Goal: Contribute content: Contribute content

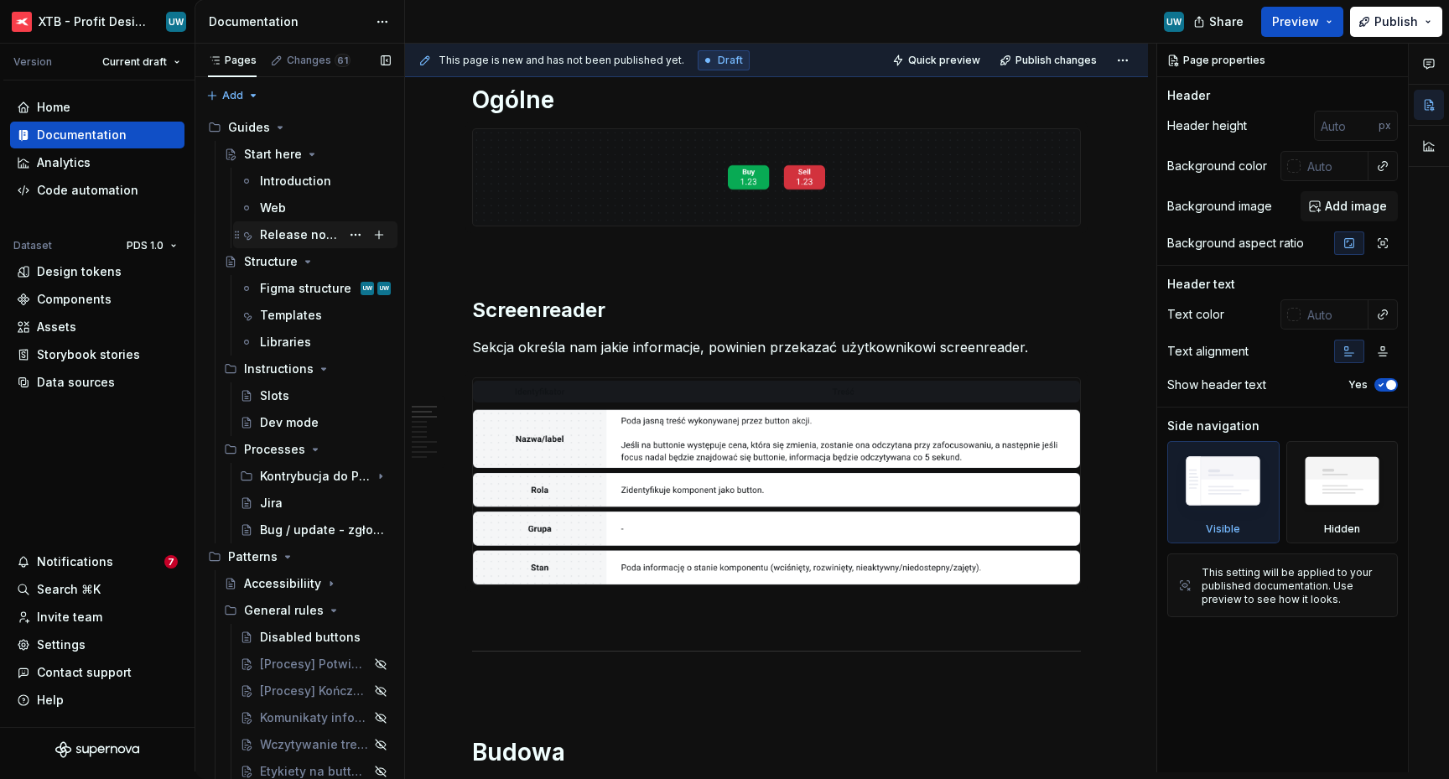
click at [285, 234] on div "Release notes" at bounding box center [300, 234] width 80 height 17
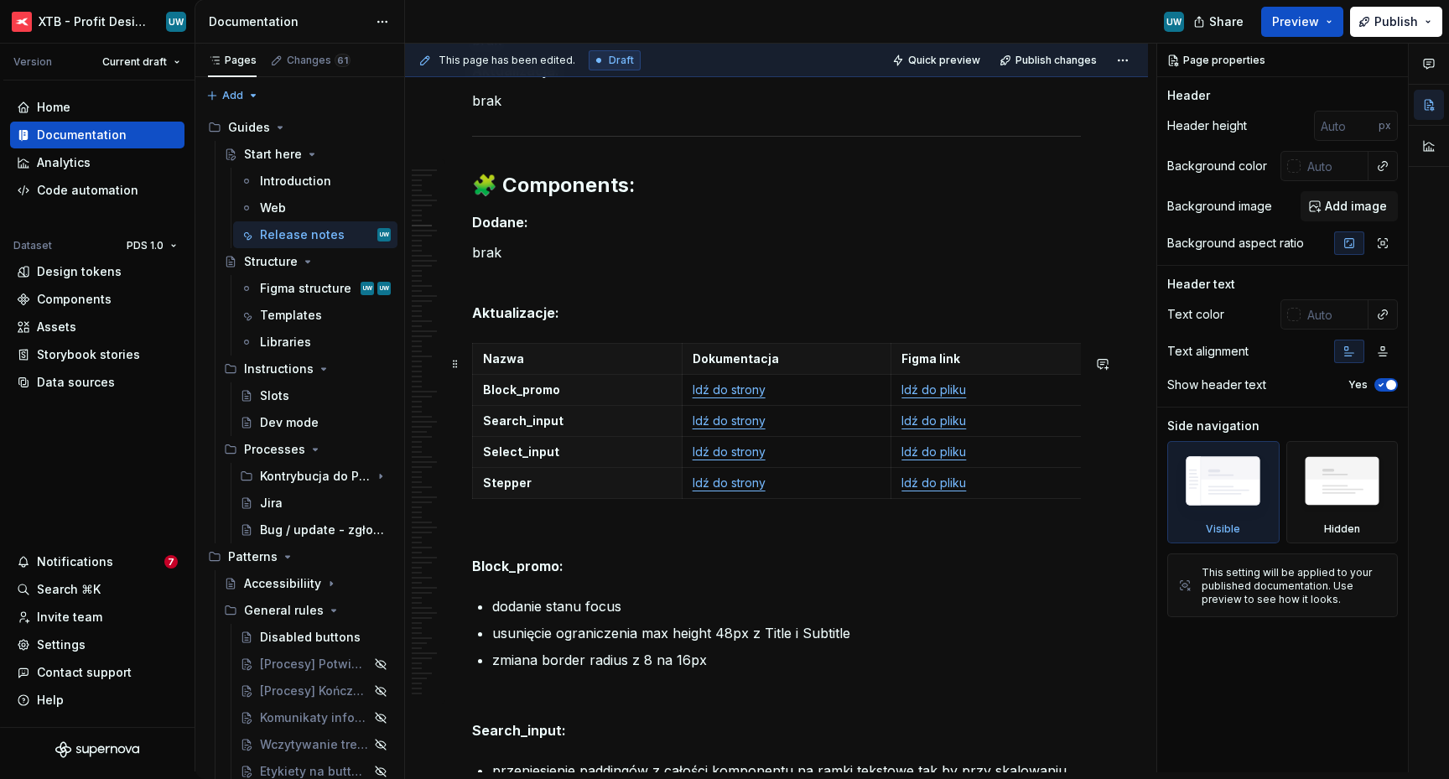
scroll to position [5732, 0]
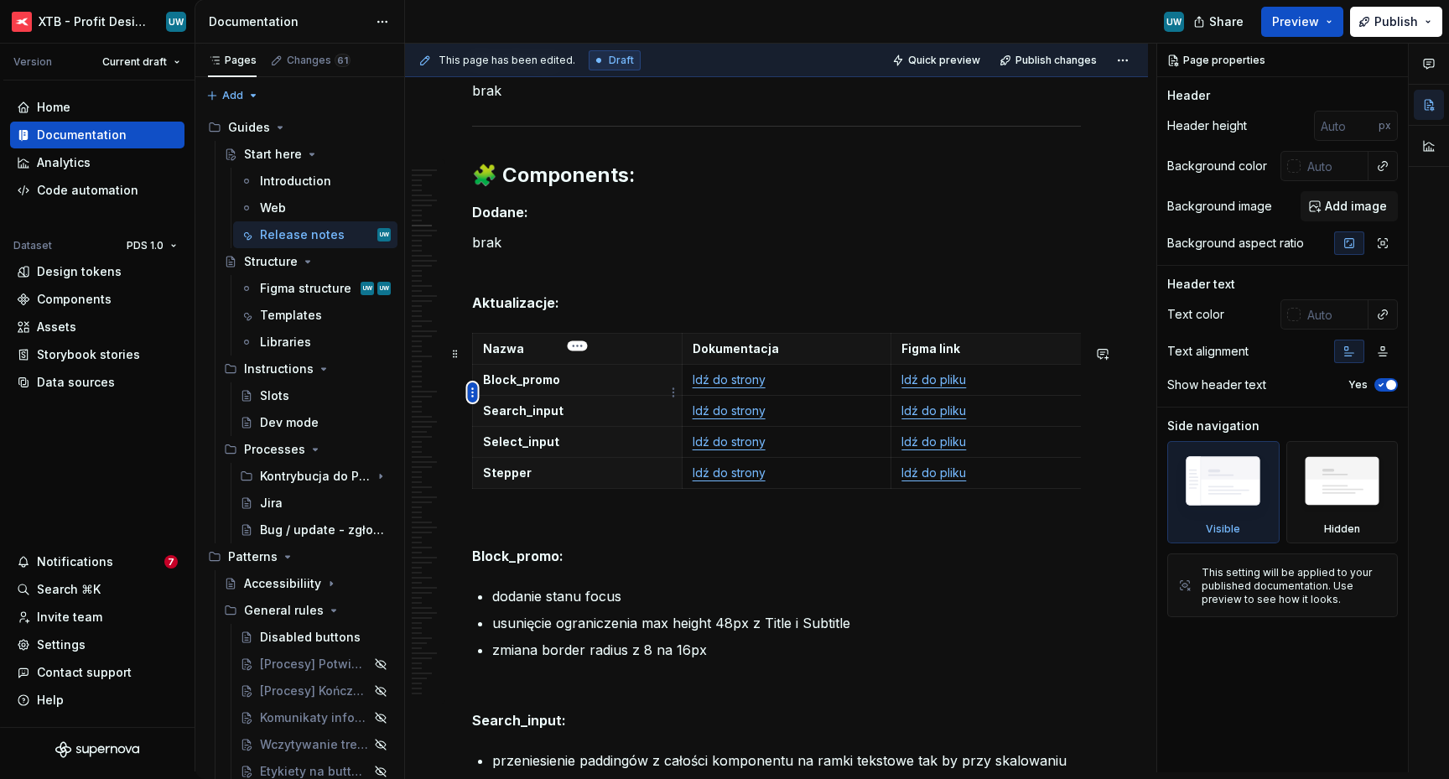
click at [470, 395] on html "XTB - Profit Design System UW Version Current draft Home Documentation Analytic…" at bounding box center [724, 389] width 1449 height 779
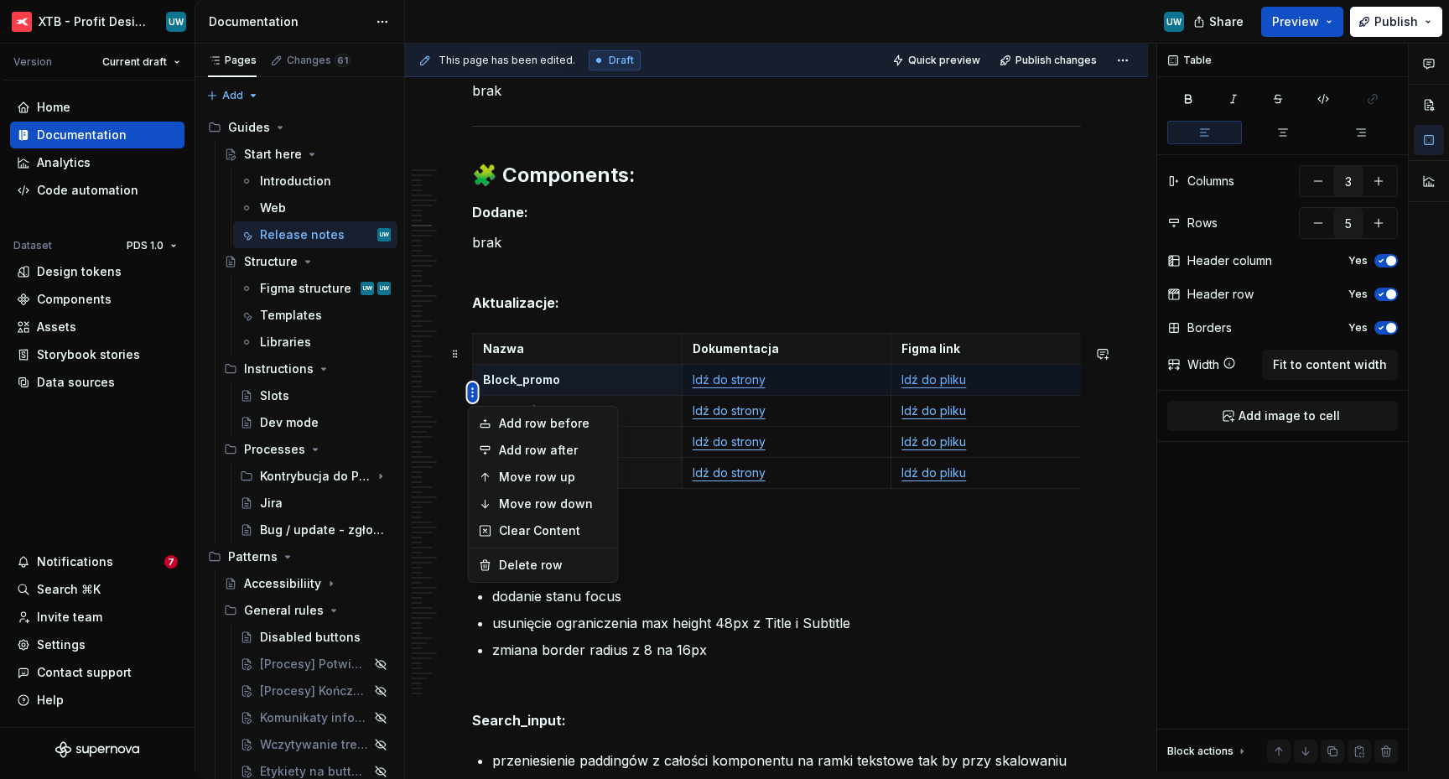
type textarea "*"
click at [519, 454] on div "Add row after" at bounding box center [553, 450] width 109 height 17
type input "6"
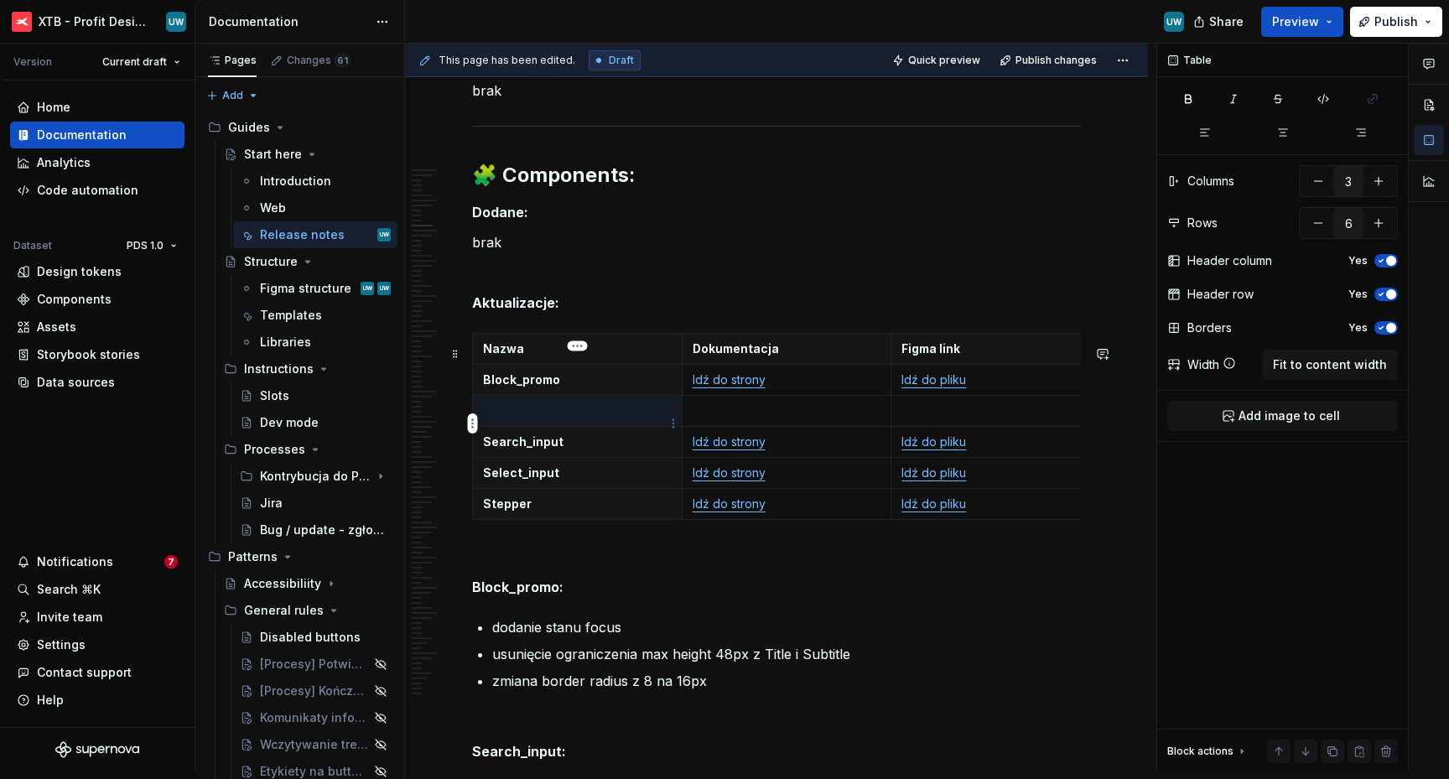
click at [558, 419] on p at bounding box center [577, 410] width 189 height 17
click at [732, 419] on p at bounding box center [786, 410] width 189 height 17
click at [750, 419] on p "Idź do strony" at bounding box center [786, 410] width 189 height 17
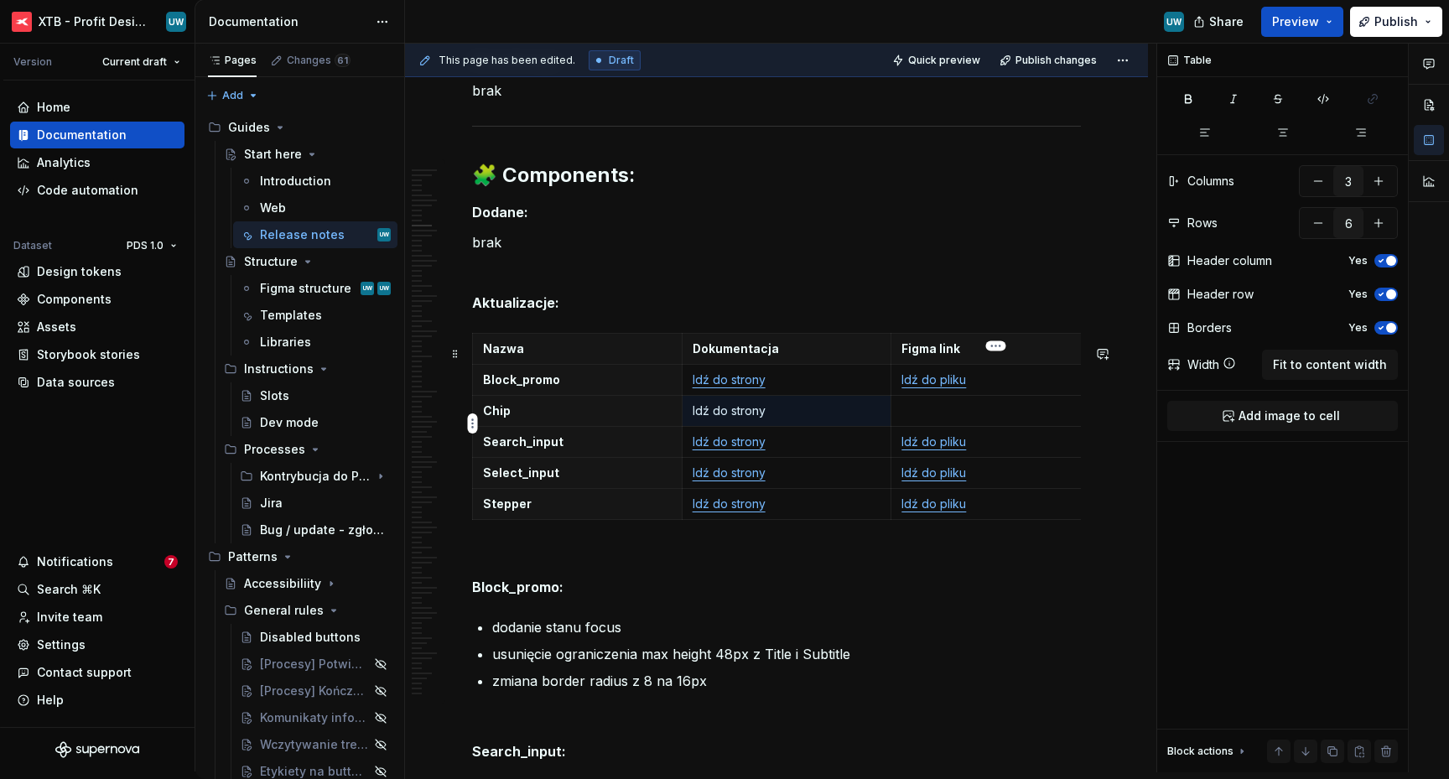
click at [985, 419] on p at bounding box center [995, 410] width 189 height 17
click at [960, 419] on p "Idź do pliku" at bounding box center [995, 410] width 189 height 17
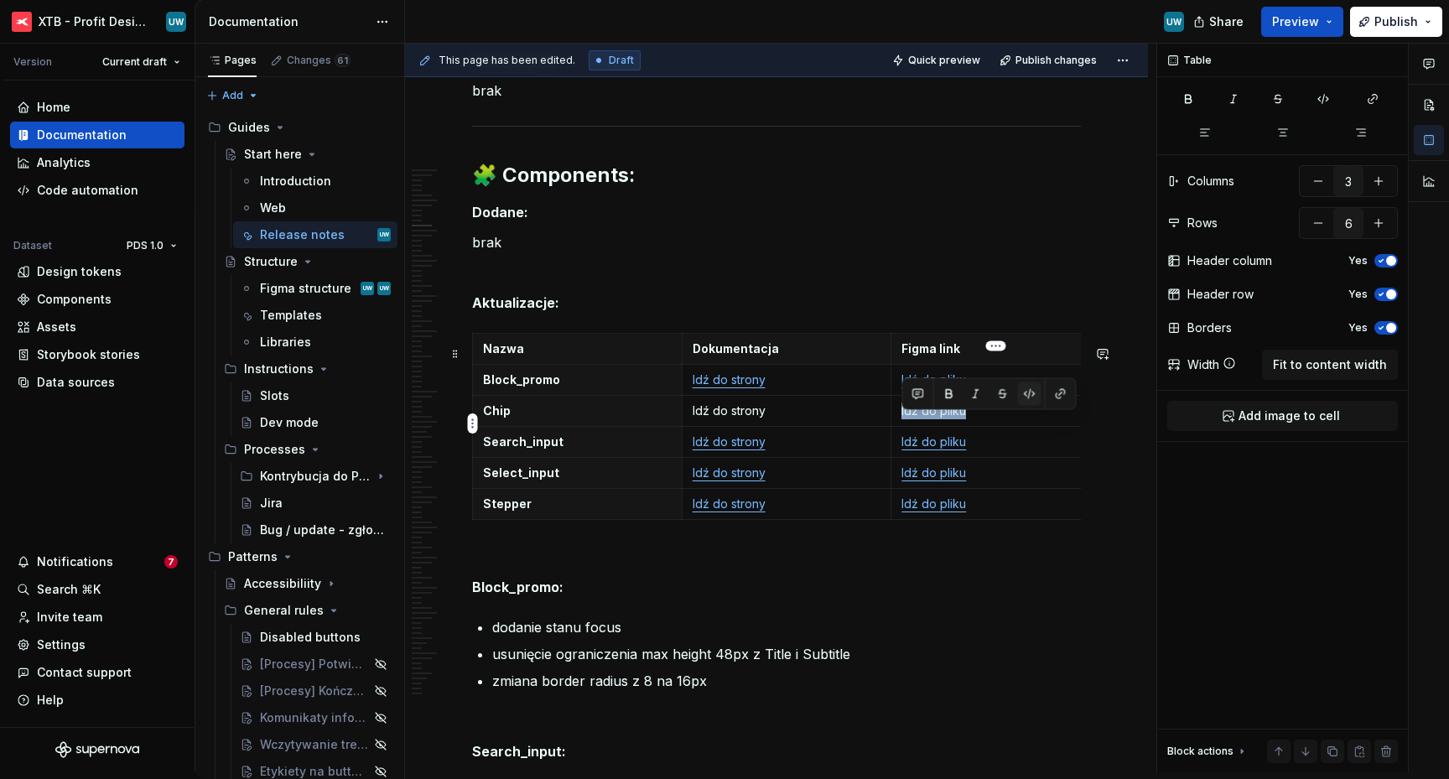
click at [1028, 392] on button "button" at bounding box center [1029, 393] width 23 height 23
type textarea "*"
click at [1031, 396] on button "button" at bounding box center [1031, 395] width 23 height 23
click at [1058, 396] on button "button" at bounding box center [1060, 393] width 23 height 23
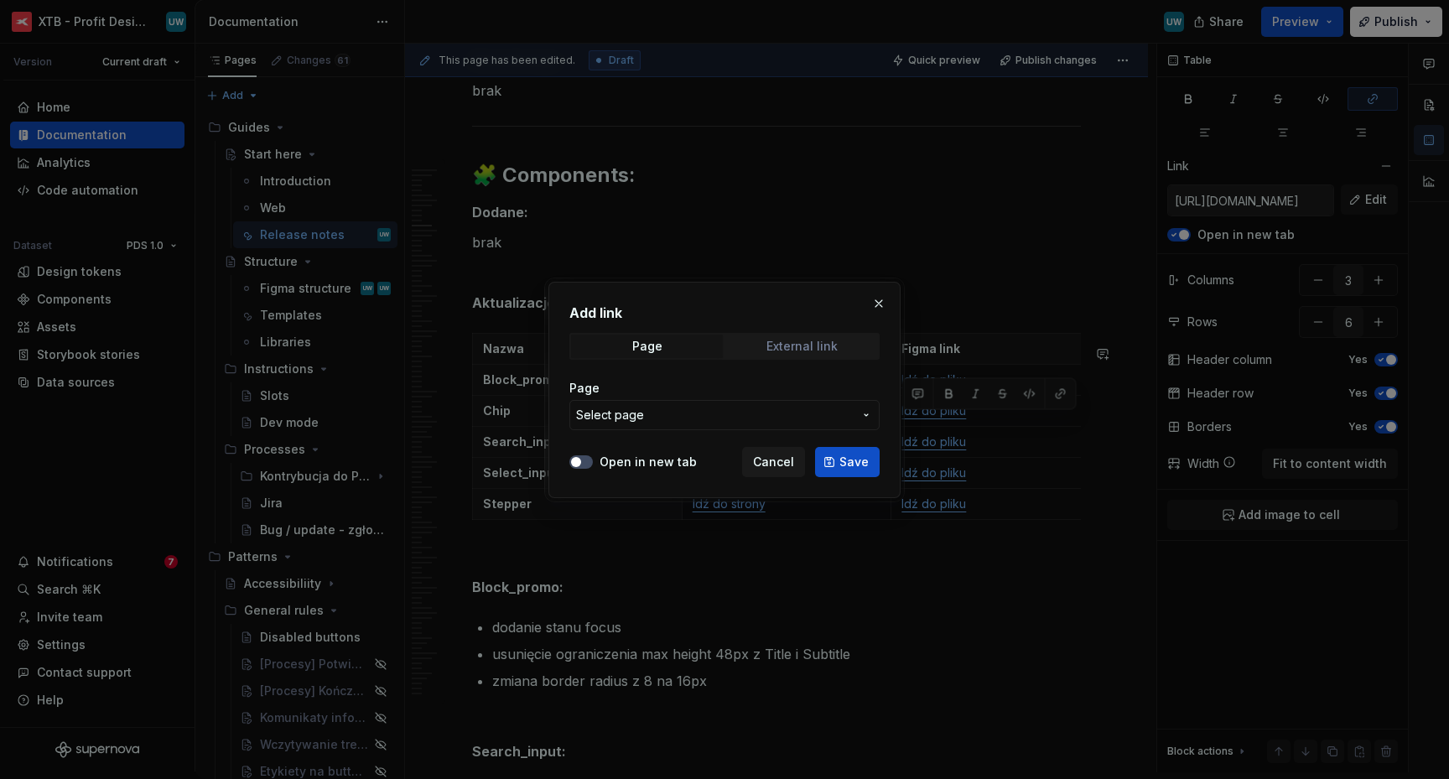
click at [831, 340] on div "External link" at bounding box center [801, 346] width 71 height 13
click at [774, 417] on input "URL" at bounding box center [724, 415] width 310 height 30
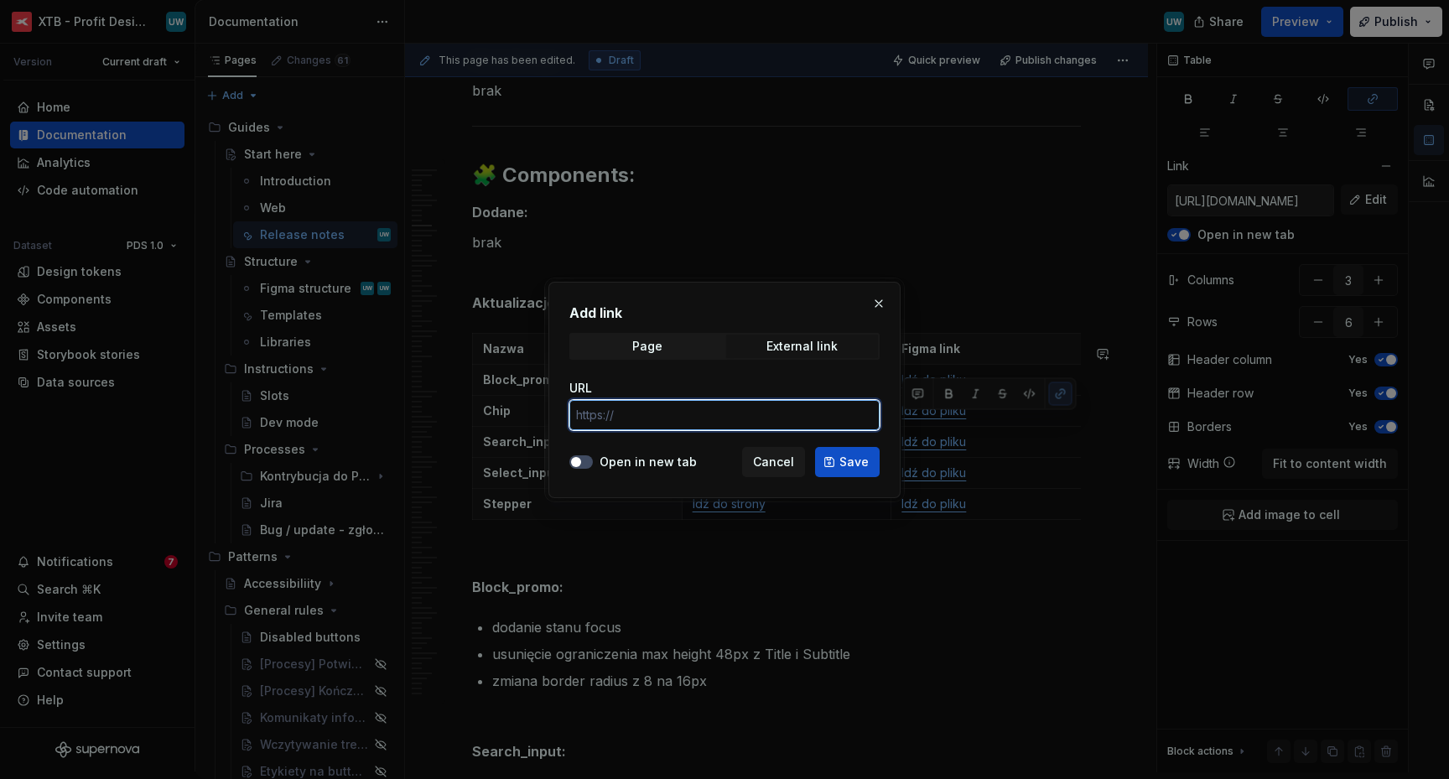
paste input "[URL][DOMAIN_NAME]"
type input "[URL][DOMAIN_NAME]"
click at [661, 456] on label "Open in new tab" at bounding box center [647, 462] width 97 height 17
click at [593, 456] on button "Open in new tab" at bounding box center [580, 461] width 23 height 13
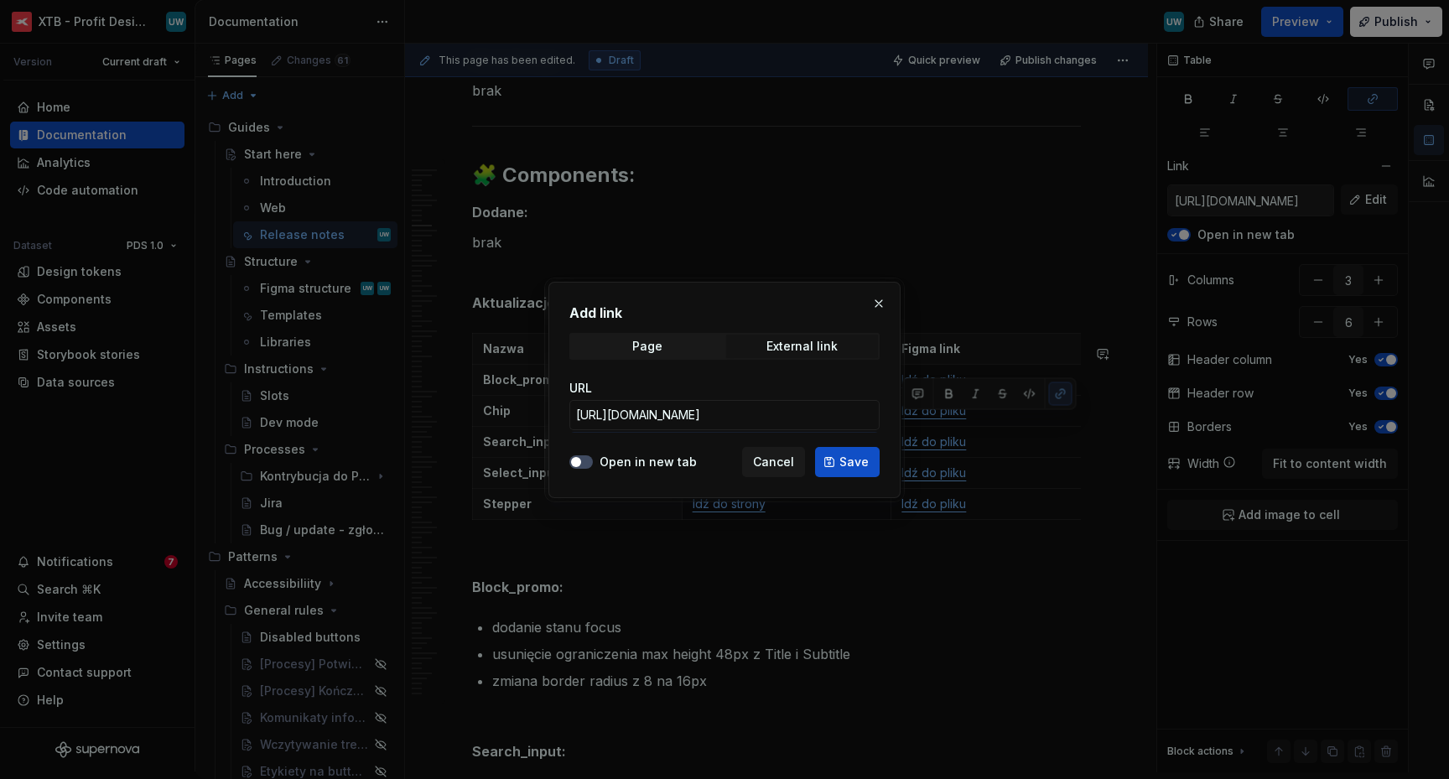
scroll to position [0, 0]
click at [862, 466] on span "Save" at bounding box center [853, 462] width 29 height 17
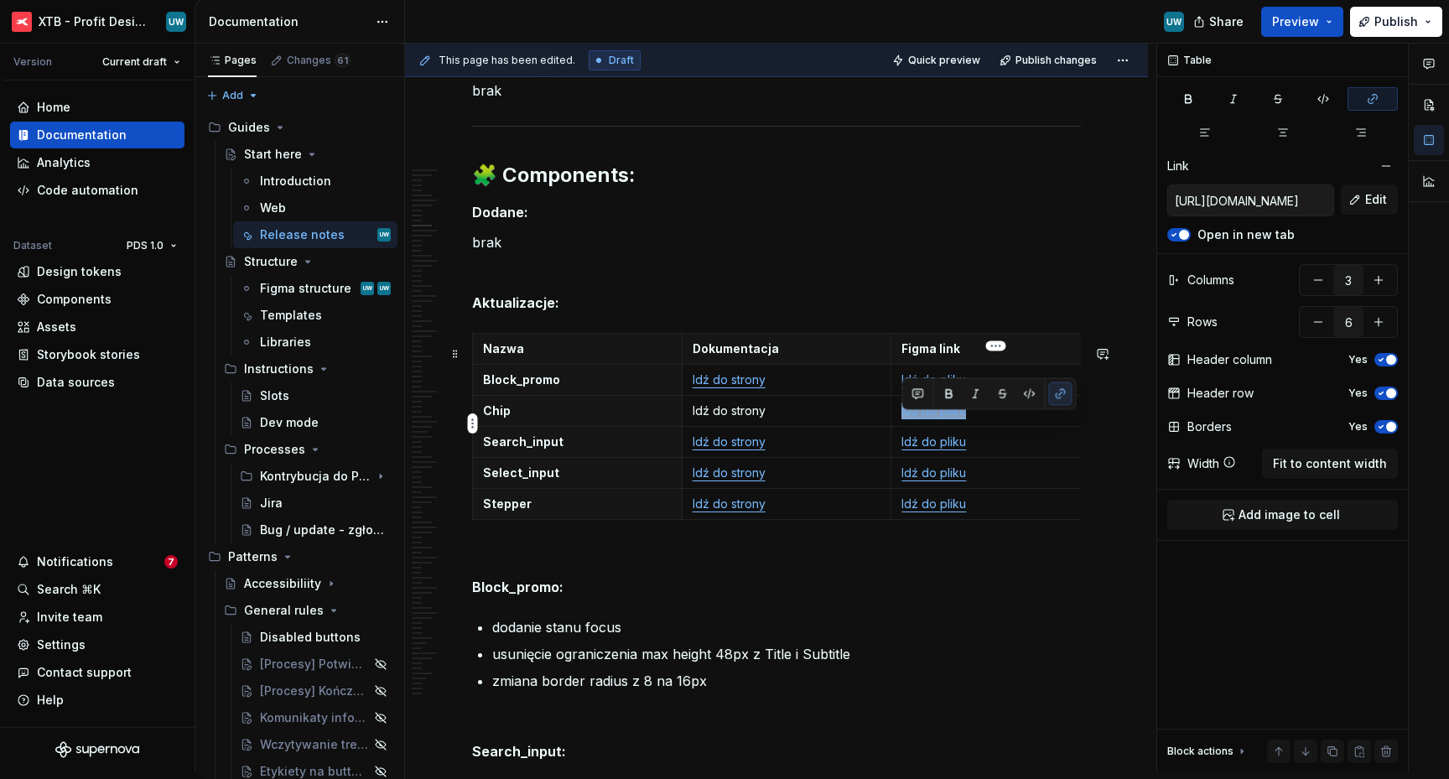
click at [1021, 427] on td "Idź do pliku" at bounding box center [996, 411] width 210 height 31
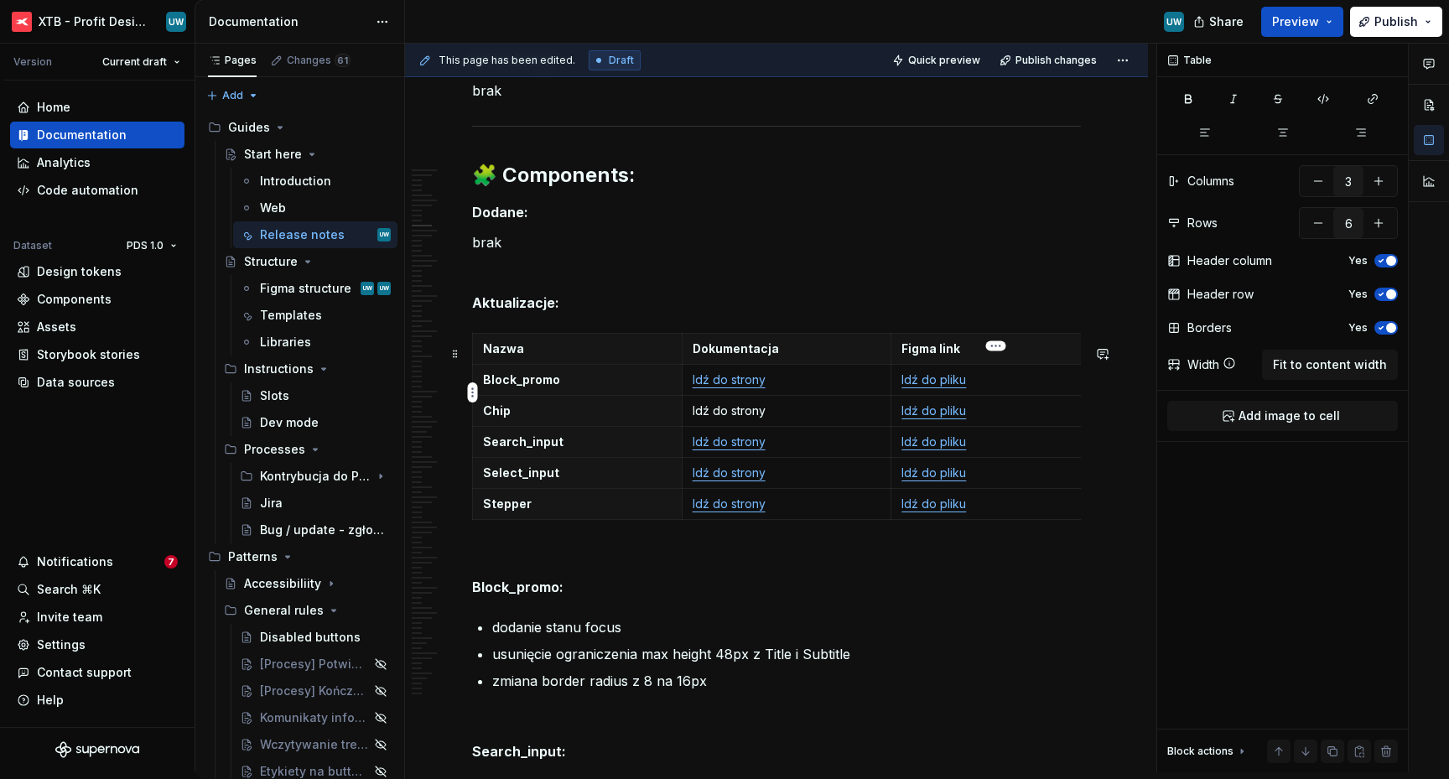
click at [934, 386] on link "Idź do pliku" at bounding box center [933, 379] width 65 height 14
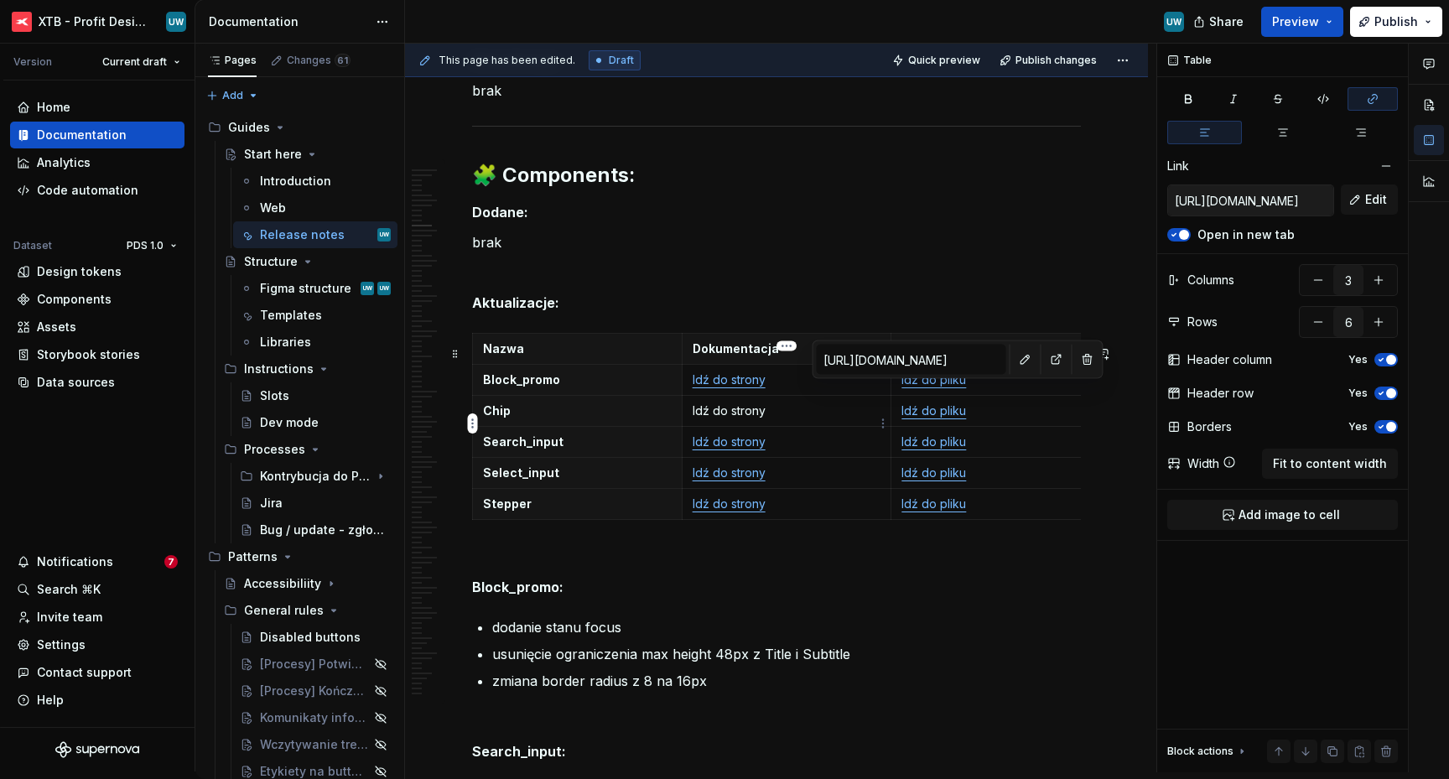
click at [744, 419] on p "Idź do strony" at bounding box center [786, 410] width 189 height 17
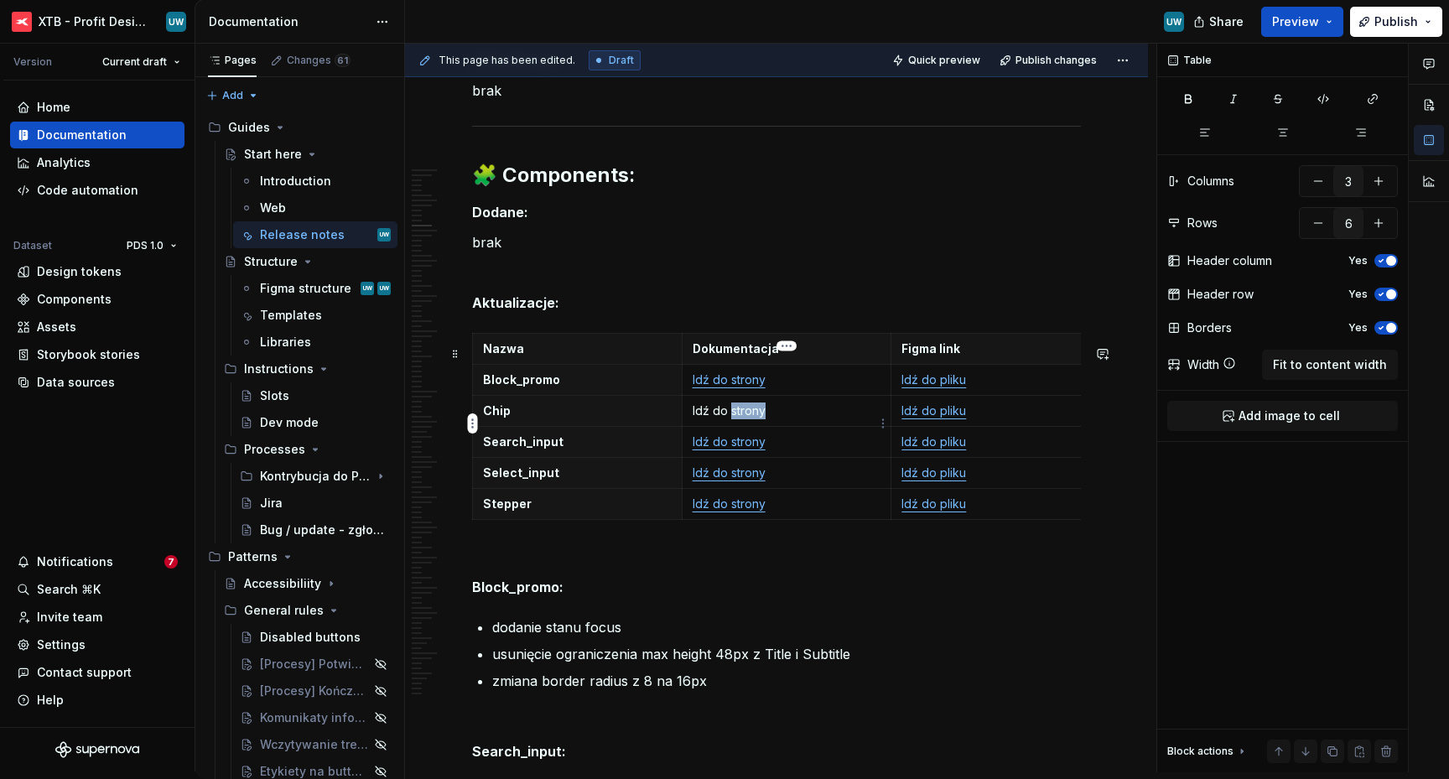
click at [744, 419] on p "Idź do strony" at bounding box center [786, 410] width 189 height 17
click at [698, 386] on link "Idź do strony" at bounding box center [728, 379] width 73 height 14
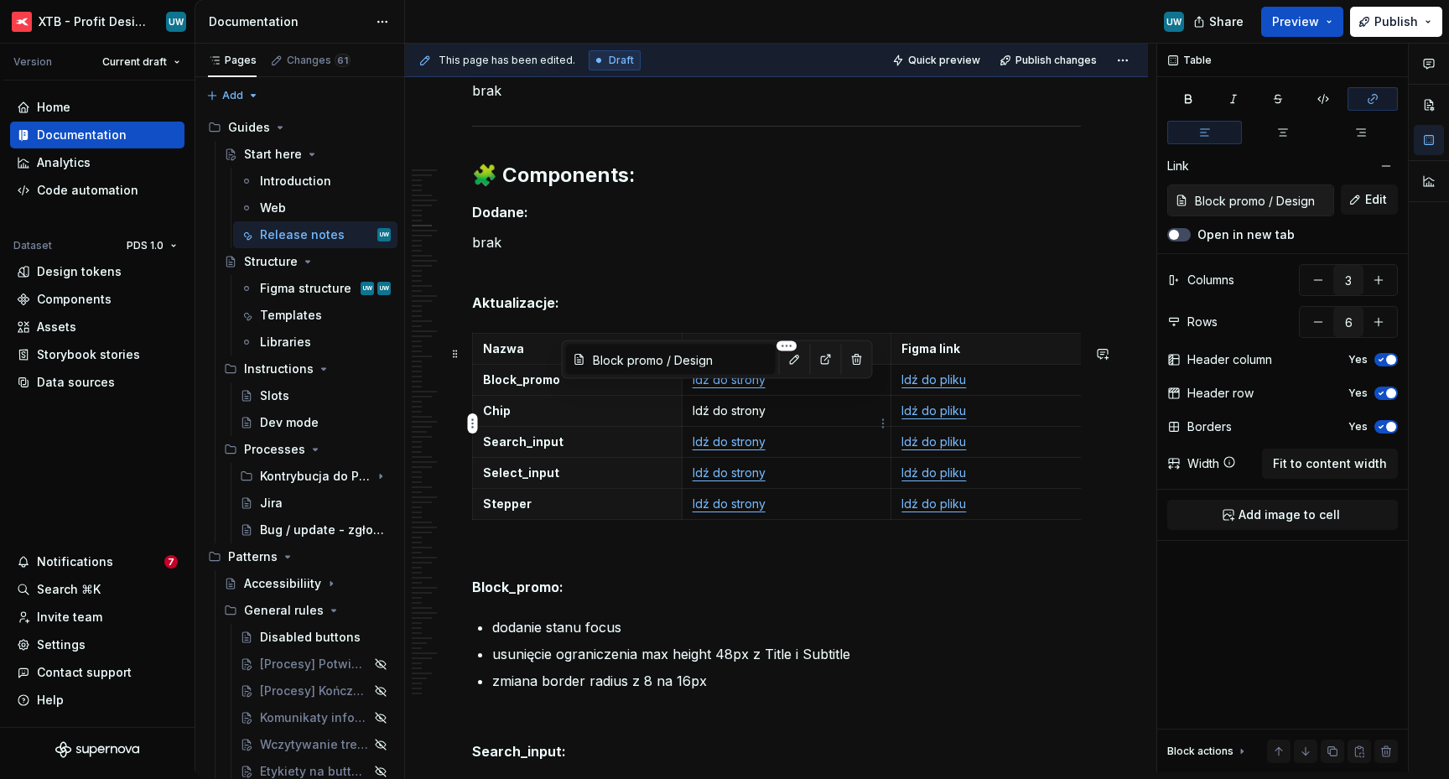
click at [718, 419] on p "Idź do strony" at bounding box center [786, 410] width 189 height 17
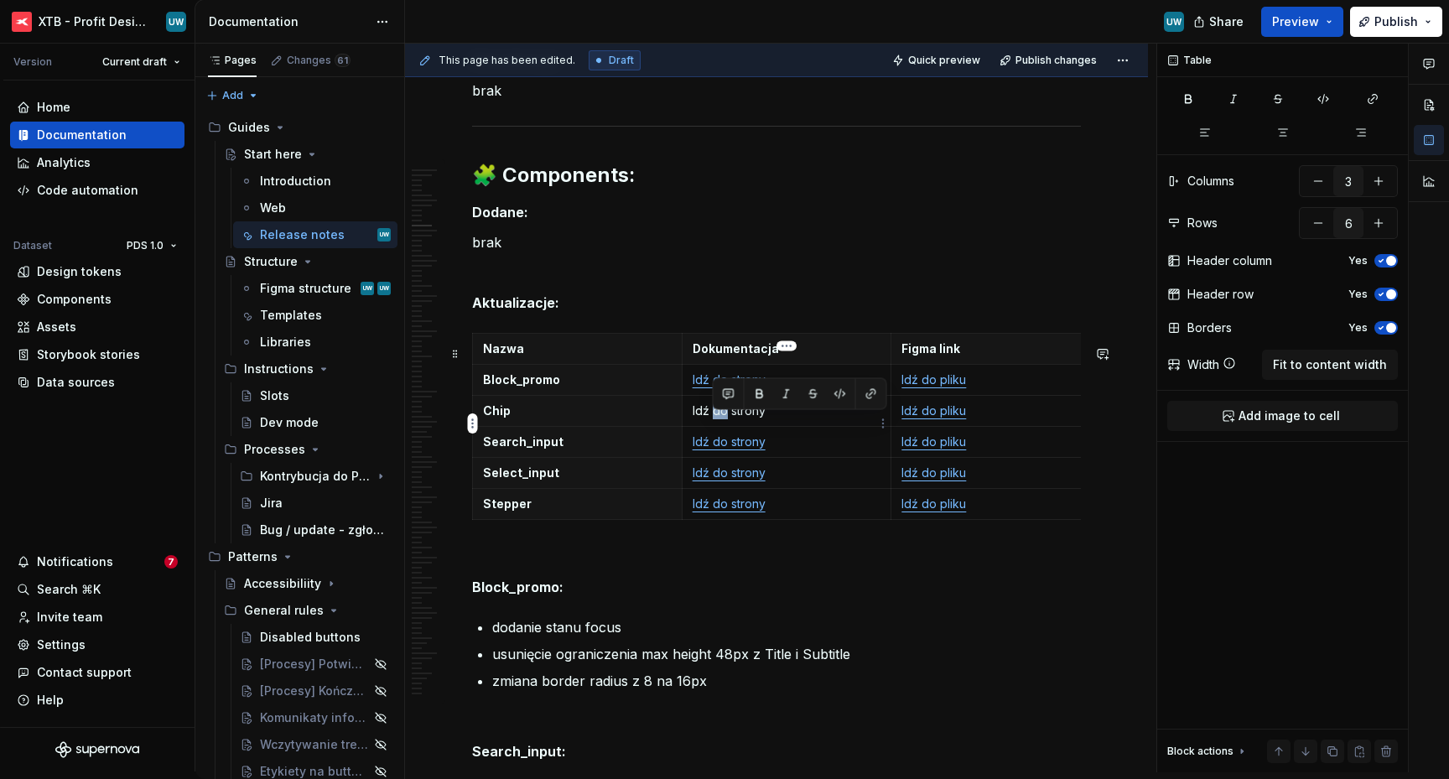
click at [718, 419] on p "Idź do strony" at bounding box center [786, 410] width 189 height 17
click at [769, 419] on p "Idź do strony" at bounding box center [786, 410] width 189 height 17
drag, startPoint x: 764, startPoint y: 427, endPoint x: 692, endPoint y: 425, distance: 71.3
click at [692, 419] on p "Idź do strony" at bounding box center [786, 410] width 189 height 17
click at [852, 401] on button "button" at bounding box center [850, 393] width 23 height 23
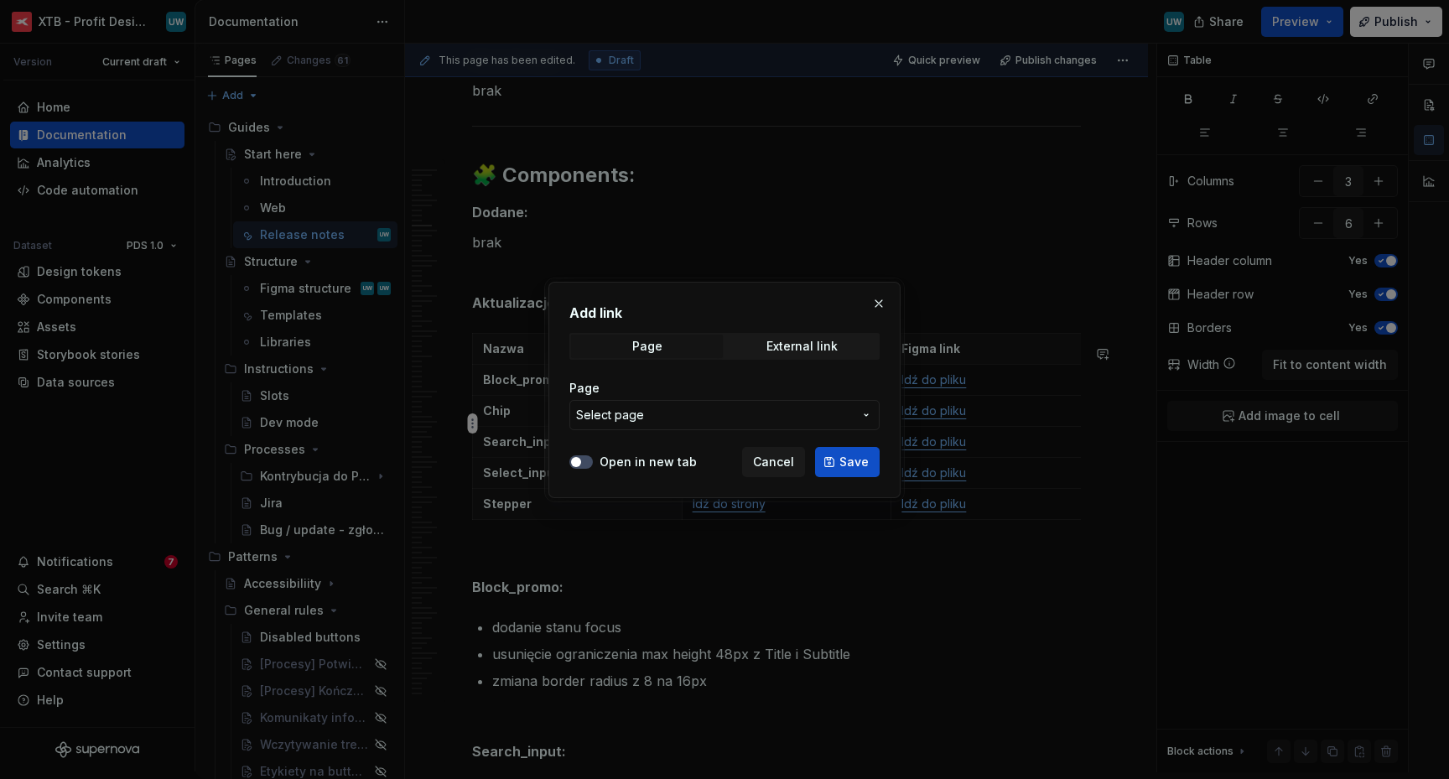
click at [671, 415] on span "Select page" at bounding box center [714, 415] width 277 height 17
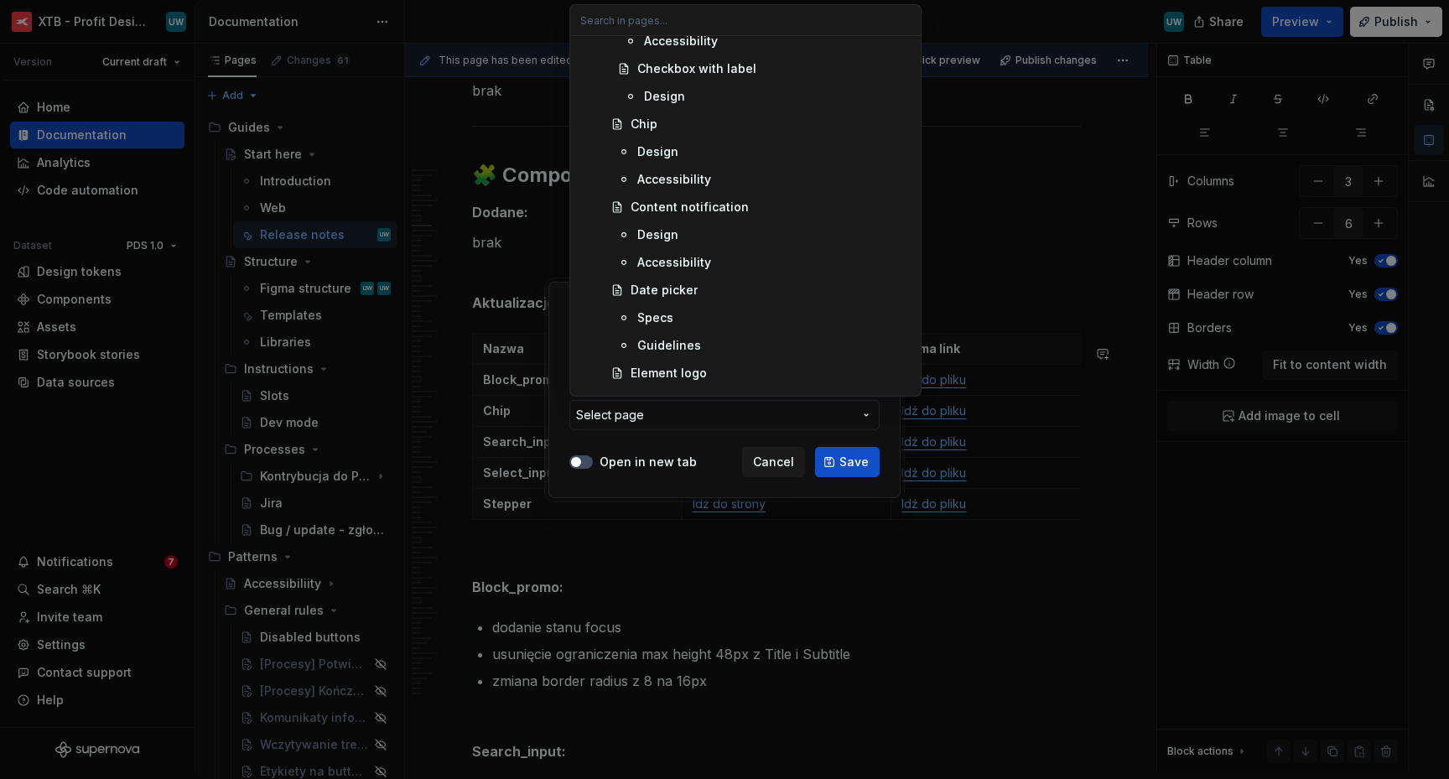
scroll to position [4570, 0]
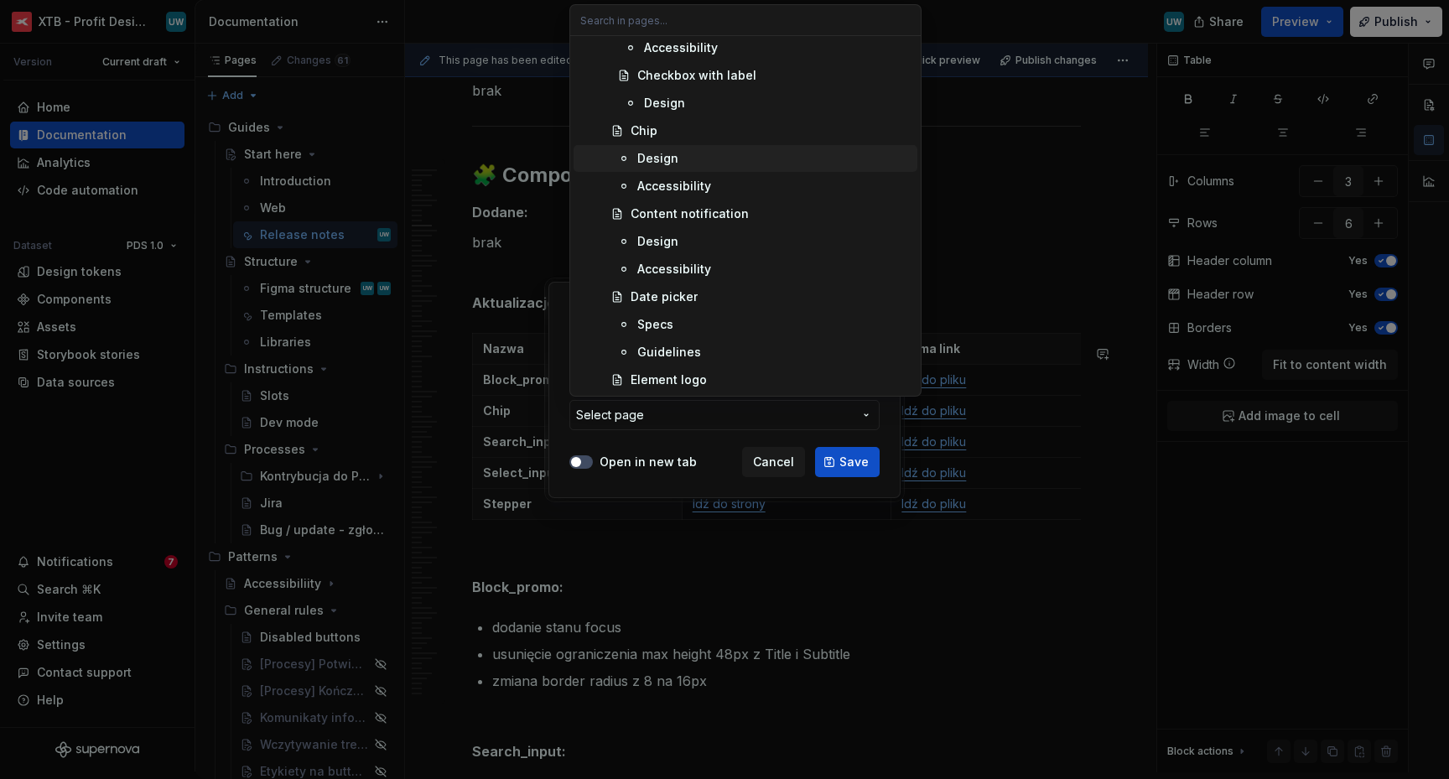
click at [658, 159] on div "Design" at bounding box center [657, 158] width 41 height 17
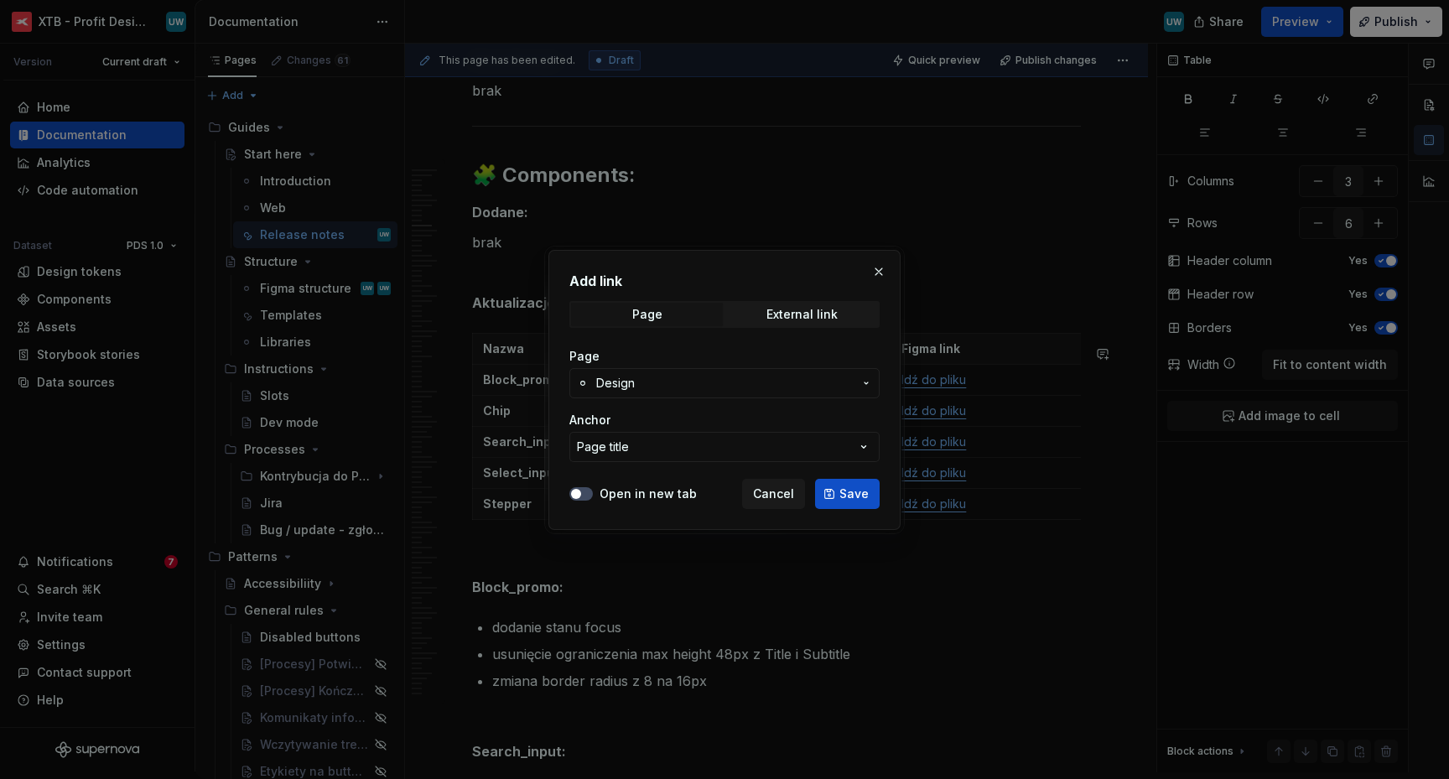
click at [674, 490] on label "Open in new tab" at bounding box center [647, 493] width 97 height 17
click at [593, 490] on button "Open in new tab" at bounding box center [580, 493] width 23 height 13
click at [845, 500] on span "Save" at bounding box center [853, 493] width 29 height 17
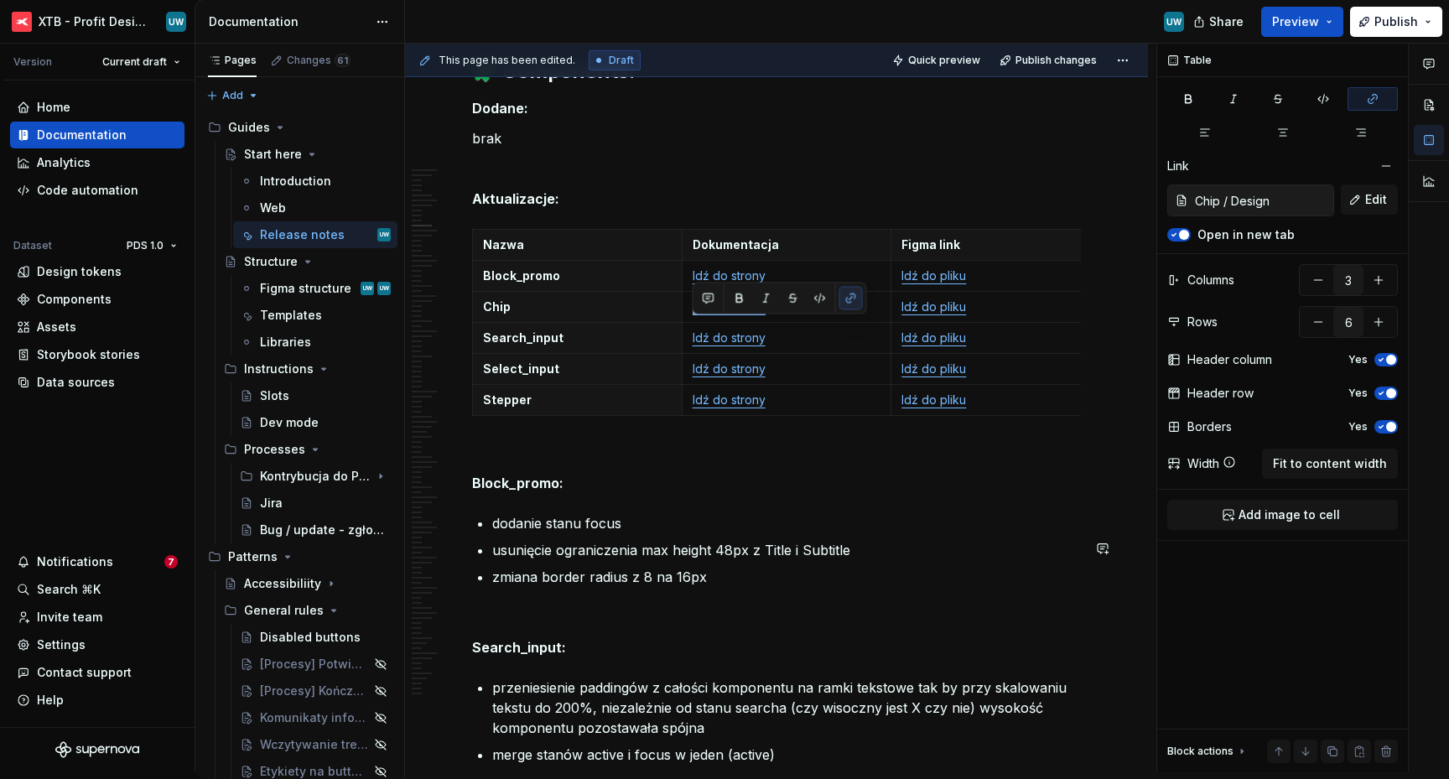
scroll to position [5899, 0]
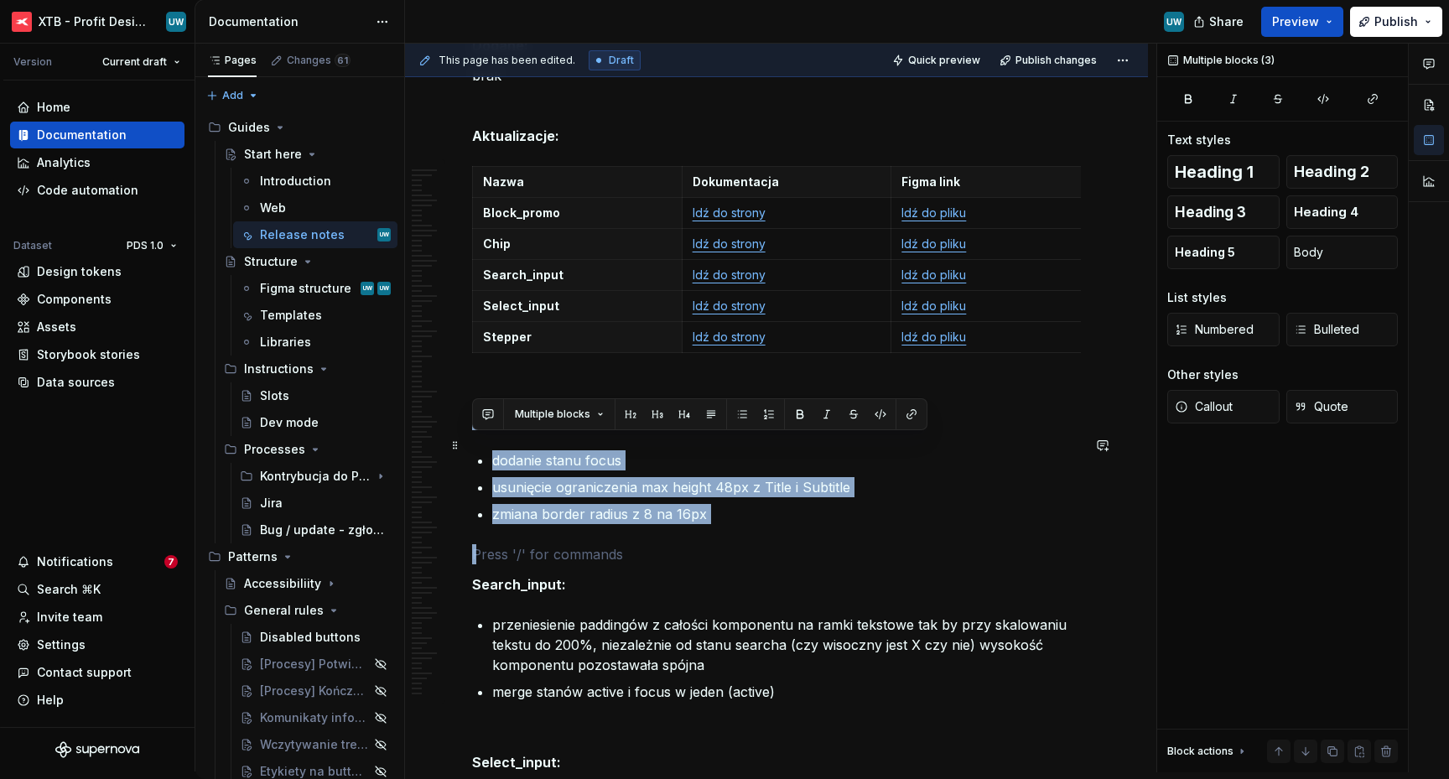
drag, startPoint x: 736, startPoint y: 552, endPoint x: 472, endPoint y: 445, distance: 285.1
copy div "Block_promo: dodanie stanu focus usunięcie ograniczenia max height 48px z Title…"
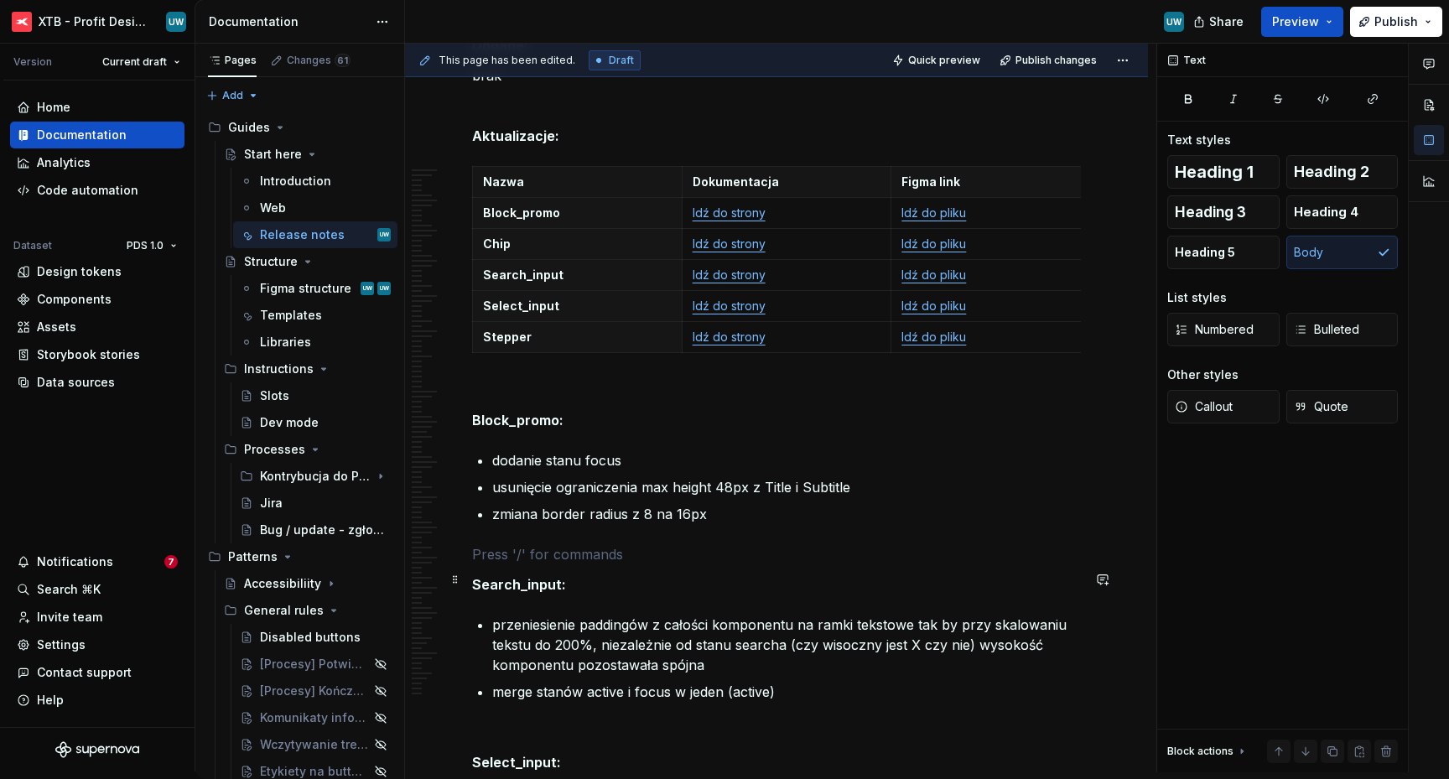
click at [510, 564] on p at bounding box center [776, 554] width 609 height 20
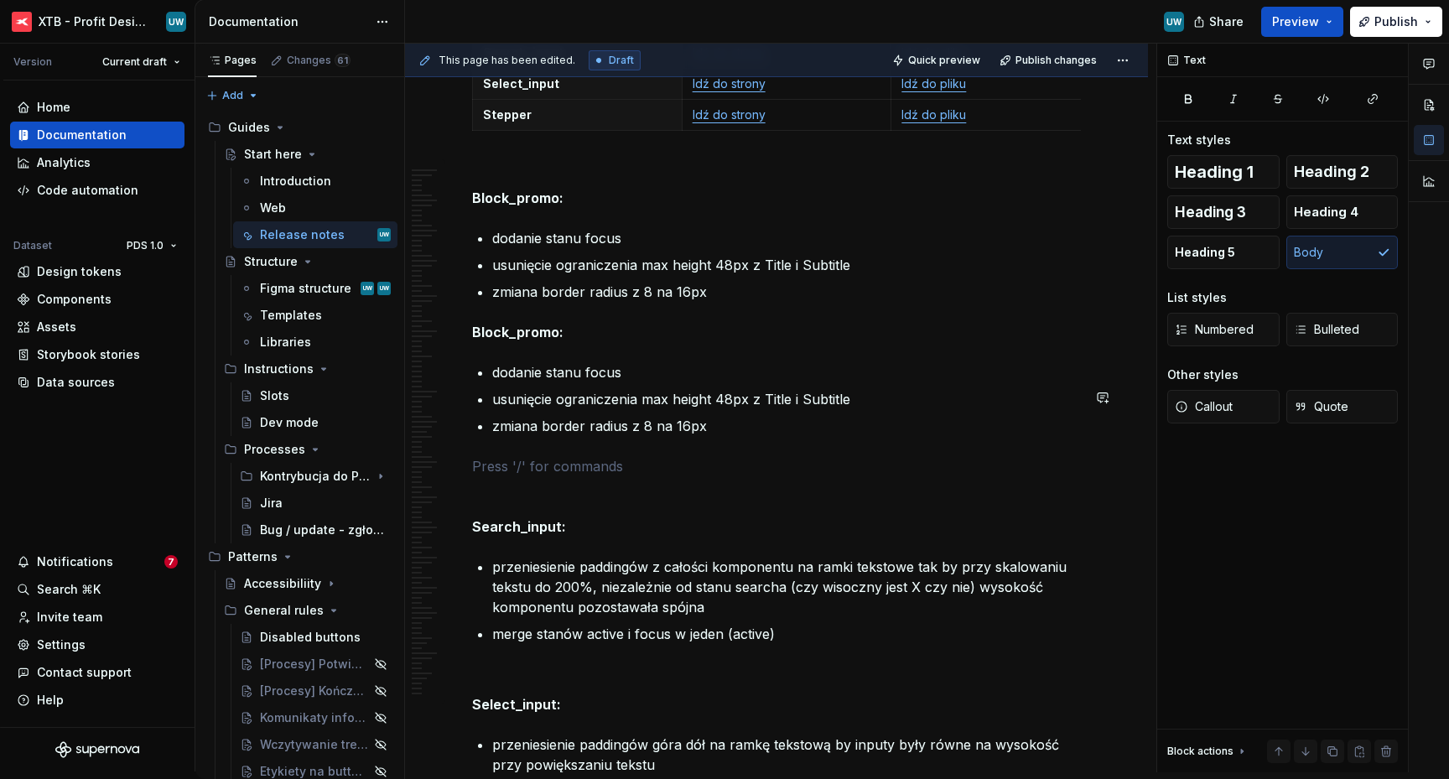
scroll to position [6158, 0]
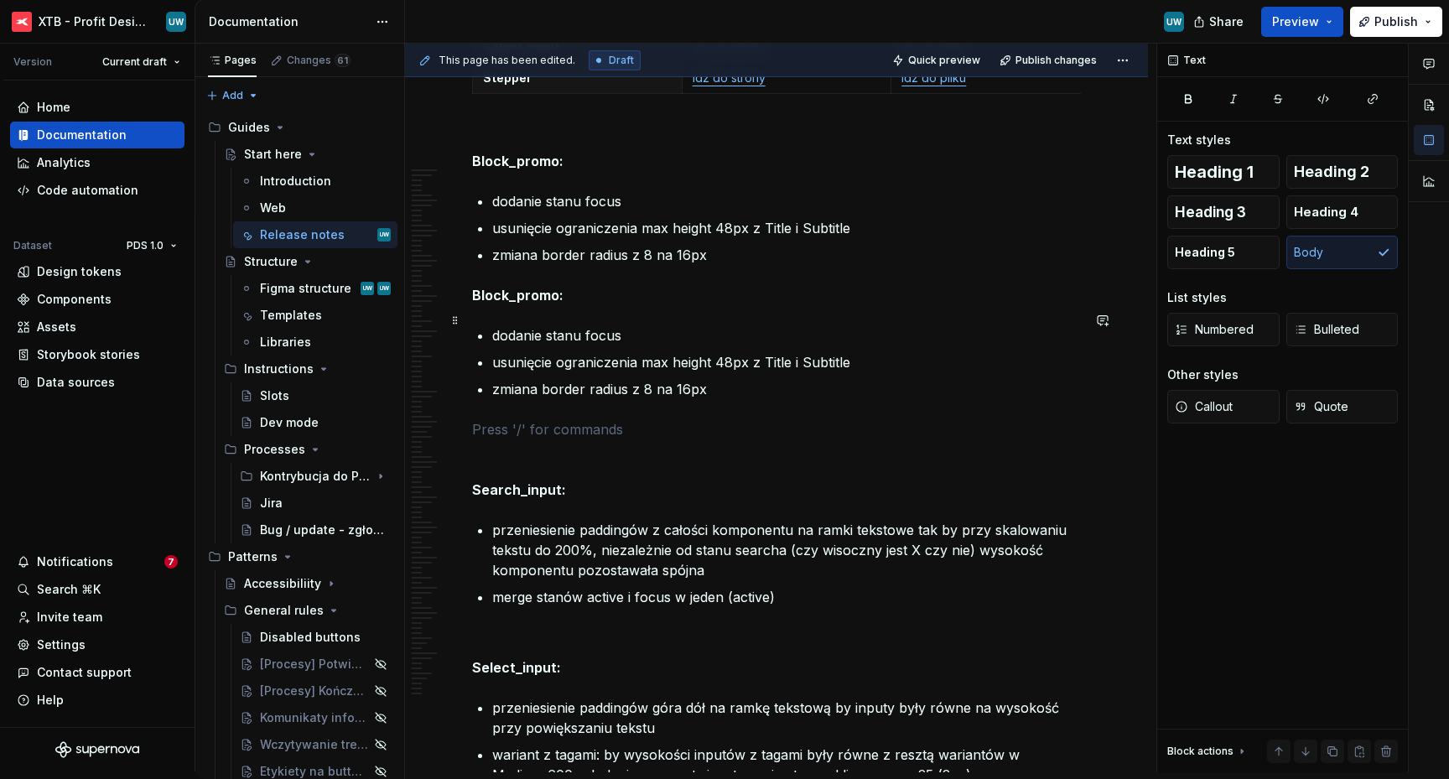
click at [473, 303] on strong "Block_promo:" at bounding box center [517, 295] width 91 height 17
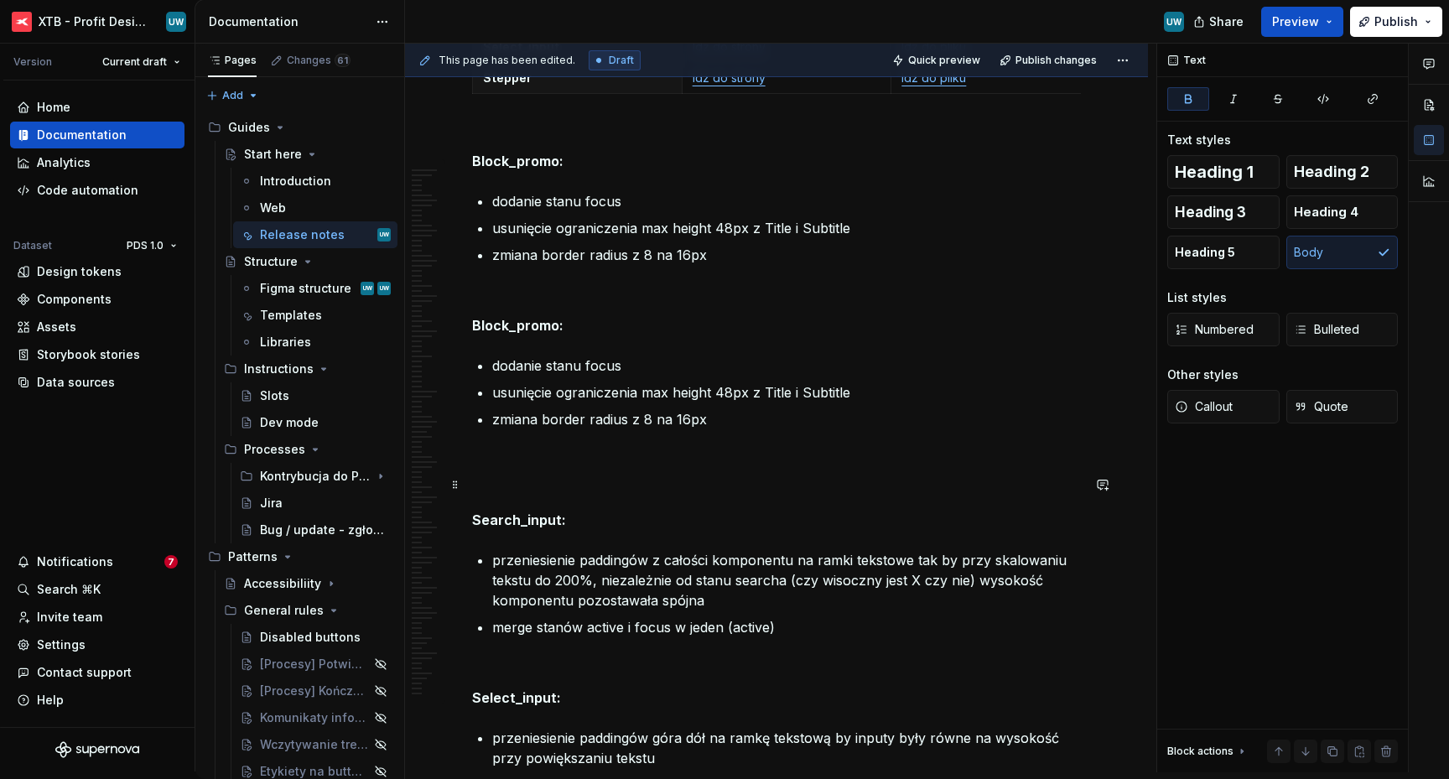
click at [545, 469] on p at bounding box center [776, 459] width 609 height 20
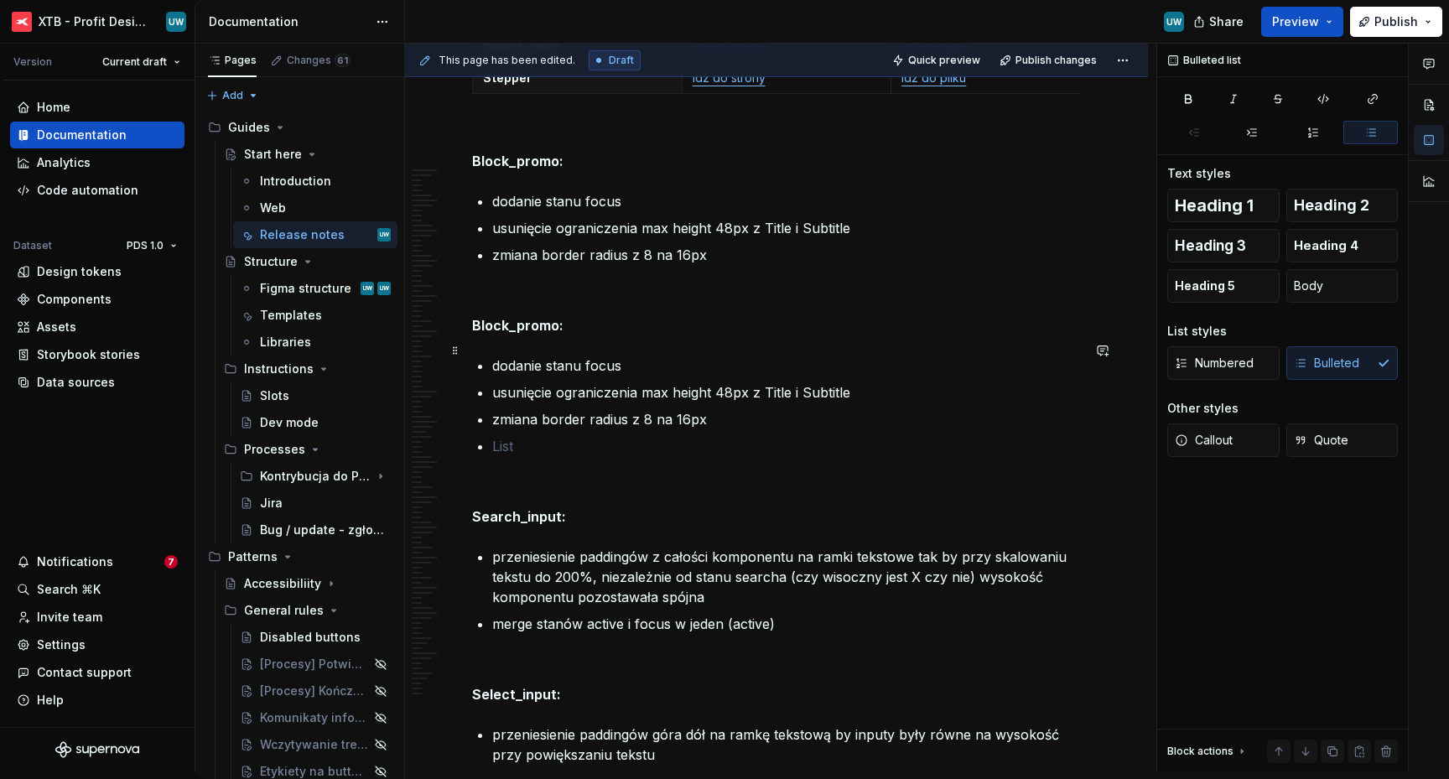
click at [516, 334] on strong "Block_promo:" at bounding box center [517, 325] width 91 height 17
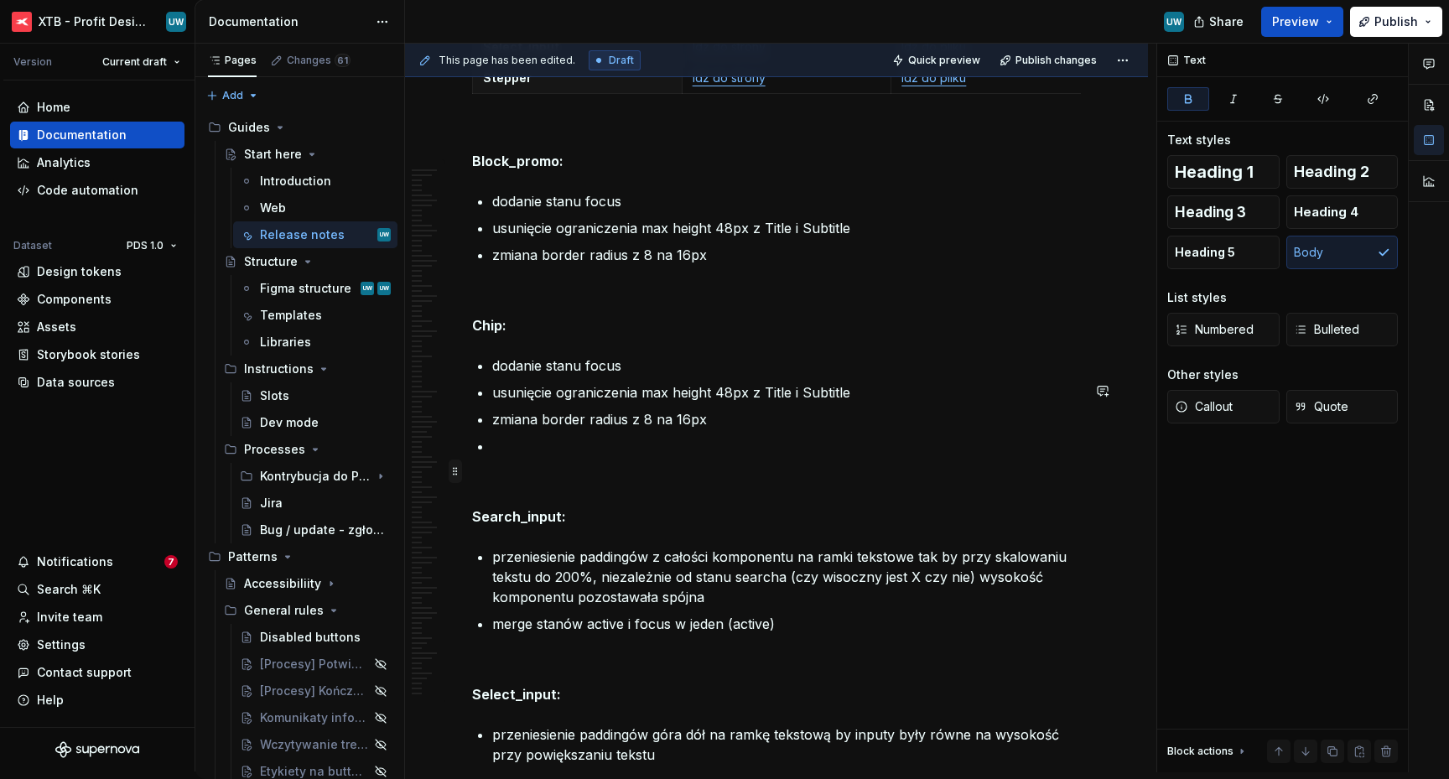
click at [457, 472] on span at bounding box center [455, 470] width 13 height 23
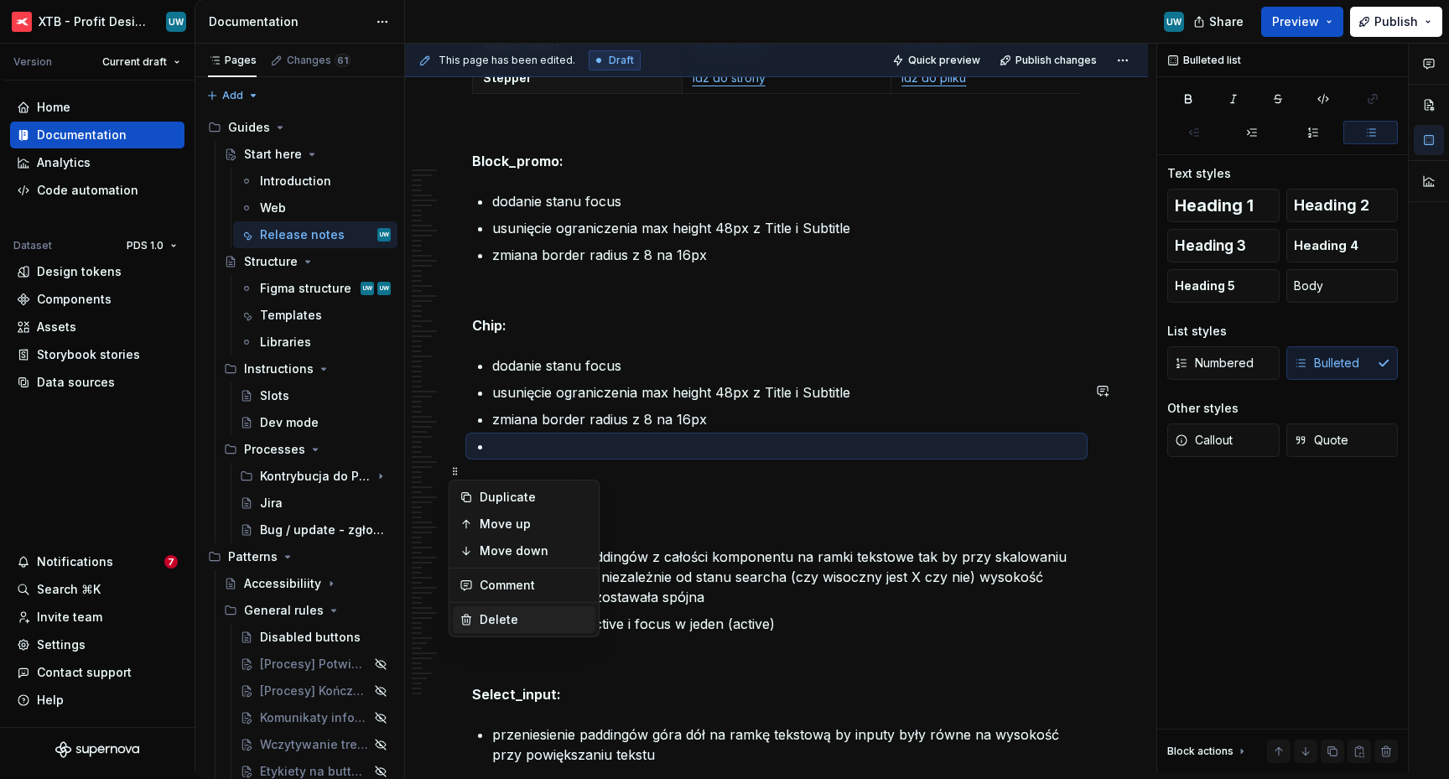
click at [495, 612] on div "Delete" at bounding box center [534, 619] width 109 height 17
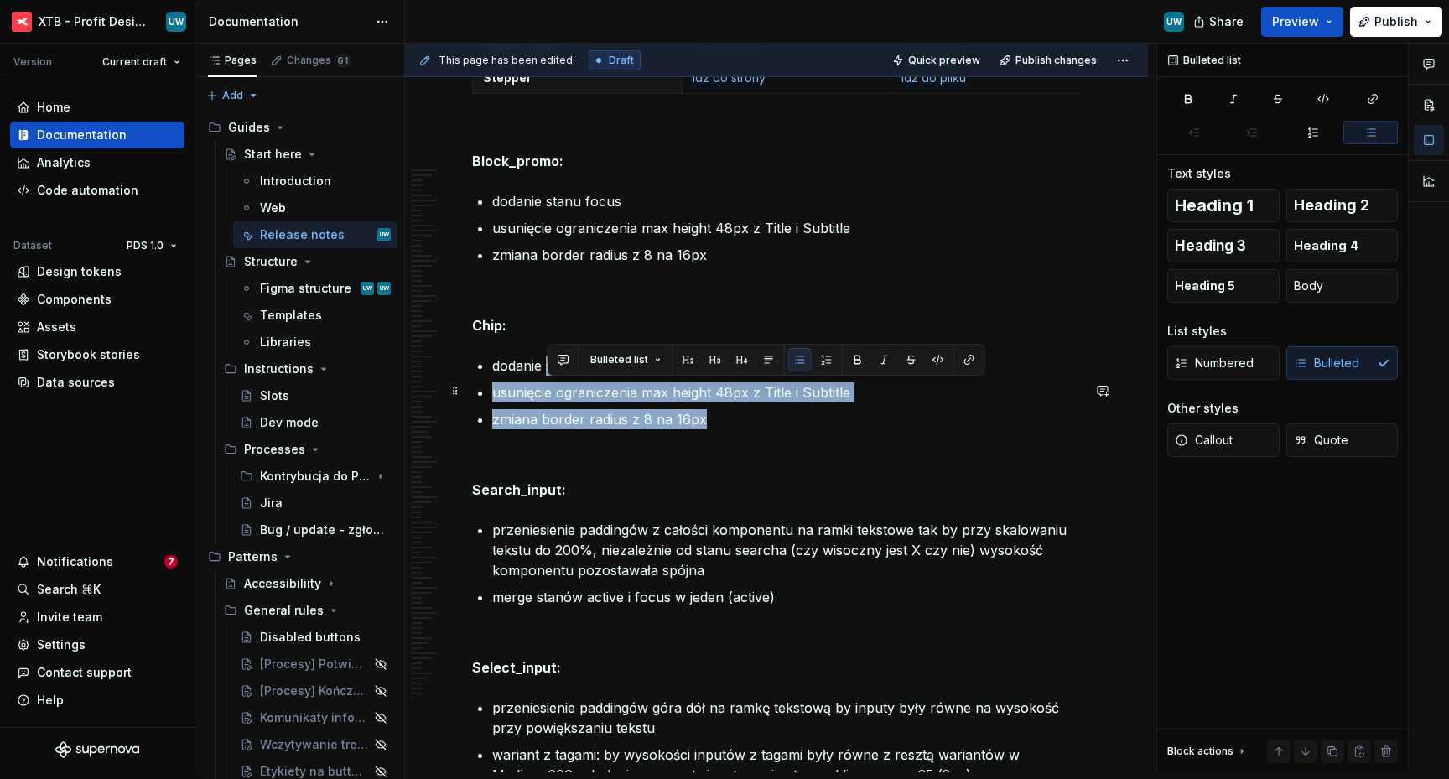
drag, startPoint x: 715, startPoint y: 444, endPoint x: 547, endPoint y: 388, distance: 176.8
click at [547, 388] on ul "dodanie stanu focus usunięcie ograniczenia max height 48px z Title i Subtitle z…" at bounding box center [786, 392] width 589 height 74
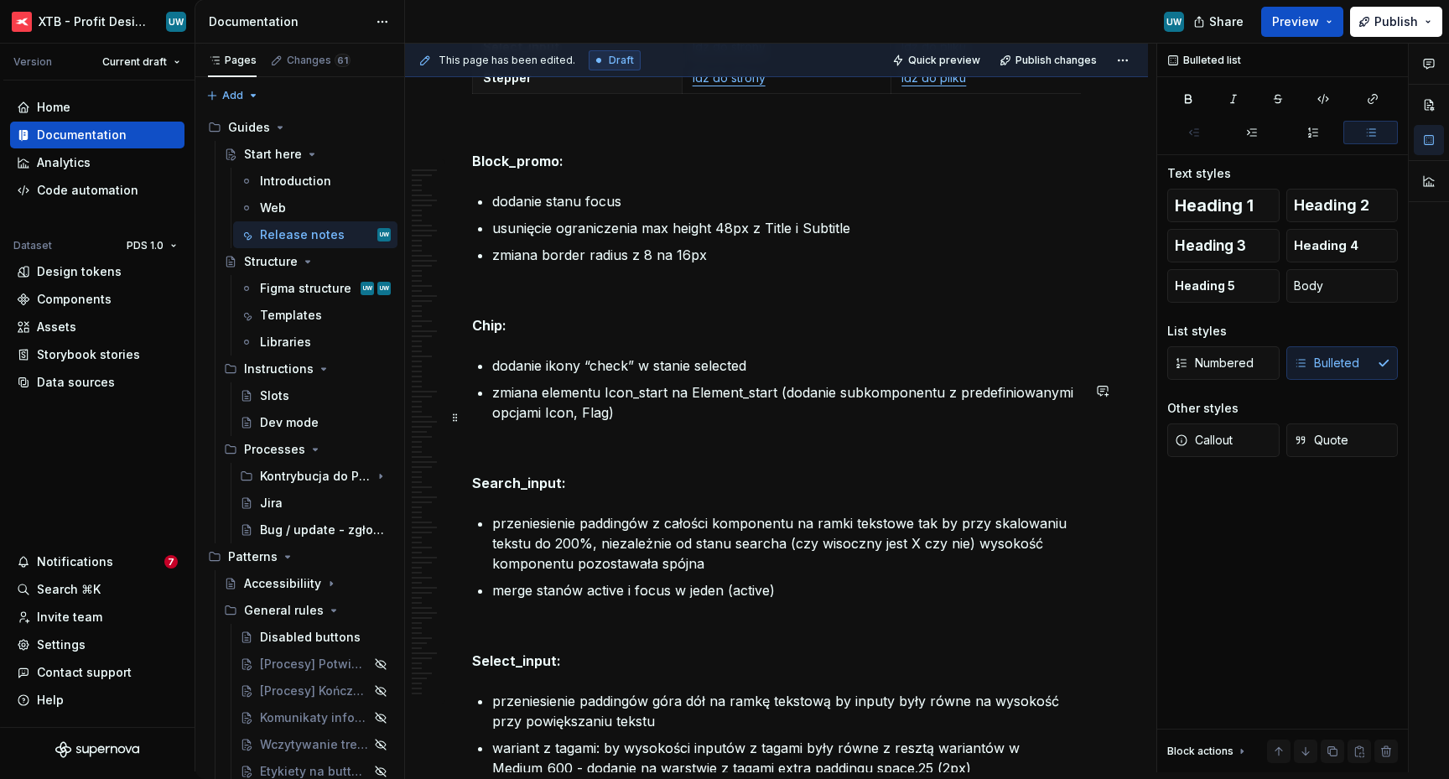
click at [543, 423] on p "zmiana elementu Icon_start na Element_start (dodanie subkomponentu z predefinio…" at bounding box center [786, 402] width 589 height 40
click at [547, 423] on p "zmiana elementu Icon_start na Element_start (dodanie subkomponentu z predefinio…" at bounding box center [786, 402] width 589 height 40
click at [750, 423] on p "zmiana elementu Icon_start na Element_start (dodanie subkomponentu z predefinio…" at bounding box center [786, 402] width 589 height 40
click at [999, 423] on p "zmiana elementu Icon_start na Element_start (dodanie subkomponentu z predefinio…" at bounding box center [786, 402] width 589 height 40
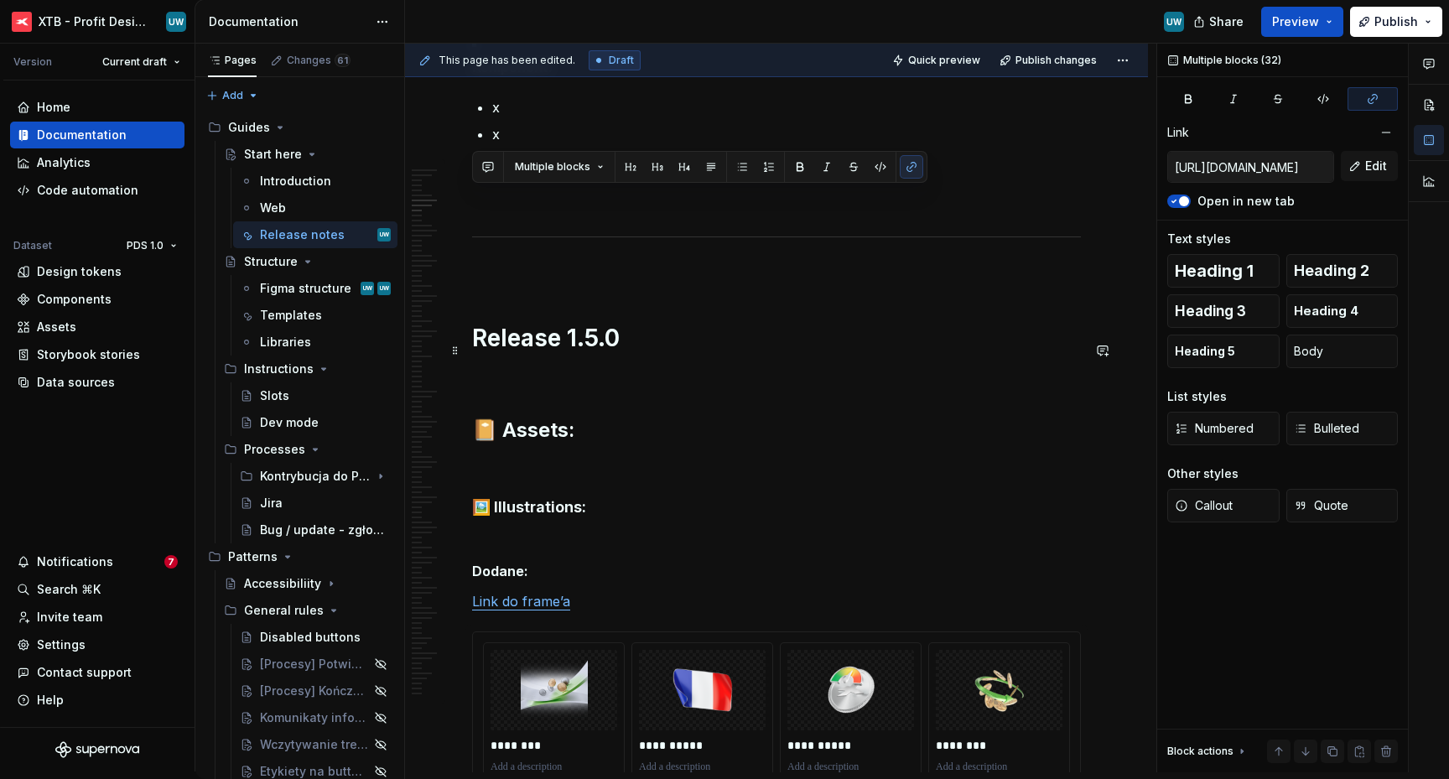
scroll to position [1595, 0]
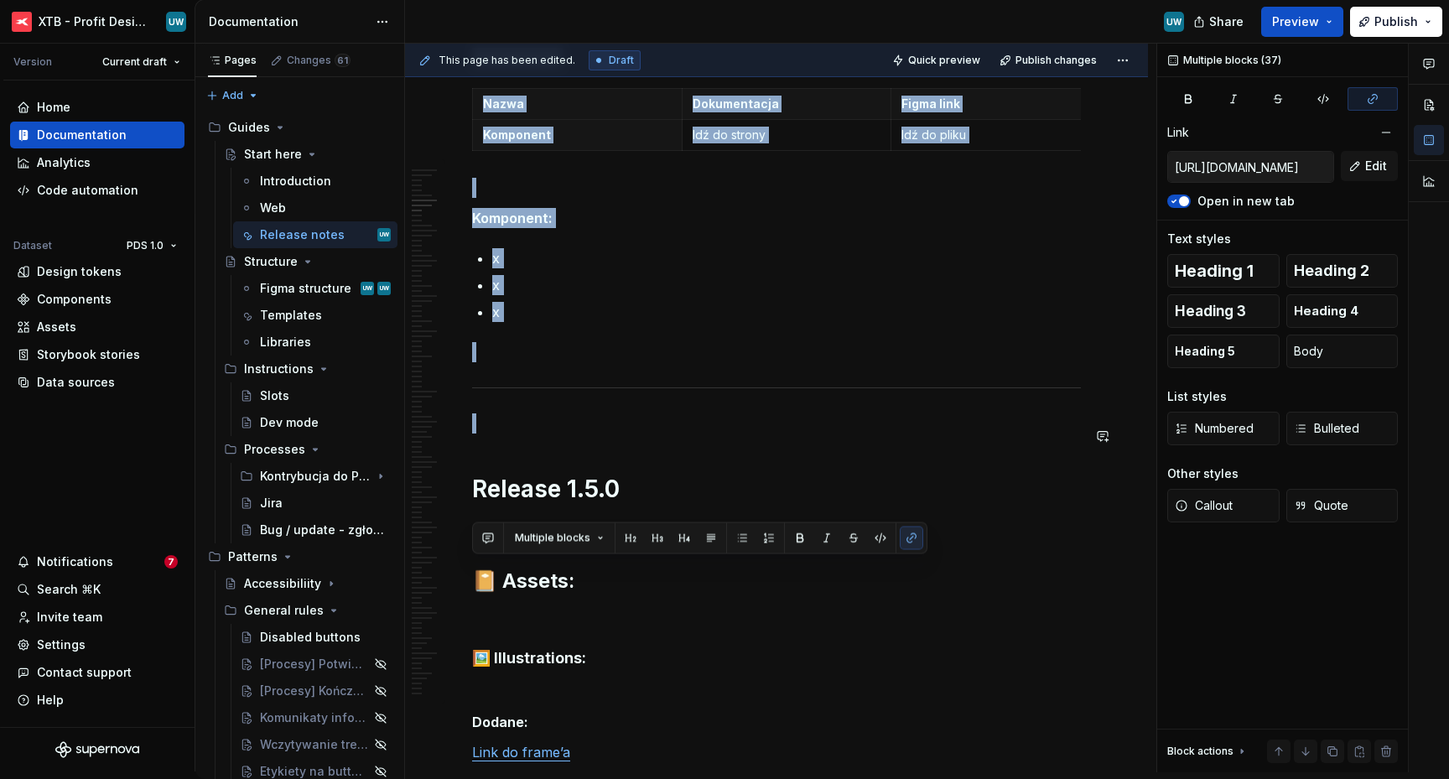
drag, startPoint x: 476, startPoint y: 340, endPoint x: 538, endPoint y: 457, distance: 132.8
copy div "**********"
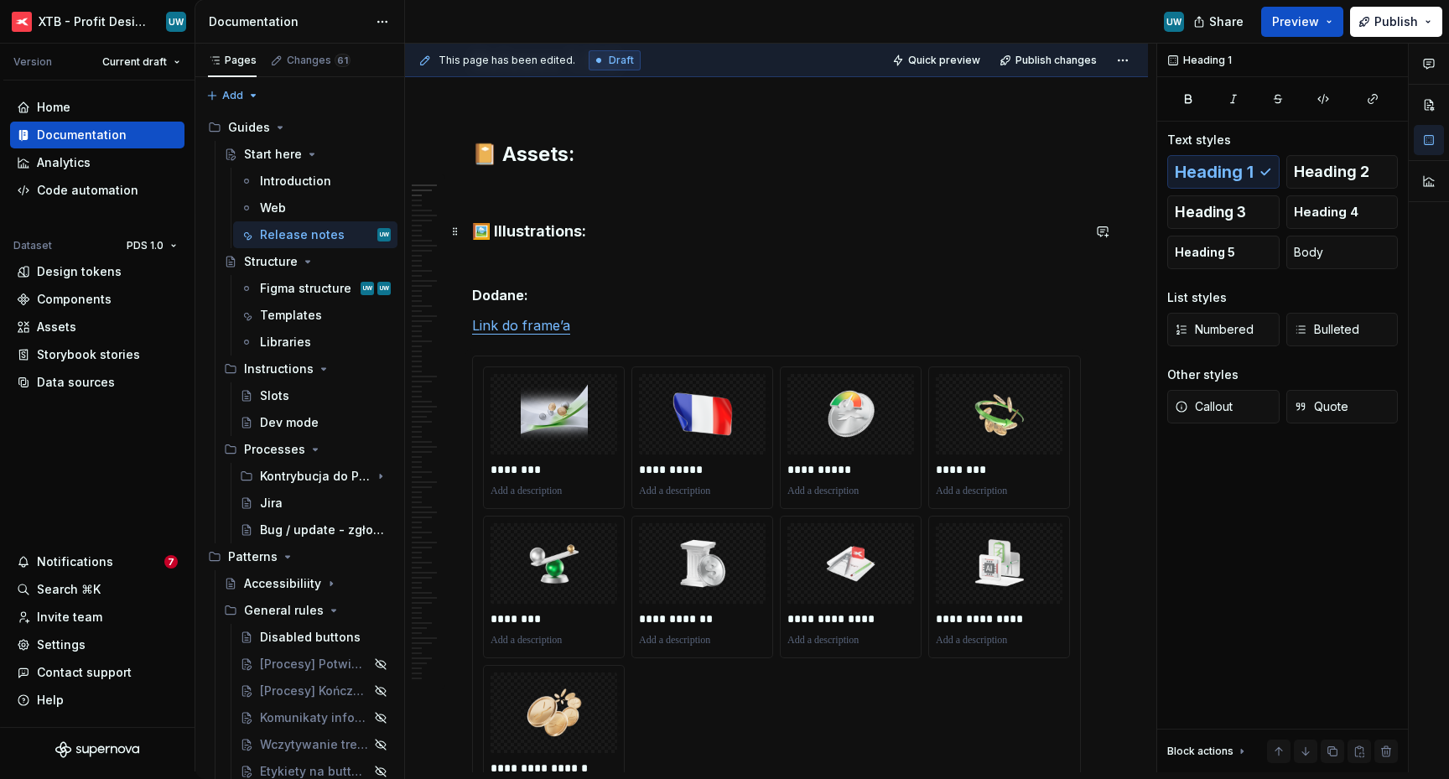
scroll to position [0, 0]
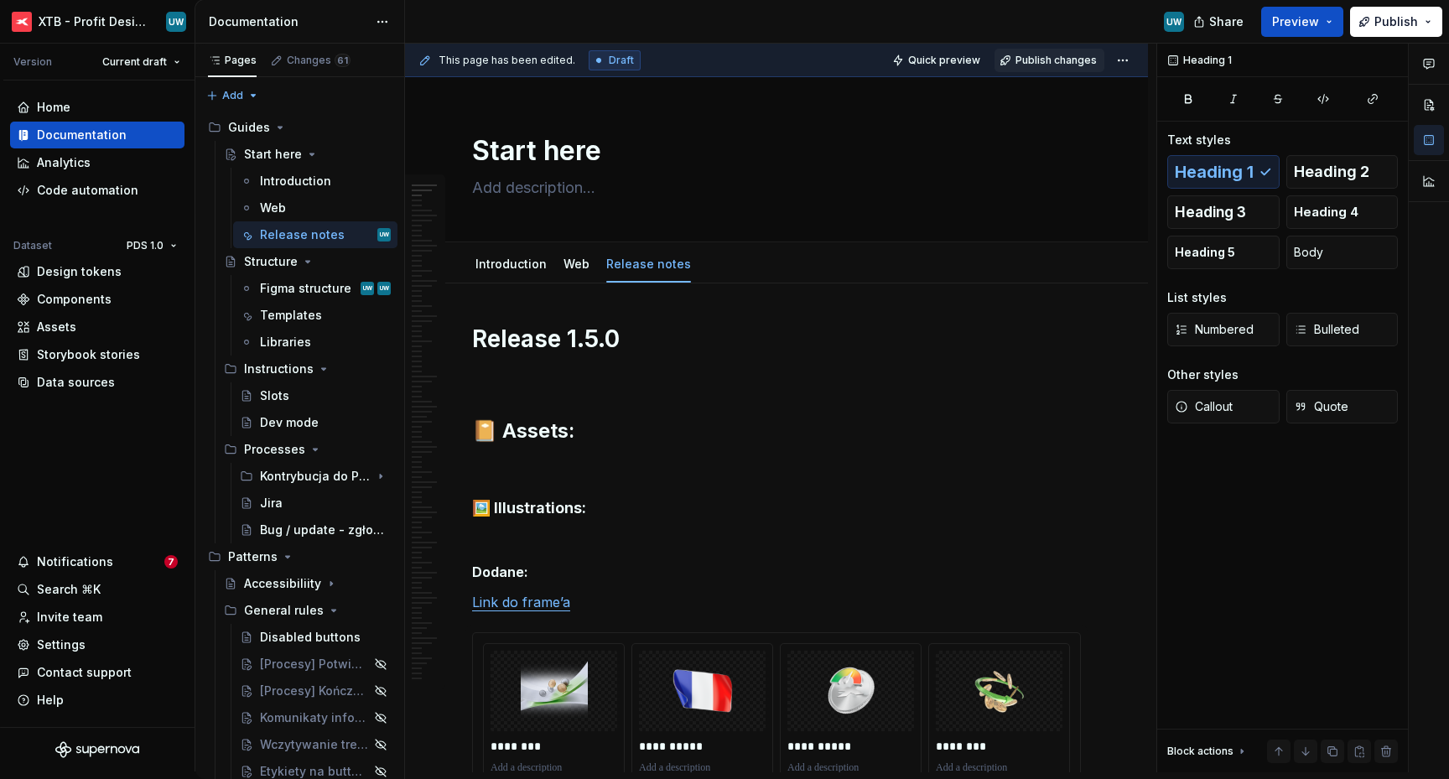
click at [1040, 57] on span "Publish changes" at bounding box center [1055, 60] width 81 height 13
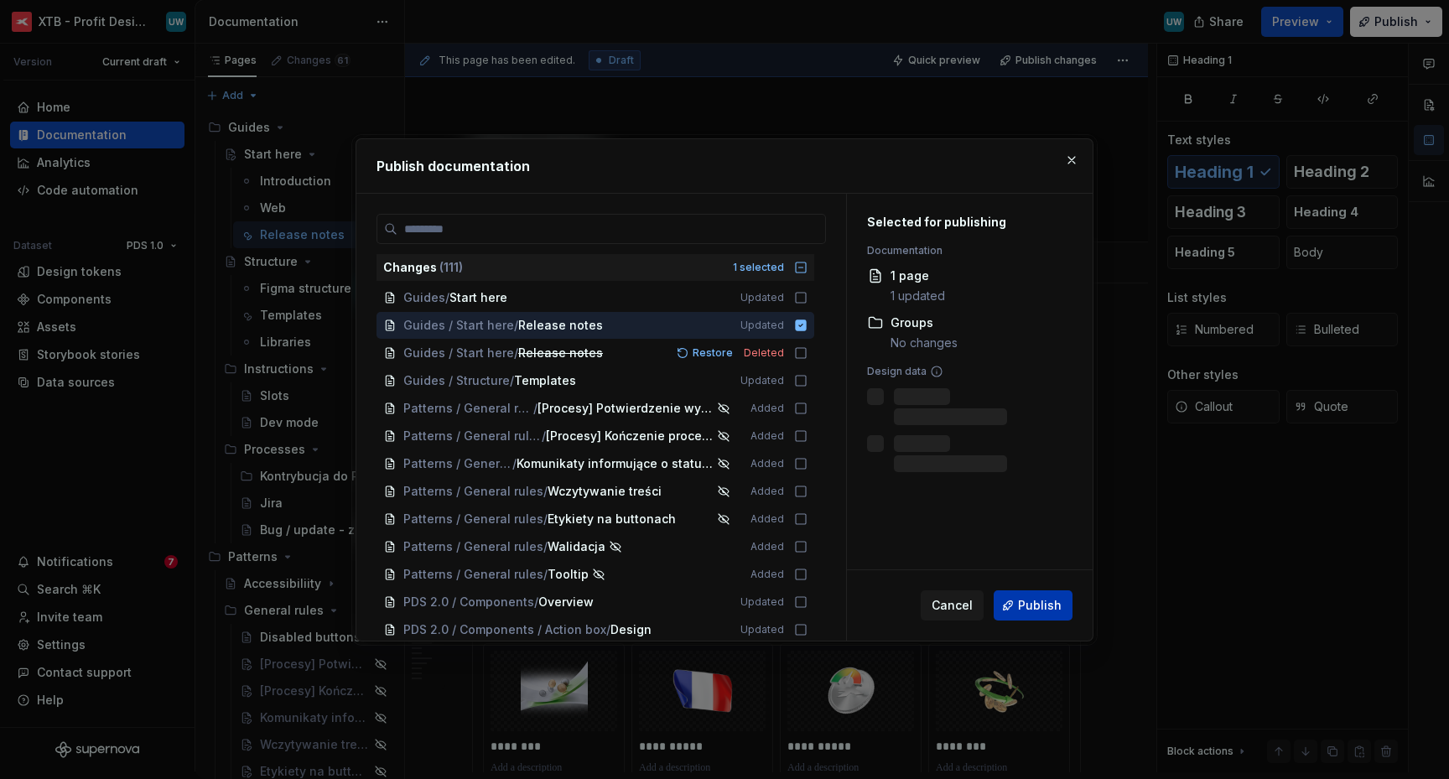
click at [1029, 612] on span "Publish" at bounding box center [1040, 605] width 44 height 17
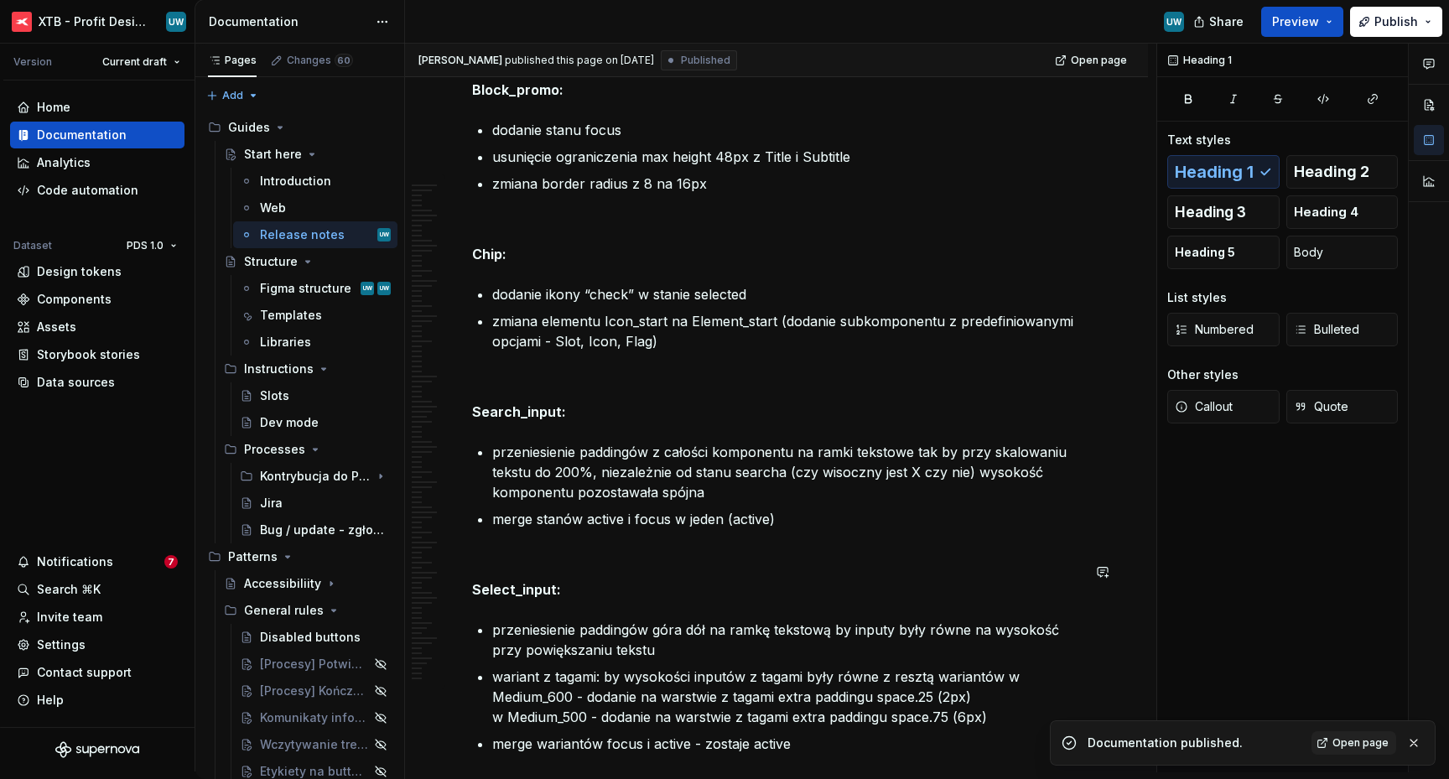
scroll to position [4470, 0]
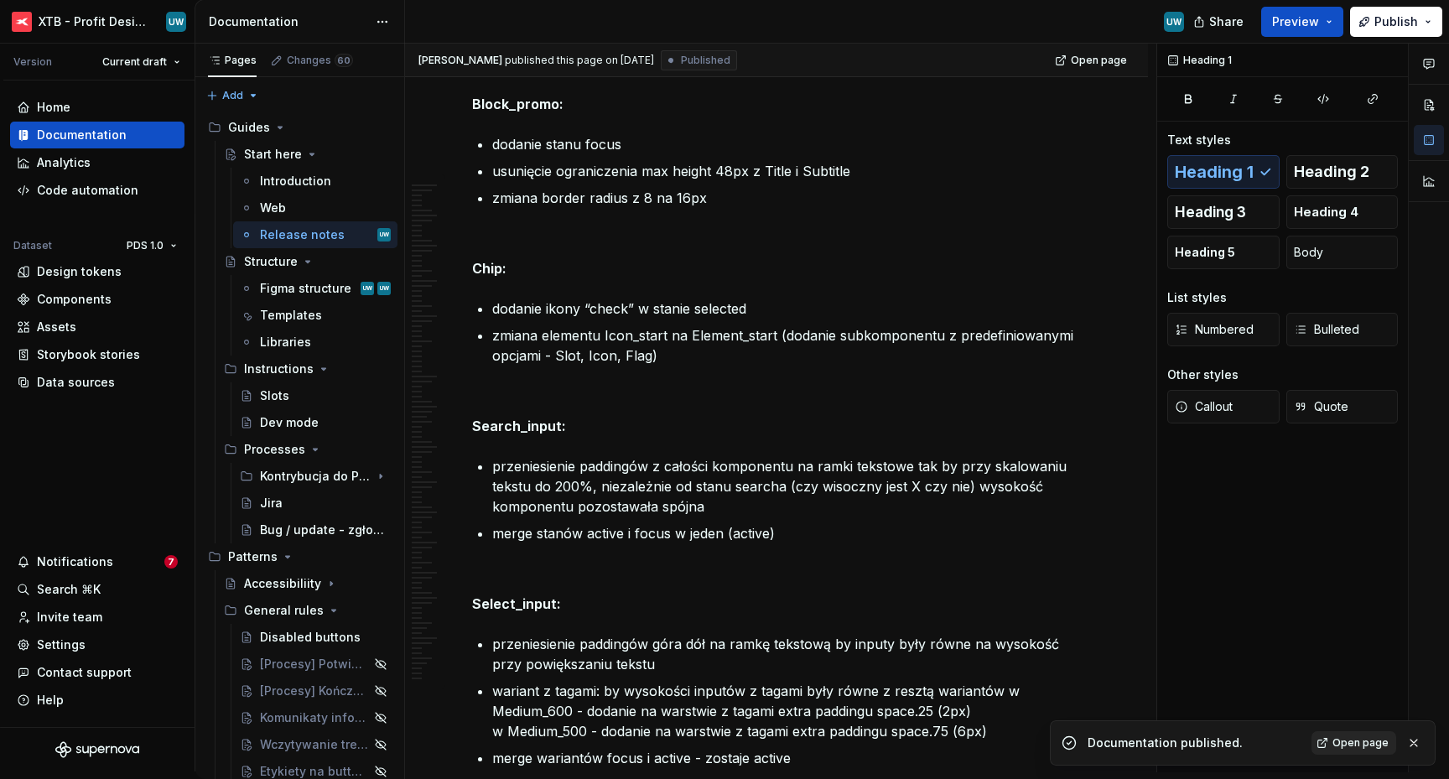
click at [1340, 746] on span "Open page" at bounding box center [1360, 742] width 56 height 13
click at [683, 366] on p "zmiana elementu Icon_start na Element_start (dodanie subkomponentu z predefinio…" at bounding box center [786, 345] width 589 height 40
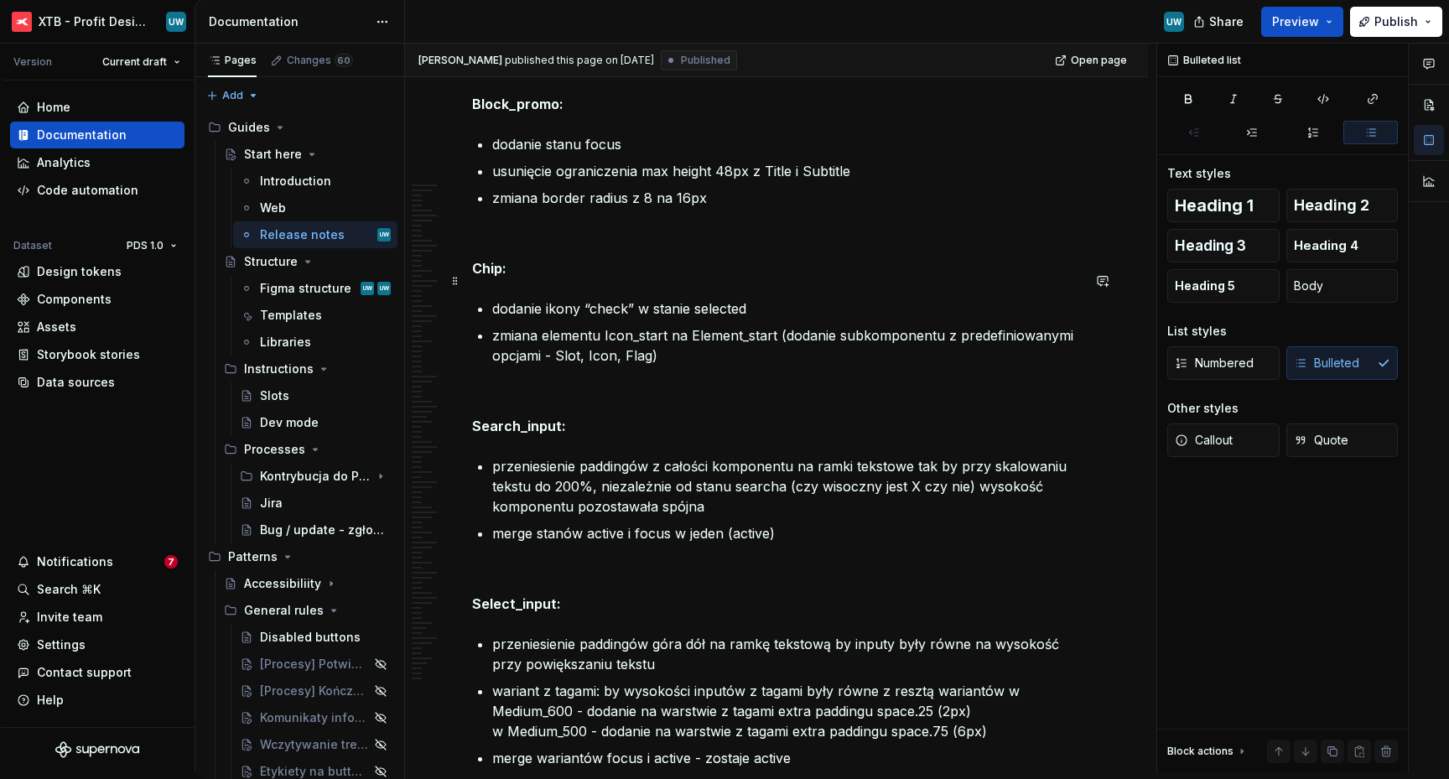
click at [533, 278] on p "Chip:" at bounding box center [776, 268] width 609 height 20
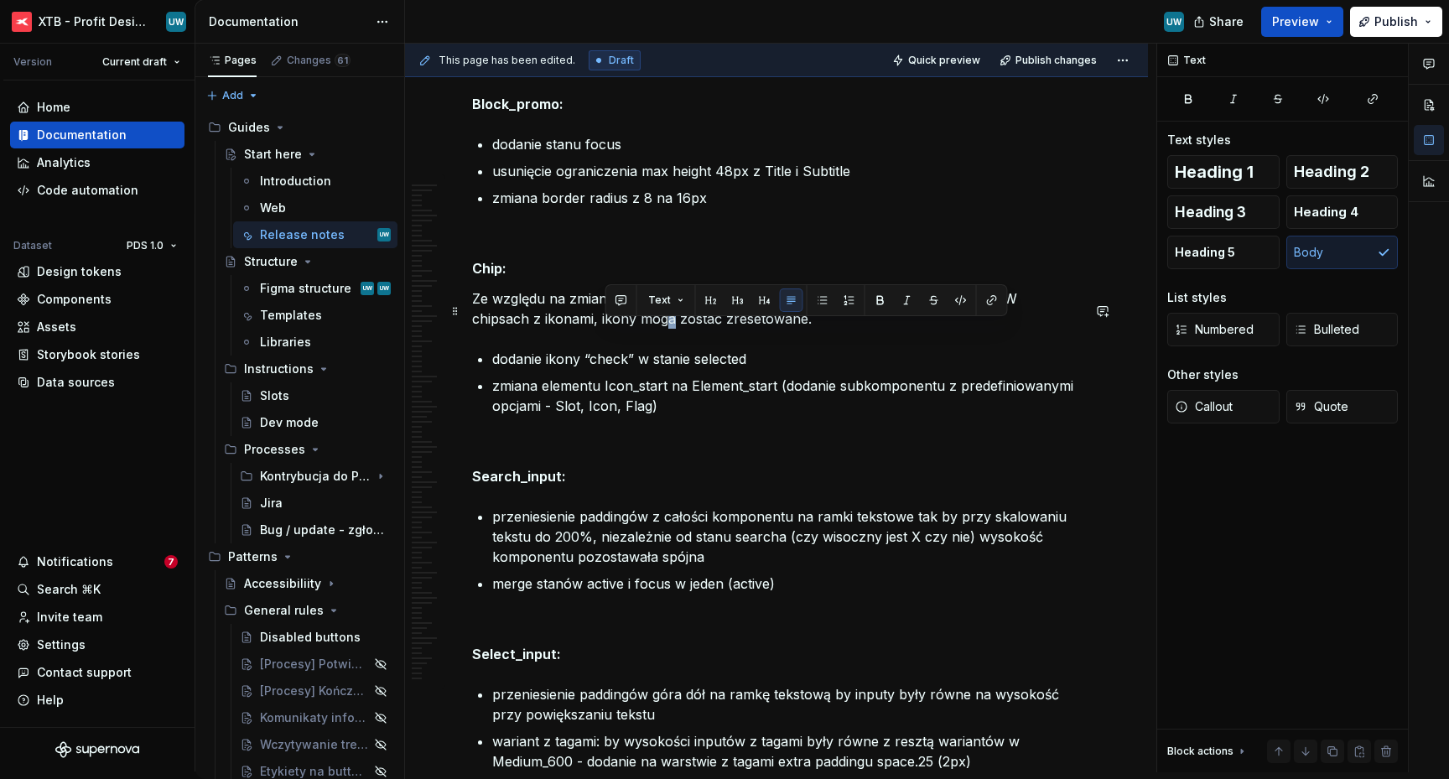
click at [605, 329] on p "Ze względu na zmianę rekomendujemy ostrożność przy zatwierdzaniu aktualizacji. …" at bounding box center [776, 308] width 609 height 40
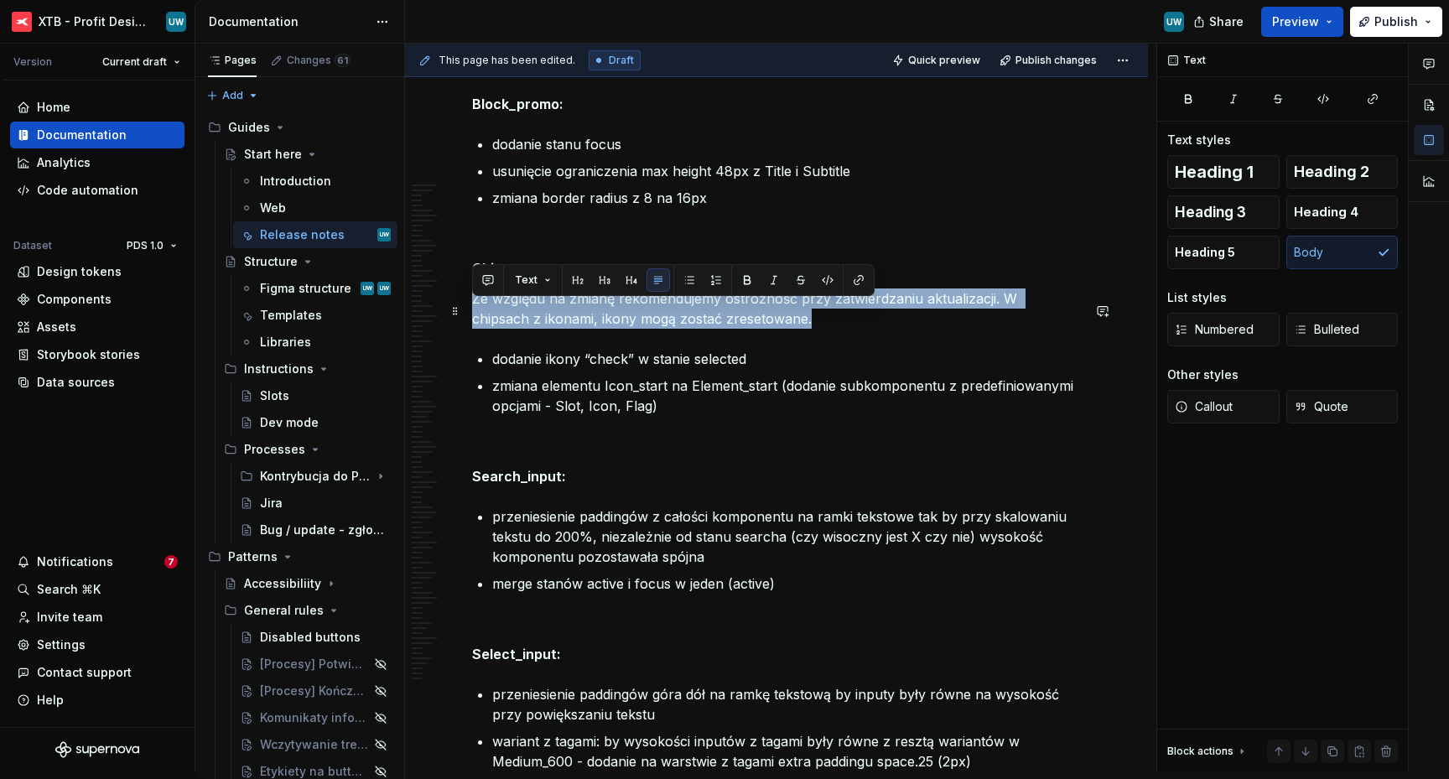
drag, startPoint x: 756, startPoint y: 338, endPoint x: 473, endPoint y: 307, distance: 285.1
click at [473, 307] on p "Ze względu na zmianę rekomendujemy ostrożność przy zatwierdzaniu aktualizacji. …" at bounding box center [776, 308] width 609 height 40
click at [1220, 408] on span "Callout" at bounding box center [1204, 406] width 58 height 17
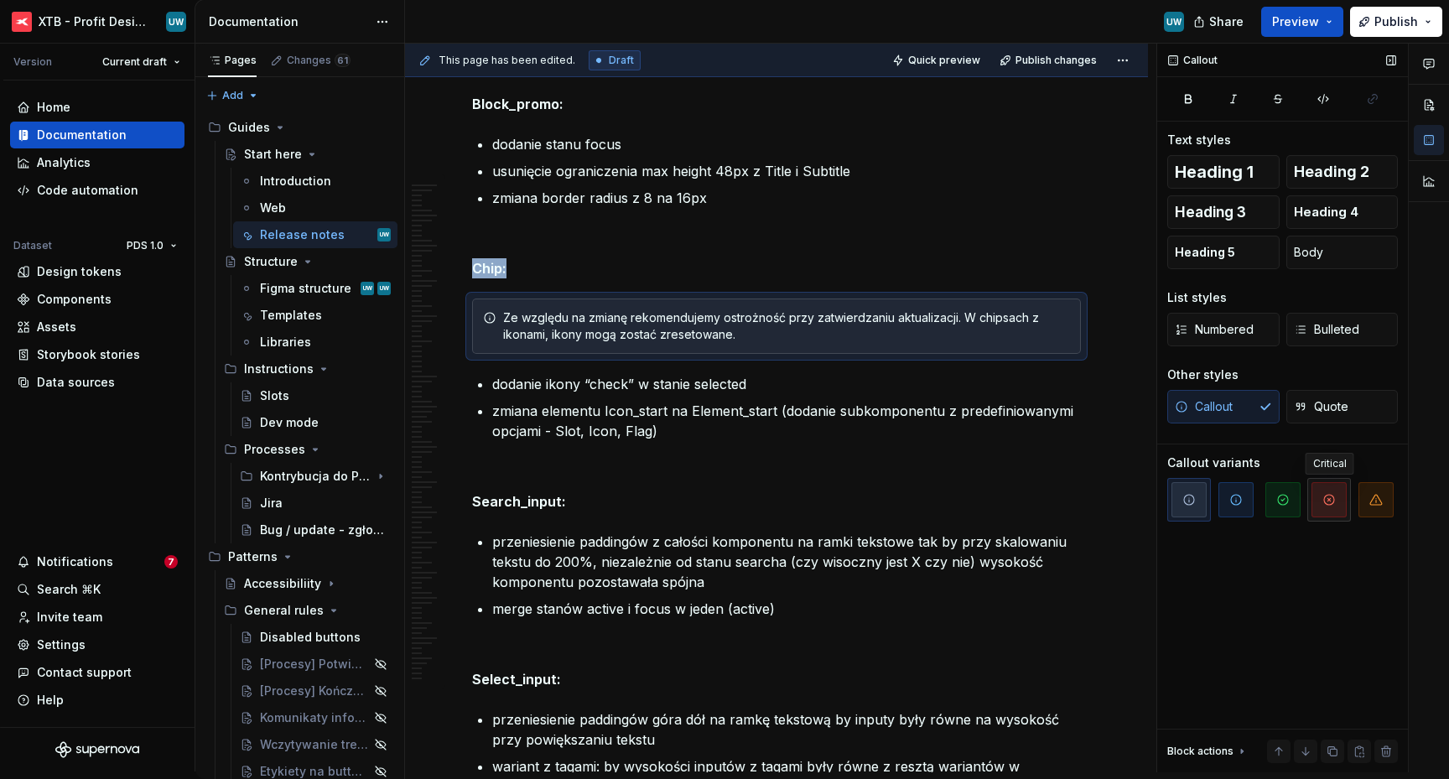
click at [1329, 495] on icon "button" at bounding box center [1328, 499] width 13 height 13
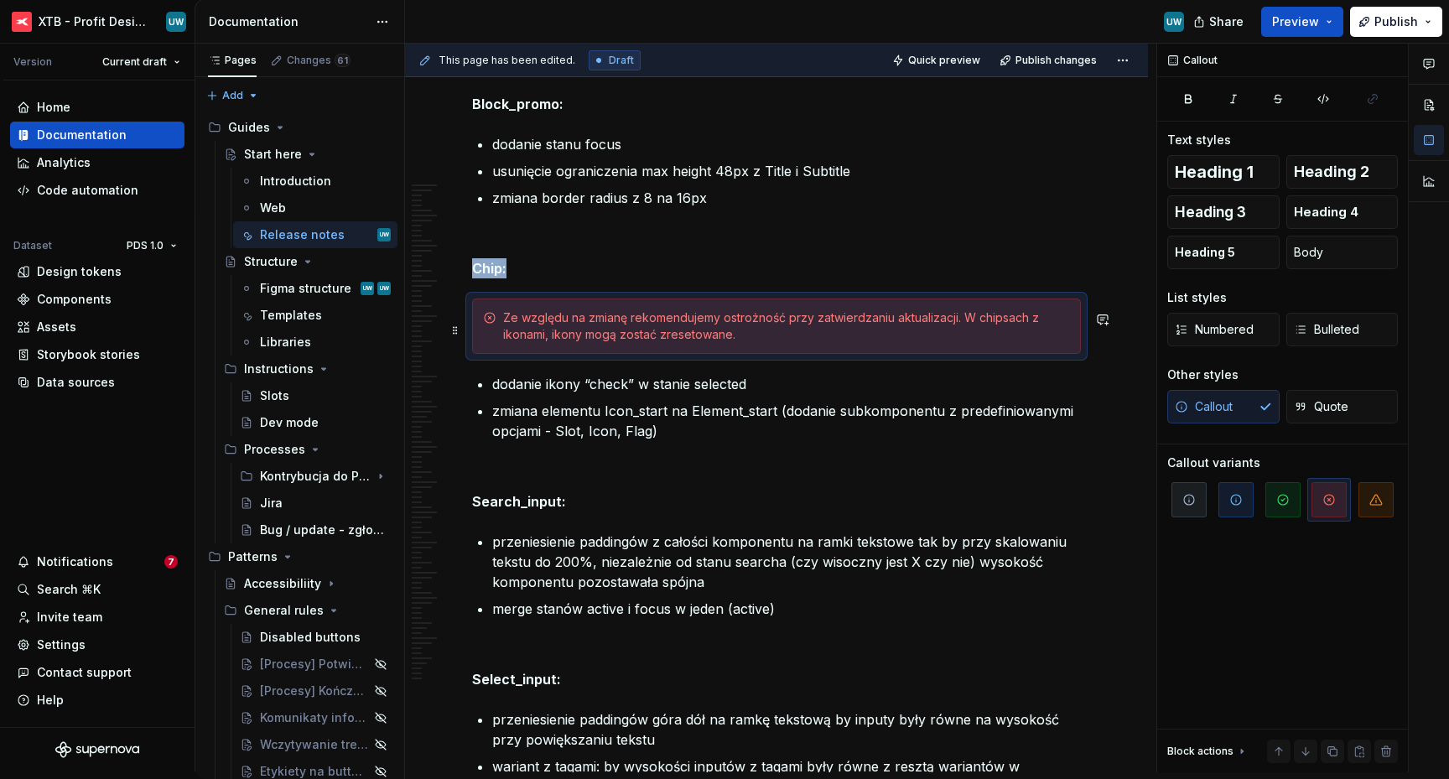
click at [842, 354] on div "Ze względu na zmianę rekomendujemy ostrożność przy zatwierdzaniu aktualizacji. …" at bounding box center [776, 325] width 609 height 55
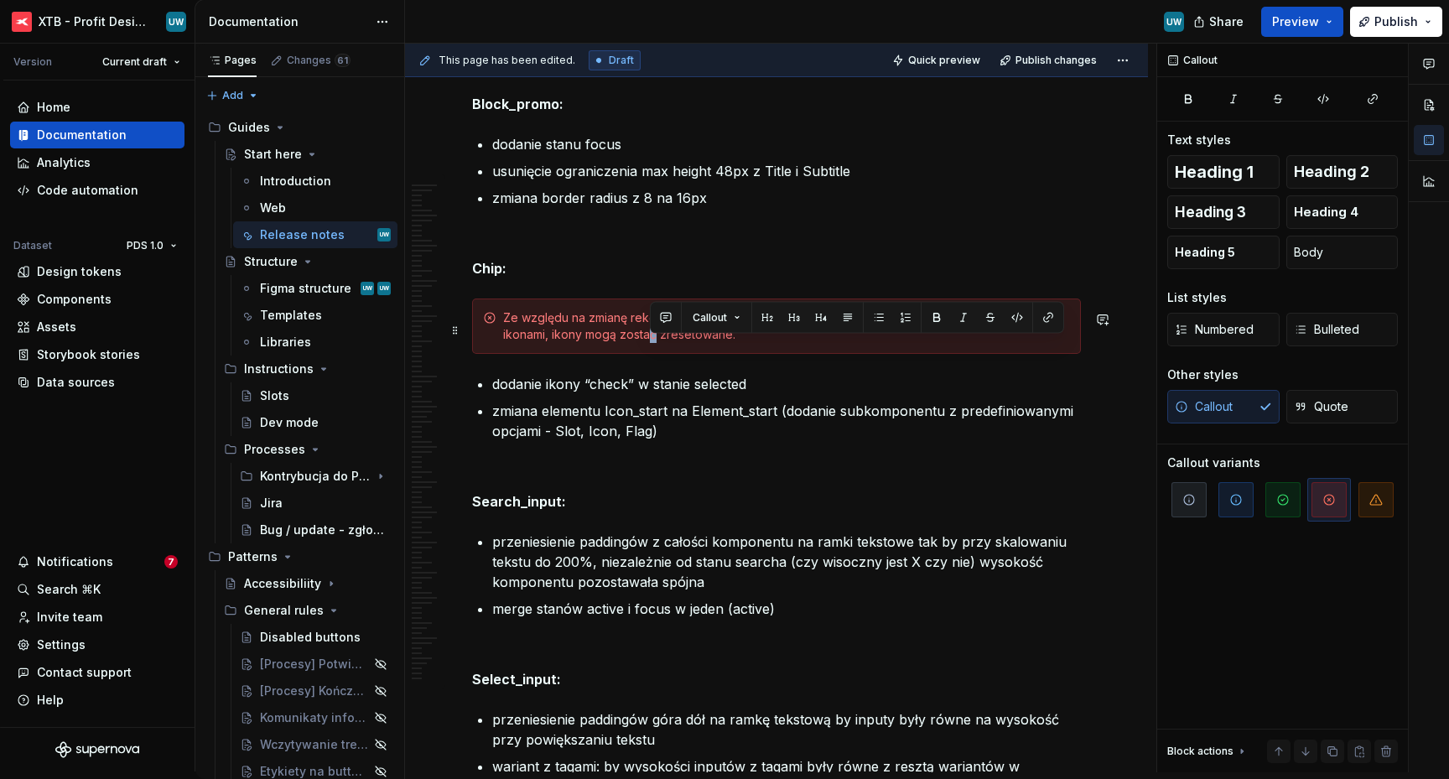
click at [650, 343] on div "Ze względu na zmianę rekomendujemy ostrożność przy zatwierdzaniu aktualizacji. …" at bounding box center [786, 326] width 567 height 34
drag, startPoint x: 620, startPoint y: 350, endPoint x: 589, endPoint y: 351, distance: 31.9
click at [589, 343] on div "Ze względu na zmianę rekomendujemy ostrożność przy zatwierdzaniu aktualizacji. …" at bounding box center [786, 326] width 567 height 34
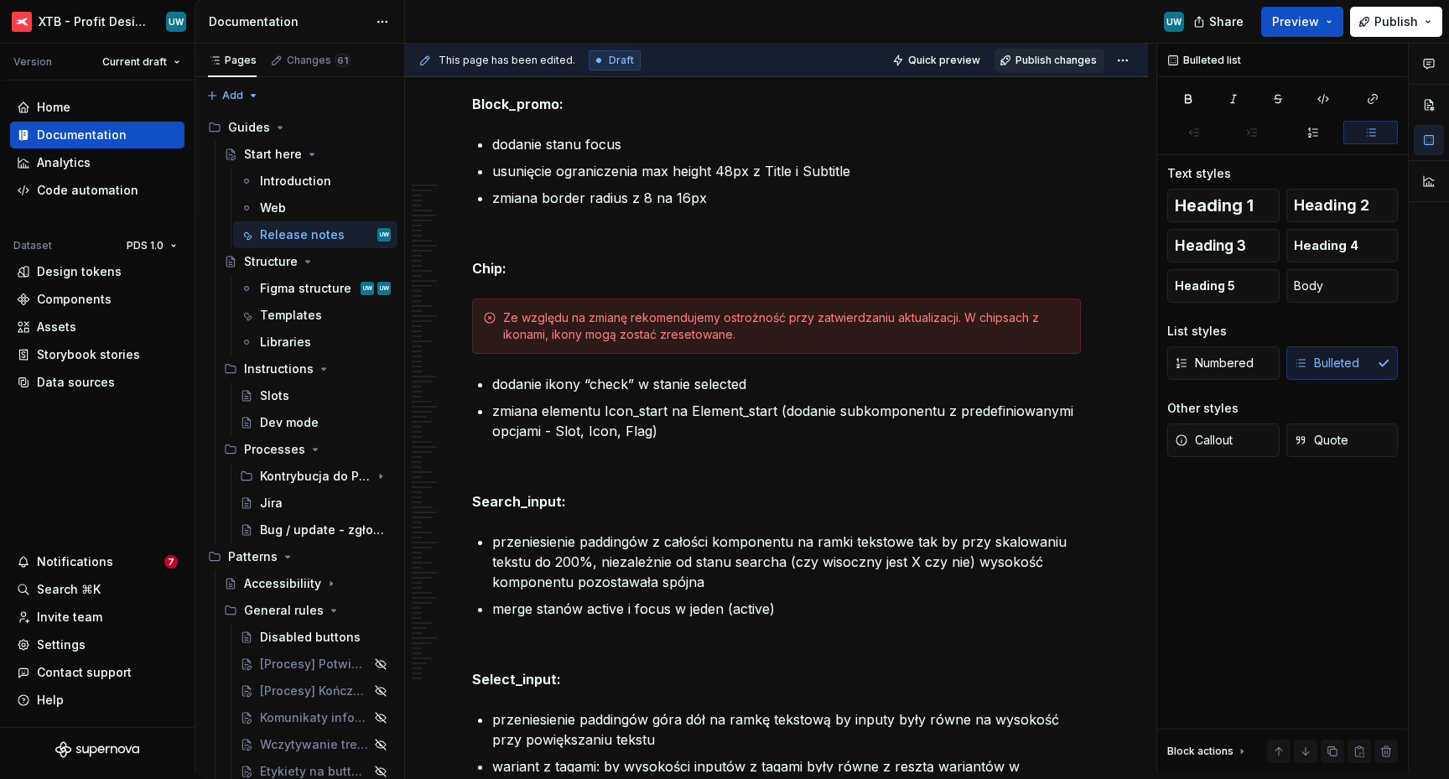
click at [1066, 66] on span "Publish changes" at bounding box center [1055, 60] width 81 height 13
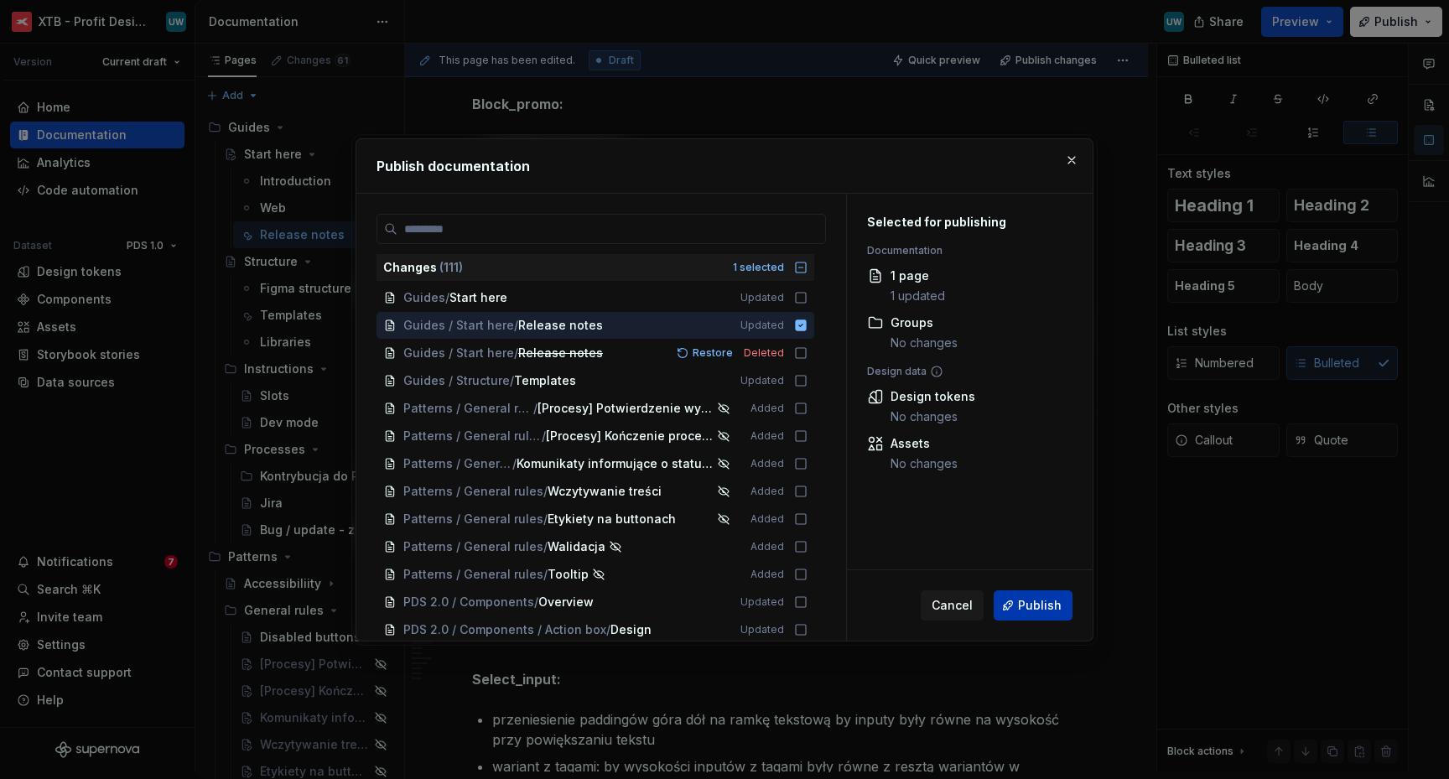
click at [1022, 608] on span "Publish" at bounding box center [1040, 605] width 44 height 17
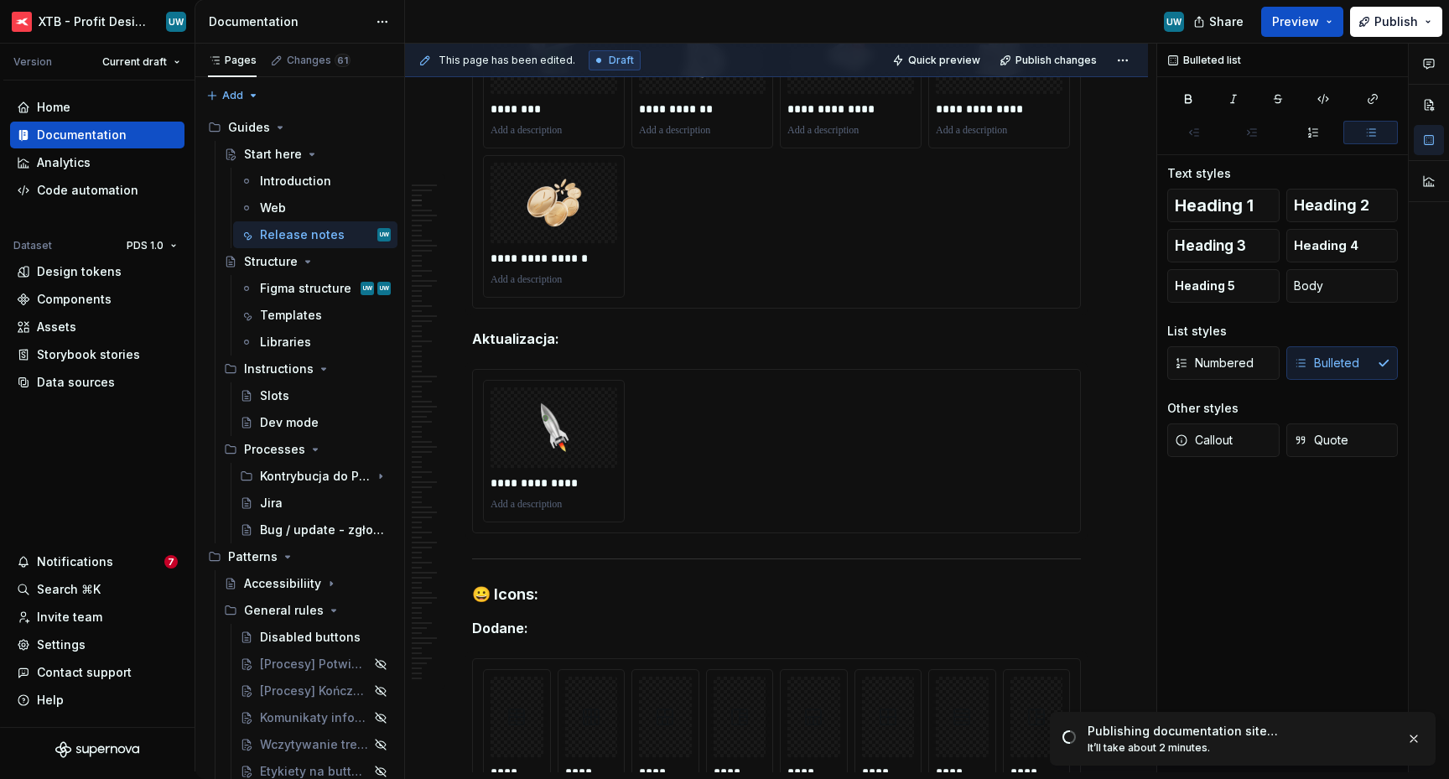
scroll to position [0, 0]
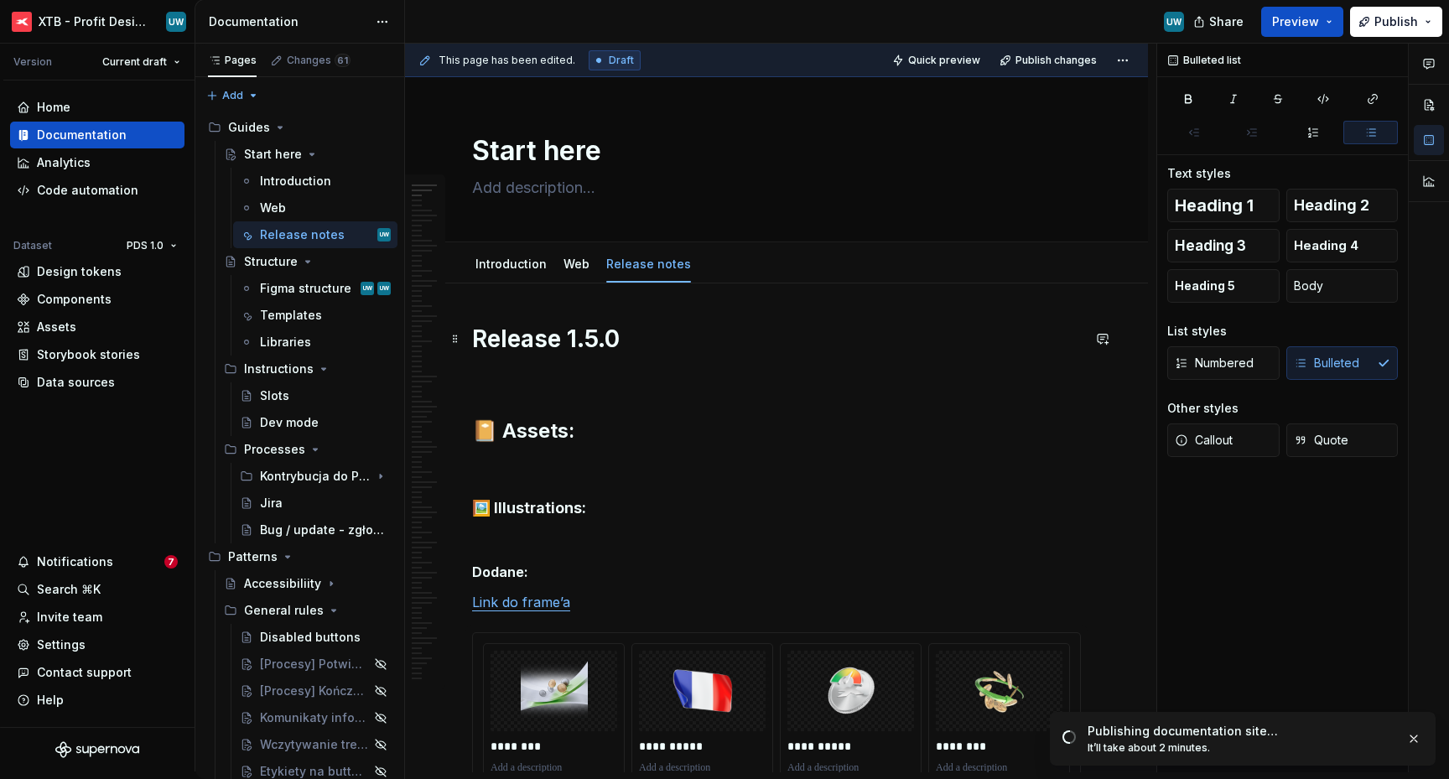
click at [472, 335] on h1 "Release 1.5.0" at bounding box center [776, 339] width 609 height 30
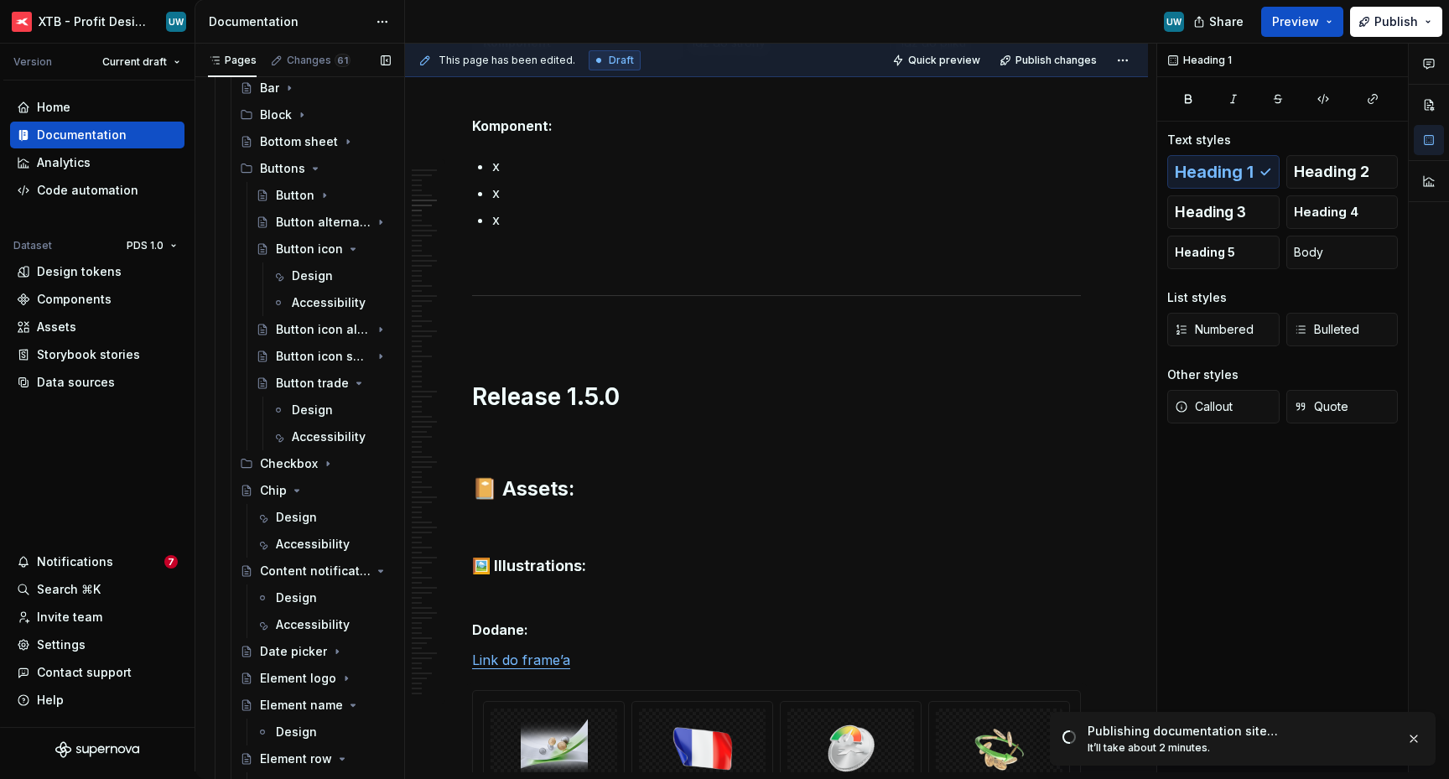
scroll to position [1199, 0]
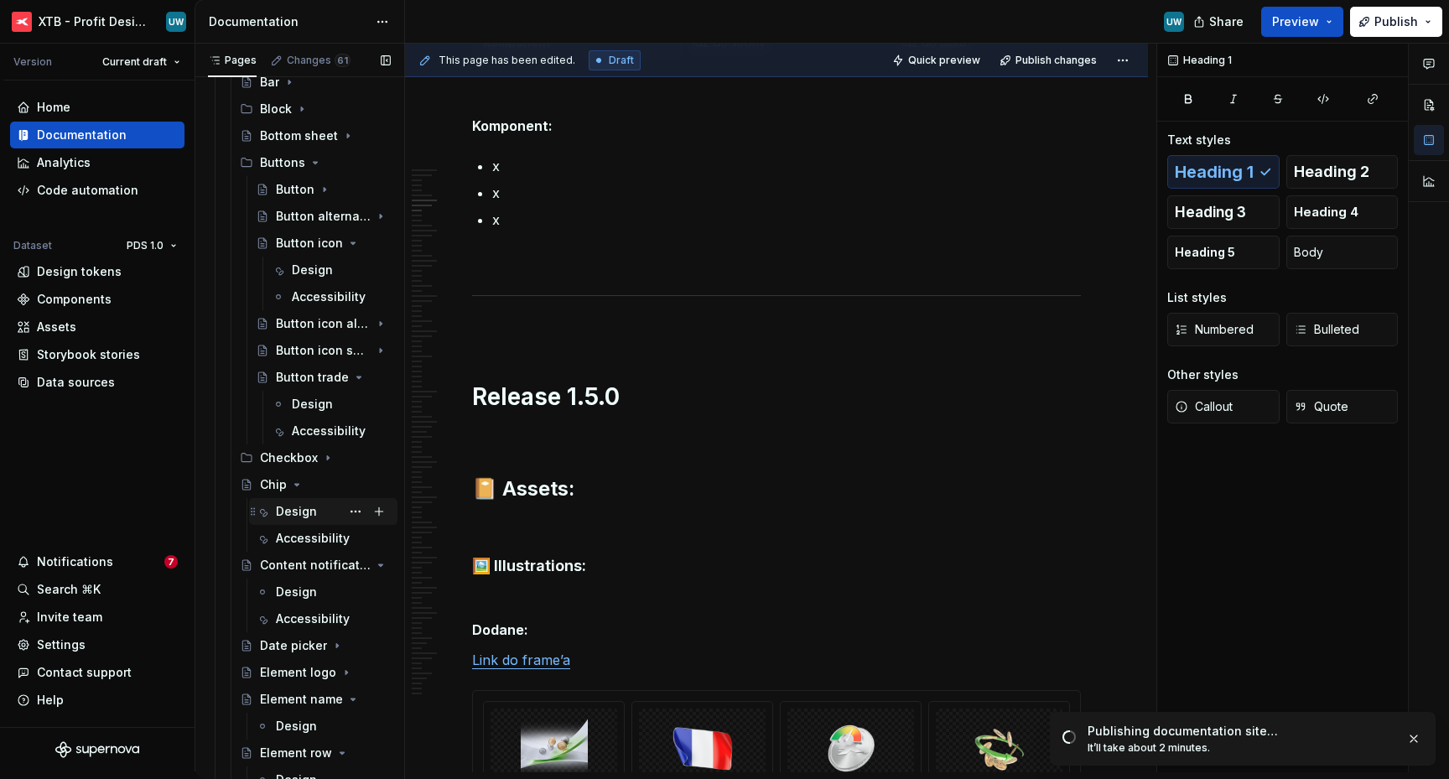
click at [289, 512] on div "Design" at bounding box center [296, 511] width 41 height 17
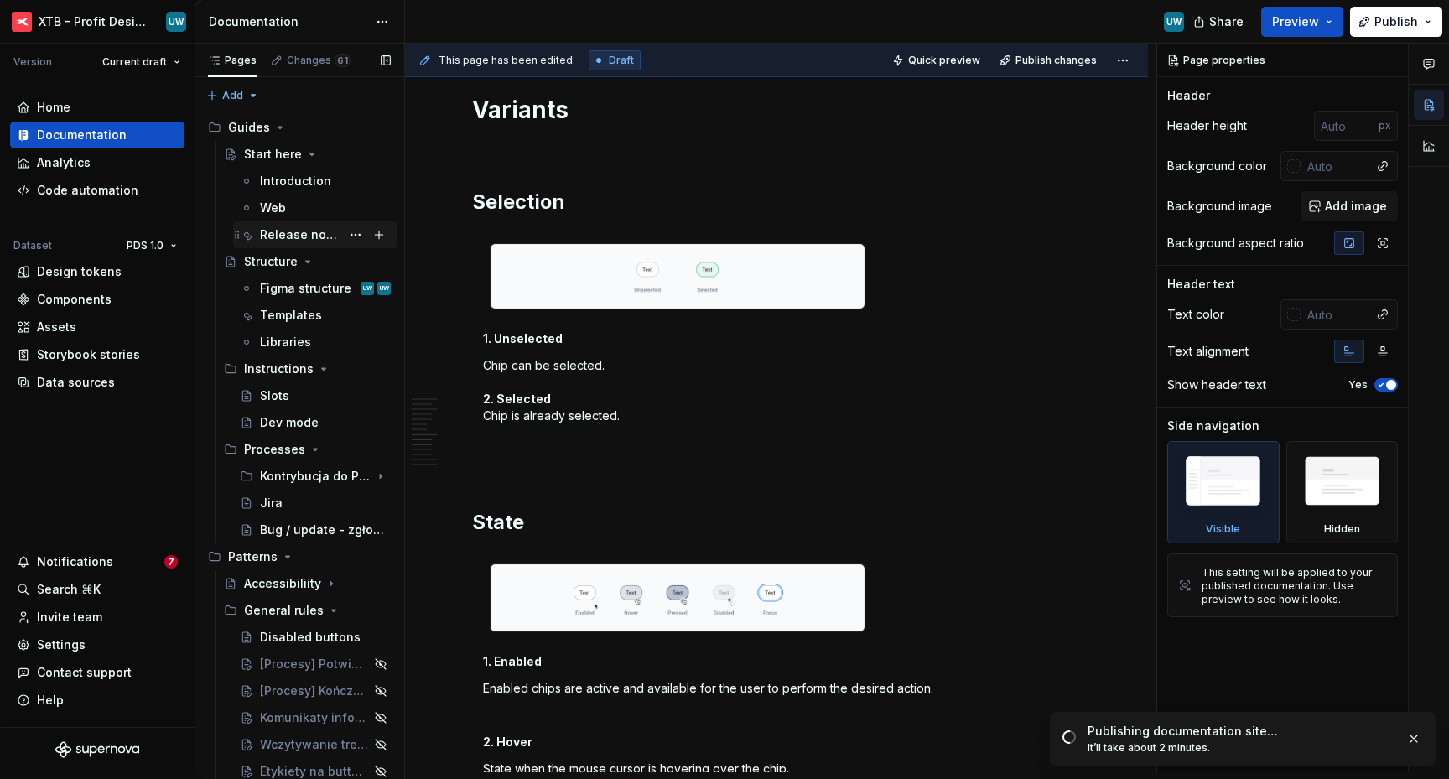
click at [288, 235] on div "Release notes" at bounding box center [300, 234] width 80 height 17
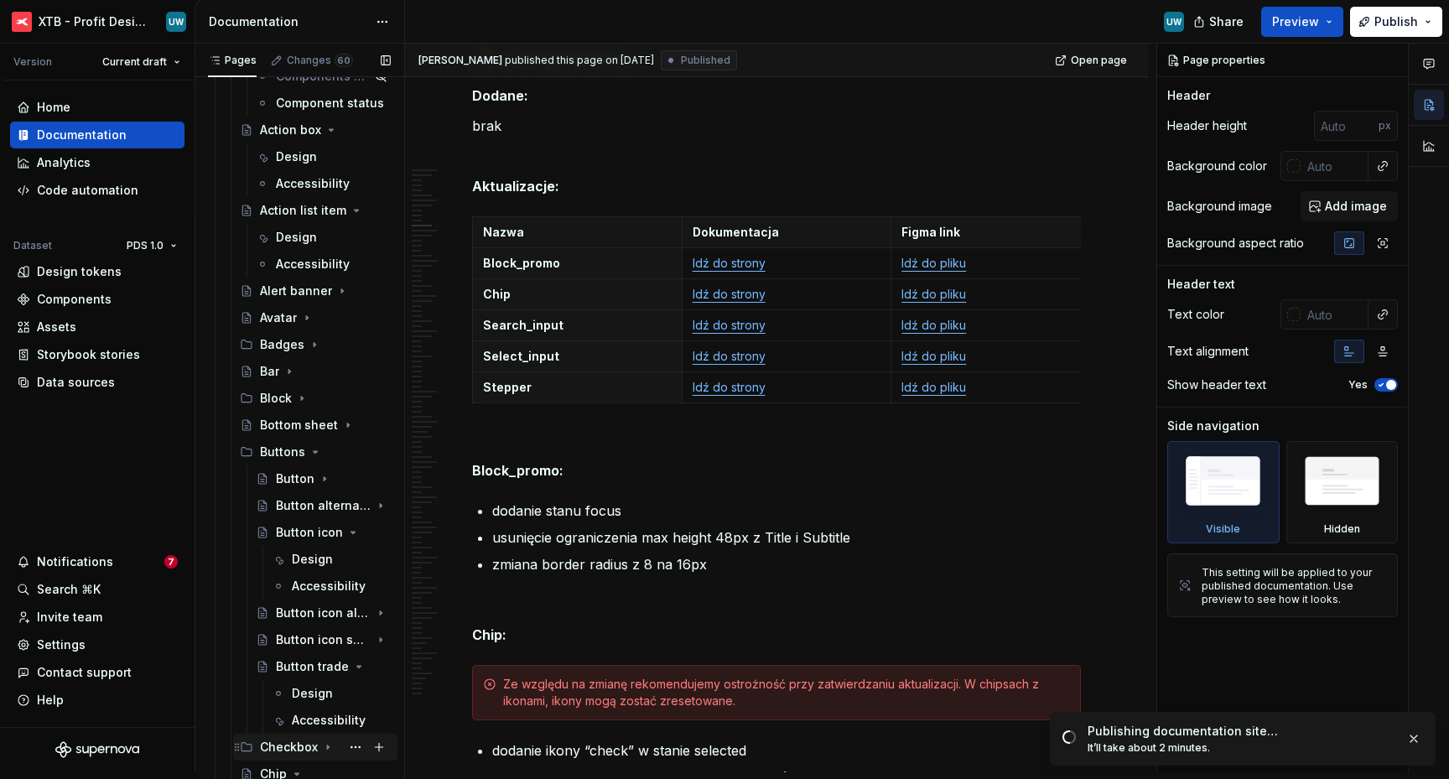
scroll to position [884, 0]
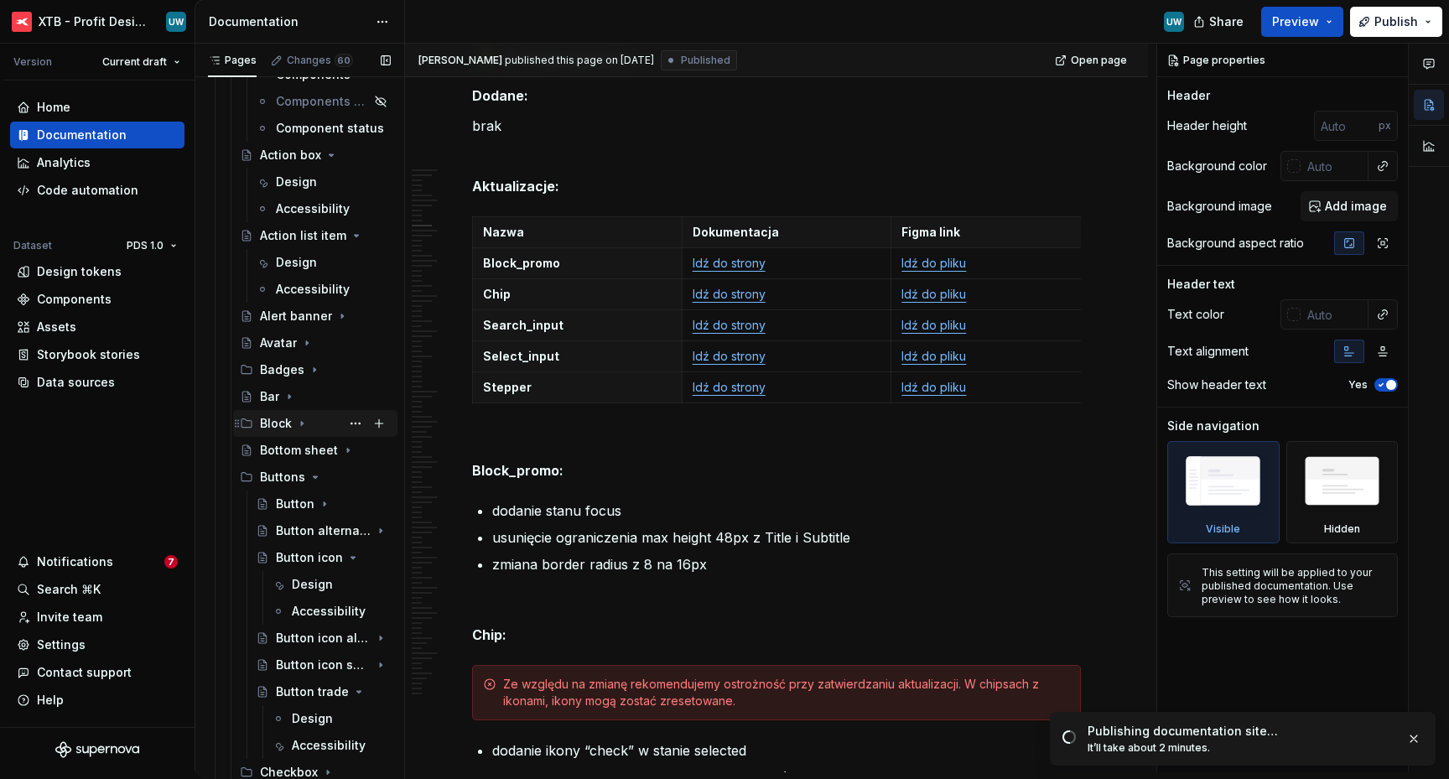
click at [296, 427] on icon "Page tree" at bounding box center [301, 423] width 13 height 13
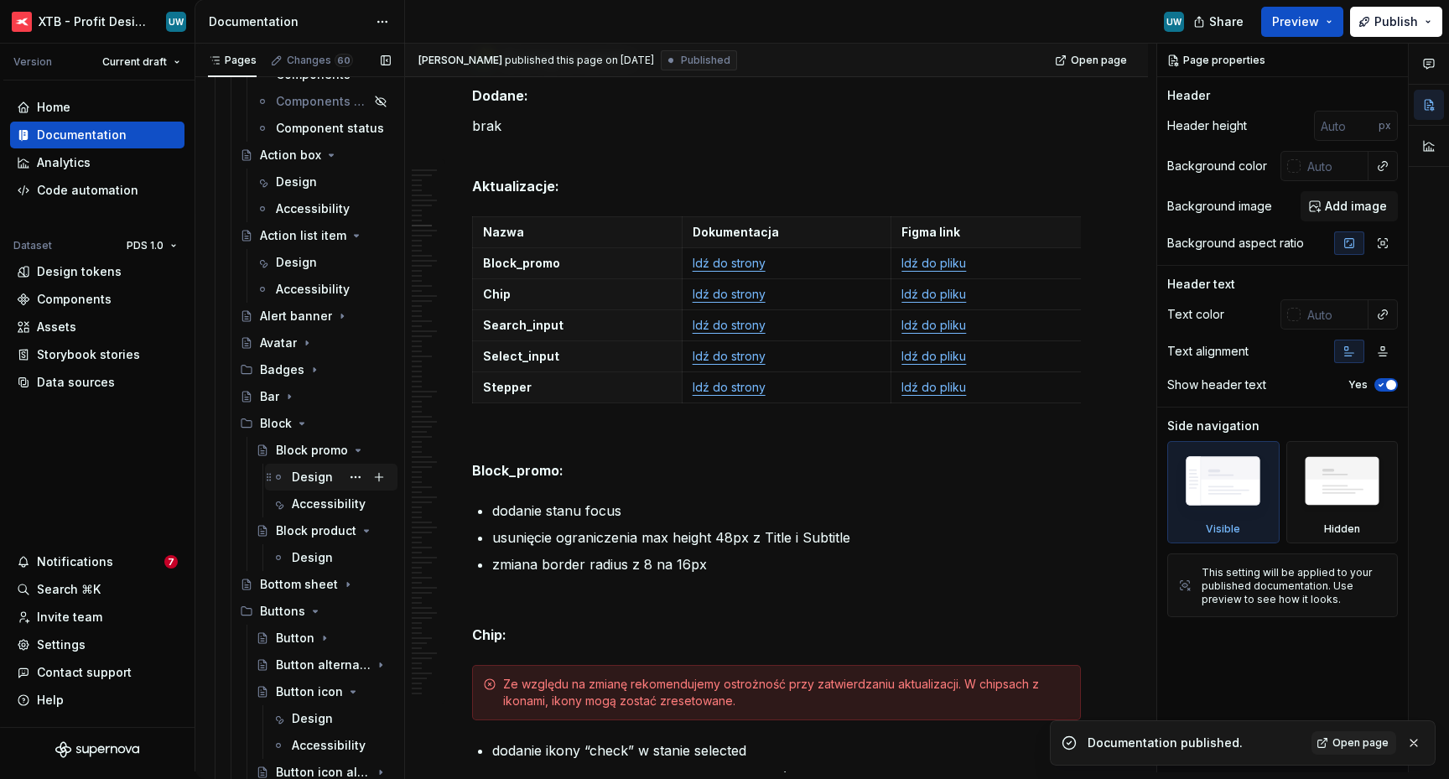
click at [304, 480] on div "Design" at bounding box center [312, 477] width 41 height 17
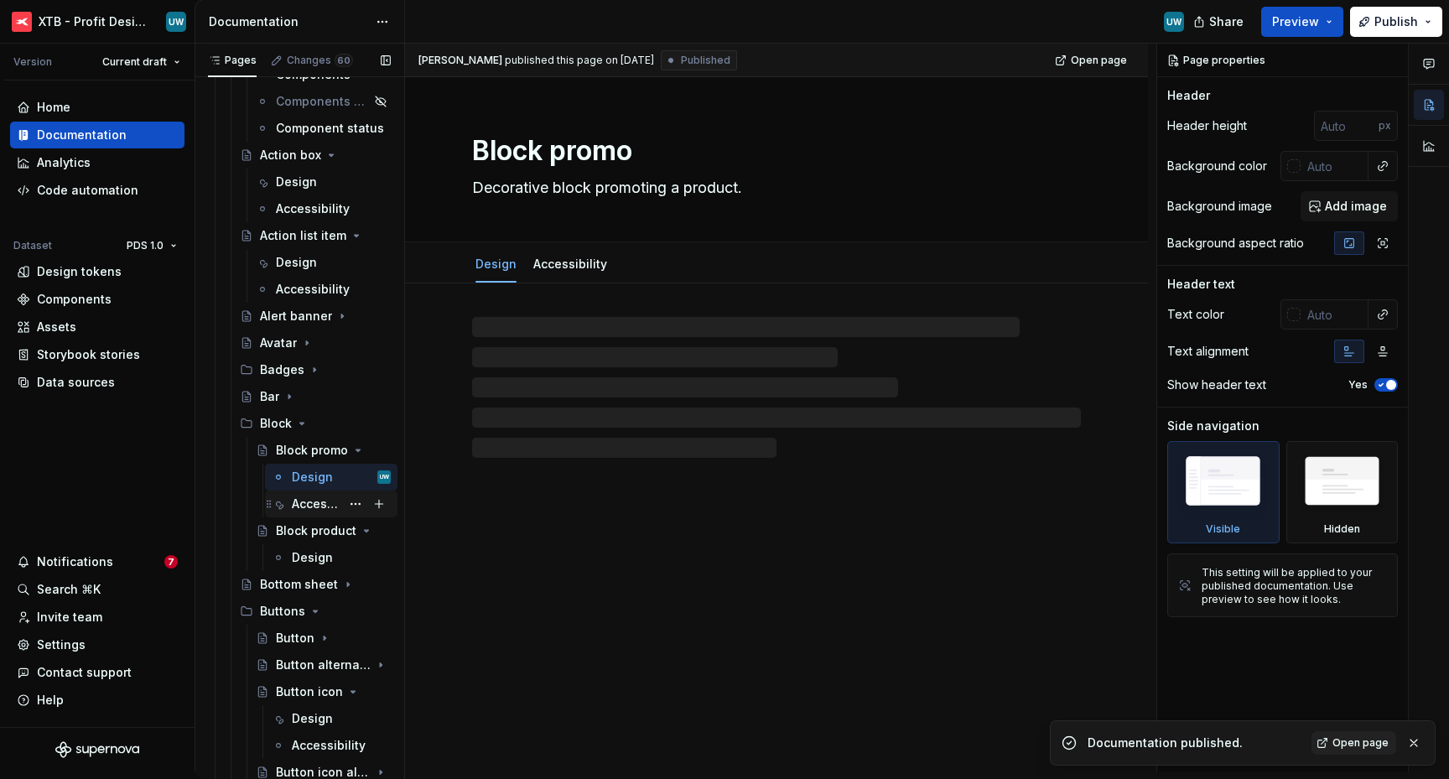
click at [306, 506] on div "Accessibility" at bounding box center [316, 503] width 49 height 17
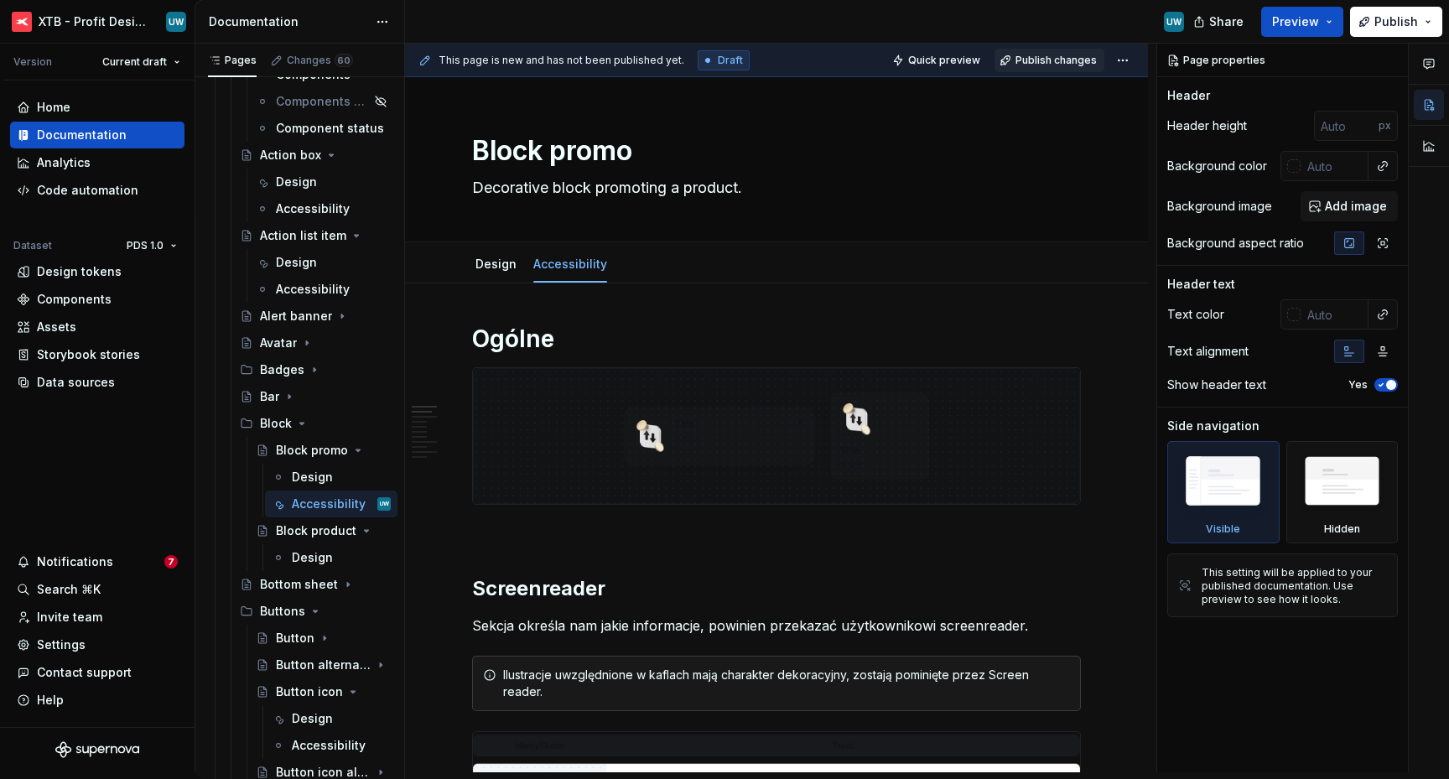
click at [1030, 60] on span "Publish changes" at bounding box center [1055, 60] width 81 height 13
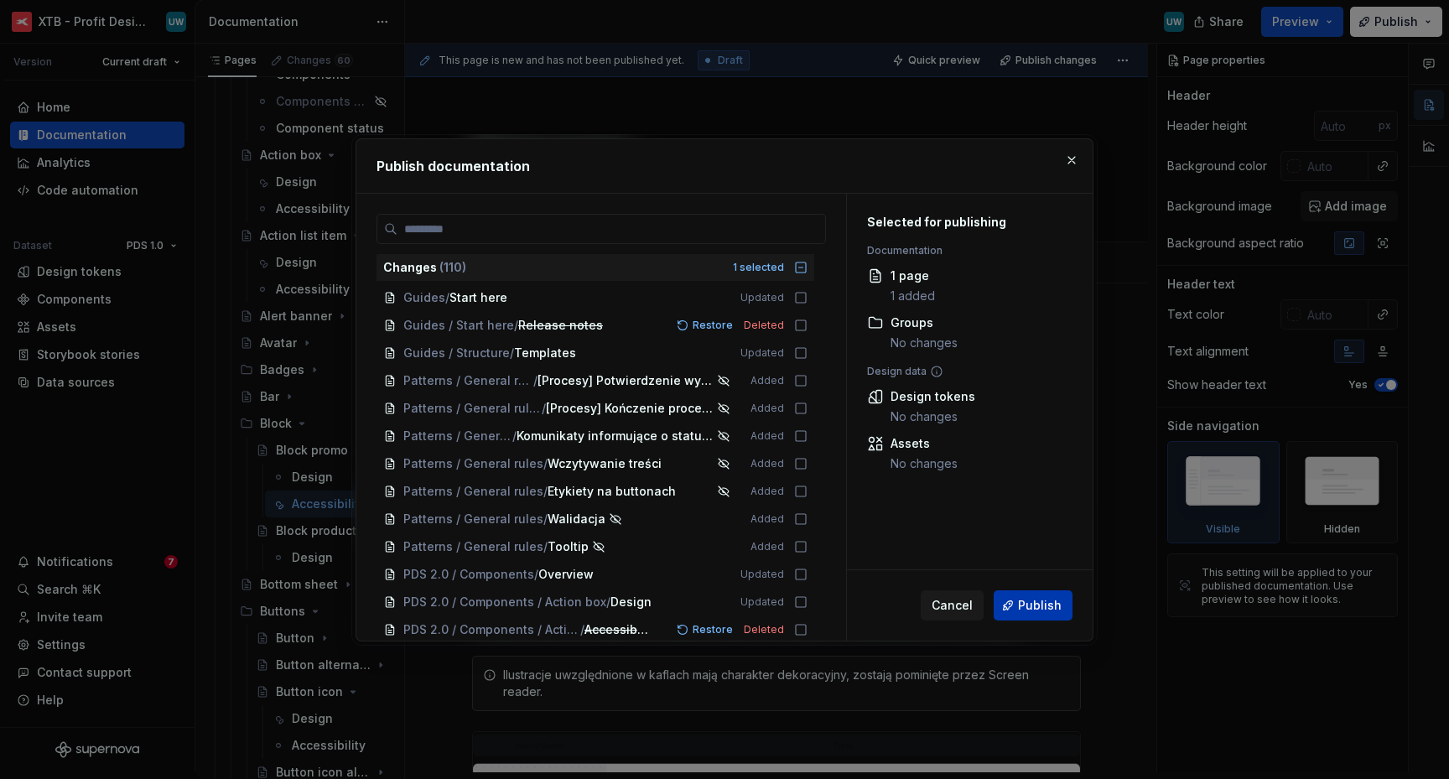
click at [1030, 604] on span "Publish" at bounding box center [1040, 605] width 44 height 17
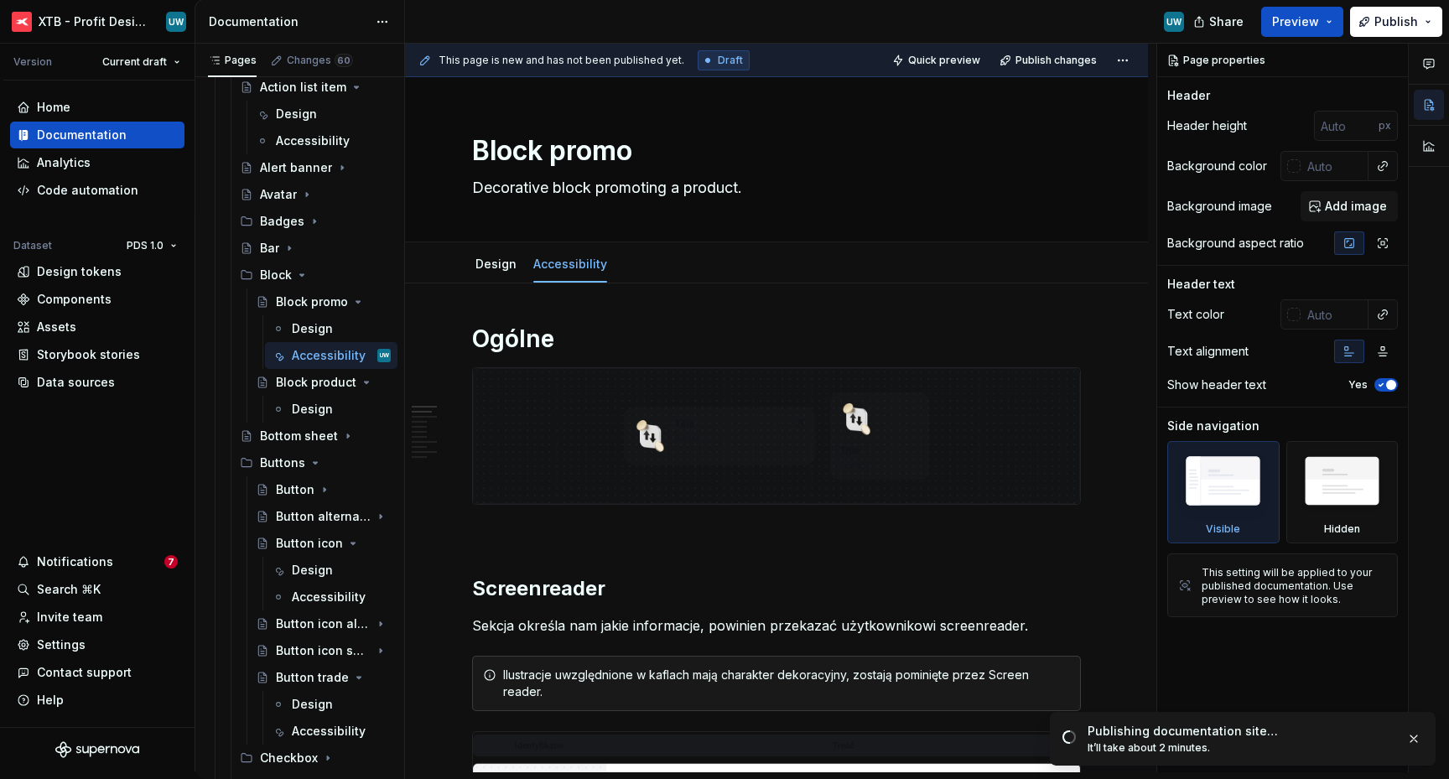
scroll to position [1033, 0]
click at [303, 410] on div "Design" at bounding box center [312, 409] width 41 height 17
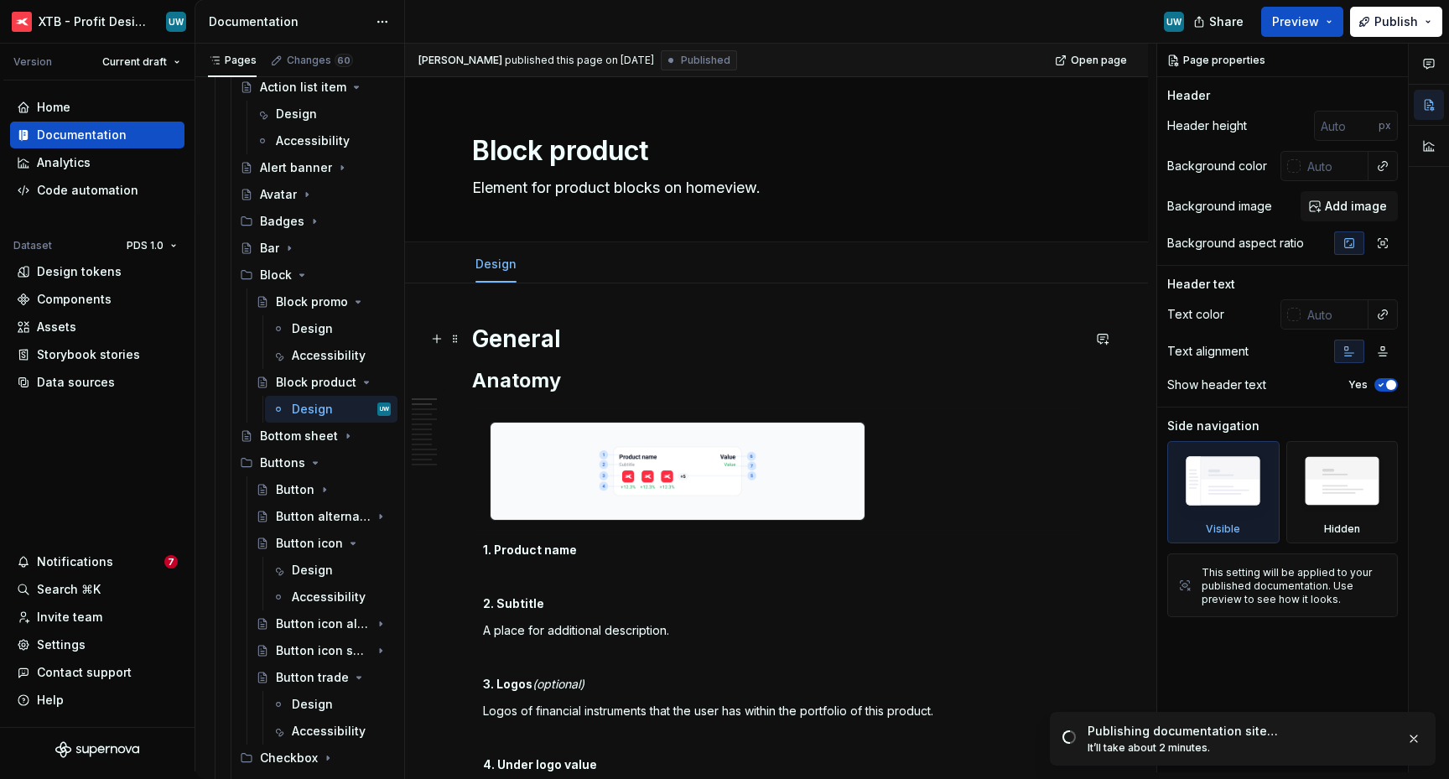
click at [587, 338] on h1 "General" at bounding box center [776, 339] width 609 height 30
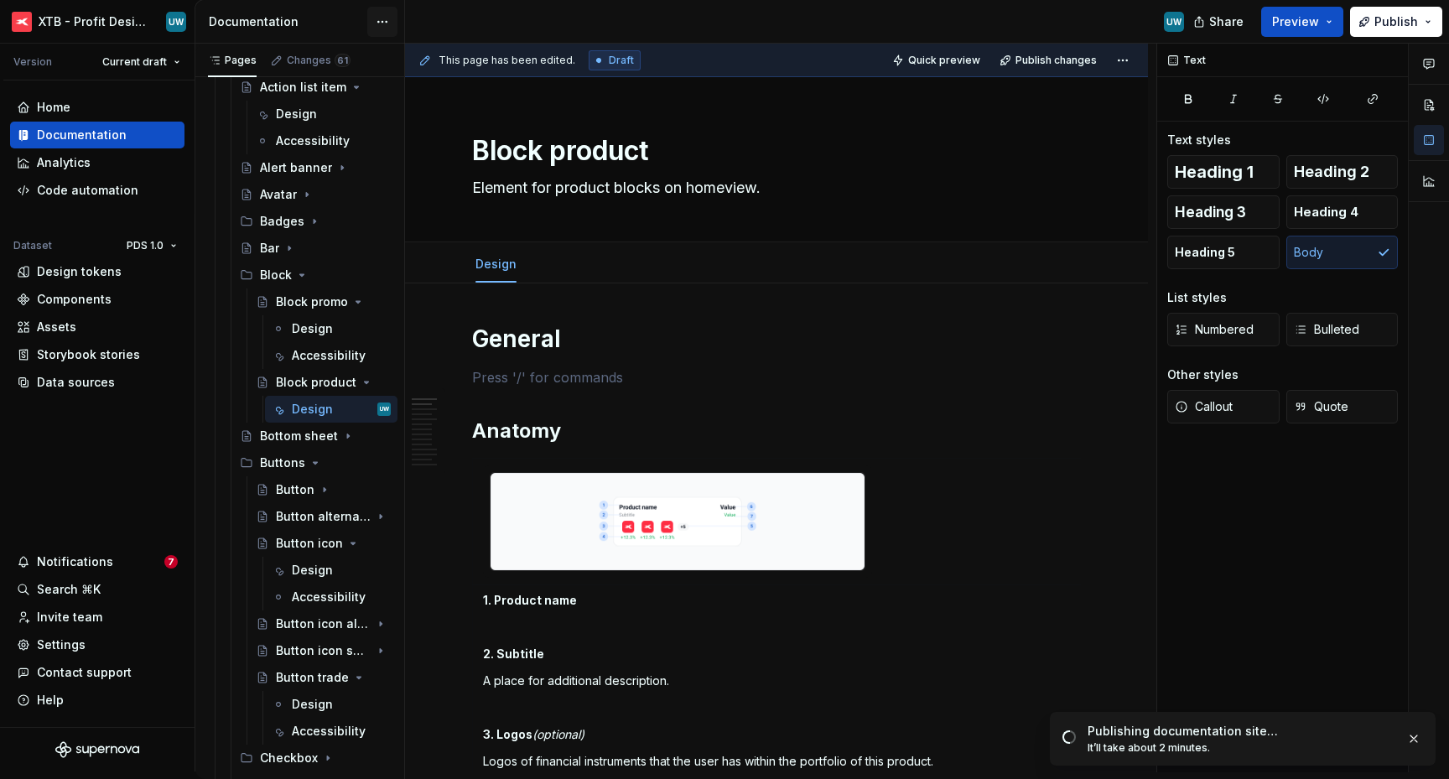
scroll to position [1033, 0]
click at [296, 519] on div "Button alternative" at bounding box center [300, 516] width 48 height 17
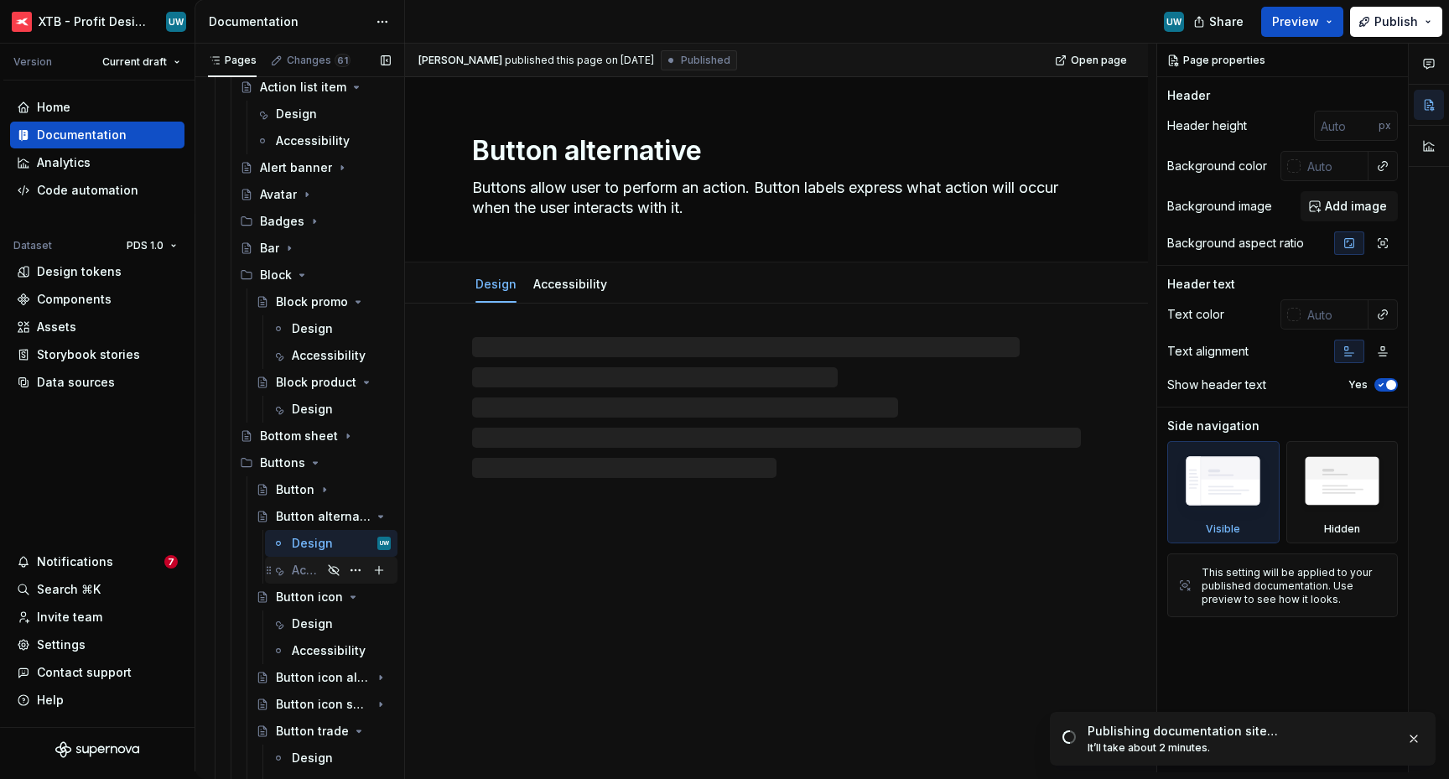
click at [304, 568] on div "Accessibility" at bounding box center [307, 570] width 30 height 17
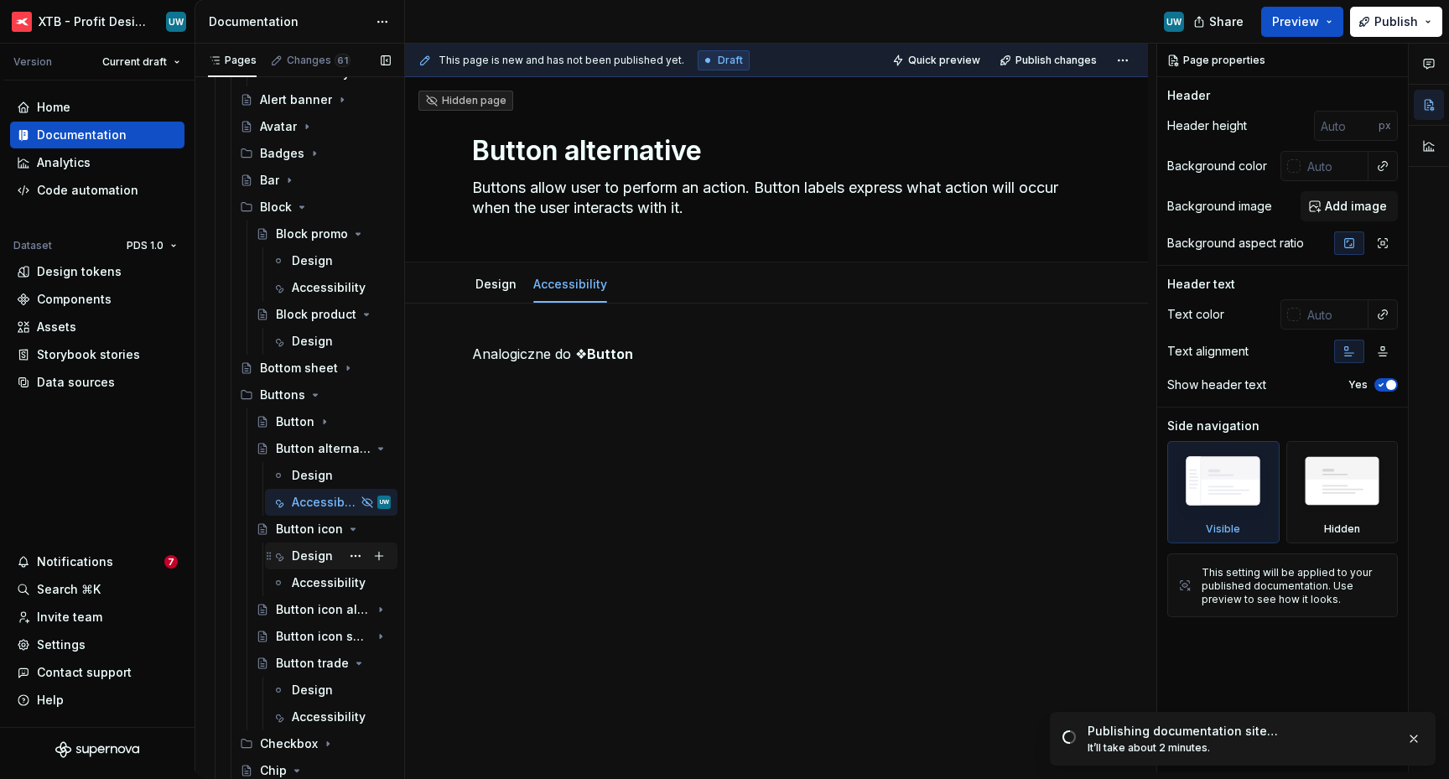
scroll to position [1115, 0]
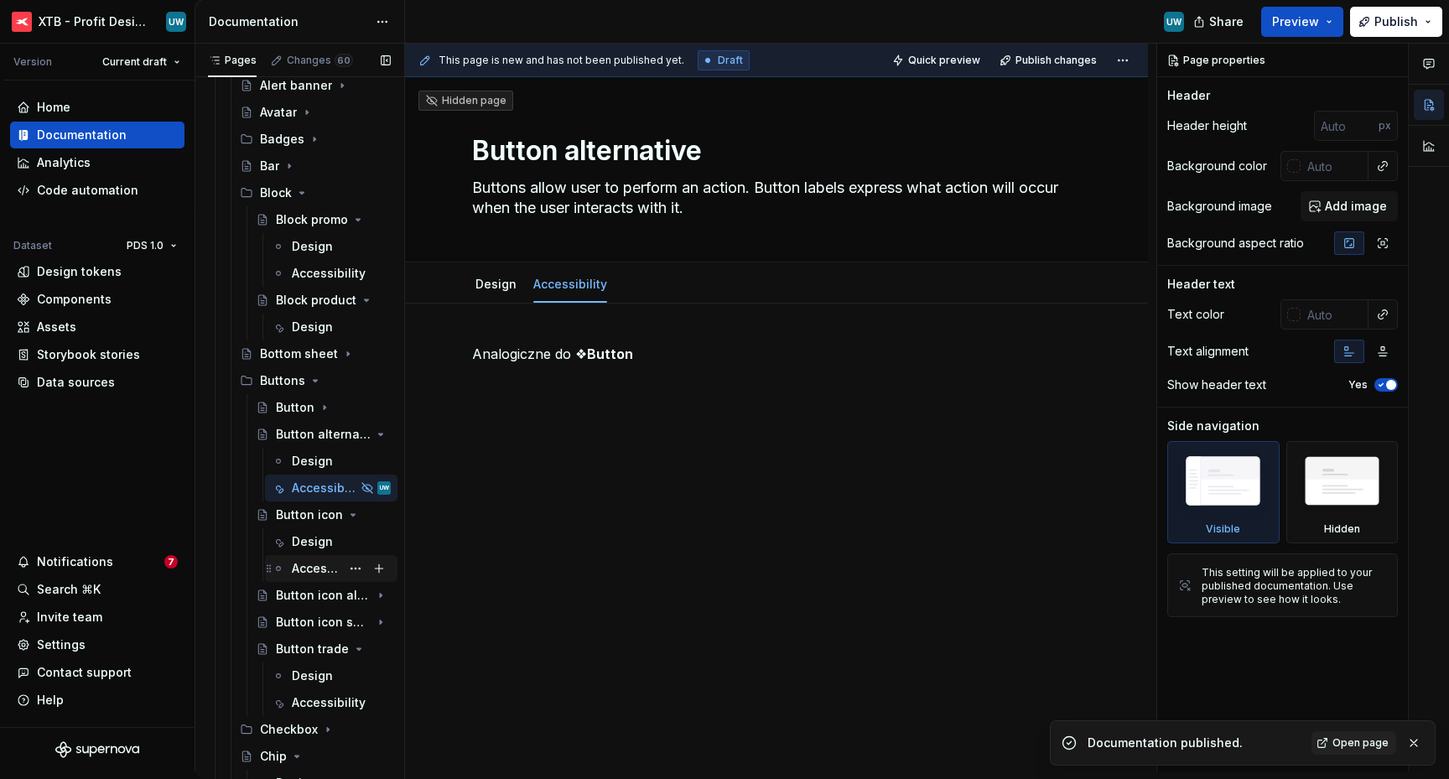
click at [306, 568] on div "Accessibility" at bounding box center [316, 568] width 49 height 17
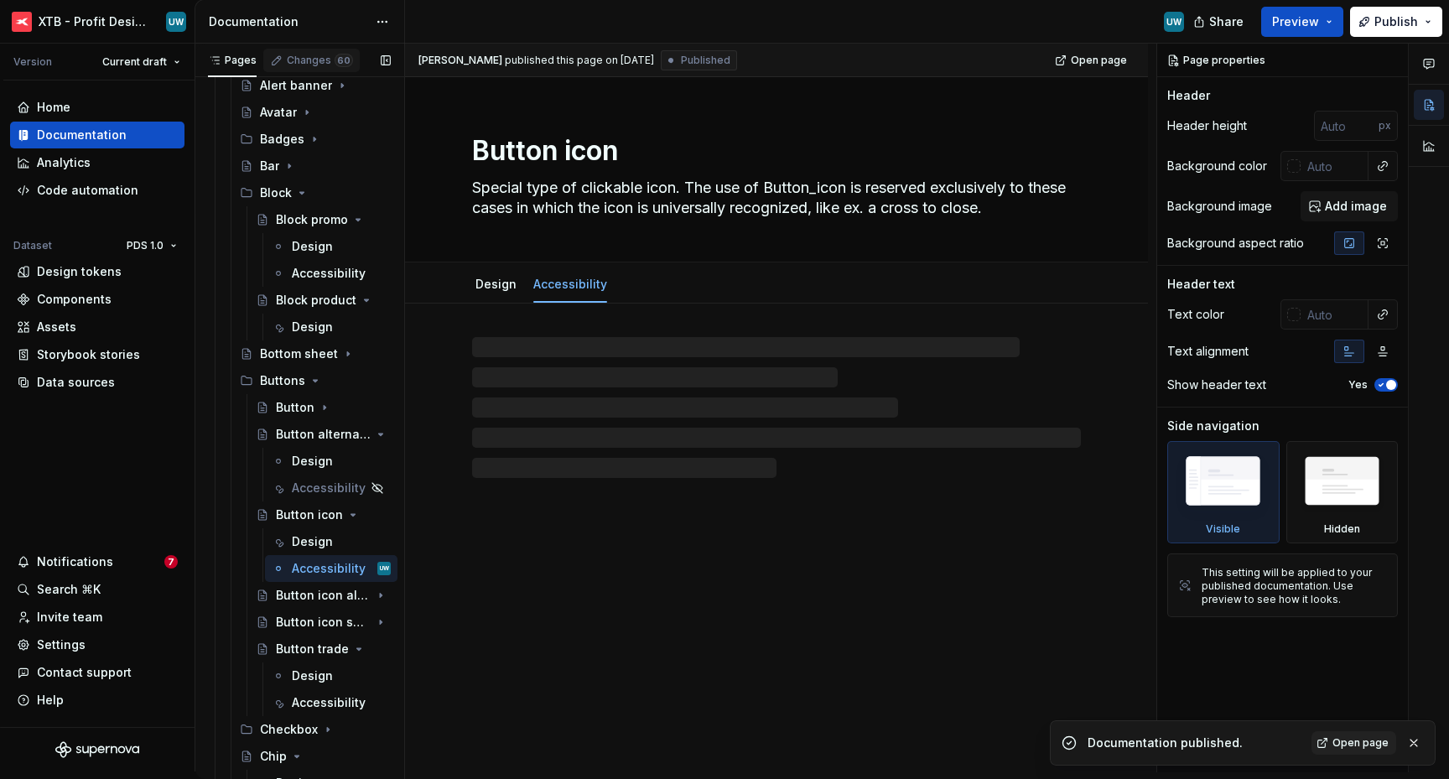
scroll to position [1115, 0]
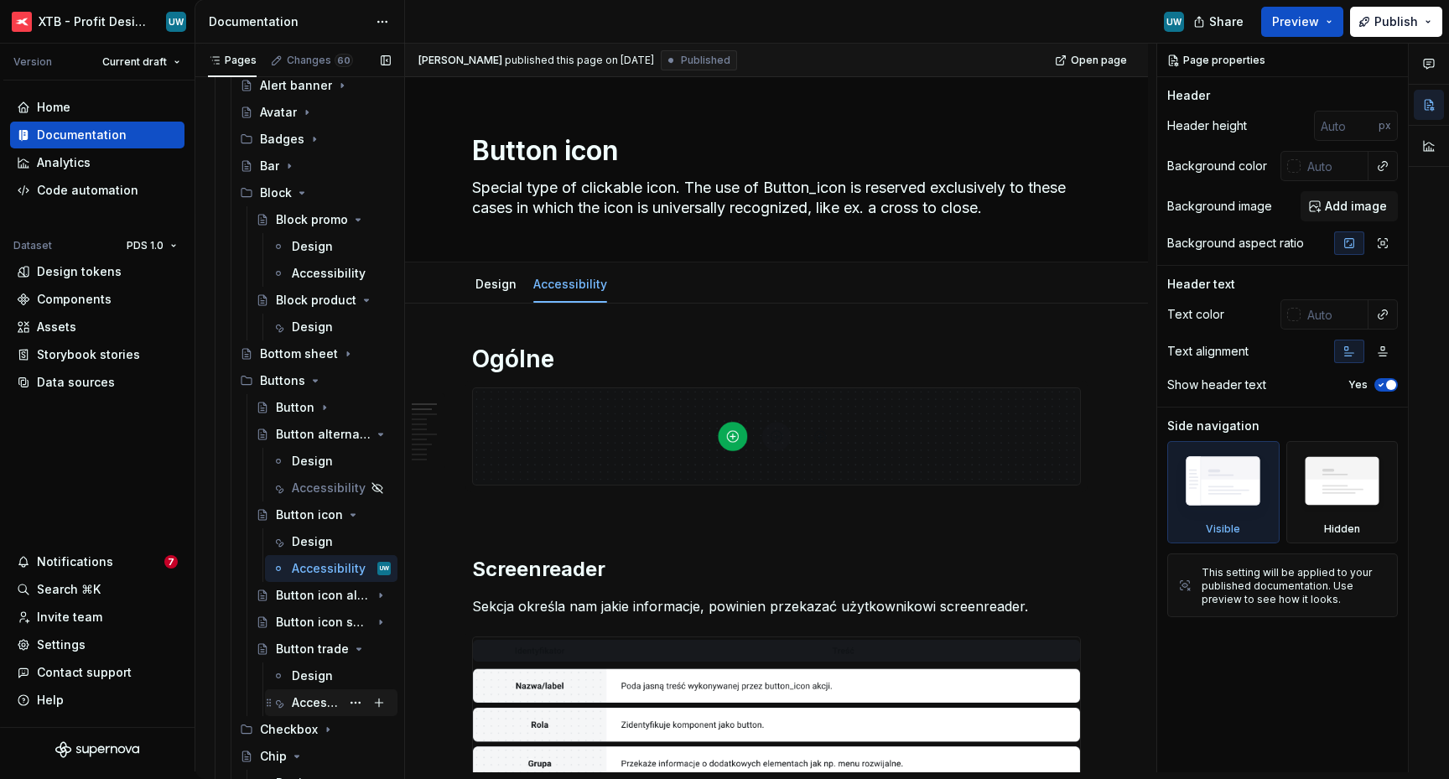
click at [300, 698] on div "Accessibility" at bounding box center [316, 702] width 49 height 17
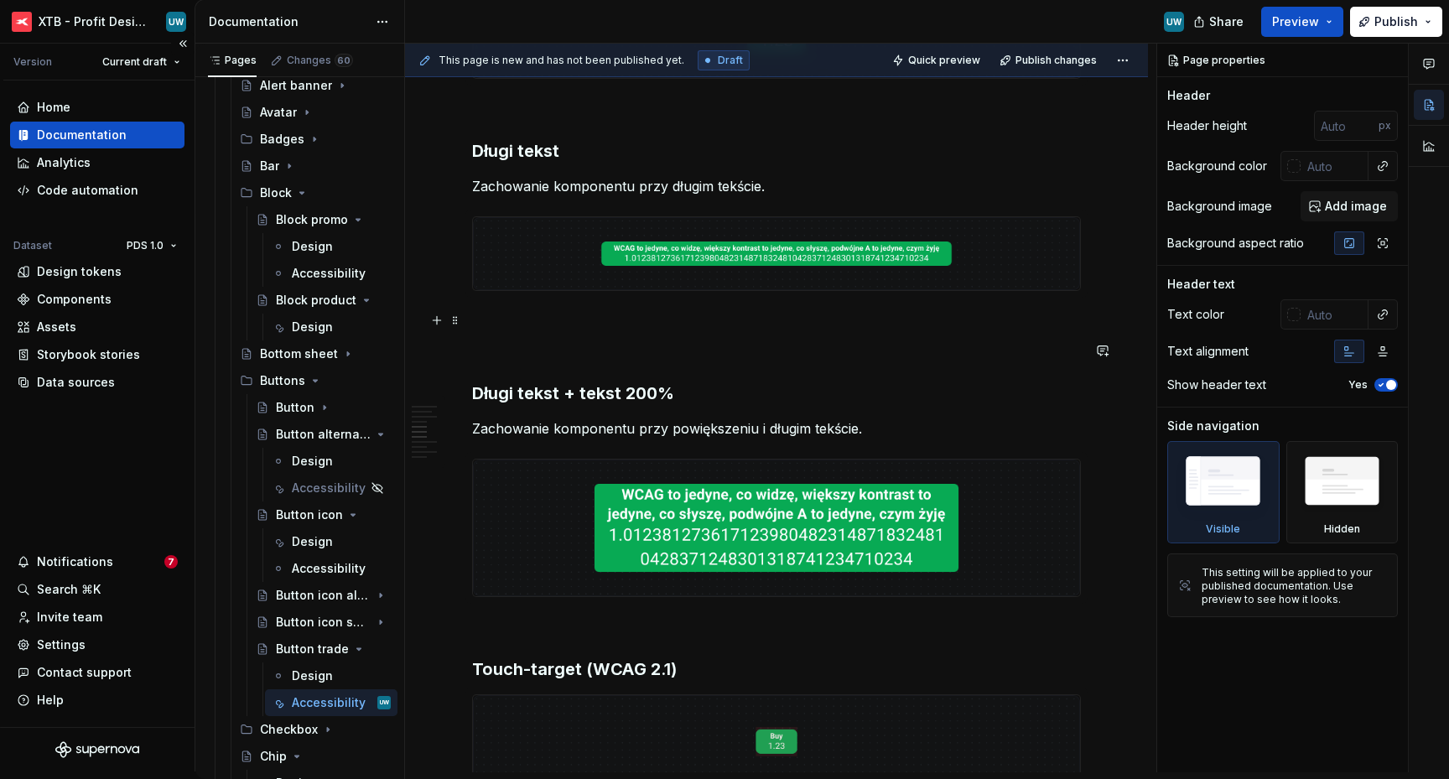
scroll to position [1108, 0]
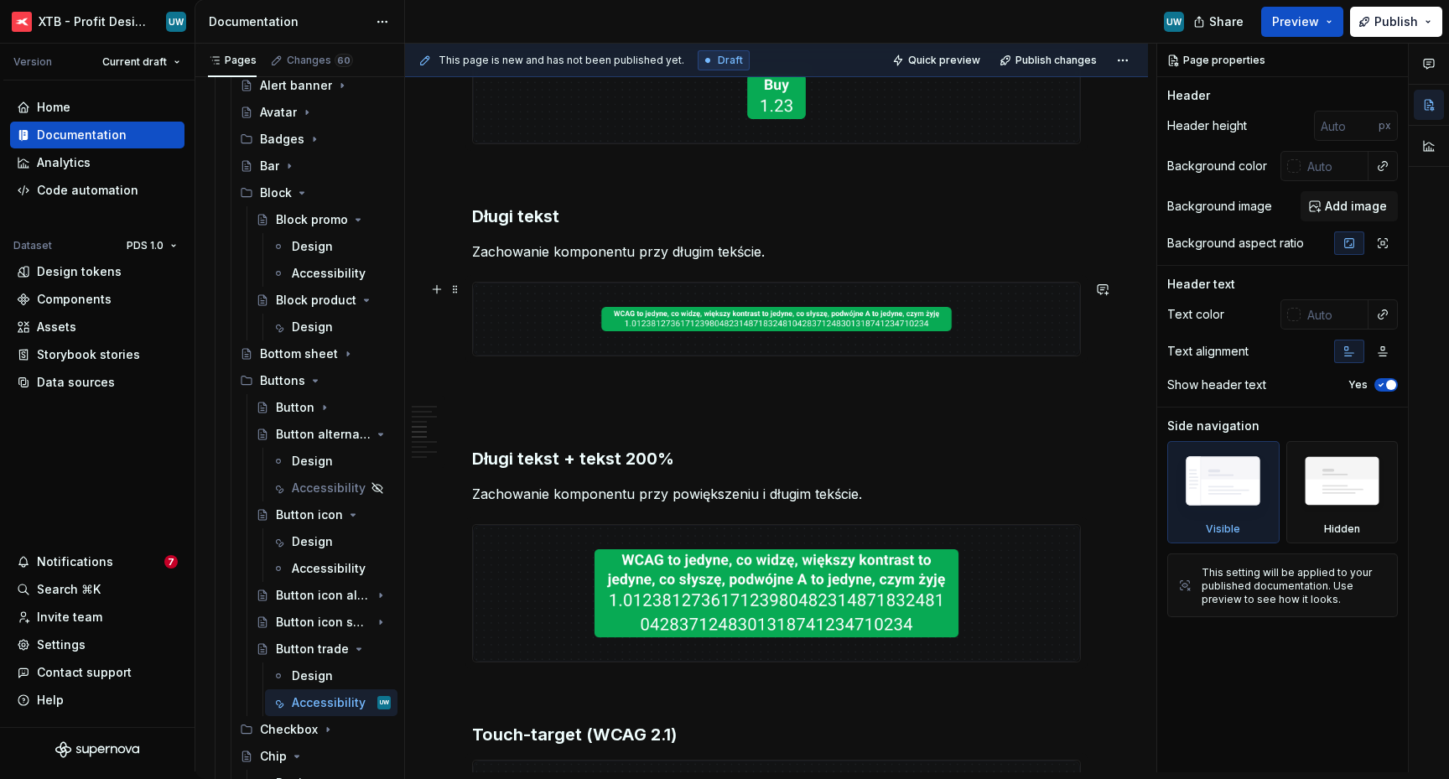
click at [640, 293] on img at bounding box center [776, 319] width 607 height 73
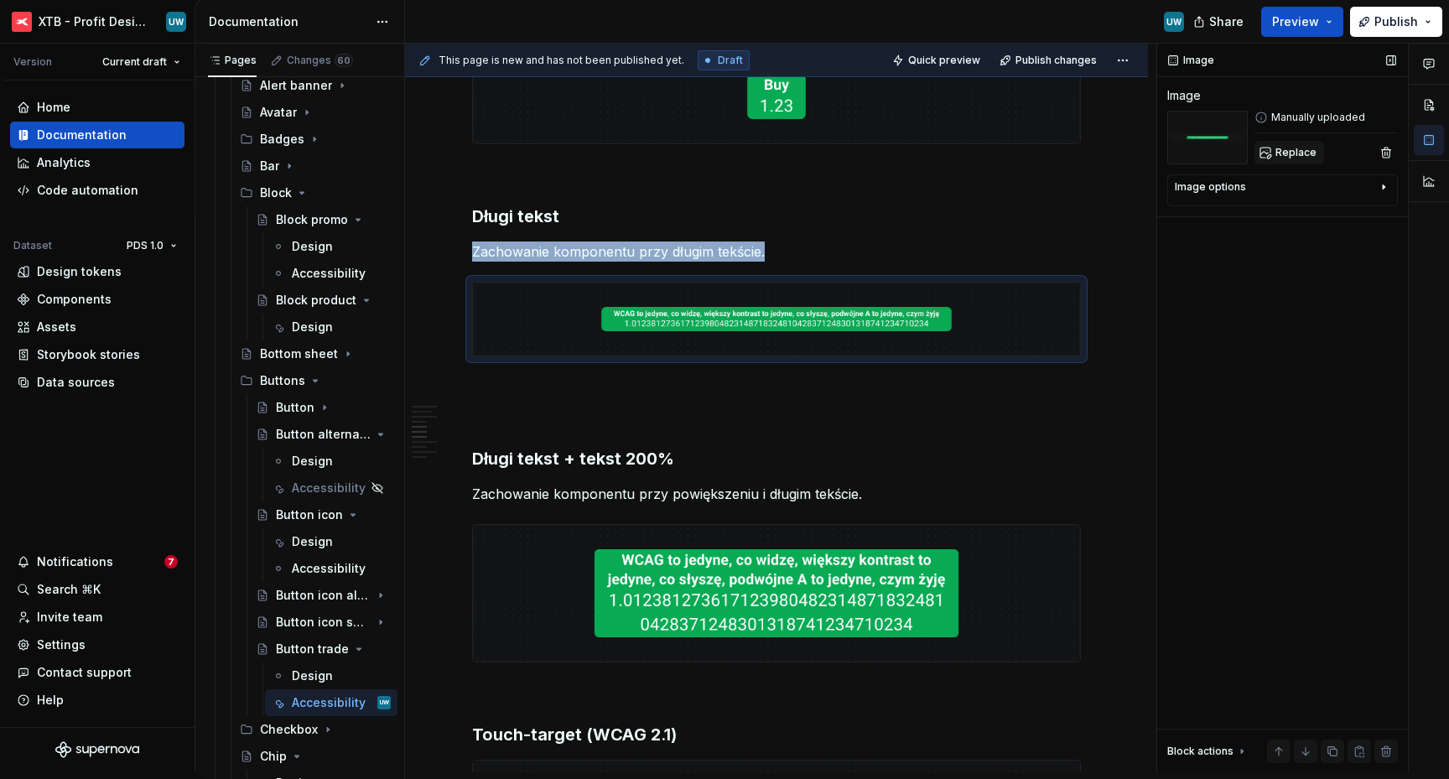
click at [1301, 143] on button "Replace" at bounding box center [1289, 152] width 70 height 23
click at [679, 609] on img at bounding box center [776, 593] width 607 height 137
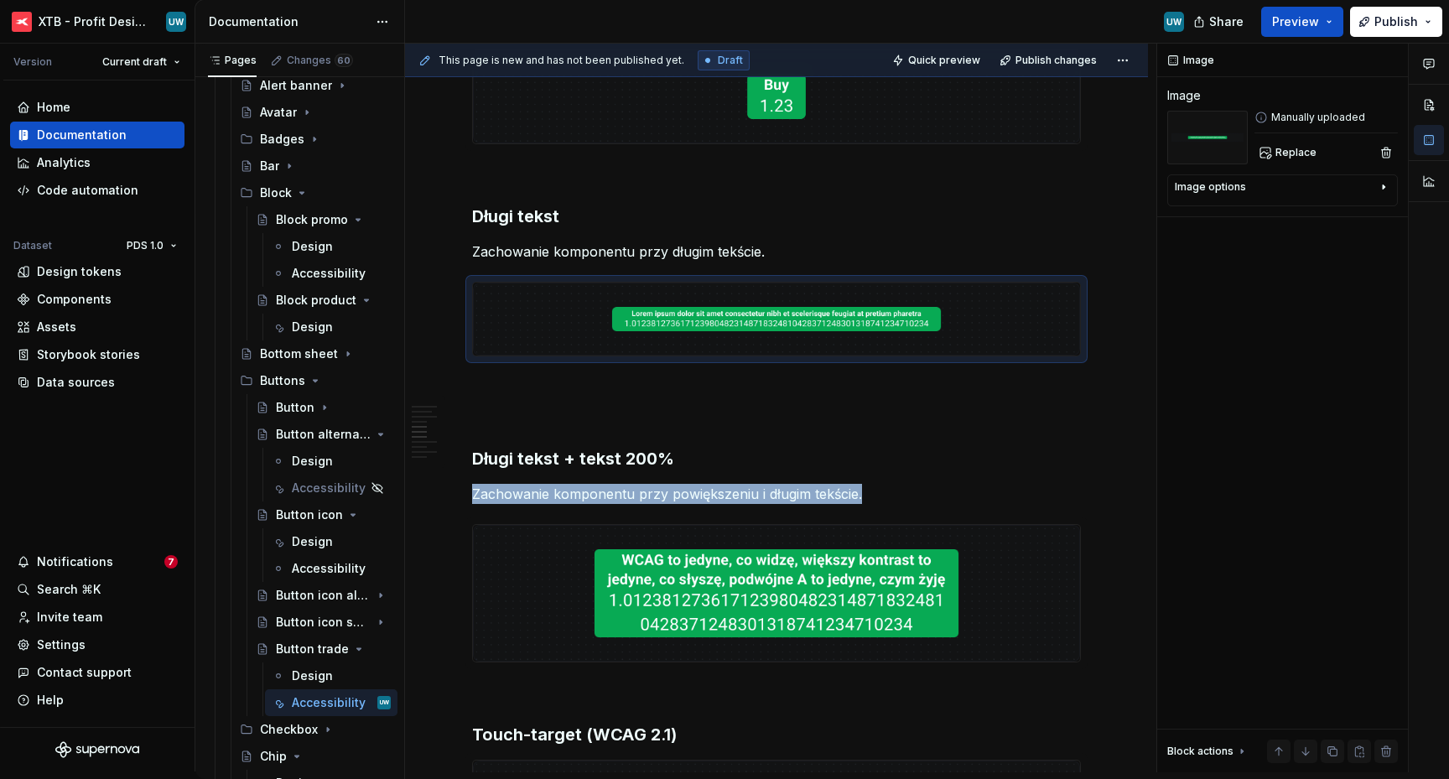
click at [679, 609] on img at bounding box center [776, 593] width 607 height 137
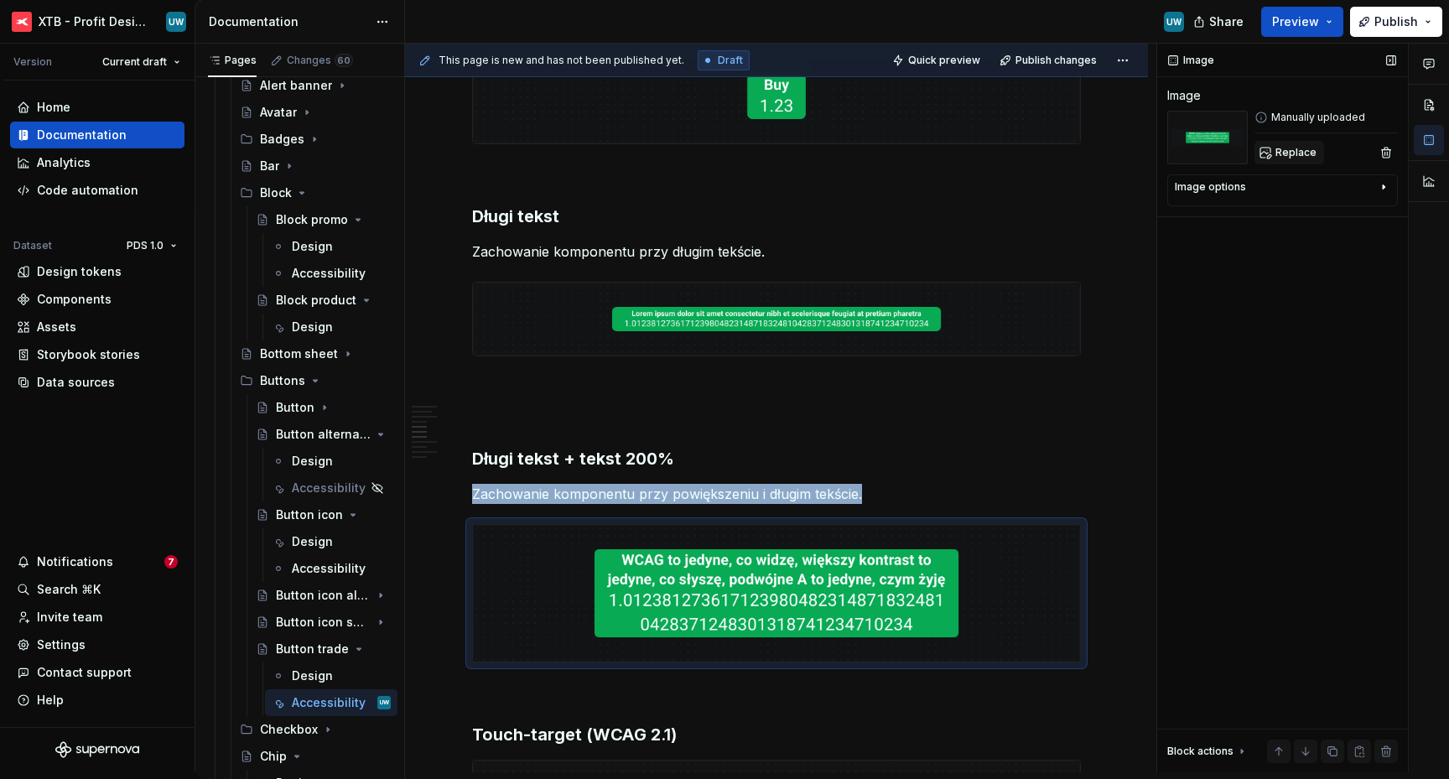
click at [1287, 153] on span "Replace" at bounding box center [1295, 152] width 41 height 13
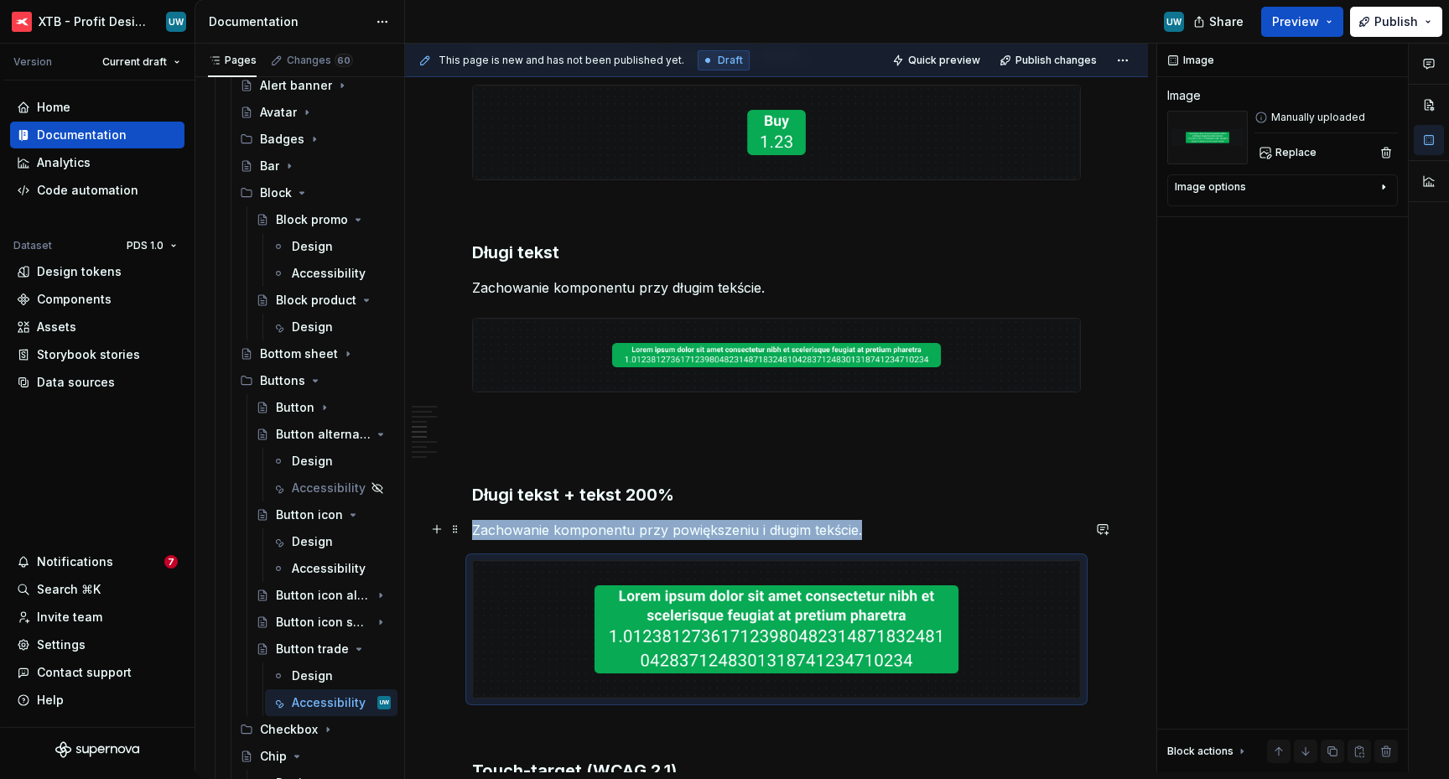
scroll to position [1078, 0]
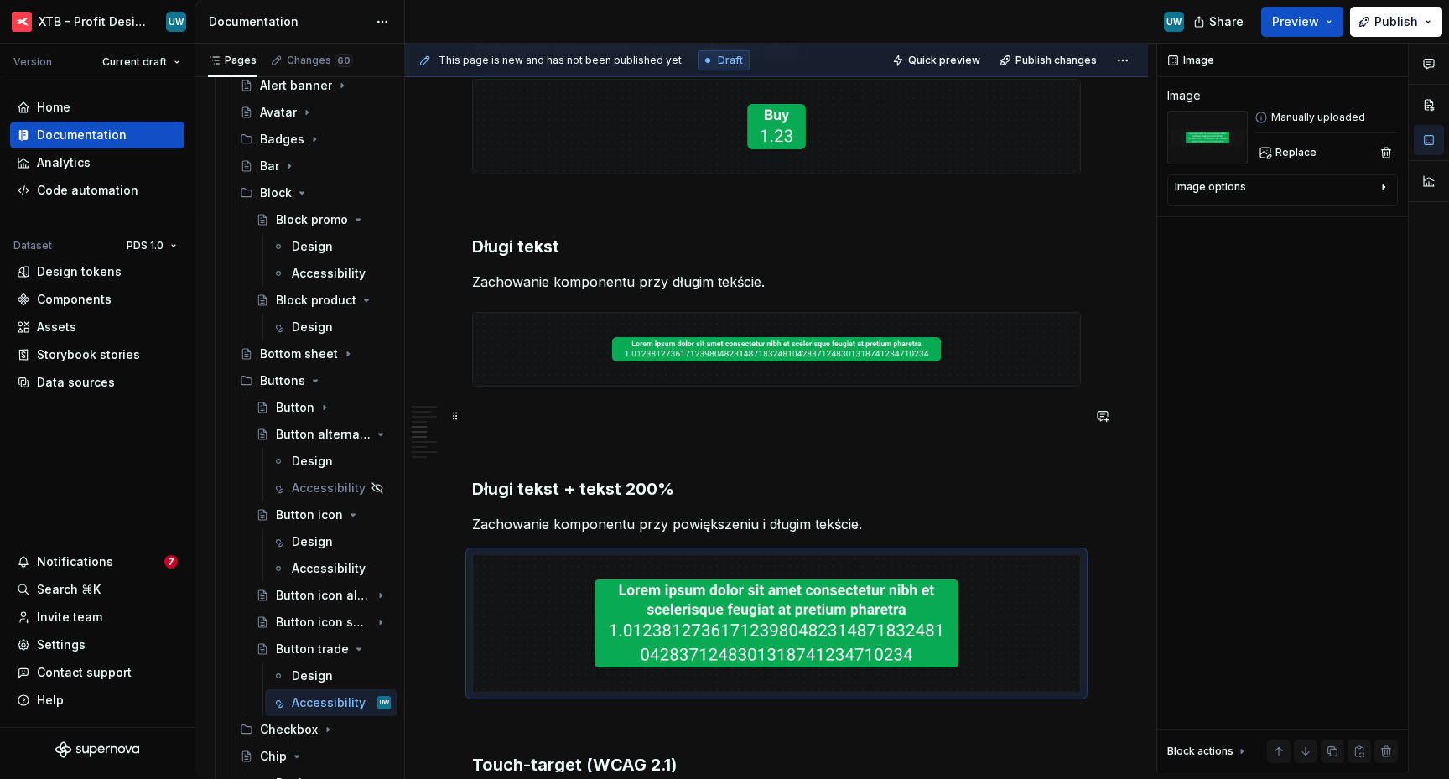
click at [732, 418] on p at bounding box center [776, 417] width 609 height 20
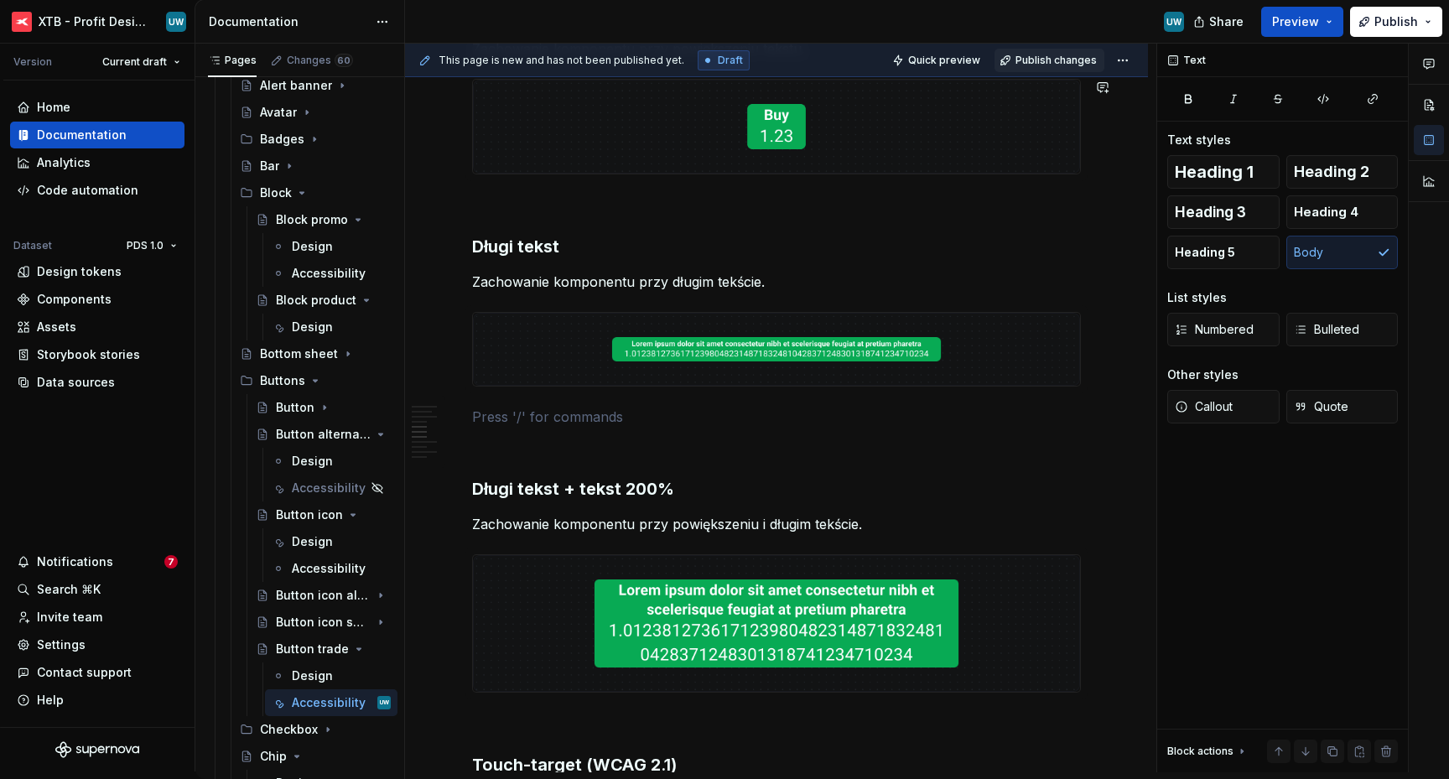
click at [1041, 60] on span "Publish changes" at bounding box center [1055, 60] width 81 height 13
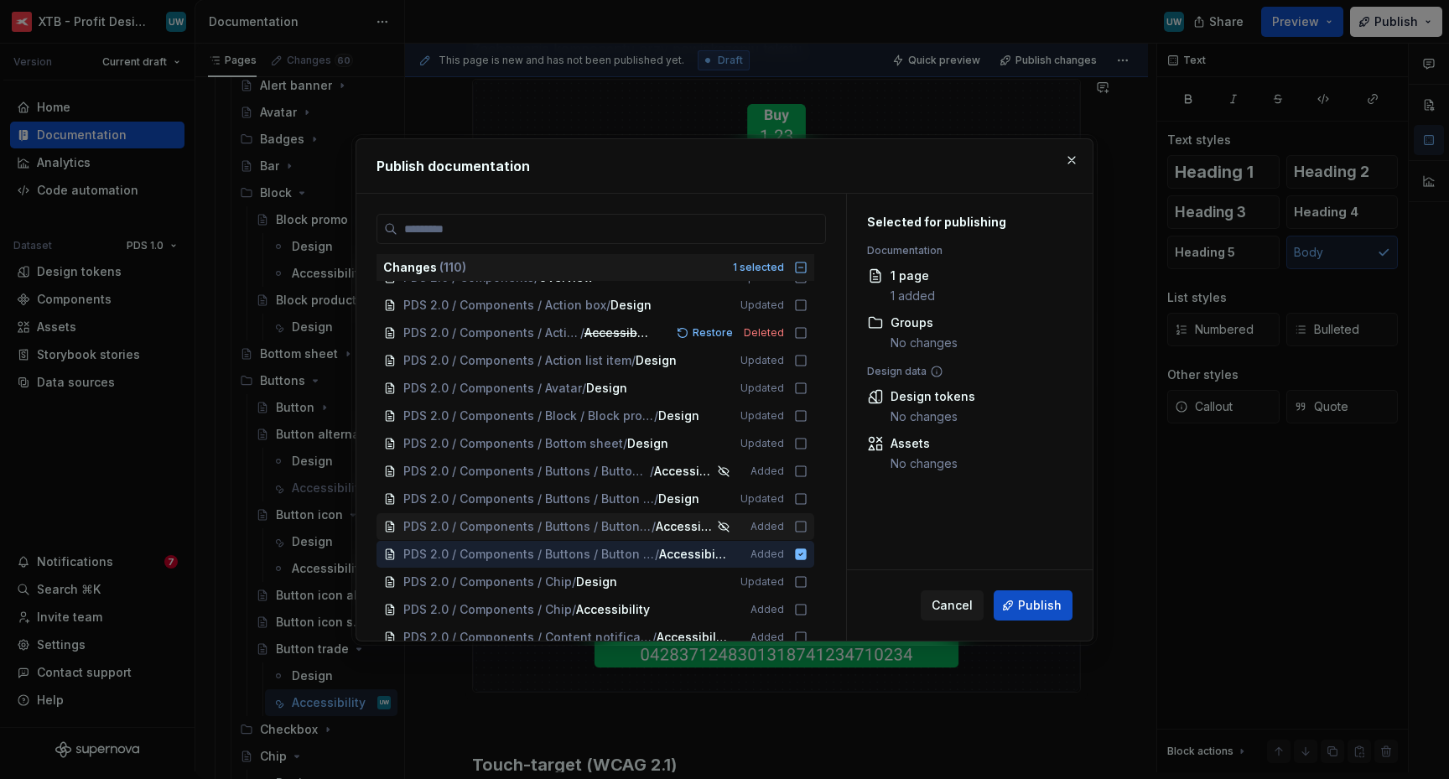
scroll to position [293, 0]
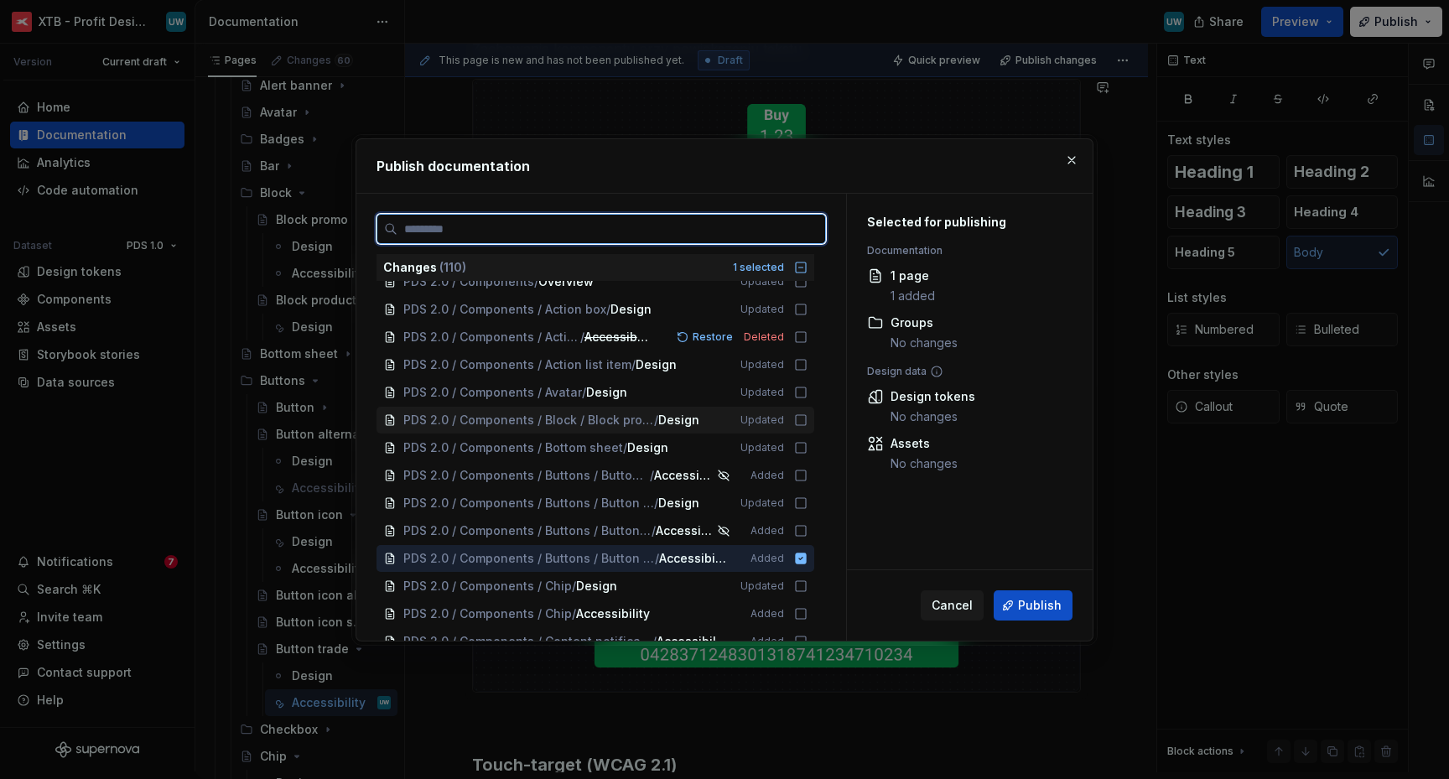
click at [803, 423] on icon at bounding box center [800, 419] width 13 height 13
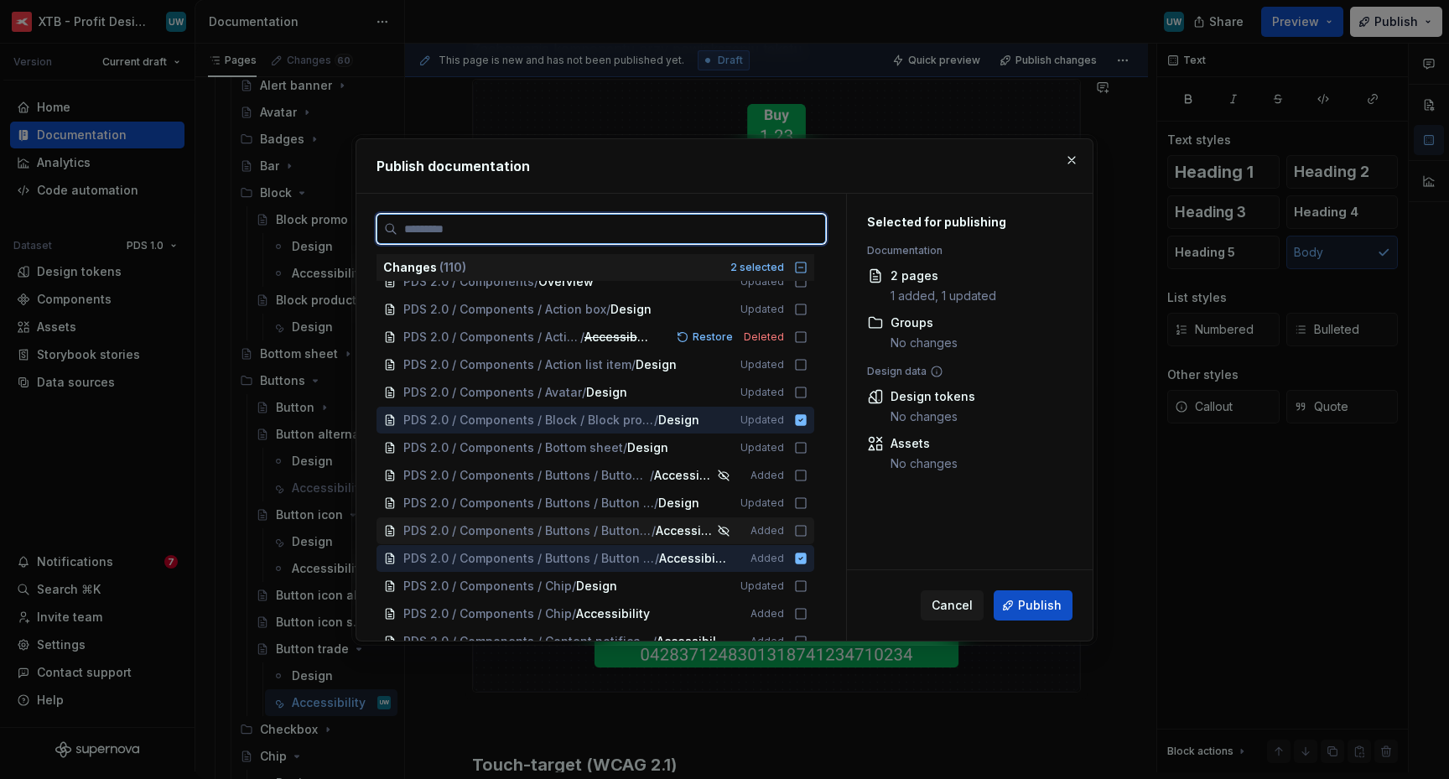
click at [804, 530] on icon at bounding box center [801, 531] width 10 height 10
click at [797, 477] on icon at bounding box center [800, 475] width 13 height 13
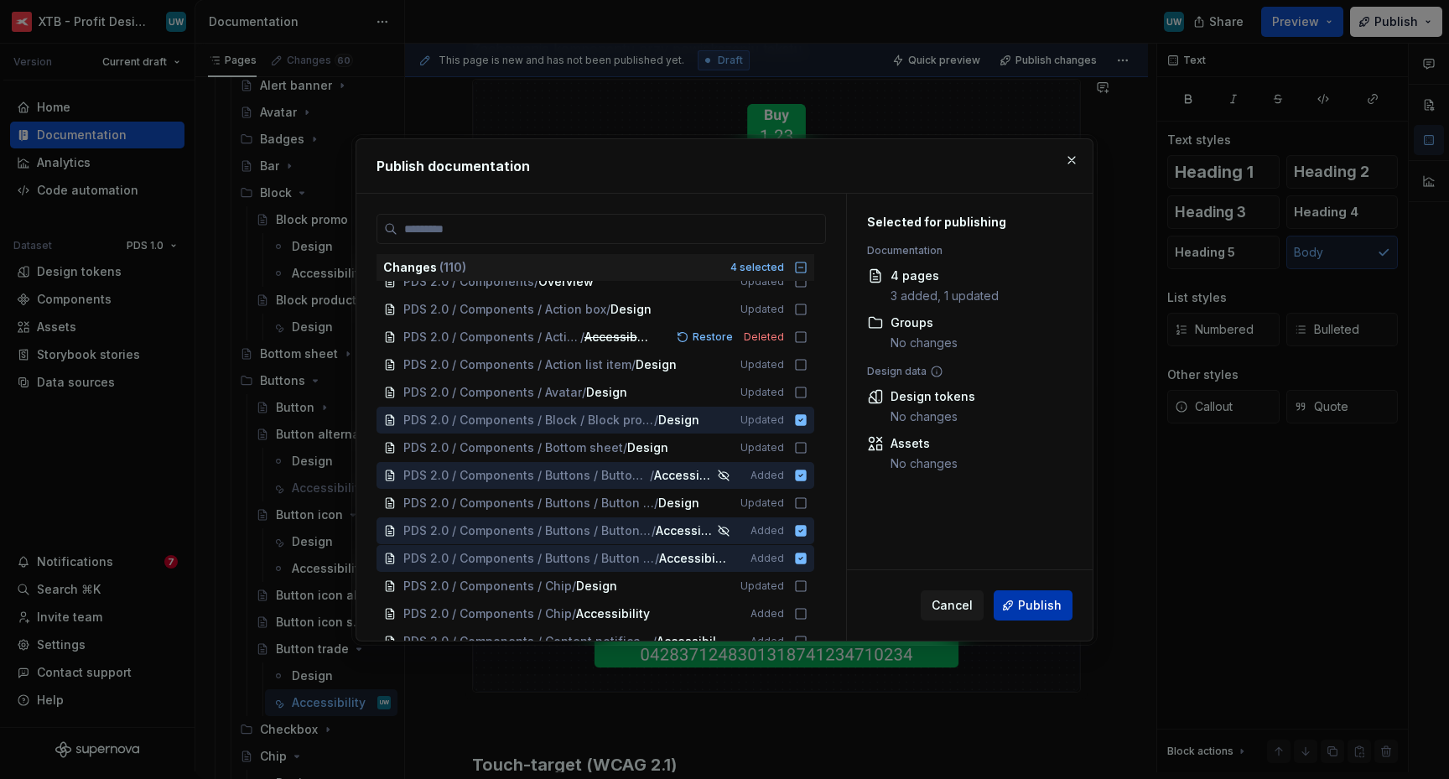
click at [1045, 604] on span "Publish" at bounding box center [1040, 605] width 44 height 17
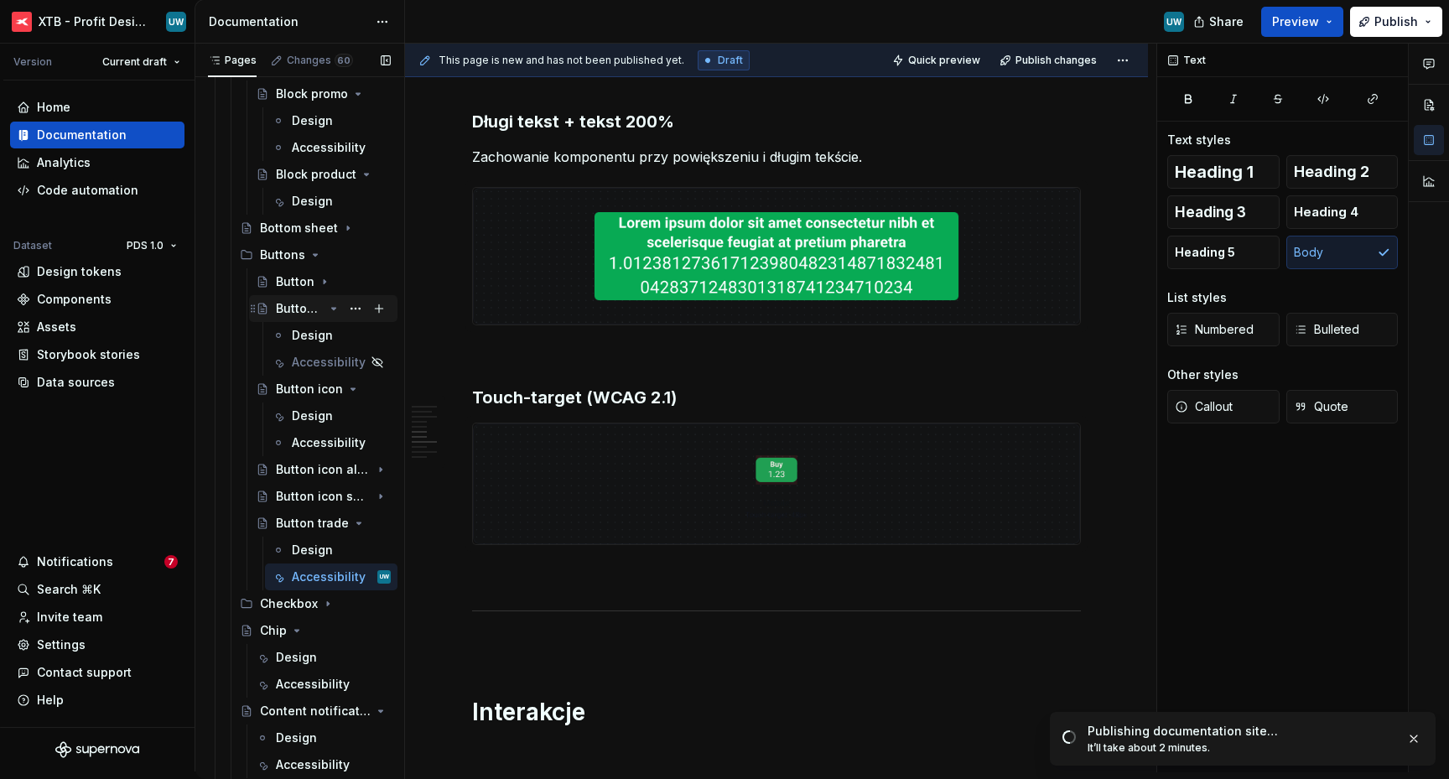
scroll to position [1249, 0]
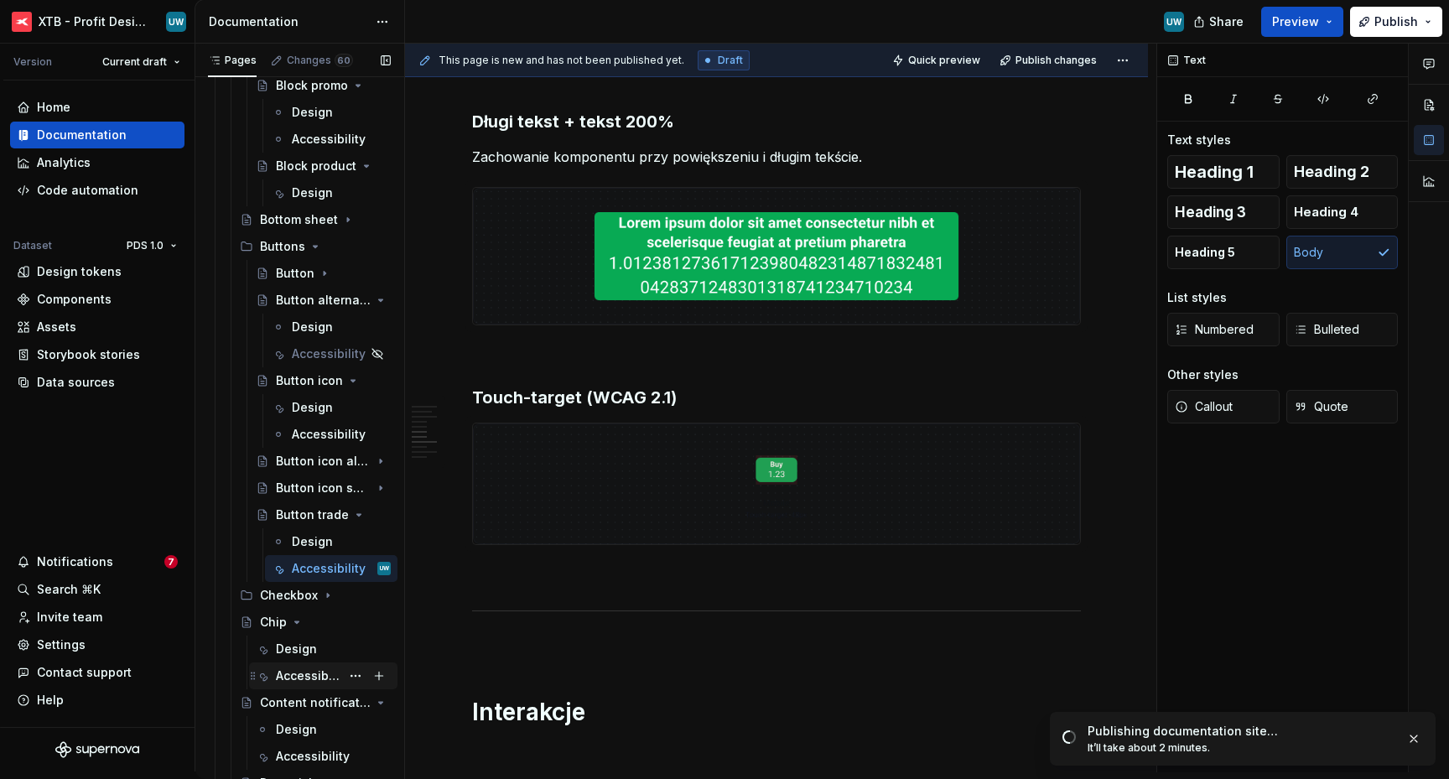
click at [288, 673] on div "Accessibility" at bounding box center [308, 675] width 65 height 17
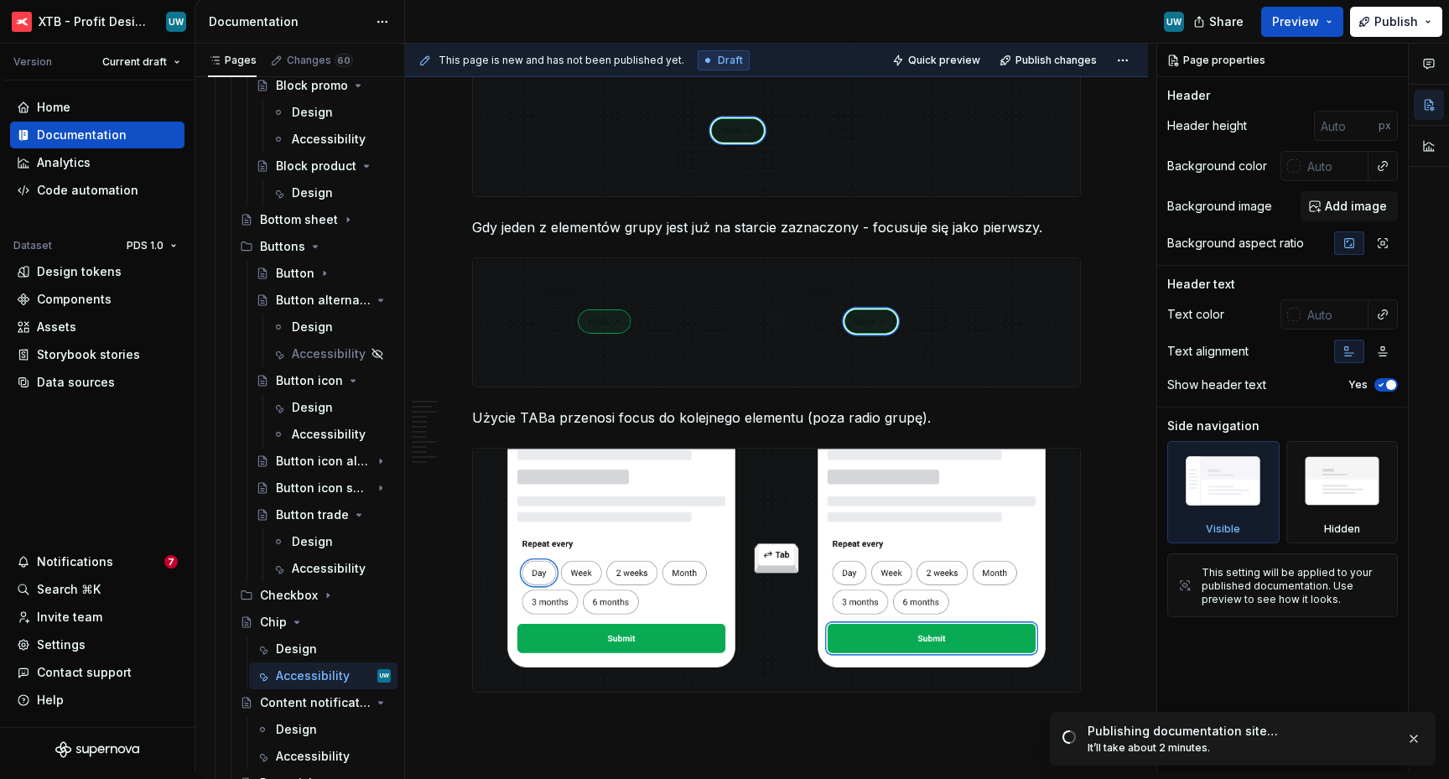
scroll to position [4737, 0]
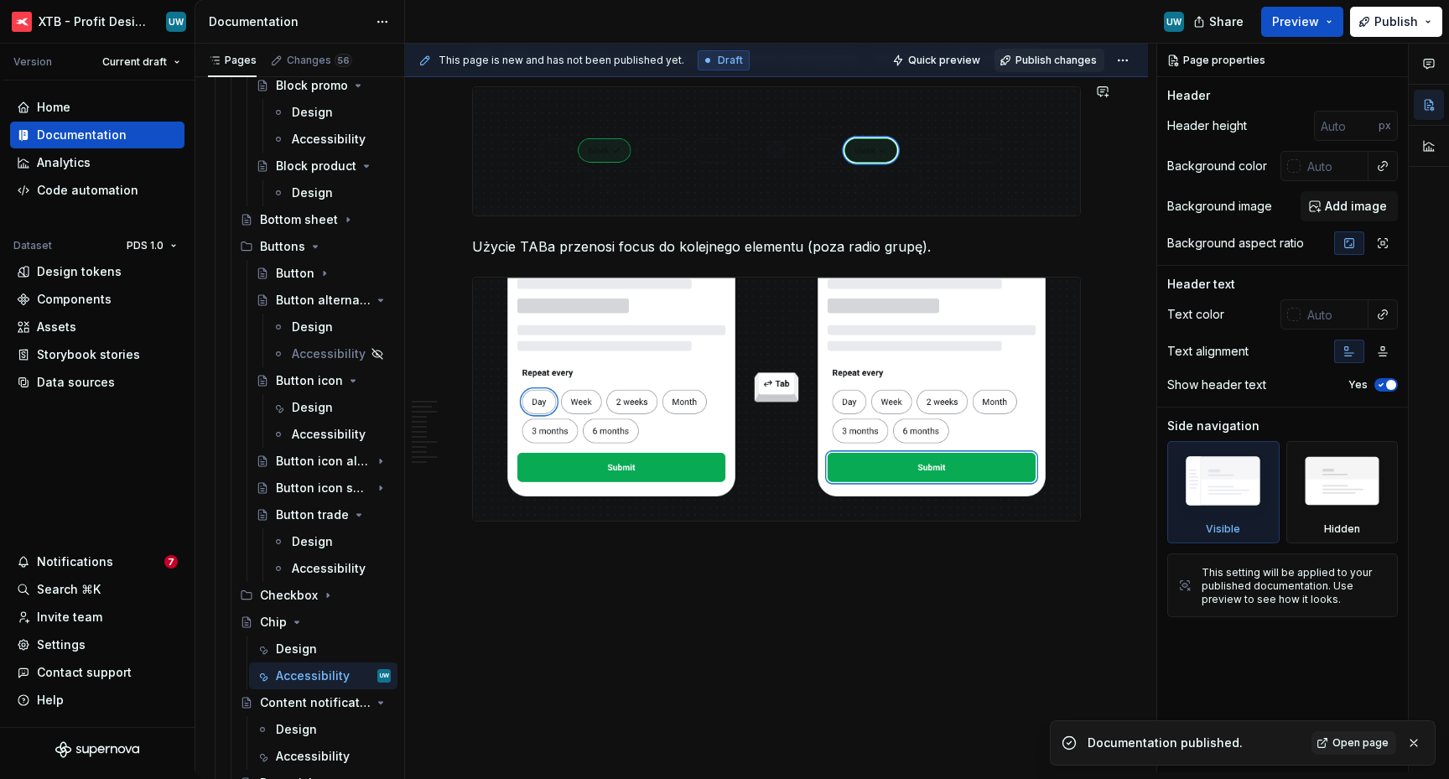
click at [1051, 55] on span "Publish changes" at bounding box center [1055, 60] width 81 height 13
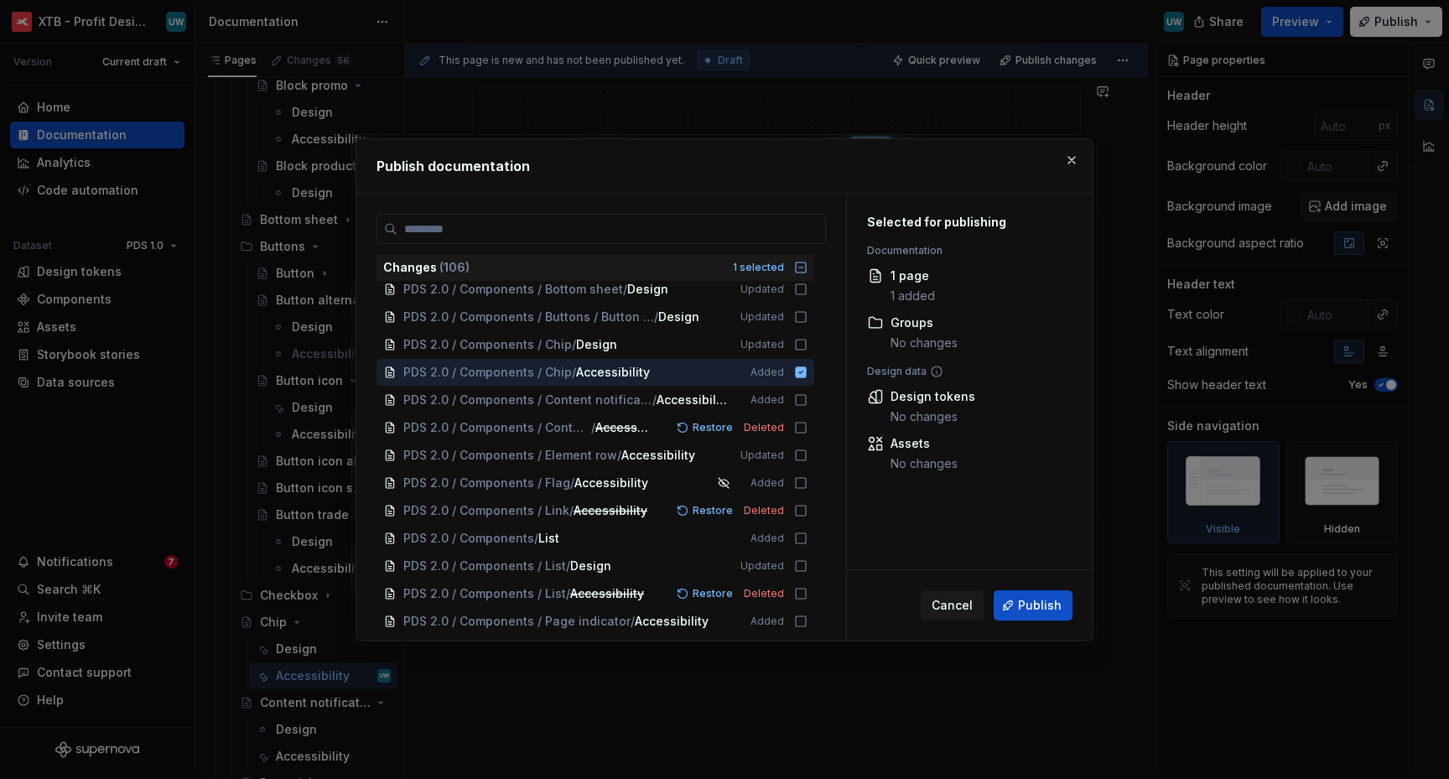
scroll to position [394, 0]
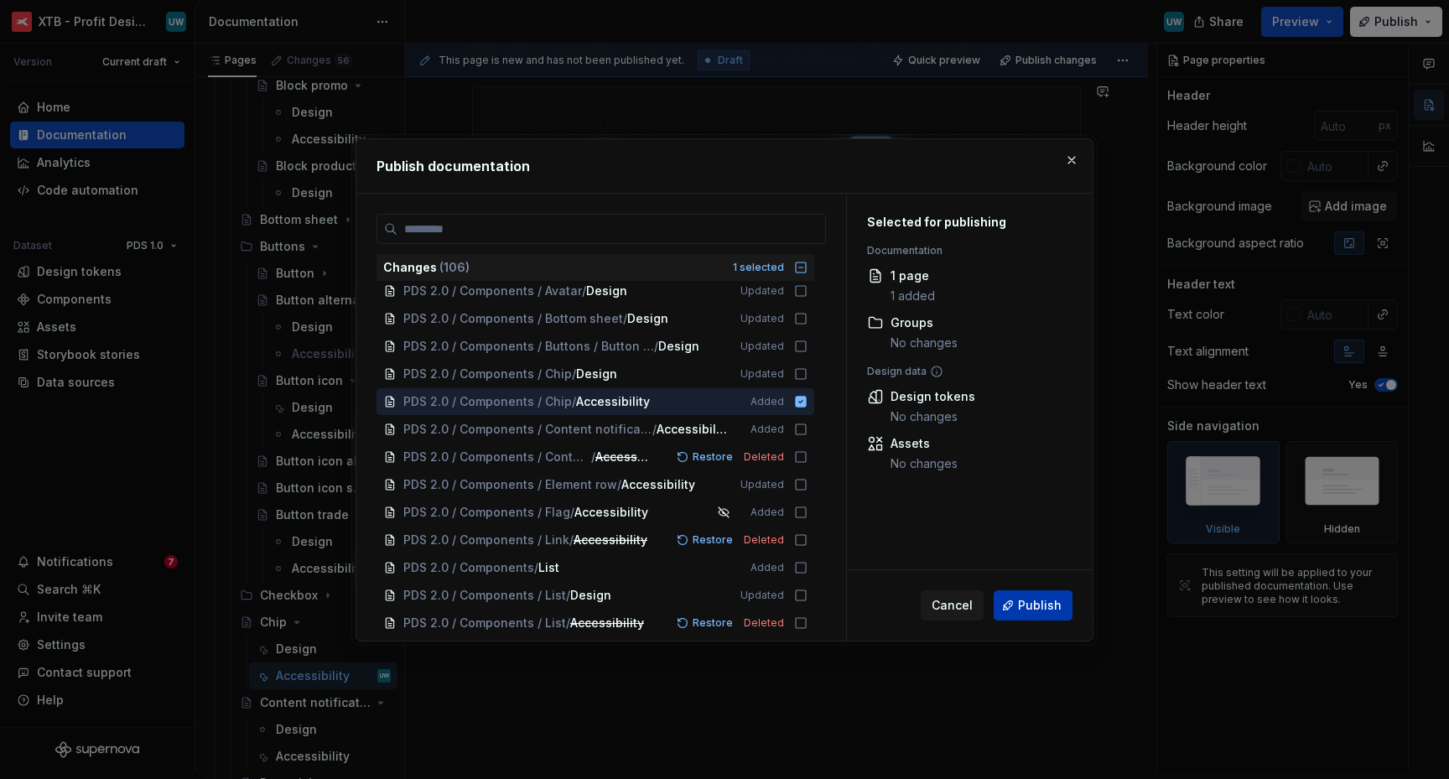
click at [1053, 601] on span "Publish" at bounding box center [1040, 605] width 44 height 17
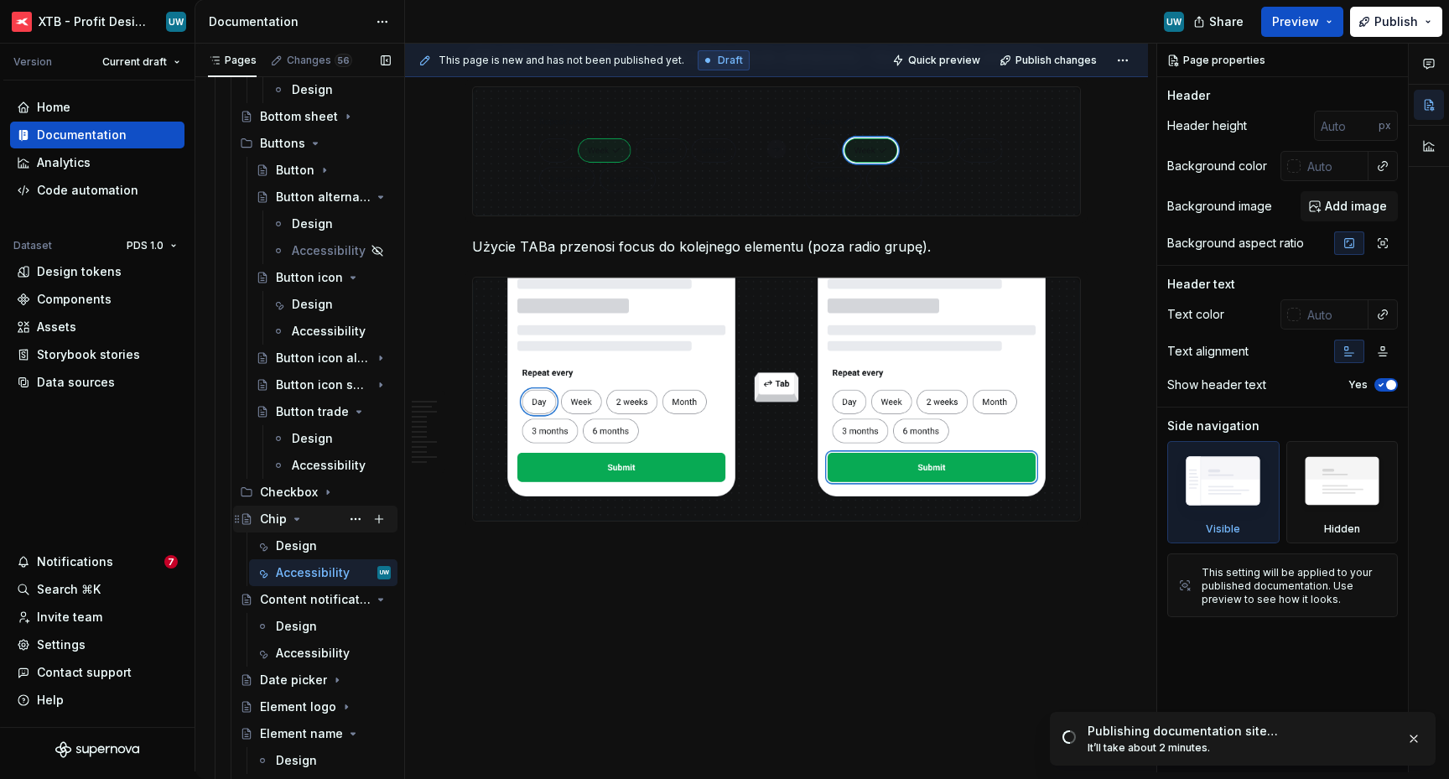
scroll to position [1408, 0]
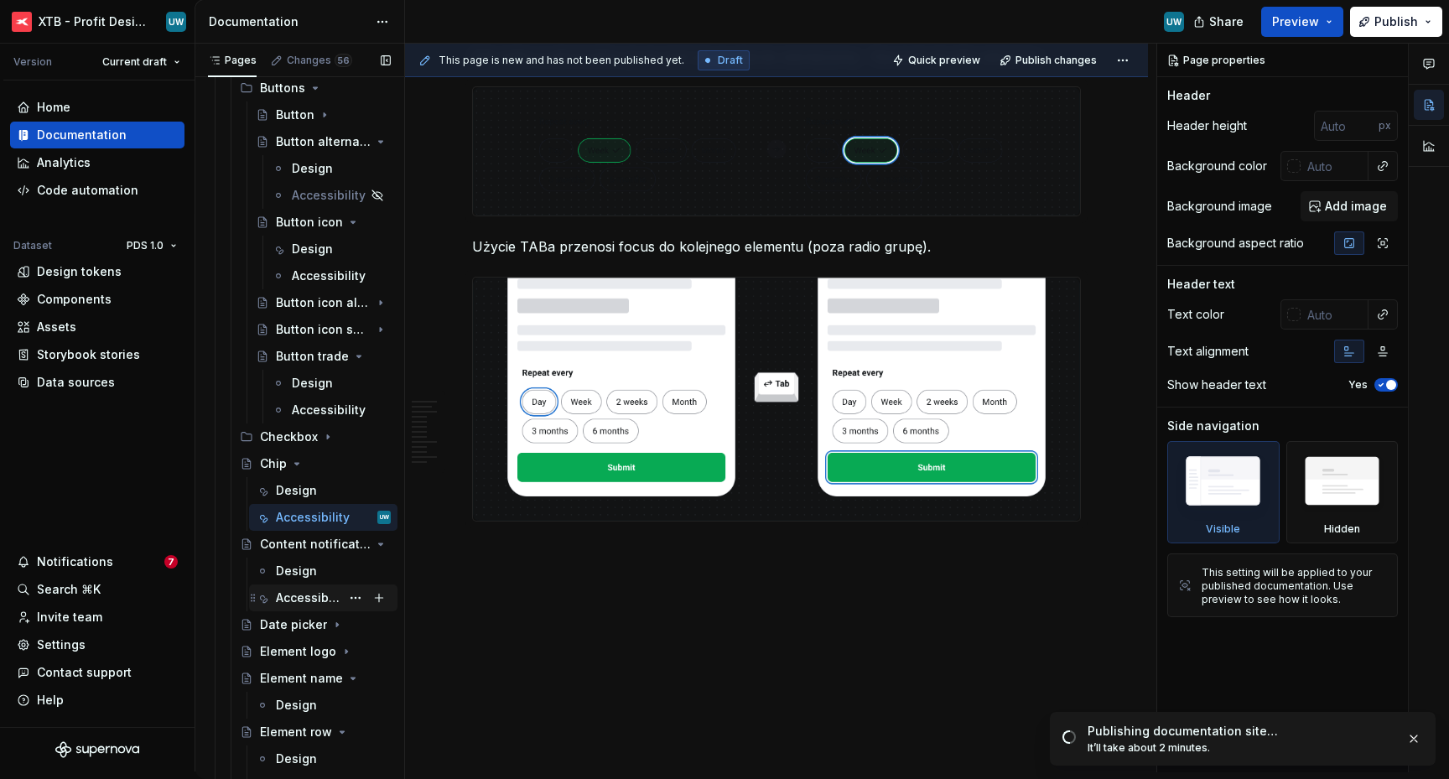
click at [292, 590] on div "Accessibility" at bounding box center [308, 597] width 65 height 17
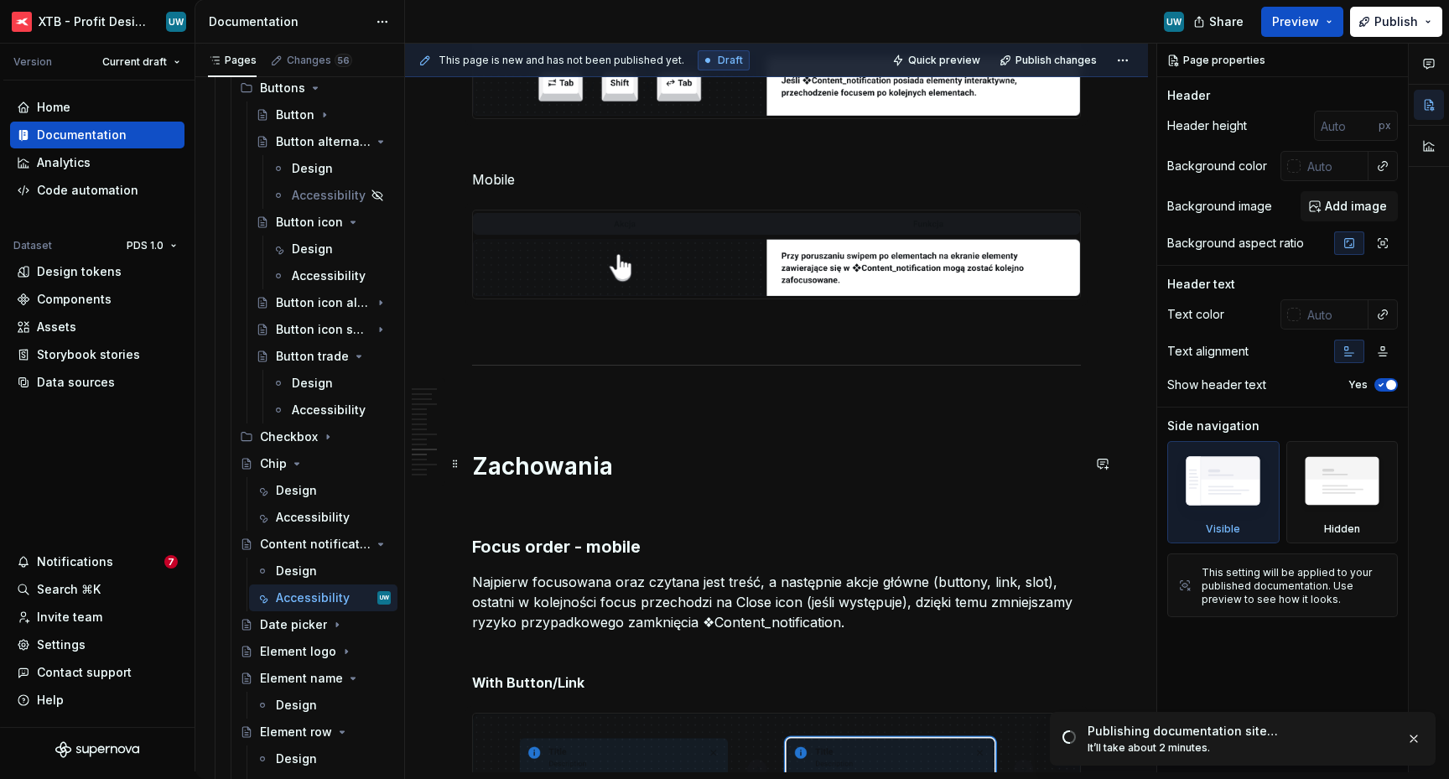
scroll to position [3830, 0]
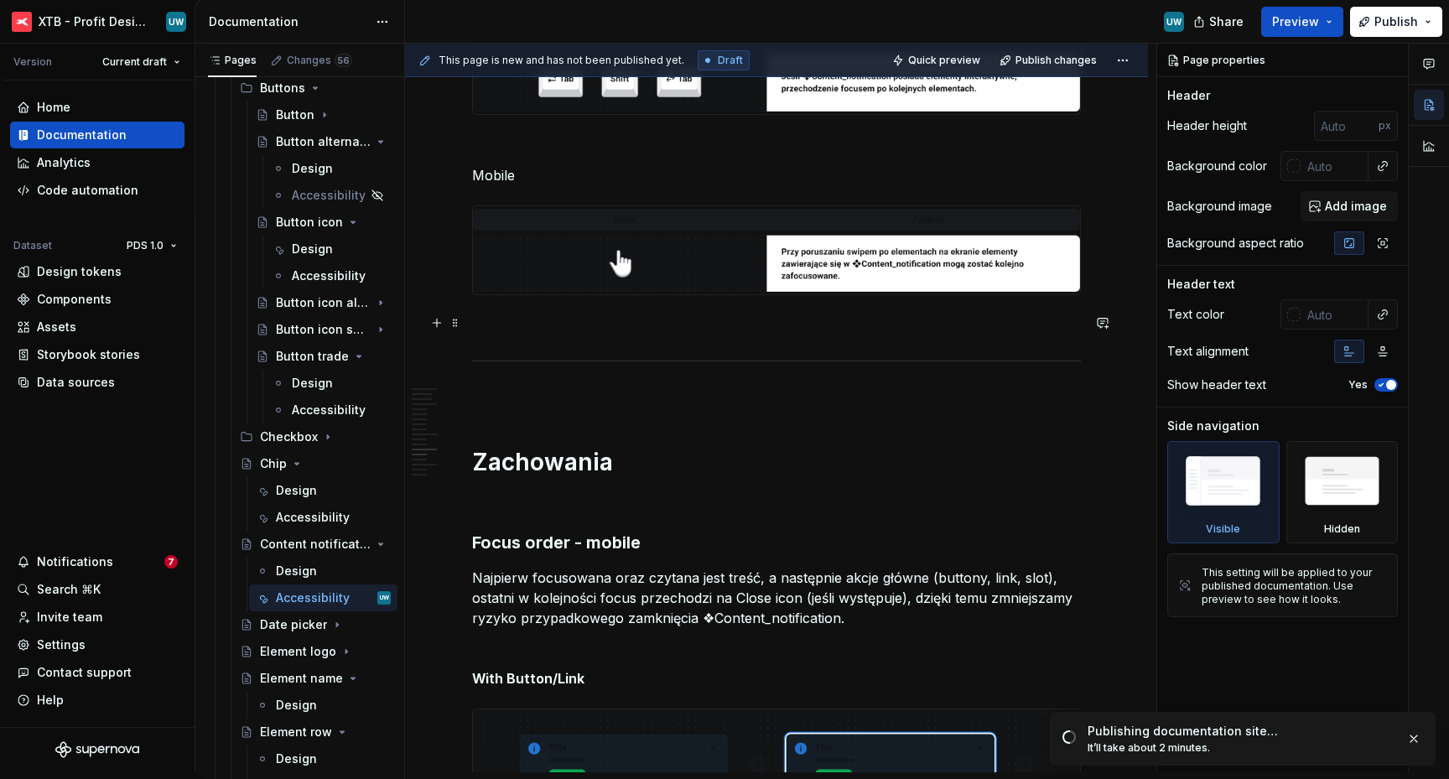
click at [523, 315] on p at bounding box center [776, 325] width 609 height 20
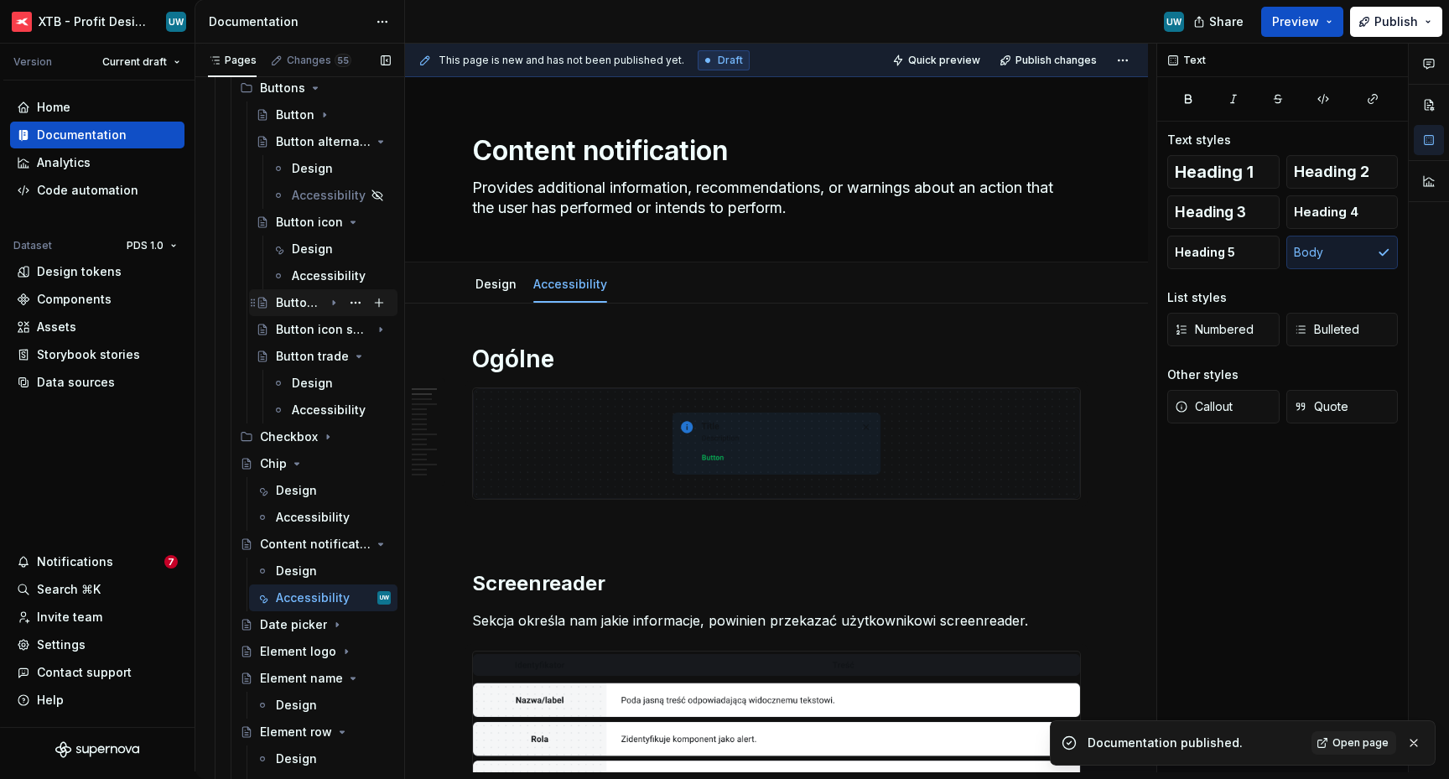
scroll to position [1408, 0]
click at [286, 570] on div "Design" at bounding box center [296, 571] width 41 height 17
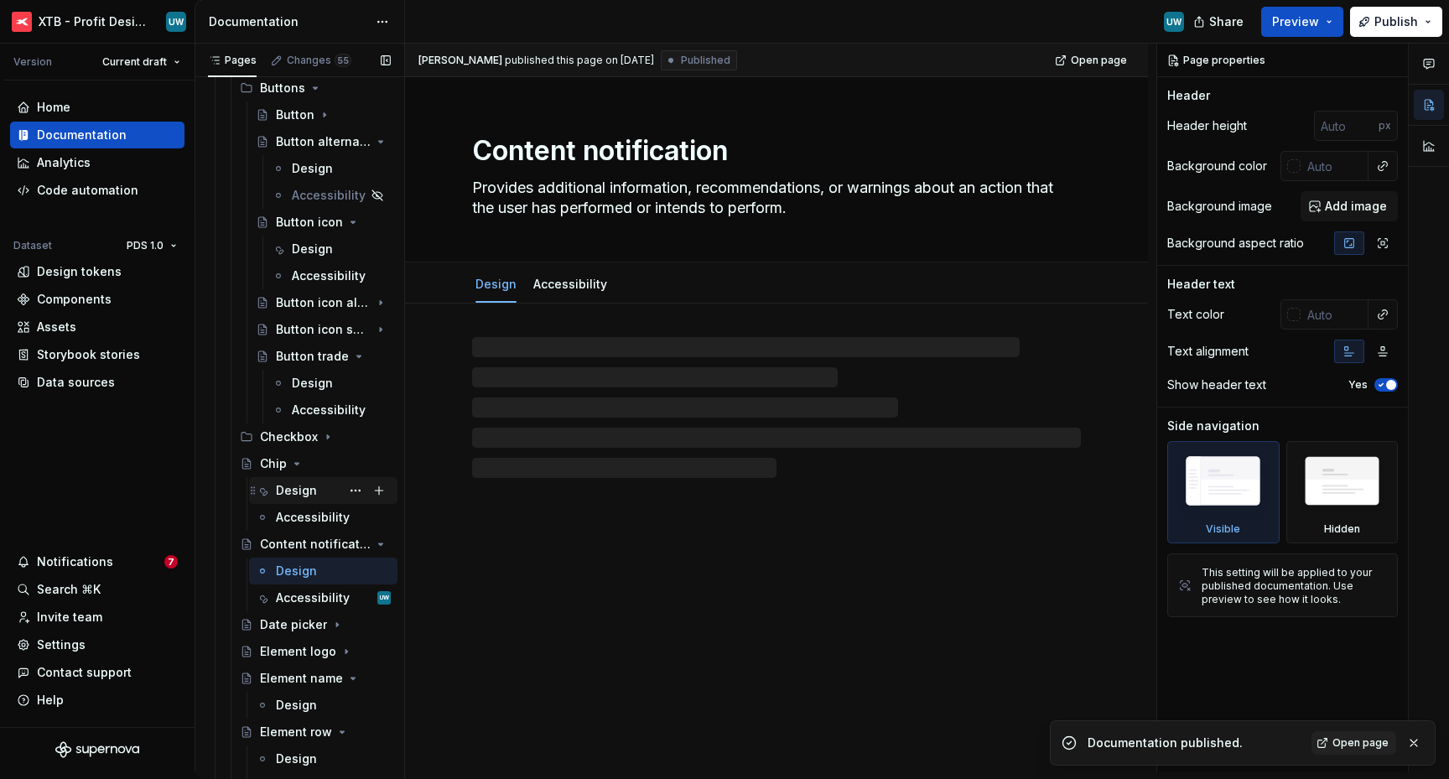
click at [278, 490] on div "Design" at bounding box center [296, 490] width 41 height 17
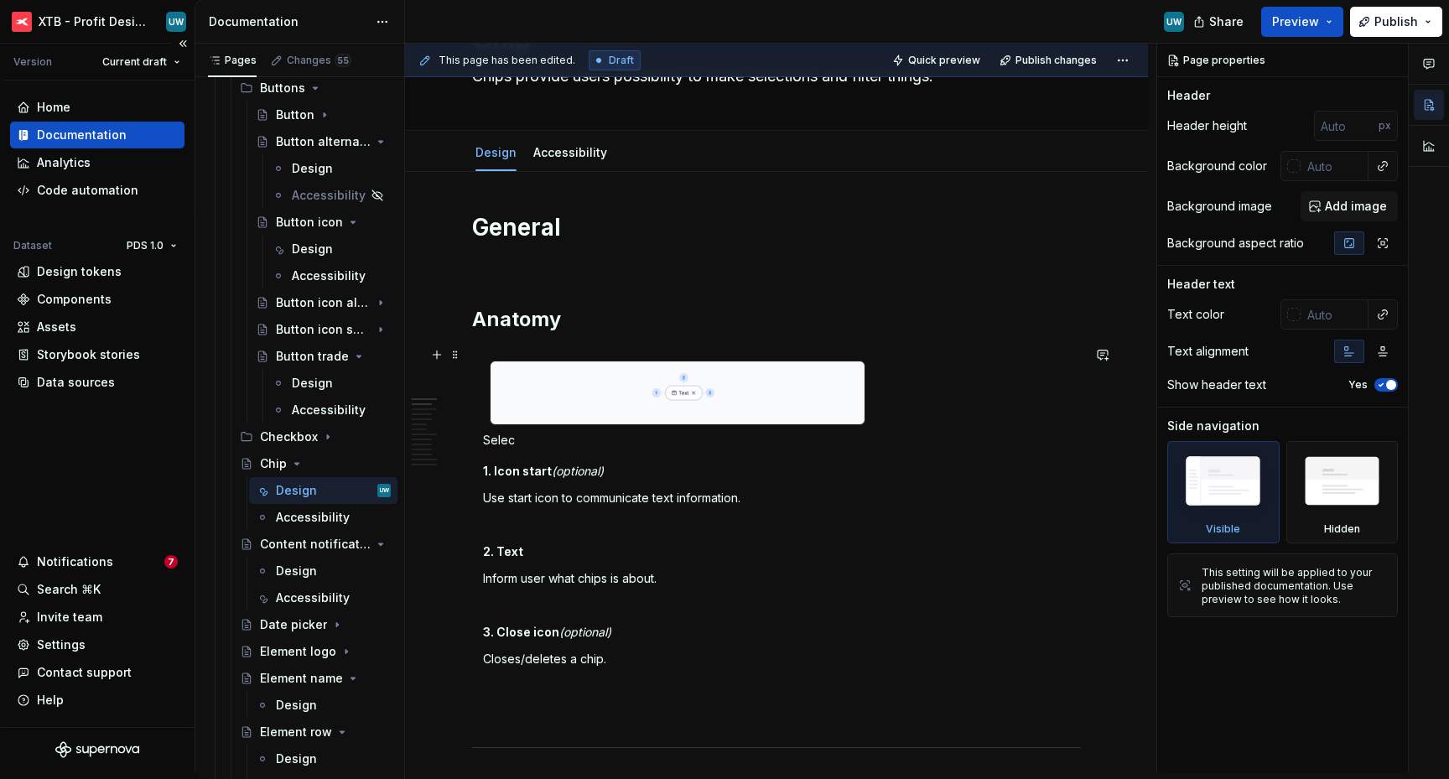
scroll to position [179, 0]
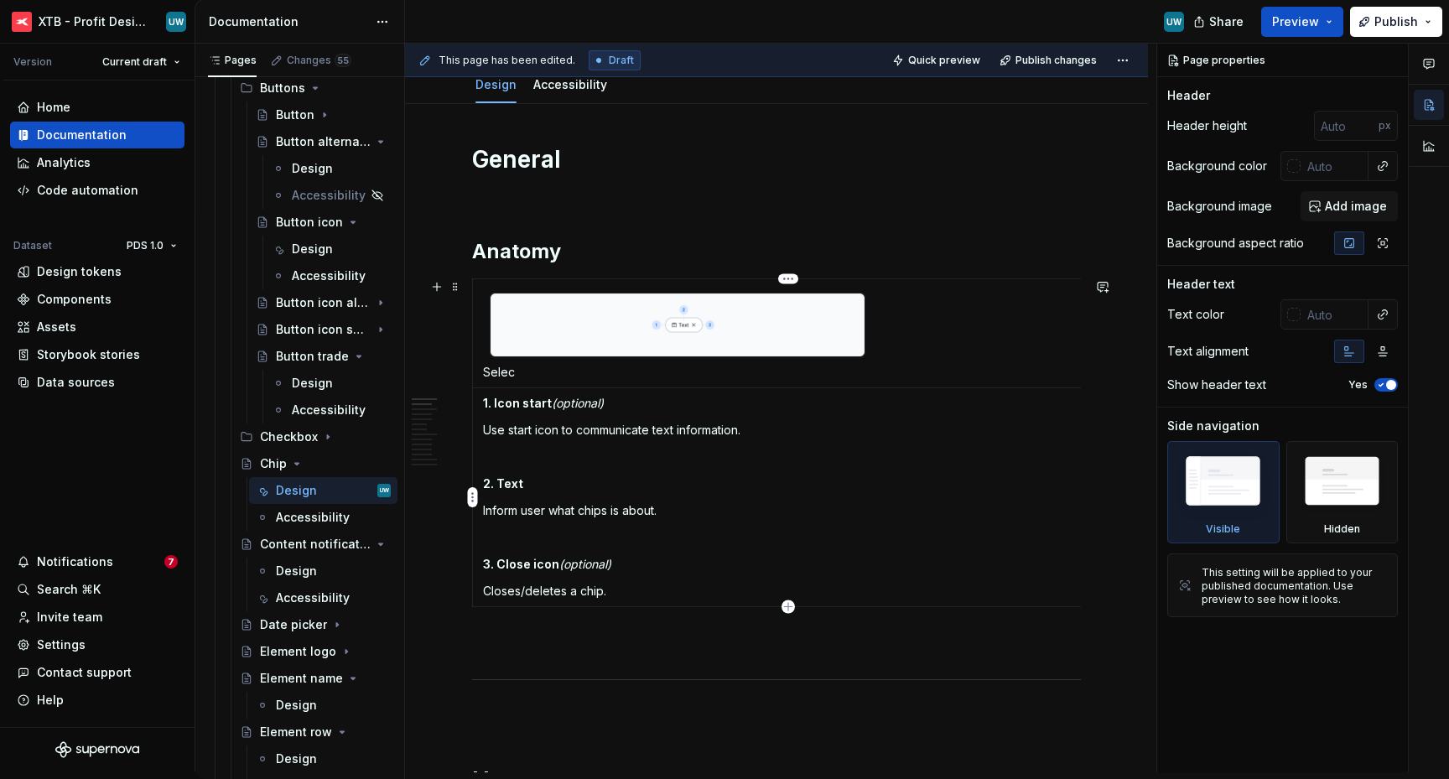
type textarea "*"
click at [516, 404] on strong "1. Icon start" at bounding box center [517, 403] width 69 height 14
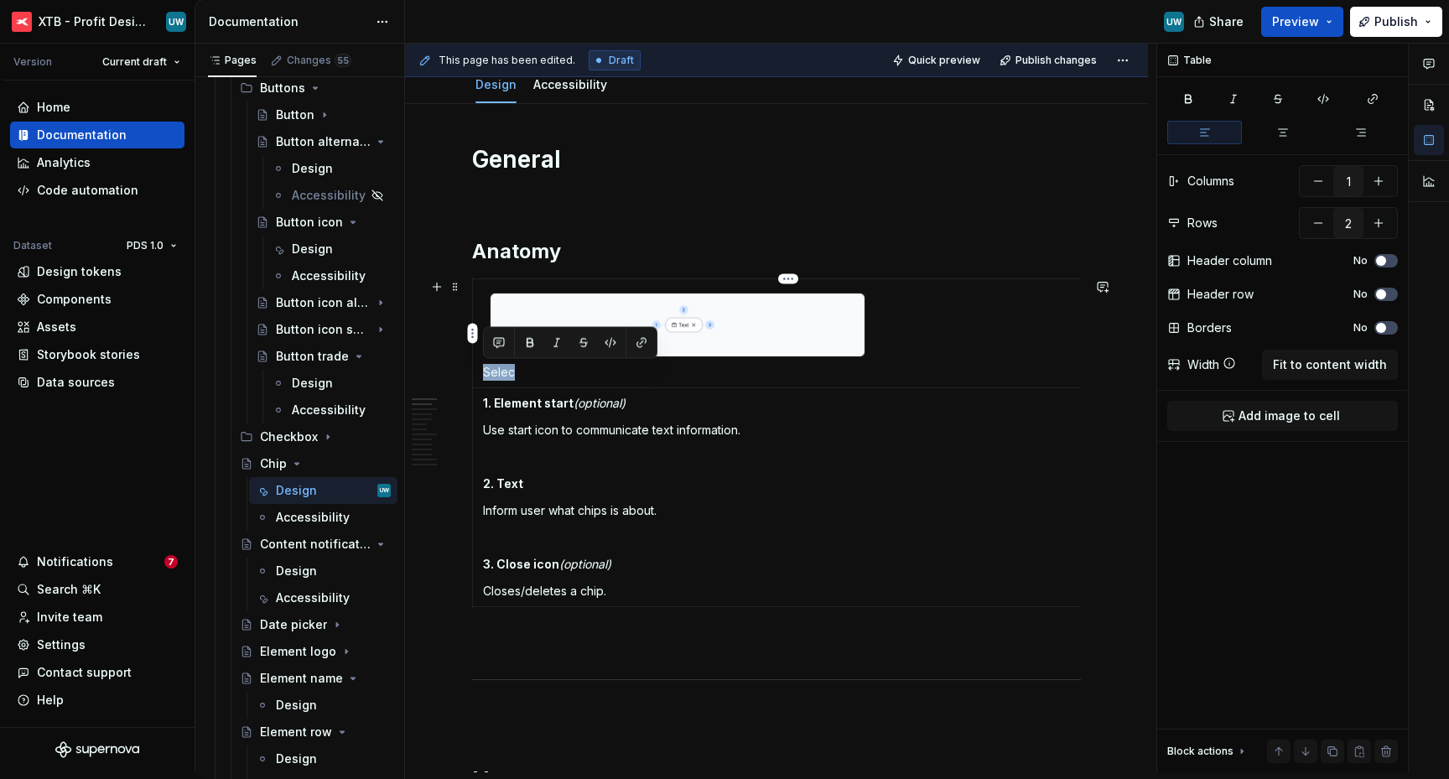
drag, startPoint x: 527, startPoint y: 371, endPoint x: 480, endPoint y: 371, distance: 47.8
click at [480, 371] on td "Selec" at bounding box center [788, 333] width 631 height 109
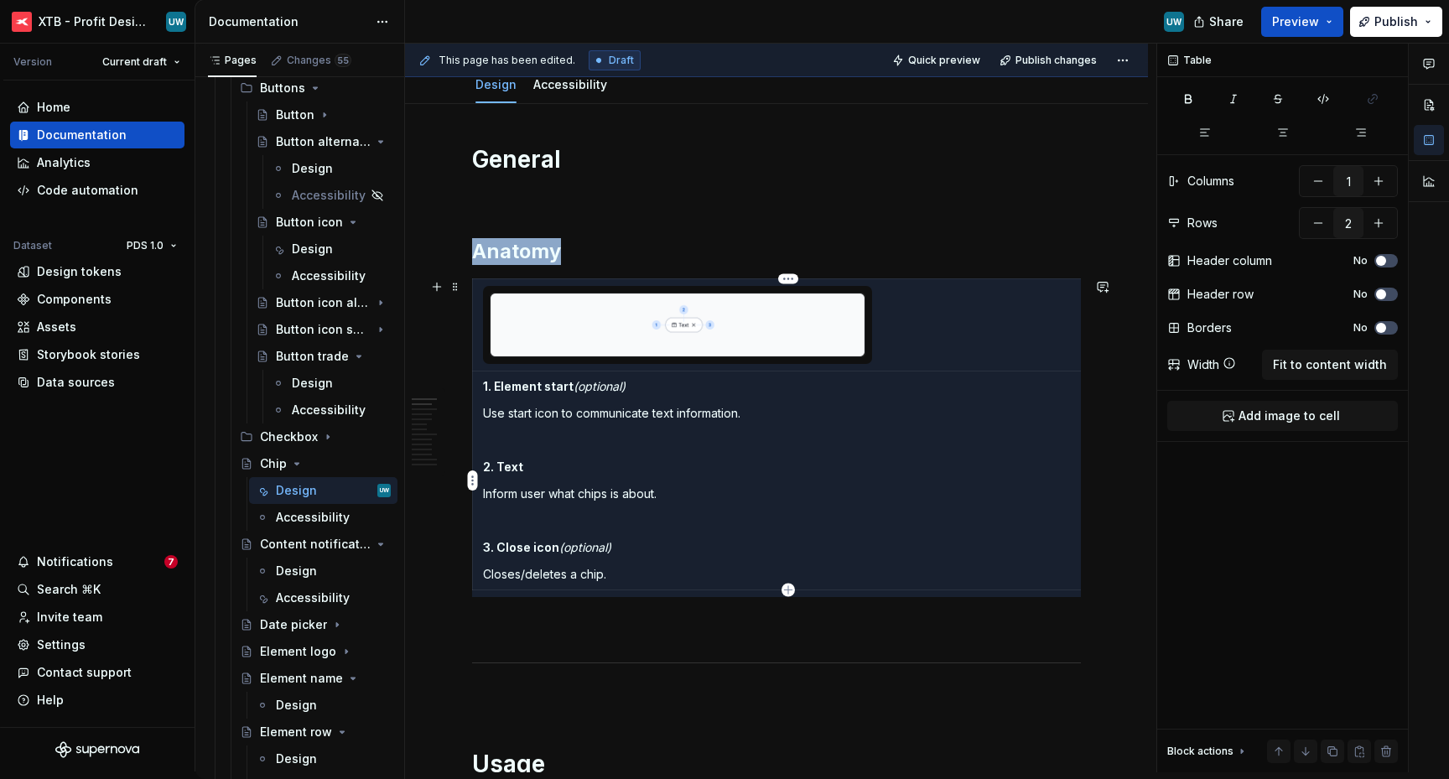
click at [592, 466] on p "2. Text" at bounding box center [788, 467] width 610 height 17
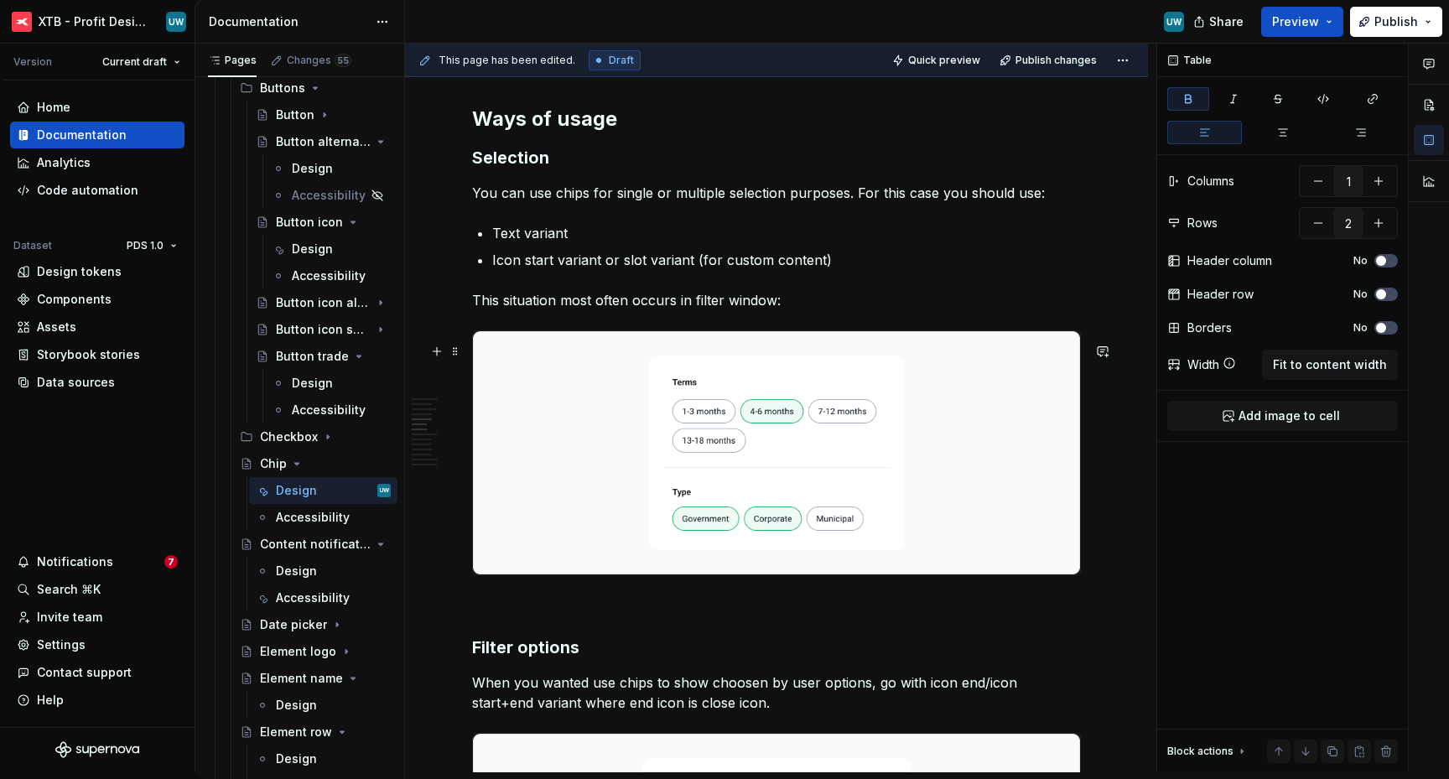
scroll to position [1075, 0]
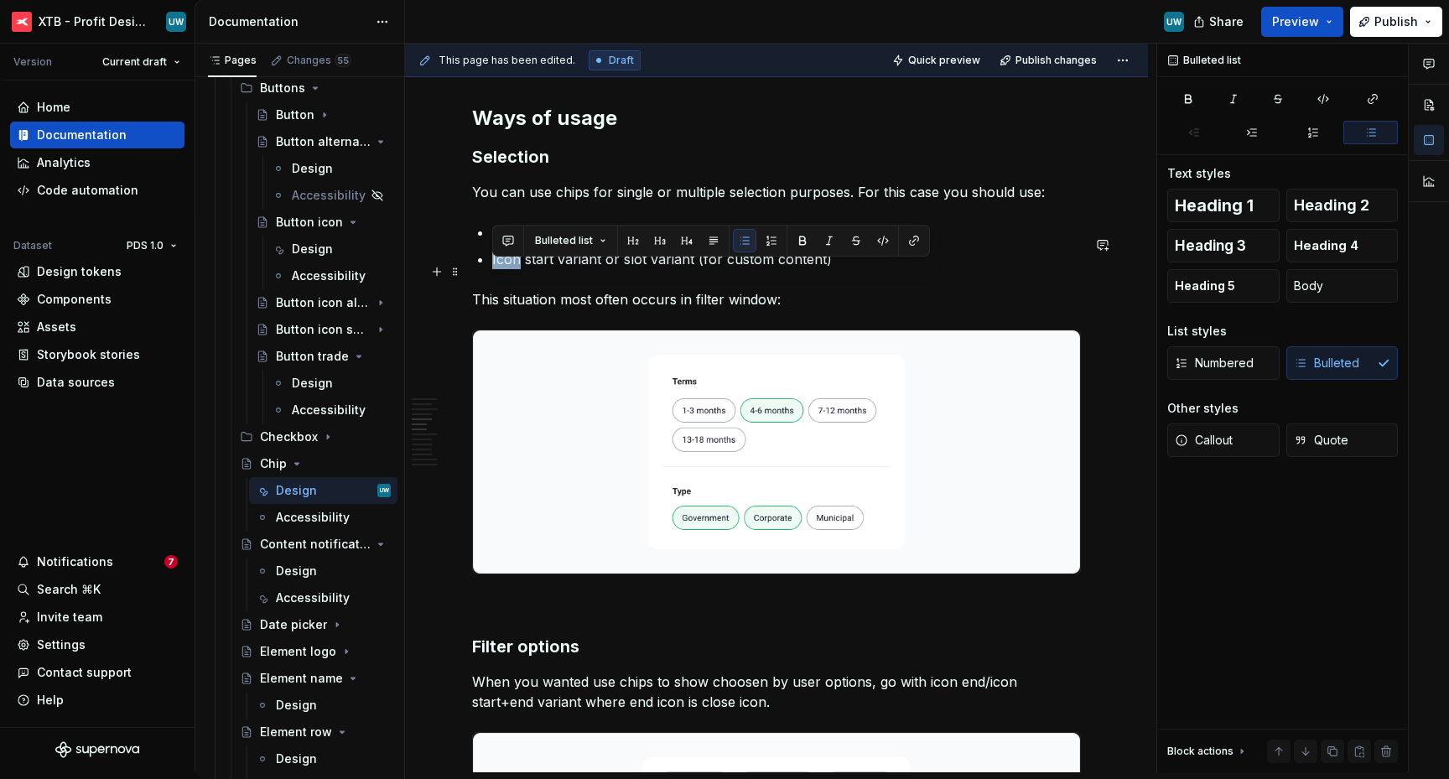
drag, startPoint x: 520, startPoint y: 275, endPoint x: 491, endPoint y: 274, distance: 28.5
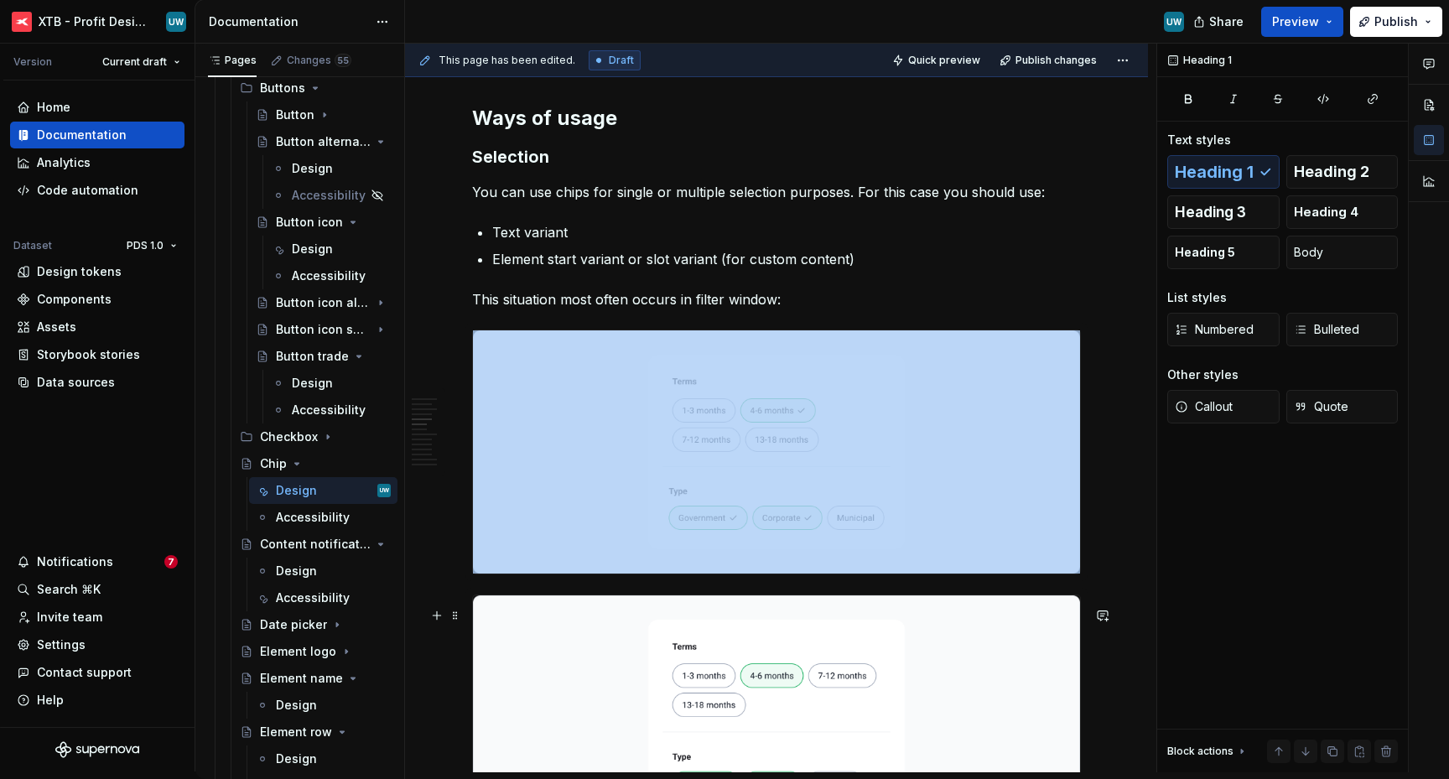
click at [661, 663] on img at bounding box center [776, 716] width 607 height 243
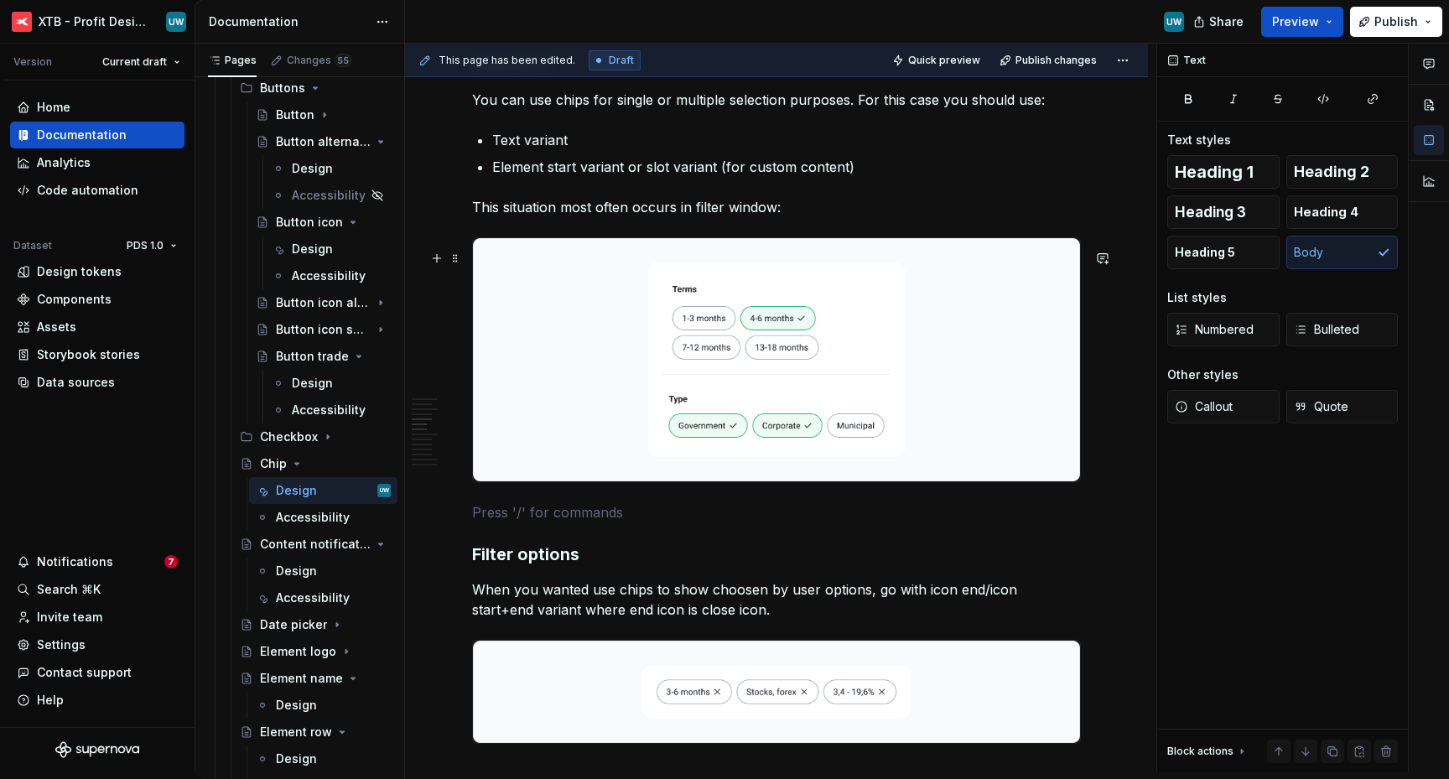
scroll to position [1228, 0]
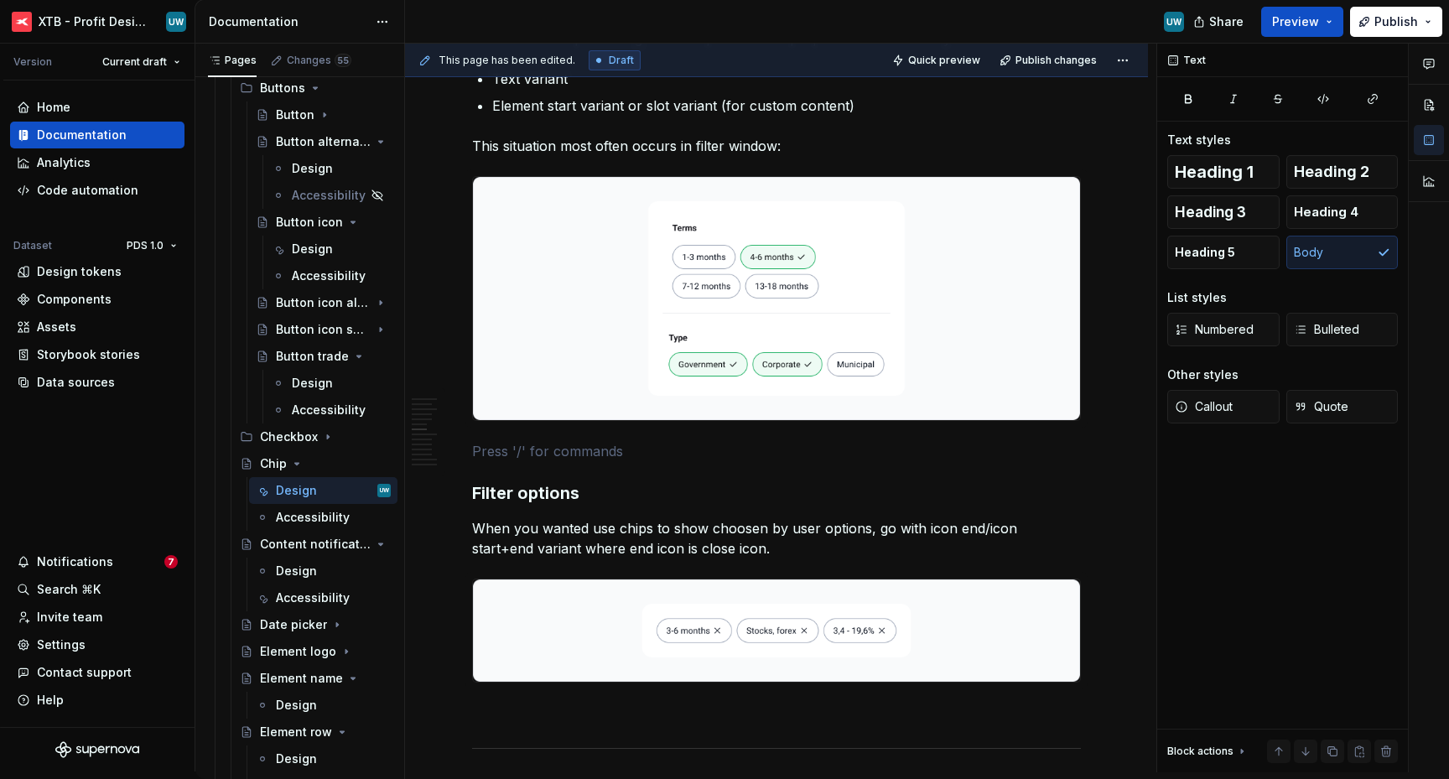
click at [595, 548] on p "When you wanted use chips to show choosen by user options, go with icon end/ico…" at bounding box center [776, 538] width 609 height 40
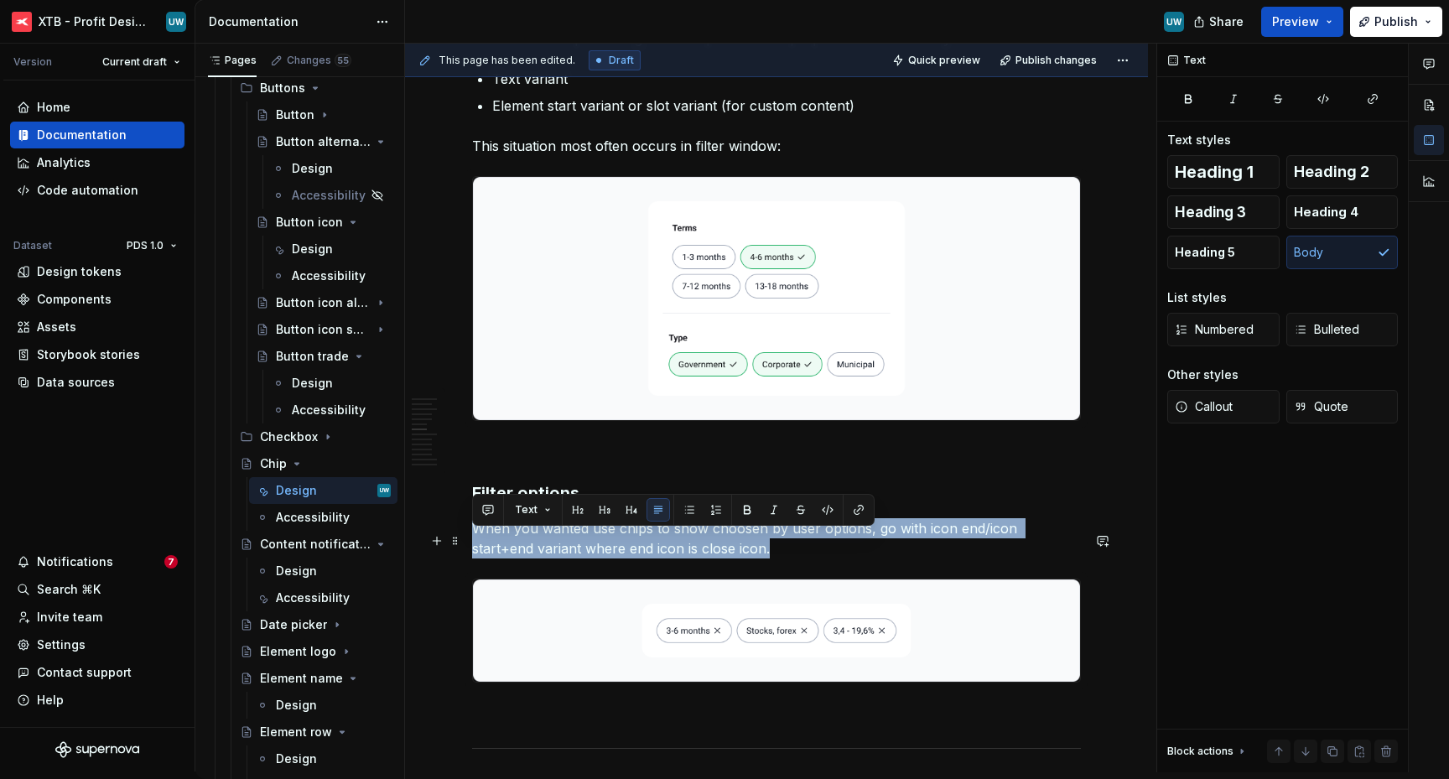
click at [595, 548] on p "When you wanted use chips to show choosen by user options, go with icon end/ico…" at bounding box center [776, 538] width 609 height 40
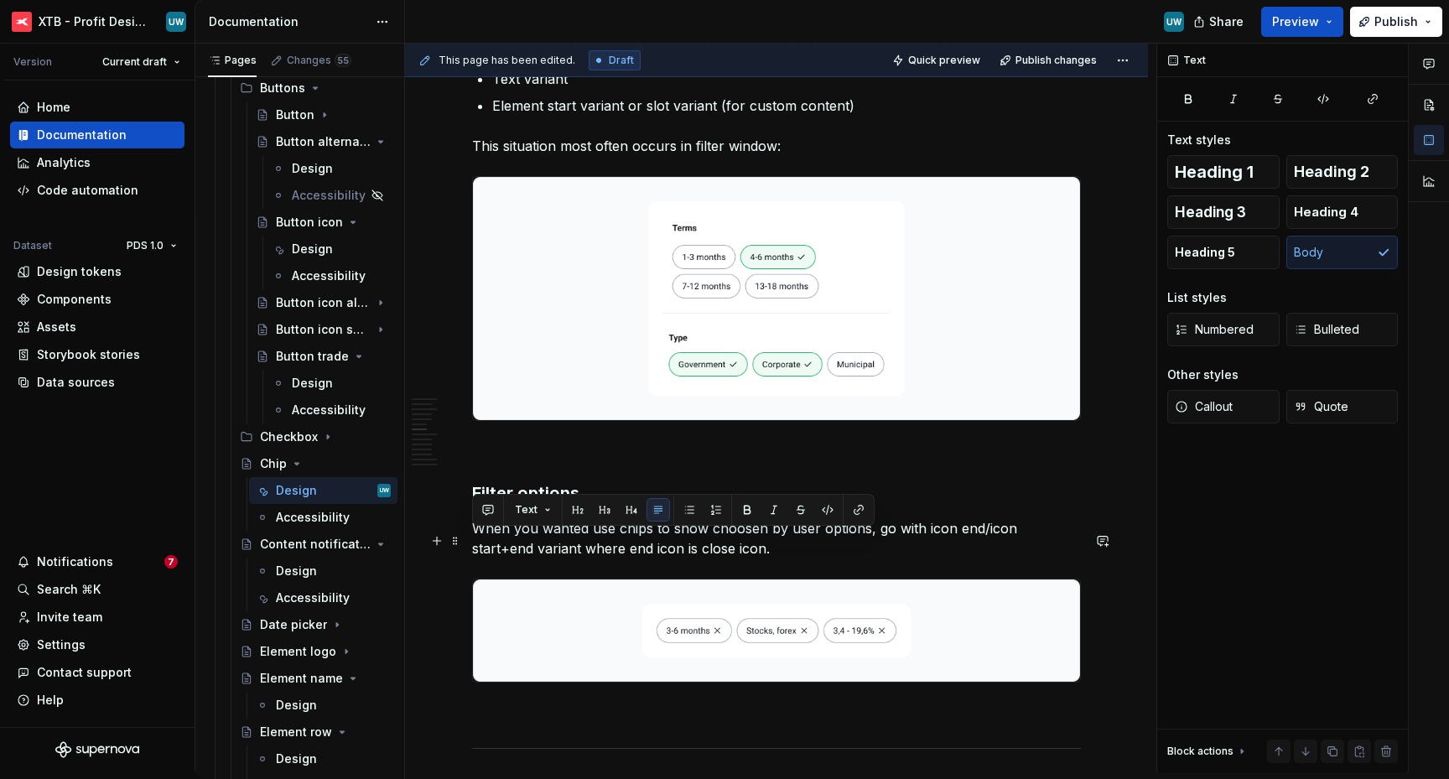
click at [670, 555] on p "When you wanted use chips to show choosen by user options, go with icon end/ico…" at bounding box center [776, 538] width 609 height 40
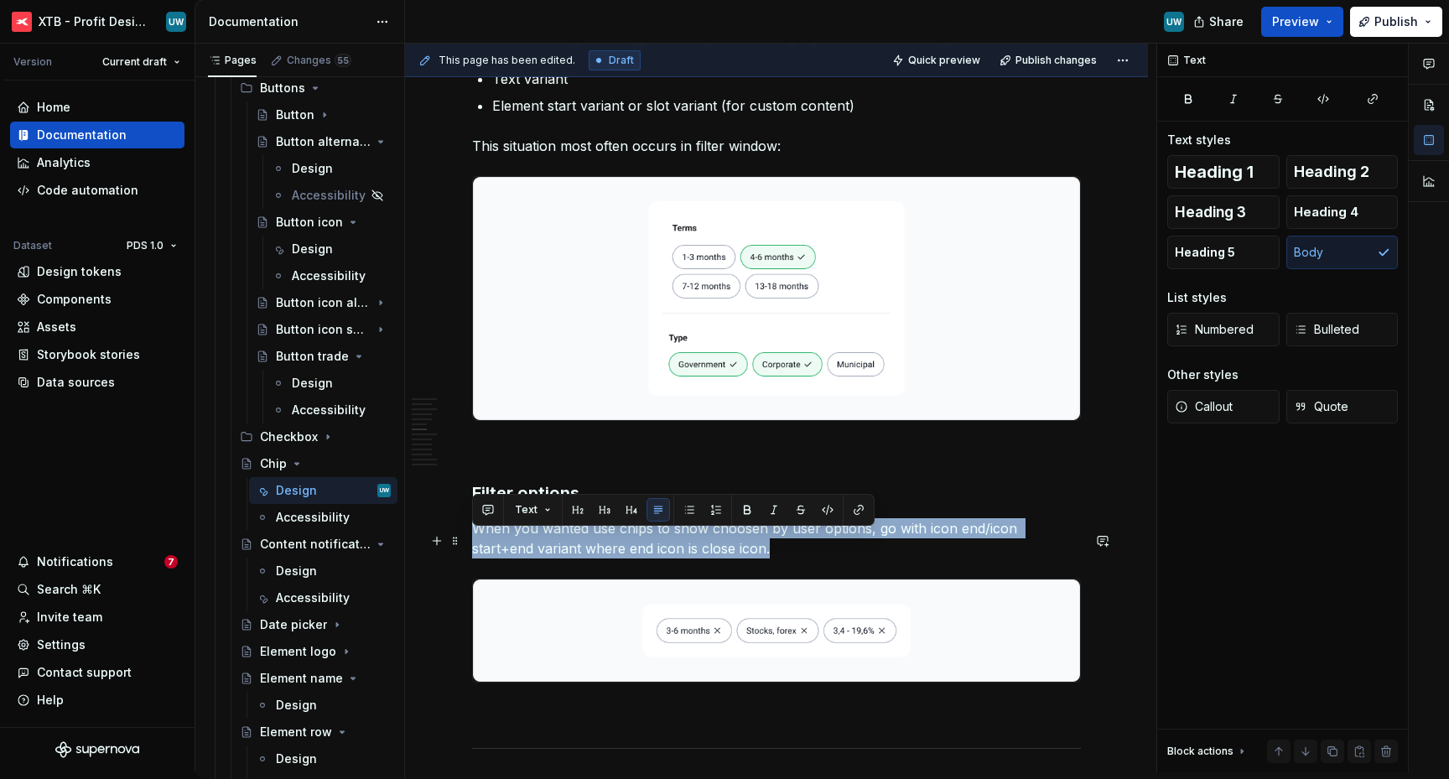
drag, startPoint x: 714, startPoint y: 559, endPoint x: 471, endPoint y: 545, distance: 243.5
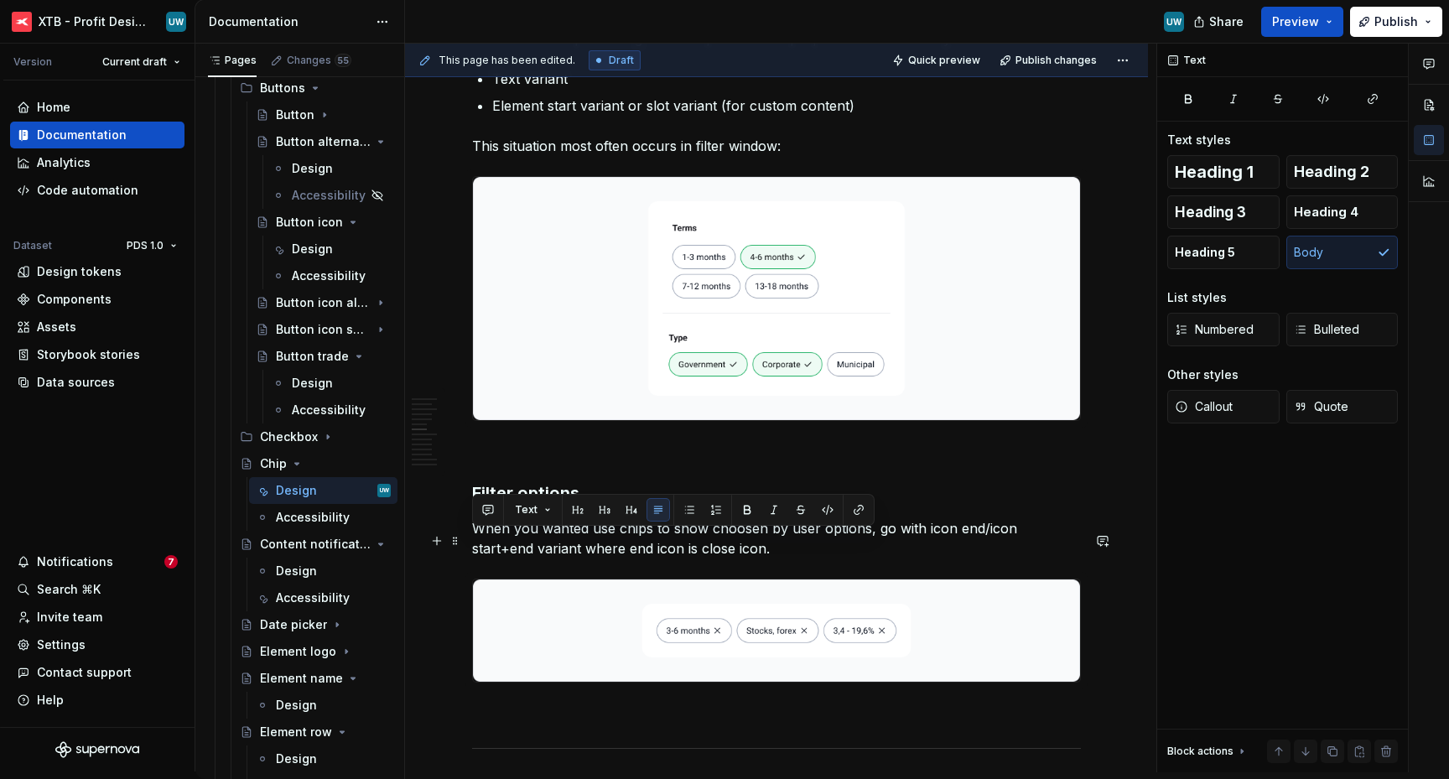
click at [743, 558] on p "When you wanted use chips to show choosen by user options, go with icon end/ico…" at bounding box center [776, 538] width 609 height 40
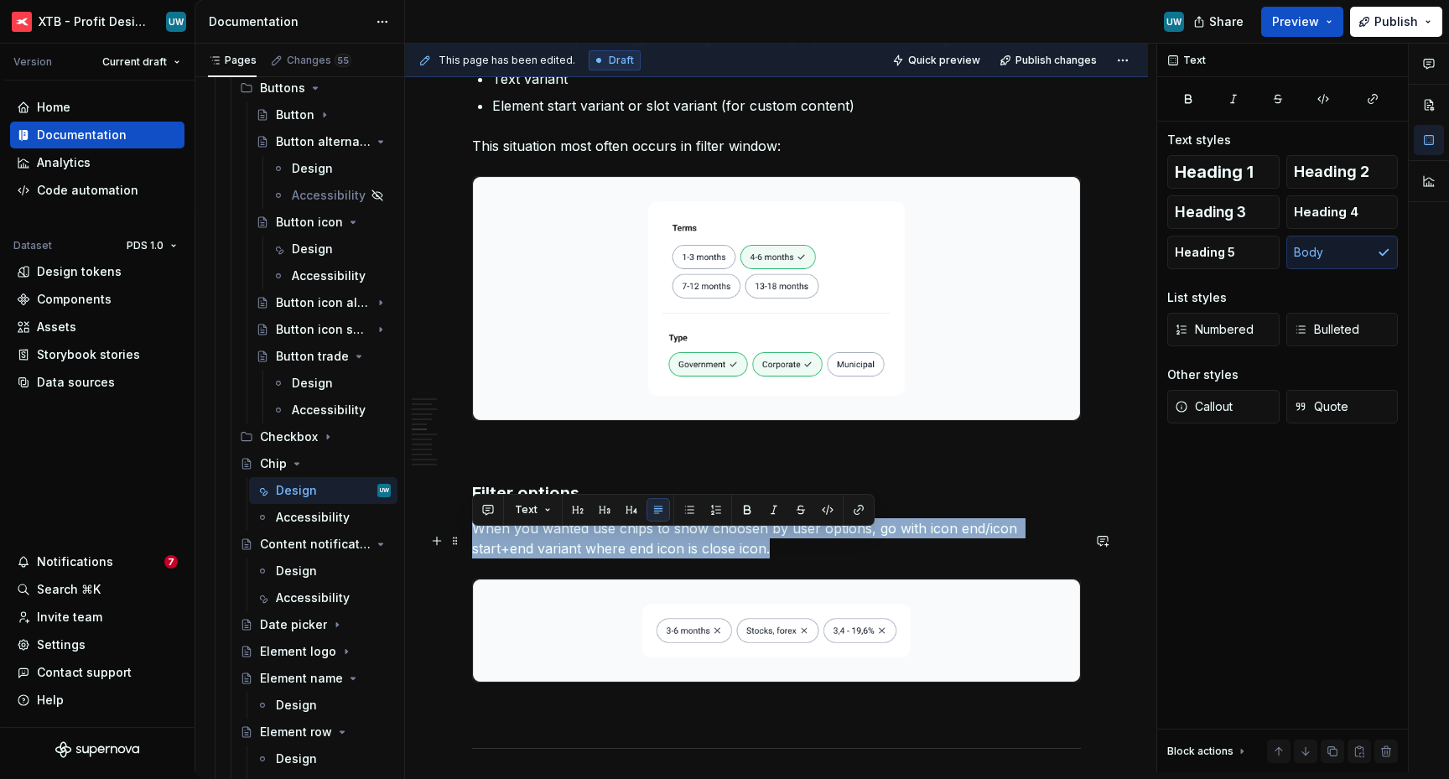
drag, startPoint x: 743, startPoint y: 561, endPoint x: 474, endPoint y: 538, distance: 270.1
click at [474, 538] on p "When you wanted use chips to show choosen by user options, go with icon end/ico…" at bounding box center [776, 538] width 609 height 40
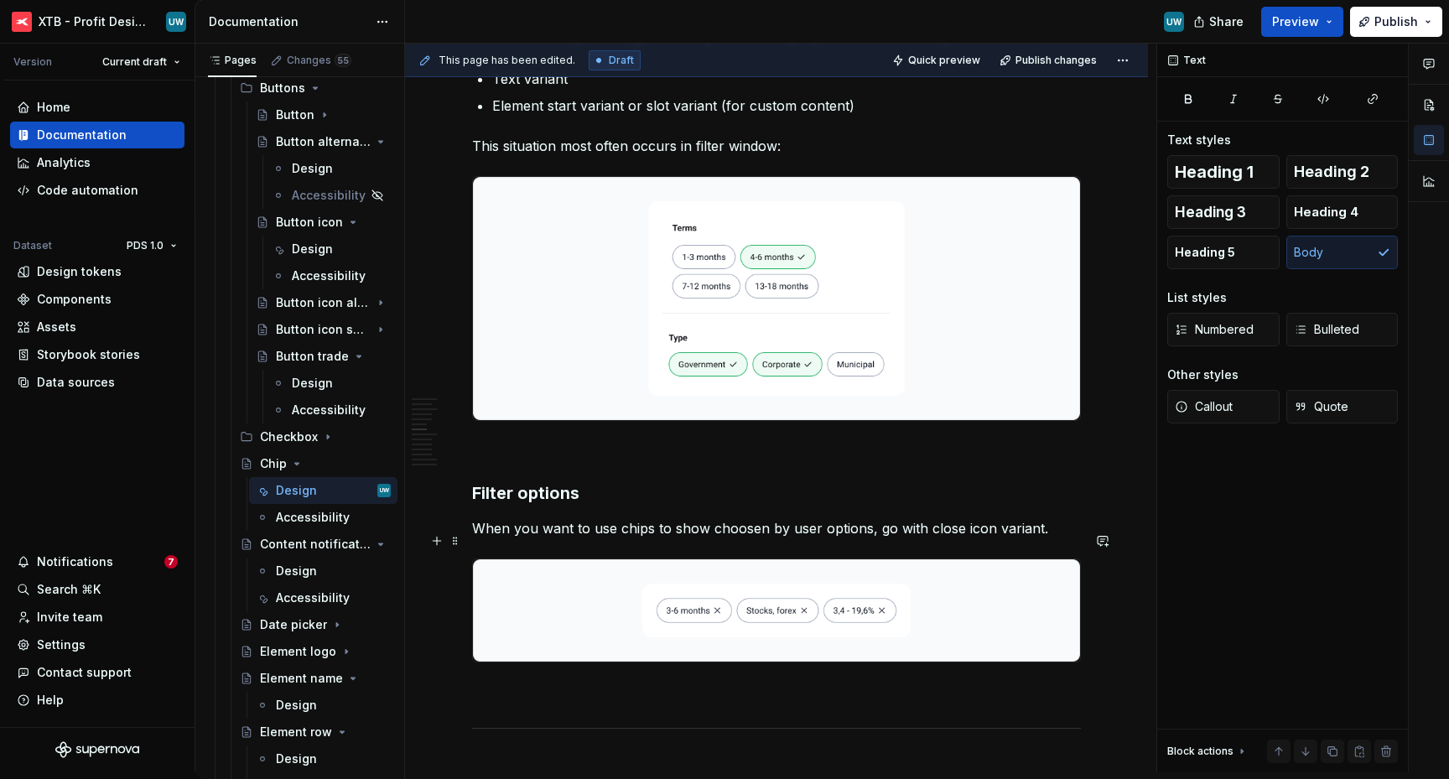
click at [732, 538] on p "When you want to use chips to show choosen by user options, go with close icon …" at bounding box center [776, 528] width 609 height 20
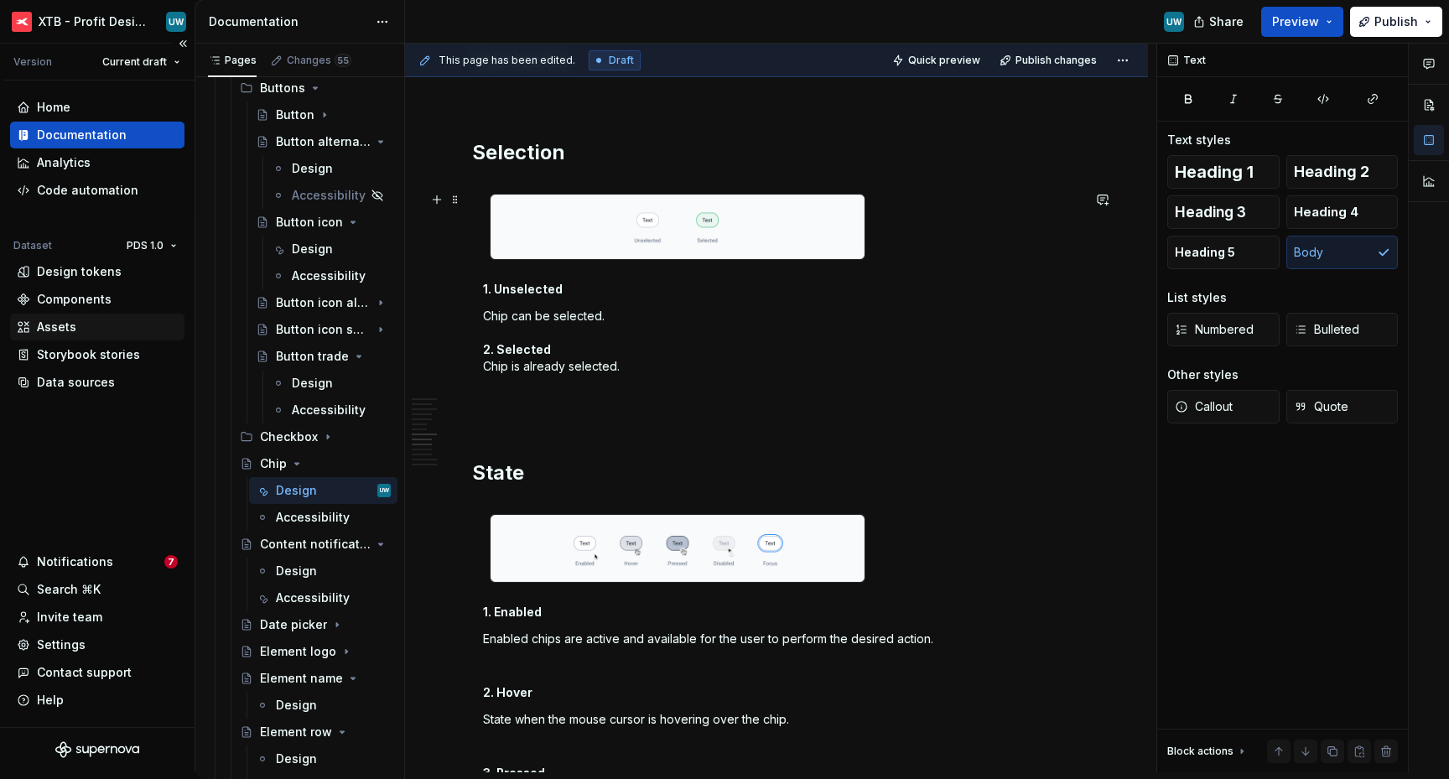
scroll to position [1999, 0]
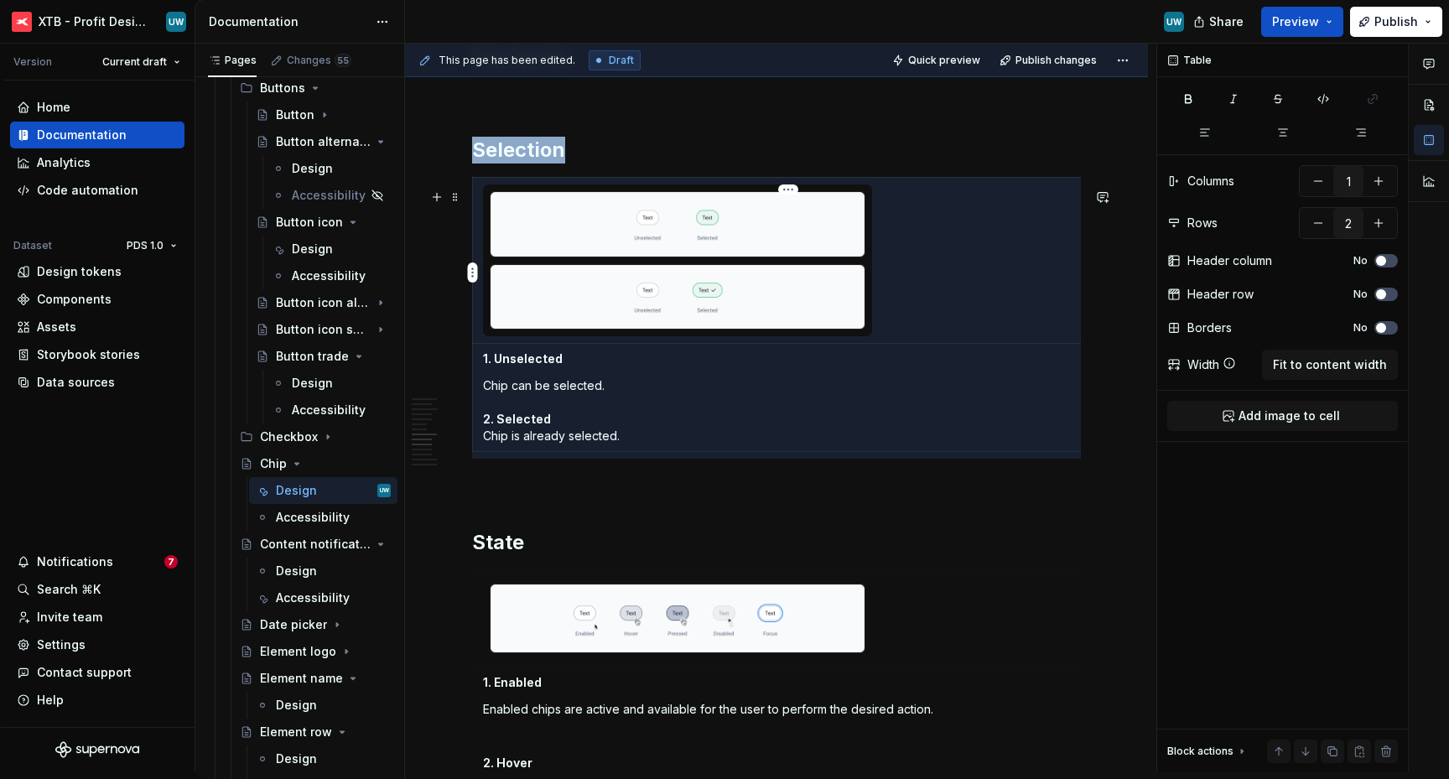
type textarea "*"
click at [686, 242] on img at bounding box center [677, 224] width 374 height 65
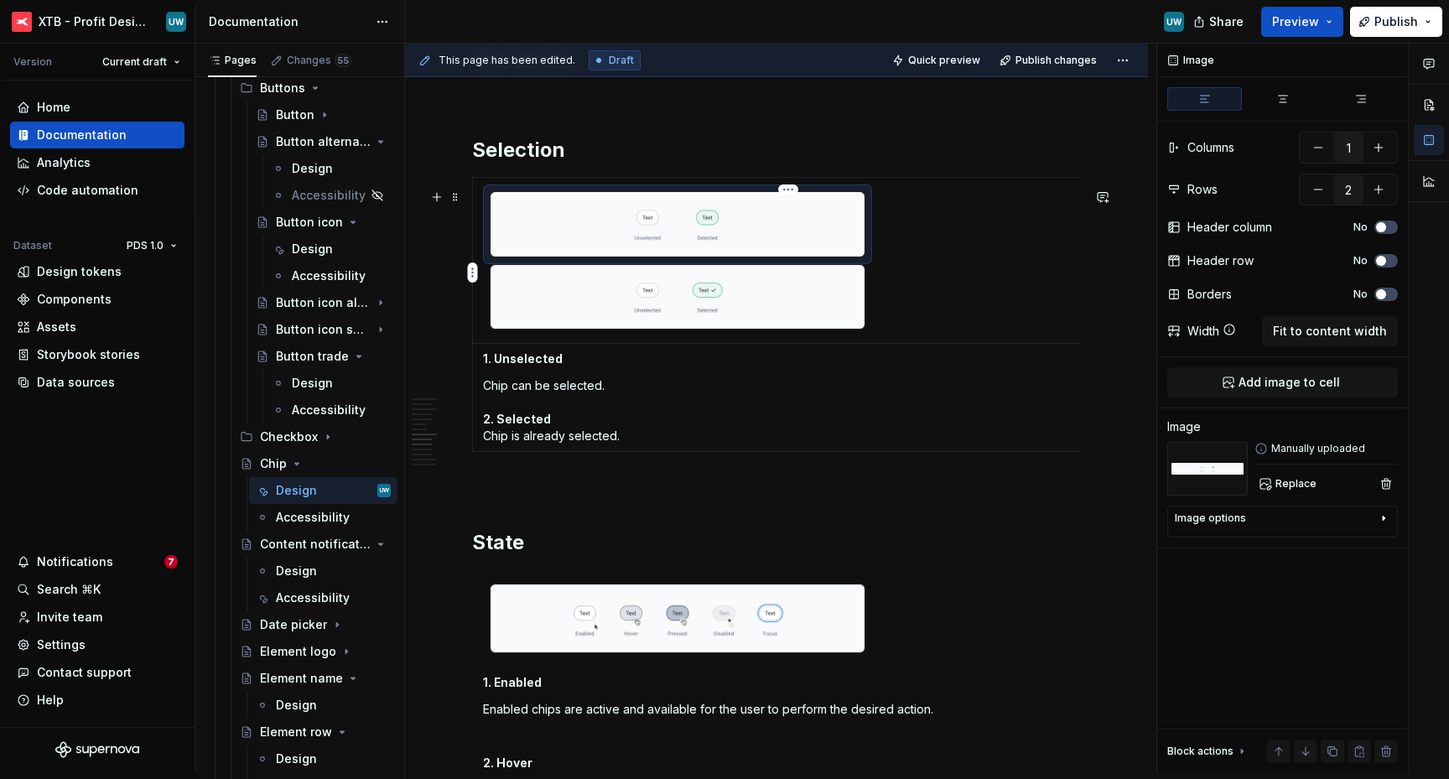
click at [647, 252] on img at bounding box center [677, 224] width 374 height 65
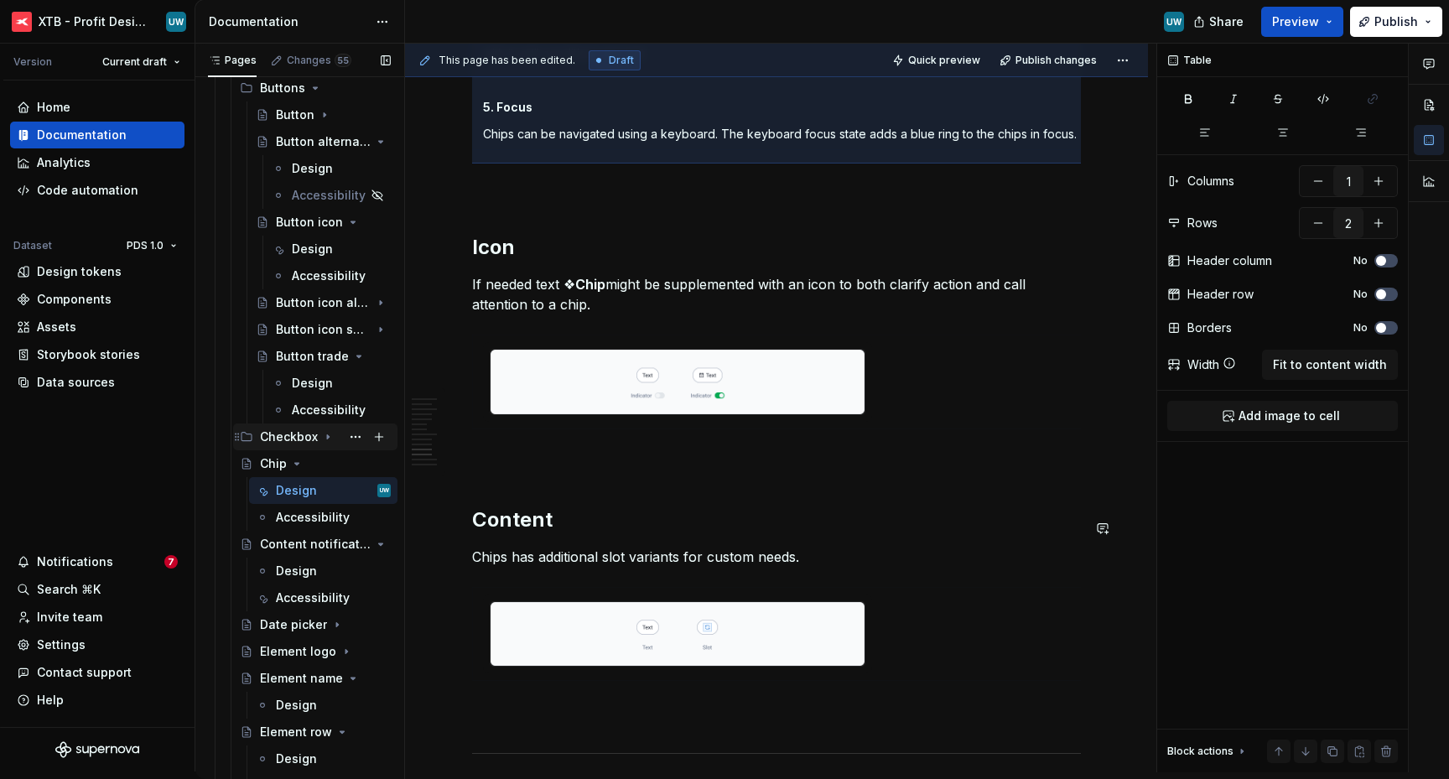
scroll to position [2857, 0]
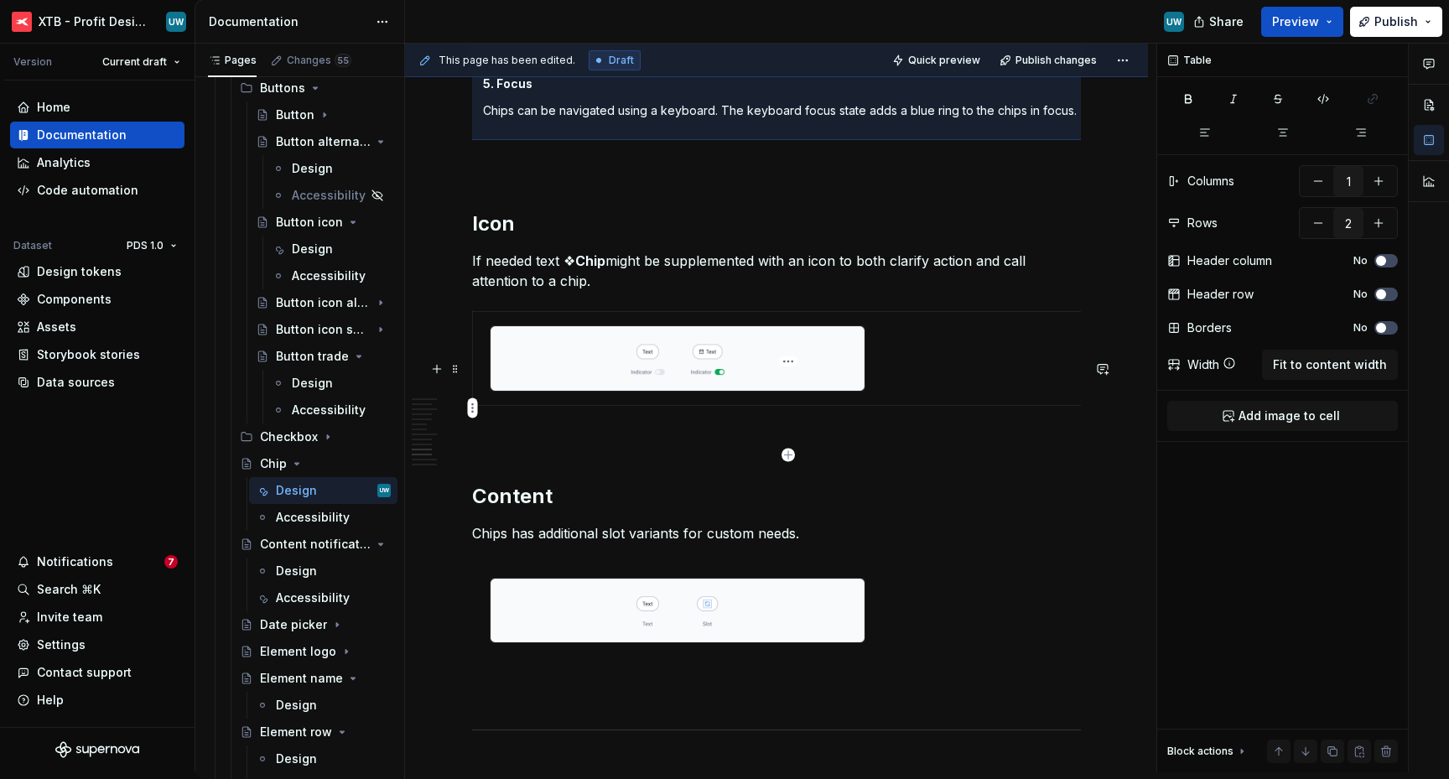
type input "1"
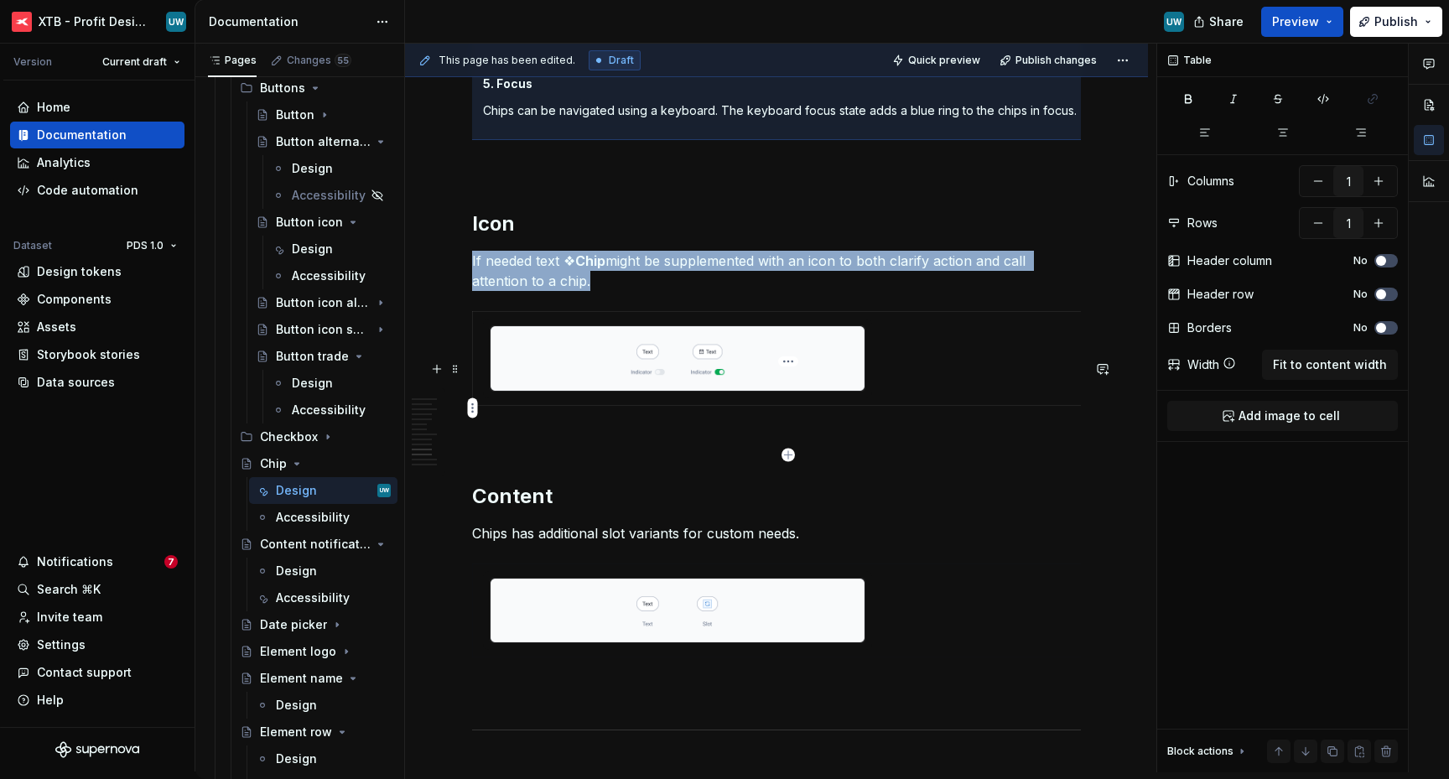
scroll to position [0, 0]
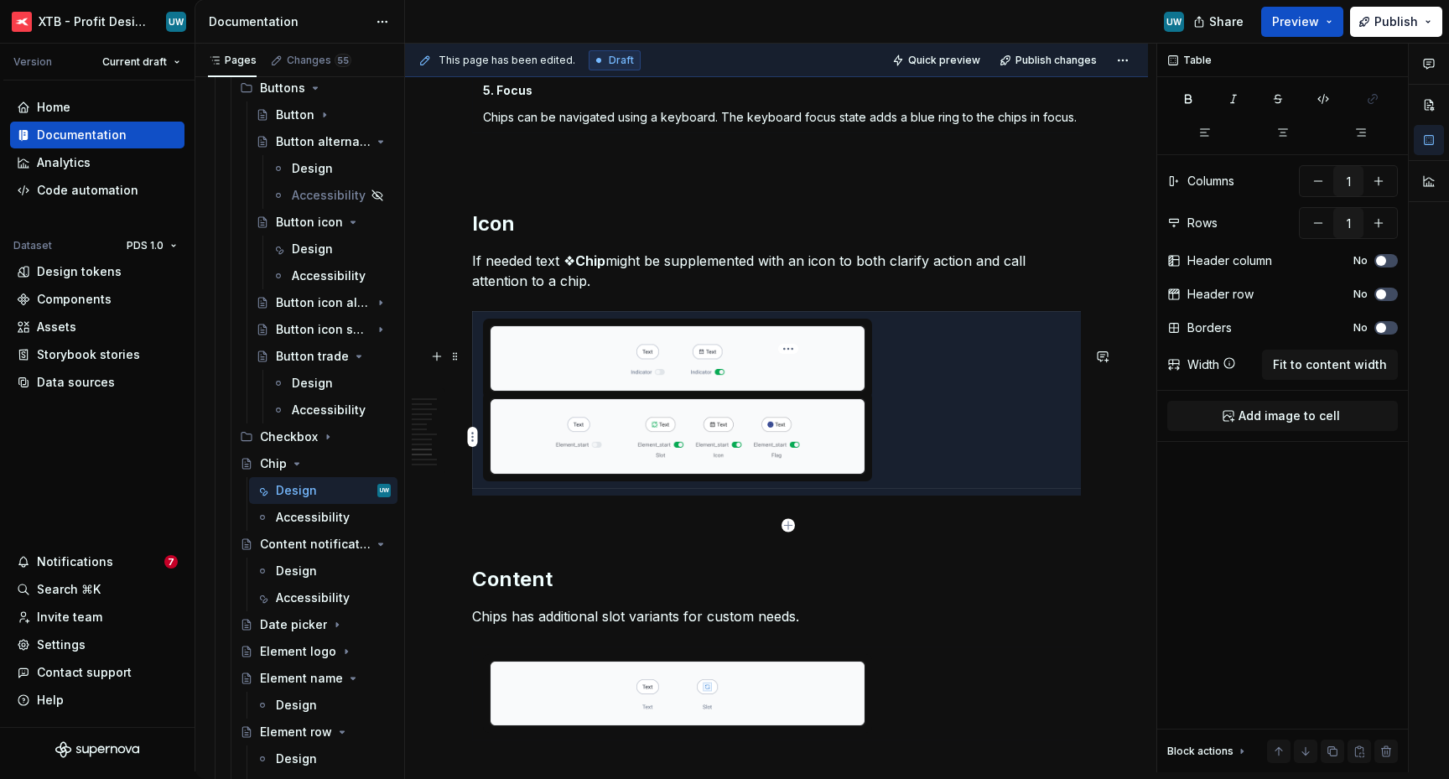
click at [596, 391] on img at bounding box center [677, 358] width 374 height 65
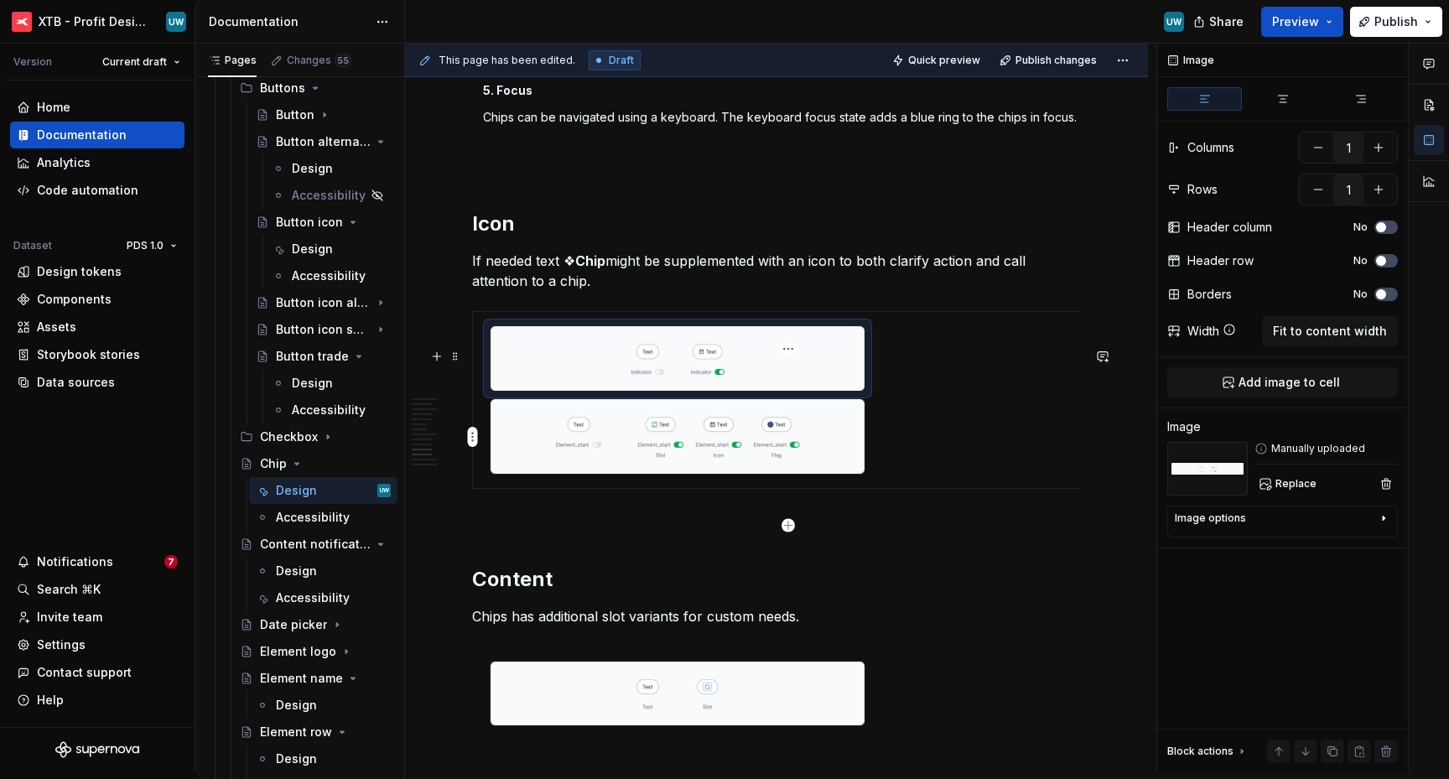
click at [596, 391] on img at bounding box center [677, 358] width 374 height 65
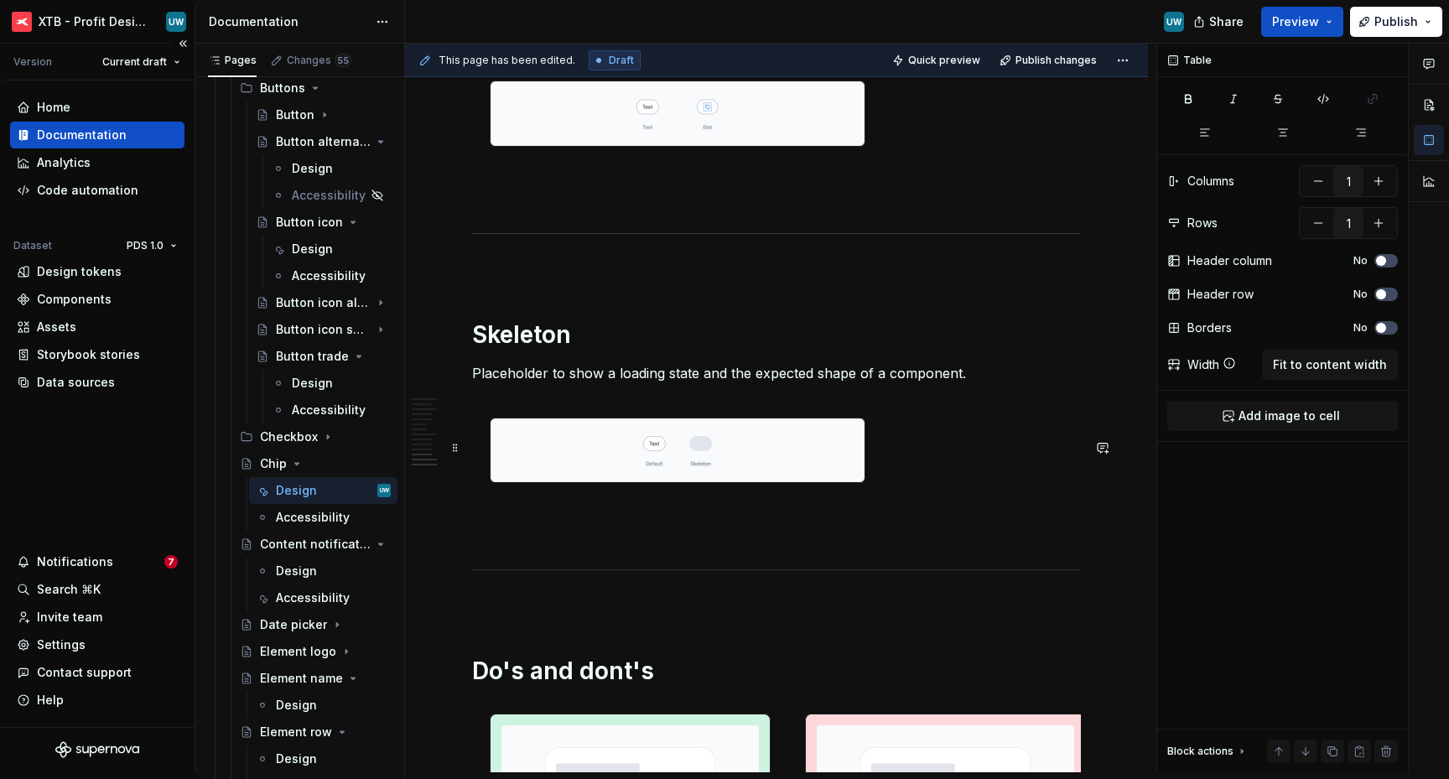
scroll to position [3353, 0]
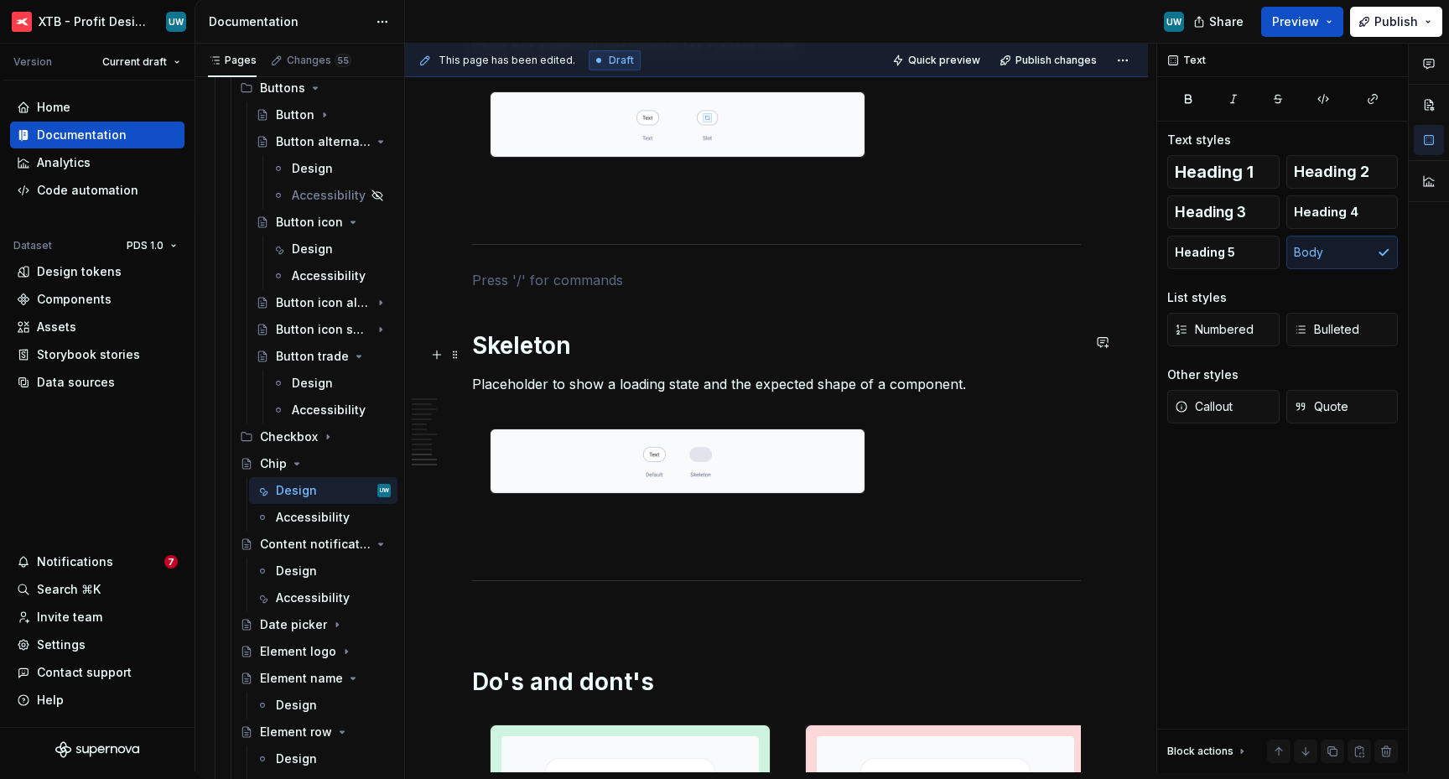
click at [514, 290] on p at bounding box center [776, 280] width 609 height 20
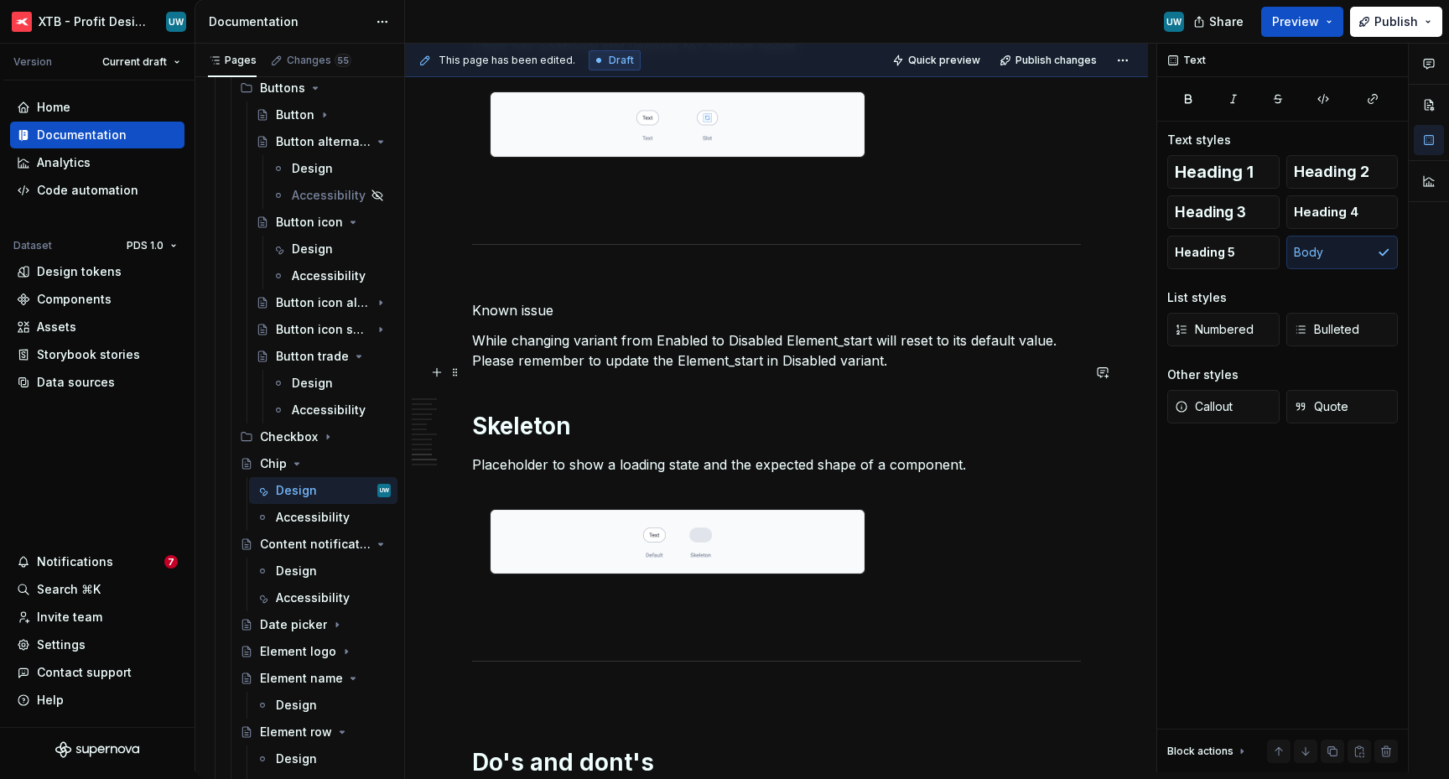
click at [505, 320] on p "Known issue" at bounding box center [776, 310] width 609 height 20
click at [1232, 173] on span "Heading 1" at bounding box center [1214, 171] width 79 height 17
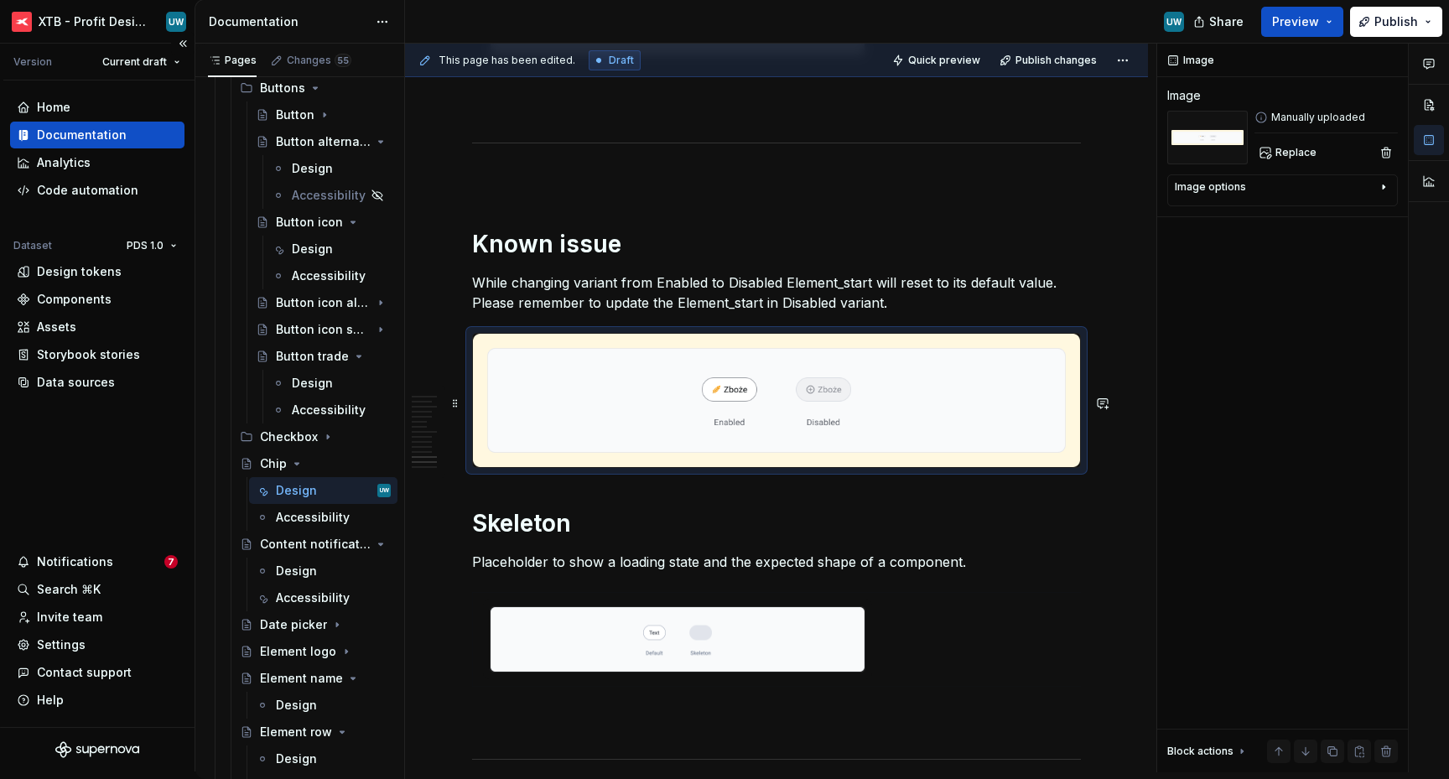
scroll to position [3561, 0]
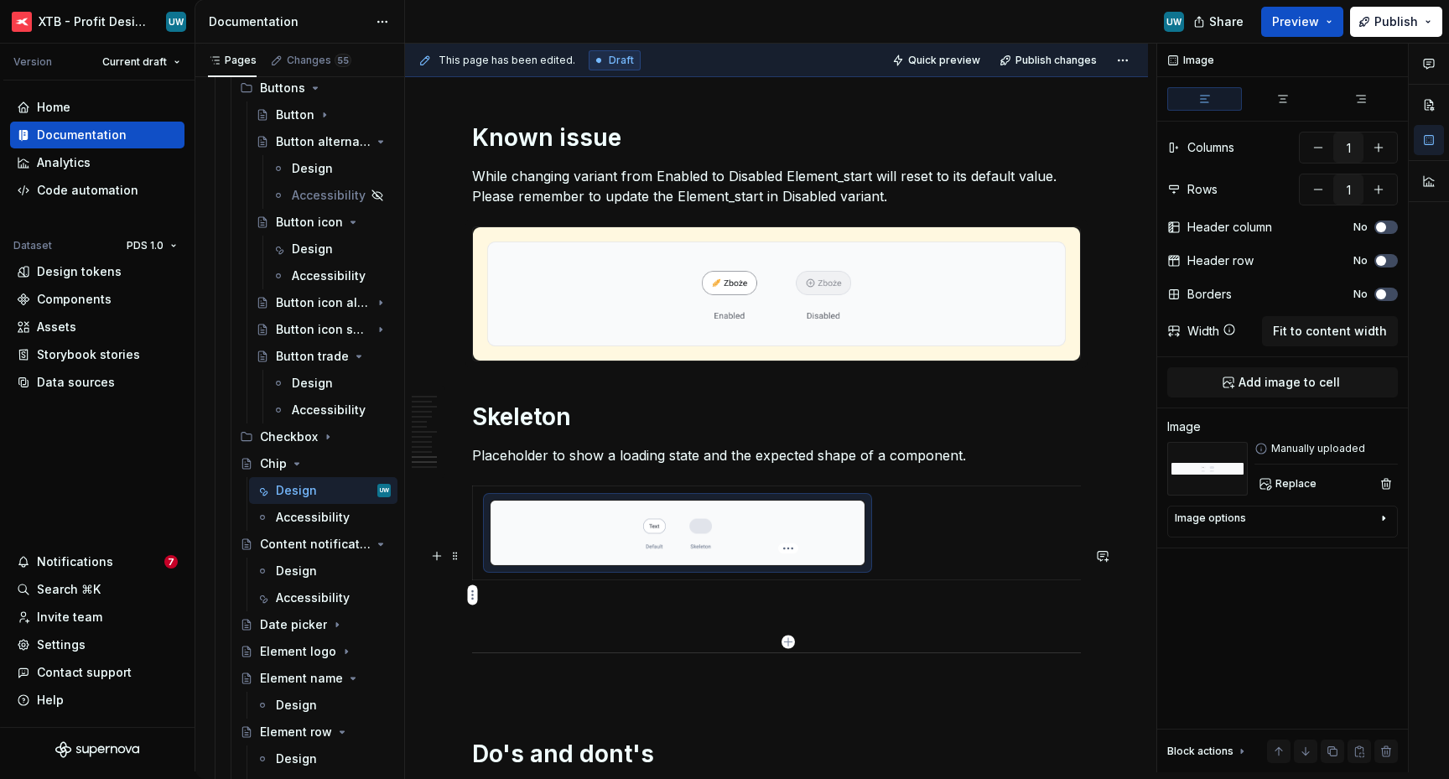
click at [559, 565] on img at bounding box center [677, 532] width 374 height 65
click at [1330, 754] on ul "No internet connection. Reconnect to ensure all of your changes are synced. Suc…" at bounding box center [1242, 765] width 412 height 27
click at [1334, 749] on button "button" at bounding box center [1331, 750] width 23 height 23
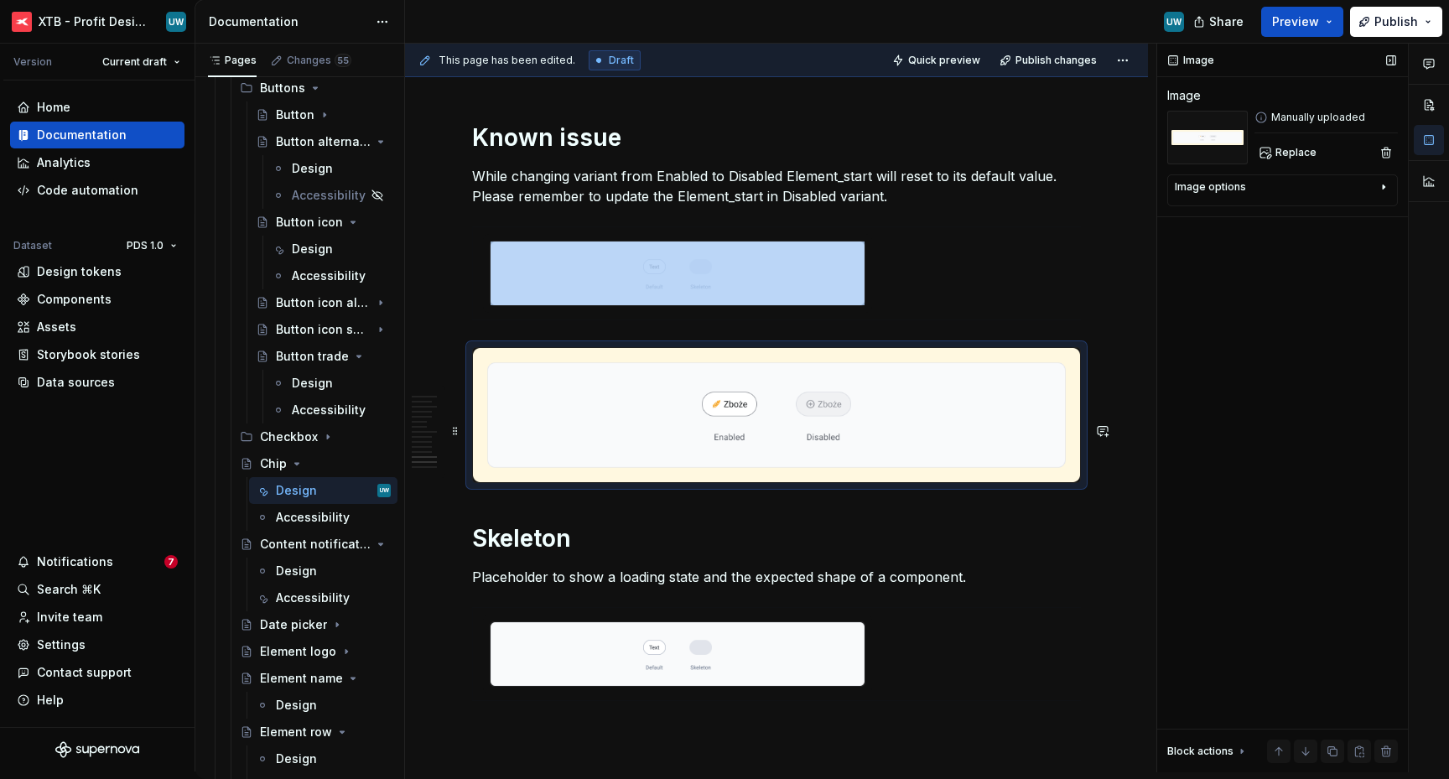
click at [553, 481] on img at bounding box center [776, 414] width 607 height 133
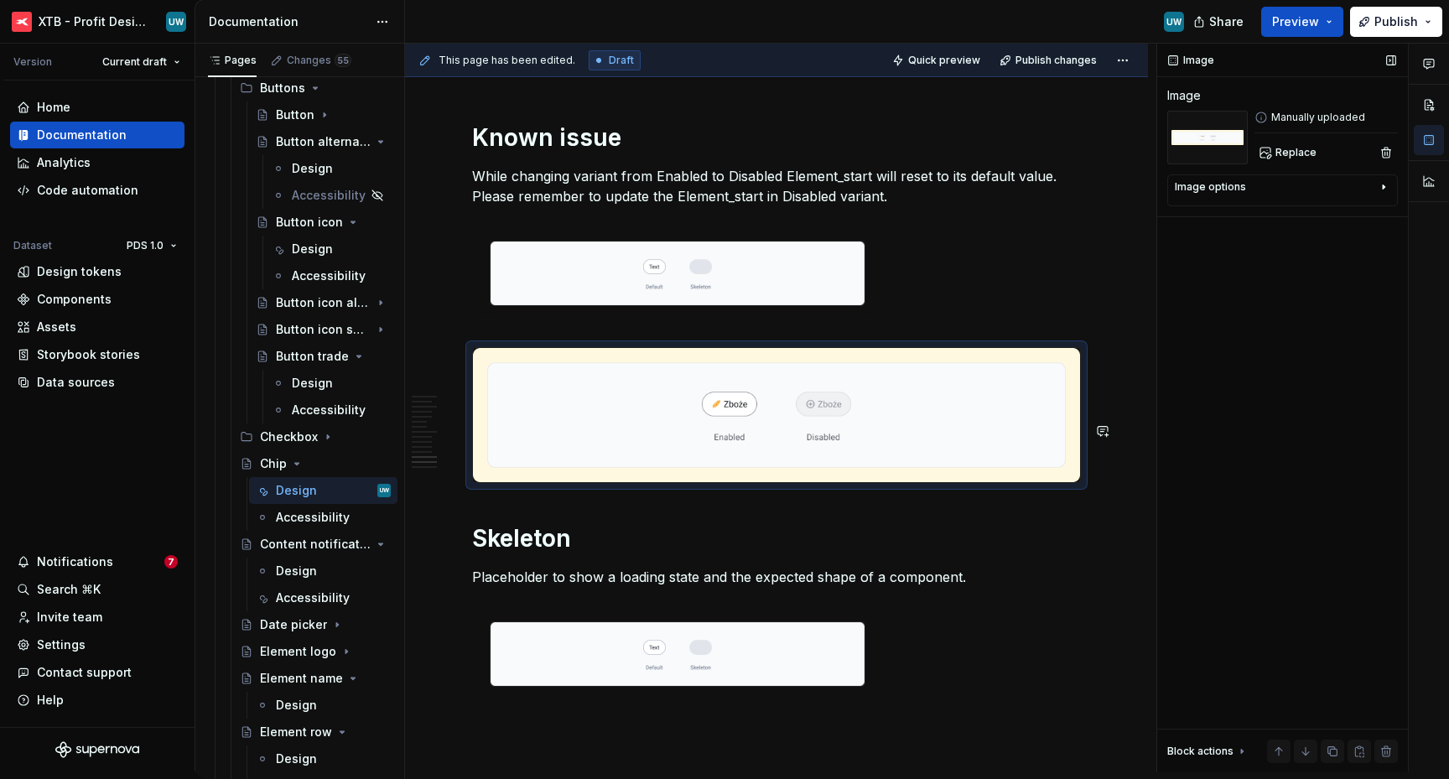
click at [573, 306] on img at bounding box center [677, 273] width 374 height 65
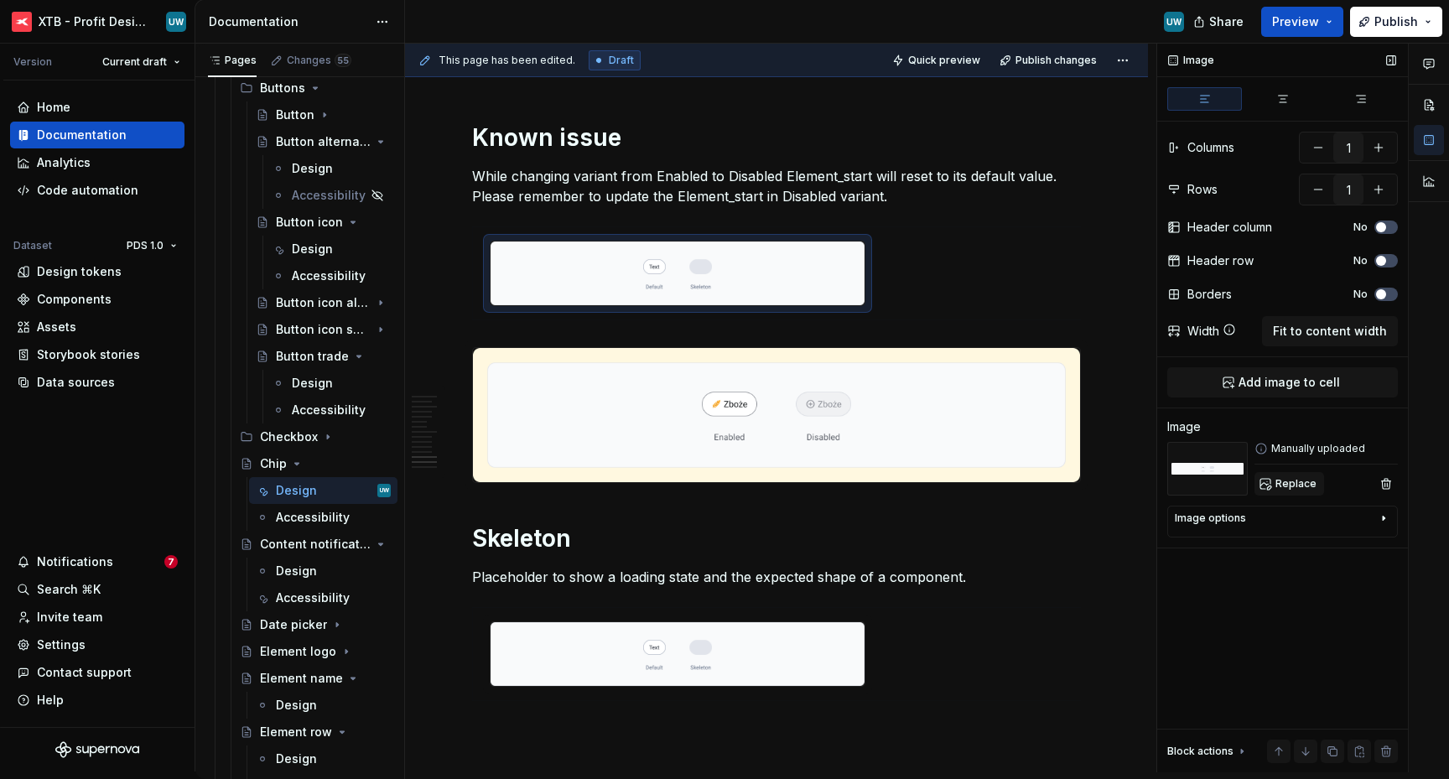
drag, startPoint x: 1299, startPoint y: 388, endPoint x: 1296, endPoint y: 486, distance: 98.1
click at [1296, 486] on div "Image Columns 1 Rows 1 Header column No Header row No Borders No Width Fit to c…" at bounding box center [1282, 408] width 251 height 729
click at [1296, 486] on span "Replace" at bounding box center [1295, 483] width 41 height 13
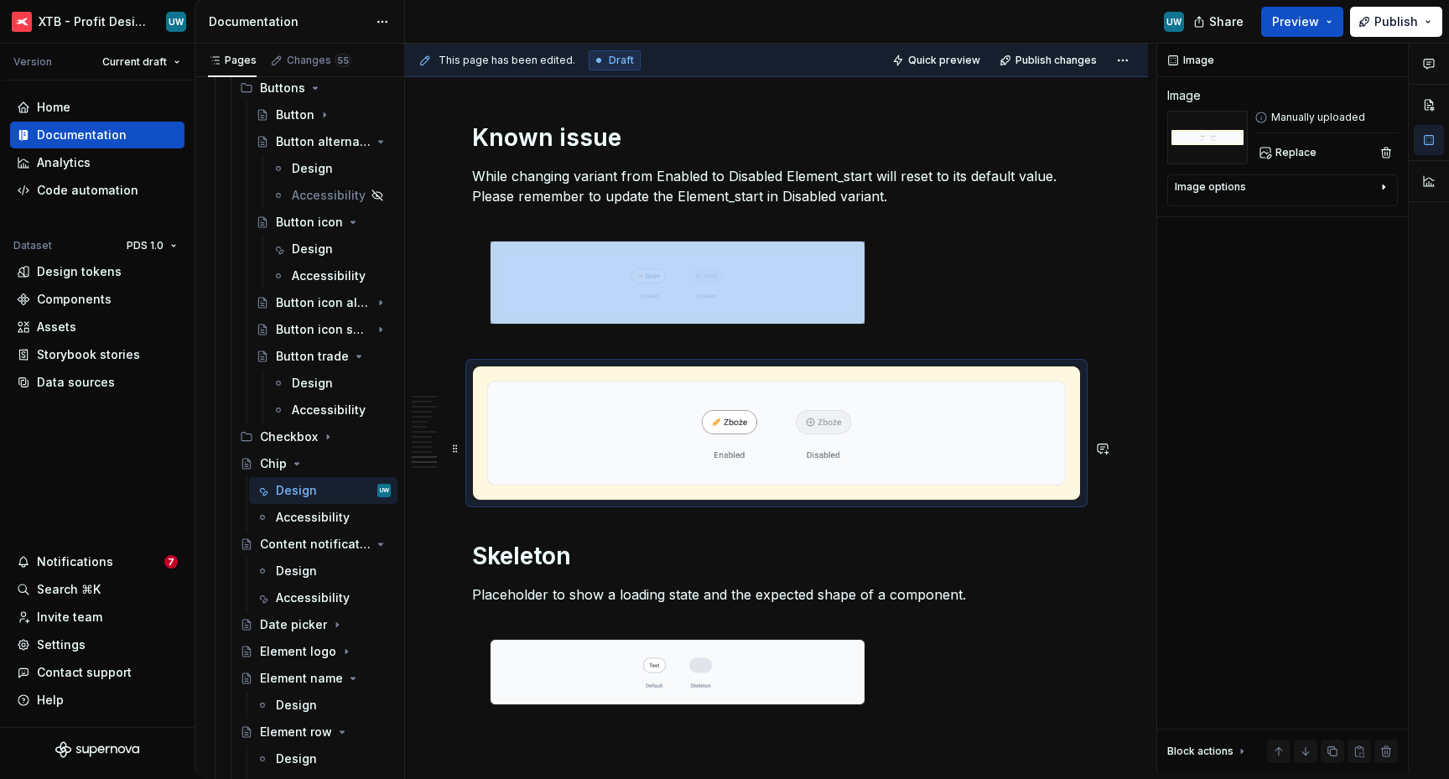
click at [604, 481] on img at bounding box center [776, 432] width 607 height 133
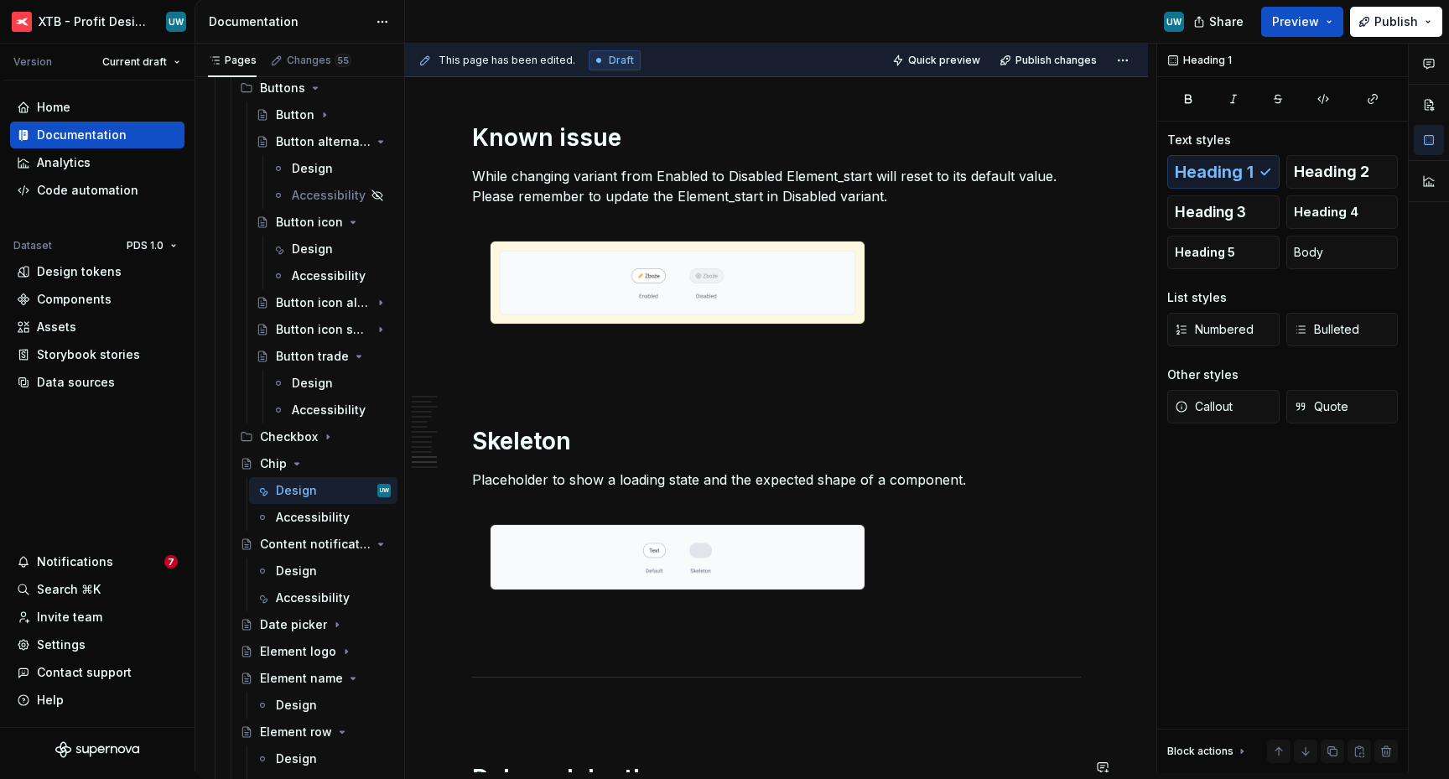
scroll to position [3612, 0]
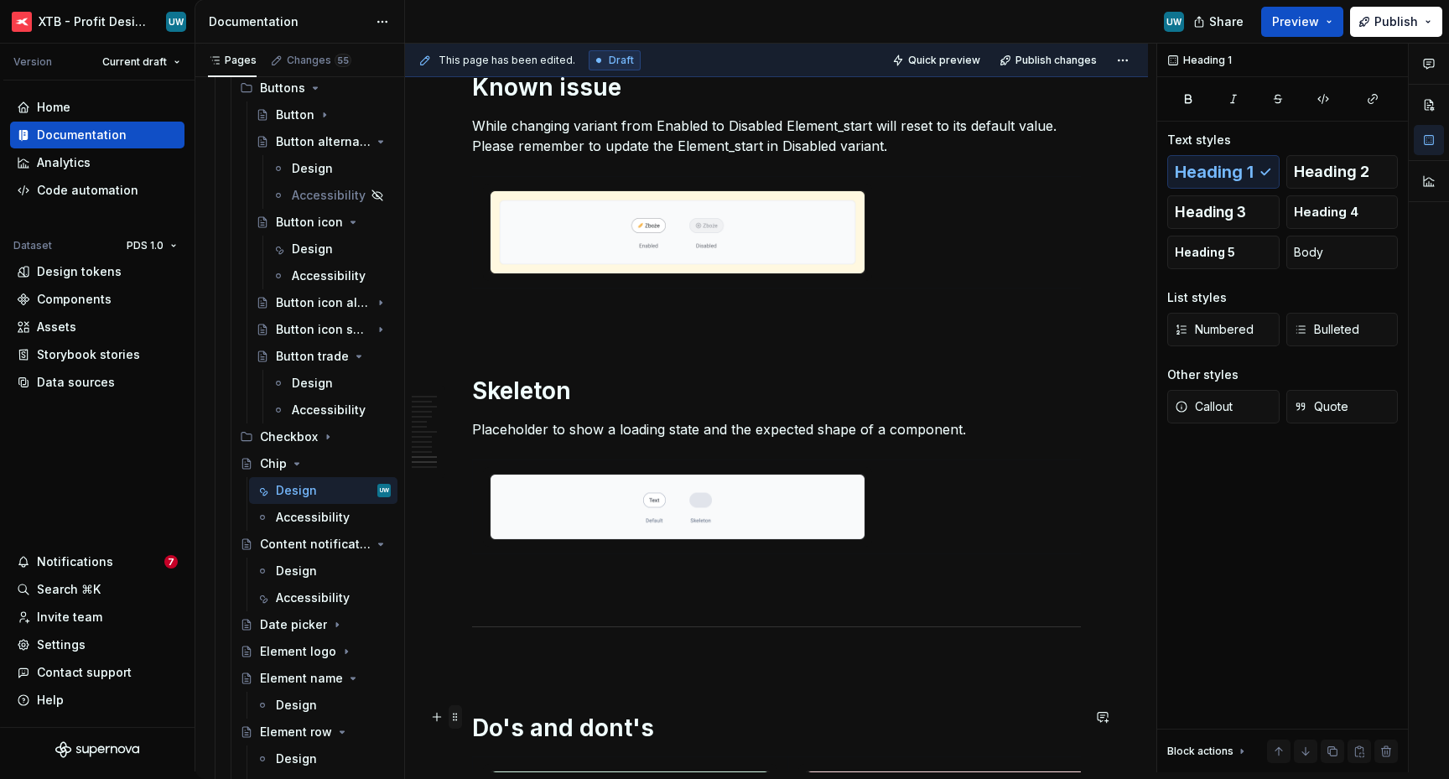
click at [457, 718] on span at bounding box center [455, 716] width 13 height 23
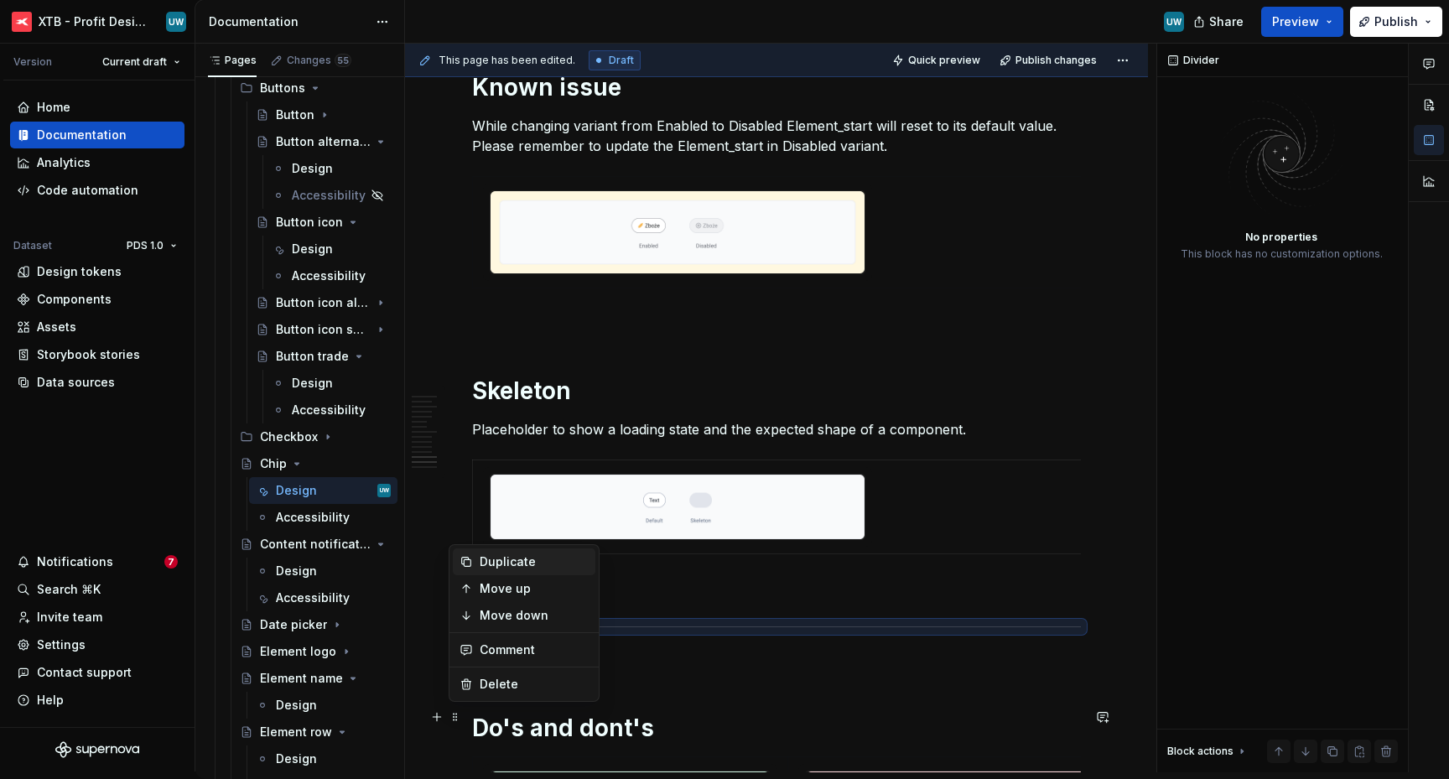
click at [500, 560] on div "Duplicate" at bounding box center [534, 561] width 109 height 17
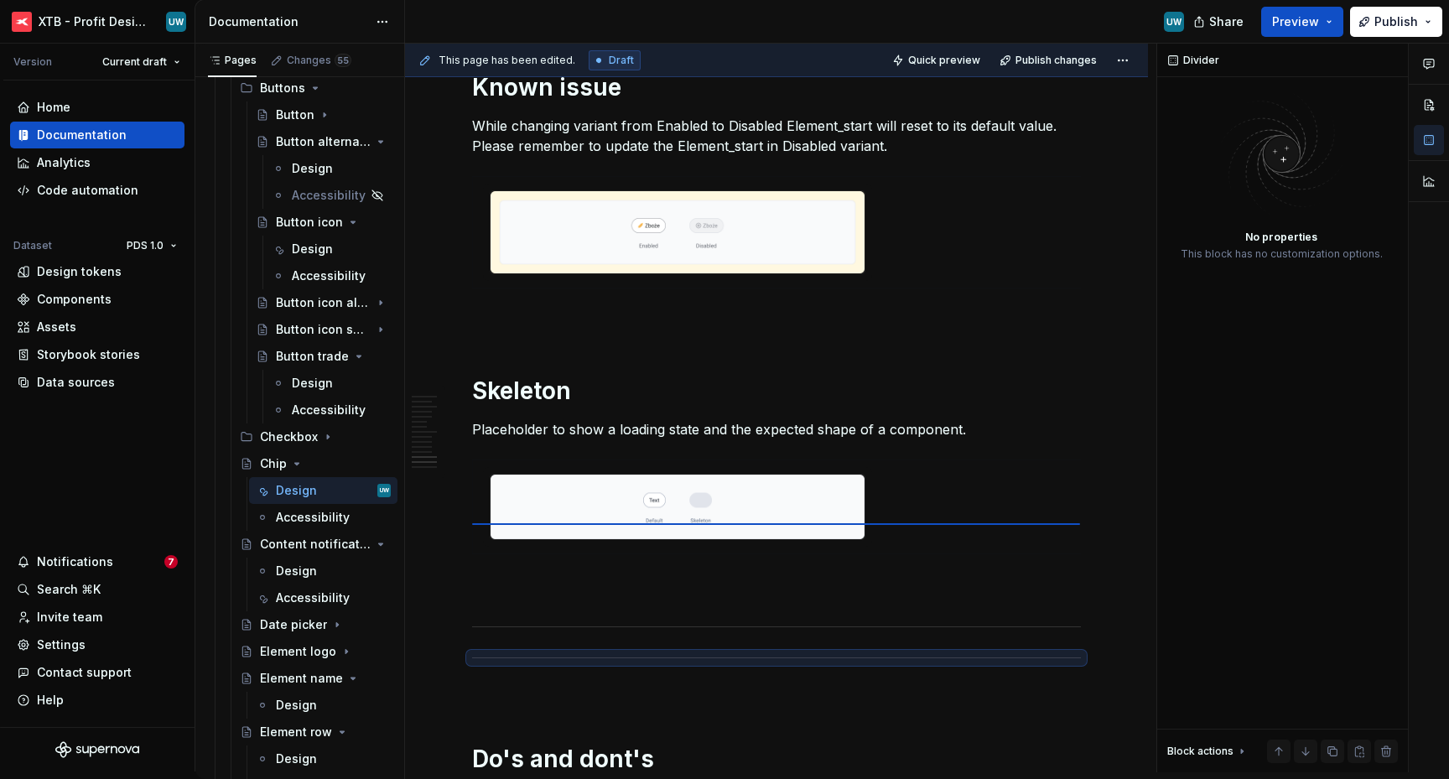
scroll to position [3617, 0]
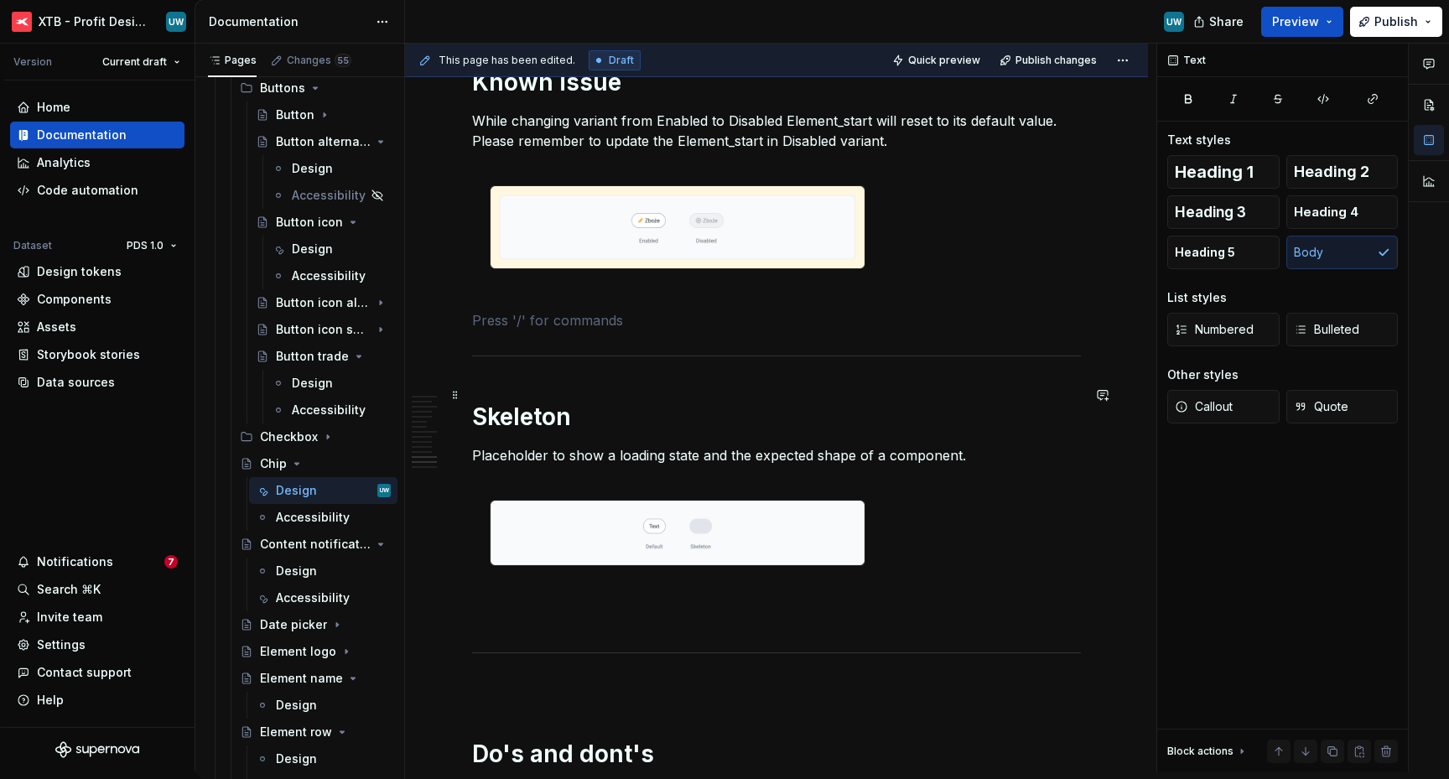
click at [521, 330] on p at bounding box center [776, 320] width 609 height 20
click at [473, 432] on h1 "Skeleton" at bounding box center [776, 417] width 609 height 30
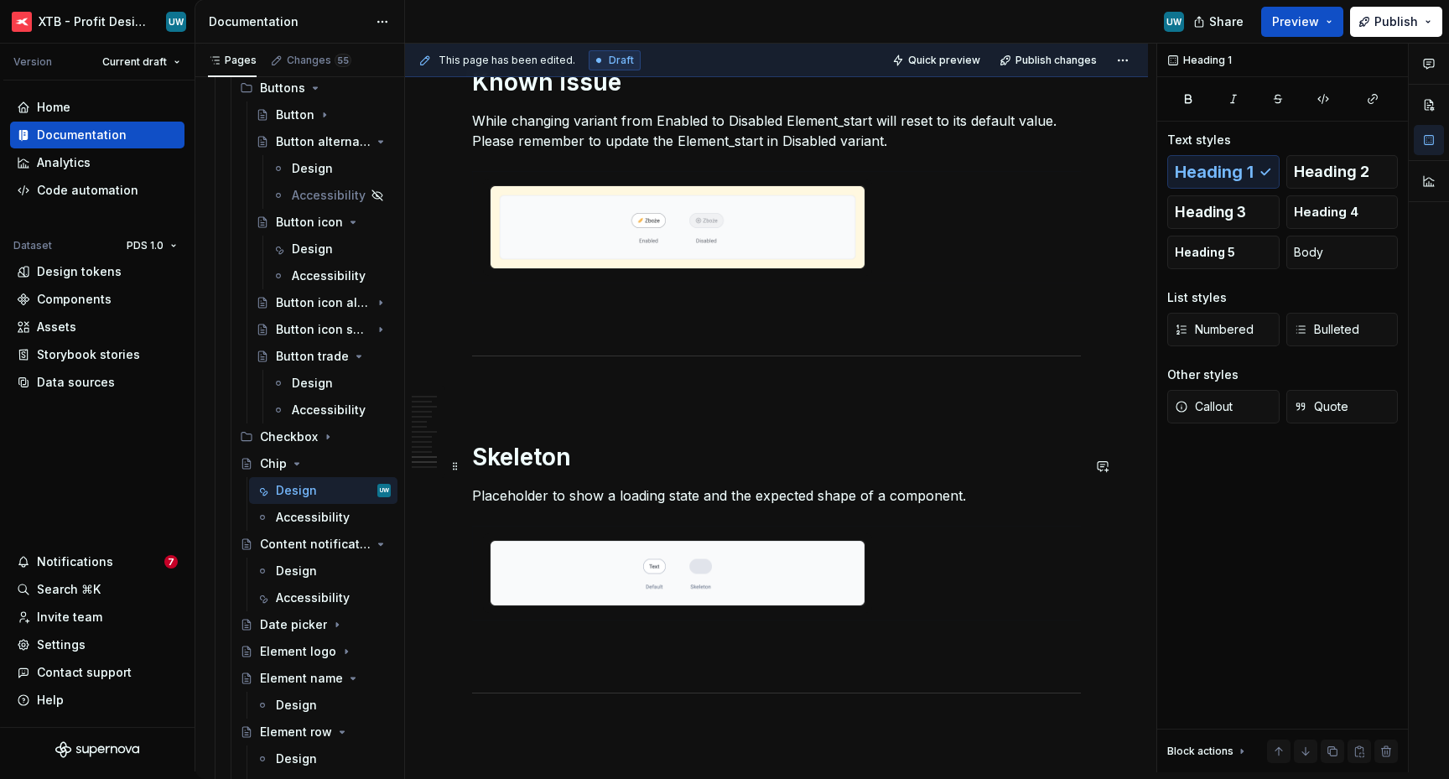
click at [542, 402] on p at bounding box center [776, 391] width 609 height 20
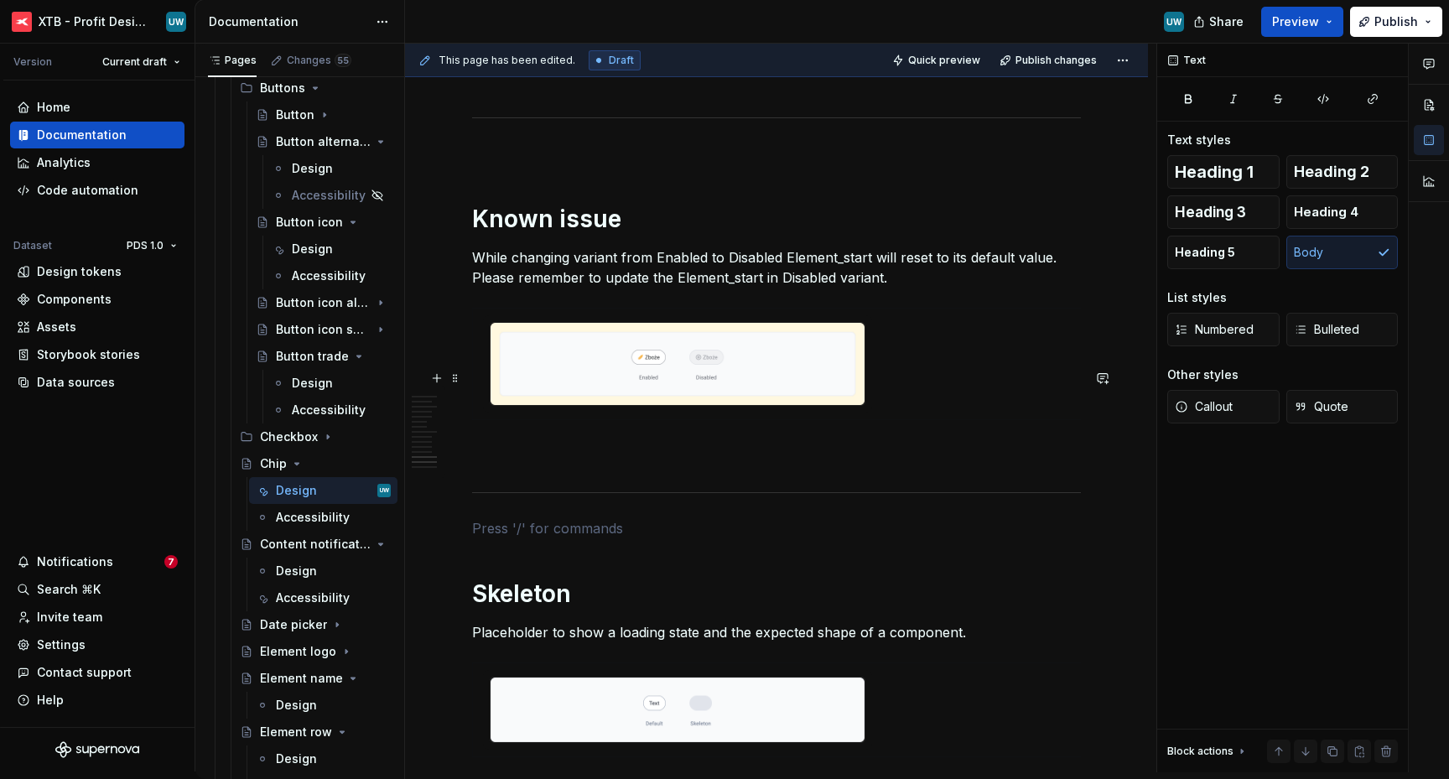
scroll to position [3458, 0]
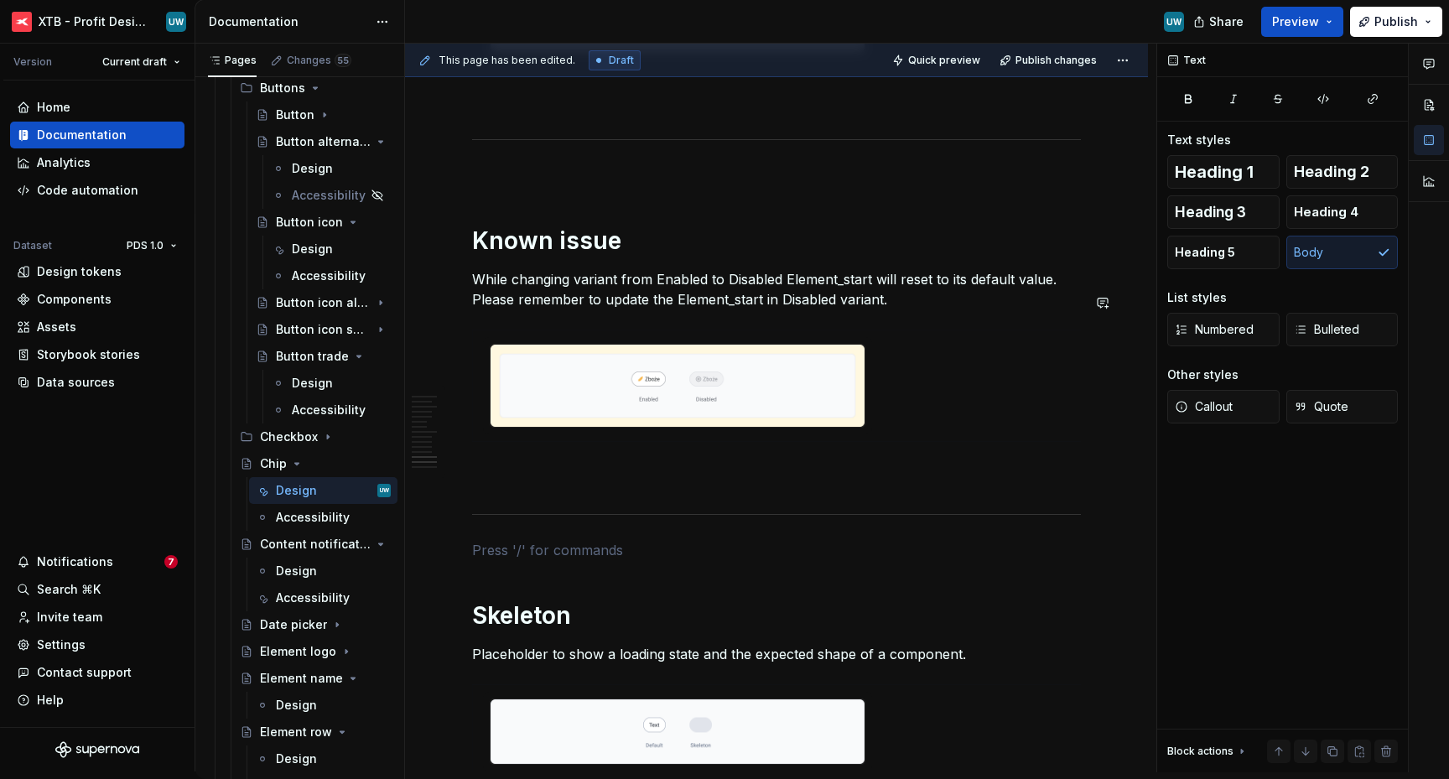
click at [610, 185] on p at bounding box center [776, 175] width 609 height 20
click at [1040, 62] on span "Publish changes" at bounding box center [1055, 60] width 81 height 13
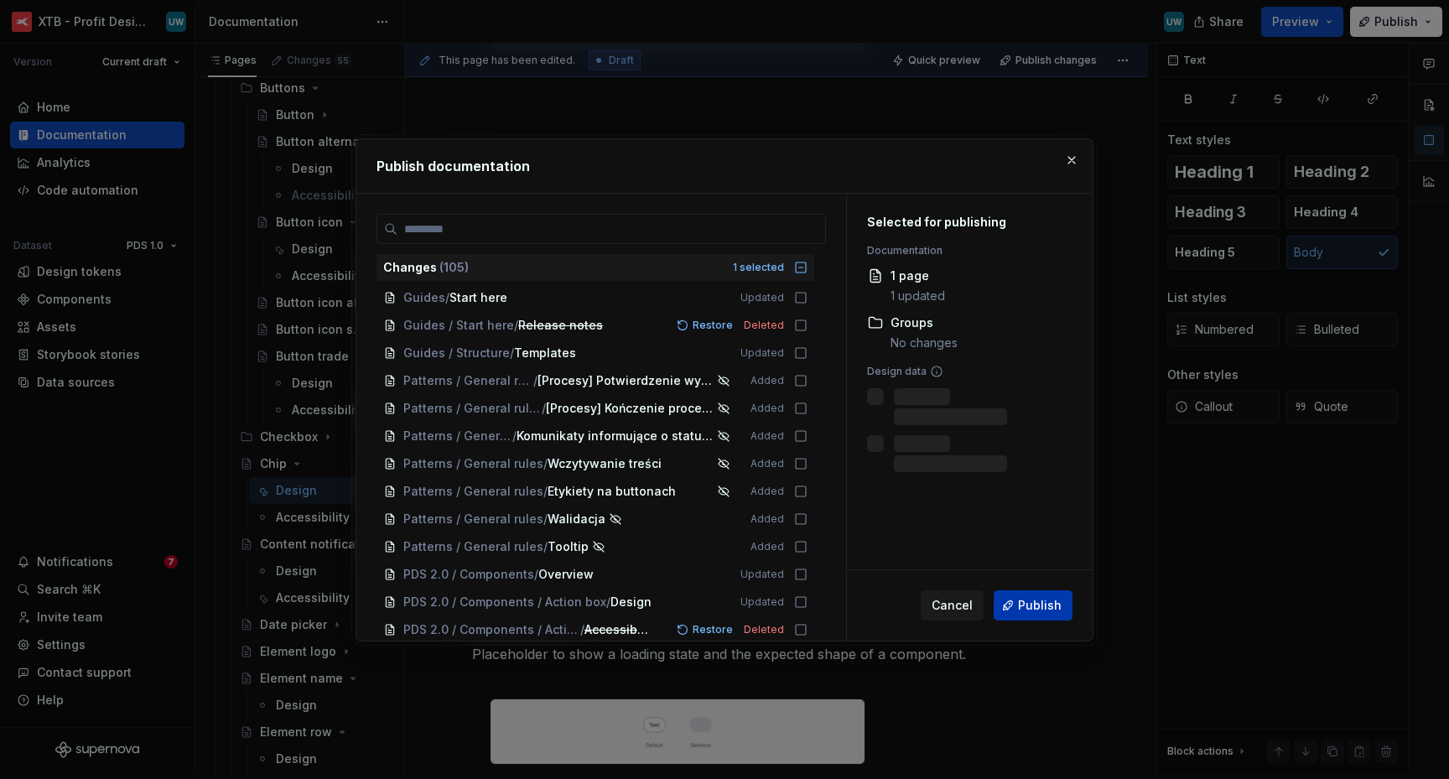
click at [1019, 604] on button "Publish" at bounding box center [1032, 605] width 79 height 30
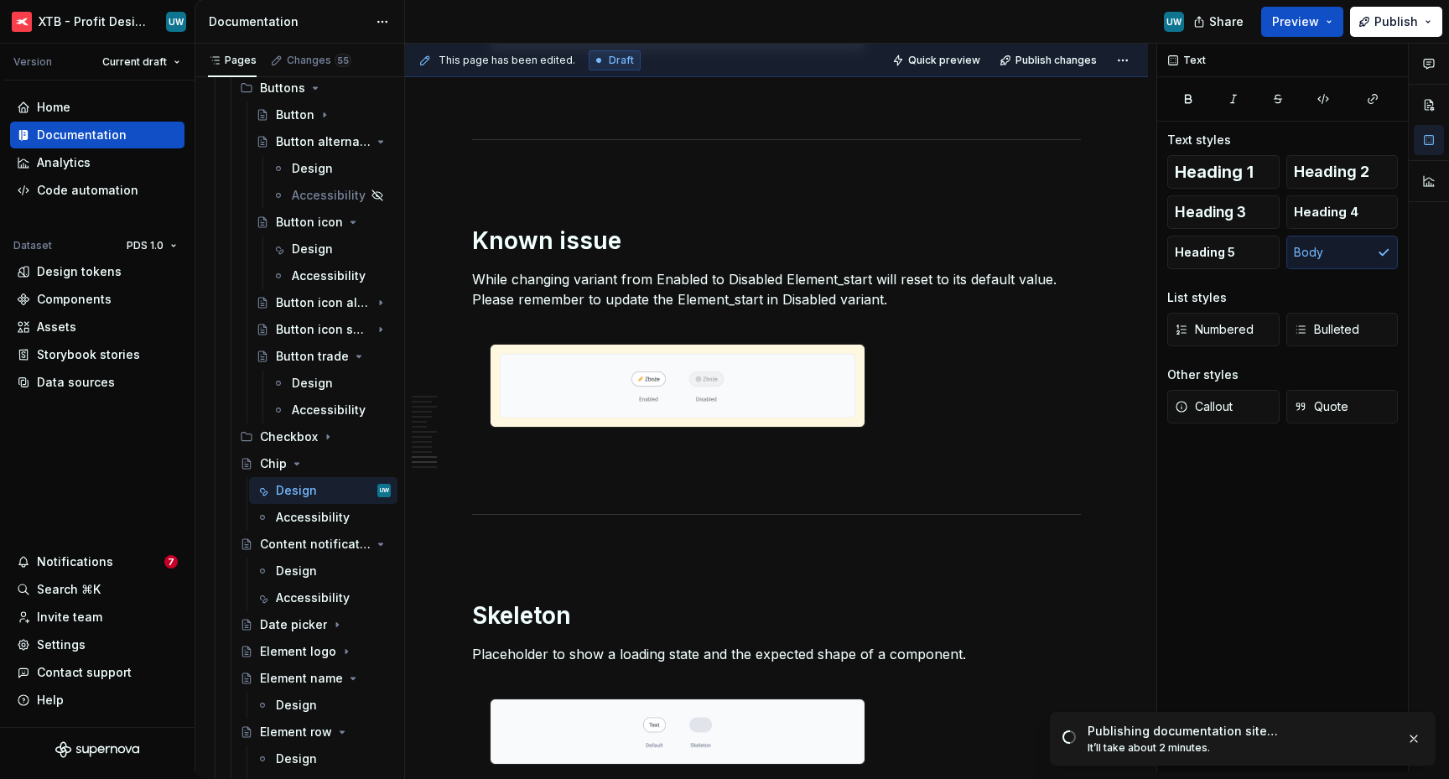
scroll to position [1408, 0]
drag, startPoint x: 521, startPoint y: 359, endPoint x: 469, endPoint y: 359, distance: 52.0
click at [922, 309] on p "While changing variant from Enabled to Disabled Element_start will reset to its…" at bounding box center [776, 289] width 609 height 40
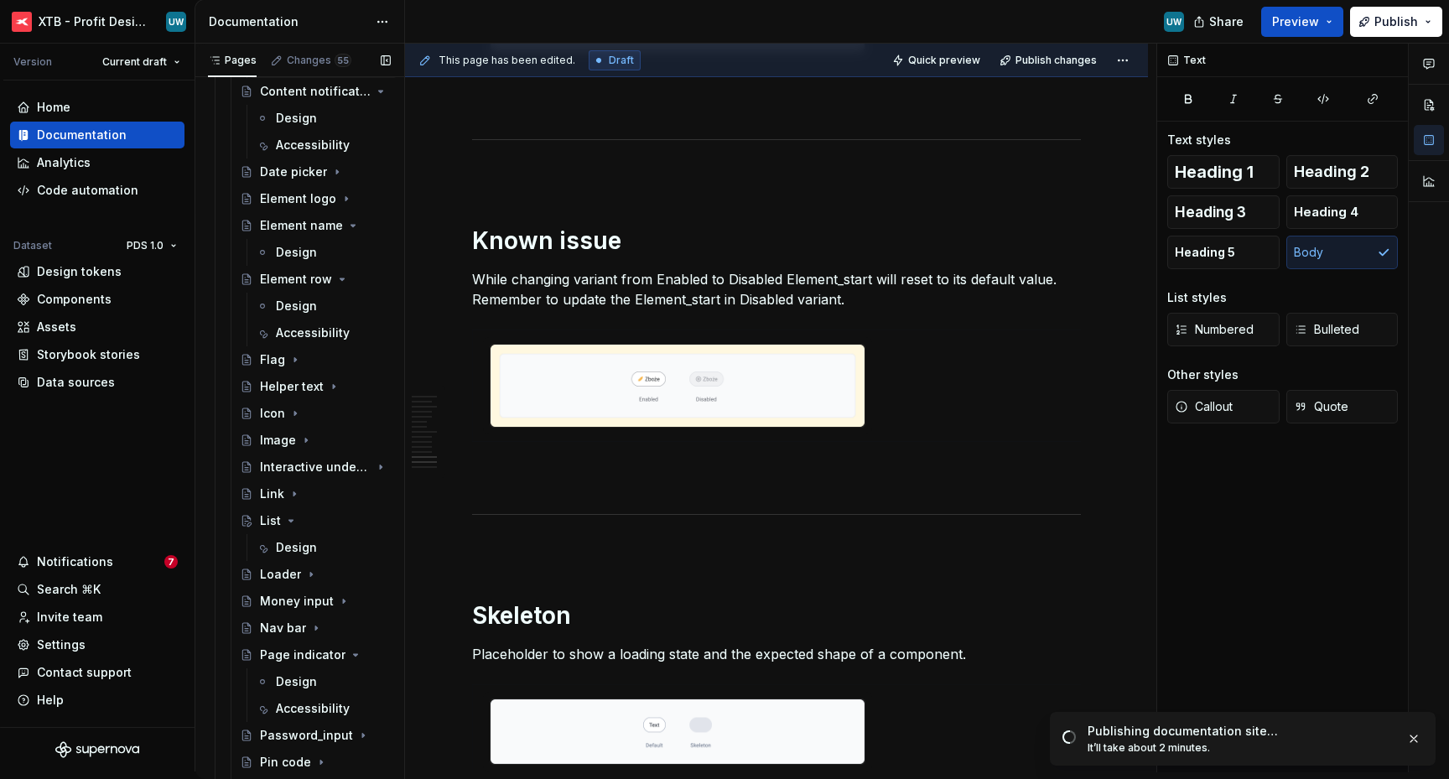
scroll to position [1885, 0]
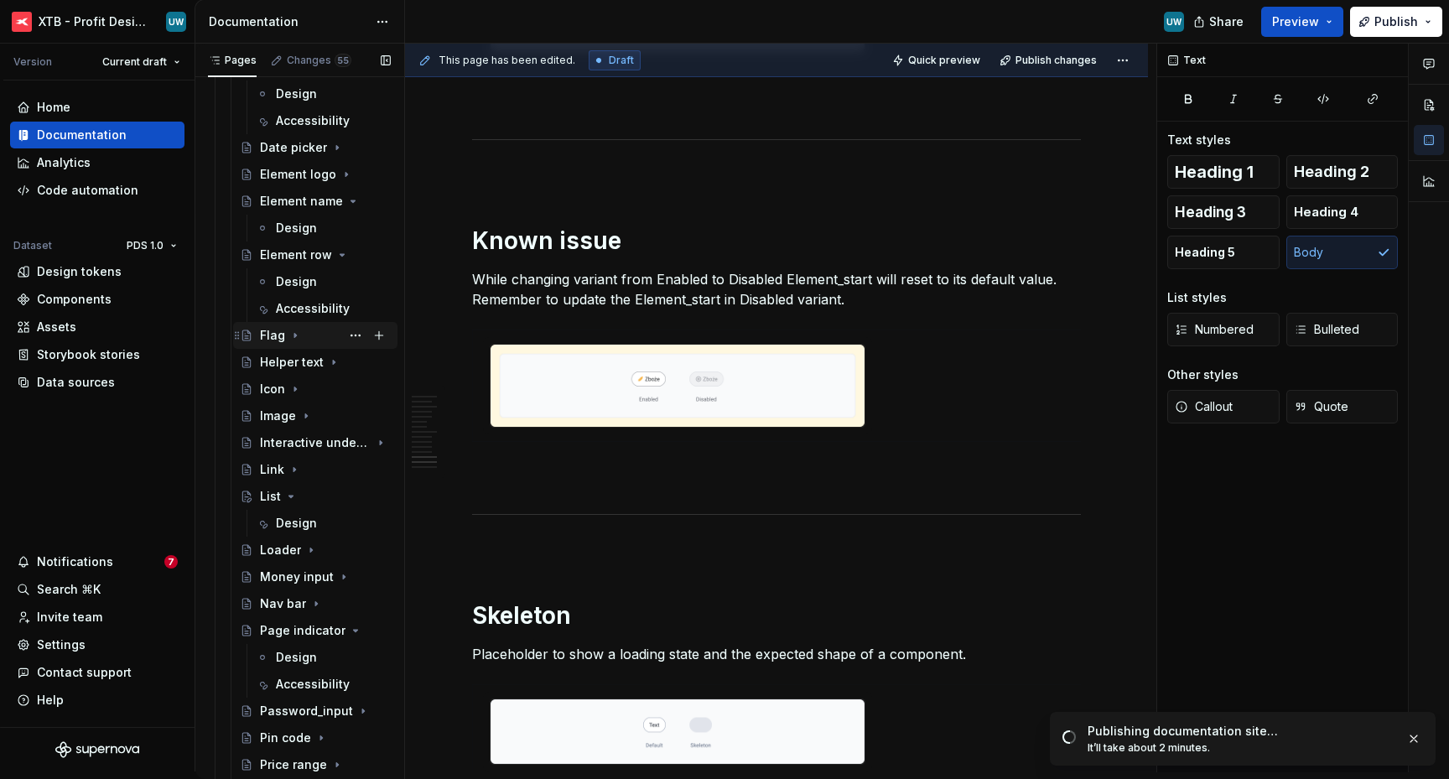
click at [293, 338] on icon "Page tree" at bounding box center [294, 335] width 13 height 13
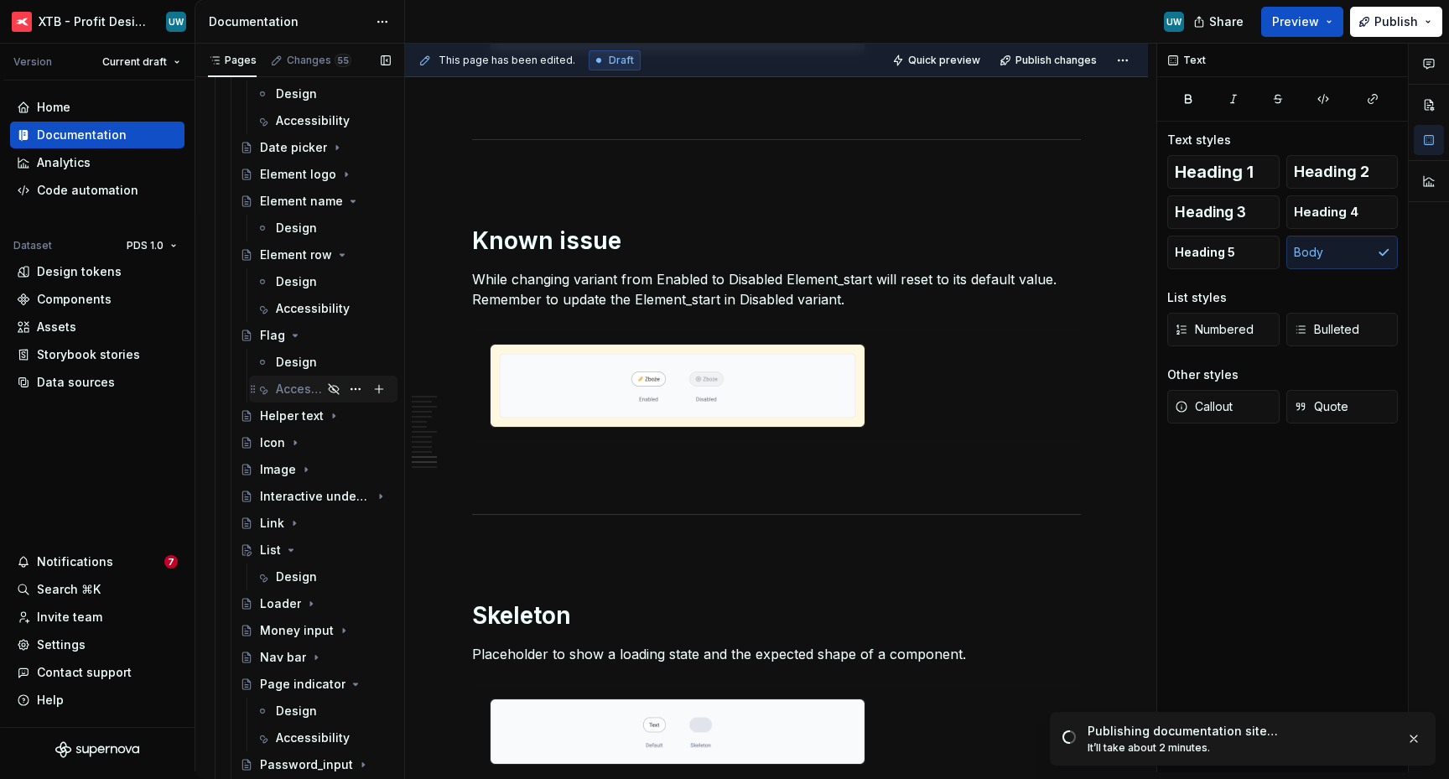
click at [298, 388] on div "Accessibility" at bounding box center [299, 389] width 46 height 17
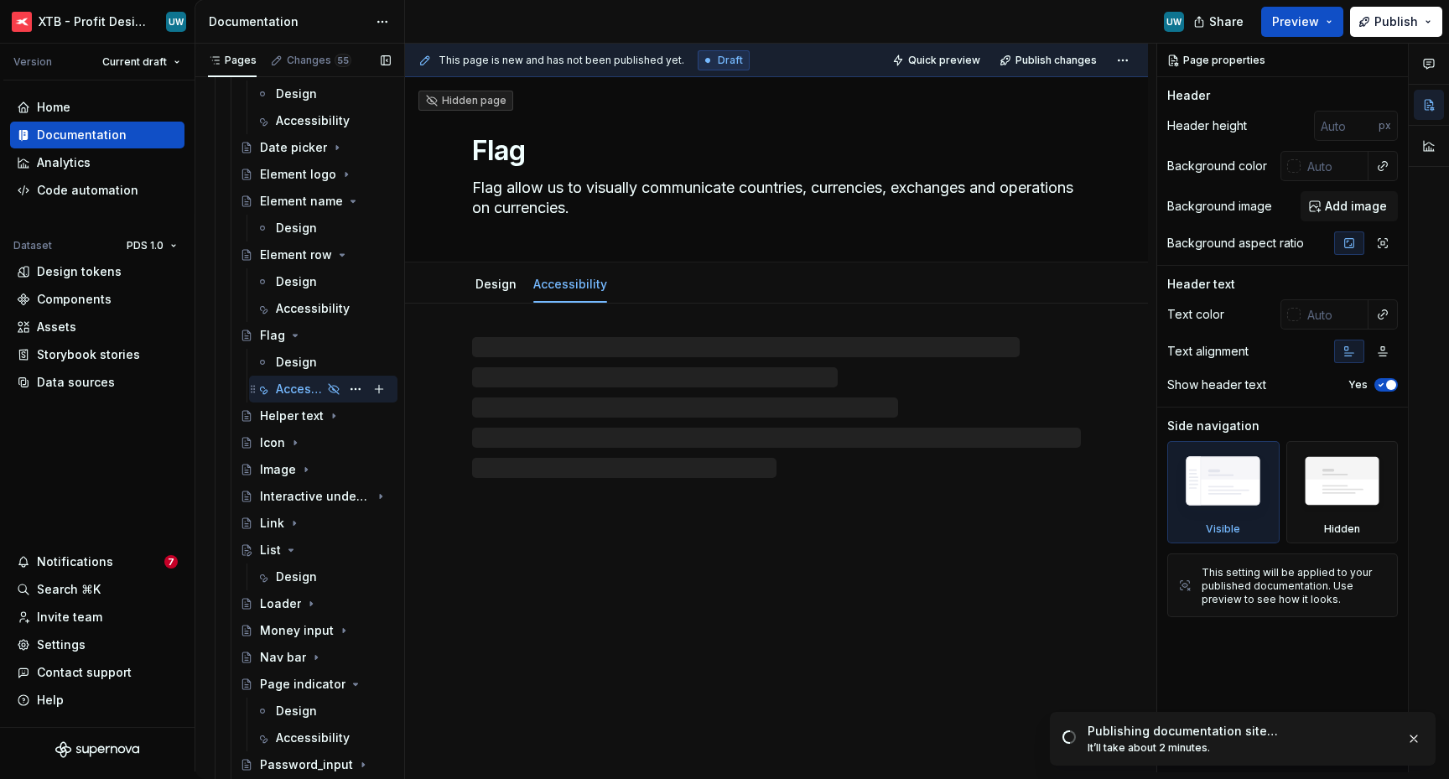
click at [327, 392] on icon "Page tree" at bounding box center [333, 388] width 13 height 13
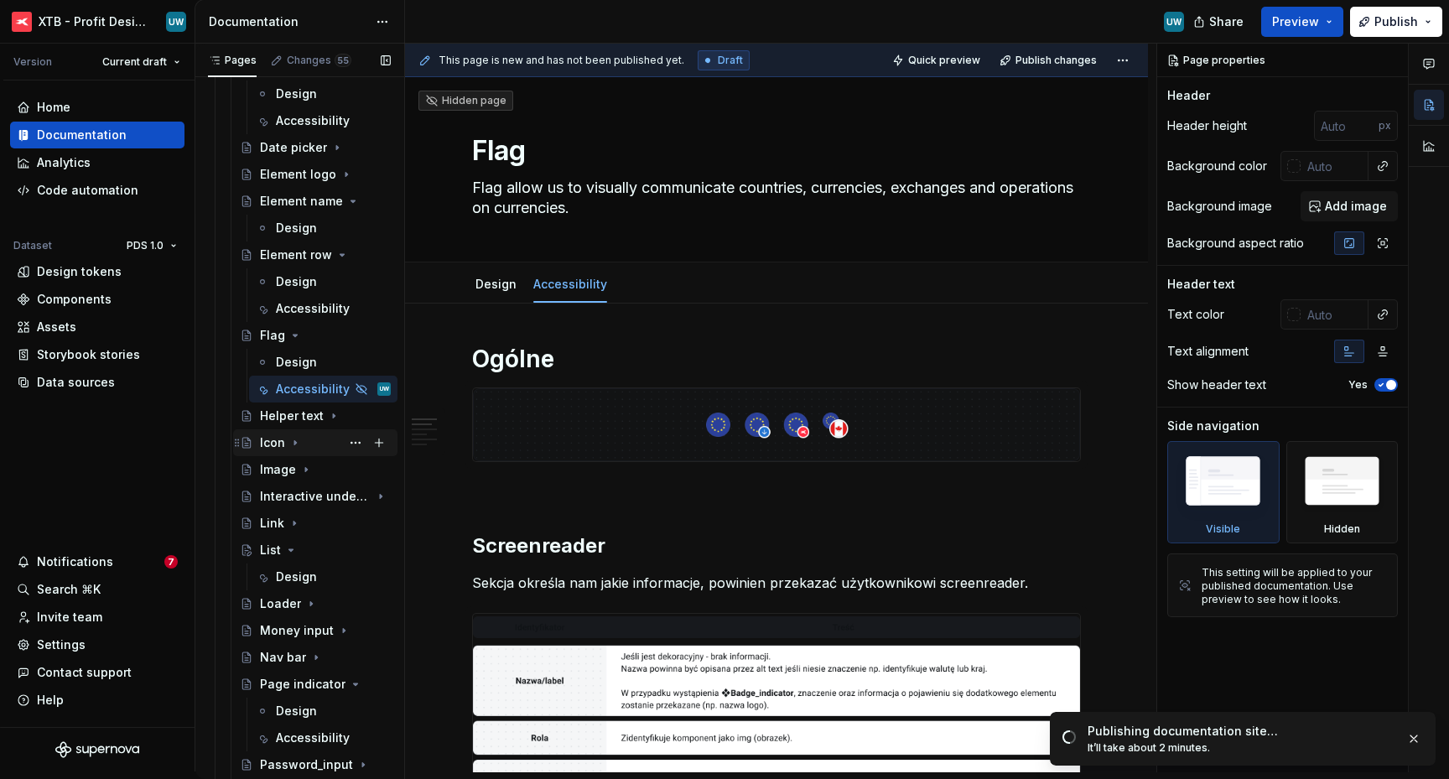
click at [298, 440] on icon "Page tree" at bounding box center [294, 442] width 13 height 13
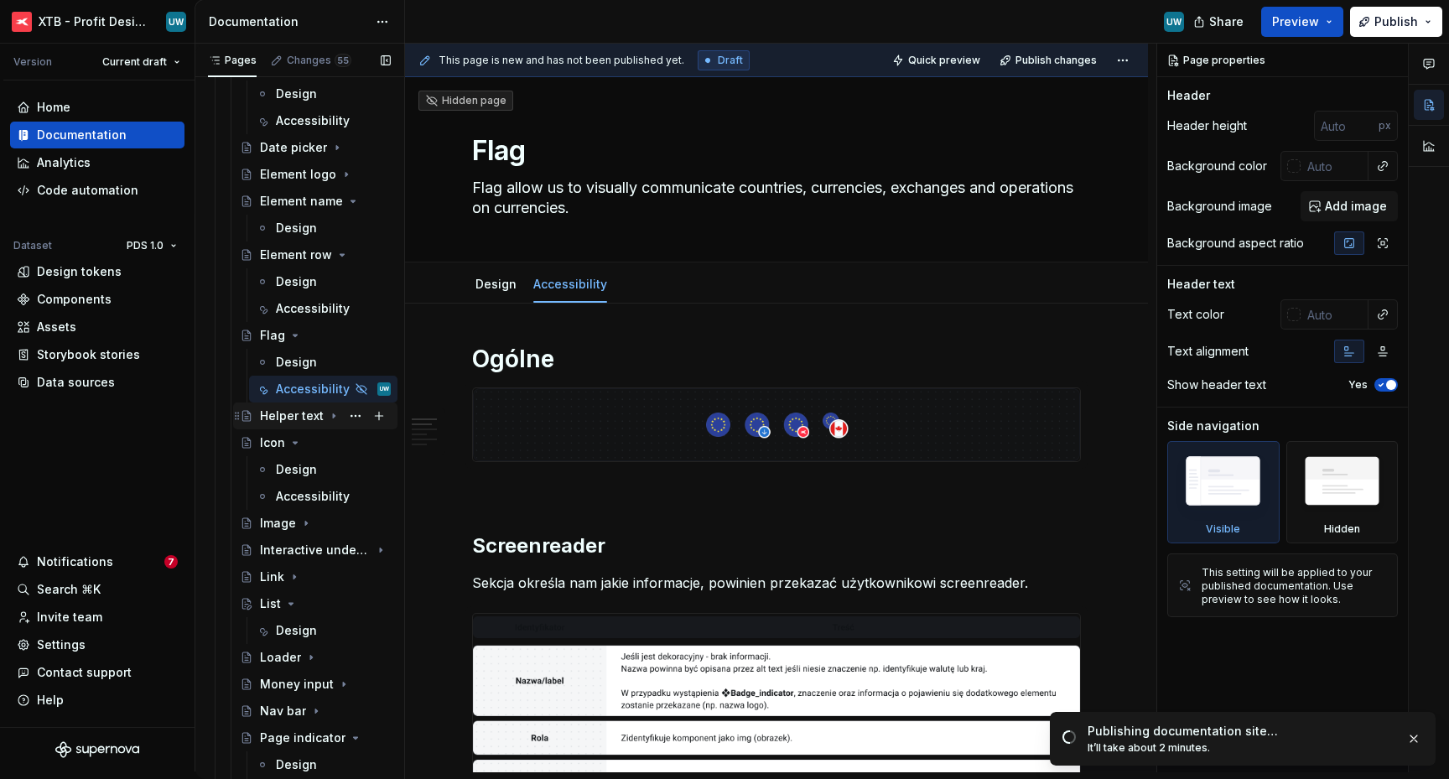
click at [327, 419] on icon "Page tree" at bounding box center [333, 415] width 13 height 13
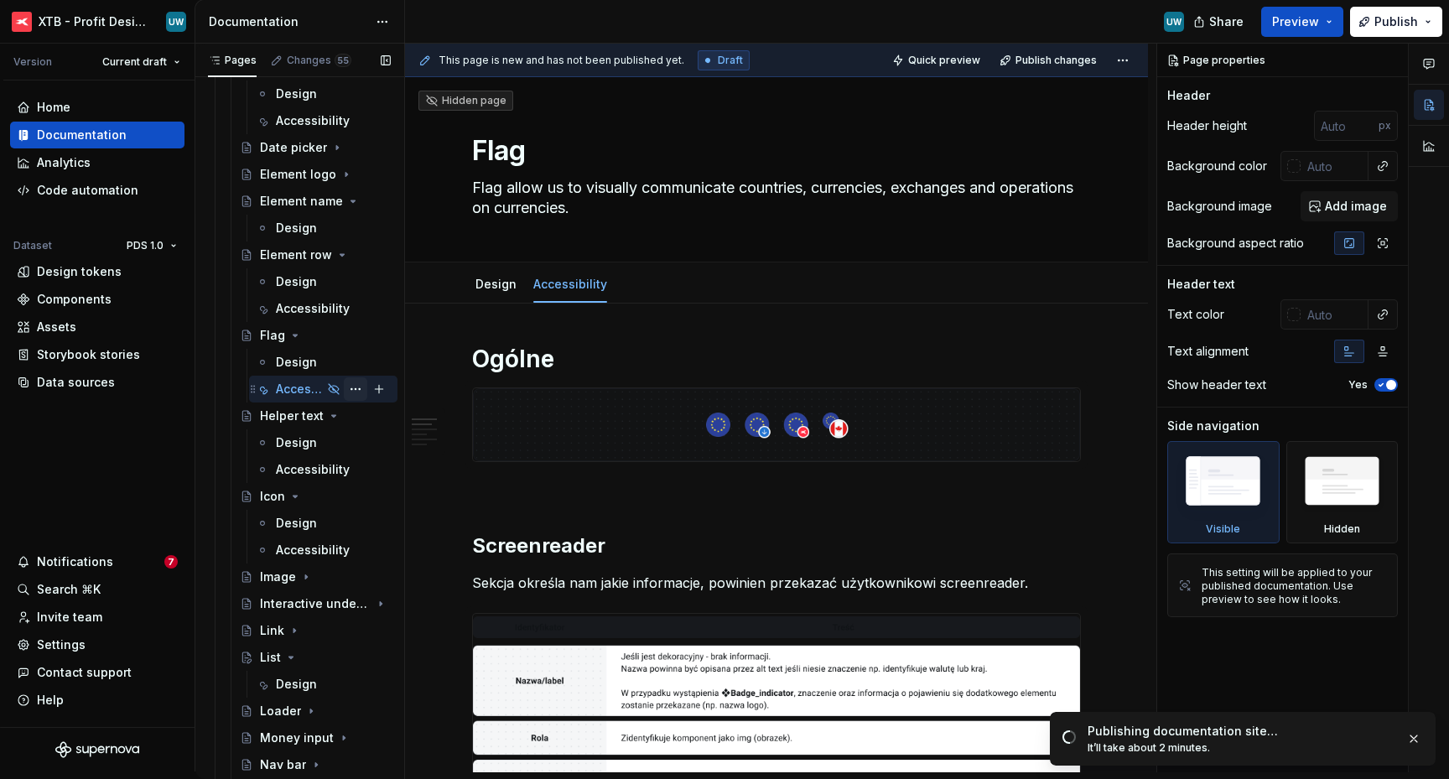
click at [344, 386] on button "Page tree" at bounding box center [355, 388] width 23 height 23
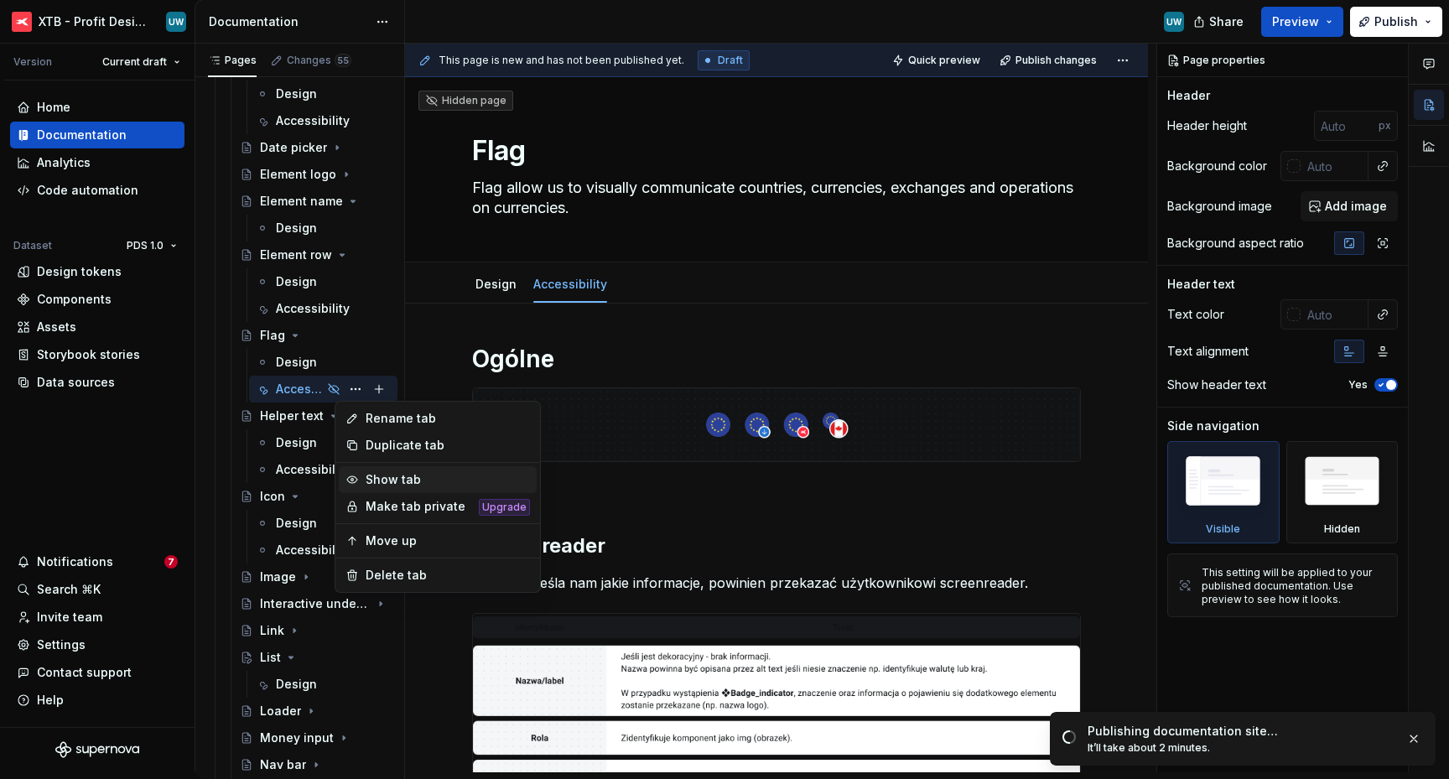
click at [396, 479] on div "Show tab" at bounding box center [448, 479] width 164 height 17
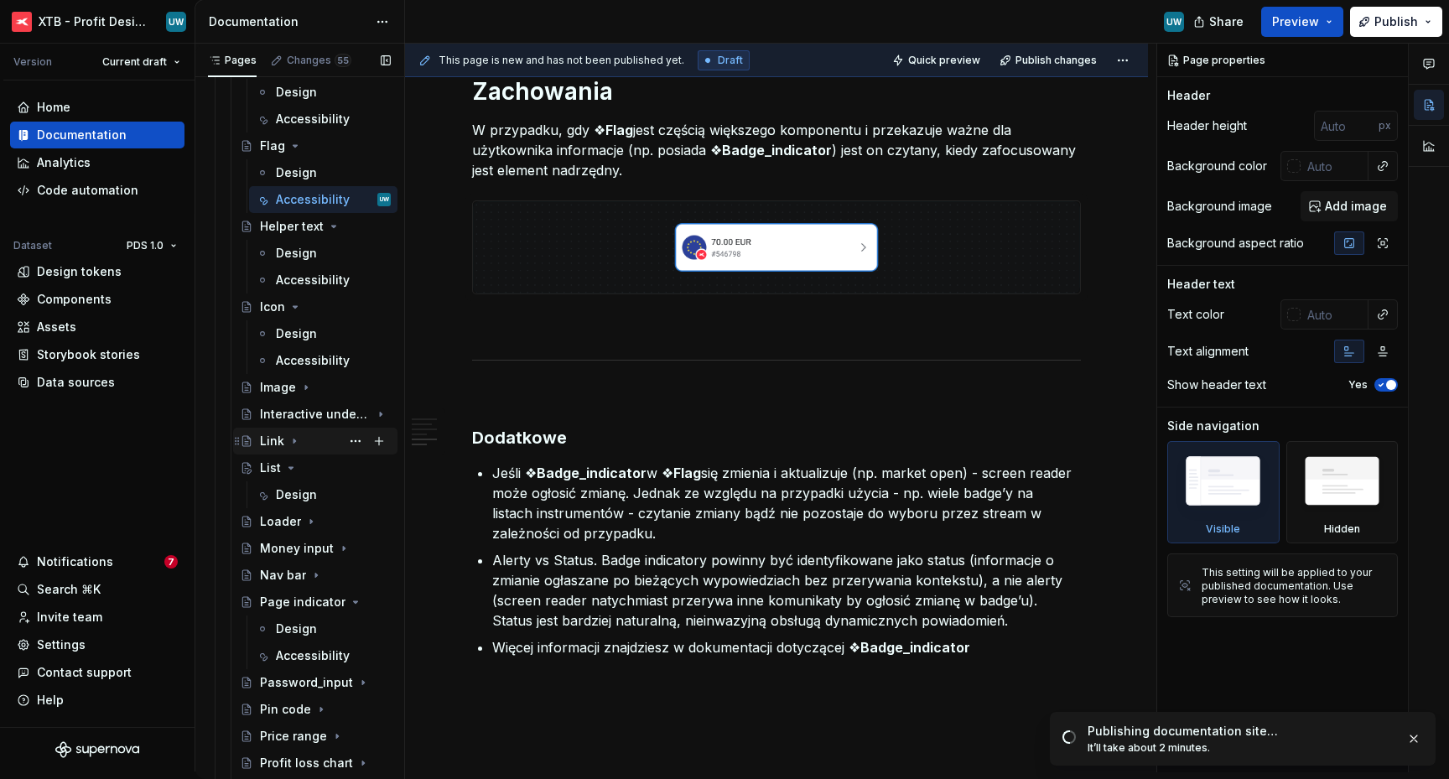
scroll to position [2077, 0]
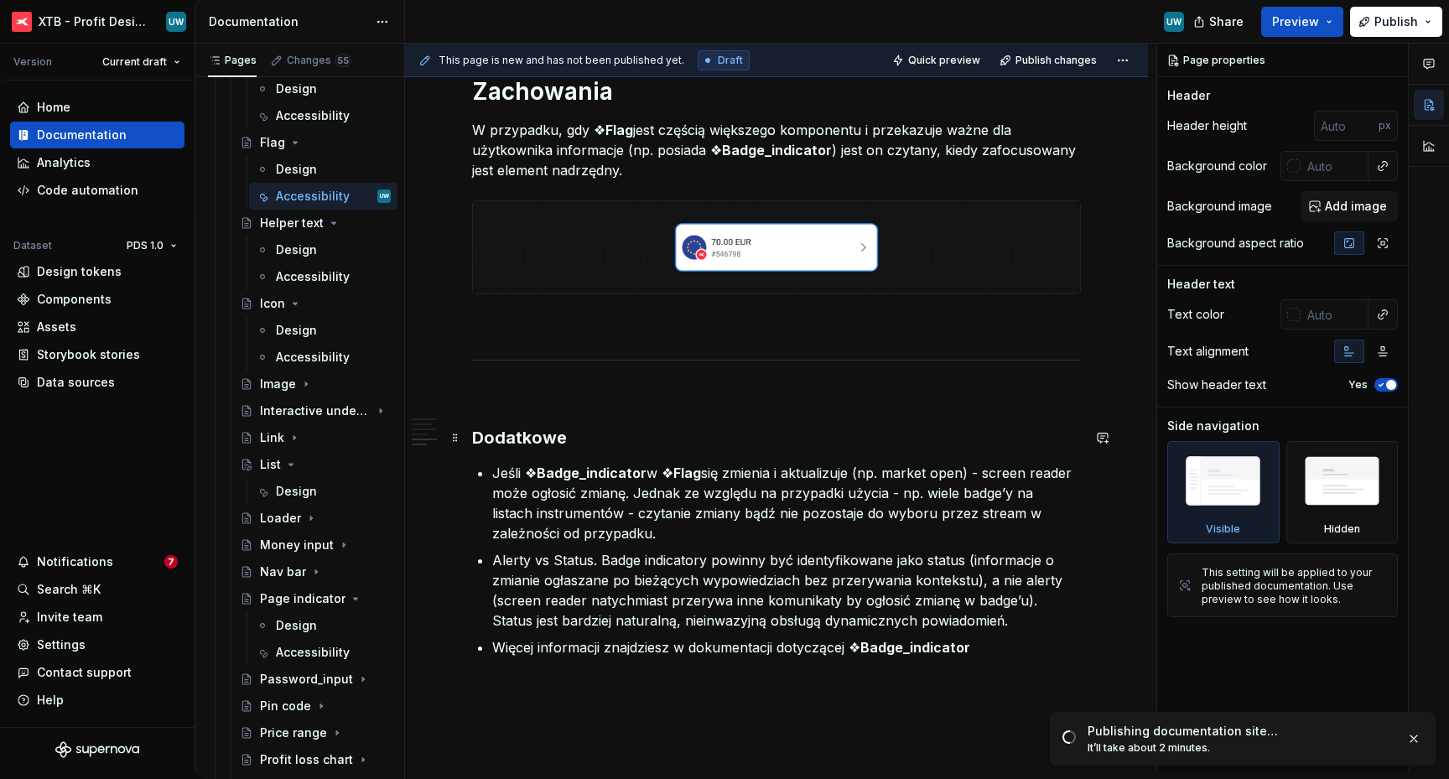
click at [550, 433] on h3 "Dodatkowe" at bounding box center [776, 437] width 609 height 23
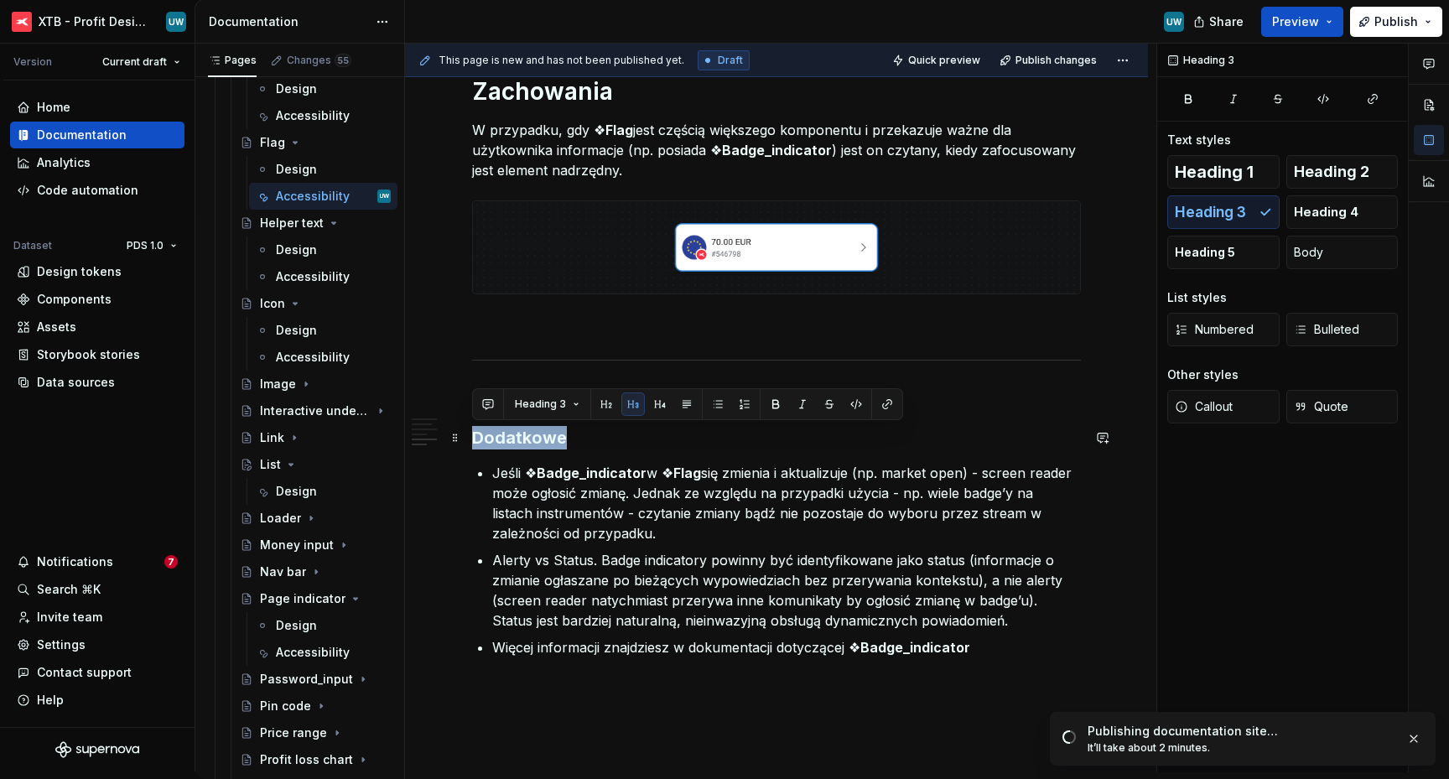
click at [550, 433] on h3 "Dodatkowe" at bounding box center [776, 437] width 609 height 23
click at [1232, 175] on span "Heading 1" at bounding box center [1214, 171] width 79 height 17
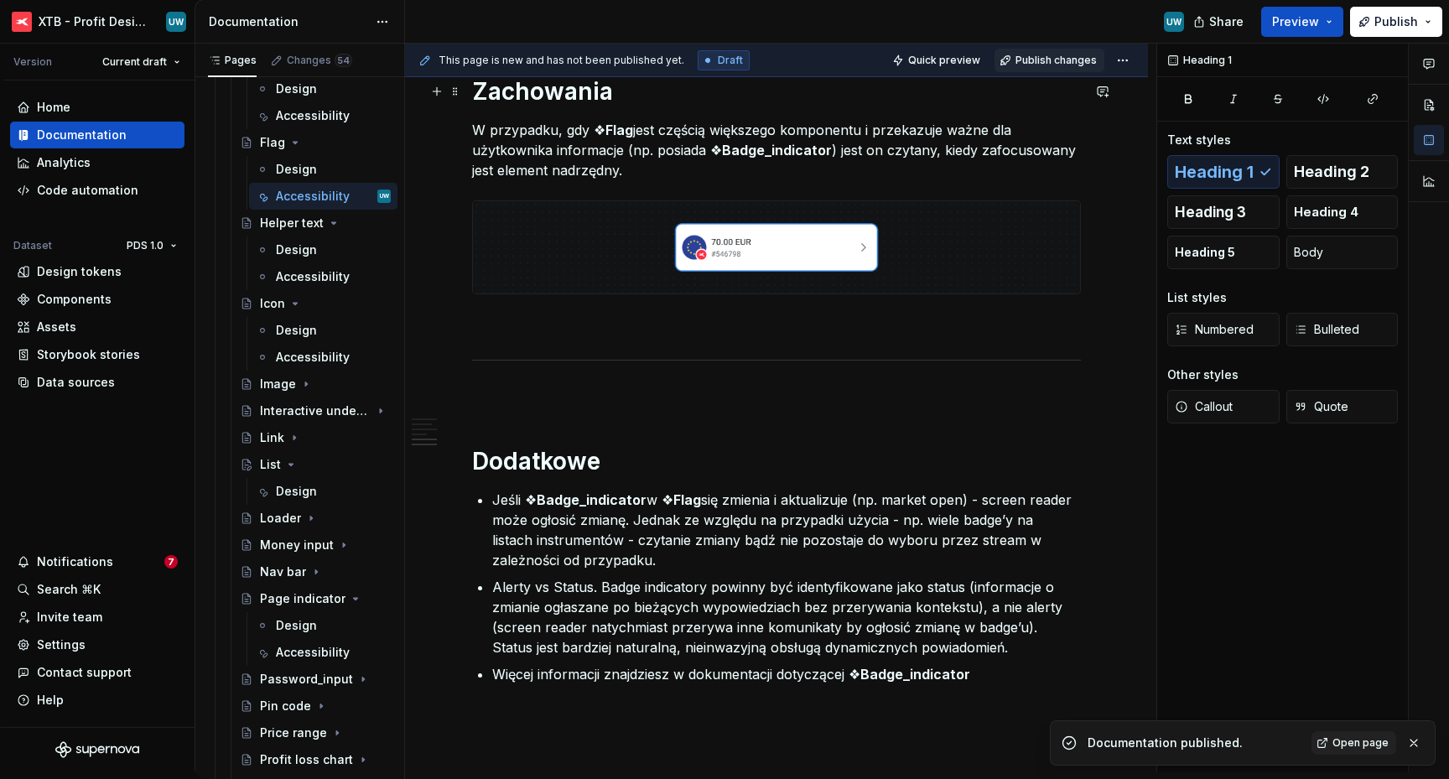
click at [1034, 70] on button "Publish changes" at bounding box center [1049, 60] width 110 height 23
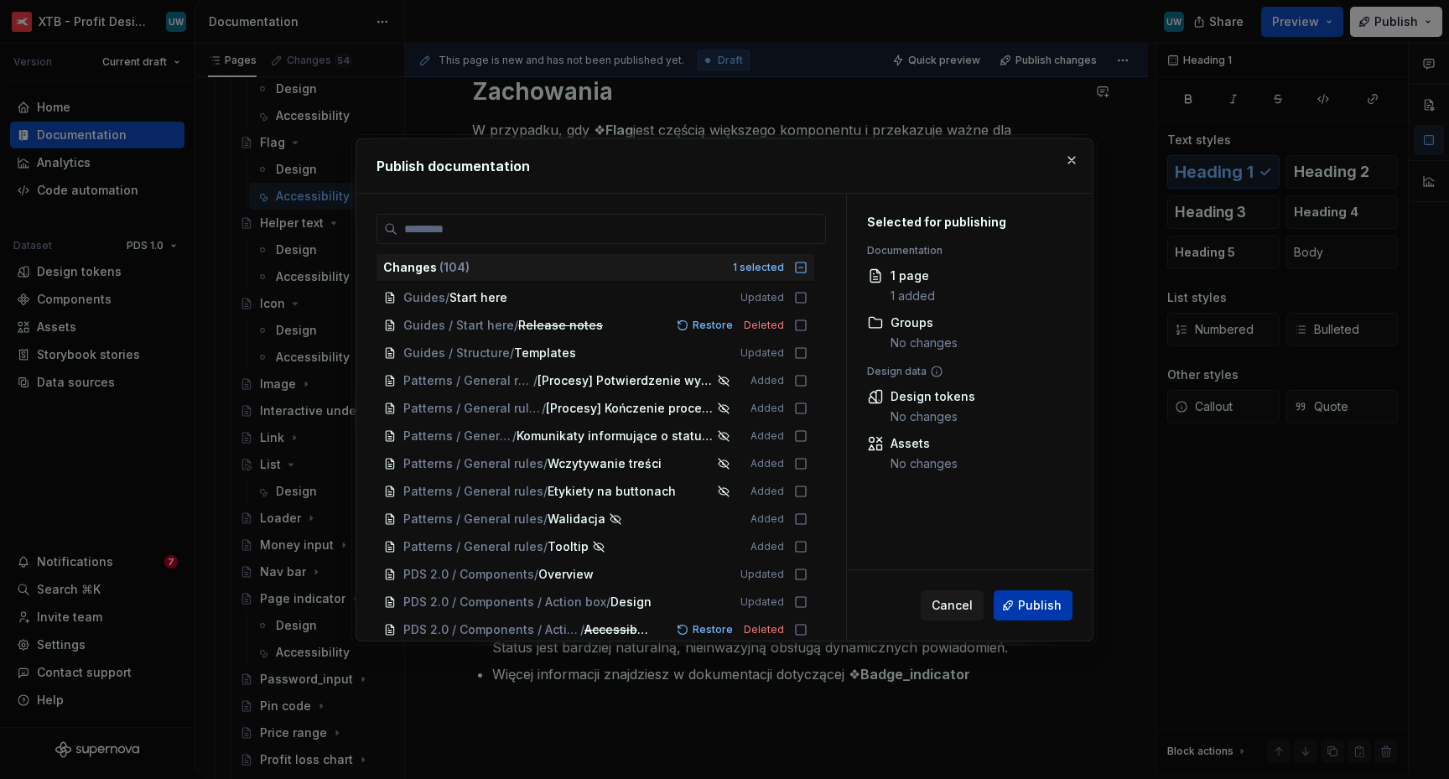
click at [1024, 601] on span "Publish" at bounding box center [1040, 605] width 44 height 17
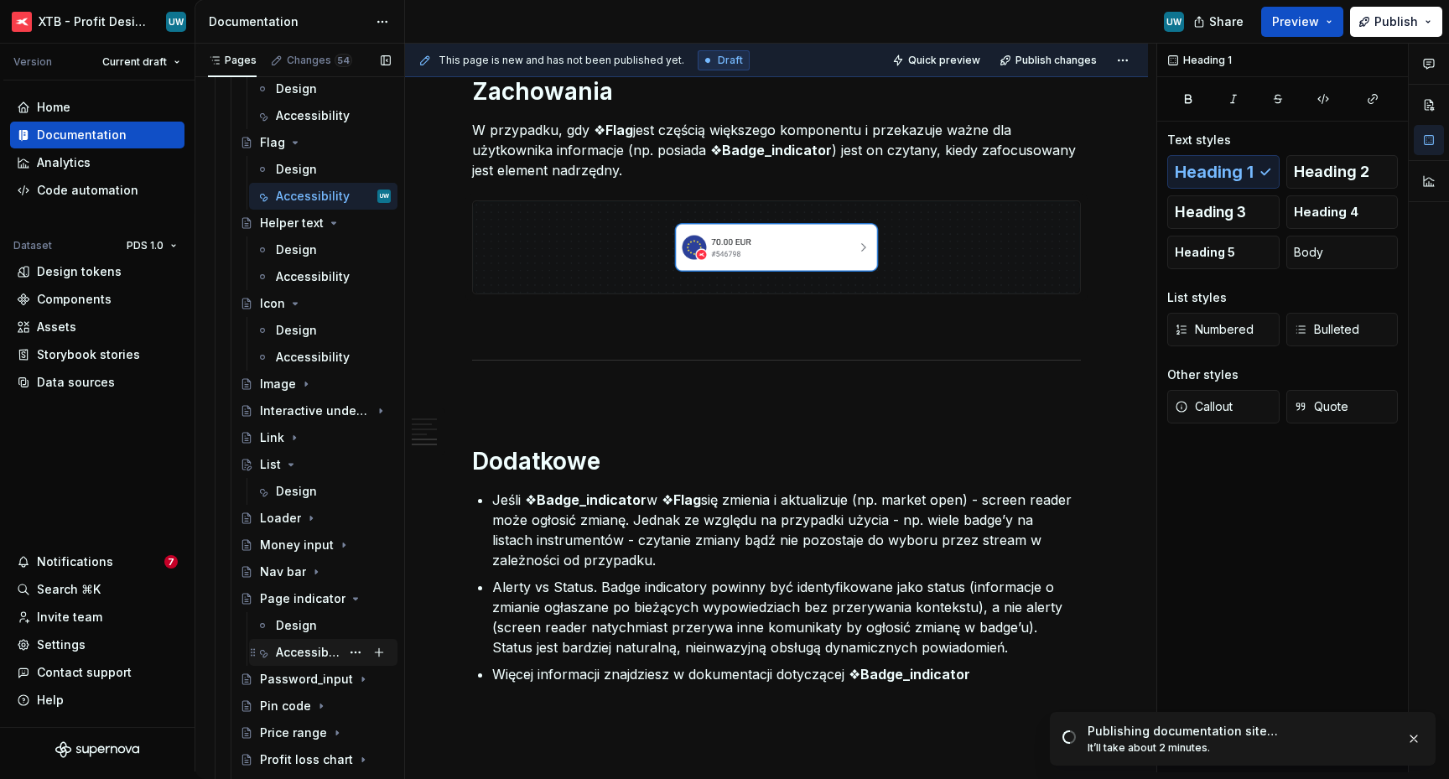
click at [300, 651] on div "Accessibility" at bounding box center [308, 652] width 65 height 17
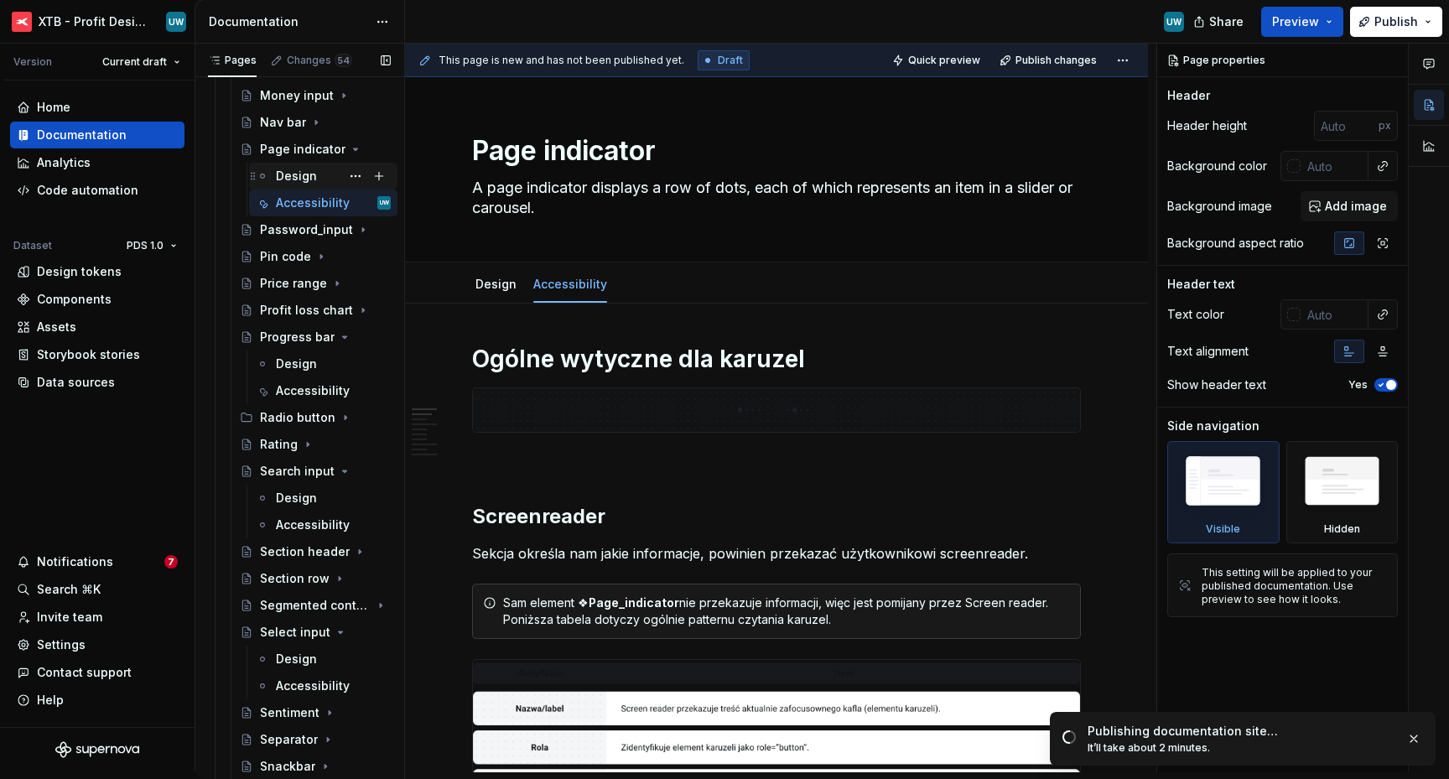
scroll to position [2554, 0]
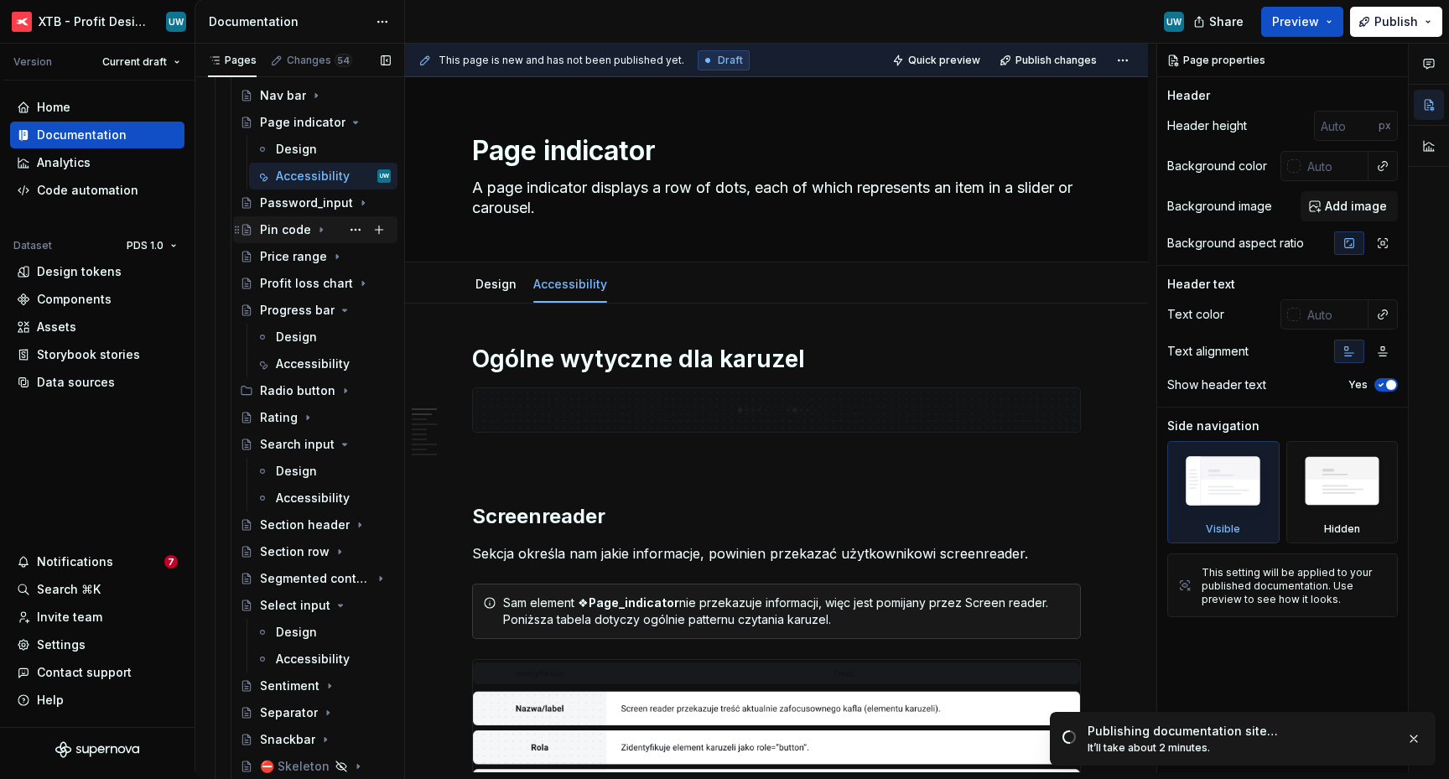
click at [270, 241] on div "Pin code" at bounding box center [315, 229] width 164 height 27
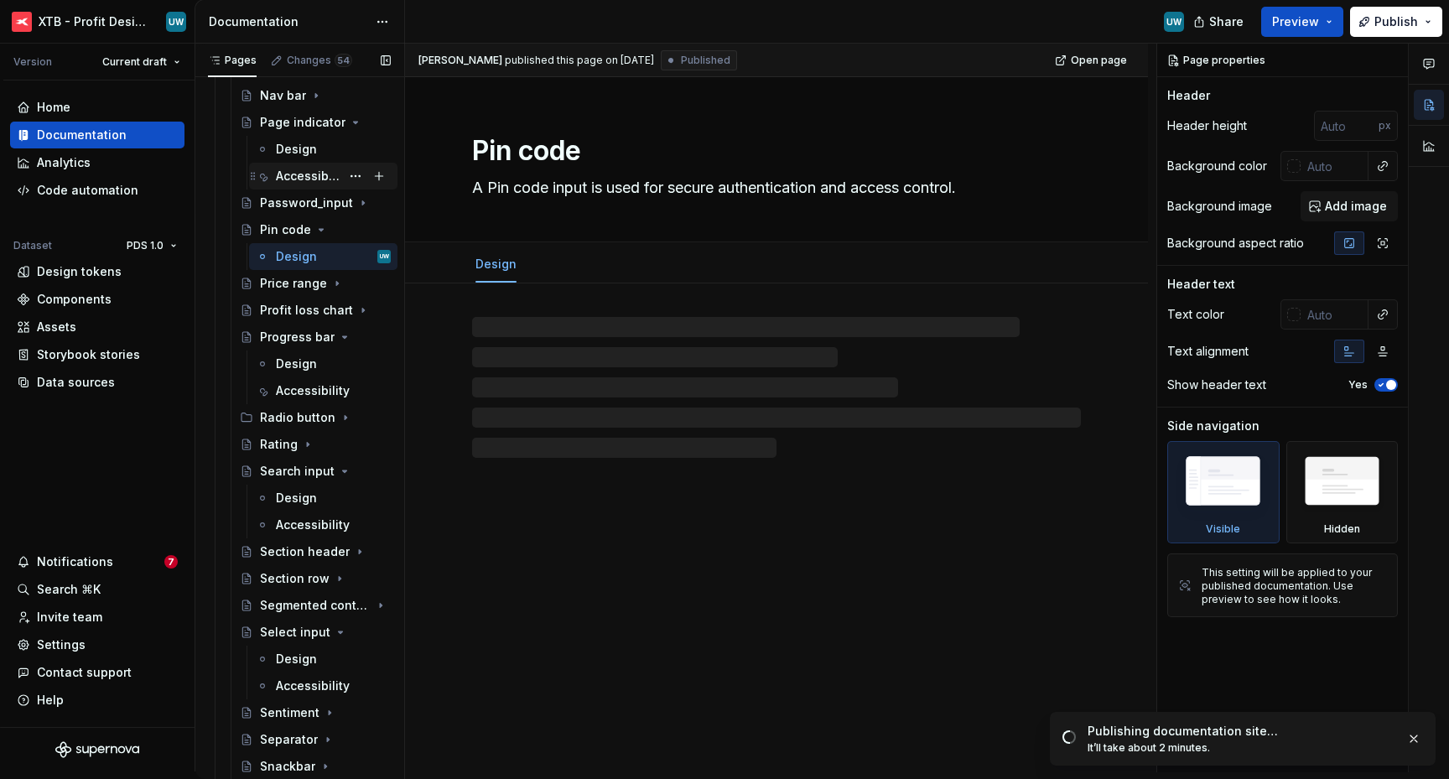
click at [283, 184] on div "Accessibility" at bounding box center [308, 176] width 65 height 17
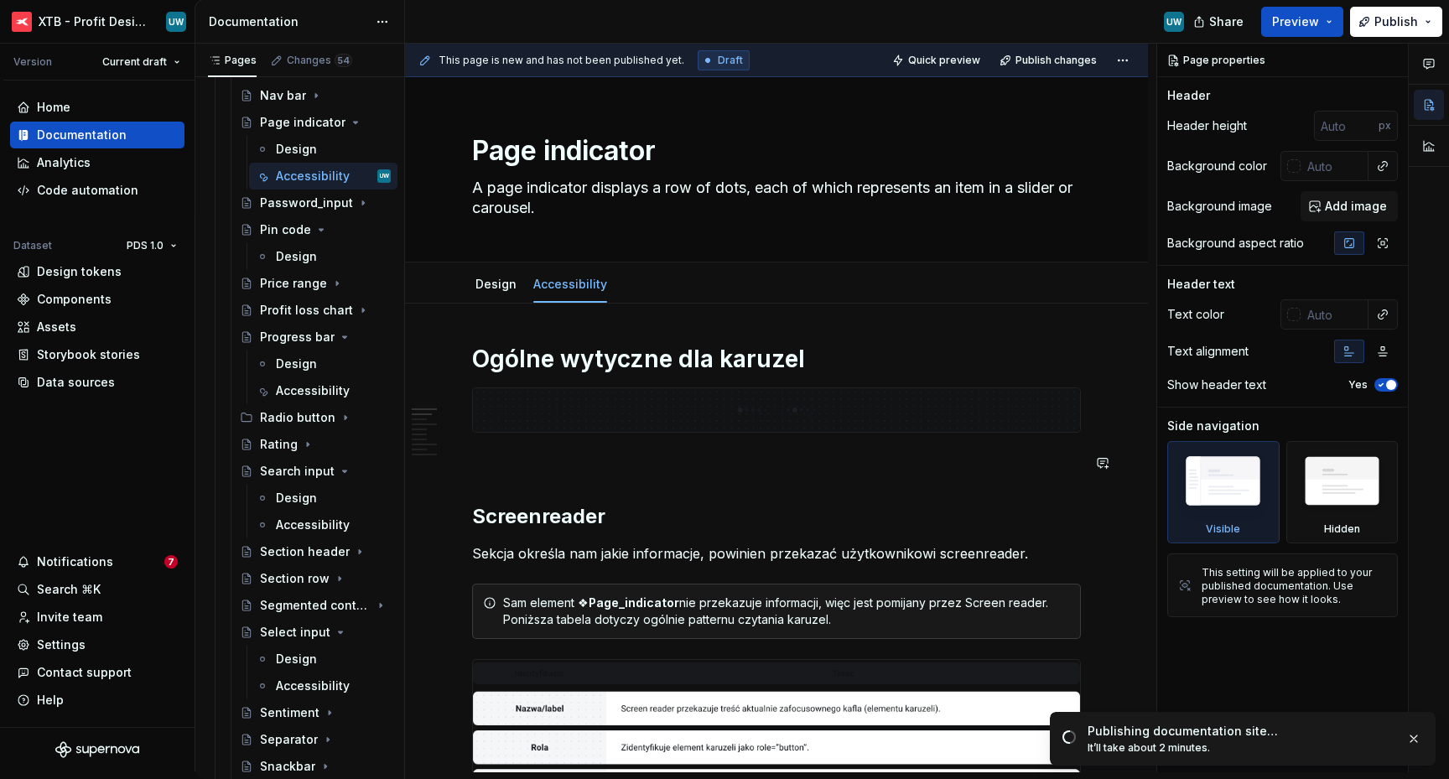
click at [552, 462] on p at bounding box center [776, 463] width 609 height 20
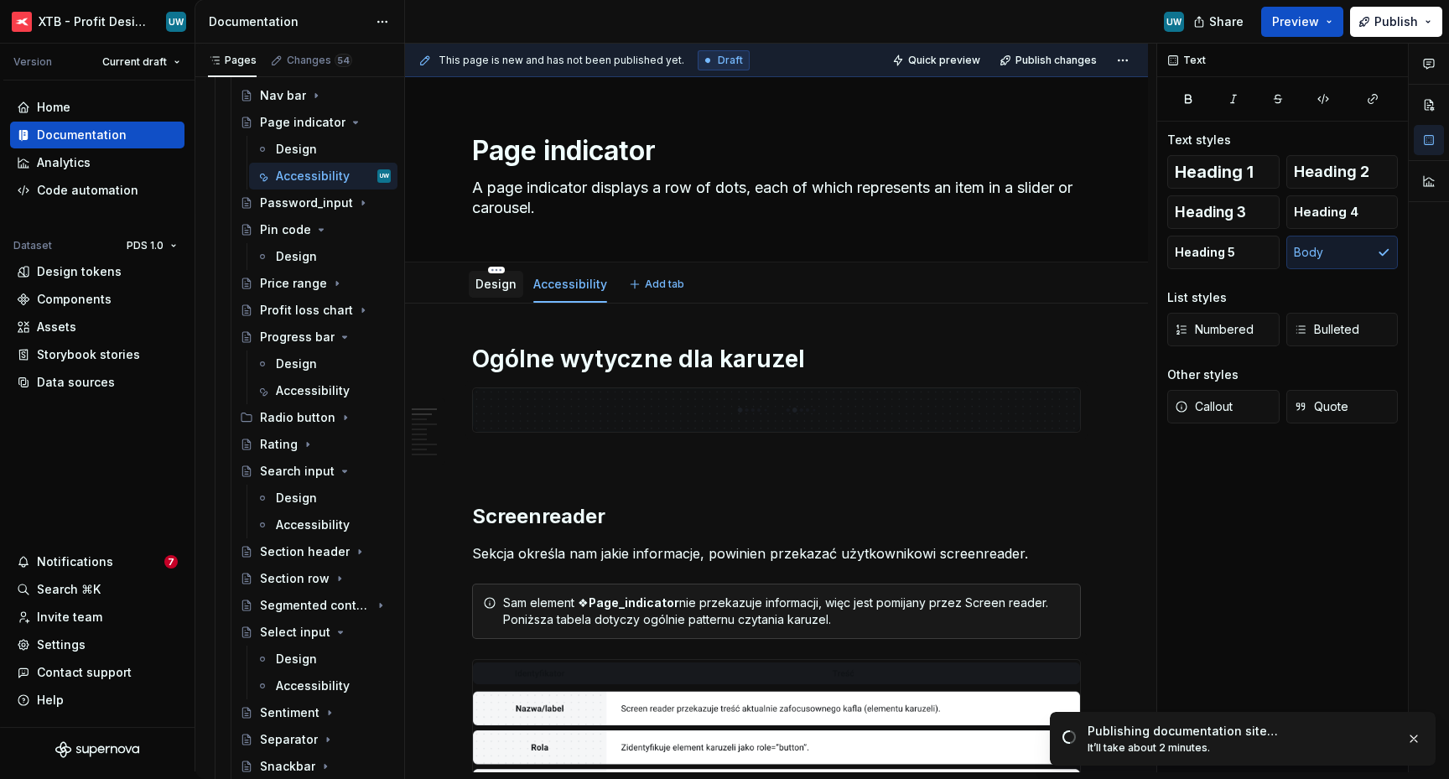
click at [490, 288] on link "Design" at bounding box center [495, 284] width 41 height 14
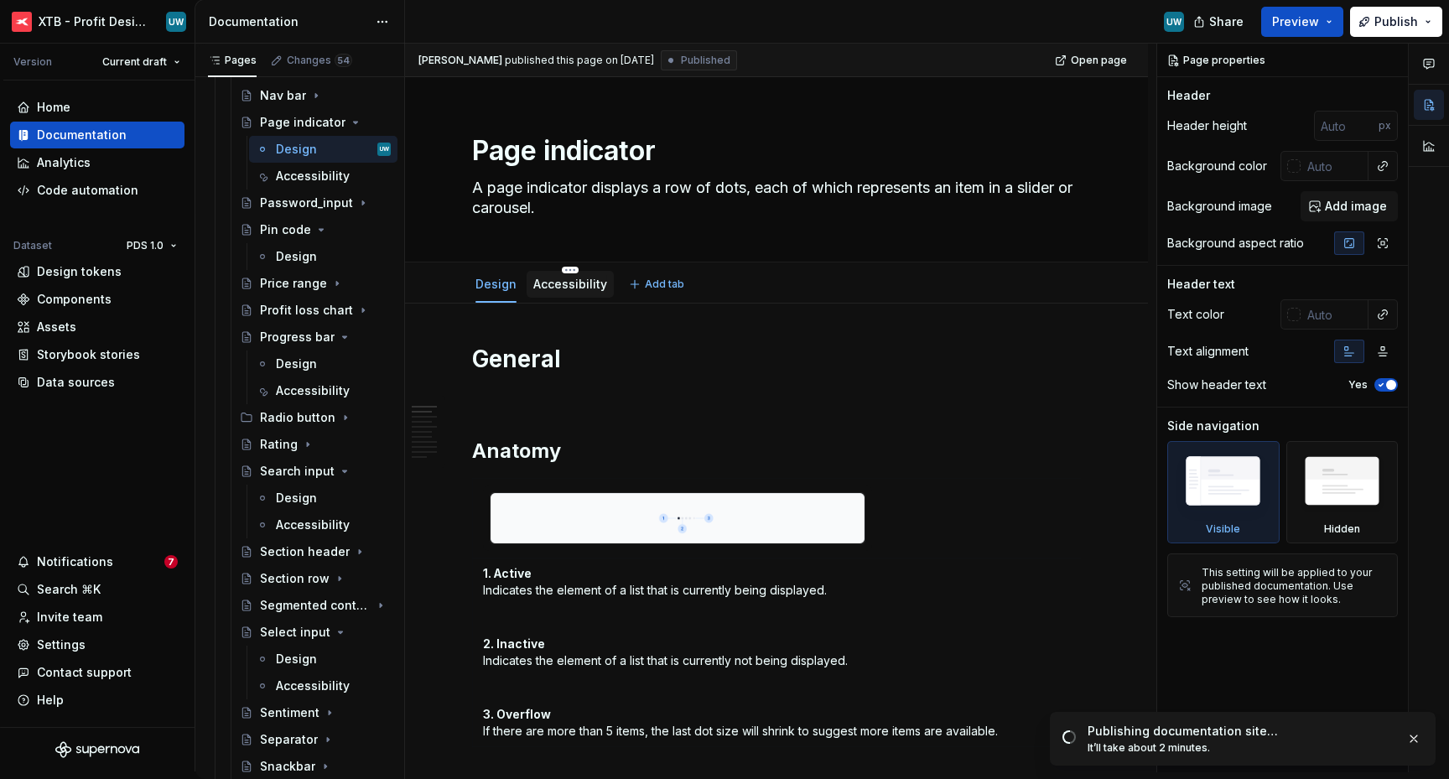
click at [552, 299] on div at bounding box center [569, 300] width 87 height 2
click at [579, 289] on link "Accessibility" at bounding box center [570, 284] width 74 height 14
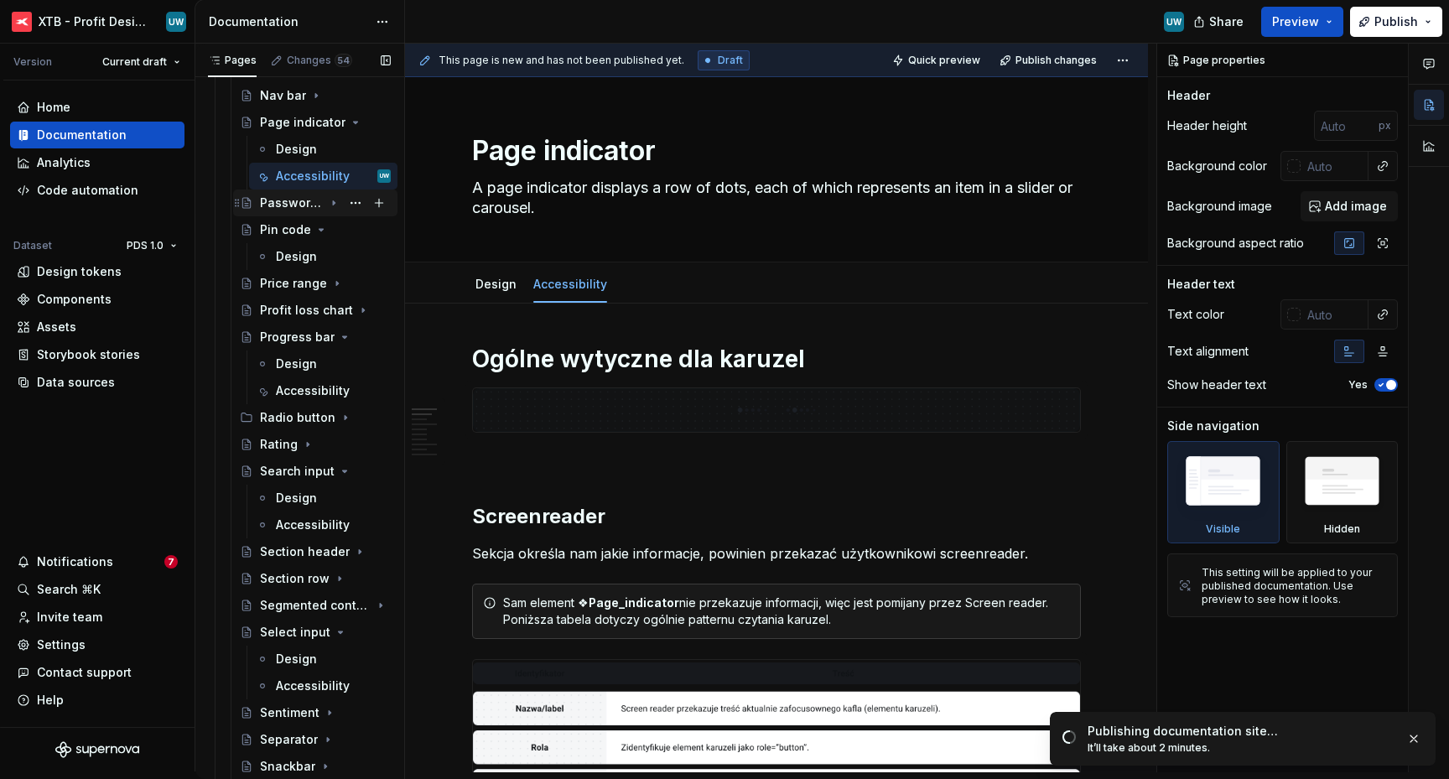
click at [327, 204] on icon "Page tree" at bounding box center [333, 202] width 13 height 13
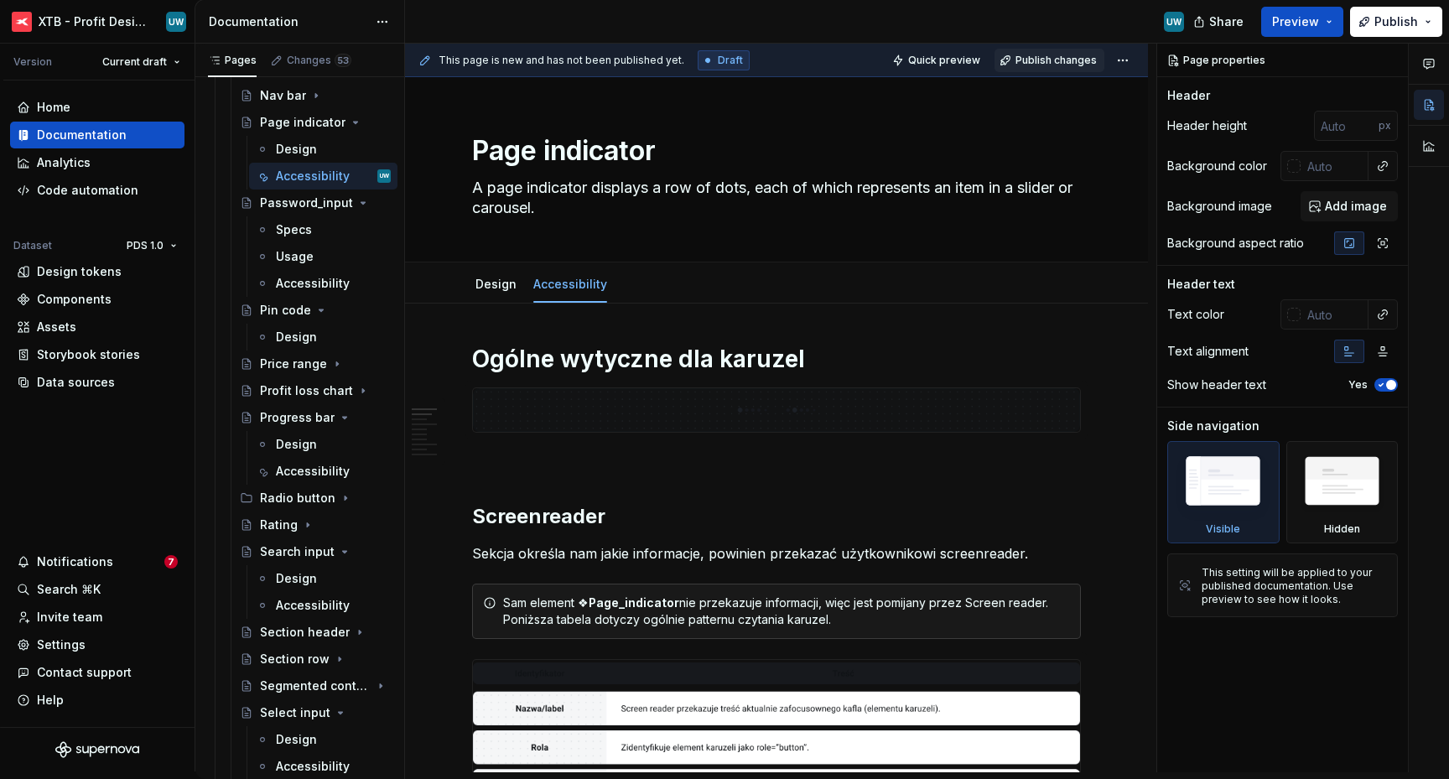
click at [1043, 61] on span "Publish changes" at bounding box center [1055, 60] width 81 height 13
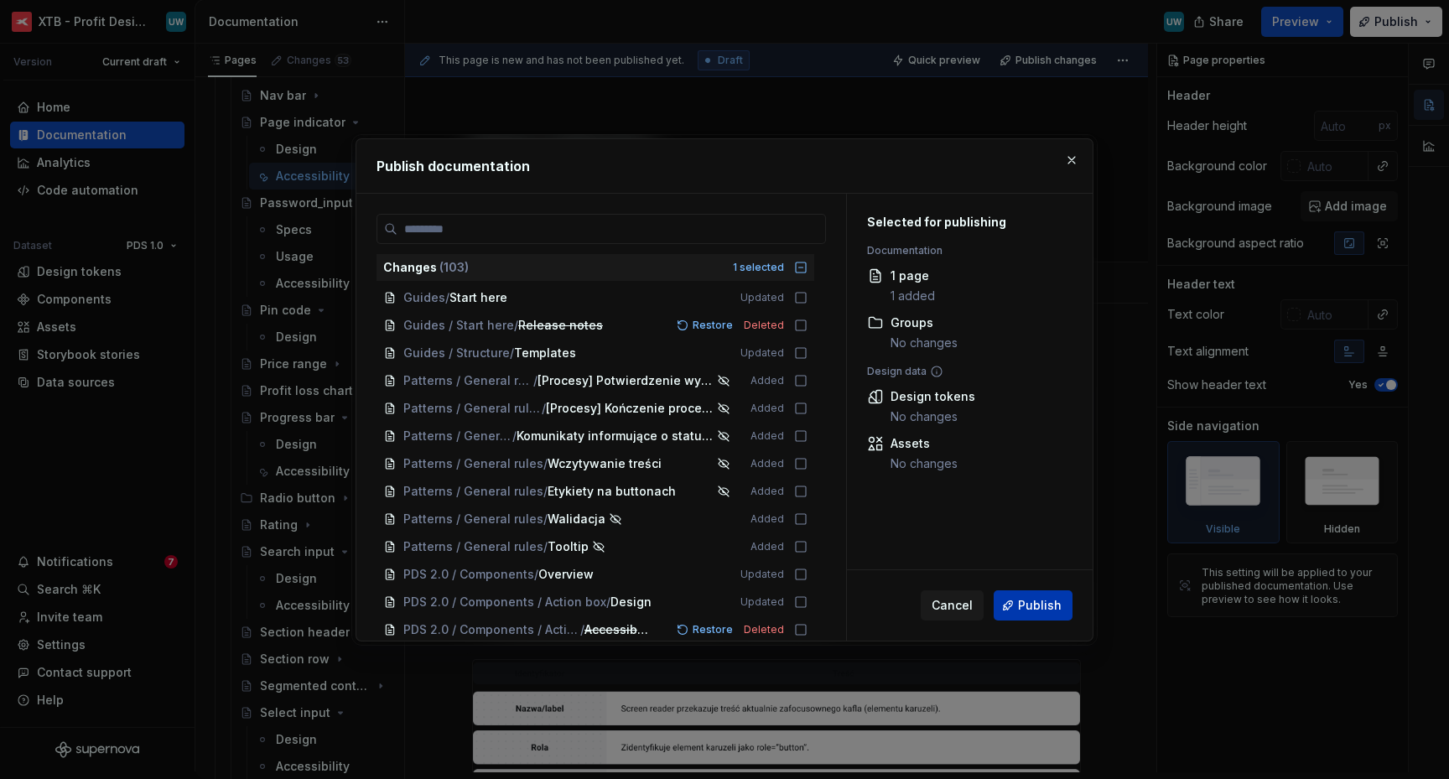
click at [1034, 603] on span "Publish" at bounding box center [1040, 605] width 44 height 17
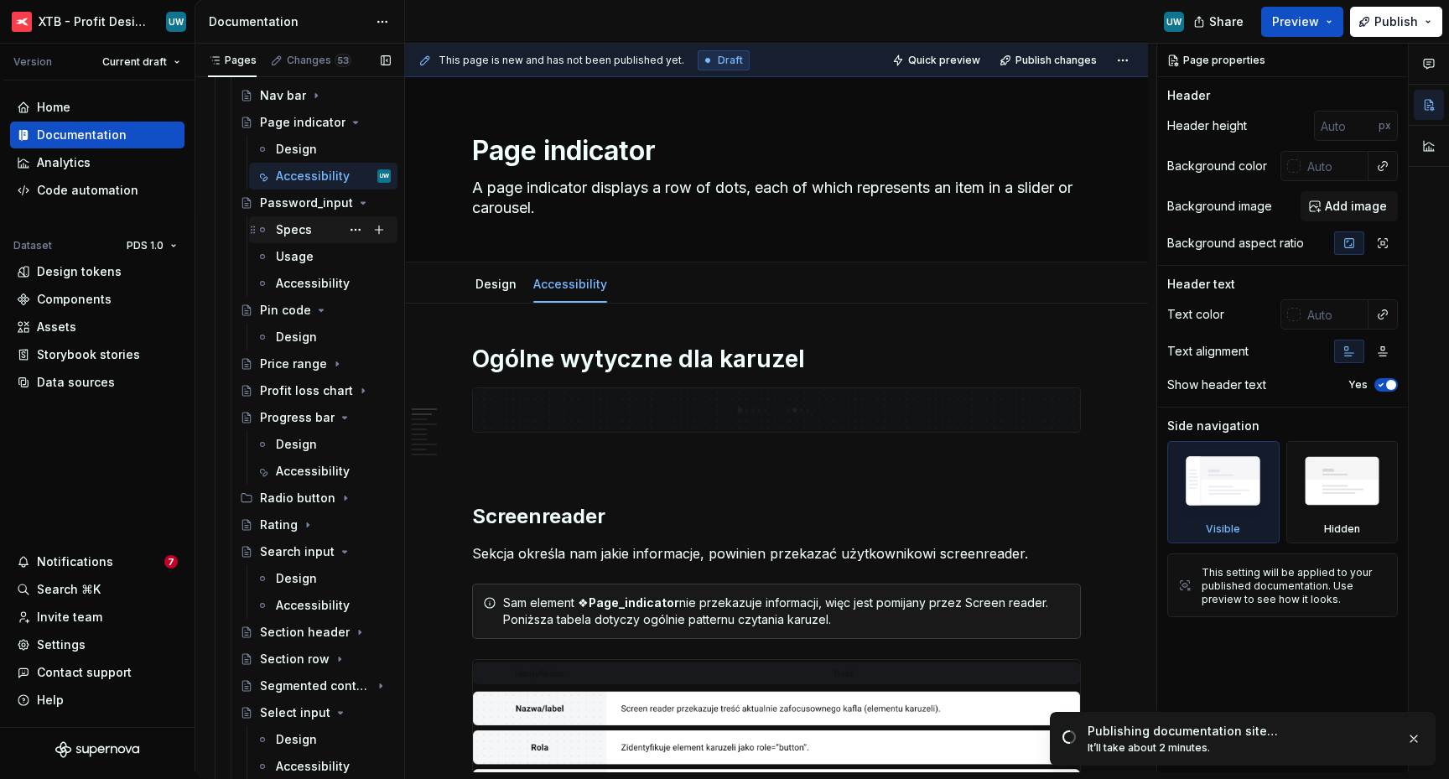
click at [293, 231] on div "Specs" at bounding box center [294, 229] width 36 height 17
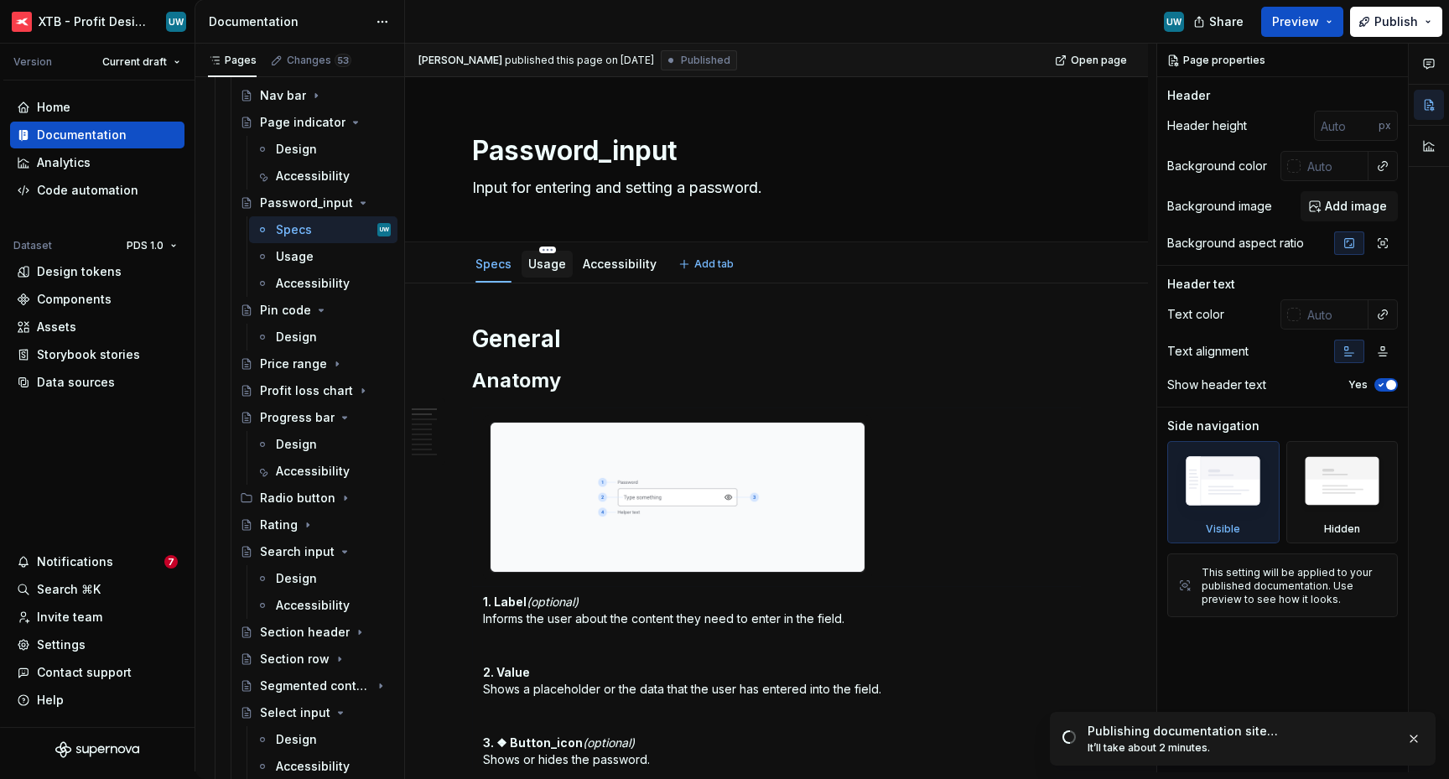
click at [548, 270] on link "Usage" at bounding box center [547, 264] width 38 height 14
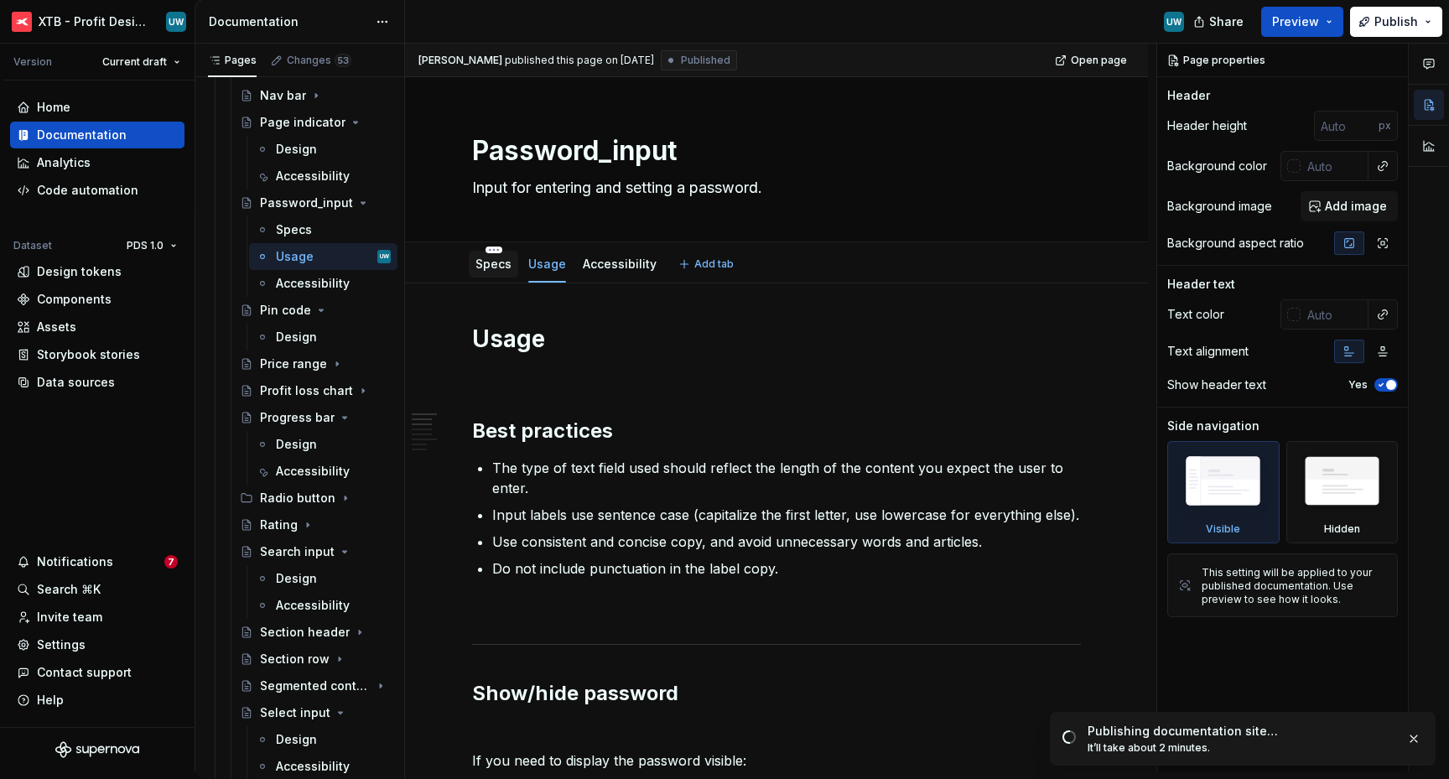
click at [490, 258] on link "Specs" at bounding box center [493, 264] width 36 height 14
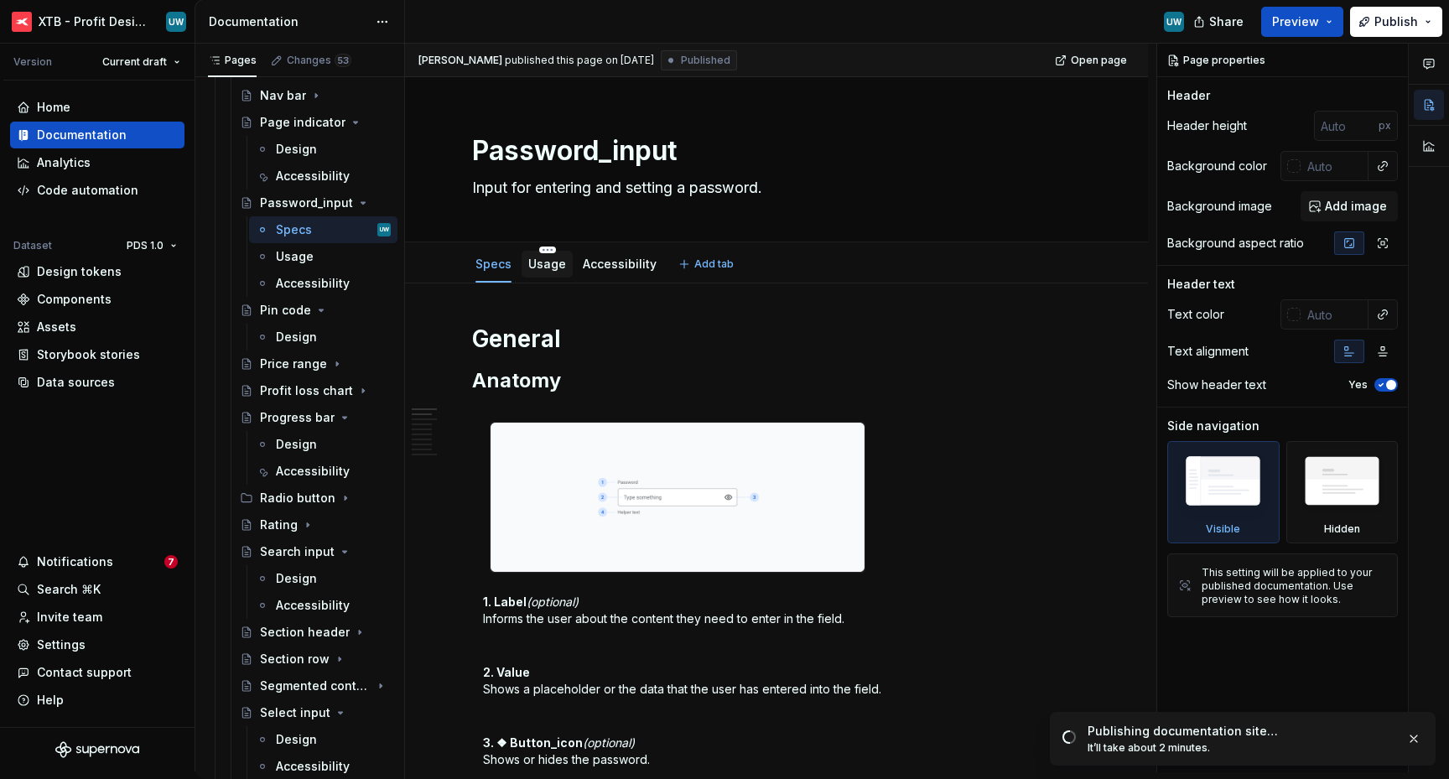
click at [543, 268] on link "Usage" at bounding box center [547, 264] width 38 height 14
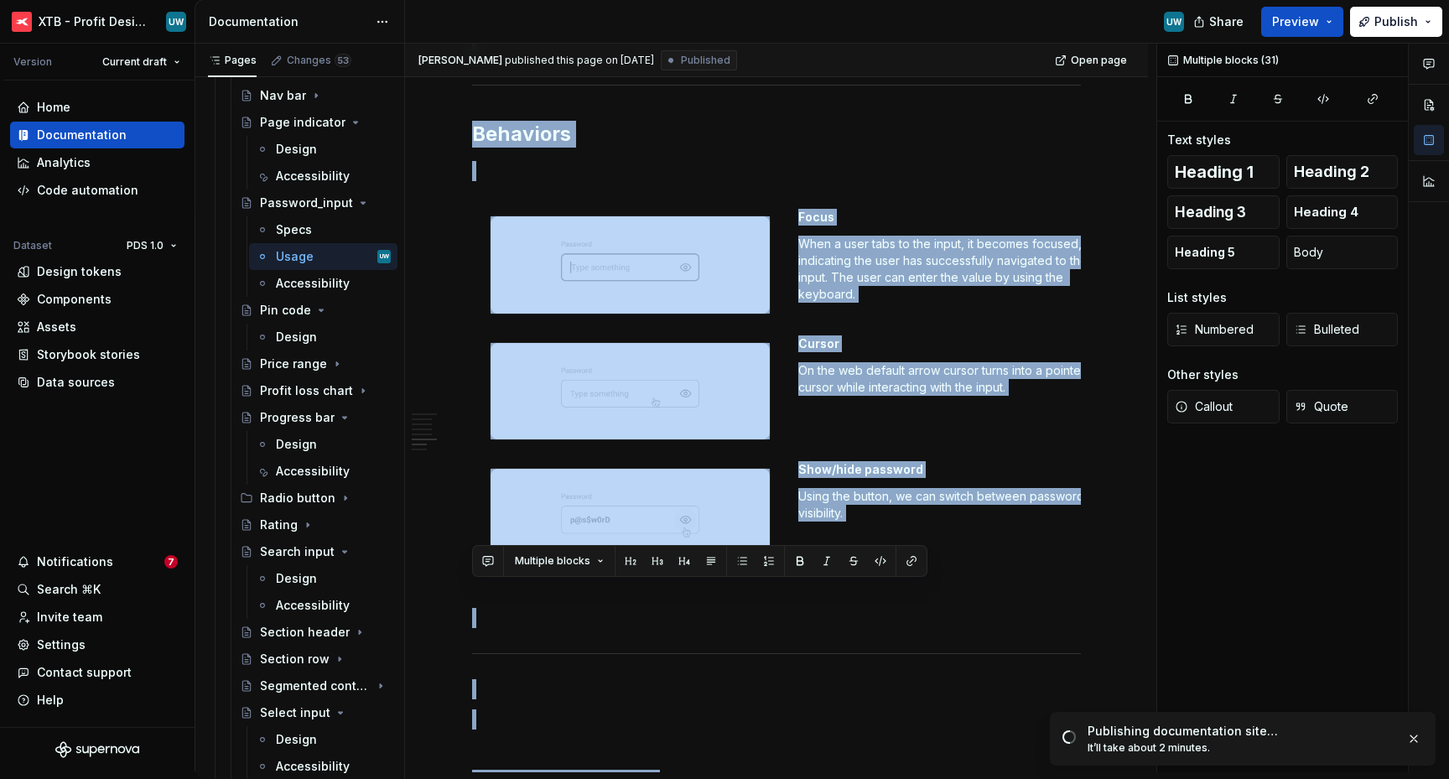
scroll to position [2987, 0]
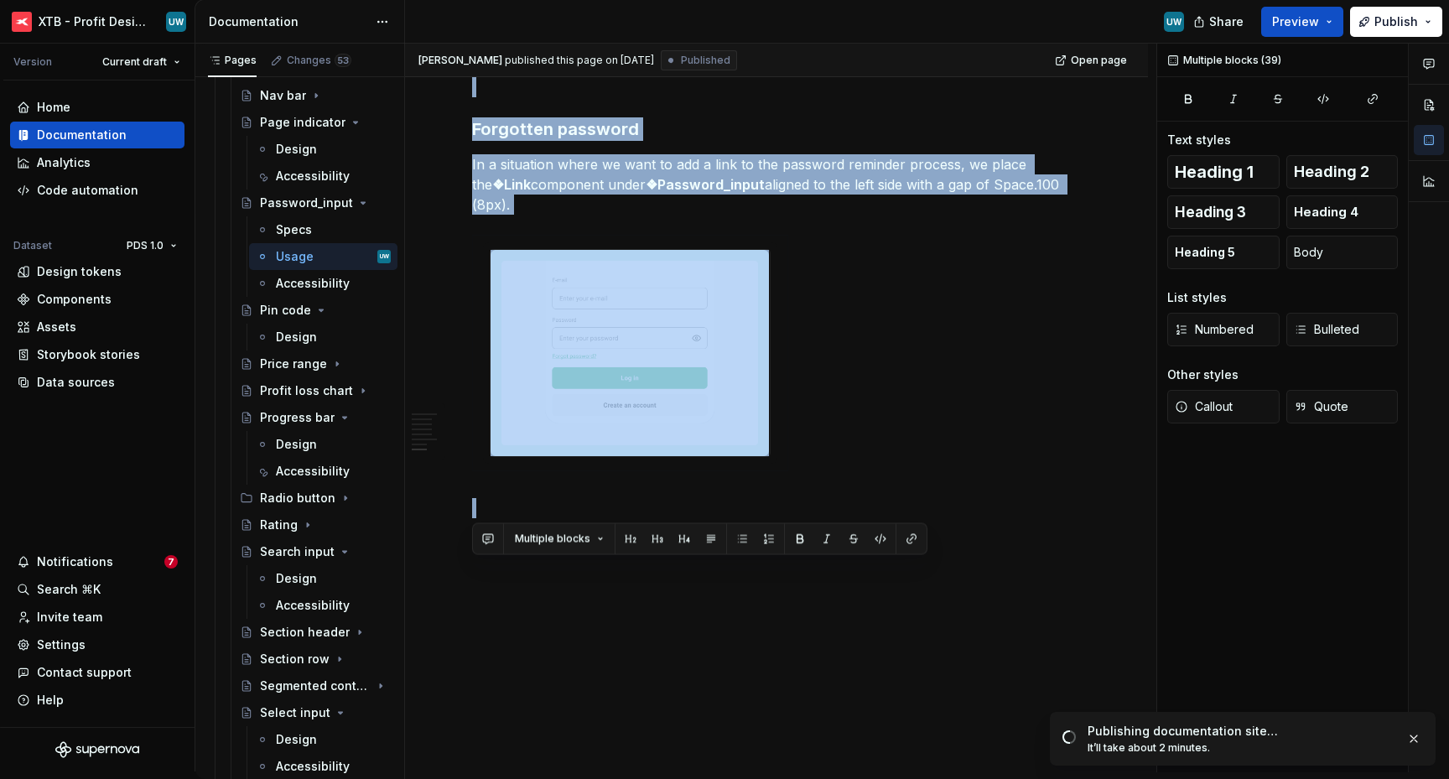
drag, startPoint x: 473, startPoint y: 335, endPoint x: 646, endPoint y: 831, distance: 525.0
click at [646, 778] on html "XTB - Profit Design System UW Version Current draft Home Documentation Analytic…" at bounding box center [724, 389] width 1449 height 779
copy div "Lorem Ipsu dolorsita Con adip el sedd eiusm temp incidi utlabor etd magnaa en a…"
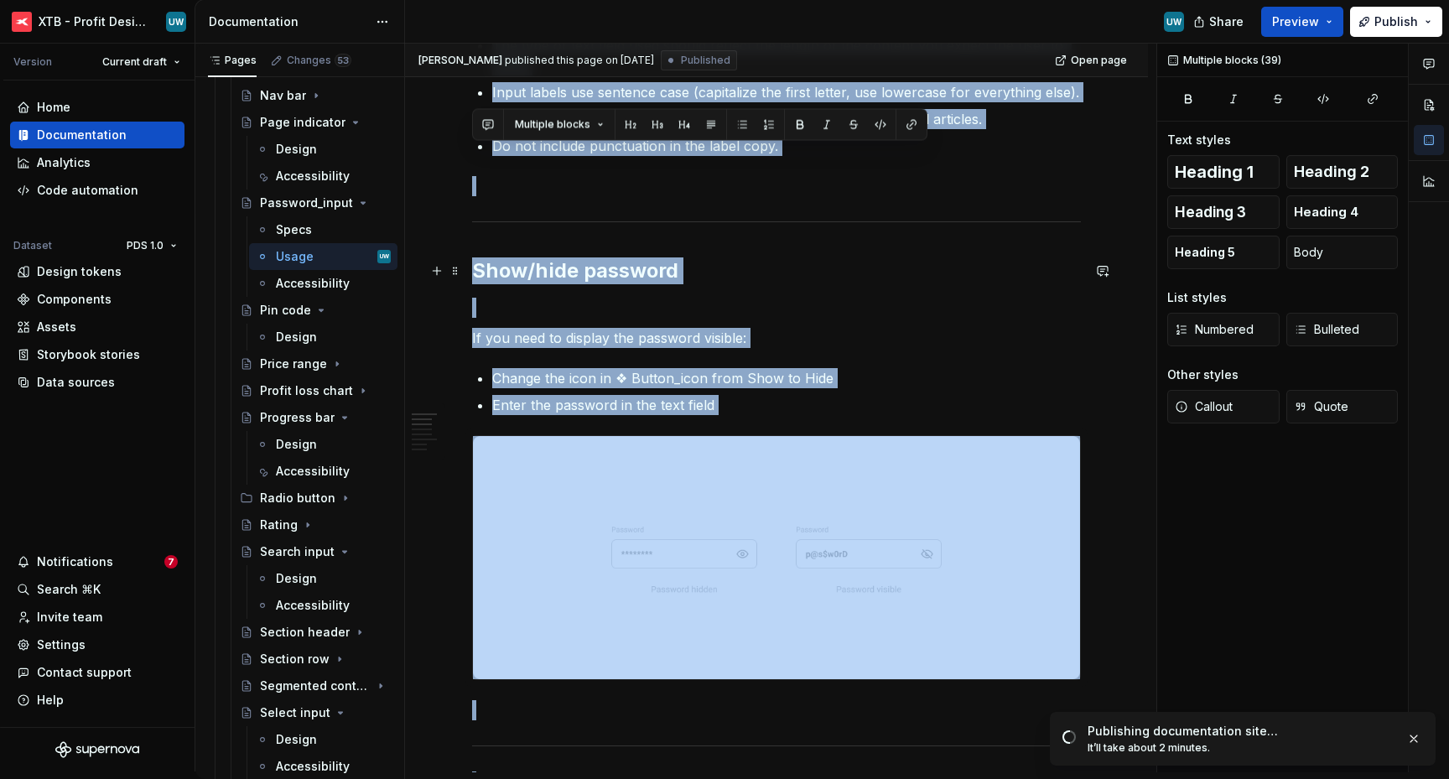
scroll to position [0, 0]
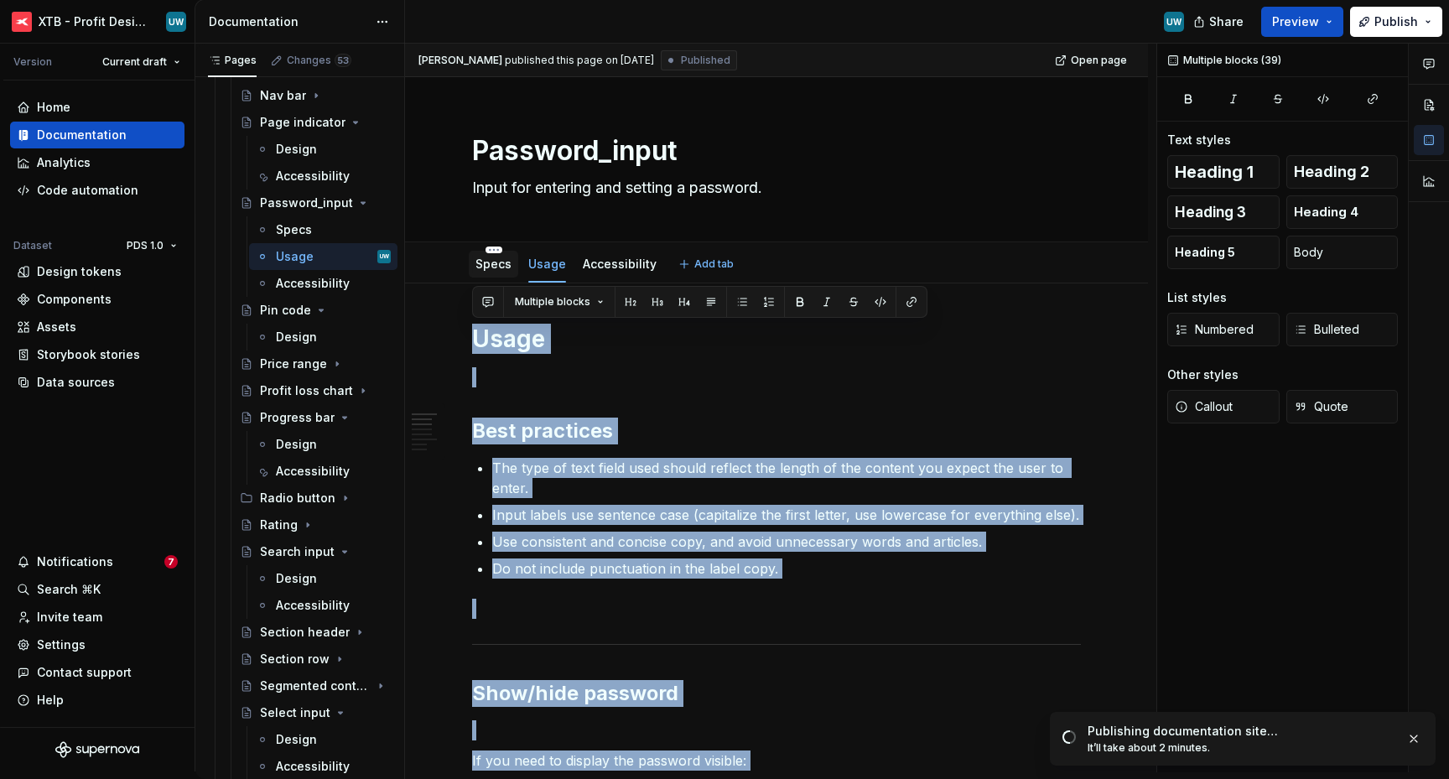
click at [495, 257] on link "Specs" at bounding box center [493, 264] width 36 height 14
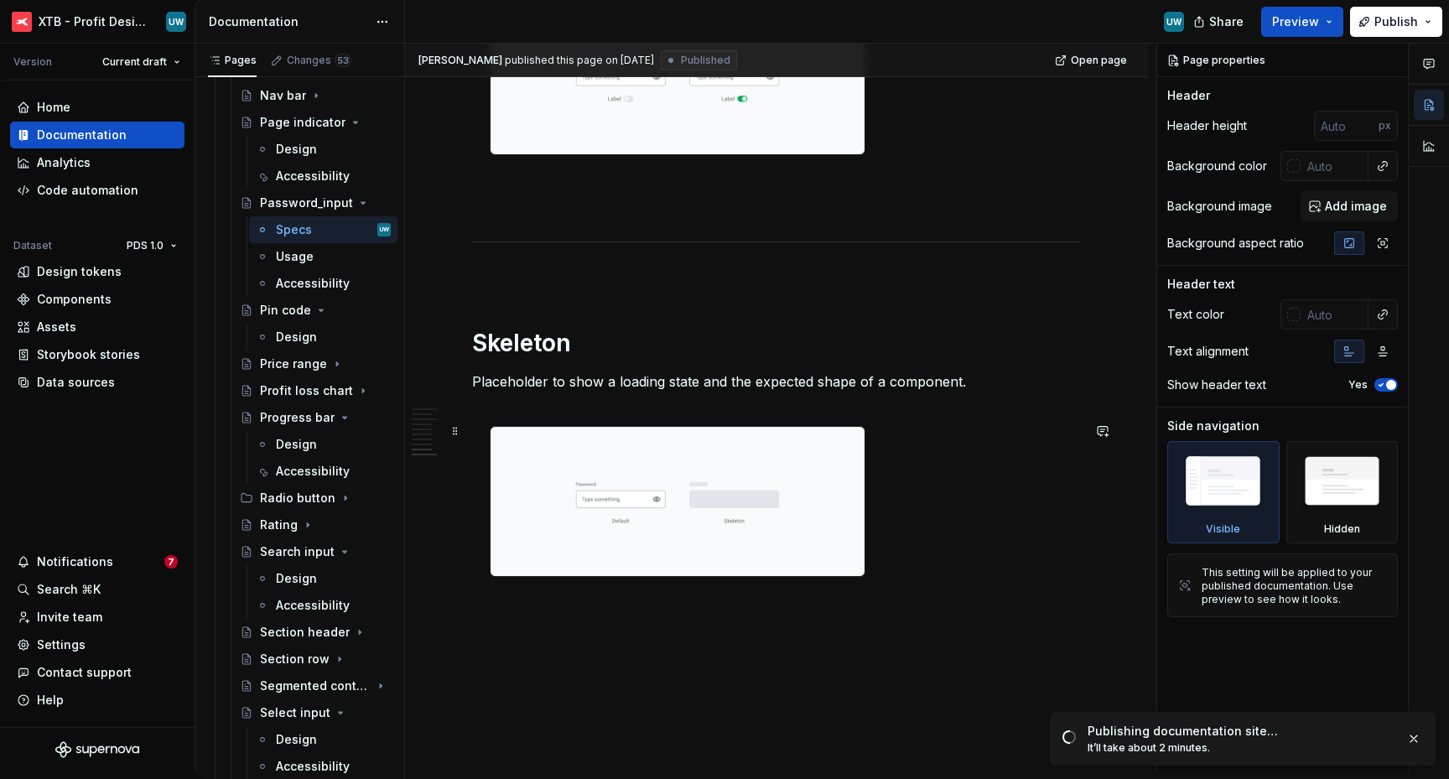
scroll to position [3848, 0]
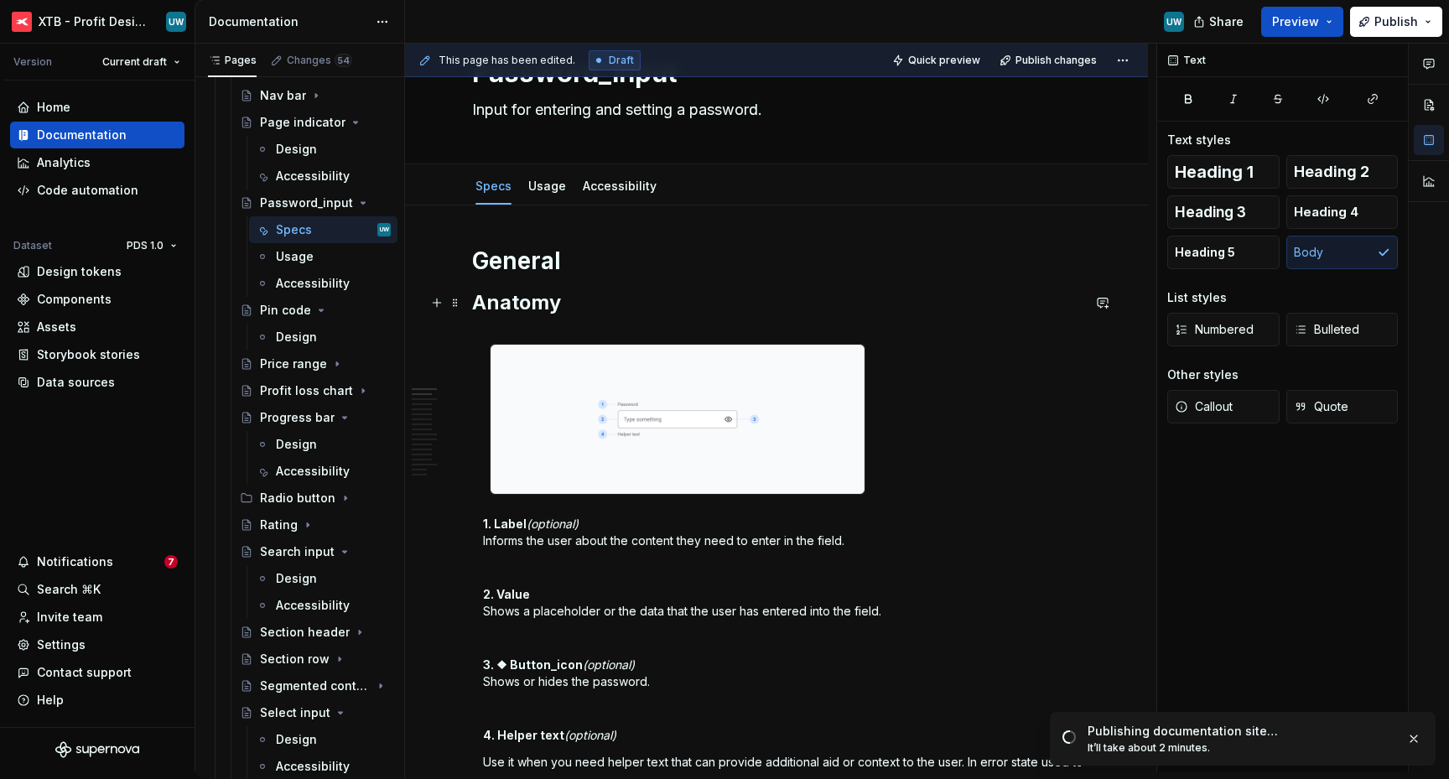
scroll to position [0, 0]
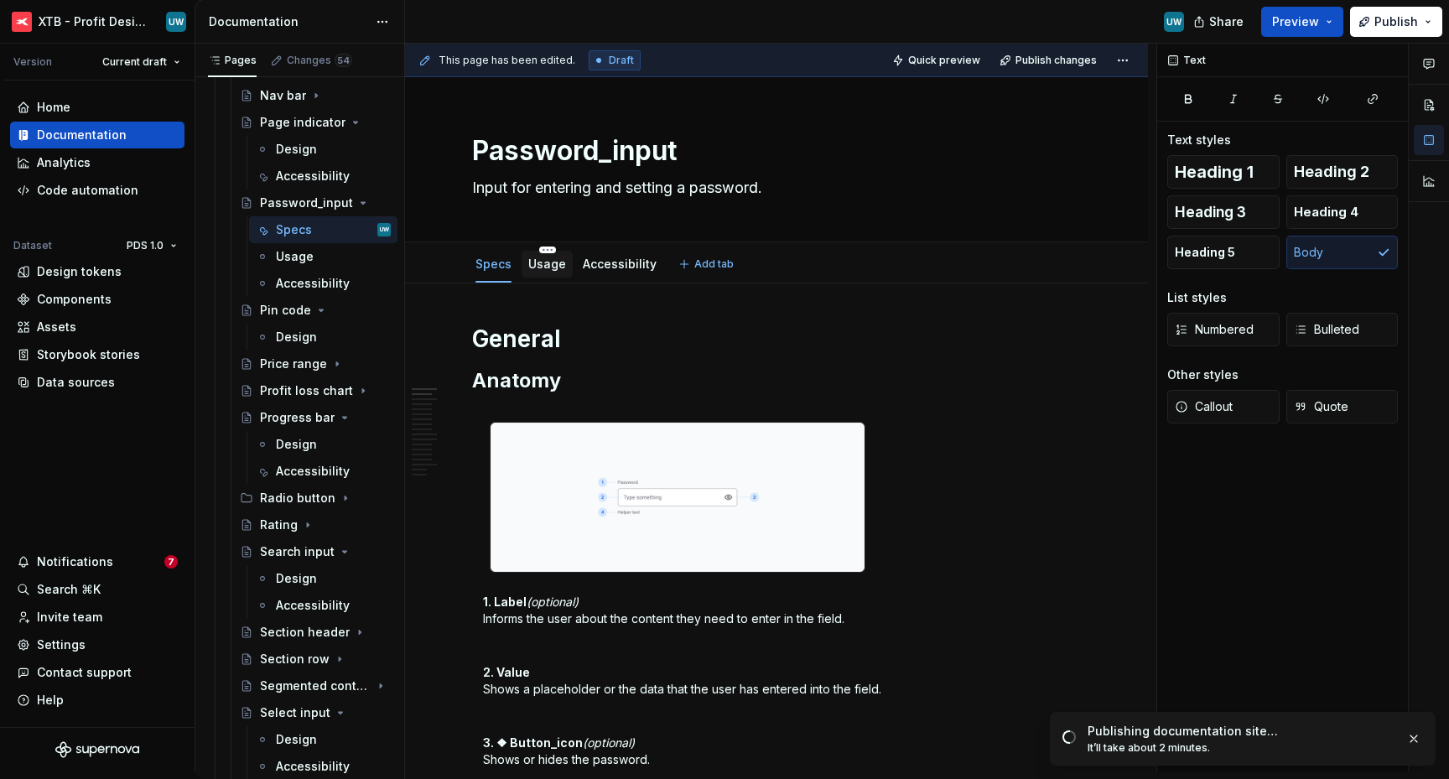
click at [553, 259] on link "Usage" at bounding box center [547, 264] width 38 height 14
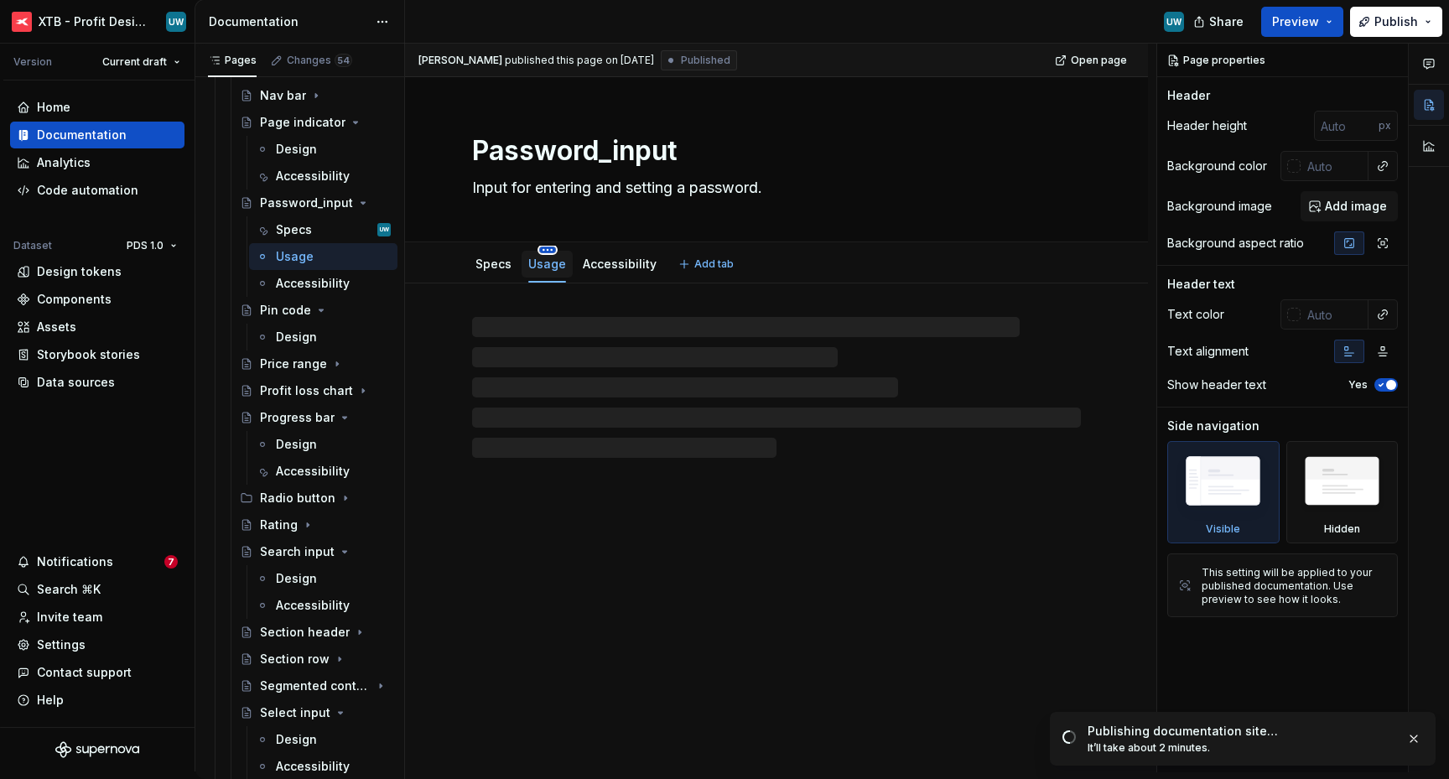
click at [546, 250] on html "XTB - Profit Design System UW Version Current draft Home Documentation Analytic…" at bounding box center [724, 389] width 1449 height 779
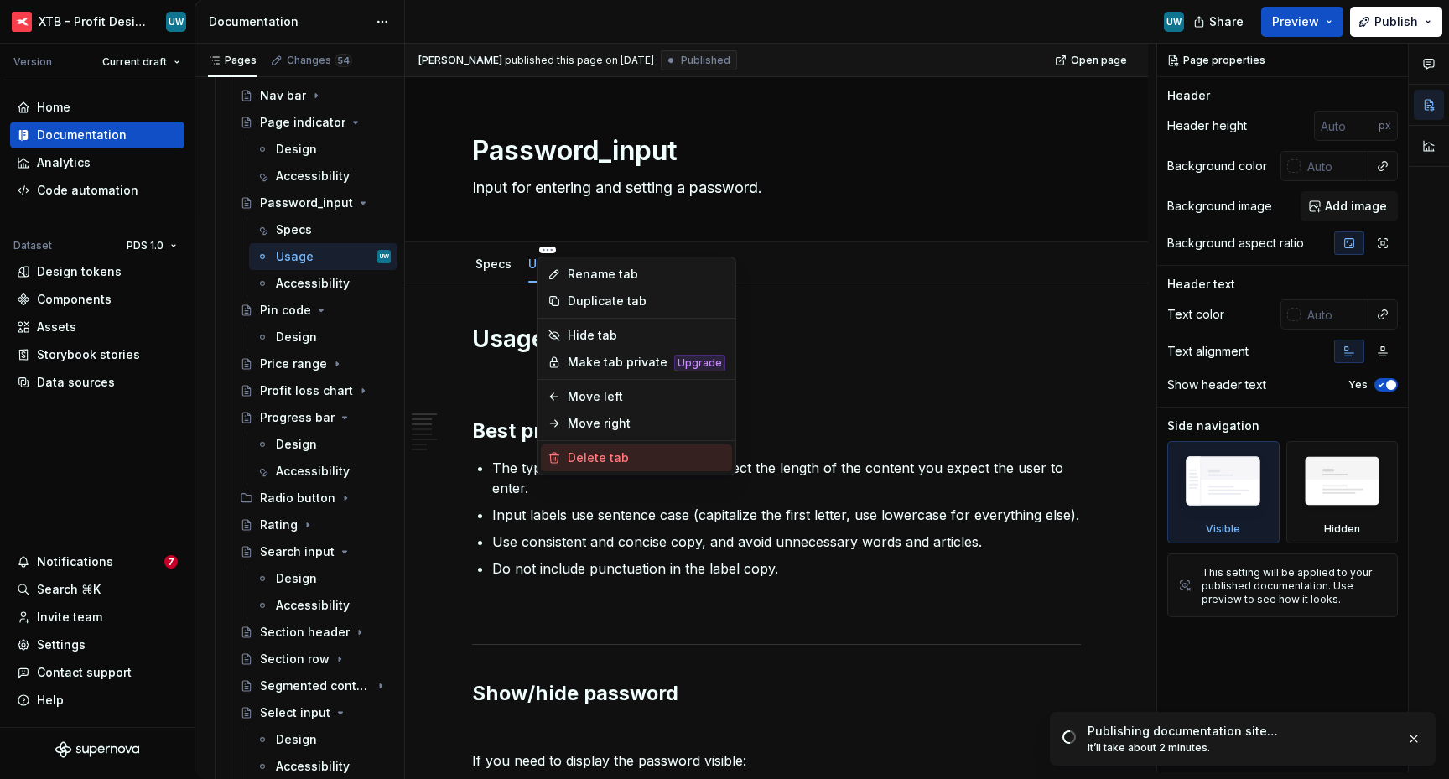
click at [580, 459] on div "Delete tab" at bounding box center [647, 457] width 158 height 17
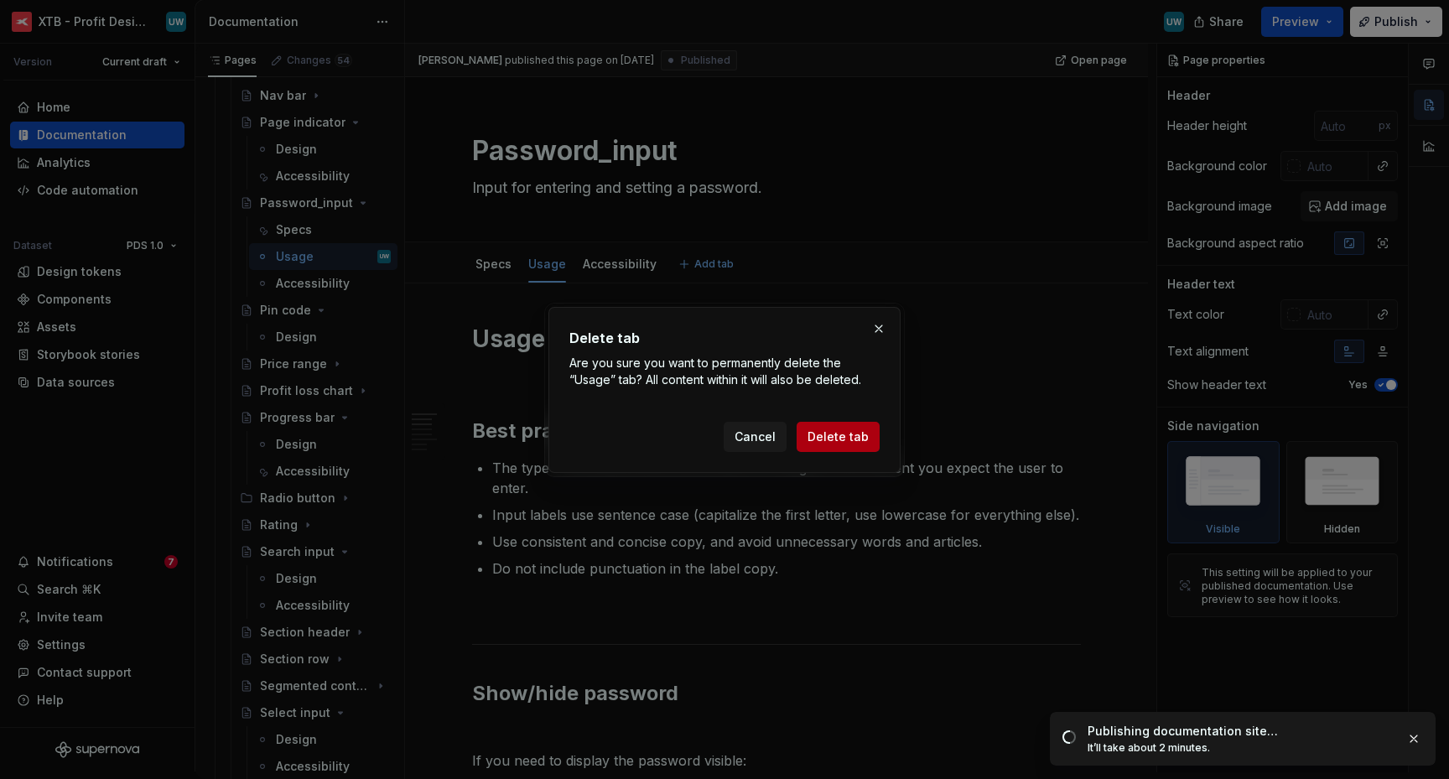
click at [836, 439] on span "Delete tab" at bounding box center [837, 436] width 61 height 17
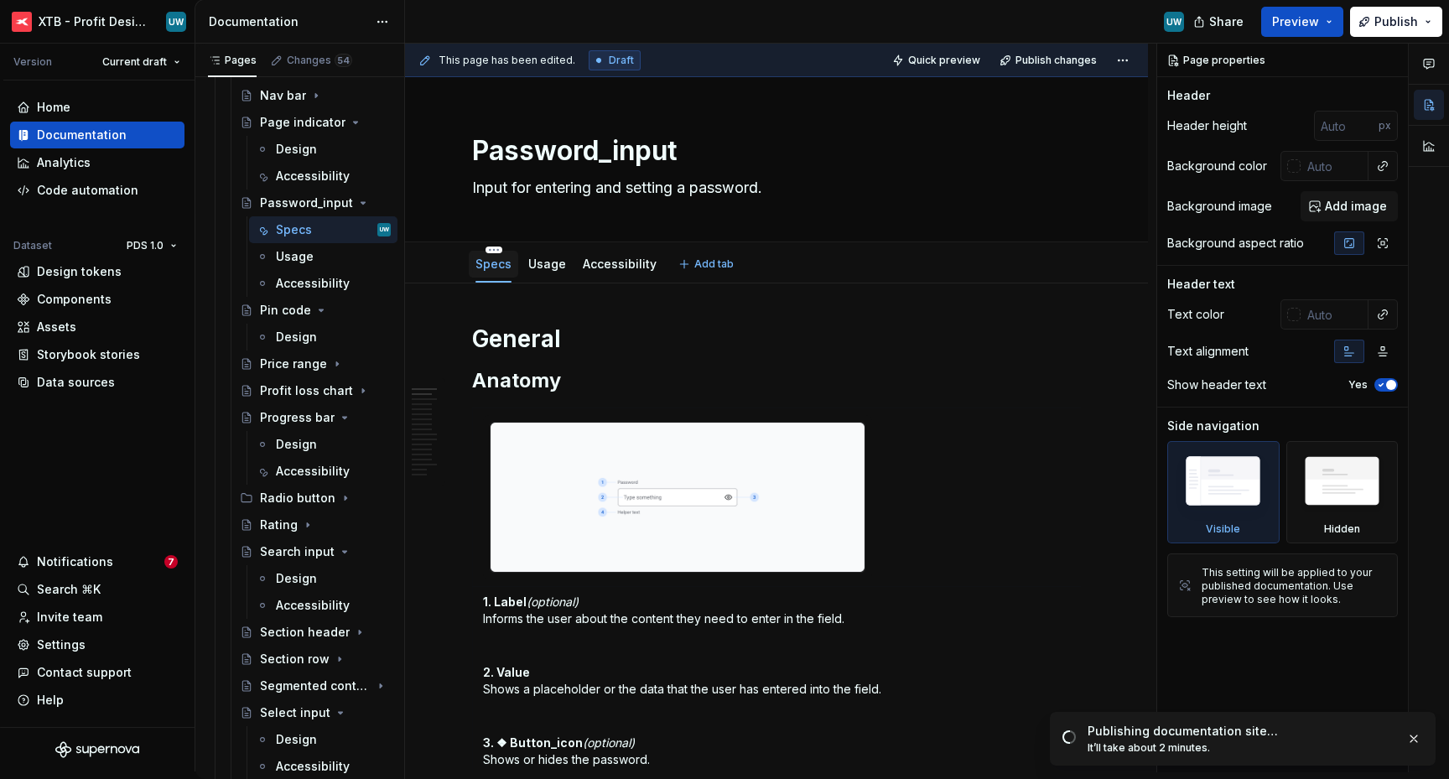
click at [495, 271] on div "Specs" at bounding box center [493, 264] width 36 height 17
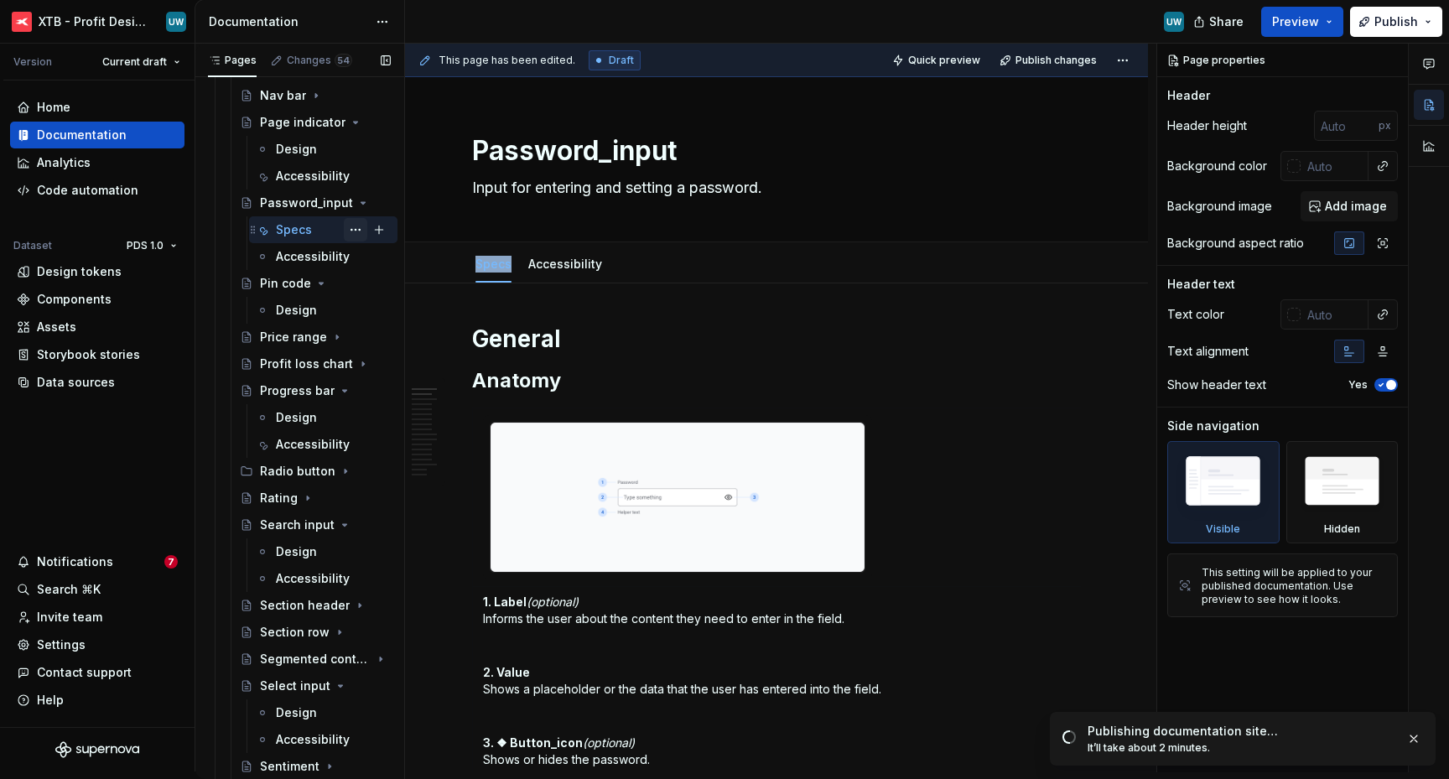
click at [344, 225] on button "Page tree" at bounding box center [355, 229] width 23 height 23
type textarea "*"
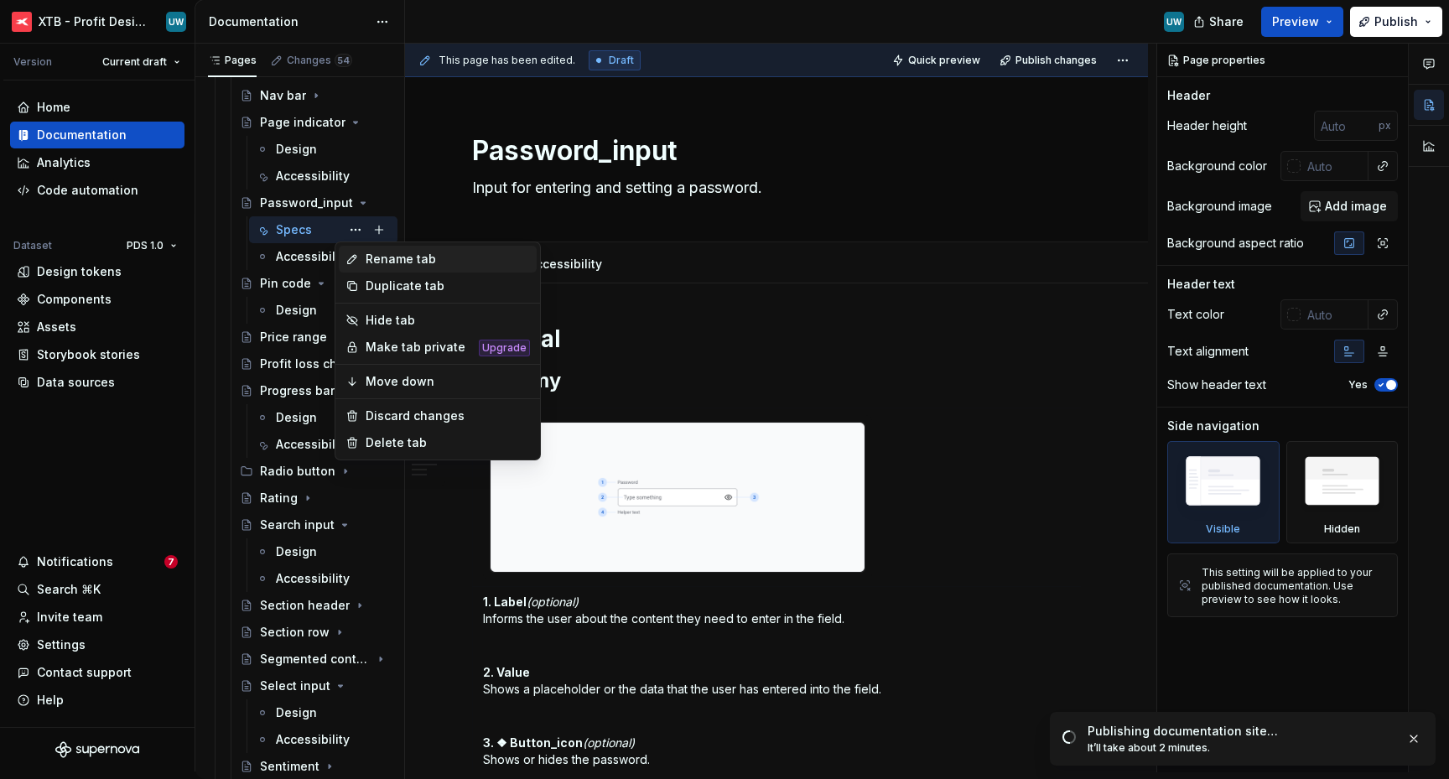
click at [371, 262] on div "Rename tab" at bounding box center [448, 259] width 164 height 17
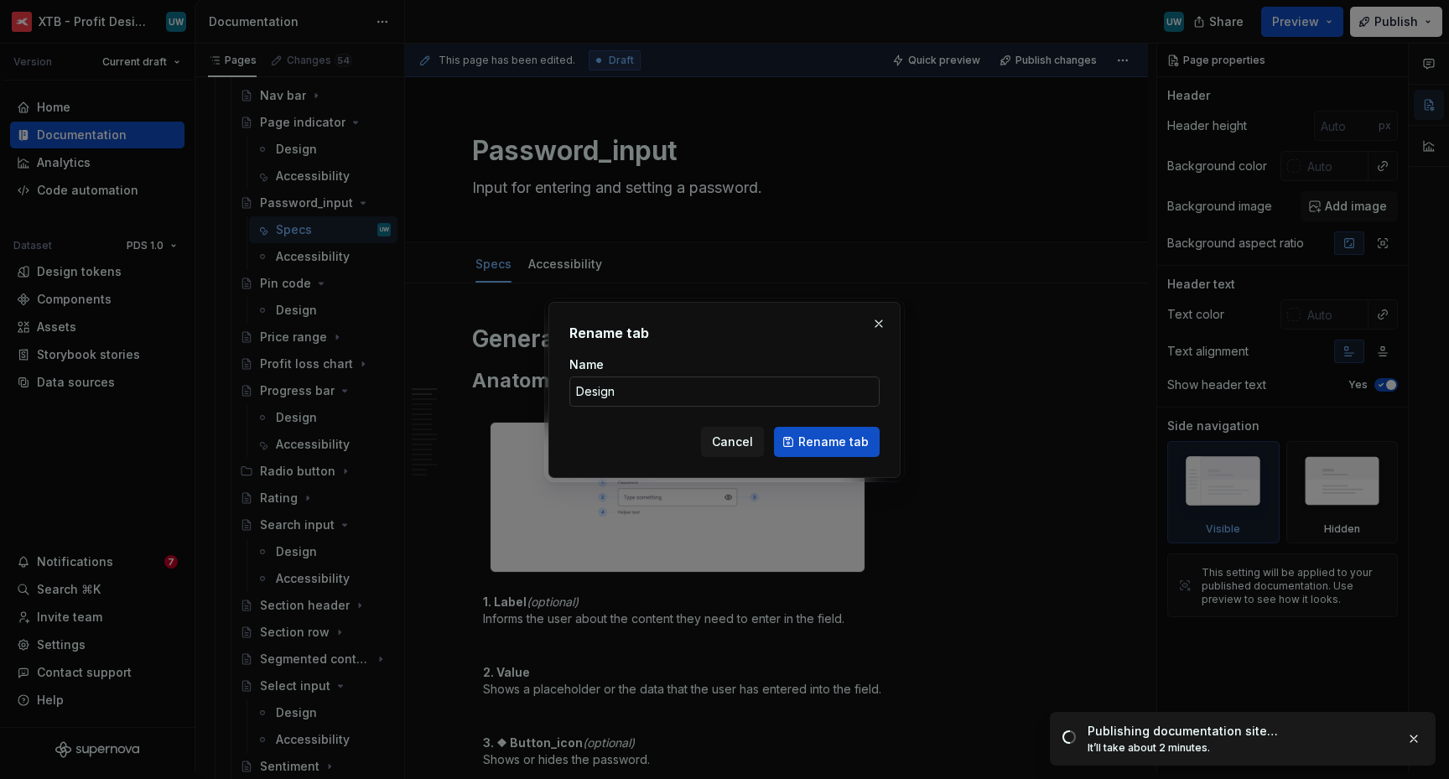
click at [629, 392] on input "Design" at bounding box center [724, 391] width 310 height 30
type input "Design"
click at [847, 447] on span "Rename tab" at bounding box center [833, 441] width 70 height 17
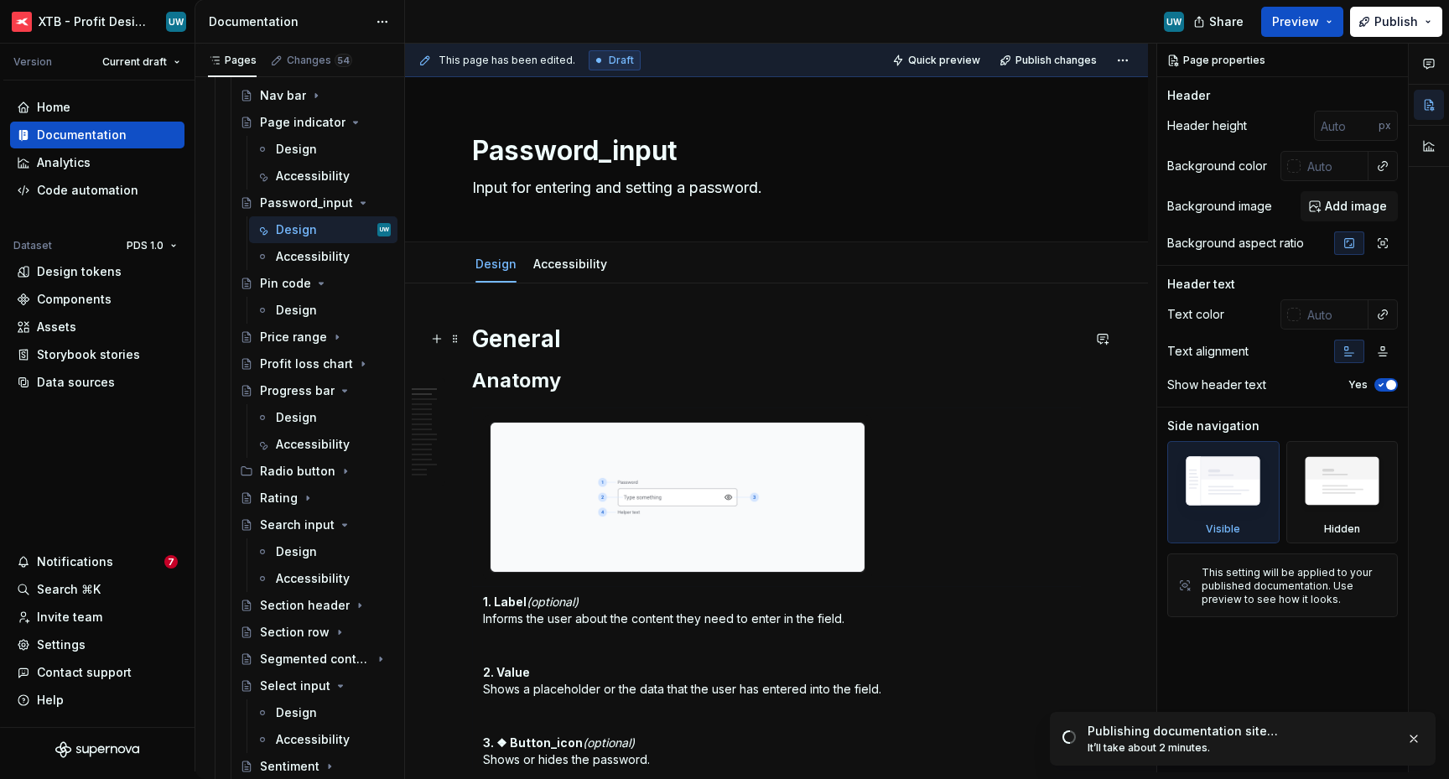
click at [580, 347] on h1 "General" at bounding box center [776, 339] width 609 height 30
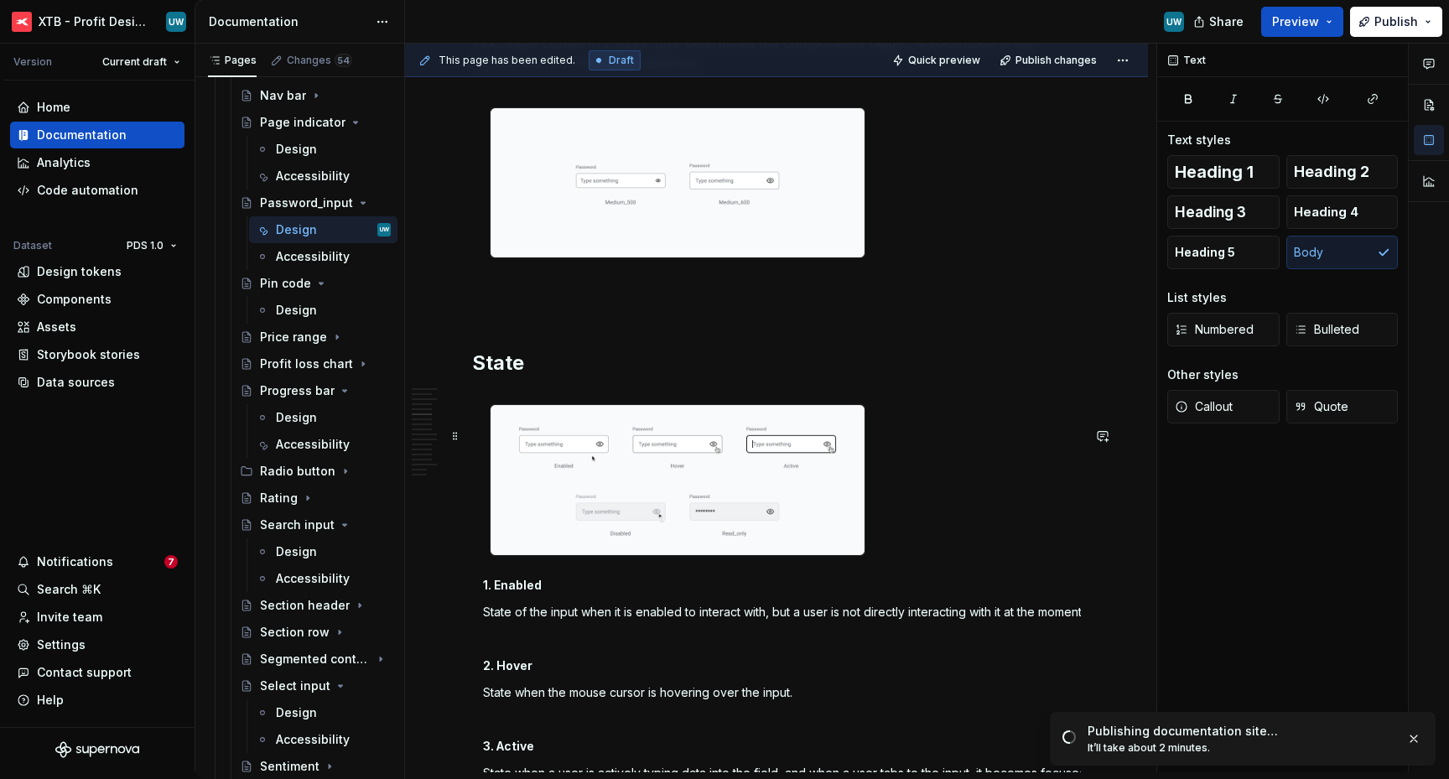
scroll to position [1640, 0]
click at [511, 376] on h2 "State" at bounding box center [776, 362] width 609 height 27
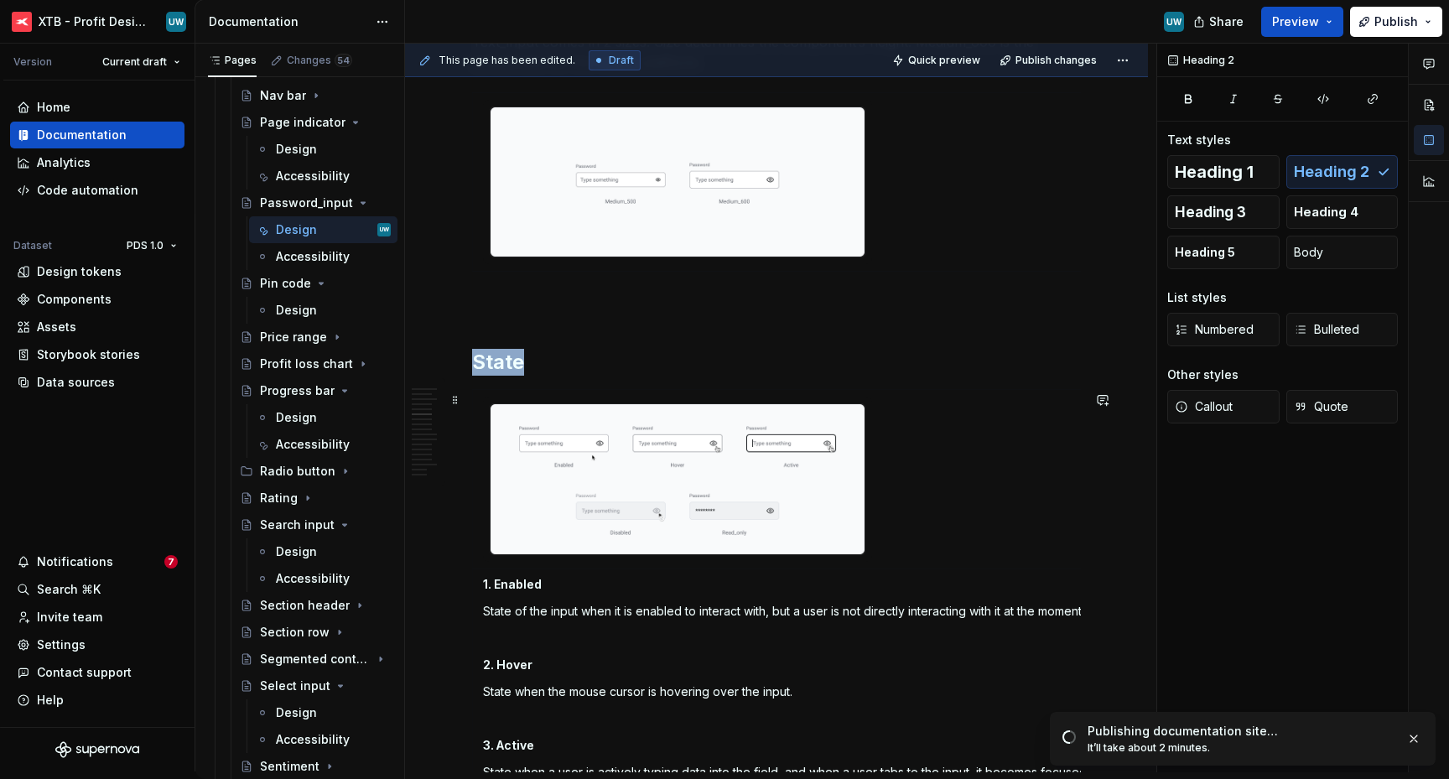
click at [511, 376] on h2 "State" at bounding box center [776, 362] width 609 height 27
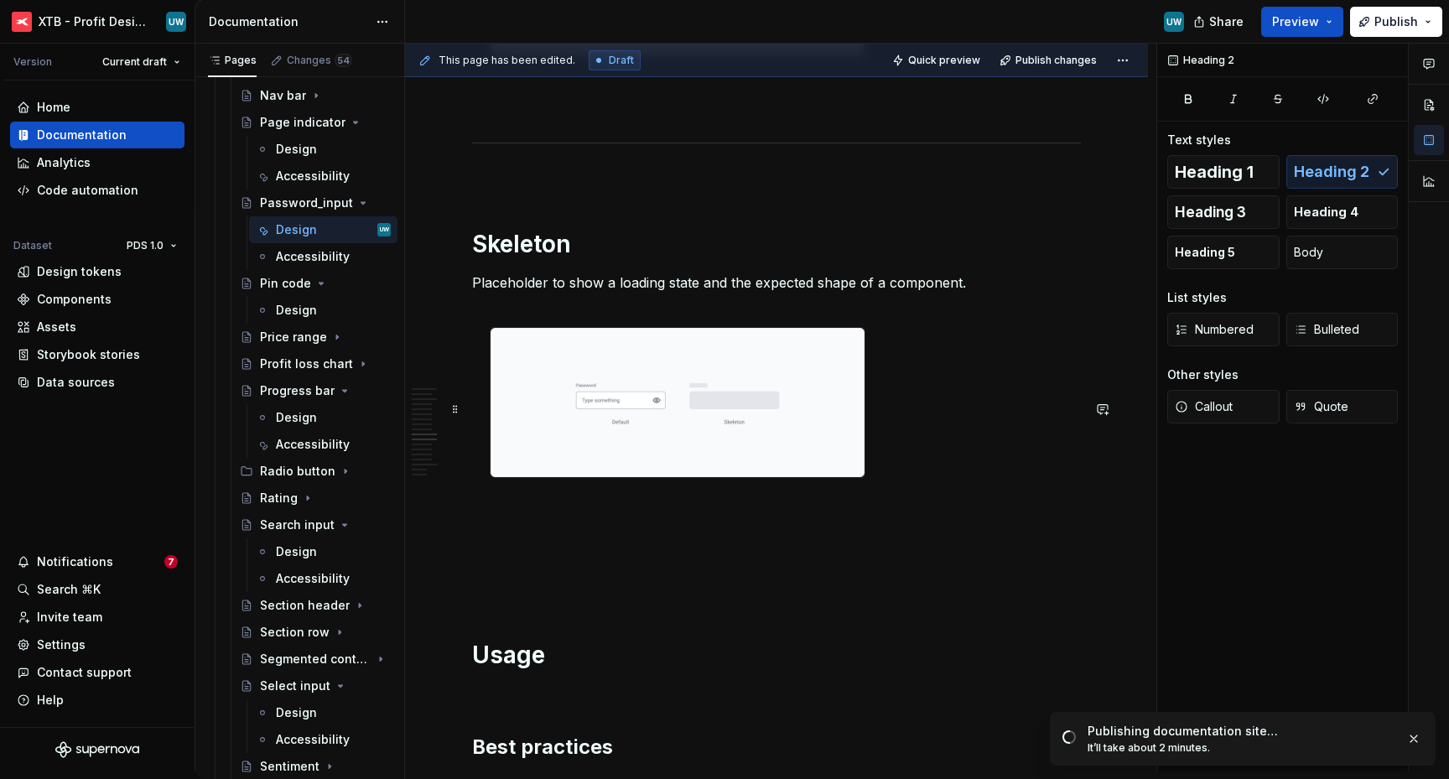
scroll to position [3792, 0]
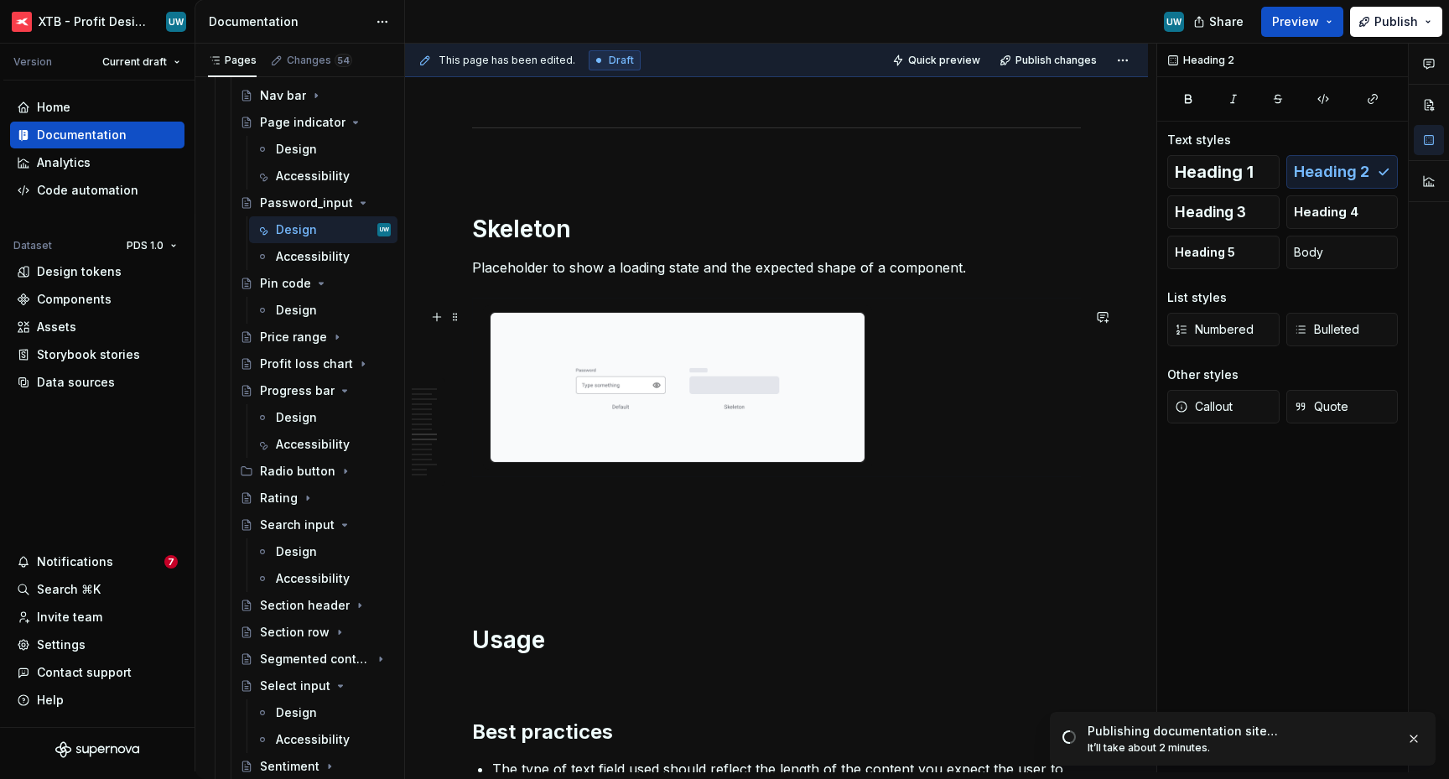
click at [523, 244] on h1 "Skeleton" at bounding box center [776, 229] width 609 height 30
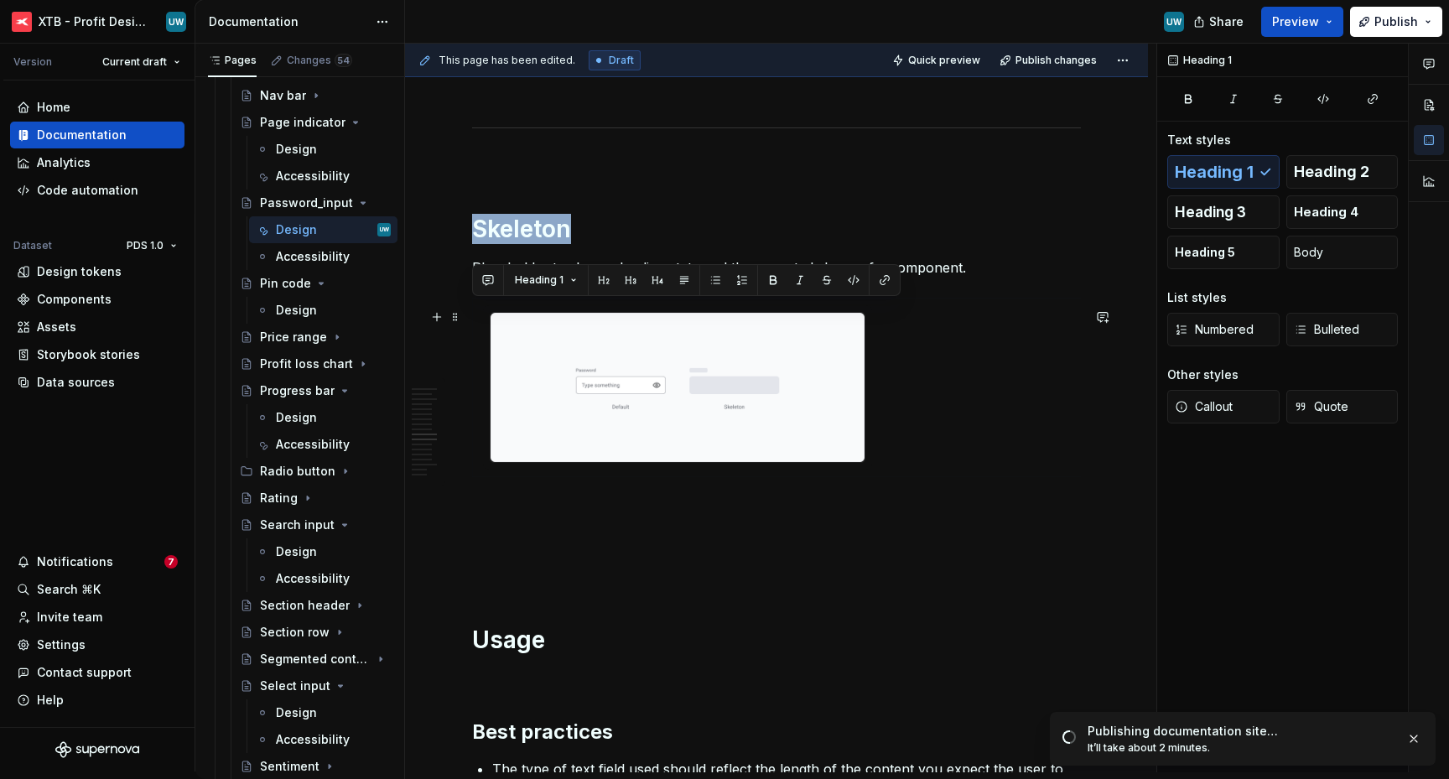
click at [523, 244] on h1 "Skeleton" at bounding box center [776, 229] width 609 height 30
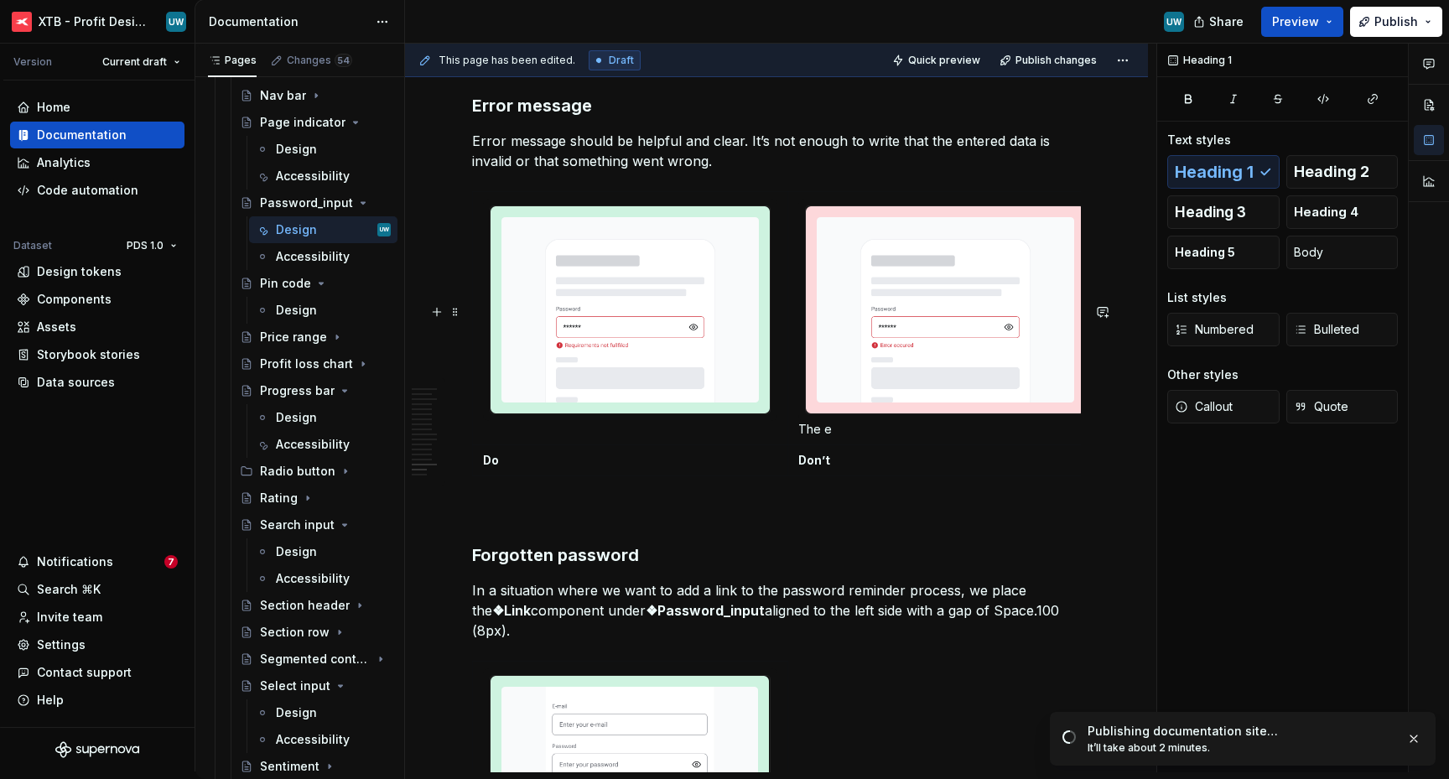
scroll to position [6639, 0]
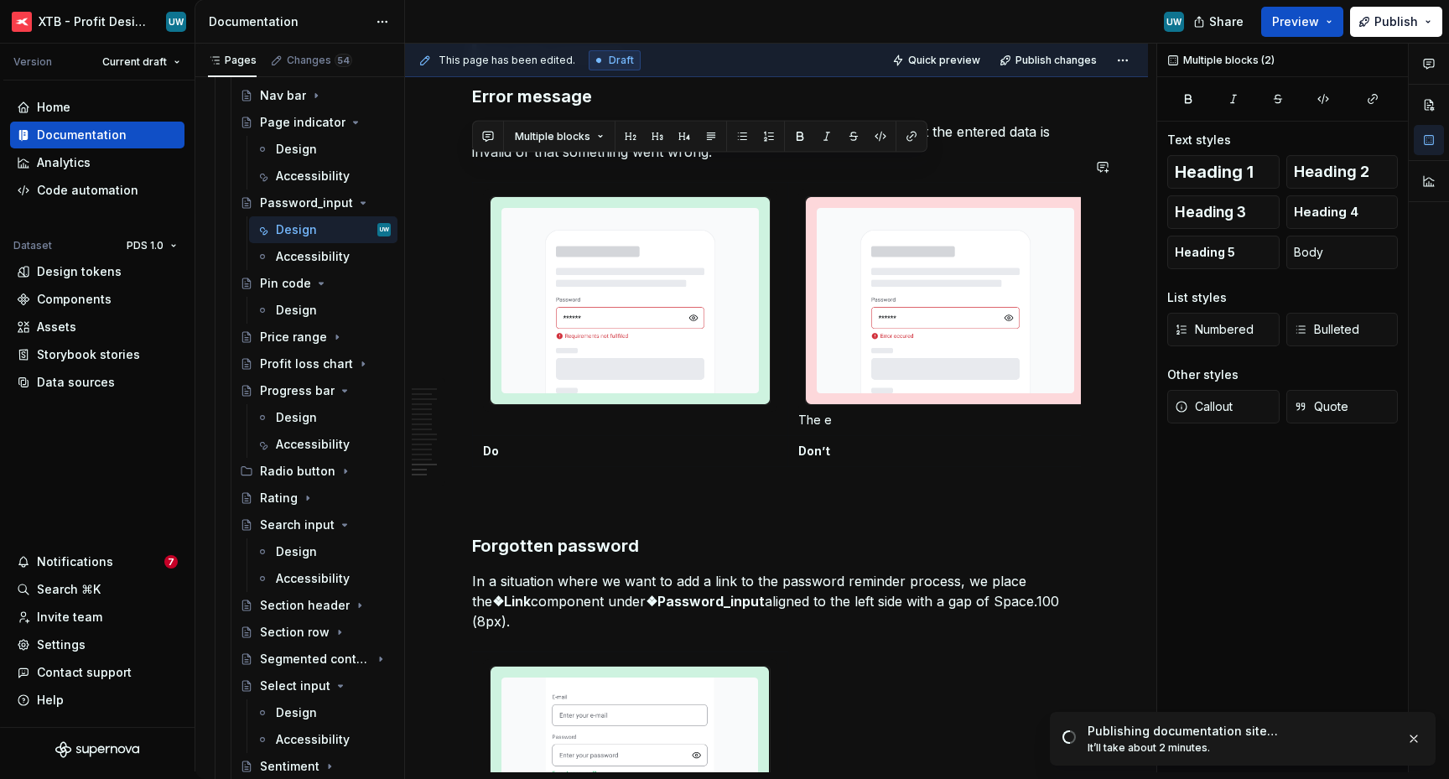
click at [547, 108] on h3 "Error message" at bounding box center [776, 96] width 609 height 23
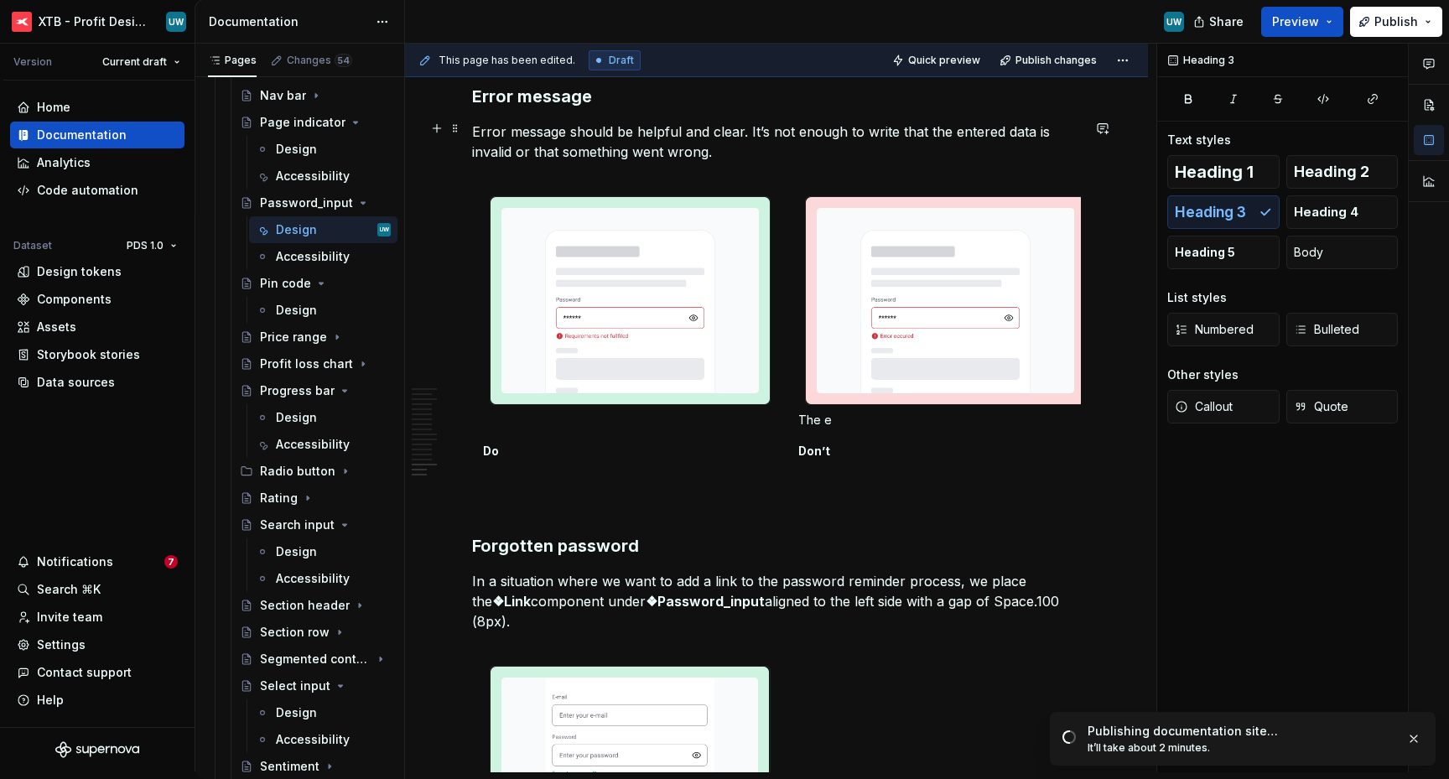
click at [530, 31] on h1 "Do's and dont's" at bounding box center [776, 16] width 609 height 30
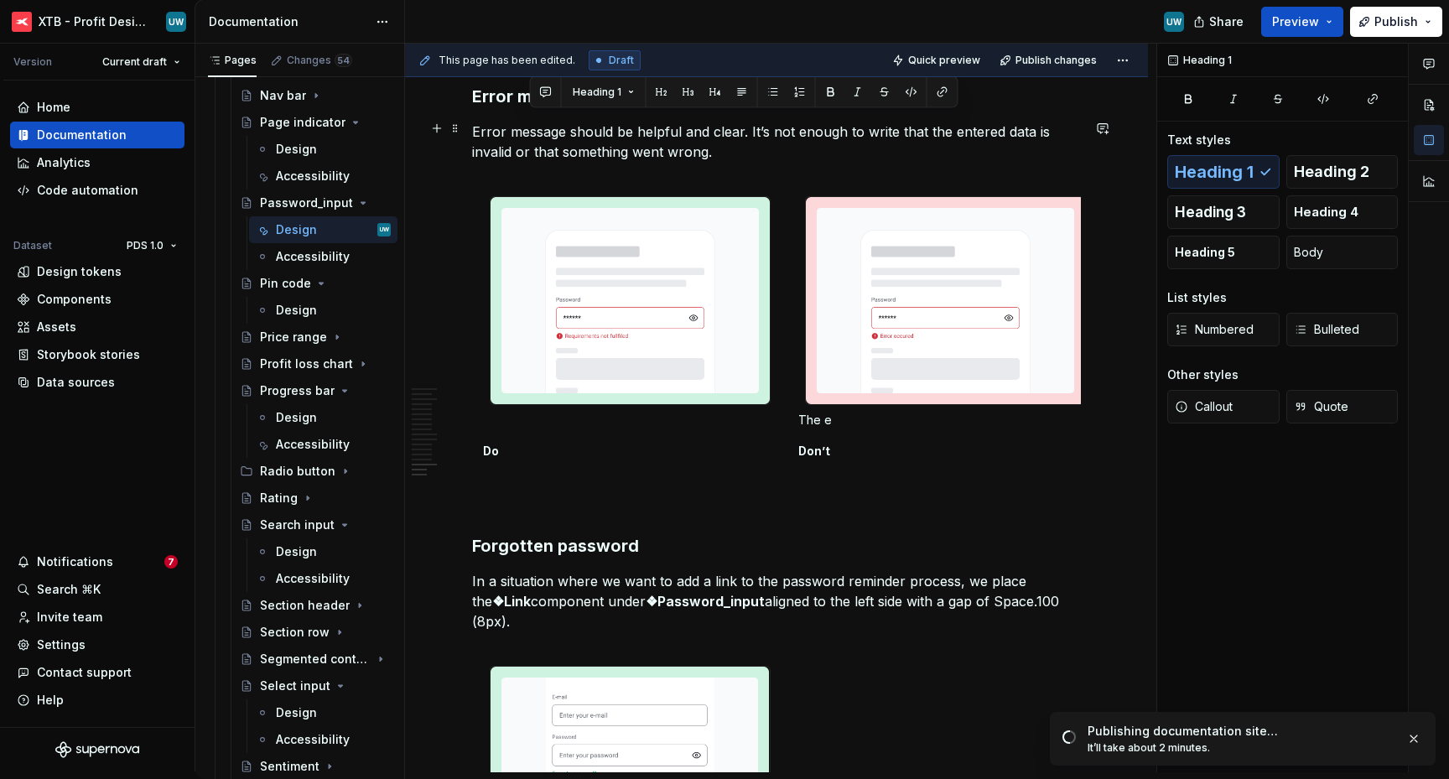
click at [530, 31] on h1 "Do's and dont's" at bounding box center [776, 16] width 609 height 30
click at [566, 108] on h3 "Error message" at bounding box center [776, 96] width 609 height 23
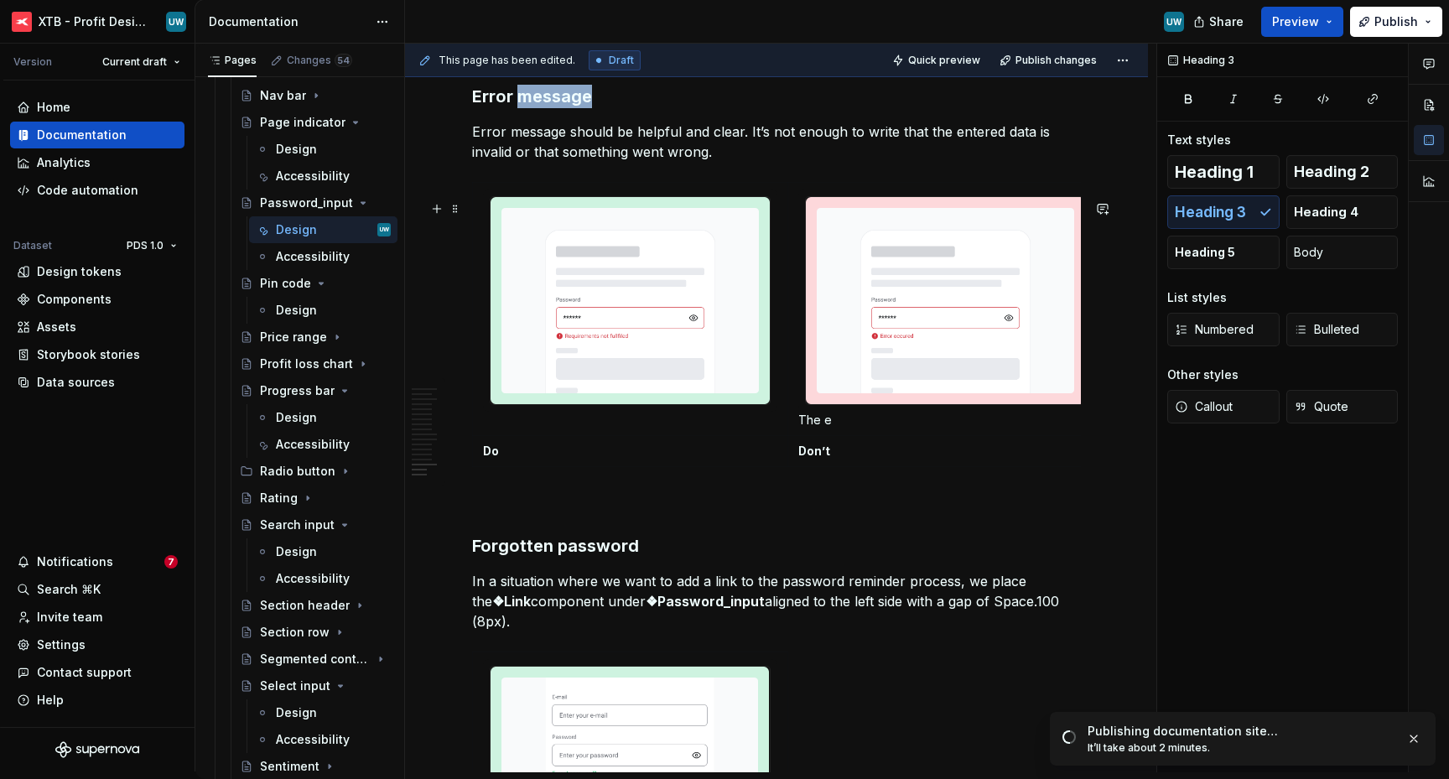
click at [566, 108] on h3 "Error message" at bounding box center [776, 96] width 609 height 23
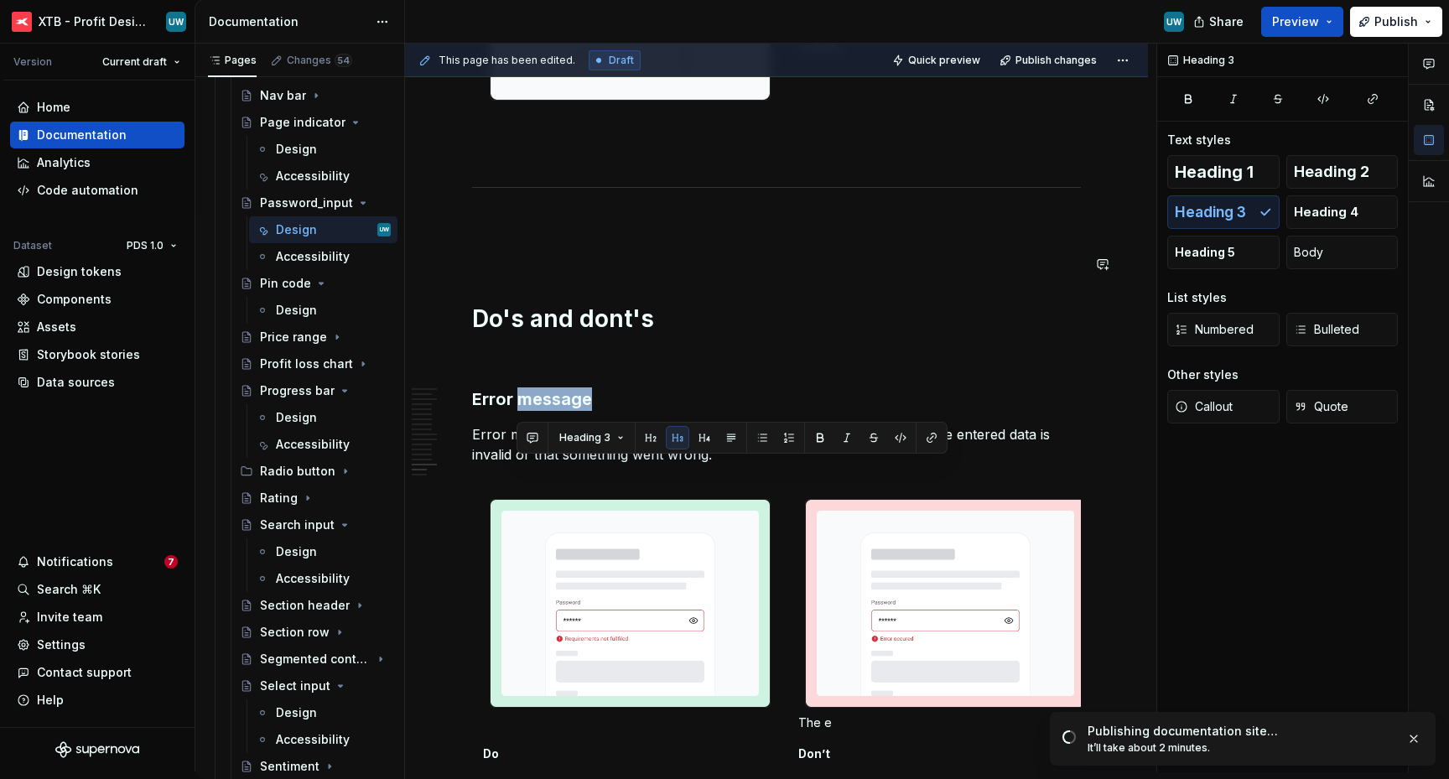
scroll to position [6280, 0]
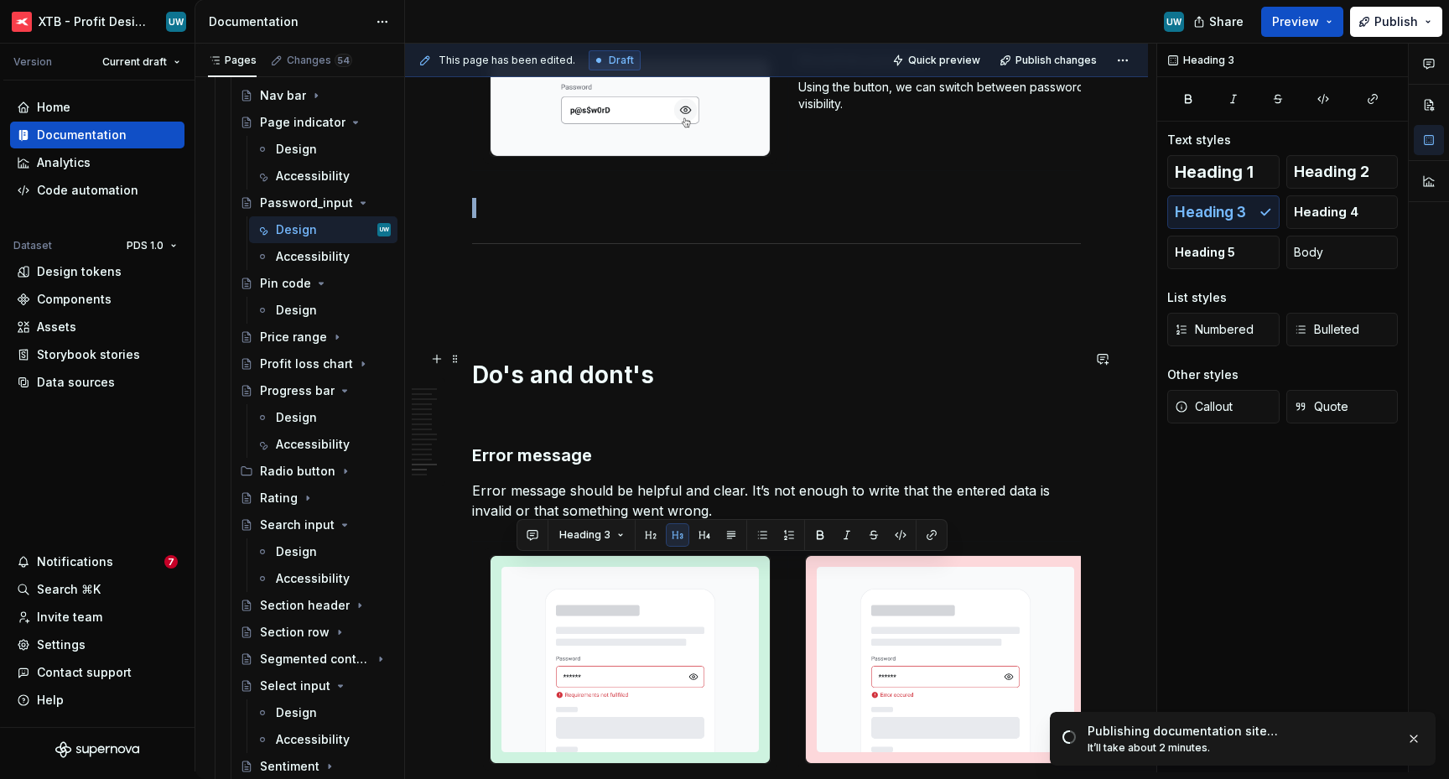
click at [605, 249] on div at bounding box center [776, 243] width 609 height 11
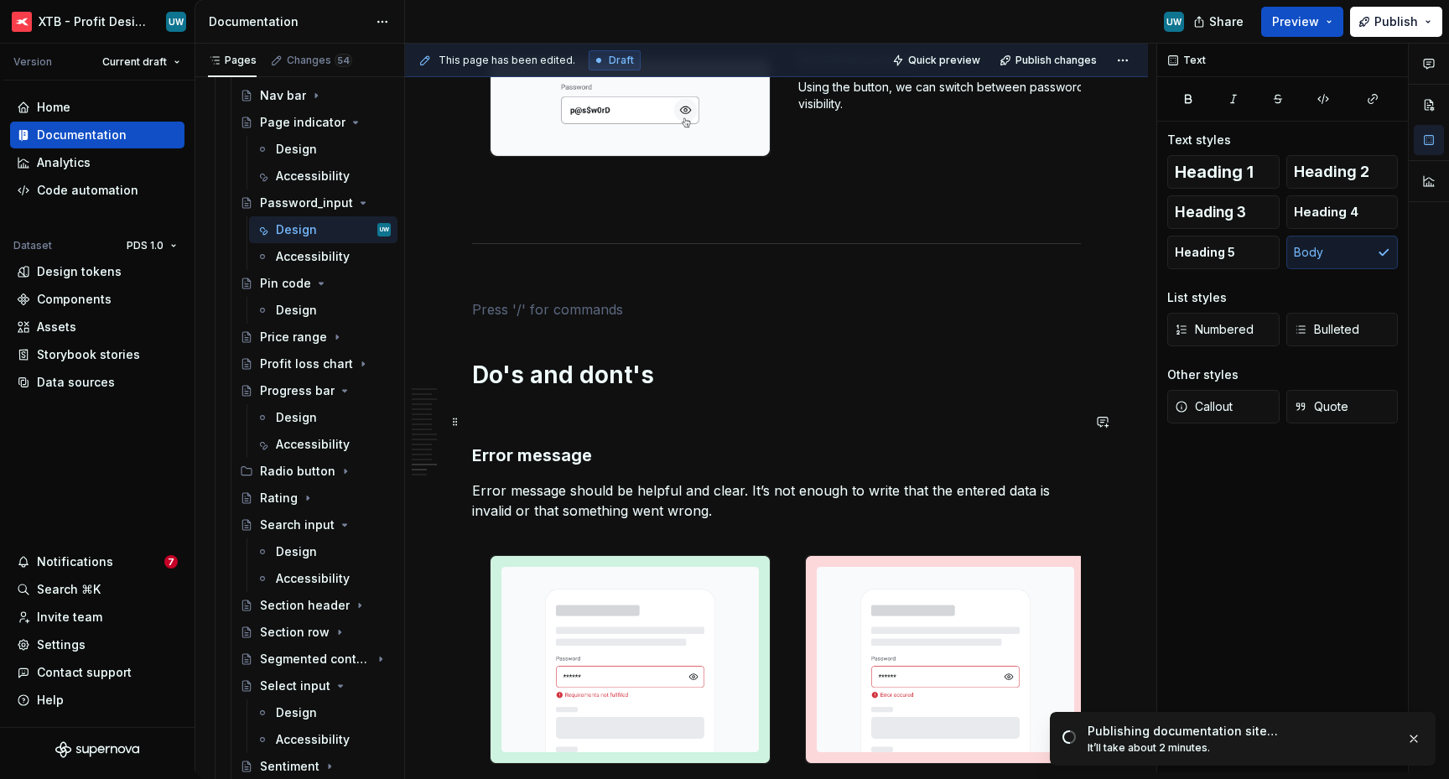
click at [557, 319] on p at bounding box center [776, 309] width 609 height 20
click at [545, 289] on p at bounding box center [776, 279] width 609 height 20
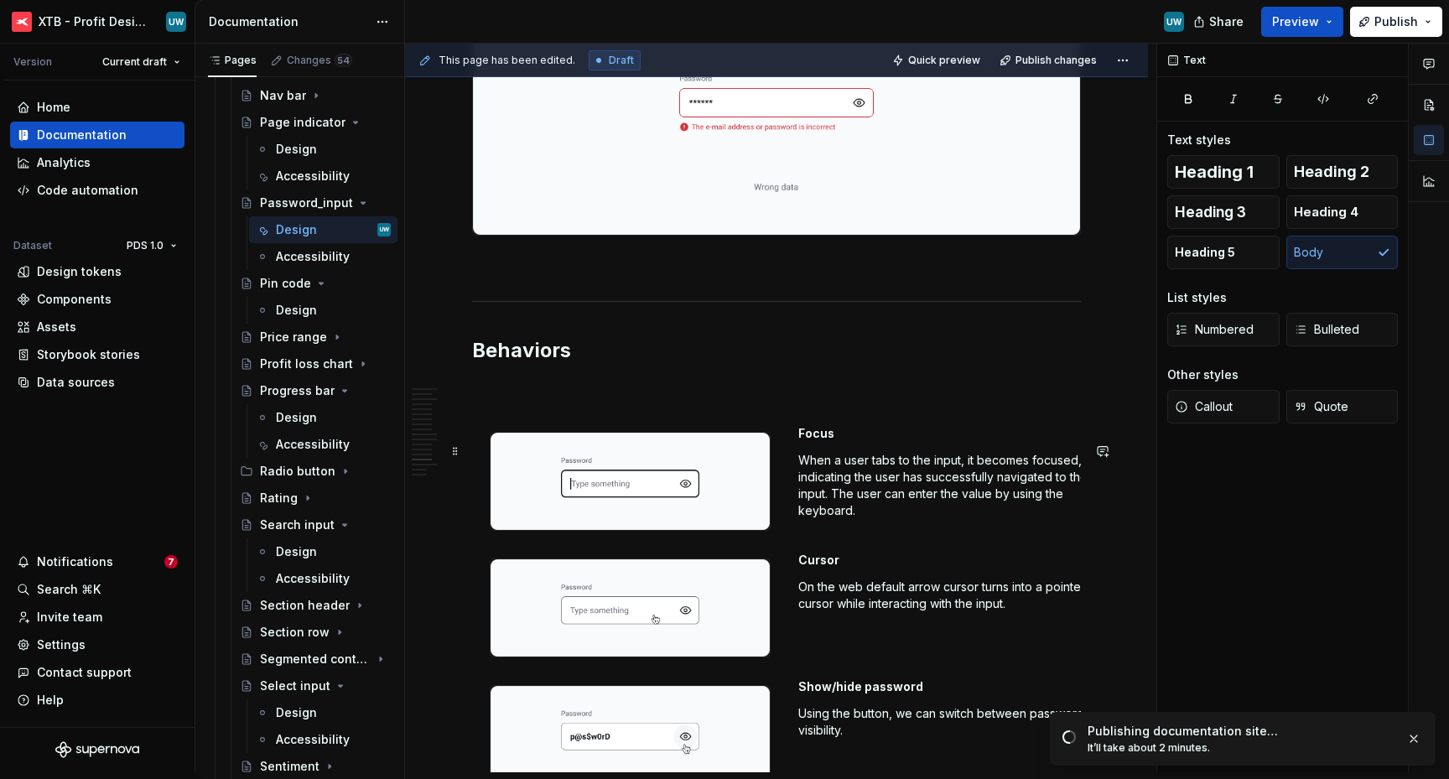
scroll to position [5576, 0]
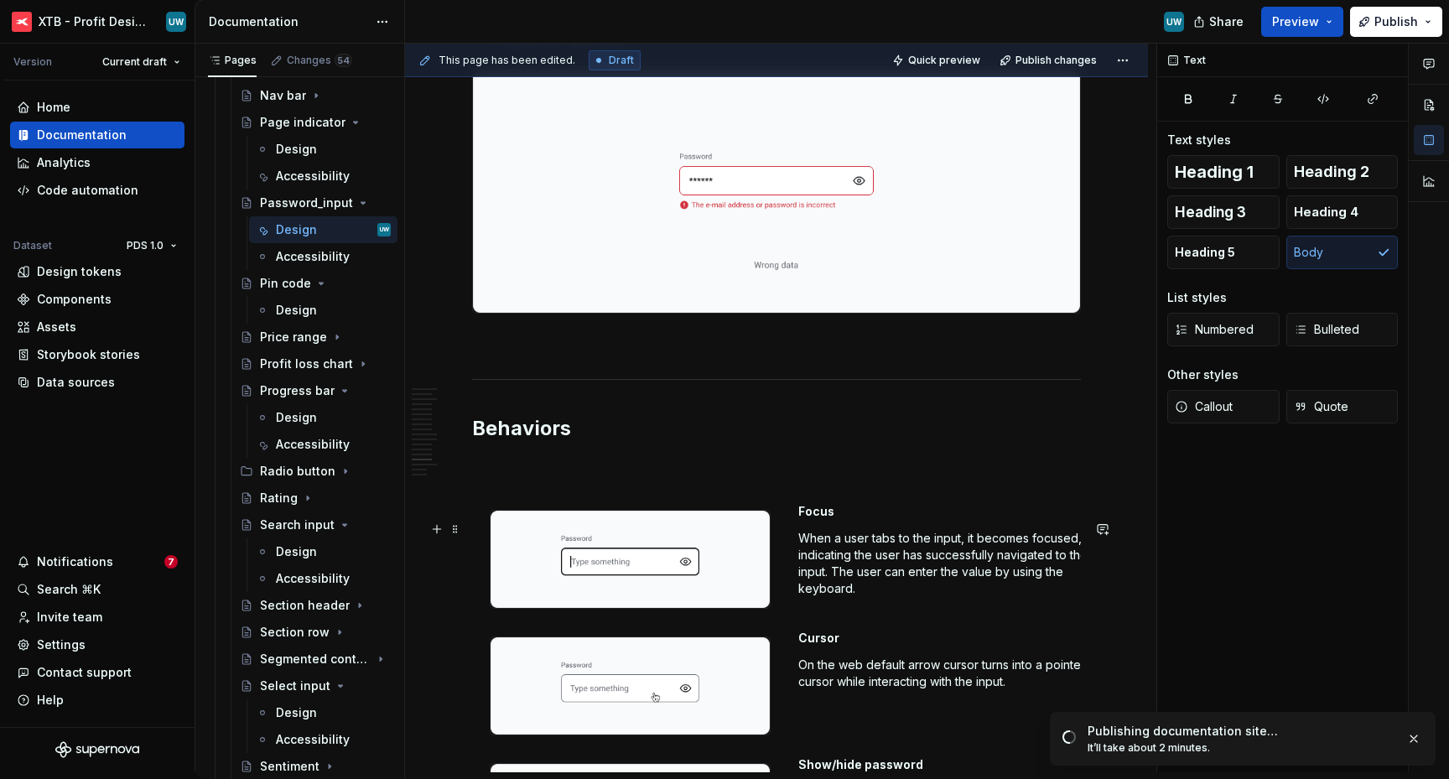
click at [516, 442] on h2 "Behaviors" at bounding box center [776, 428] width 609 height 27
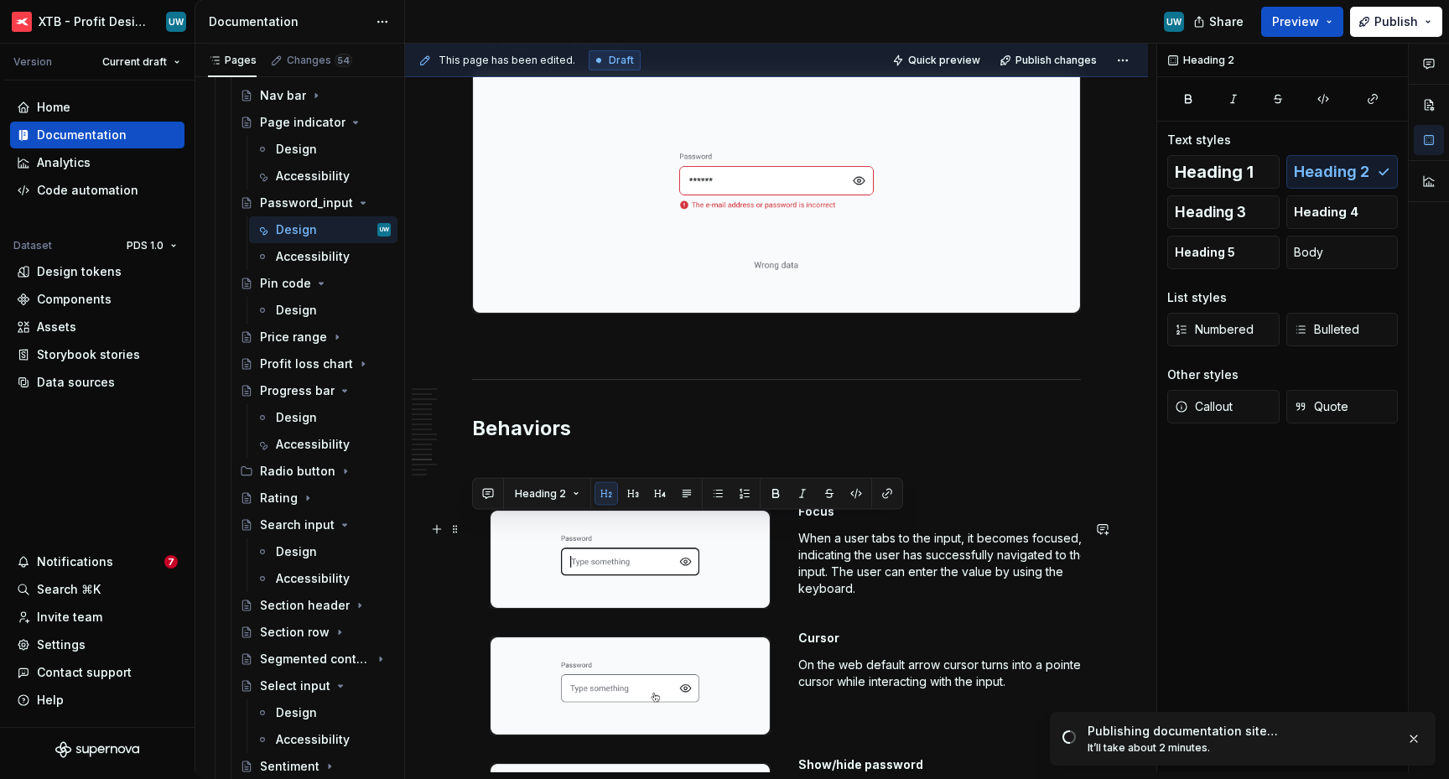
click at [473, 442] on h2 "Behaviors" at bounding box center [776, 428] width 609 height 27
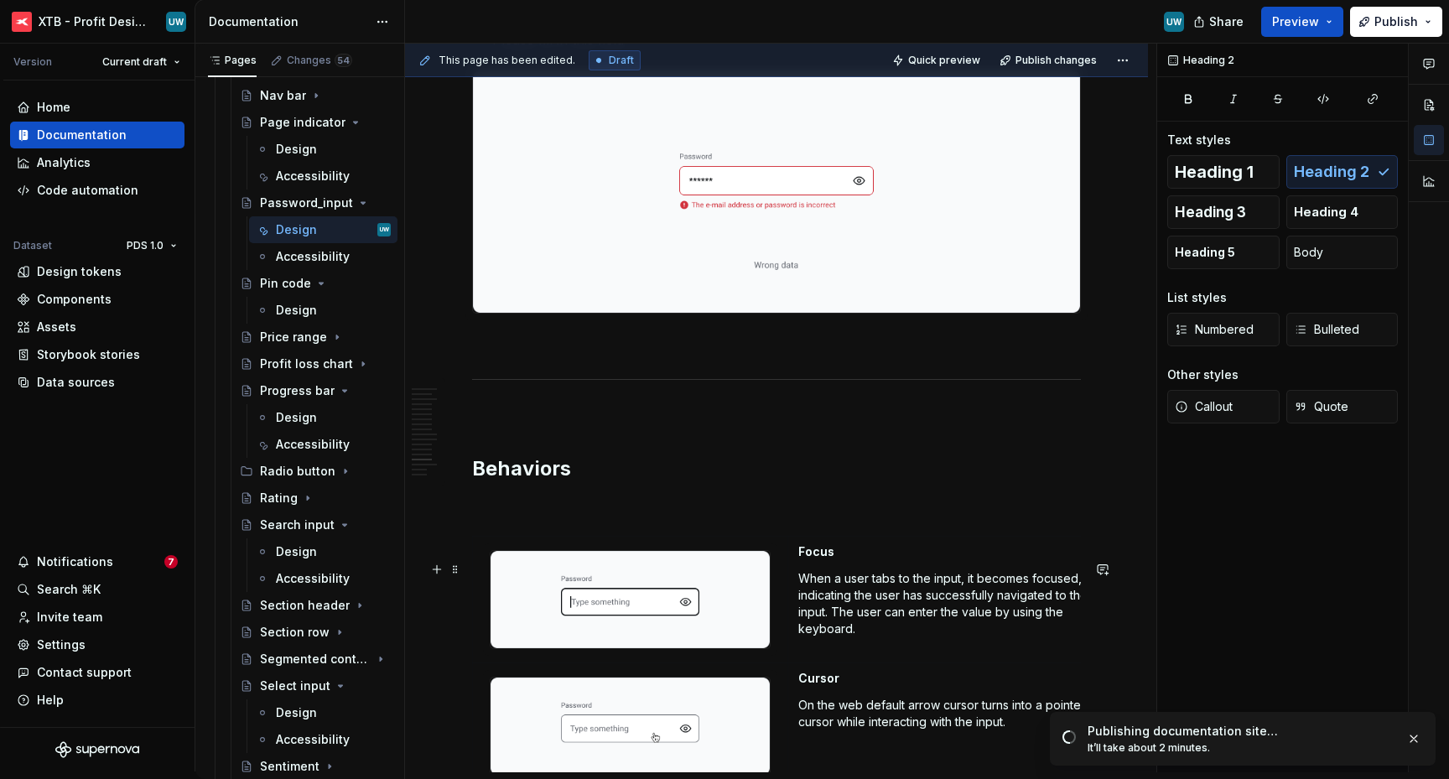
click at [512, 482] on h2 "Behaviors" at bounding box center [776, 468] width 609 height 27
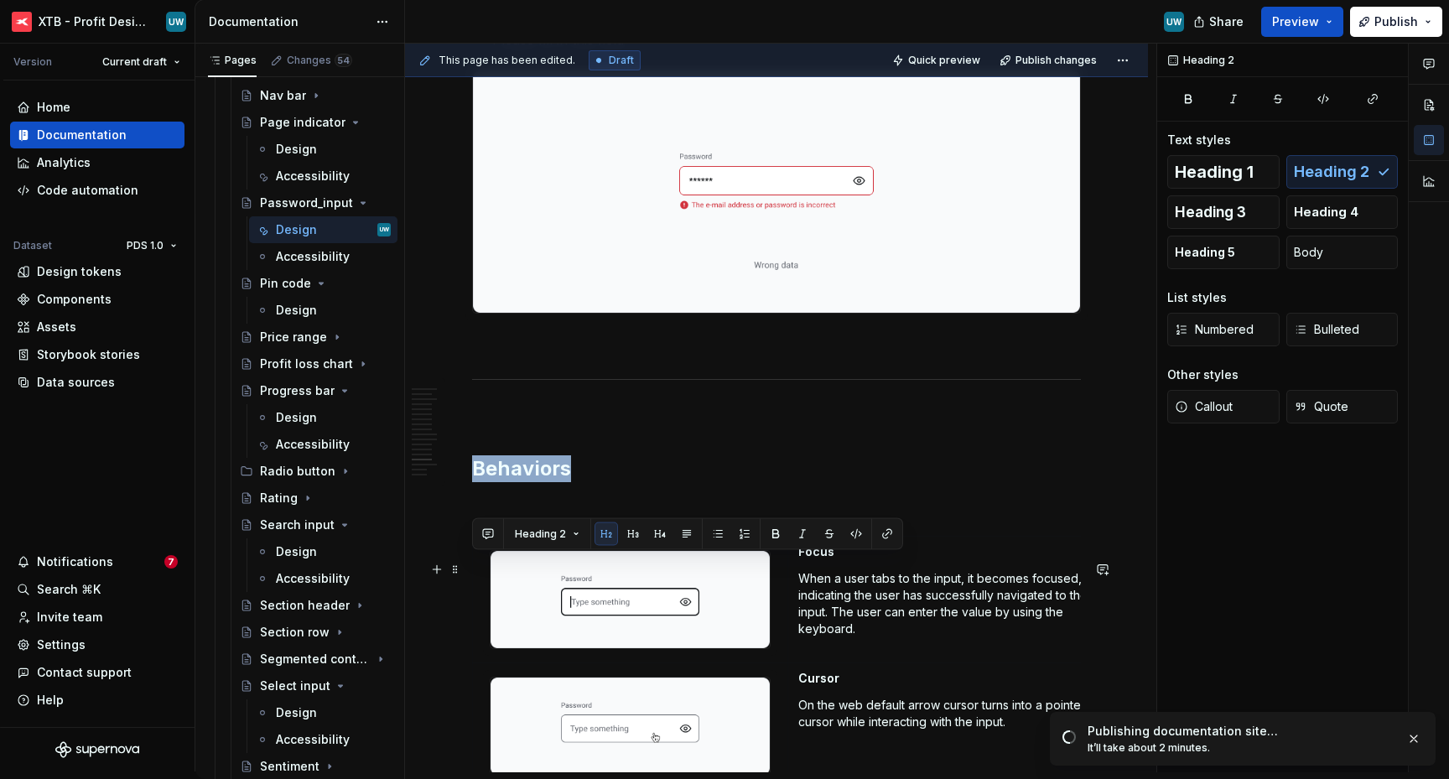
click at [512, 482] on h2 "Behaviors" at bounding box center [776, 468] width 609 height 27
click at [1222, 173] on span "Heading 1" at bounding box center [1214, 171] width 79 height 17
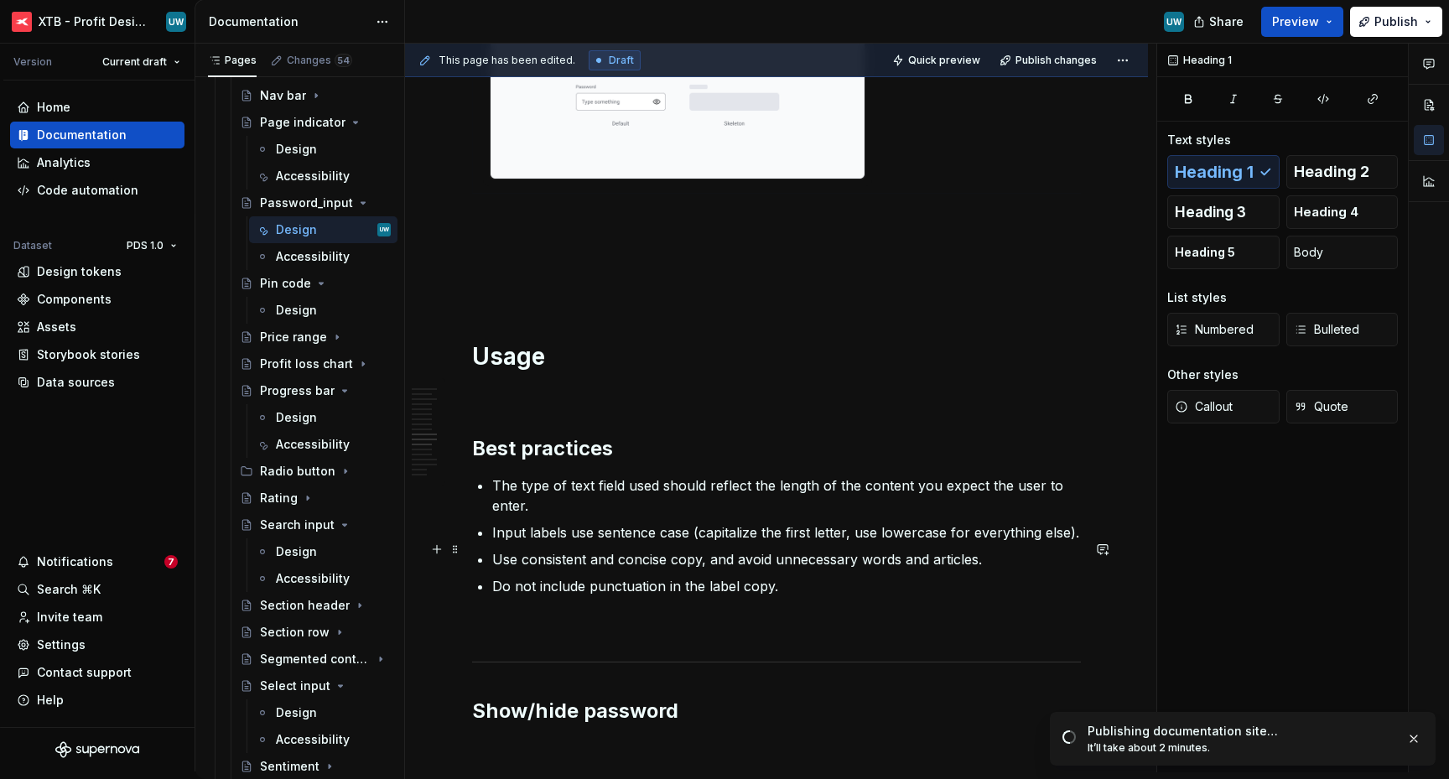
scroll to position [4131, 0]
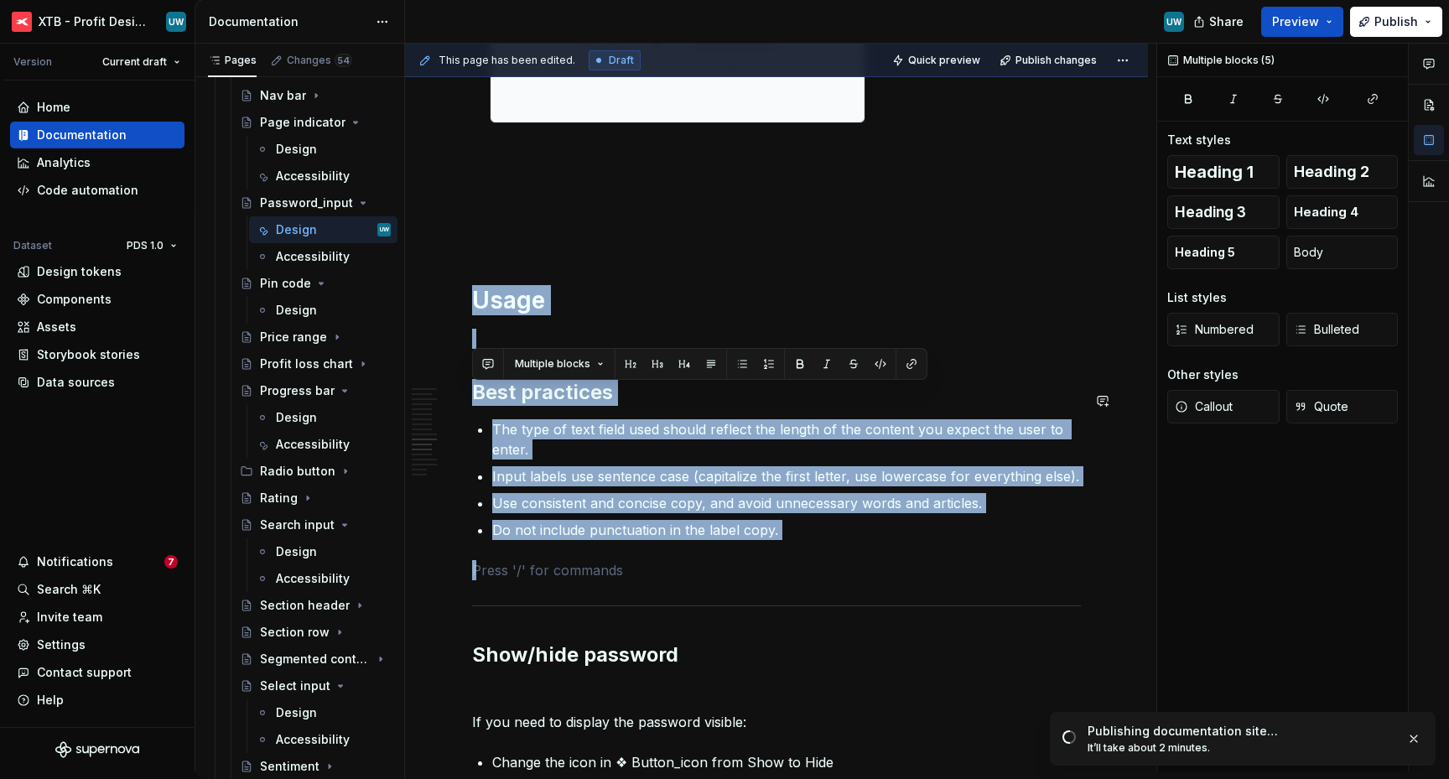
drag, startPoint x: 635, startPoint y: 644, endPoint x: 504, endPoint y: 350, distance: 322.4
copy div "Usage Best practices The type of text field used should reflect the length of t…"
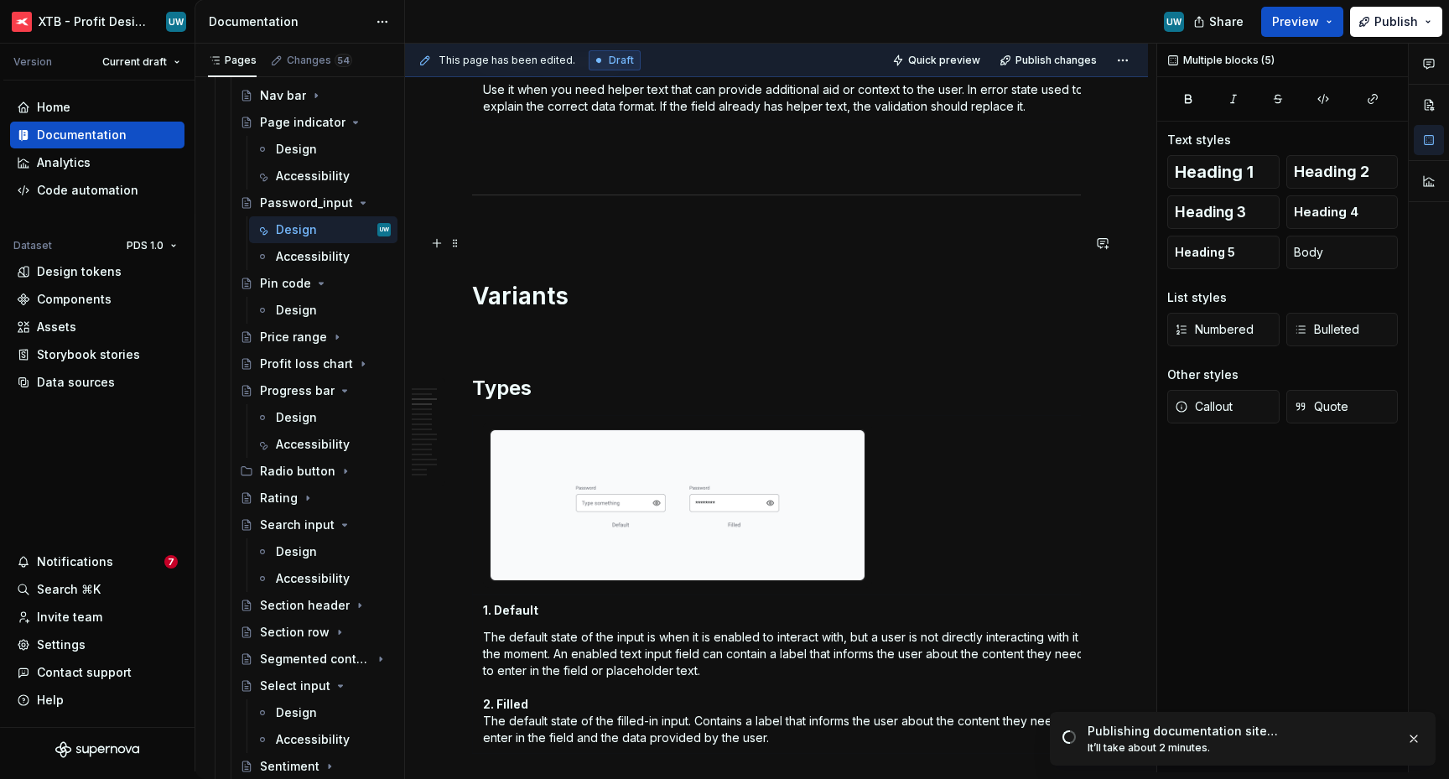
scroll to position [742, 0]
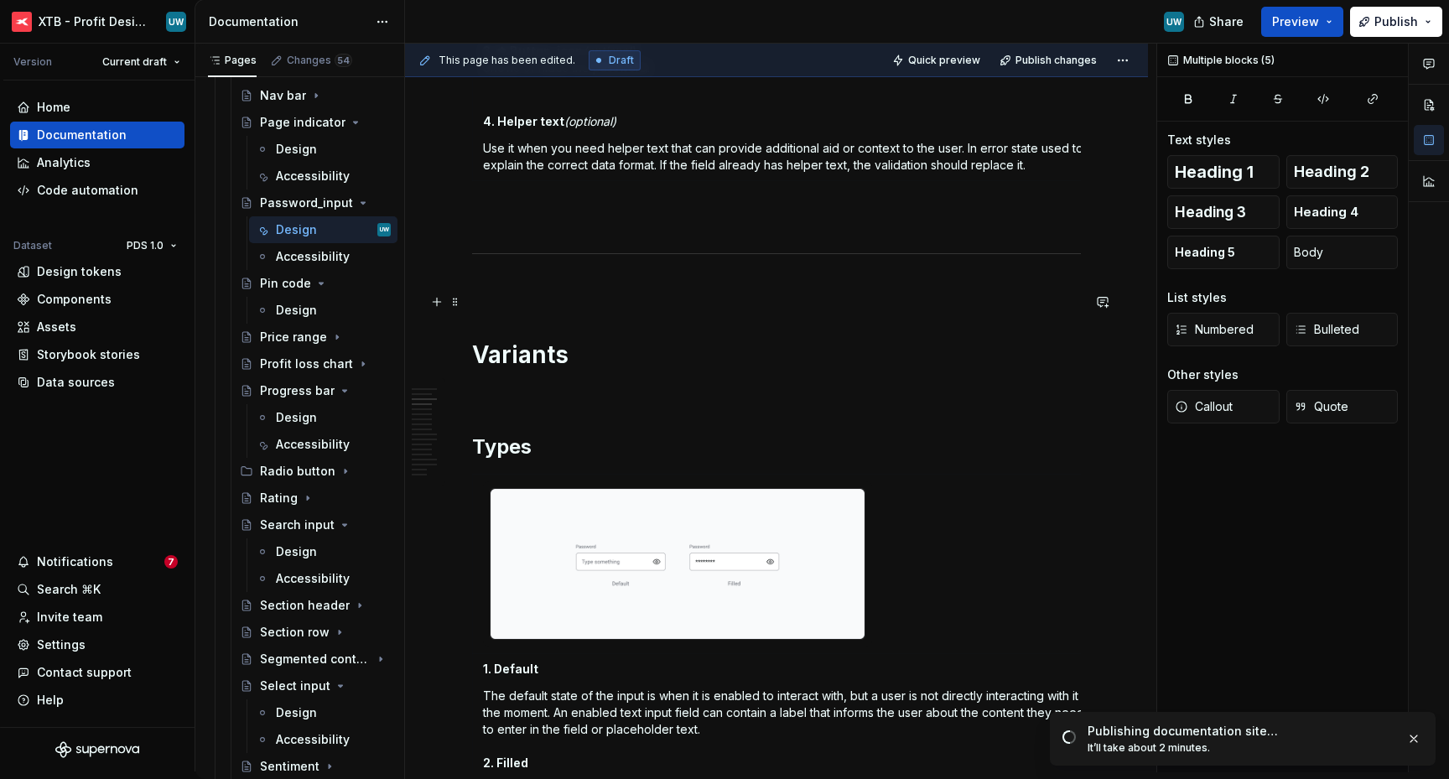
click at [572, 299] on p at bounding box center [776, 289] width 609 height 20
click at [290, 312] on div "Design" at bounding box center [296, 310] width 41 height 17
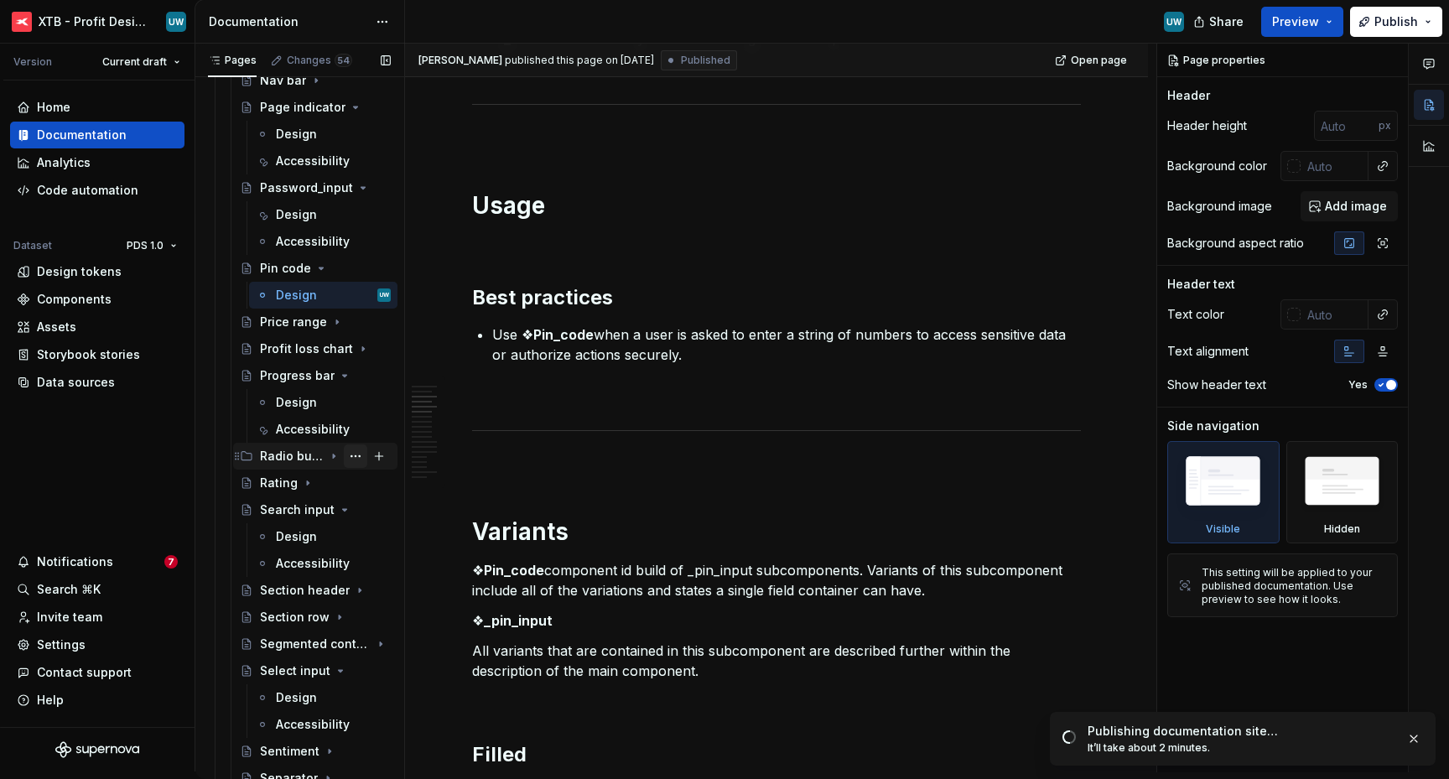
scroll to position [2575, 0]
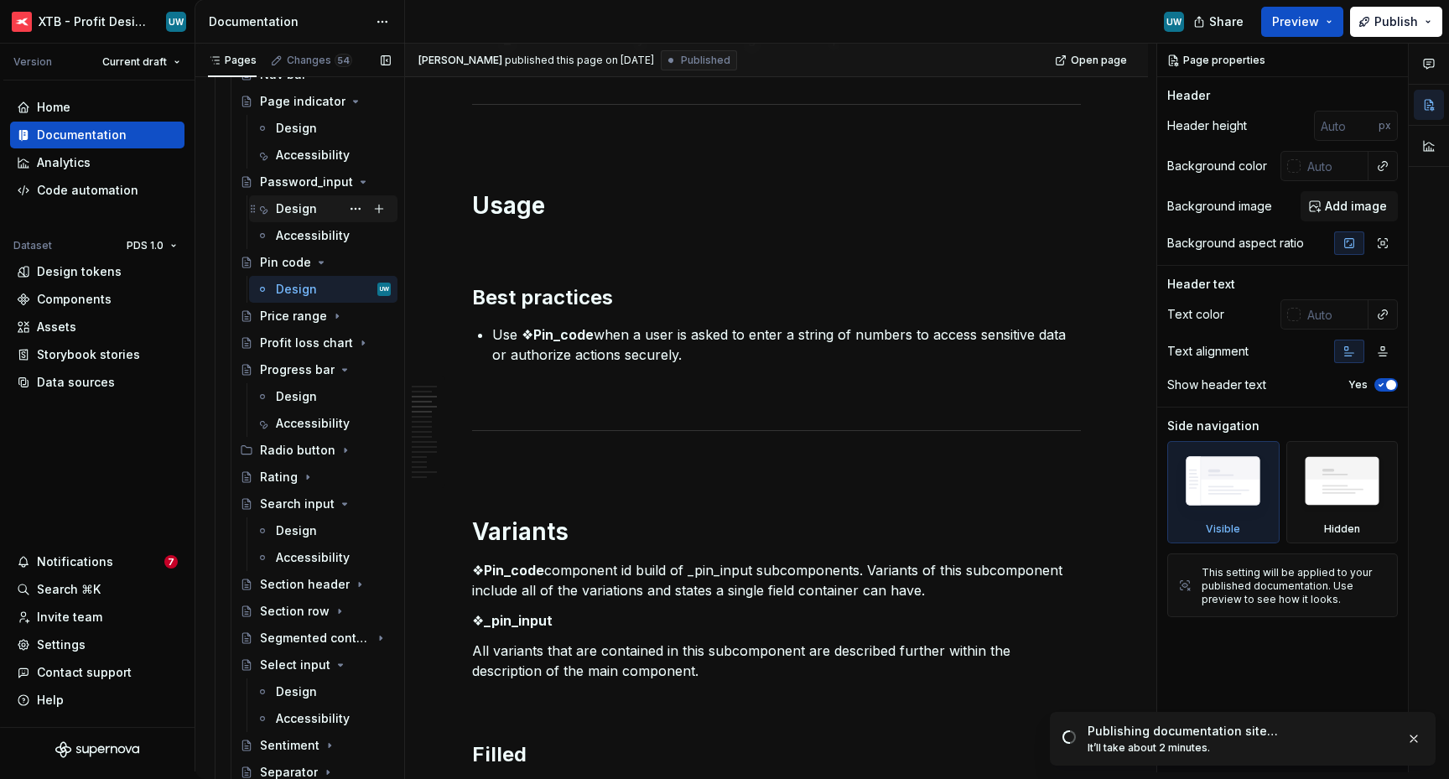
click at [289, 205] on div "Design" at bounding box center [296, 208] width 41 height 17
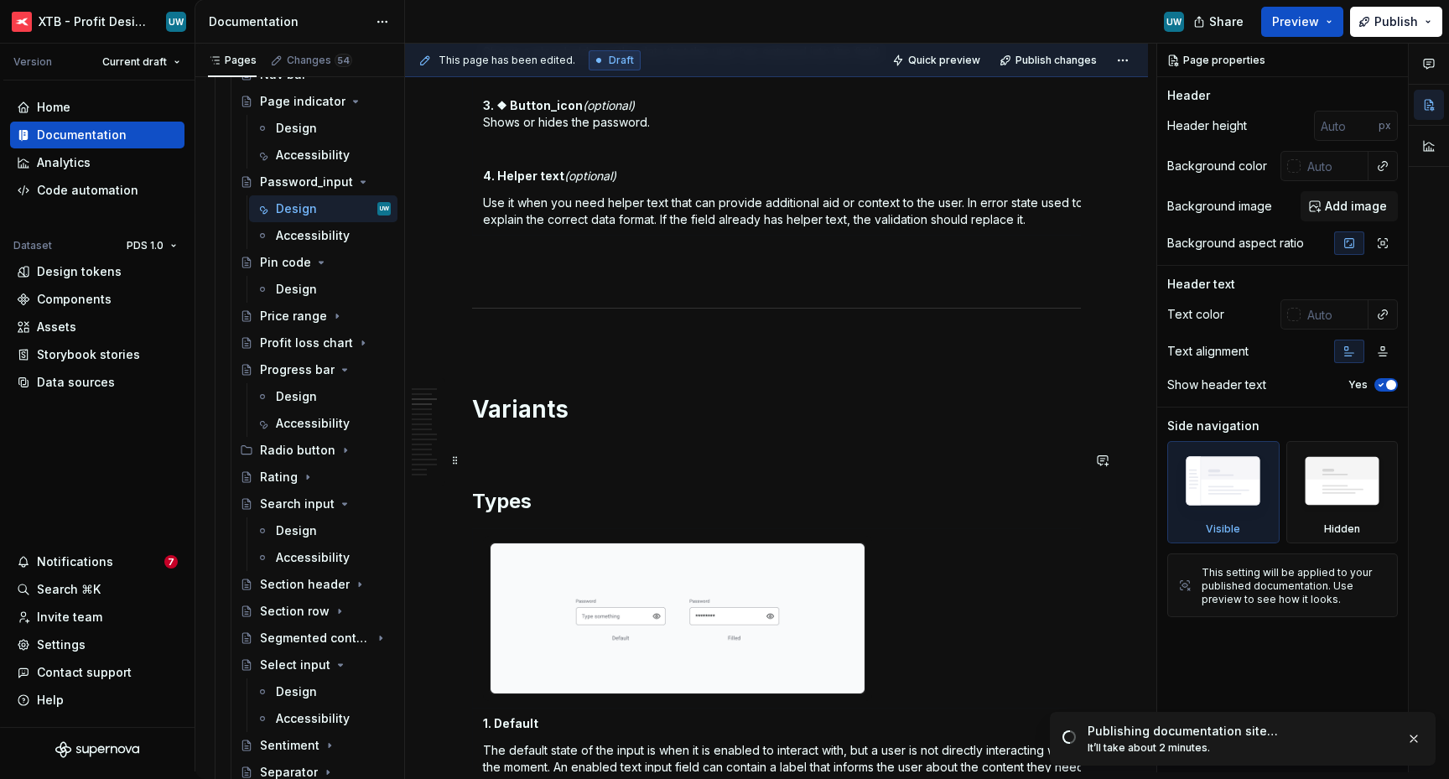
scroll to position [730, 0]
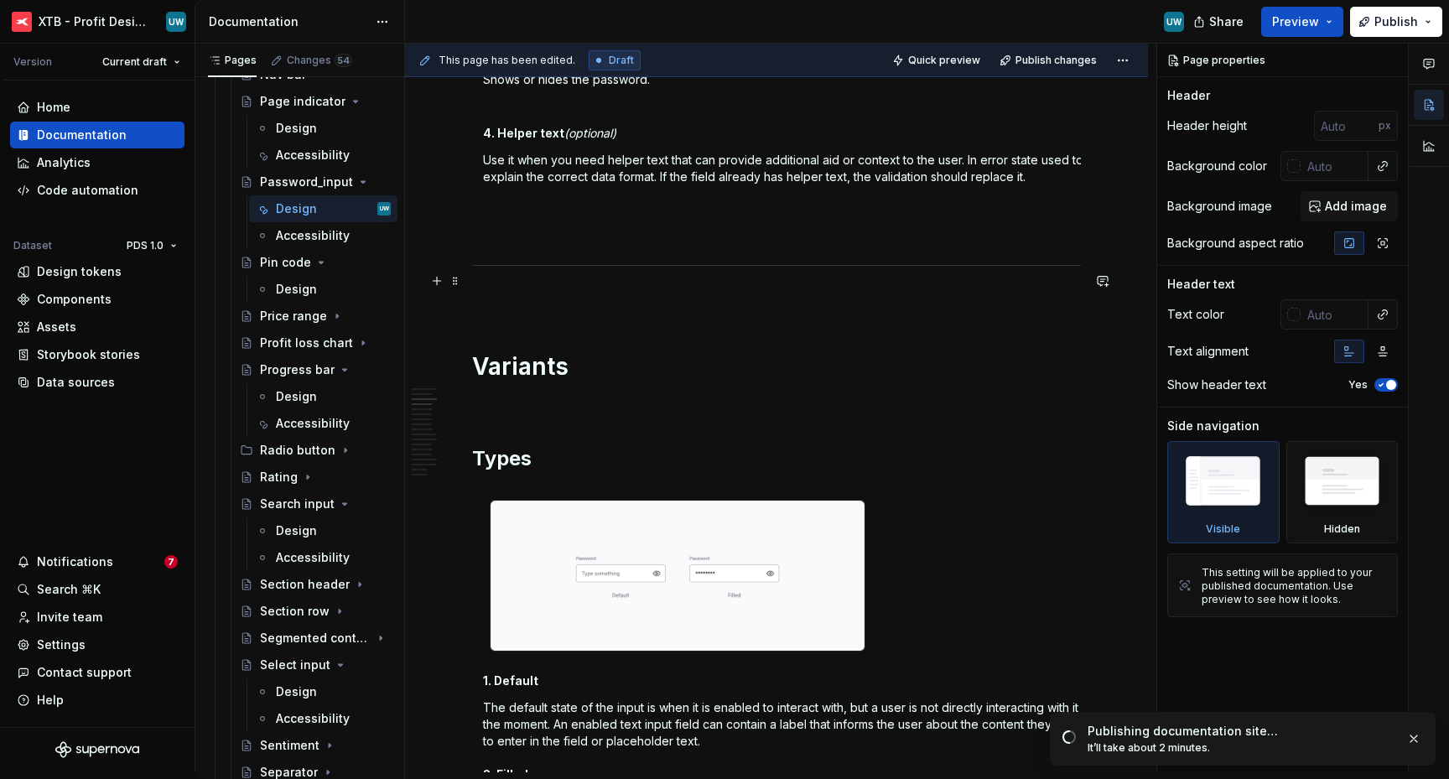
click at [541, 311] on p at bounding box center [776, 301] width 609 height 20
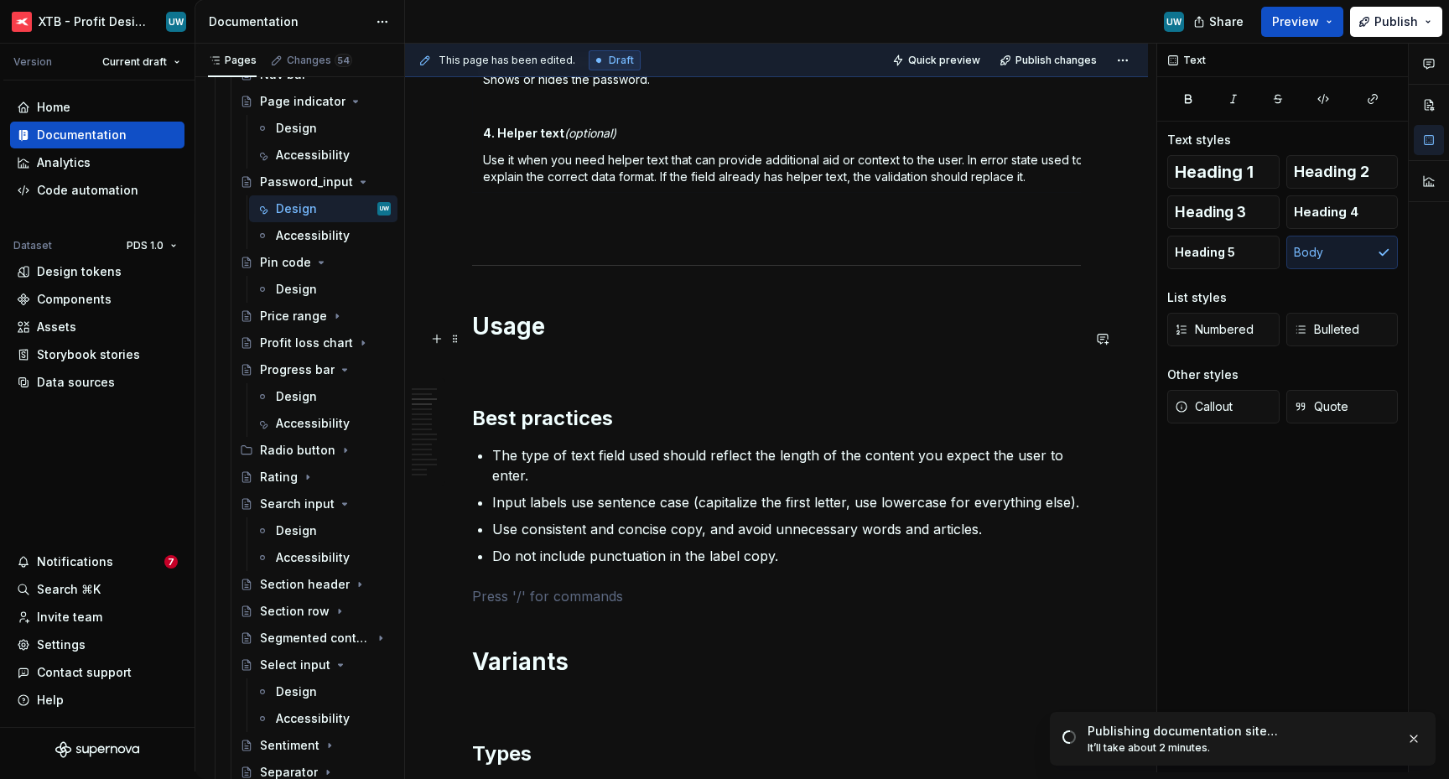
click at [476, 333] on h1 "Usage" at bounding box center [776, 326] width 609 height 30
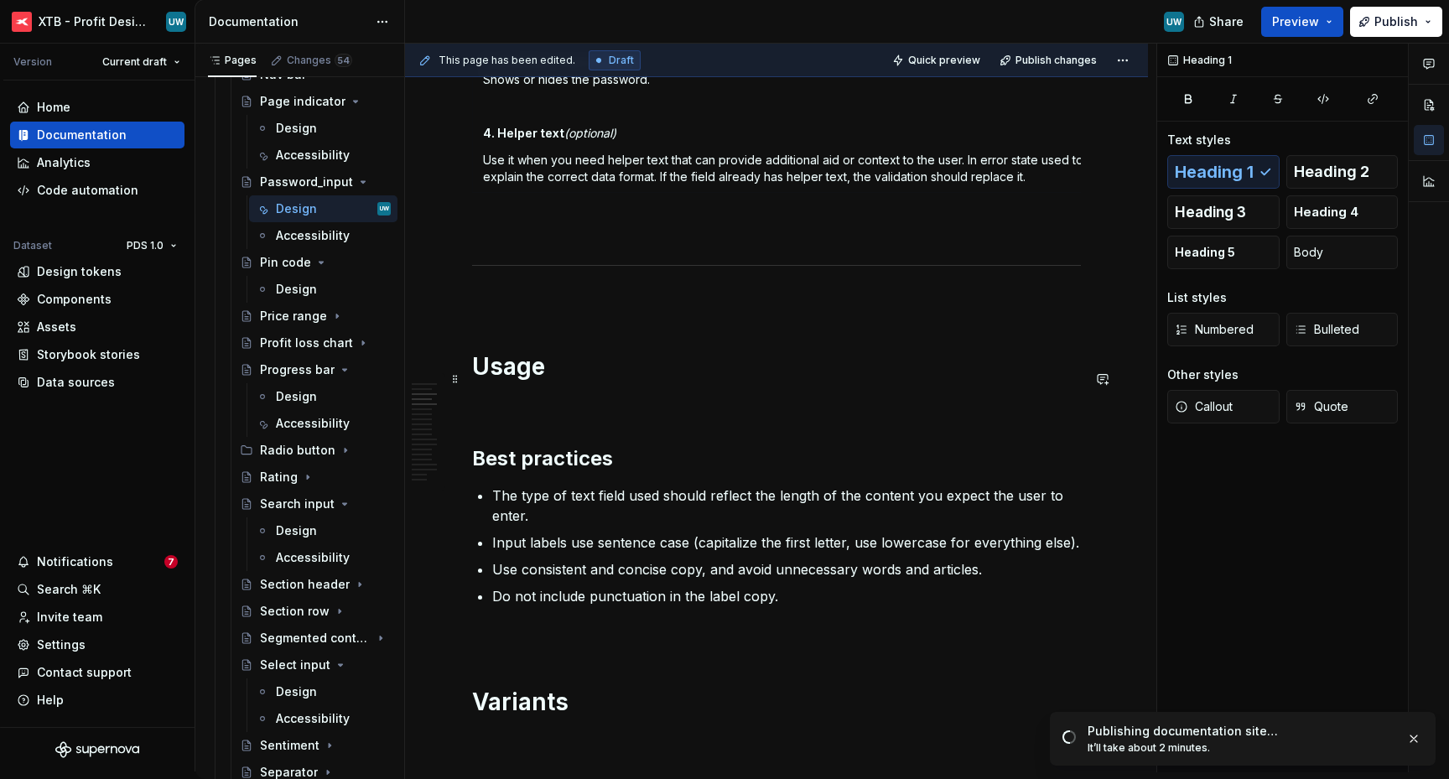
click at [511, 381] on h1 "Usage" at bounding box center [776, 366] width 609 height 30
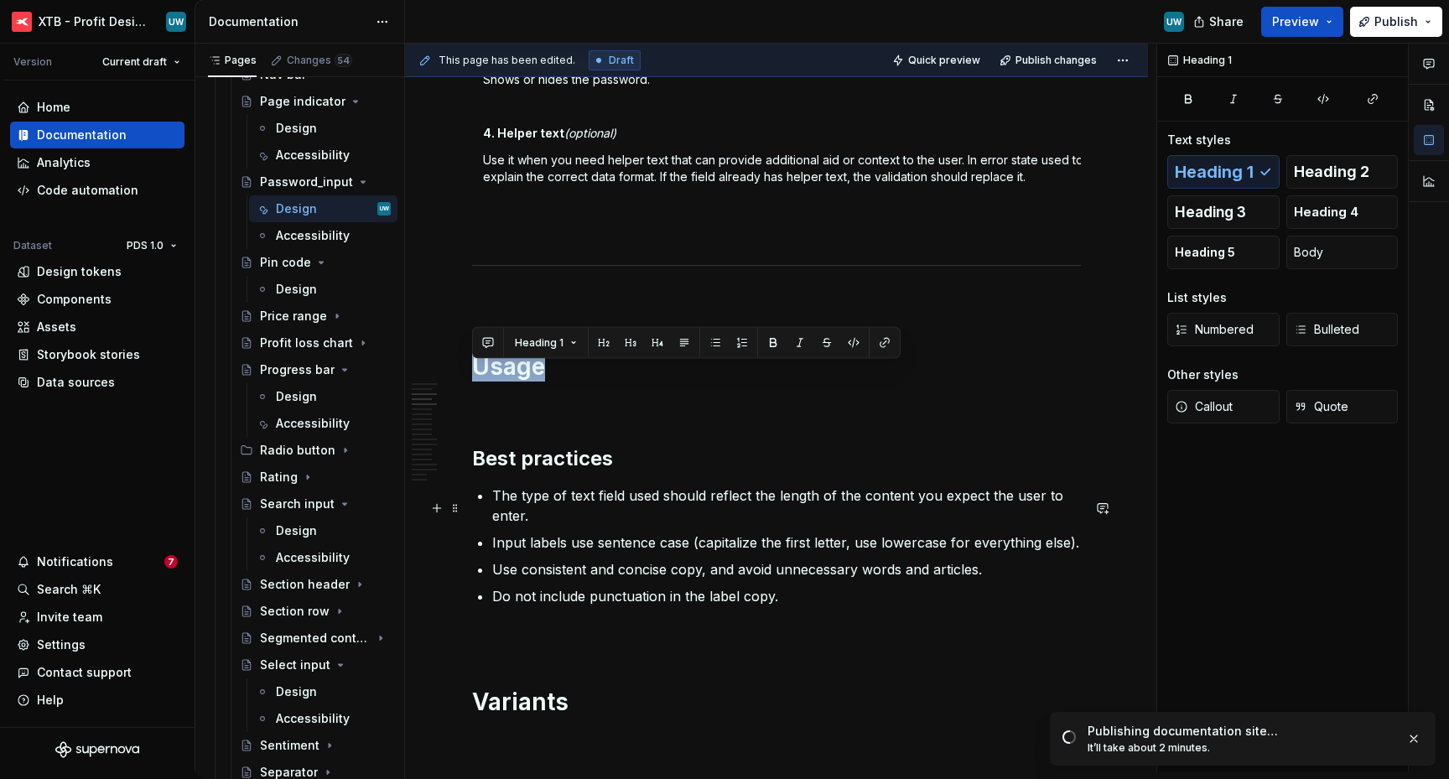
scroll to position [946, 0]
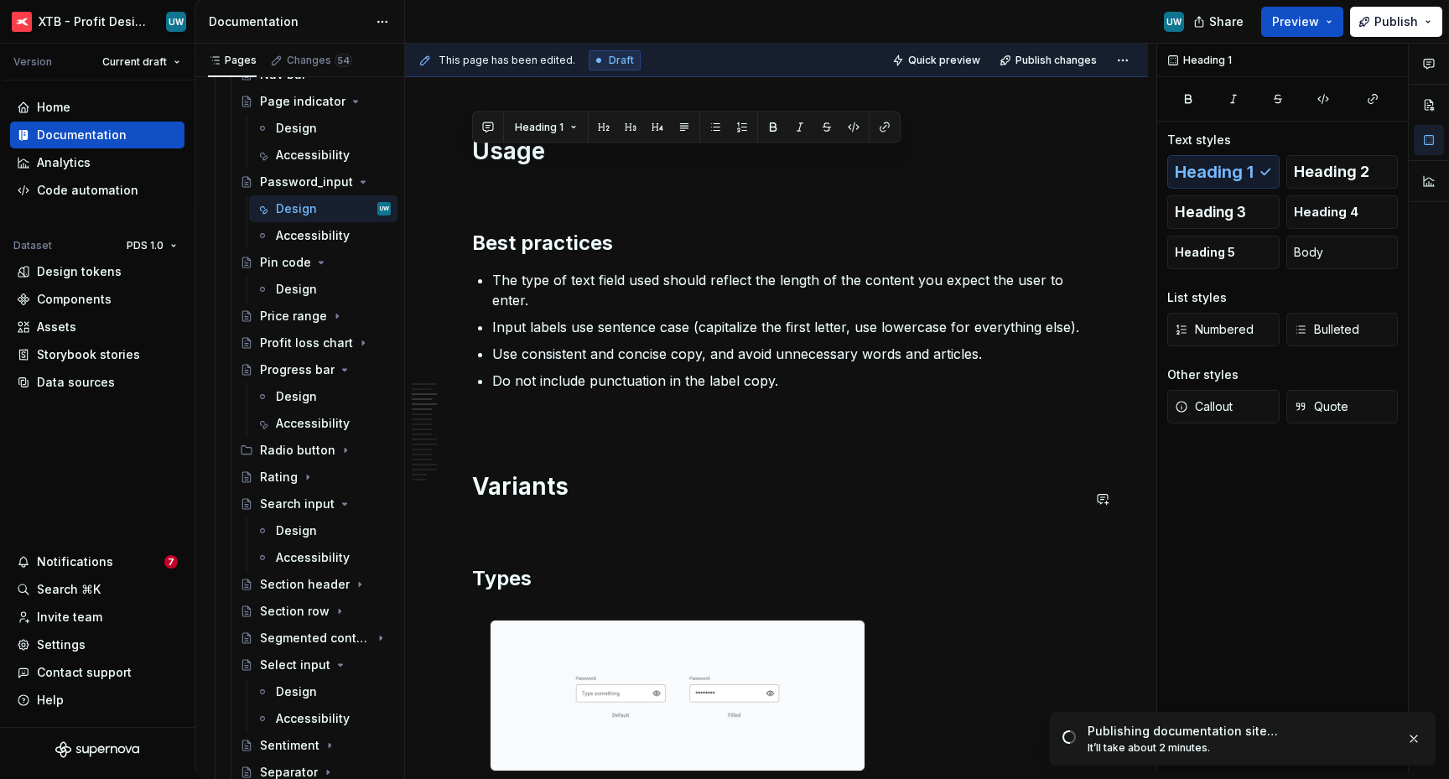
click at [523, 428] on p at bounding box center [776, 421] width 609 height 20
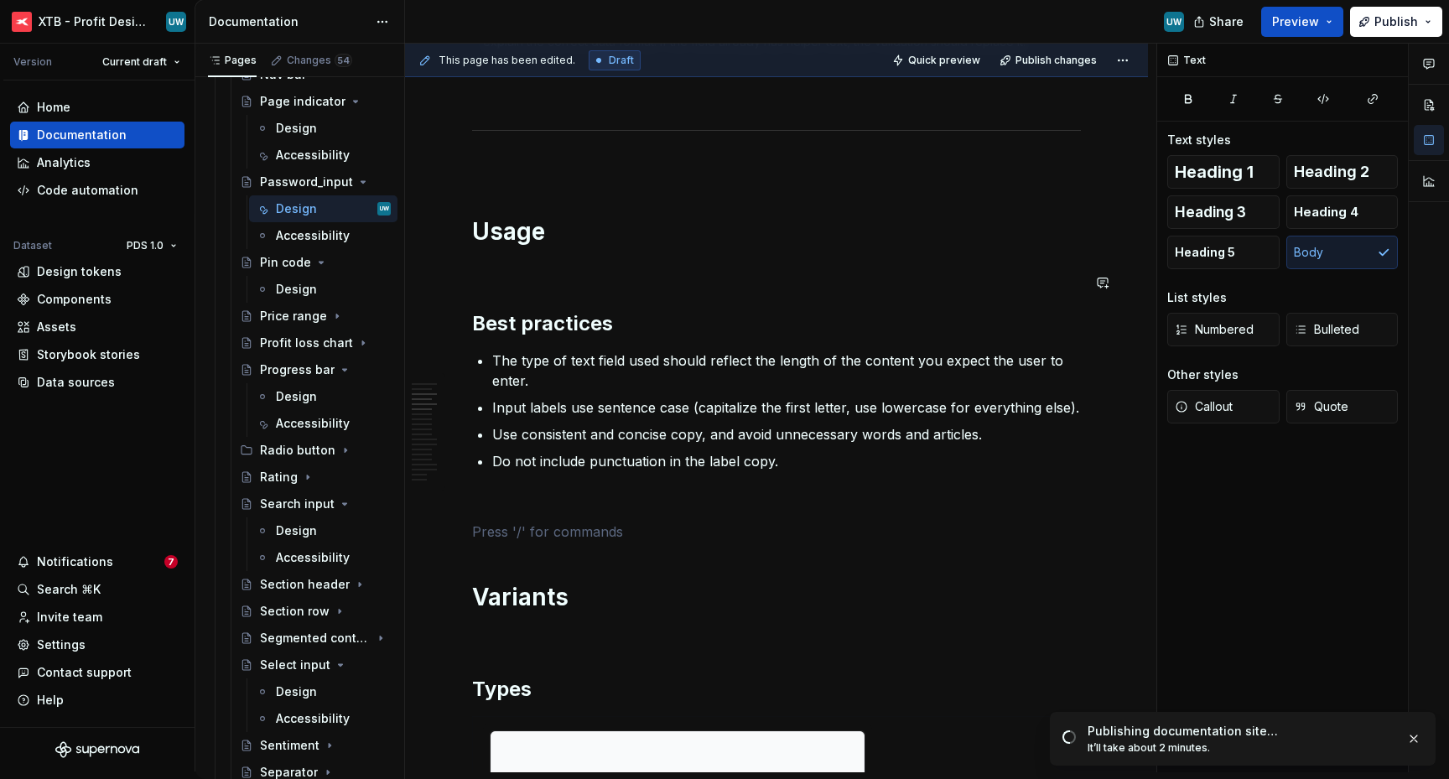
scroll to position [848, 0]
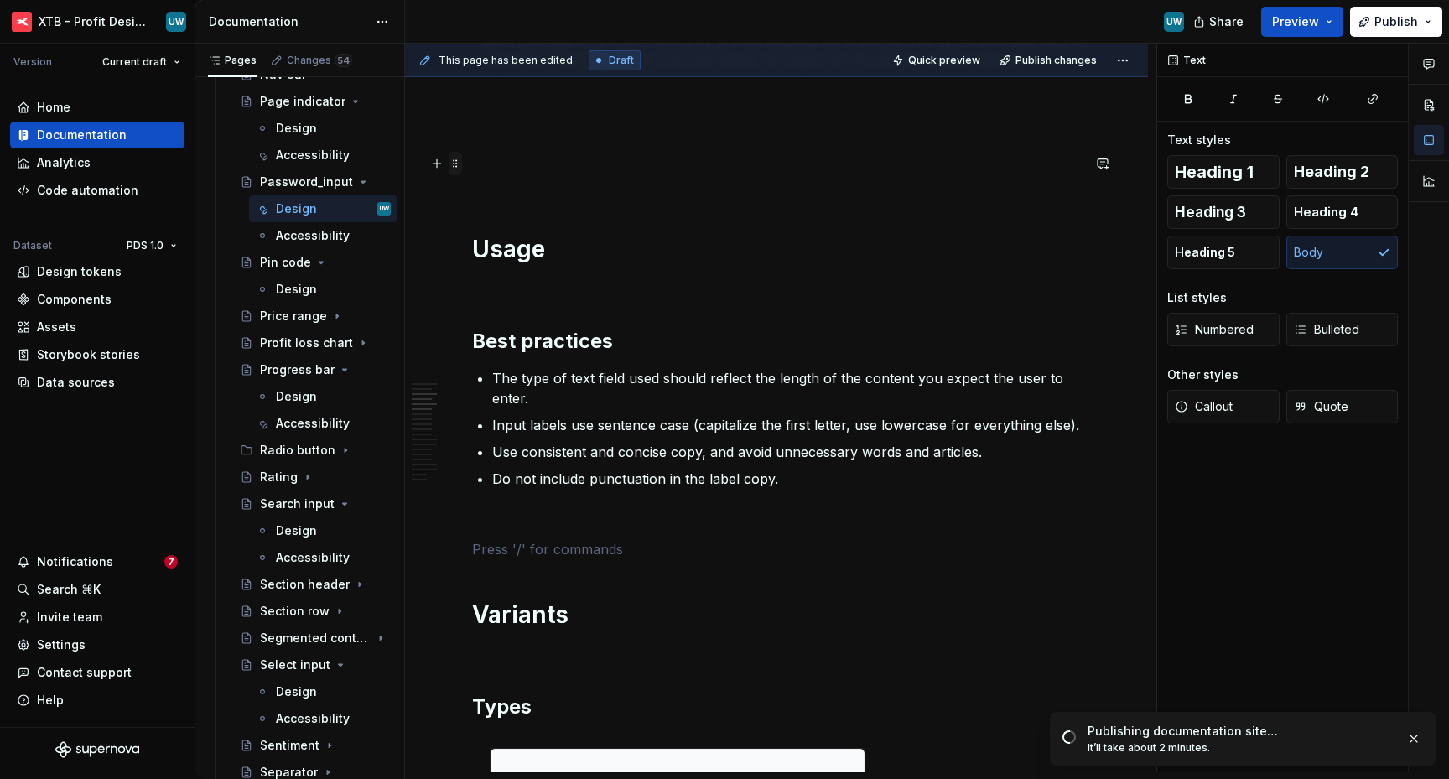
click at [460, 161] on span at bounding box center [455, 163] width 13 height 23
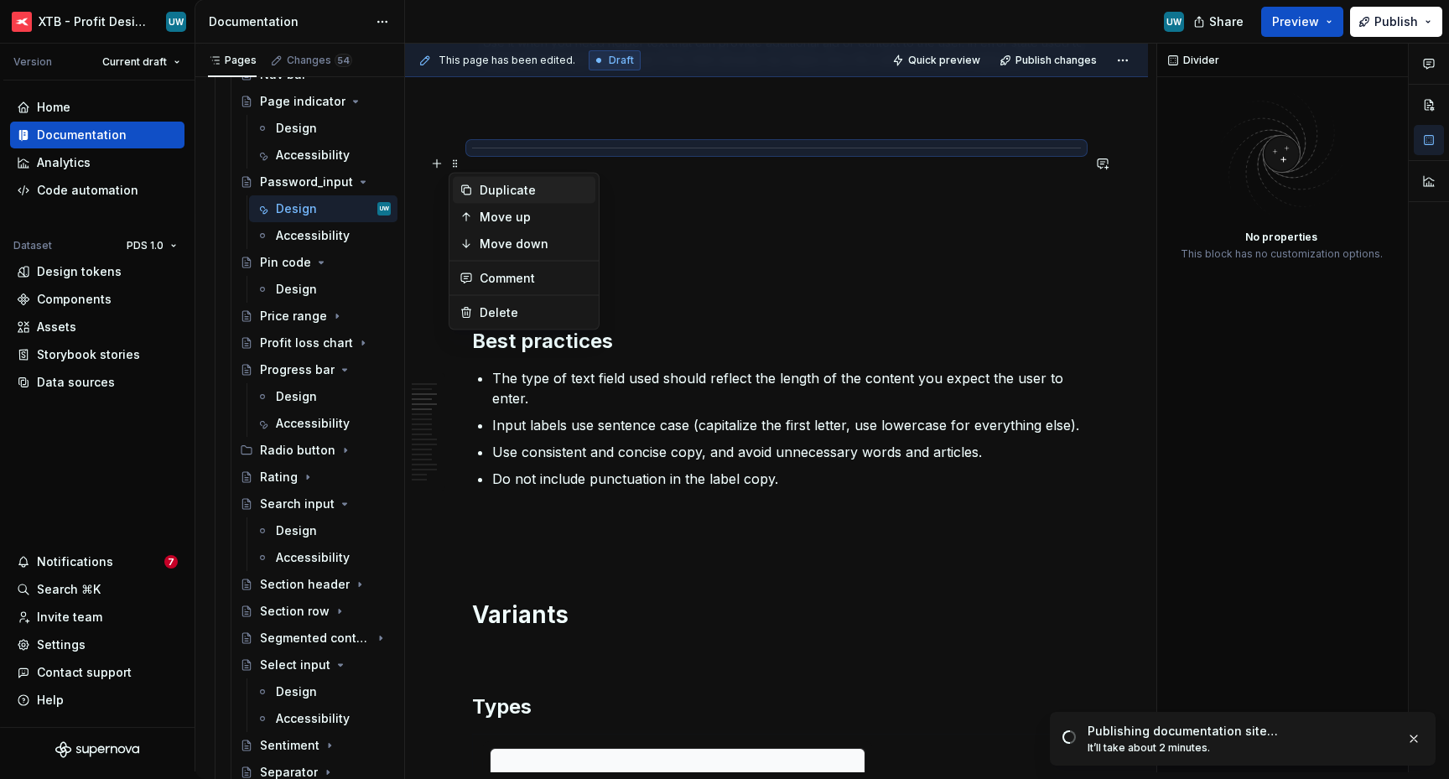
click at [509, 184] on div "Duplicate" at bounding box center [534, 190] width 109 height 17
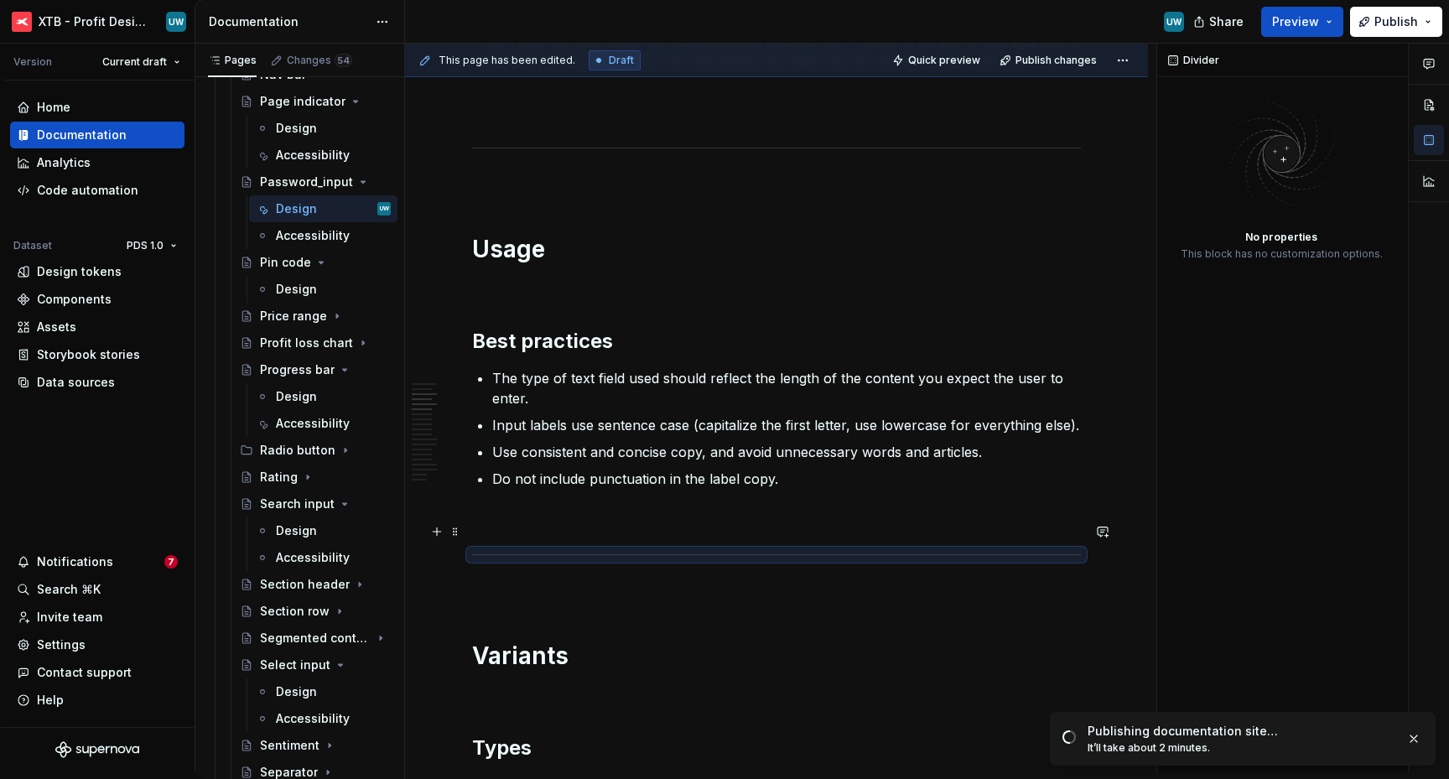
click at [503, 529] on p at bounding box center [776, 519] width 609 height 20
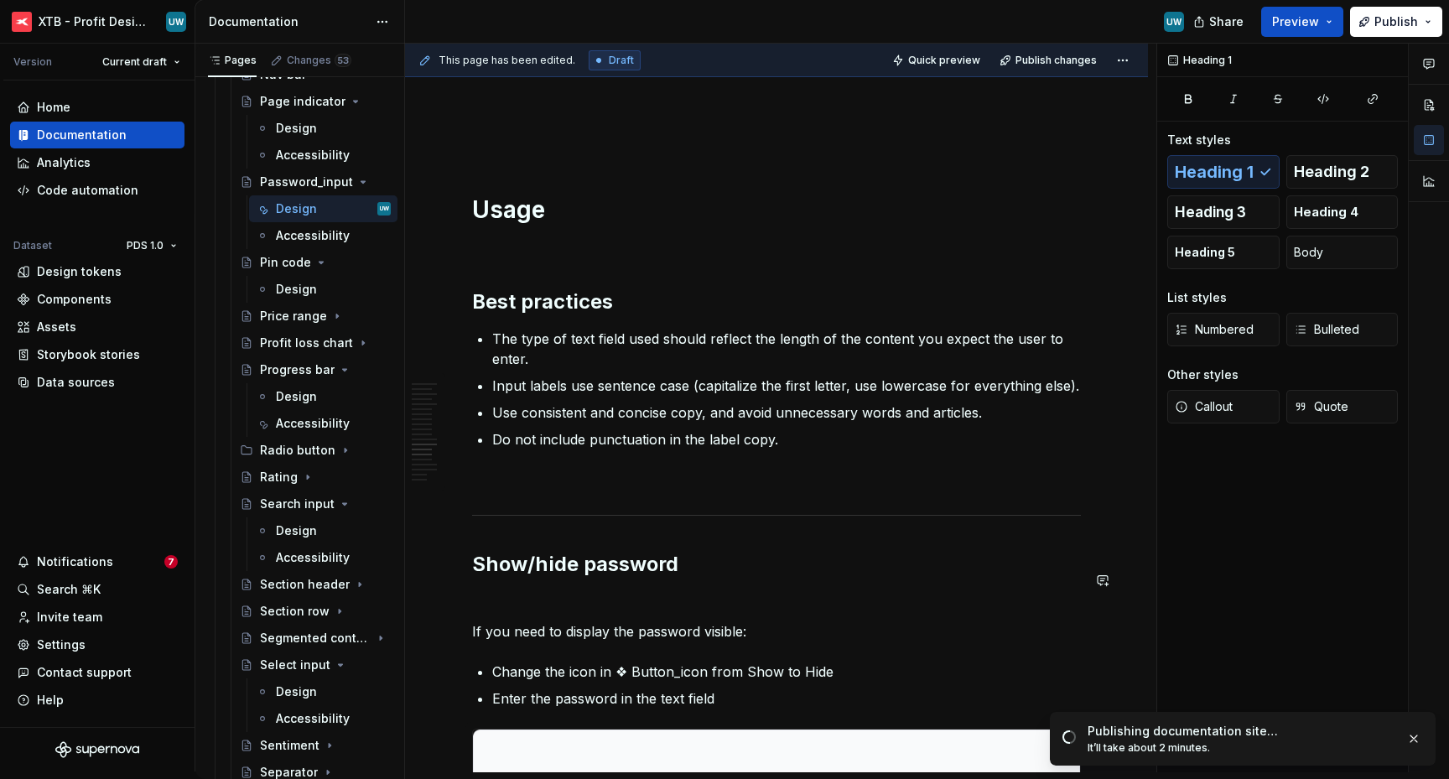
scroll to position [4624, 0]
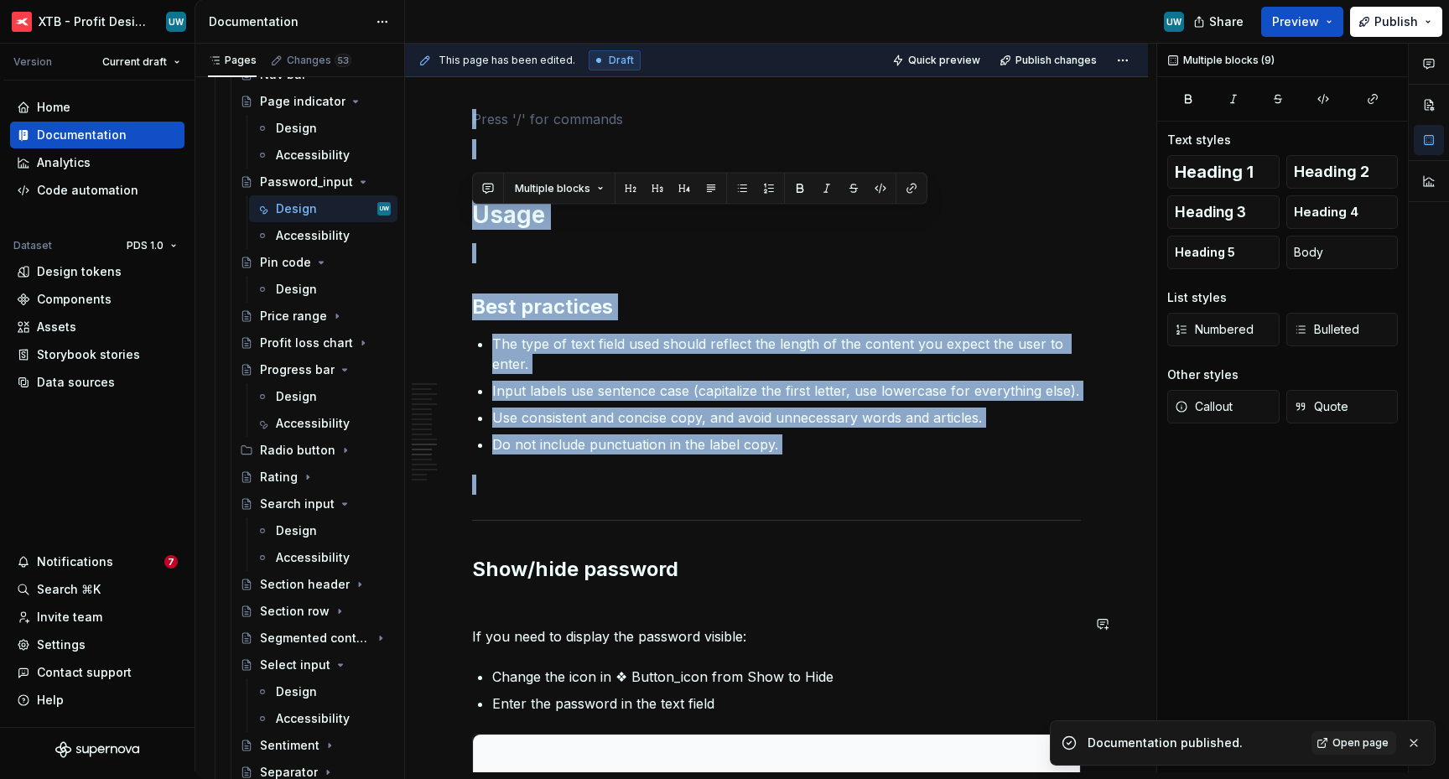
drag, startPoint x: 496, startPoint y: 207, endPoint x: 547, endPoint y: 638, distance: 433.8
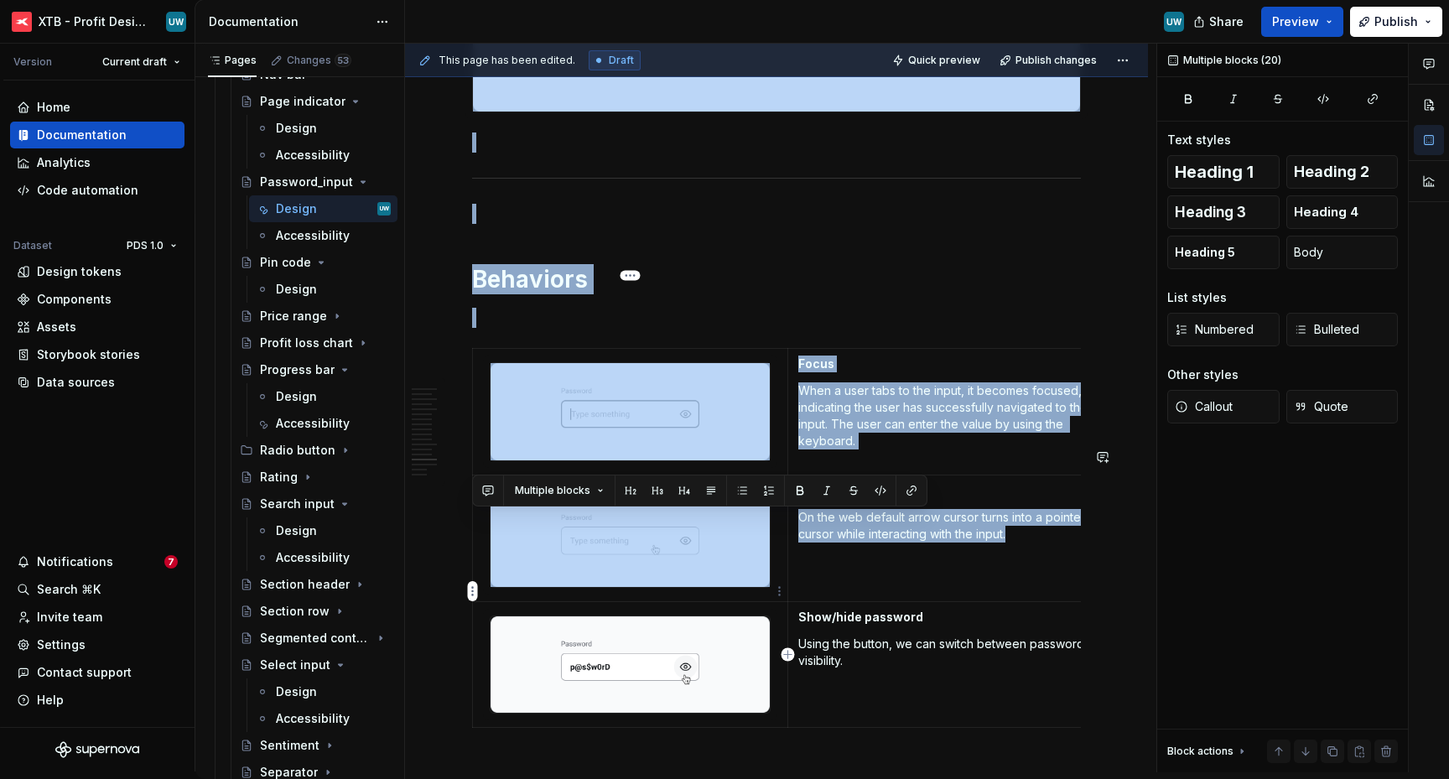
scroll to position [5930, 0]
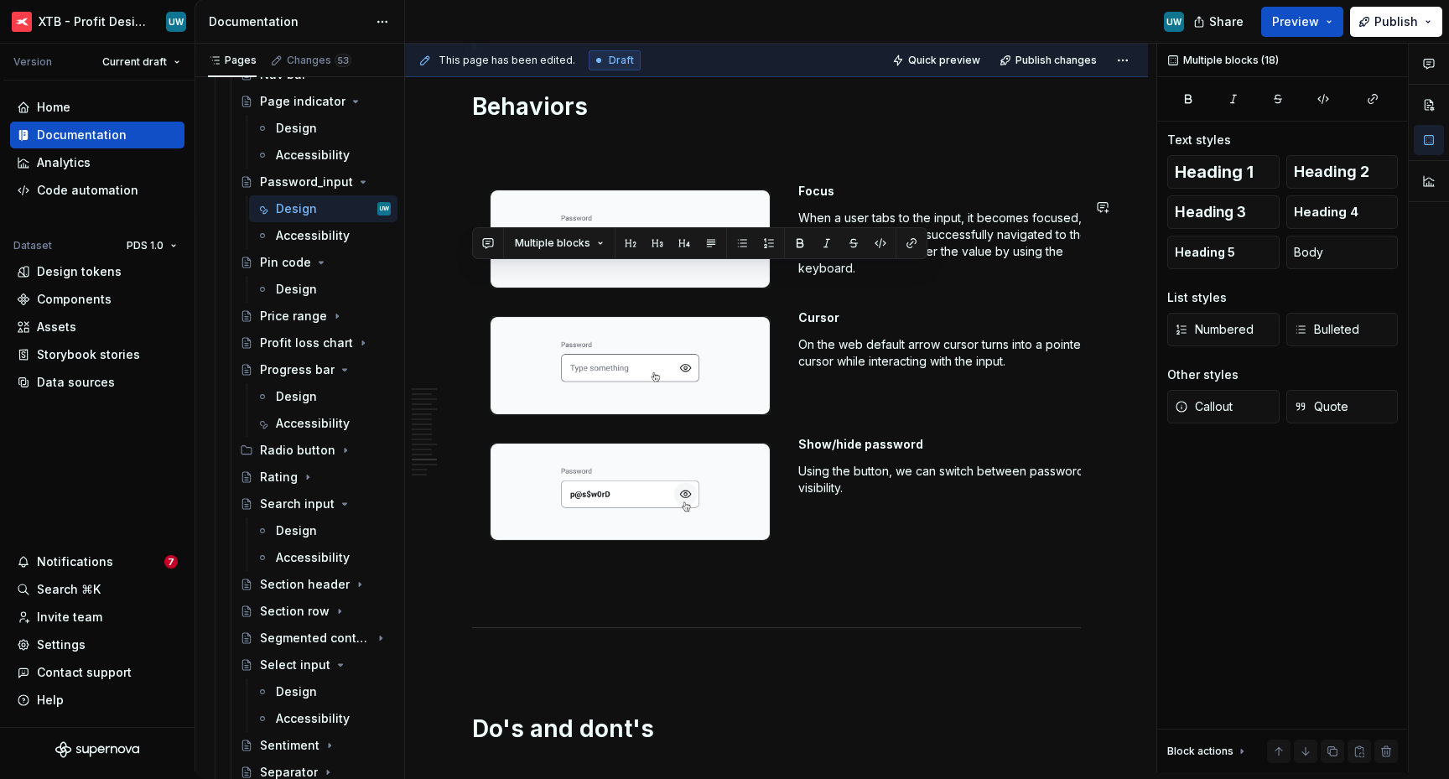
drag, startPoint x: 475, startPoint y: 202, endPoint x: 560, endPoint y: 153, distance: 97.6
copy div "Show/hide password If you need to display the password visible: Change the icon…"
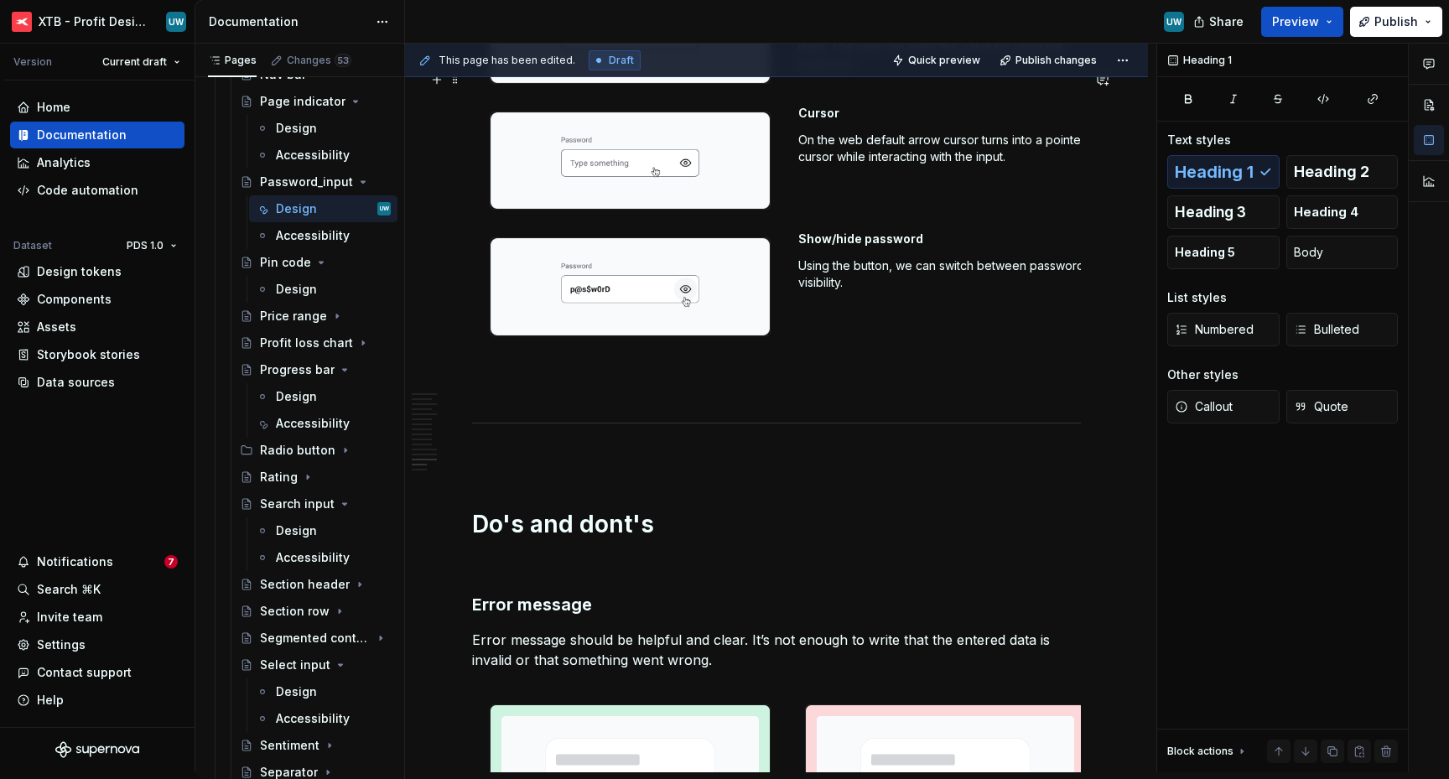
scroll to position [4989, 0]
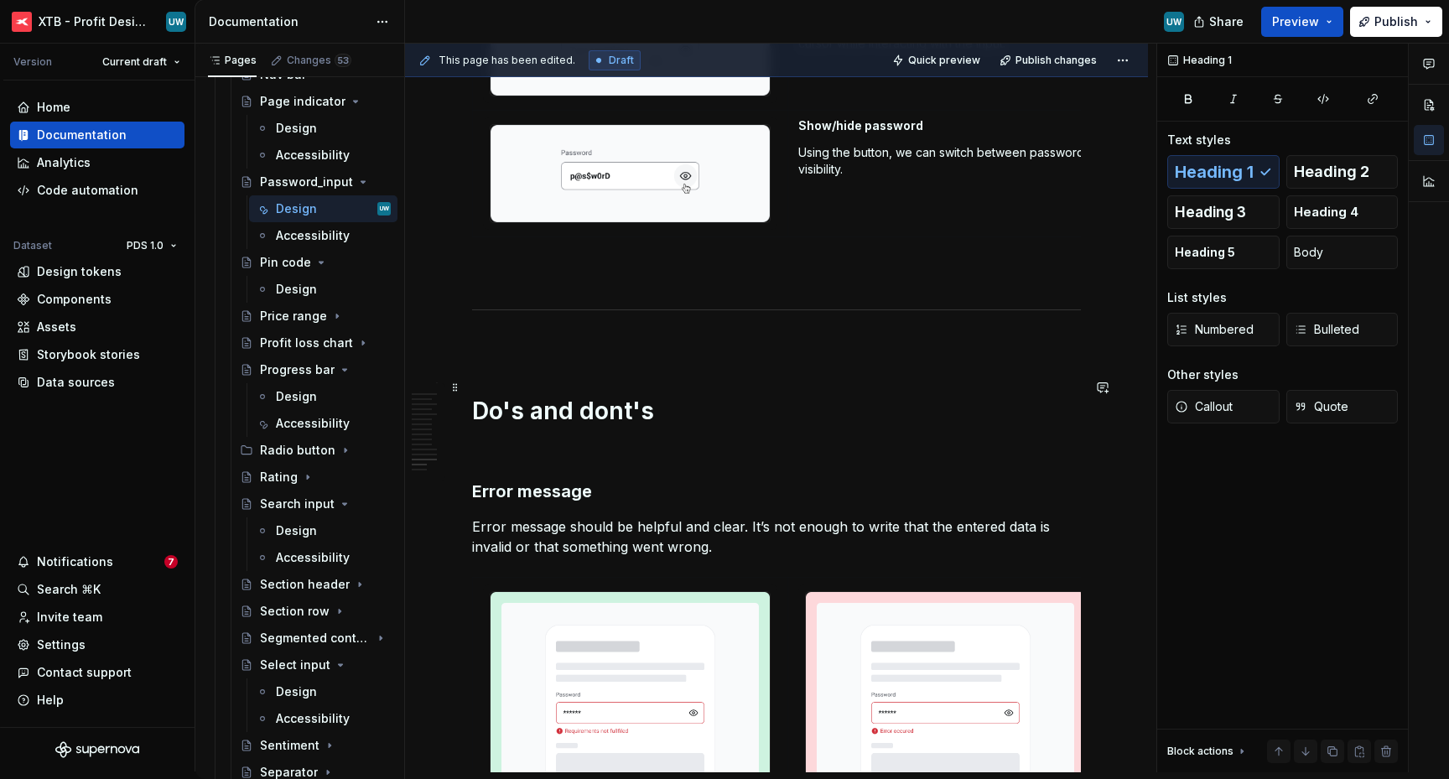
click at [579, 284] on p at bounding box center [776, 274] width 609 height 20
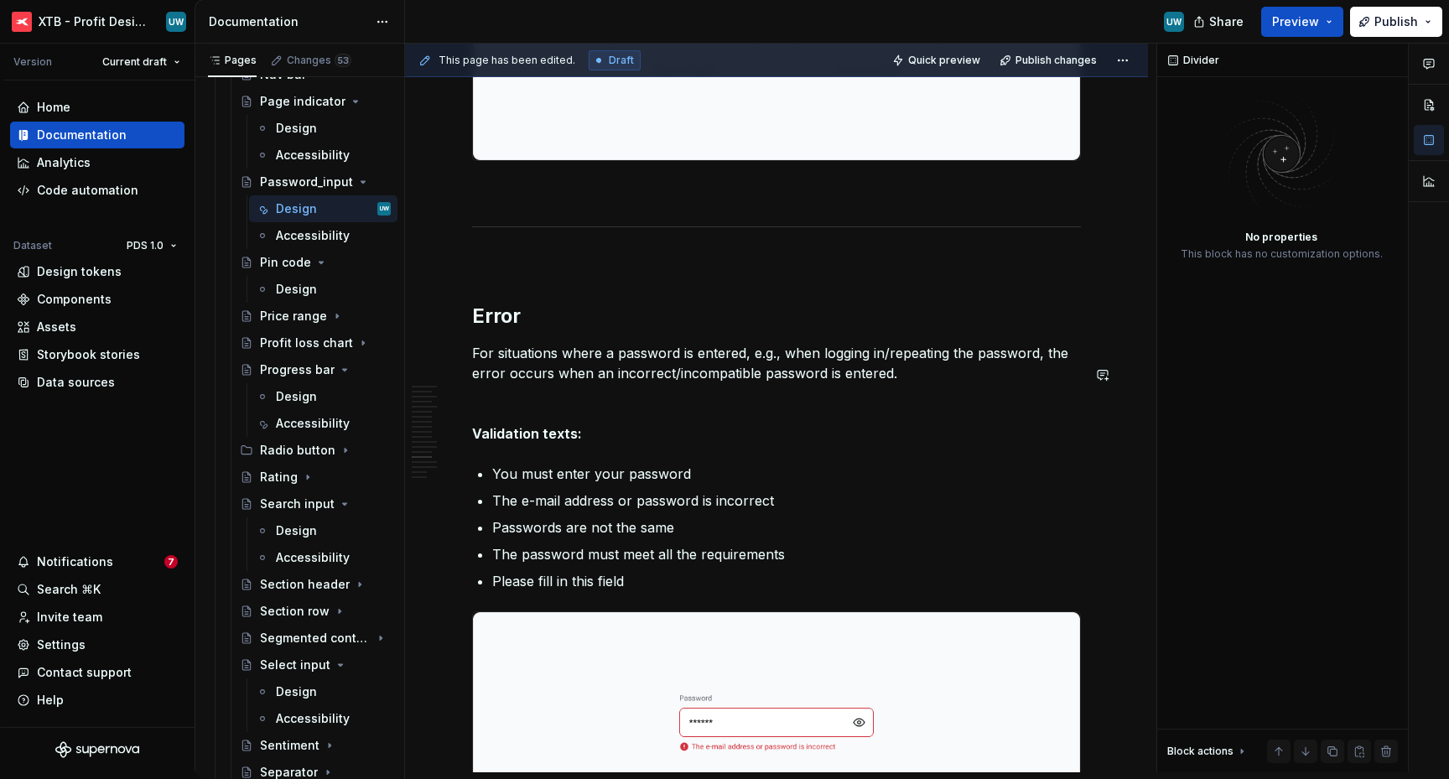
scroll to position [5555, 0]
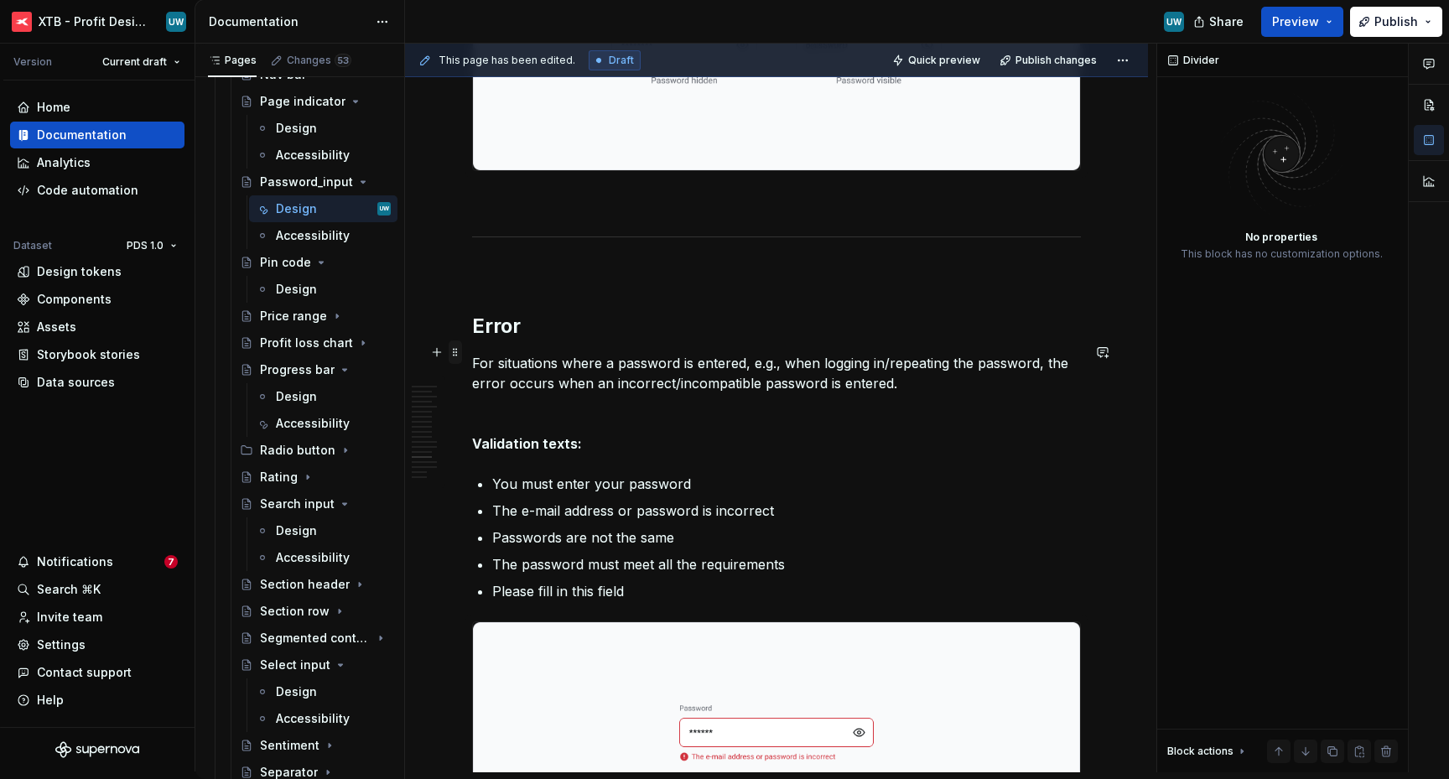
click at [453, 349] on span at bounding box center [455, 351] width 13 height 23
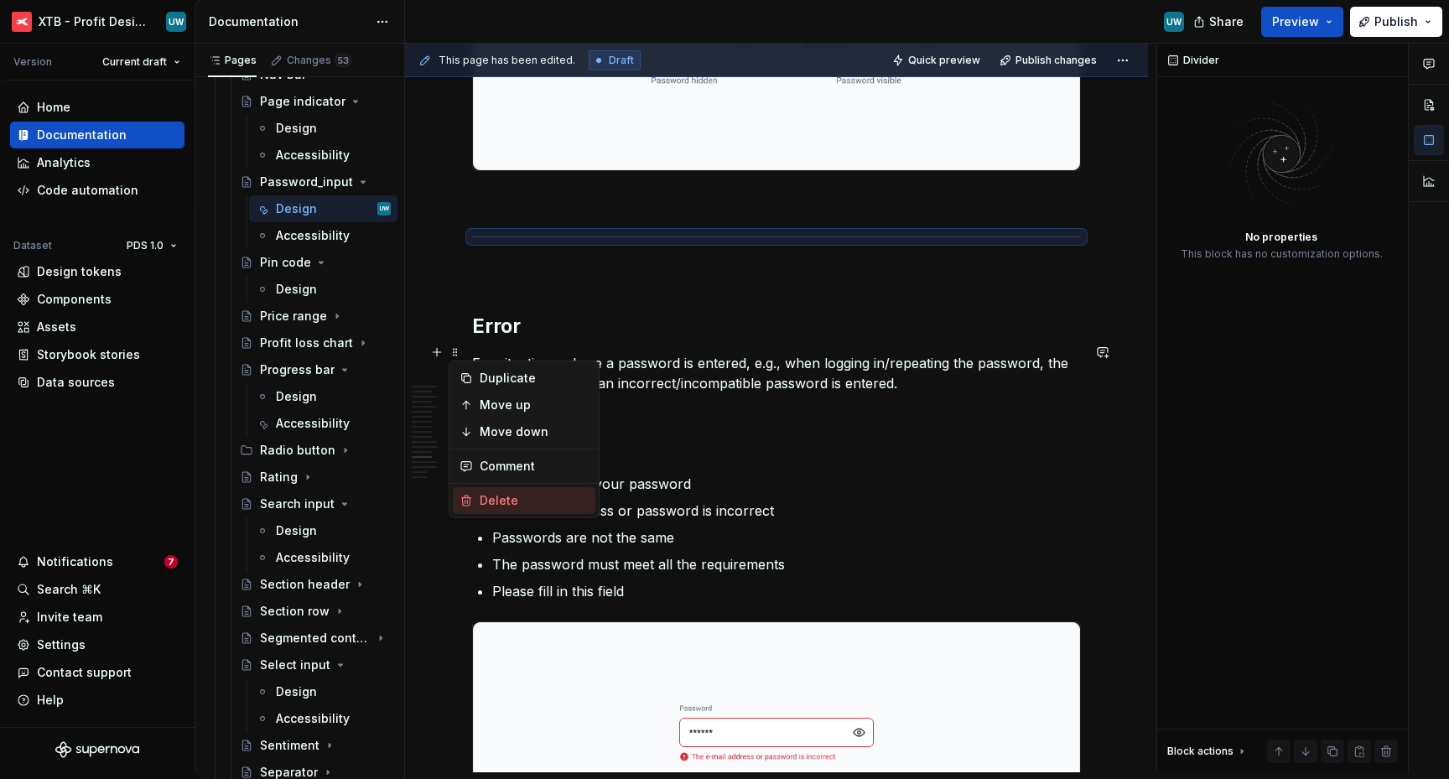
click at [503, 500] on div "Delete" at bounding box center [534, 500] width 109 height 17
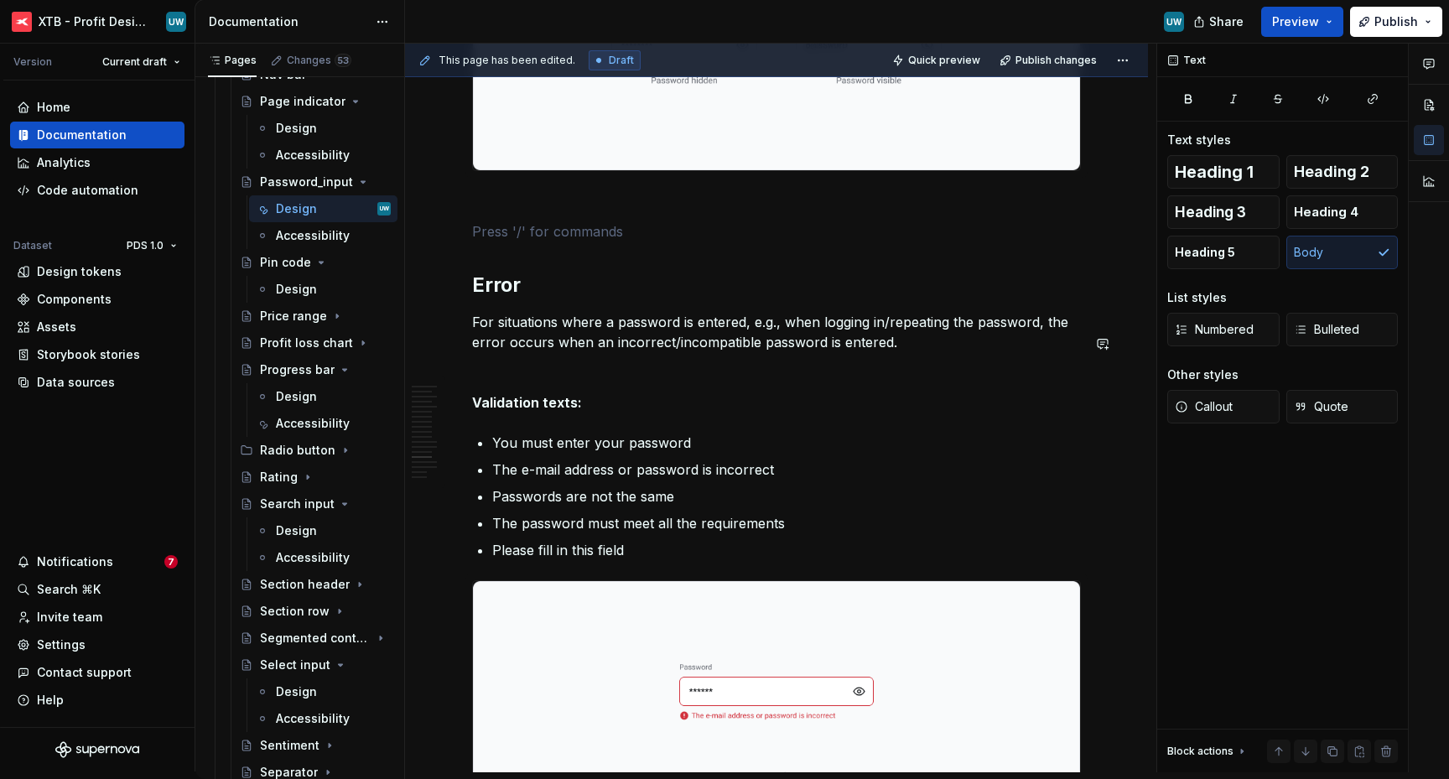
click at [509, 211] on p at bounding box center [776, 201] width 609 height 20
click at [509, 241] on p at bounding box center [776, 231] width 609 height 20
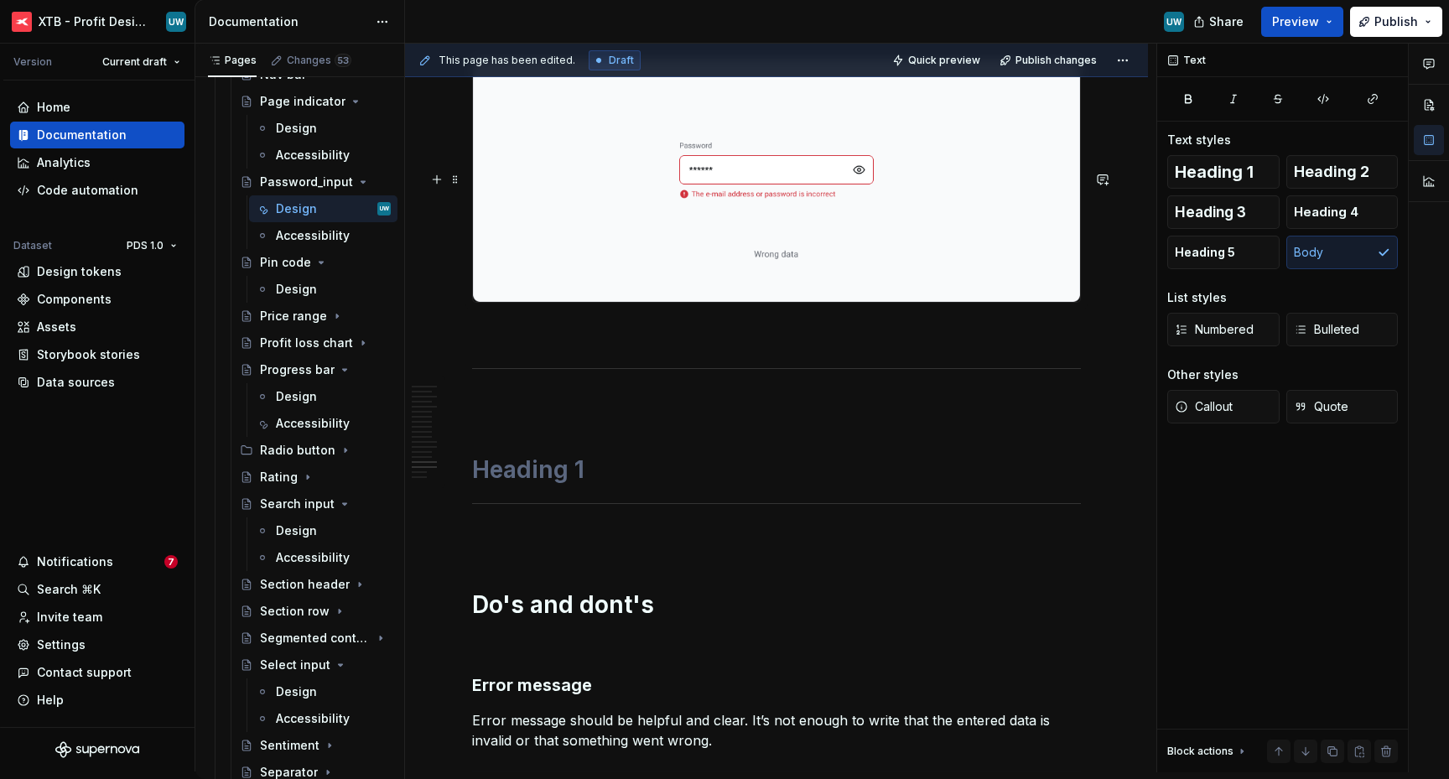
scroll to position [6056, 0]
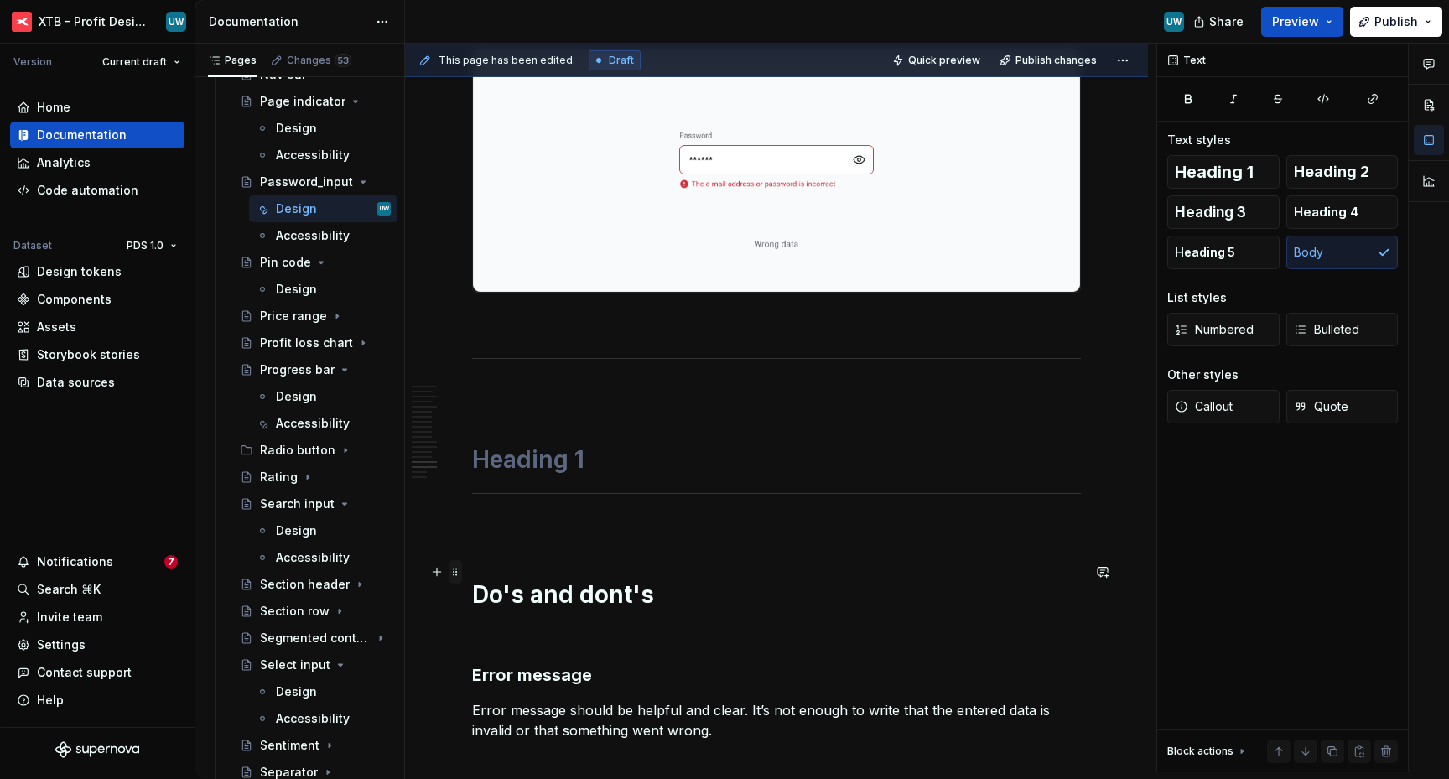
click at [454, 573] on span at bounding box center [455, 571] width 13 height 23
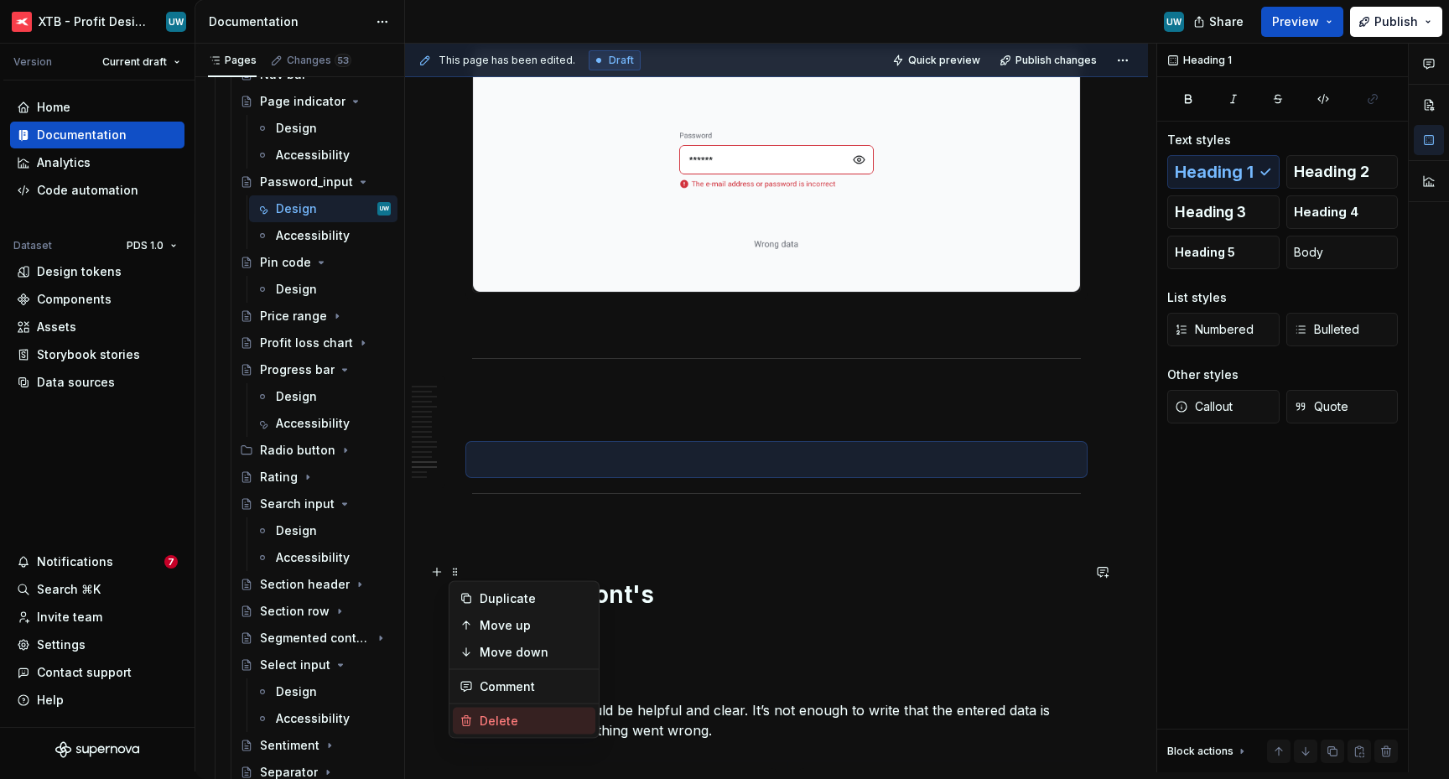
drag, startPoint x: 509, startPoint y: 723, endPoint x: 509, endPoint y: 711, distance: 12.6
click at [509, 723] on div "Delete" at bounding box center [534, 721] width 109 height 17
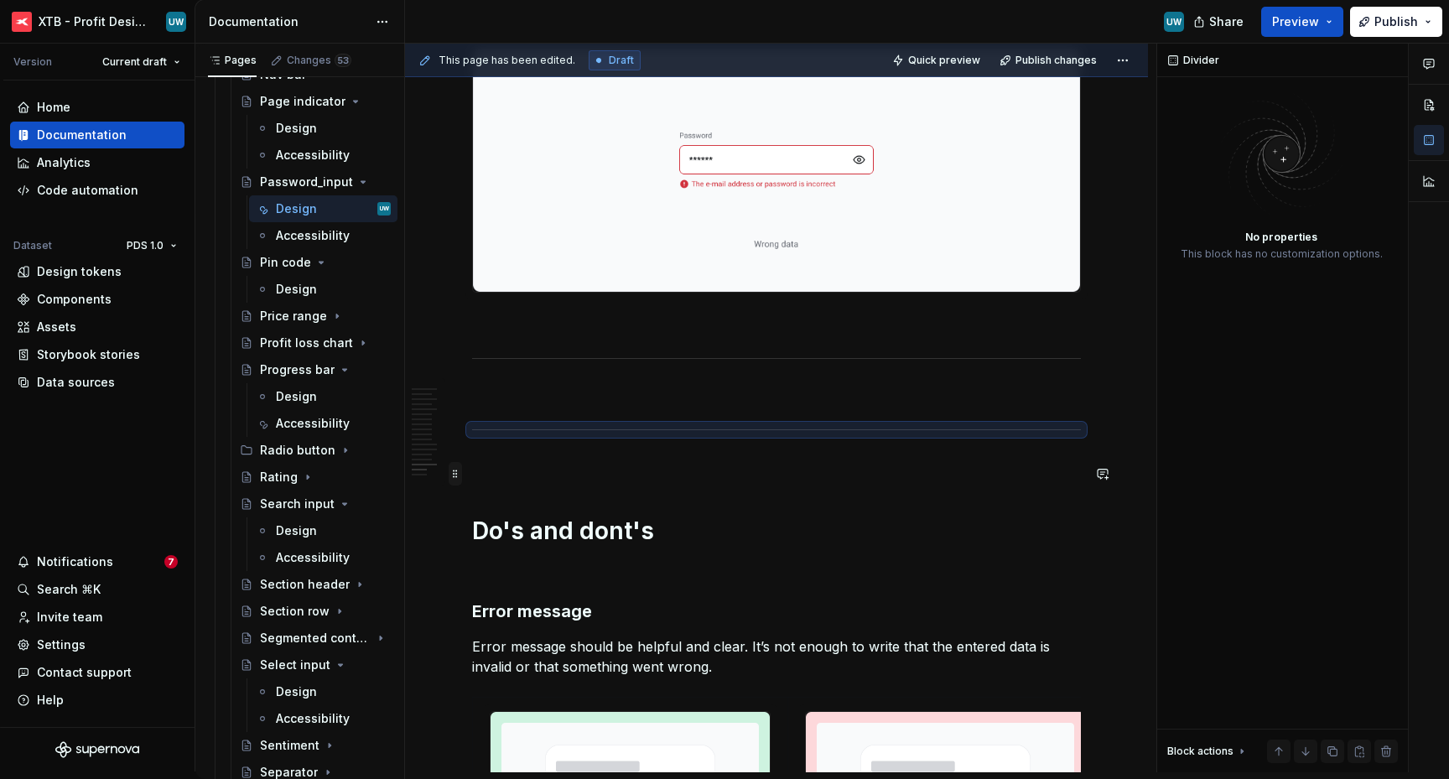
click at [454, 475] on span at bounding box center [455, 473] width 13 height 23
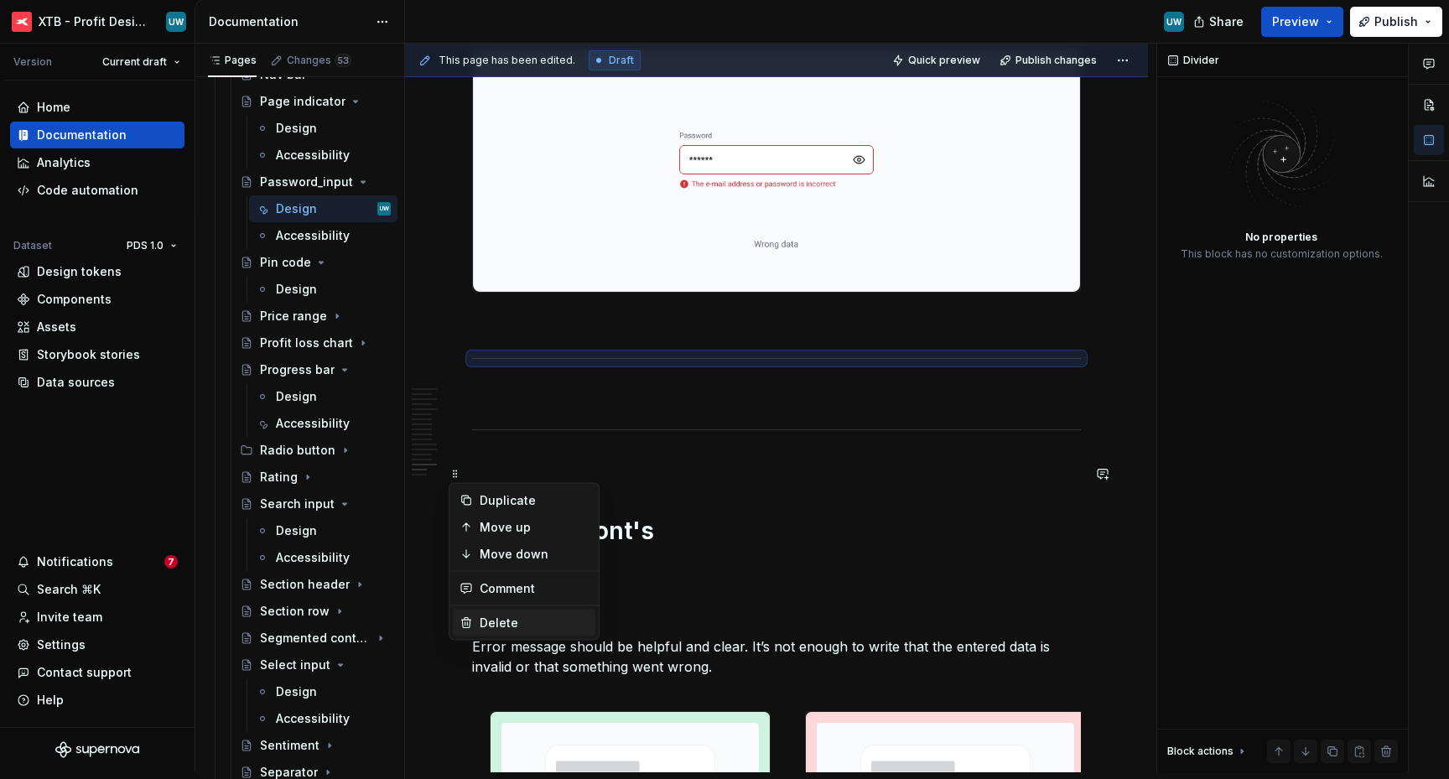
drag, startPoint x: 508, startPoint y: 623, endPoint x: 508, endPoint y: 570, distance: 52.8
click at [508, 623] on div "Delete" at bounding box center [534, 623] width 109 height 17
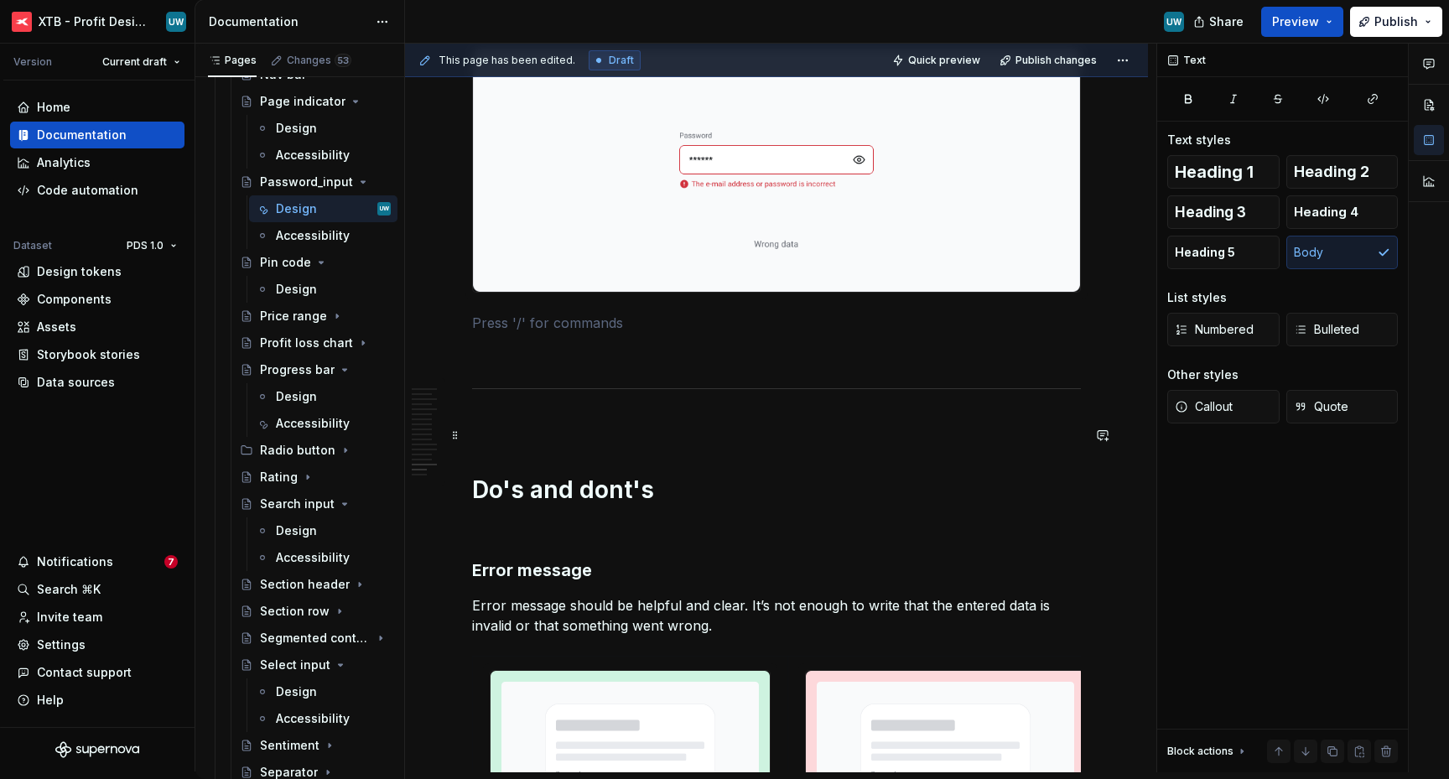
click at [507, 333] on p at bounding box center [776, 323] width 609 height 20
click at [507, 363] on p at bounding box center [776, 353] width 609 height 20
type textarea "*"
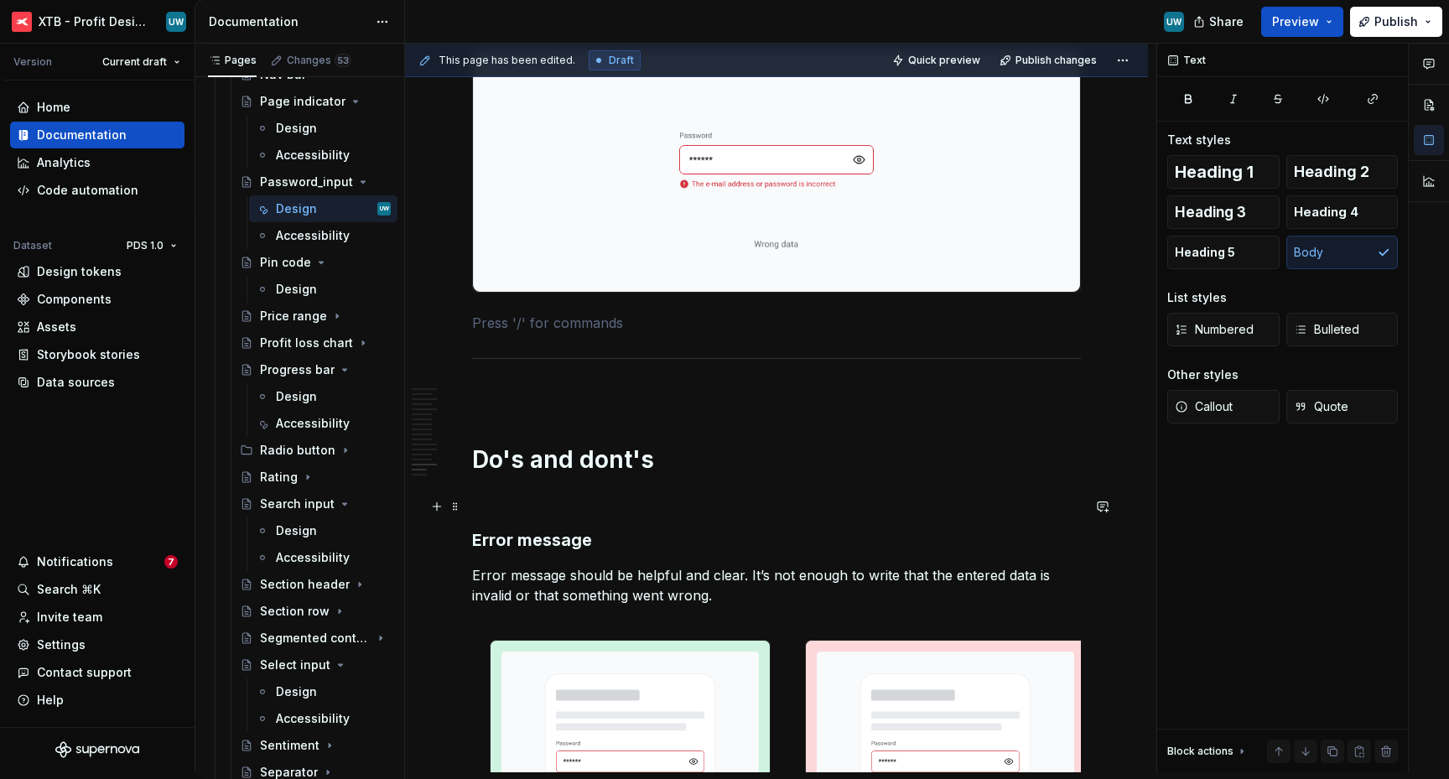
click at [519, 404] on p at bounding box center [776, 394] width 609 height 20
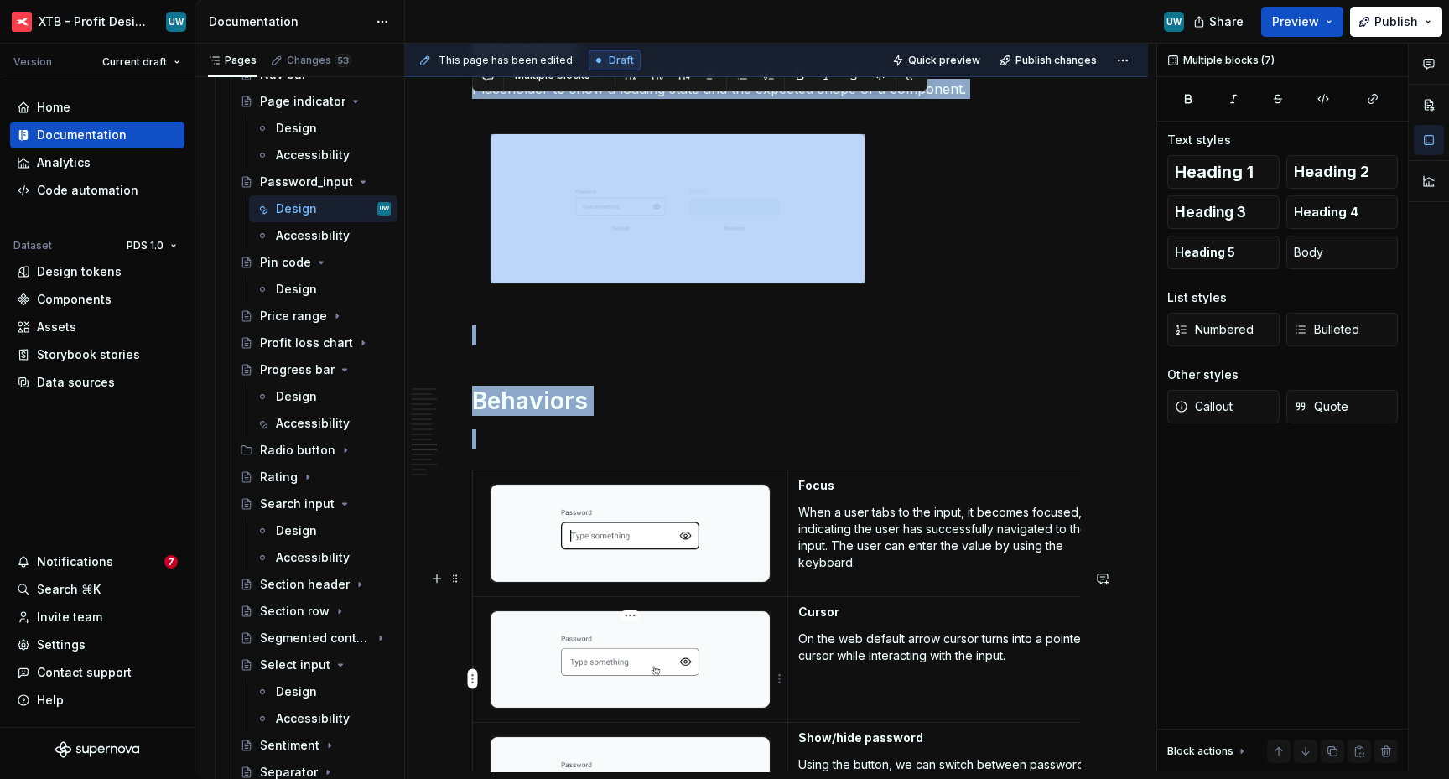
scroll to position [4526, 0]
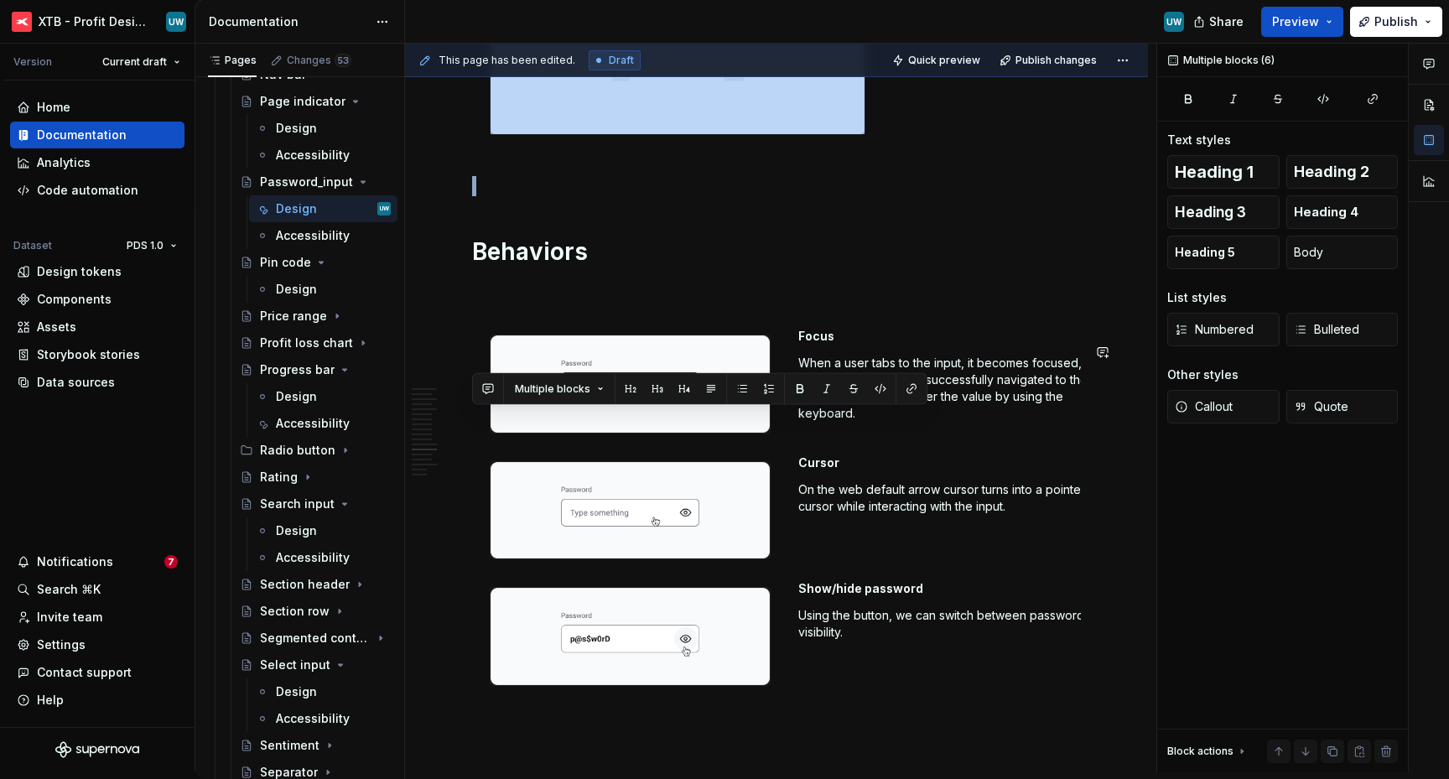
drag, startPoint x: 511, startPoint y: 319, endPoint x: 567, endPoint y: 300, distance: 59.1
copy div "Skeleton Placeholder to show a loading state and the expected shape of a compon…"
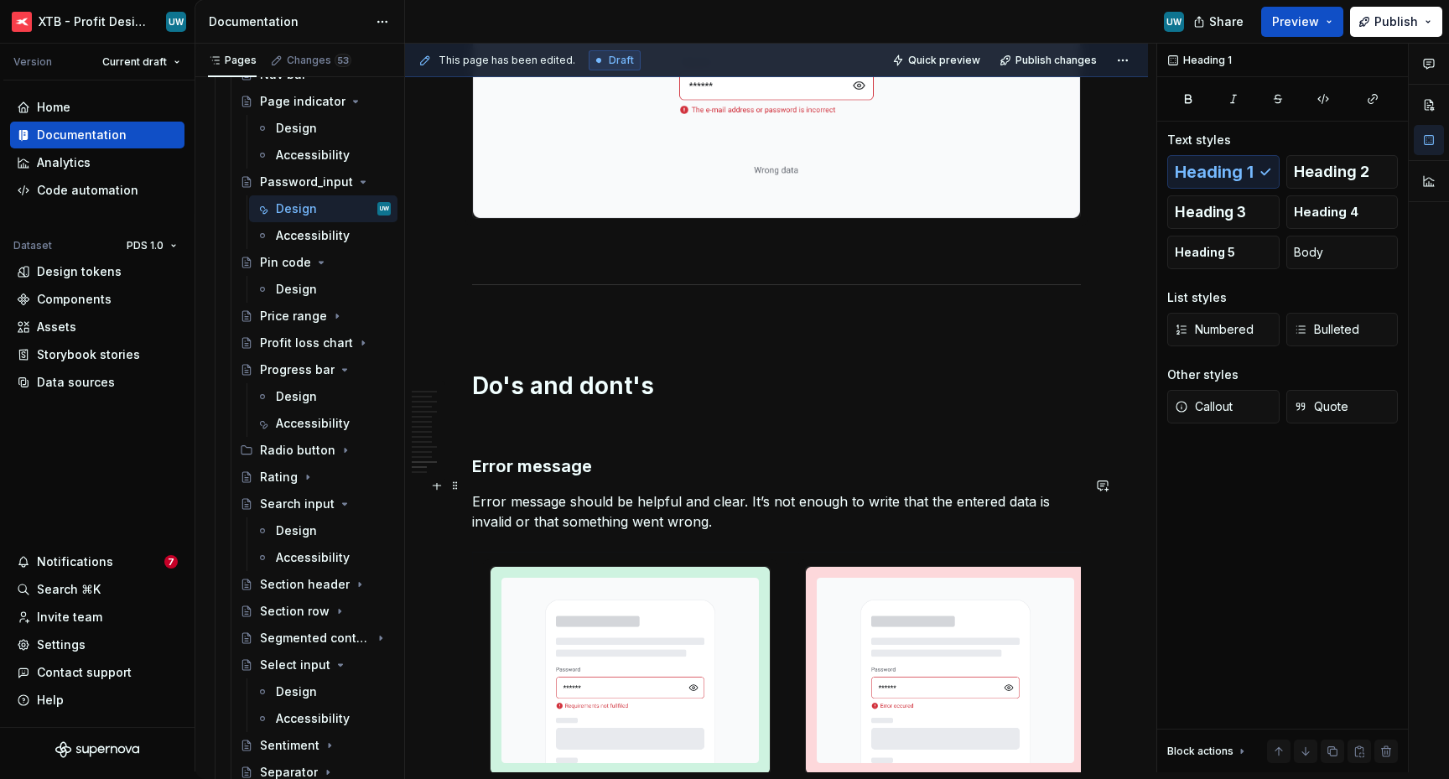
scroll to position [5771, 0]
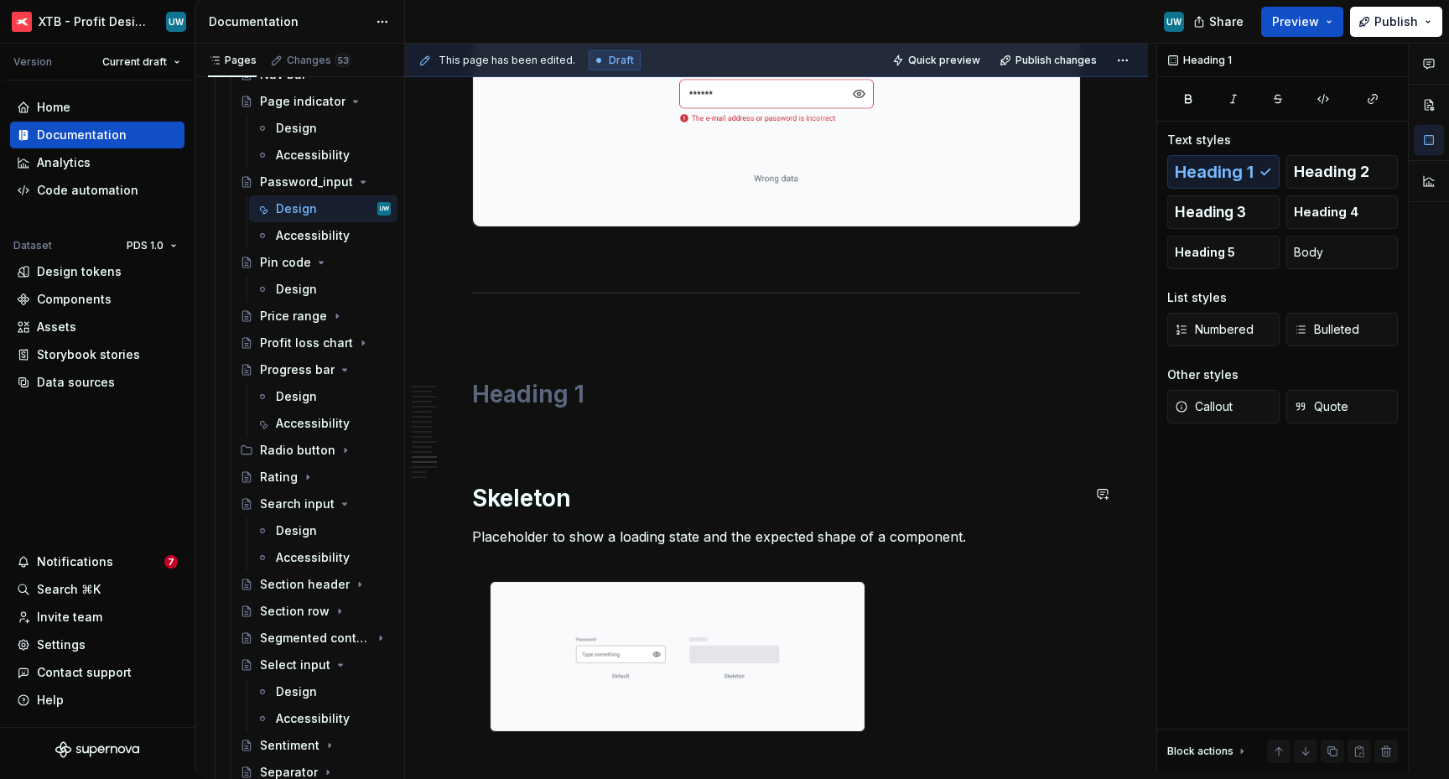
scroll to position [6008, 0]
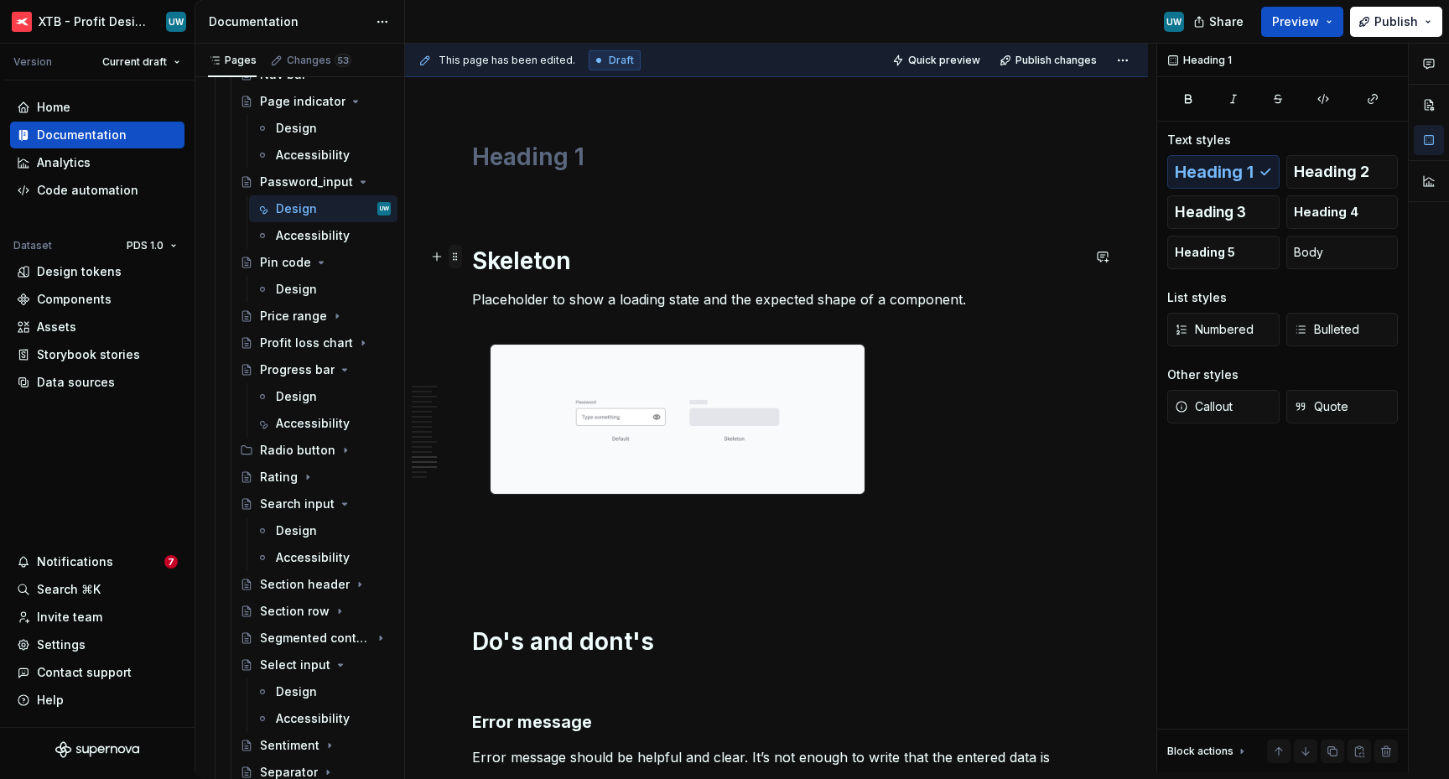
click at [454, 259] on span at bounding box center [455, 256] width 13 height 23
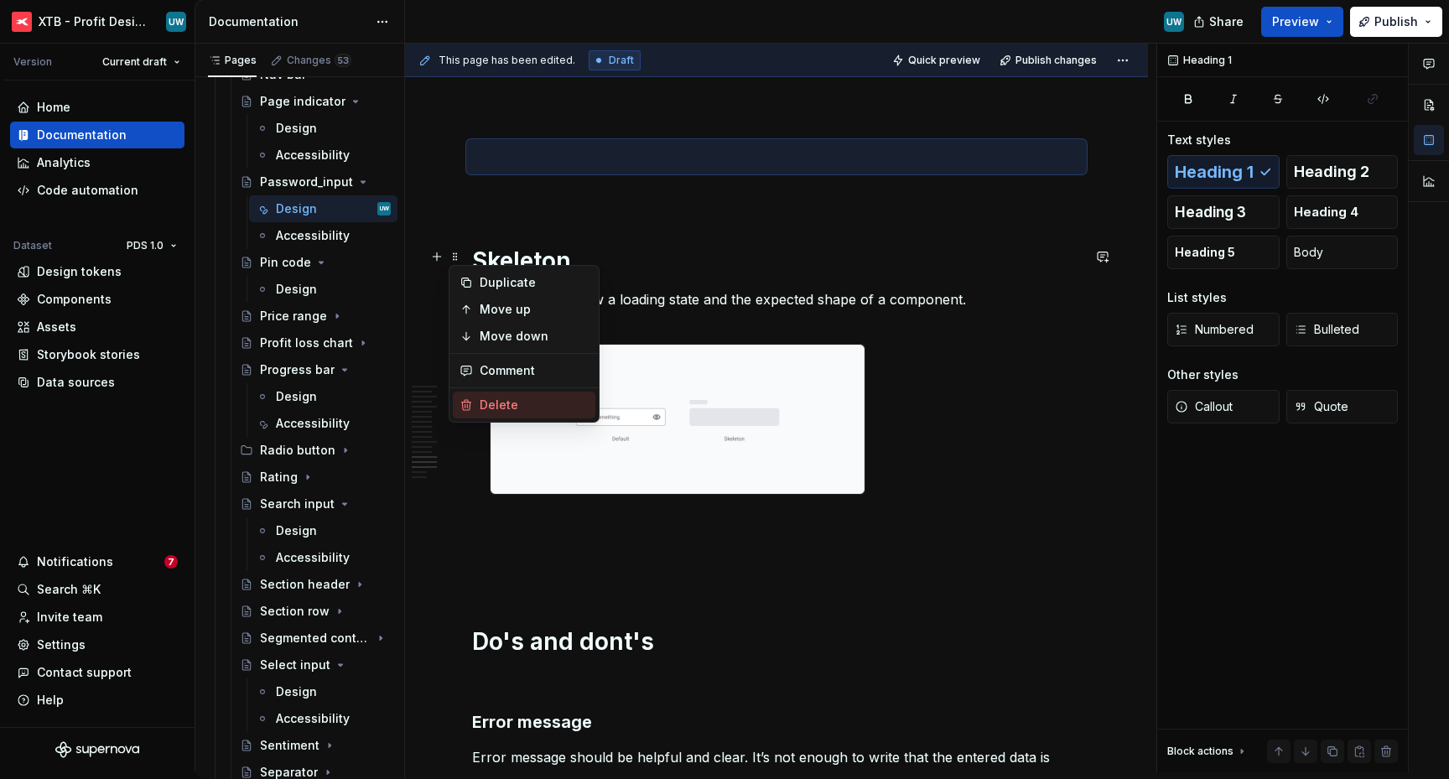
click at [499, 413] on div "Delete" at bounding box center [524, 405] width 143 height 27
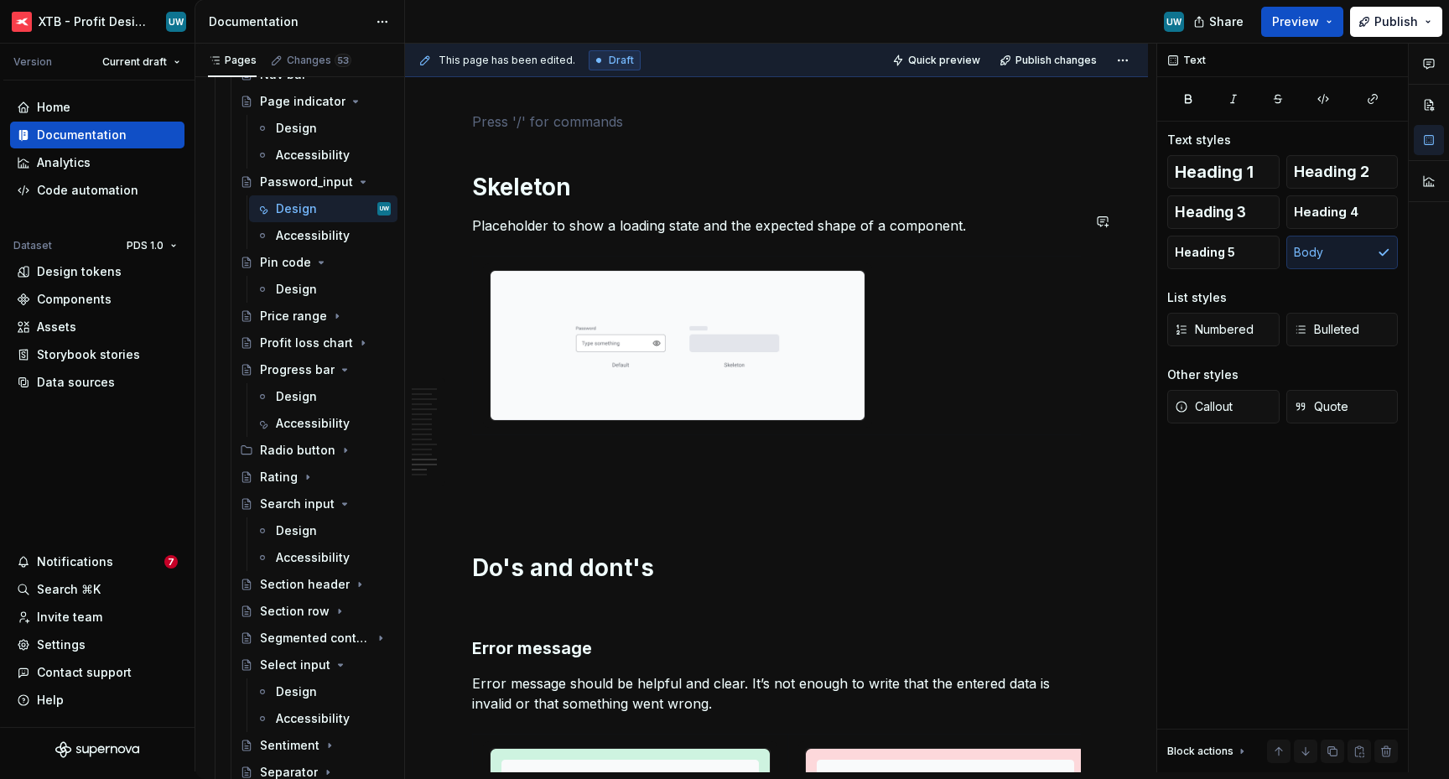
click at [511, 101] on p at bounding box center [776, 91] width 609 height 20
click at [474, 132] on p at bounding box center [776, 122] width 609 height 20
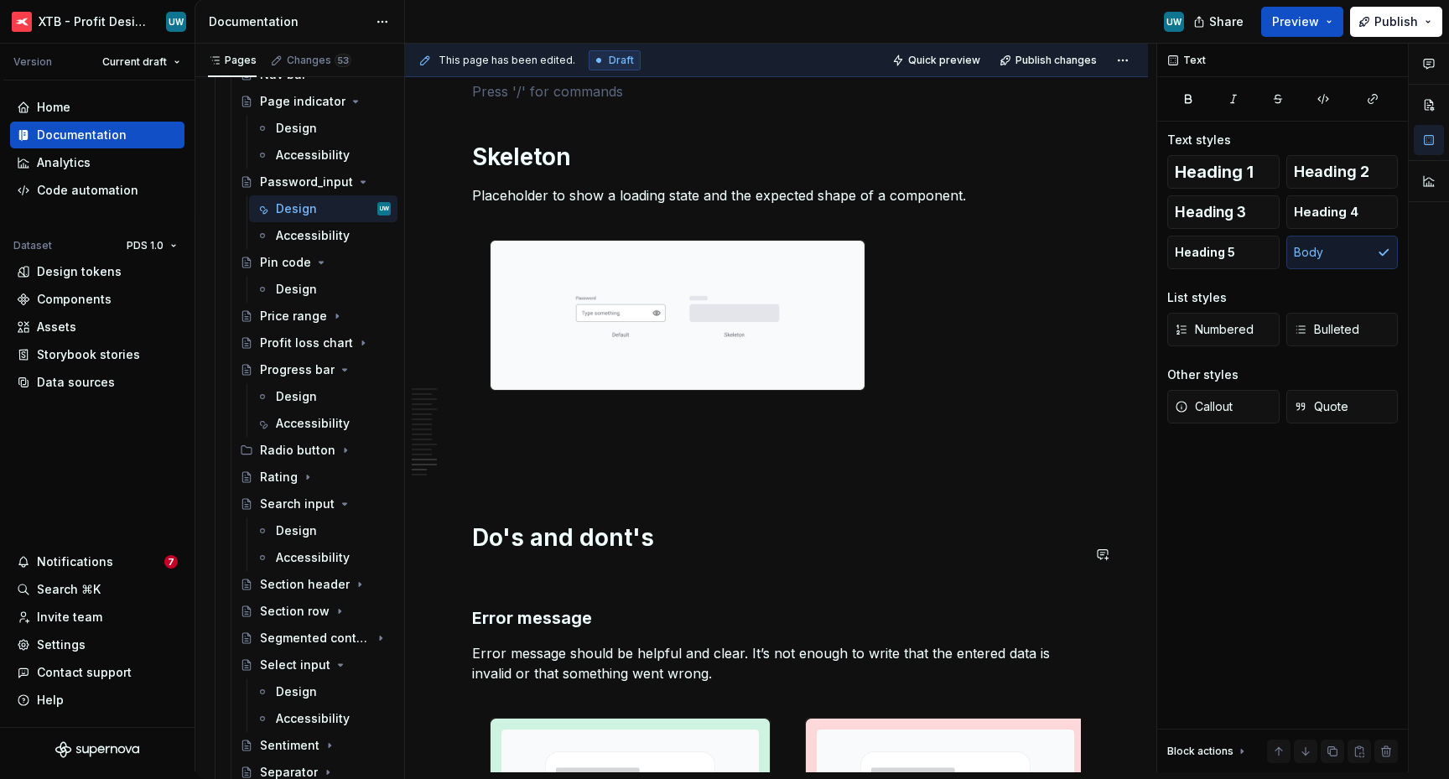
click at [438, 560] on button "button" at bounding box center [436, 553] width 23 height 23
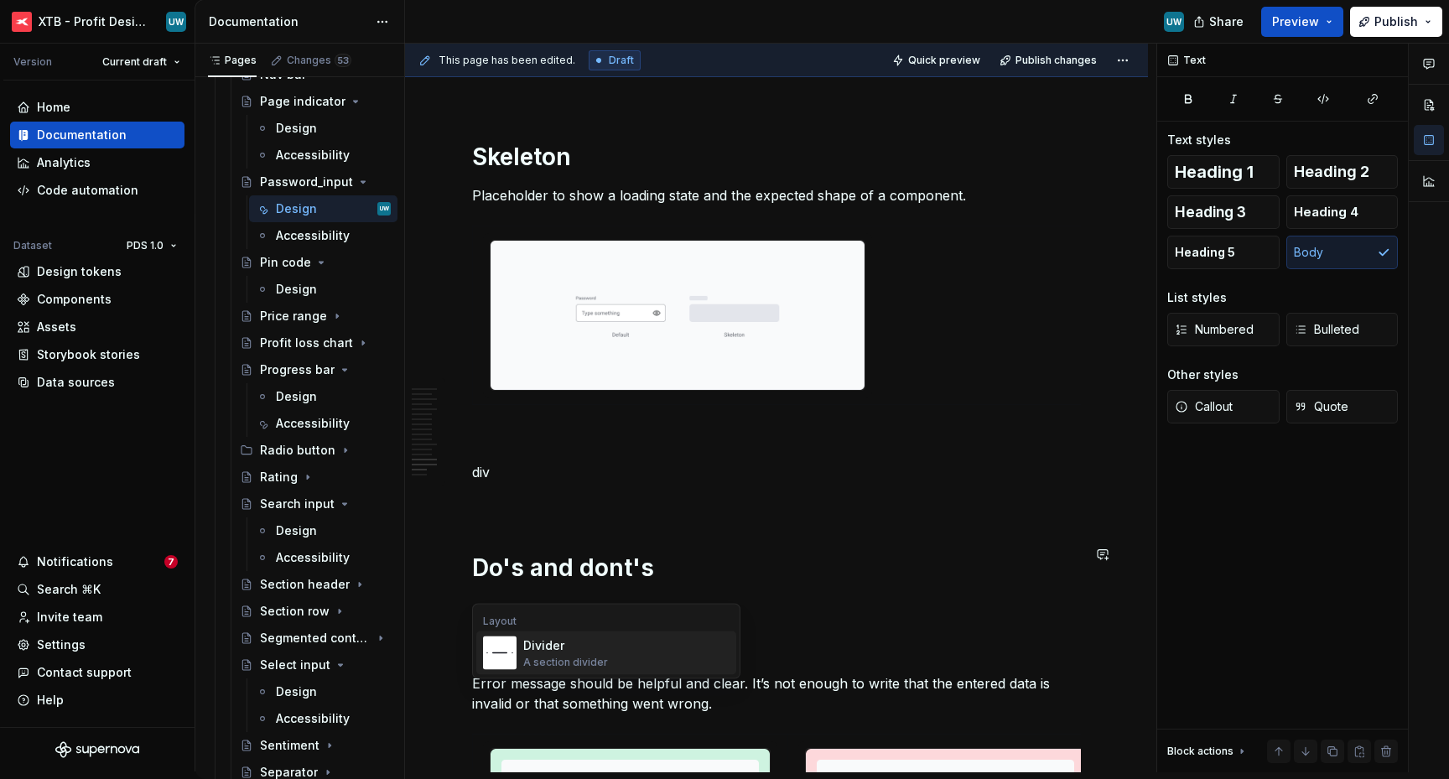
click at [541, 647] on div "Divider" at bounding box center [565, 645] width 85 height 17
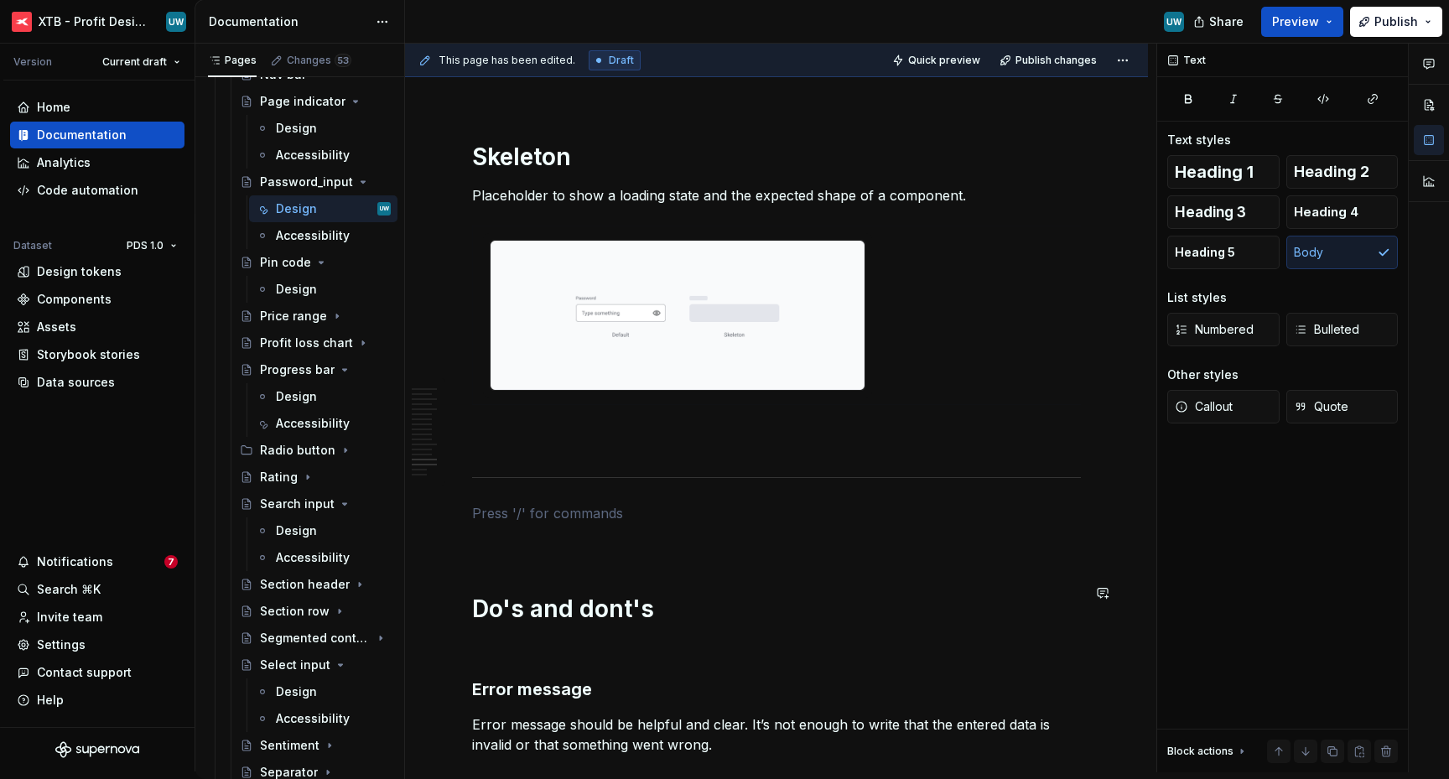
click at [524, 452] on p at bounding box center [776, 442] width 609 height 20
click at [530, 523] on p at bounding box center [776, 513] width 609 height 20
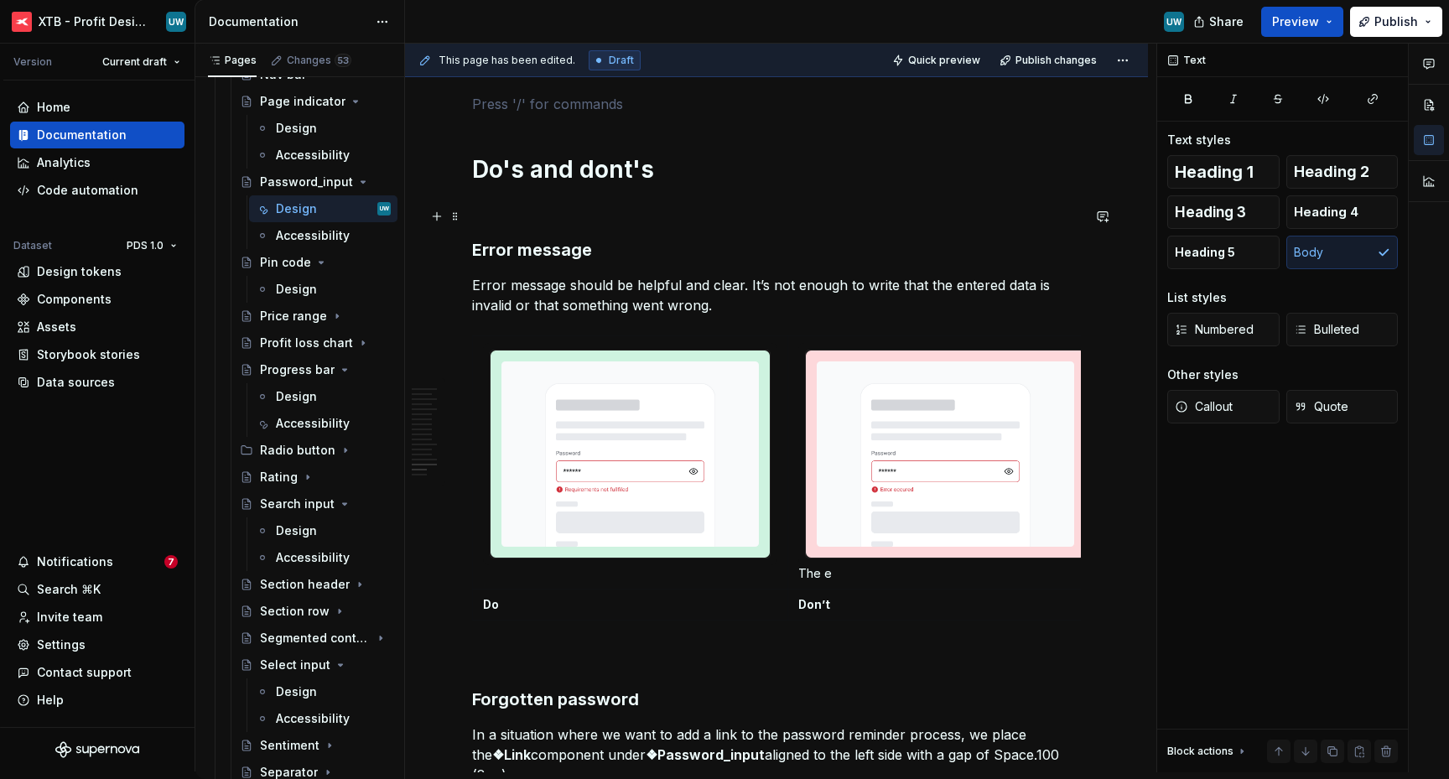
scroll to position [6422, 0]
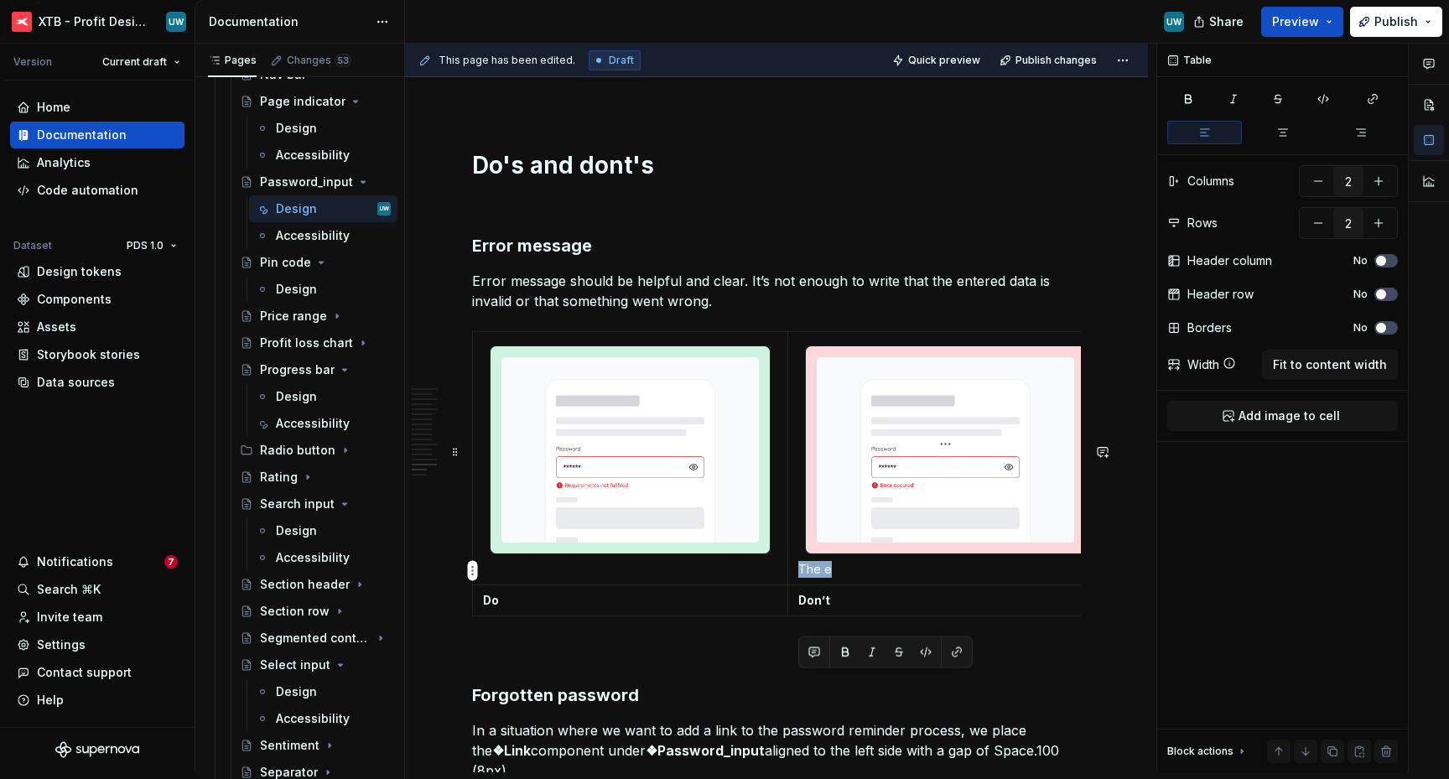
drag, startPoint x: 844, startPoint y: 682, endPoint x: 797, endPoint y: 681, distance: 47.0
click at [797, 585] on td "The e" at bounding box center [945, 458] width 315 height 253
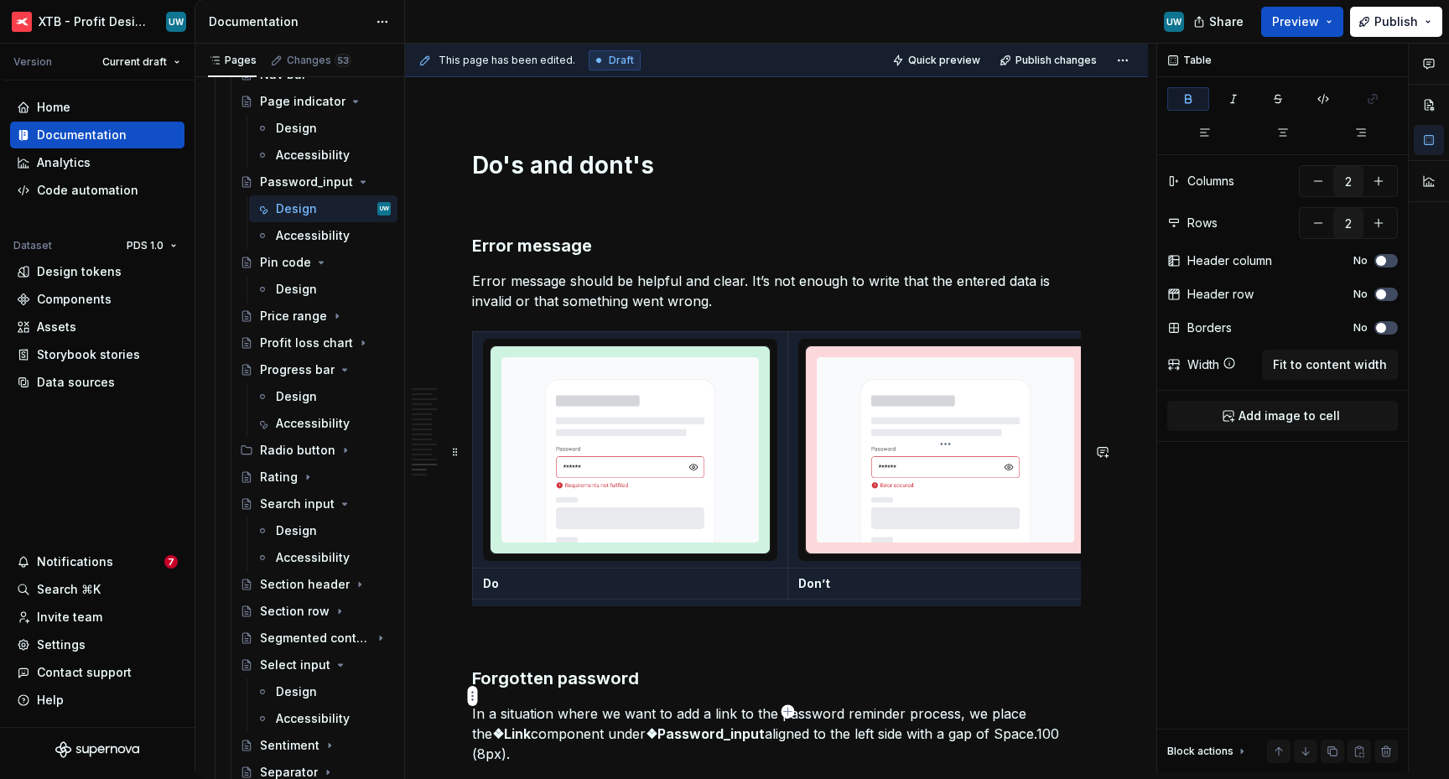
click at [886, 592] on p "Don’t" at bounding box center [945, 583] width 294 height 17
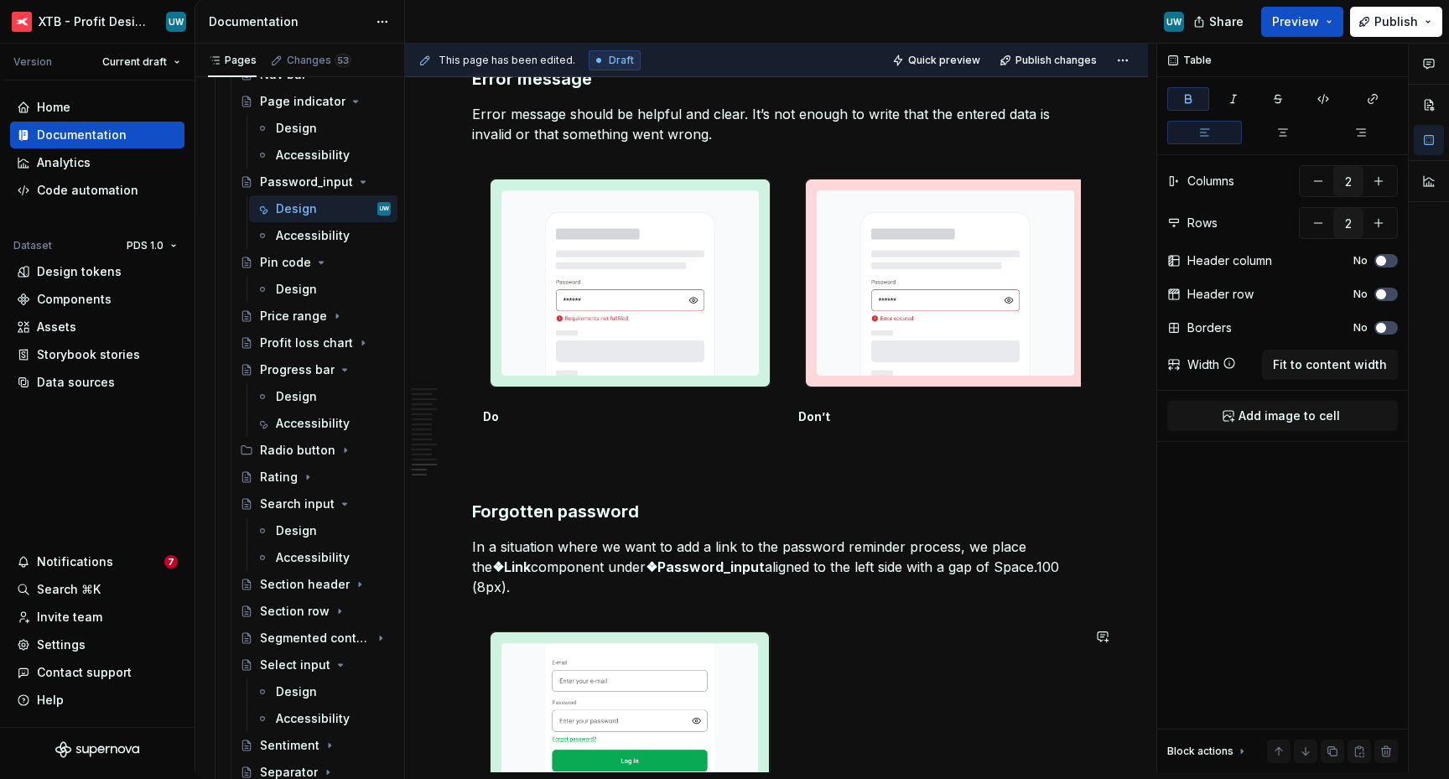
scroll to position [6720, 0]
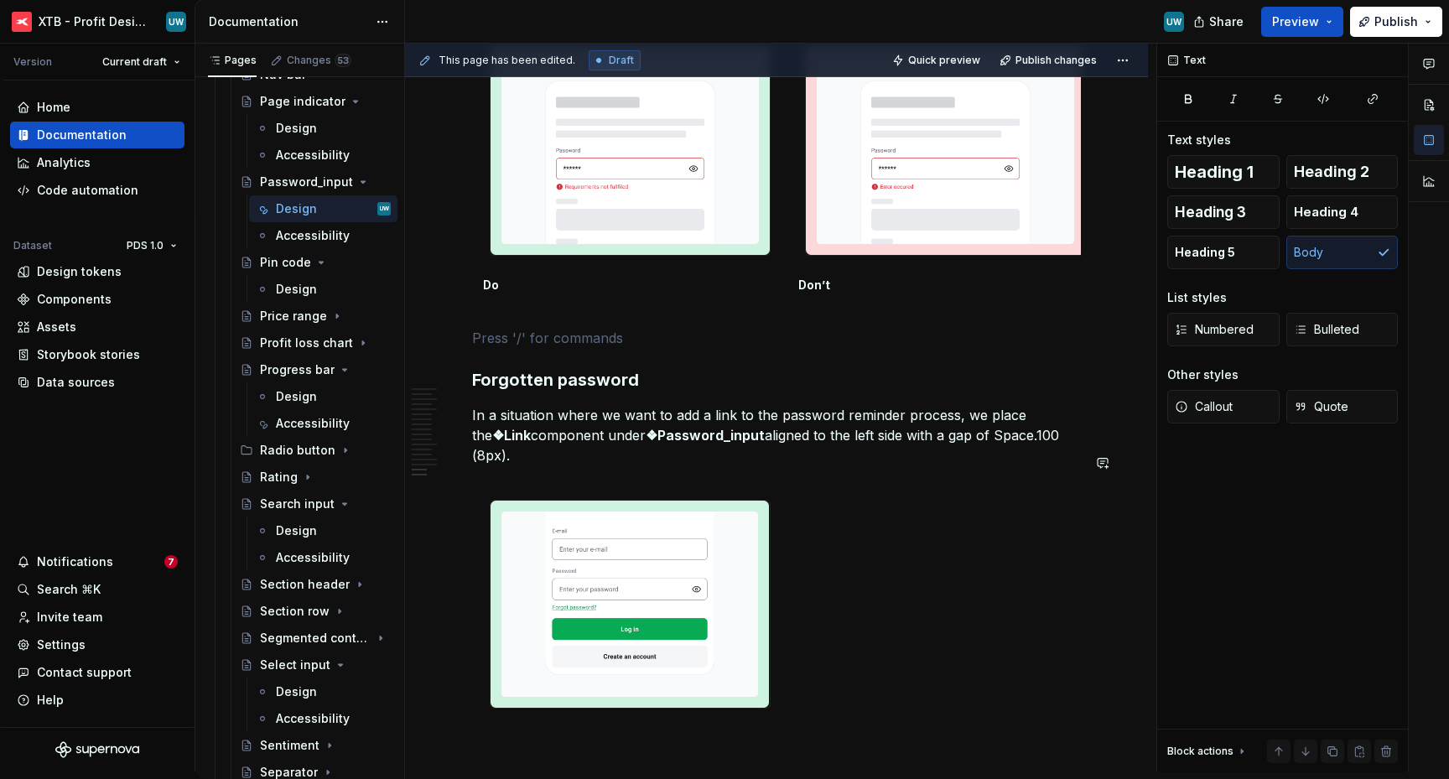
click at [866, 392] on h3 "Forgotten password" at bounding box center [776, 379] width 609 height 23
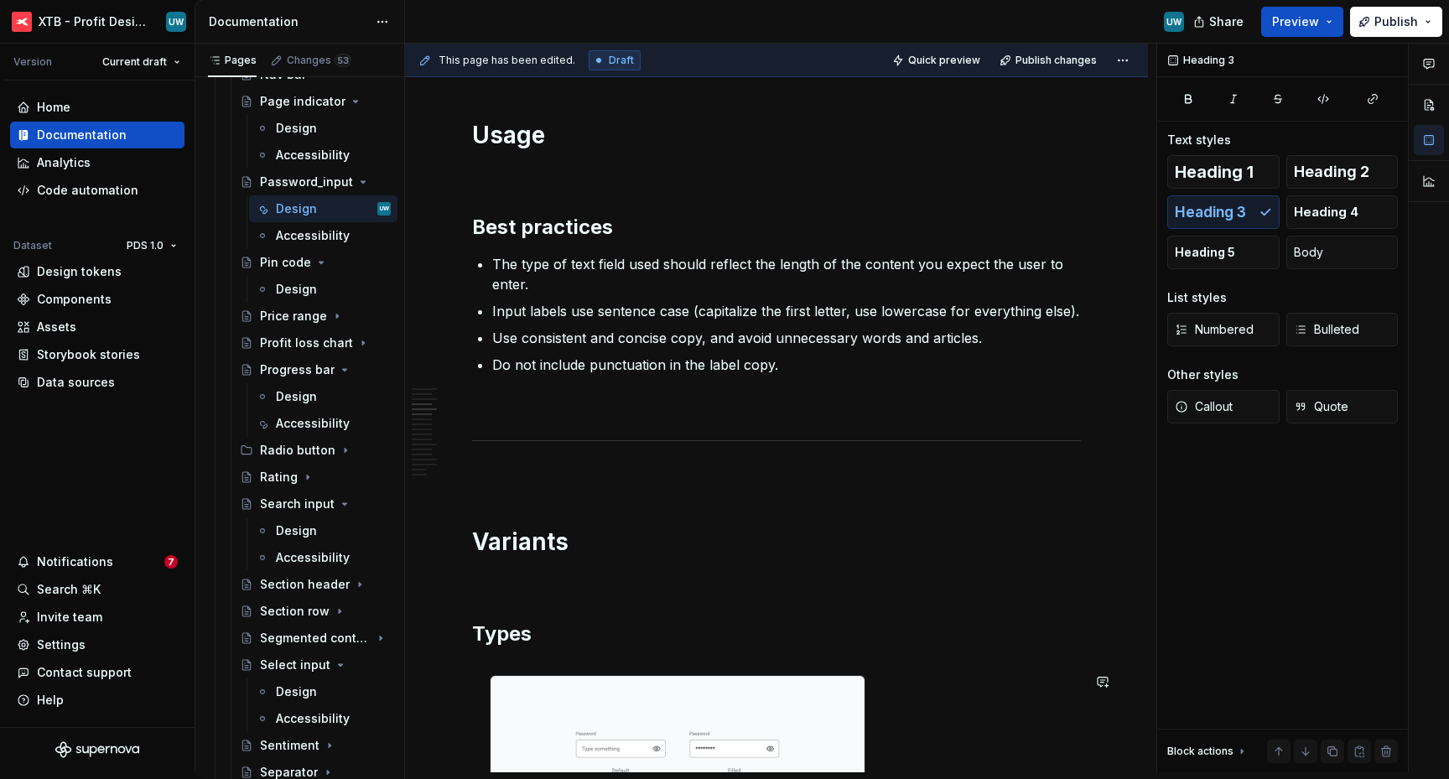
scroll to position [0, 0]
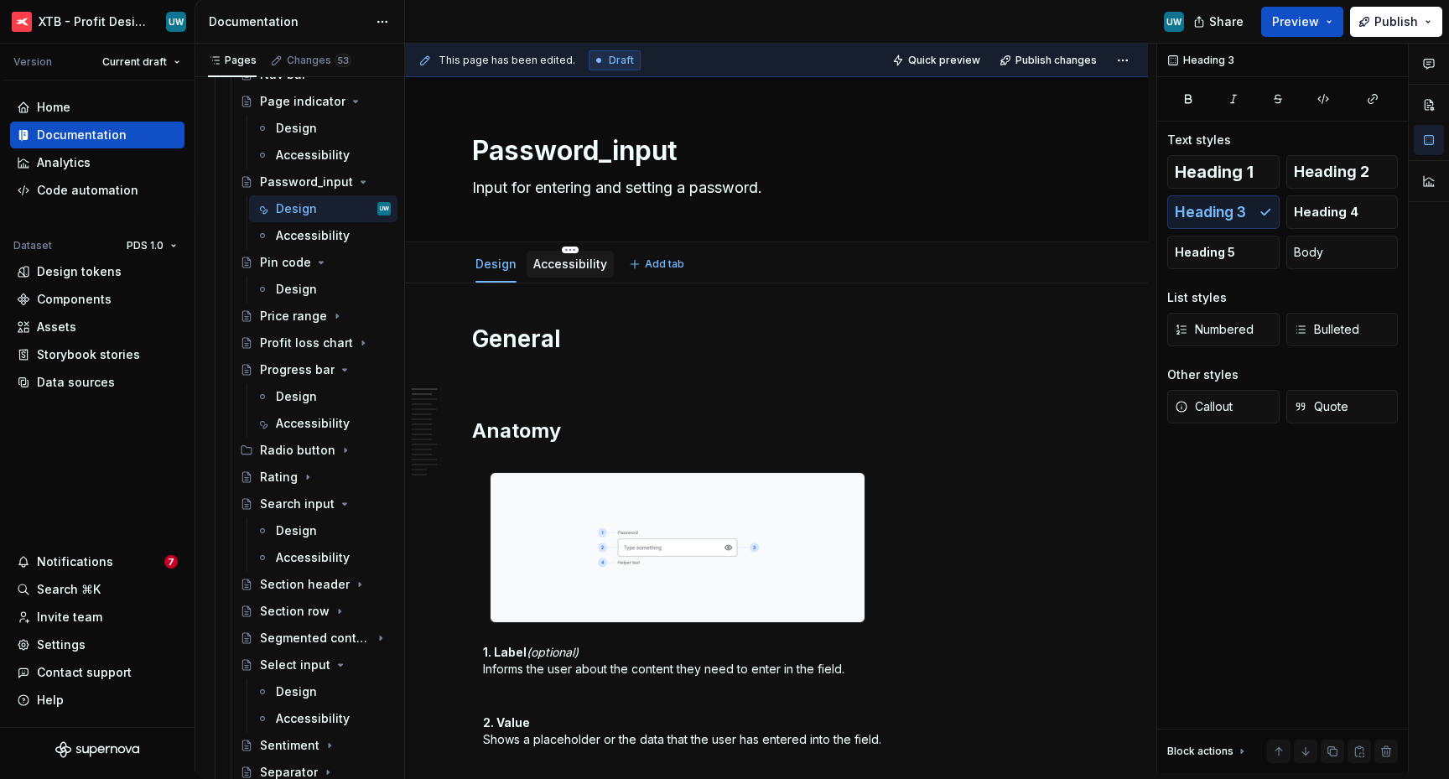
click at [580, 263] on link "Accessibility" at bounding box center [570, 264] width 74 height 14
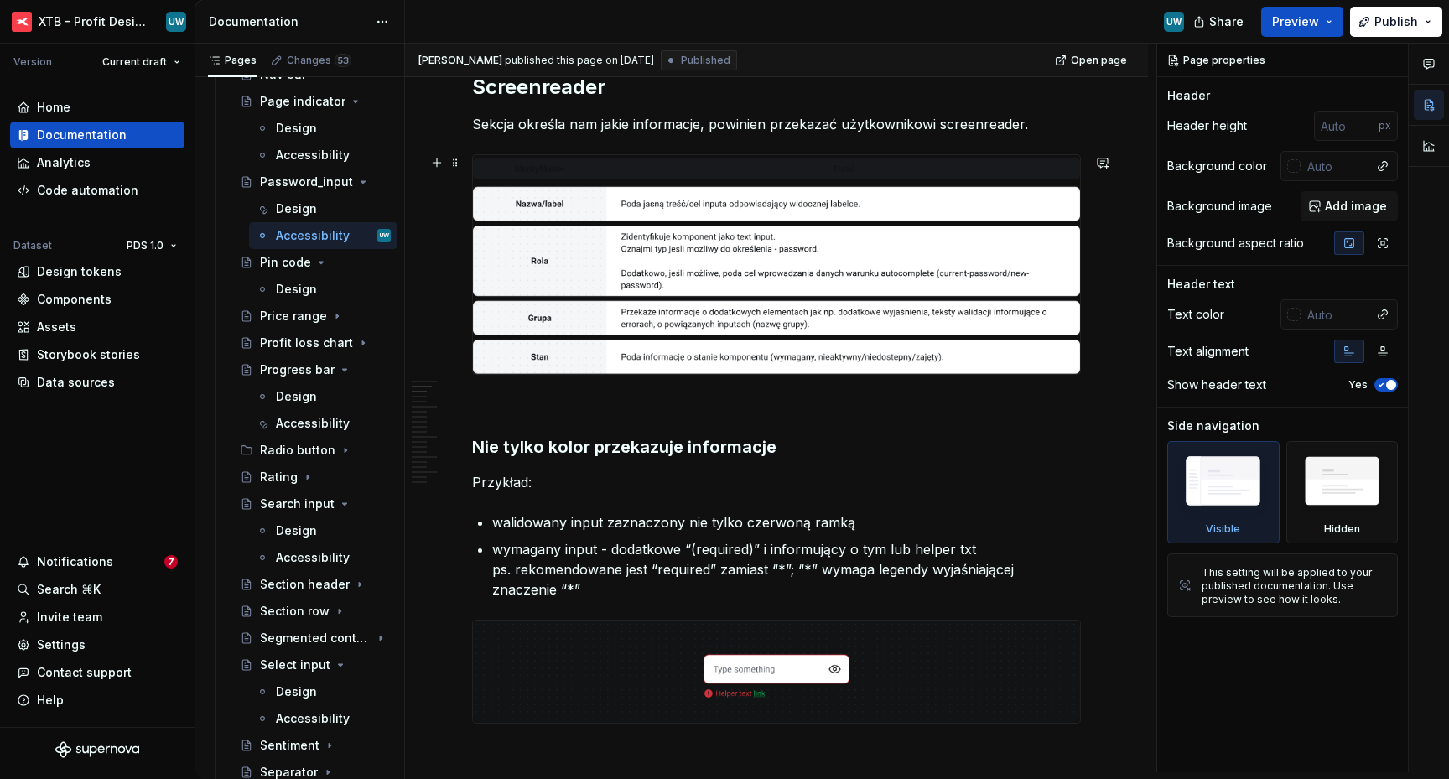
scroll to position [469, 0]
click at [581, 449] on h3 "Nie tylko kolor przekazuje informacje" at bounding box center [776, 445] width 609 height 23
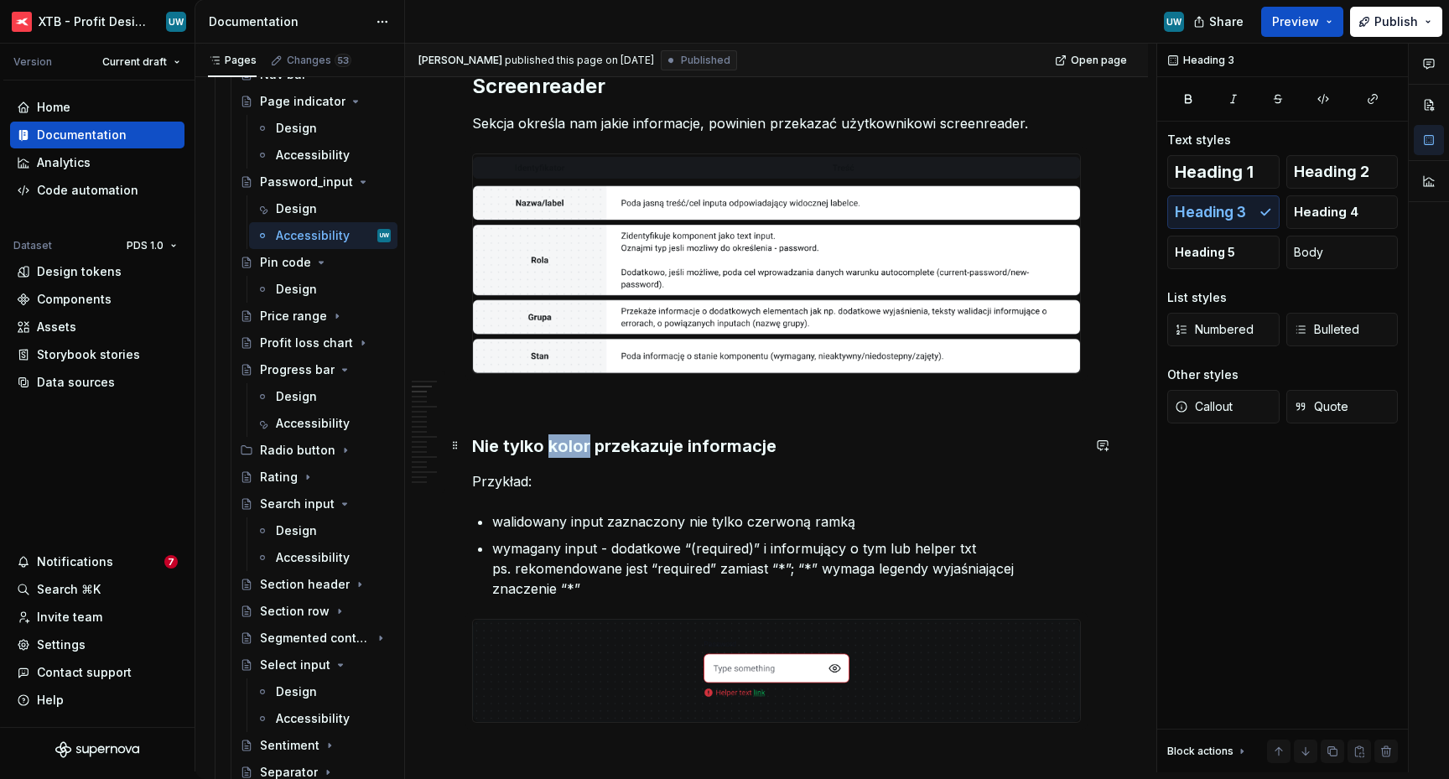
click at [581, 449] on h3 "Nie tylko kolor przekazuje informacje" at bounding box center [776, 445] width 609 height 23
click at [736, 472] on p "Przykład:" at bounding box center [776, 481] width 609 height 20
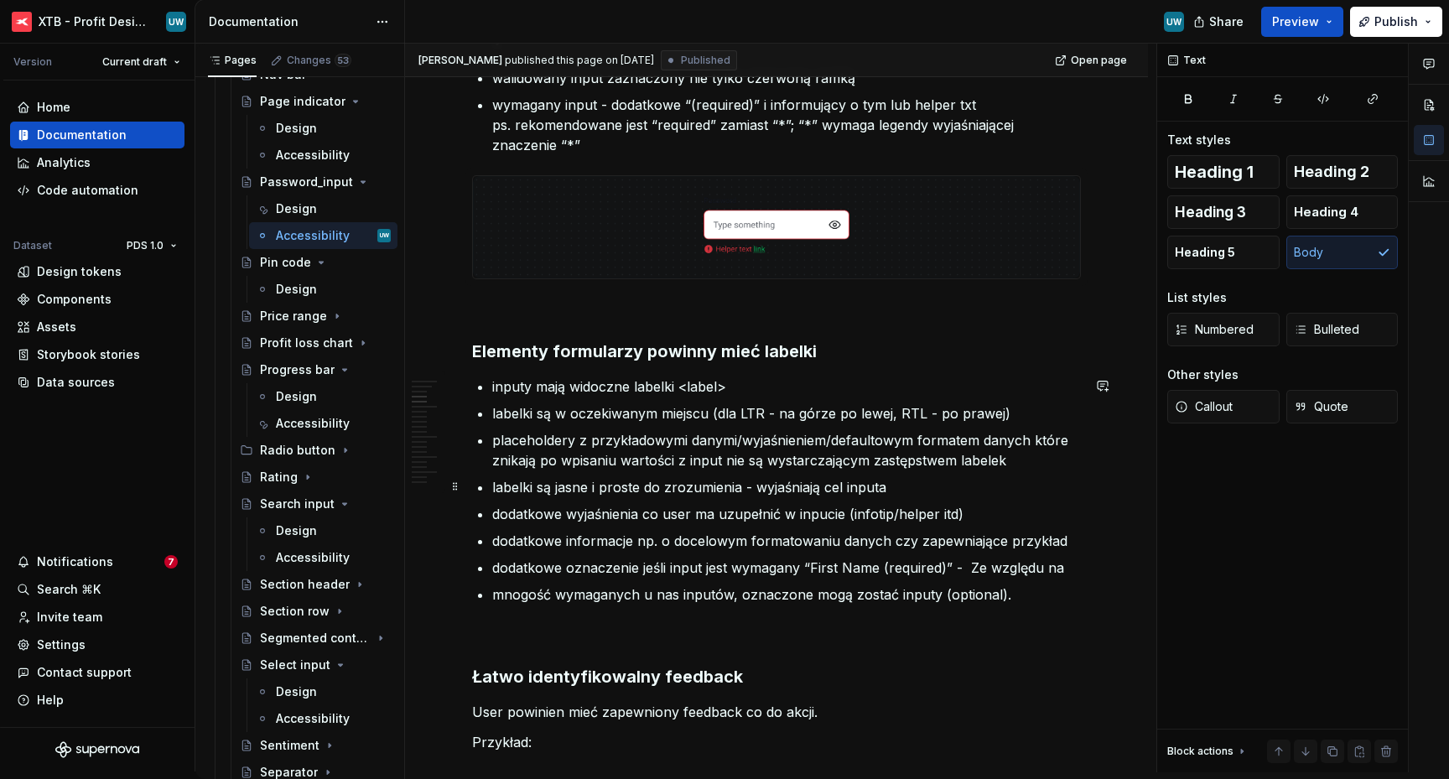
scroll to position [943, 0]
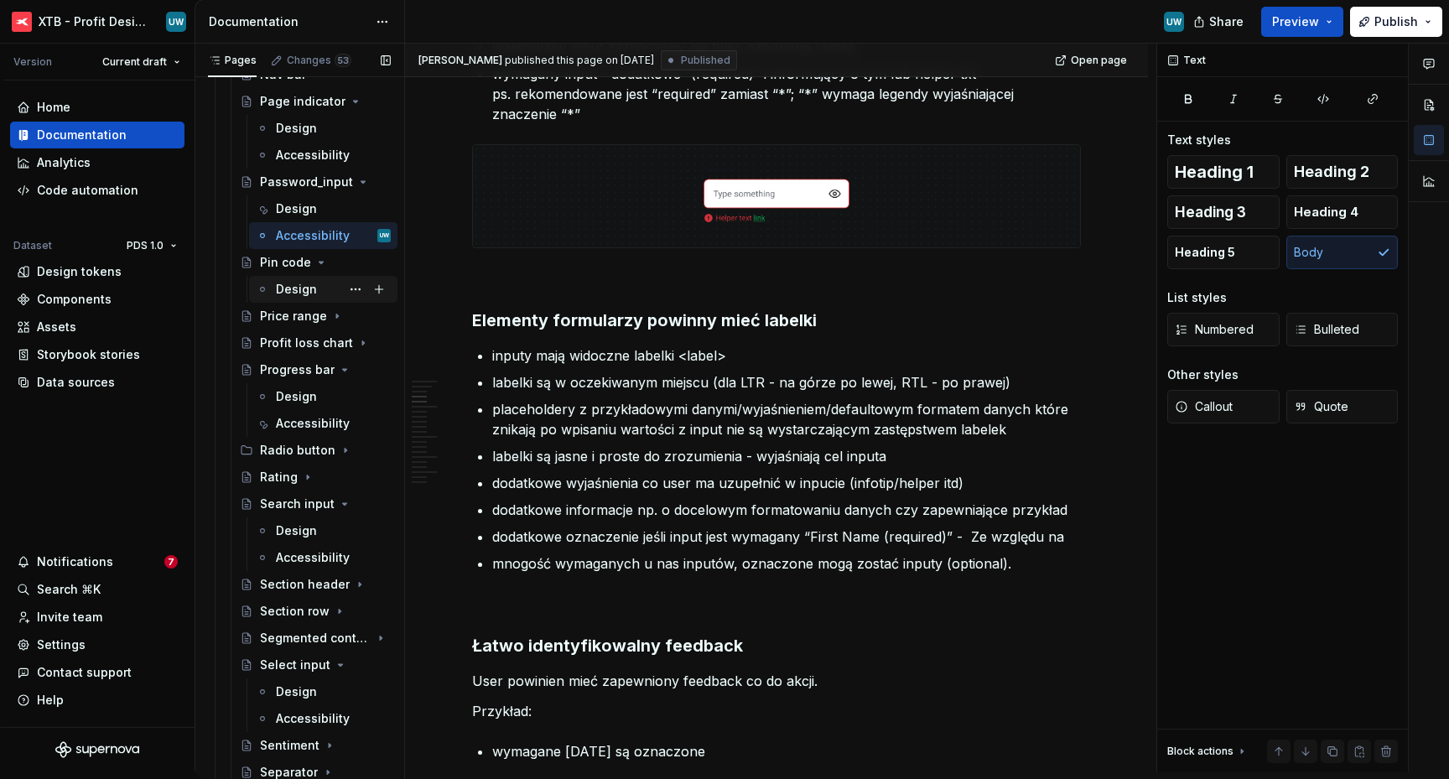
click at [293, 288] on div "Design" at bounding box center [296, 289] width 41 height 17
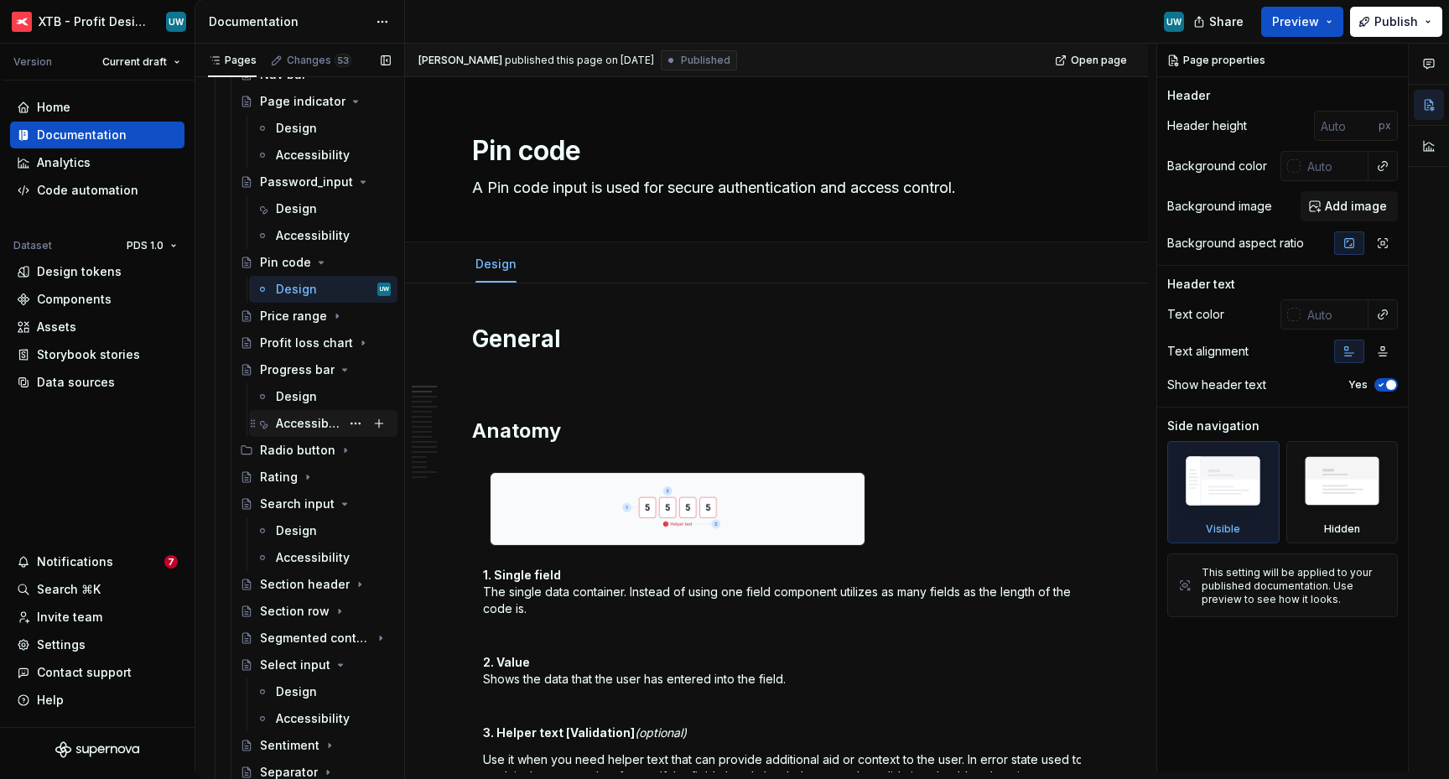
click at [293, 417] on div "Accessibility" at bounding box center [308, 423] width 65 height 17
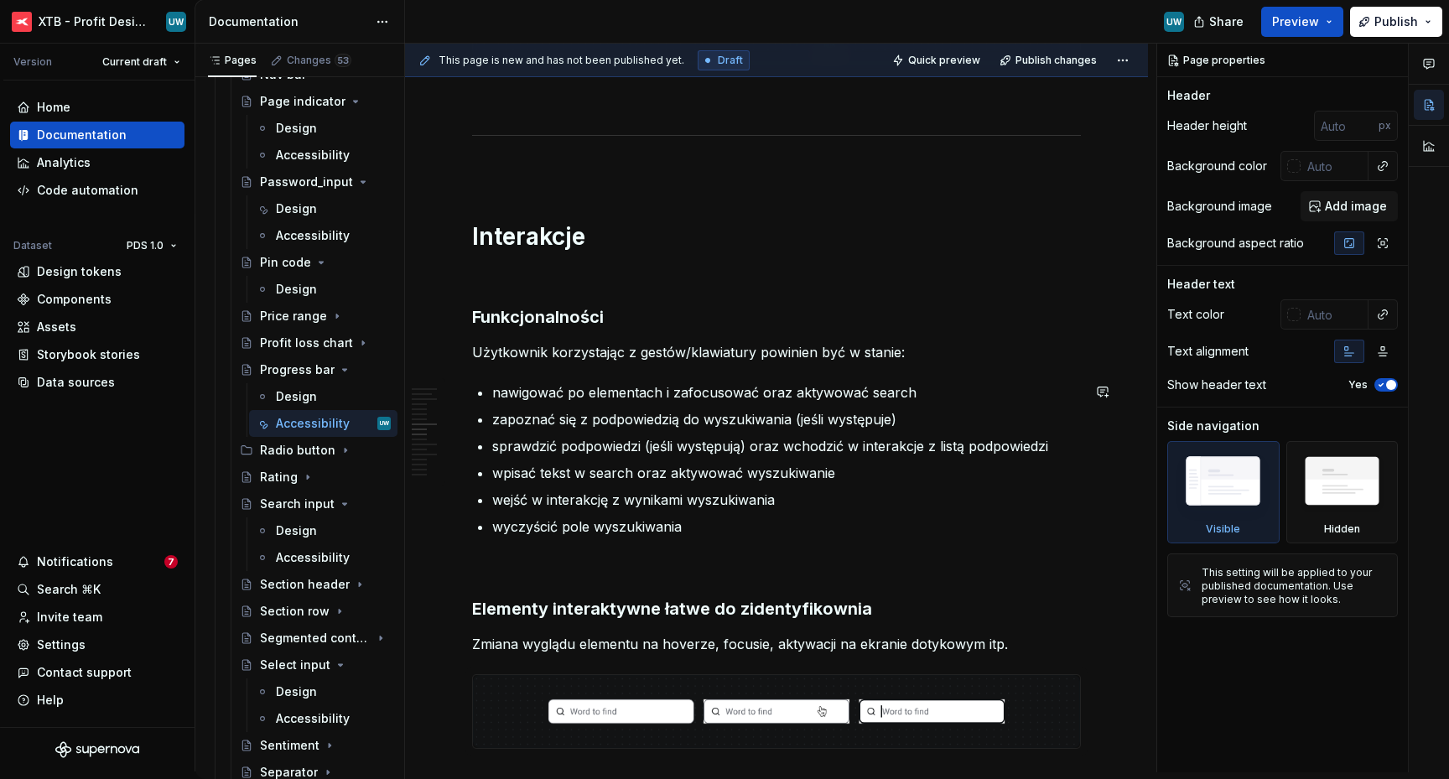
scroll to position [2023, 0]
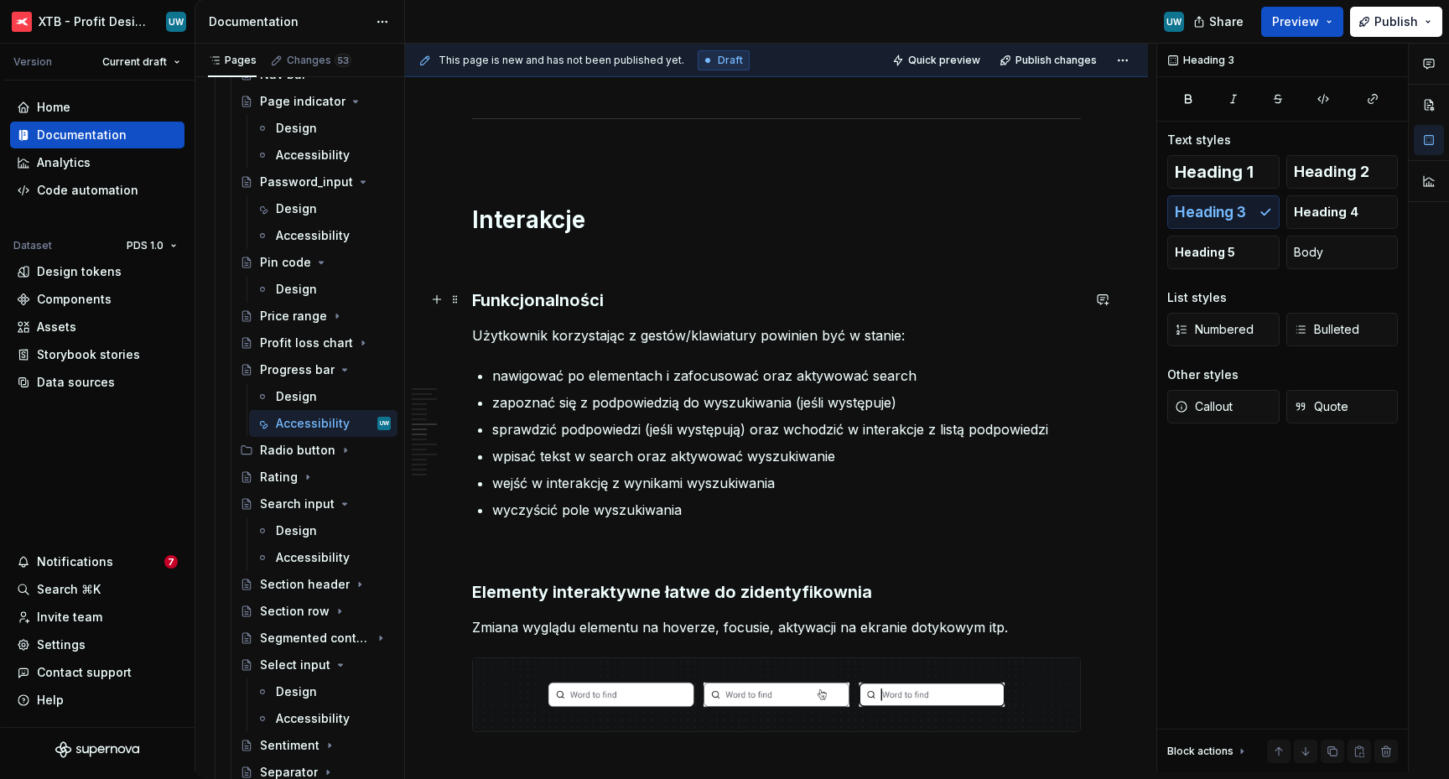
click at [516, 303] on h3 "Funkcjonalności" at bounding box center [776, 299] width 609 height 23
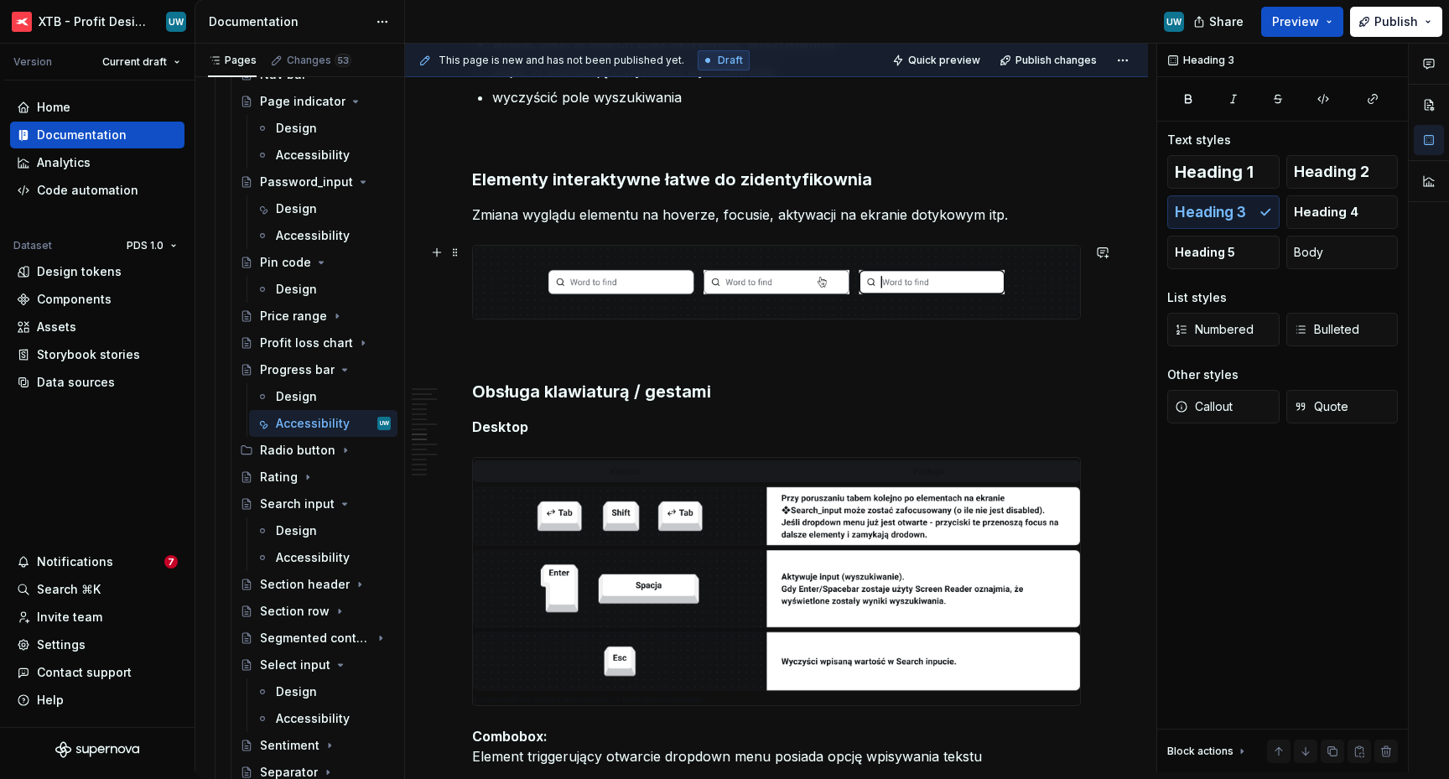
scroll to position [2440, 0]
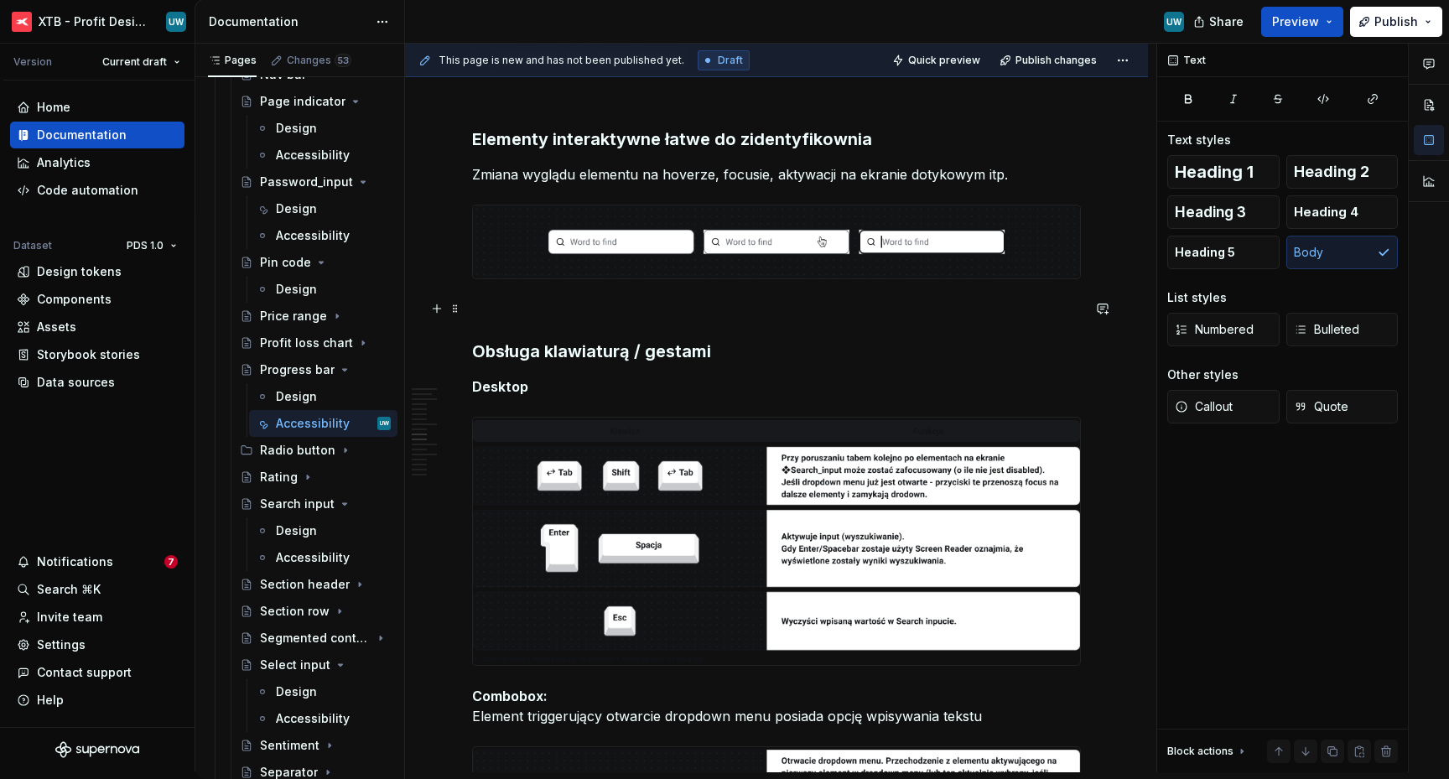
scroll to position [2482, 0]
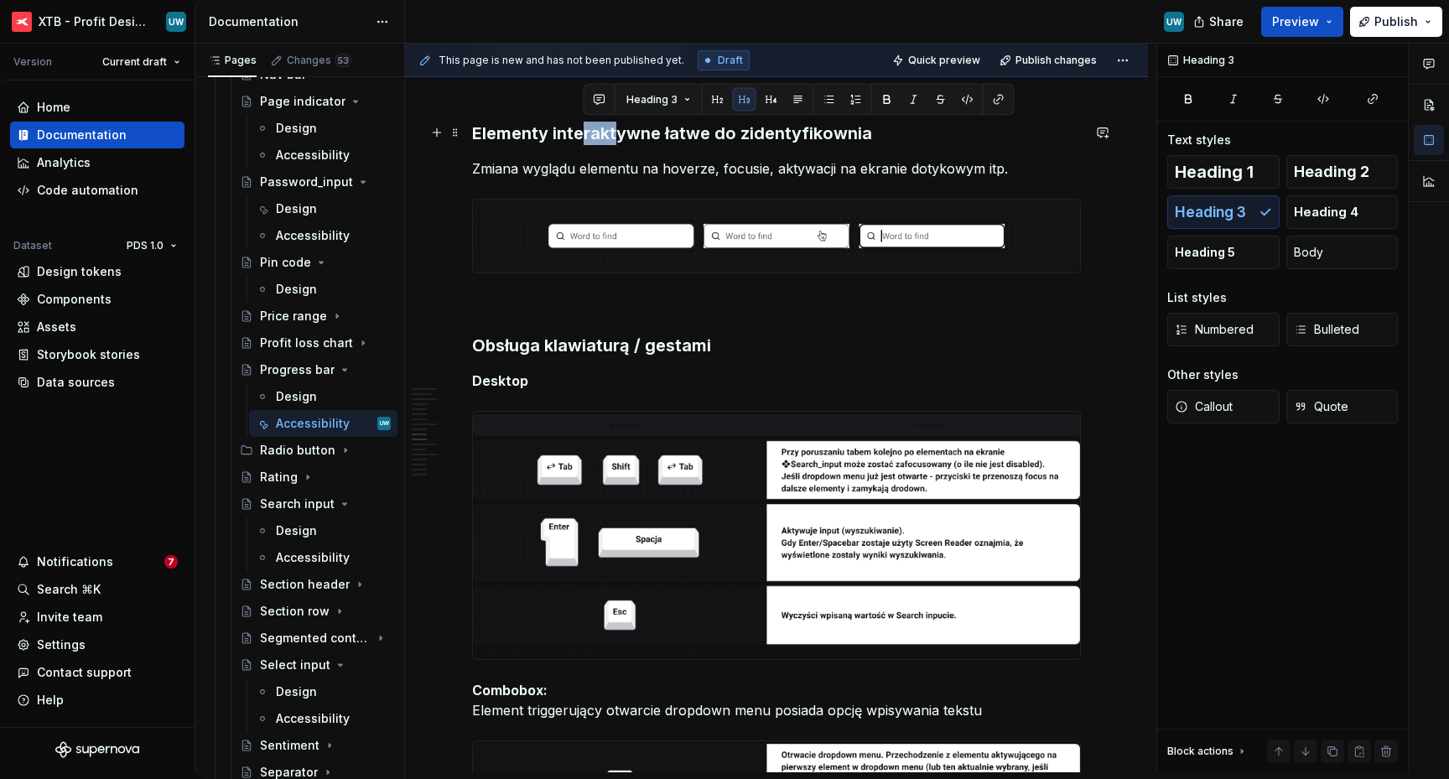
drag, startPoint x: 616, startPoint y: 129, endPoint x: 580, endPoint y: 128, distance: 36.1
click at [581, 128] on h3 "Elementy interaktywne łatwe do zidentyfikownia" at bounding box center [776, 133] width 609 height 23
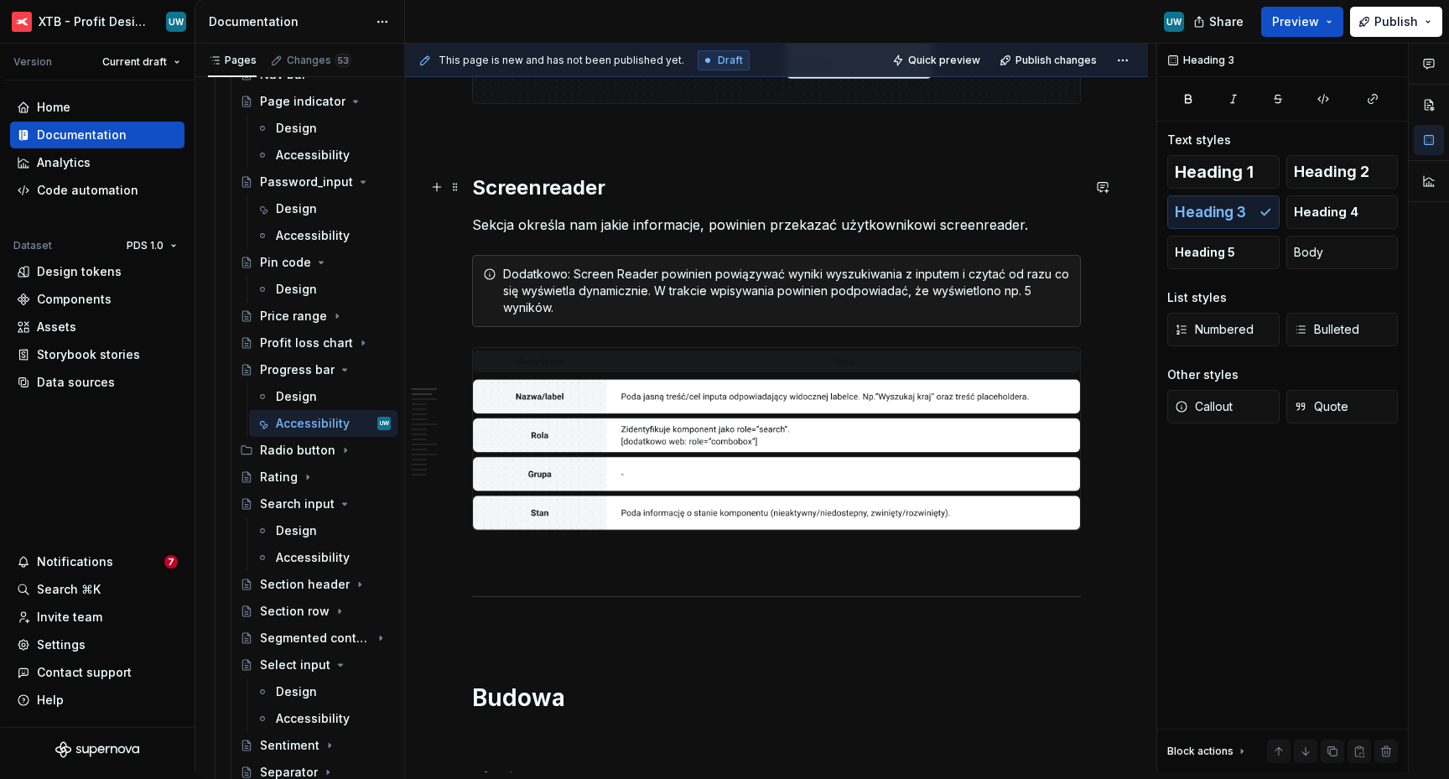
scroll to position [142, 0]
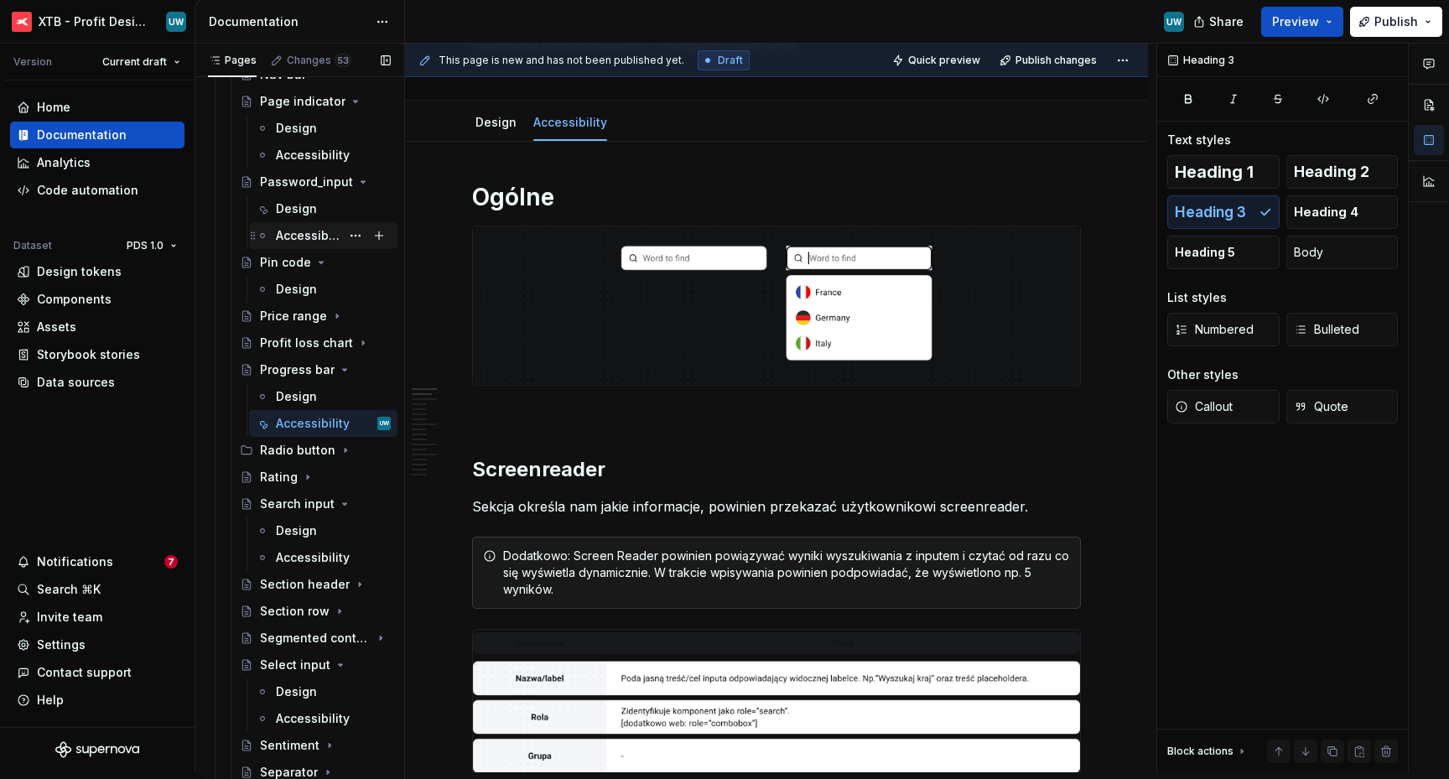
click at [284, 237] on div "Accessibility" at bounding box center [308, 235] width 65 height 17
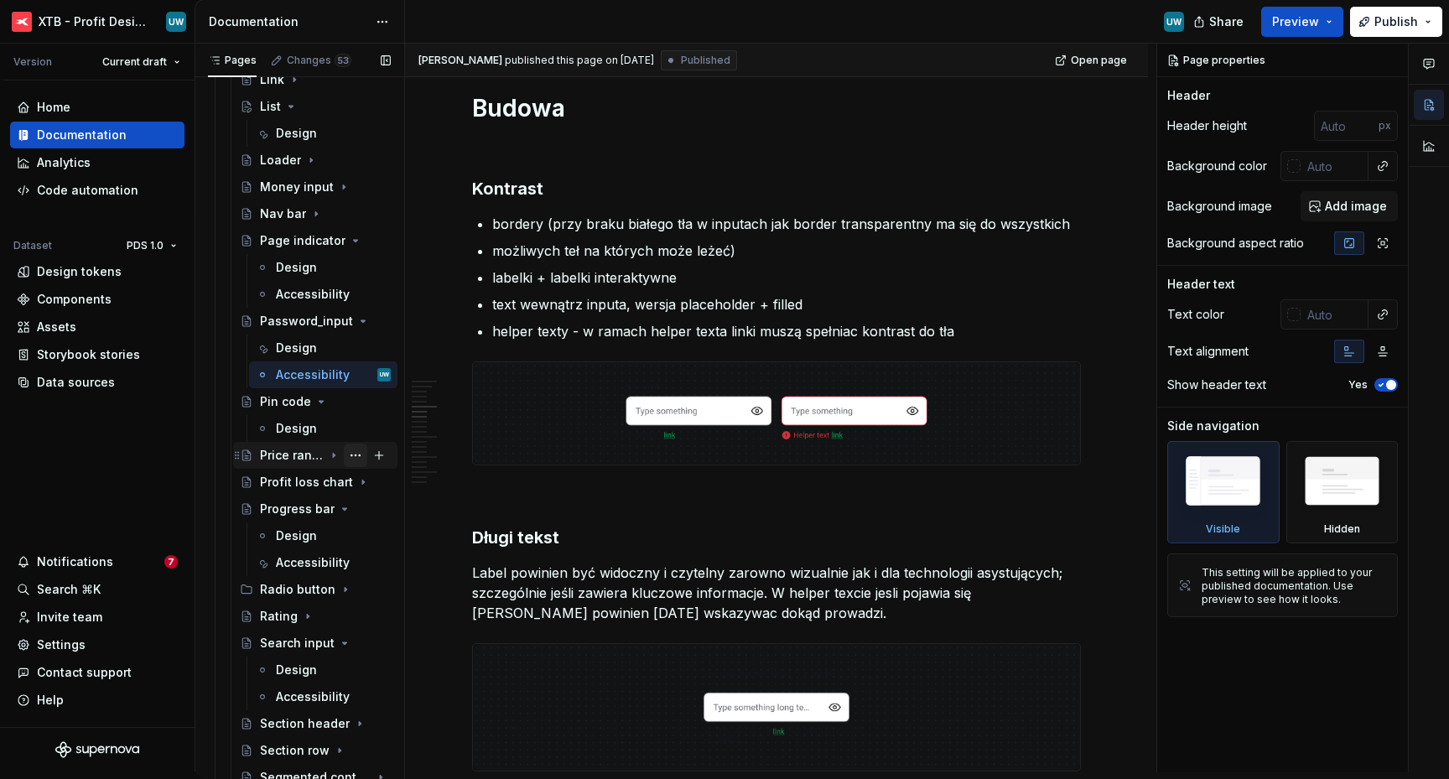
scroll to position [2467, 0]
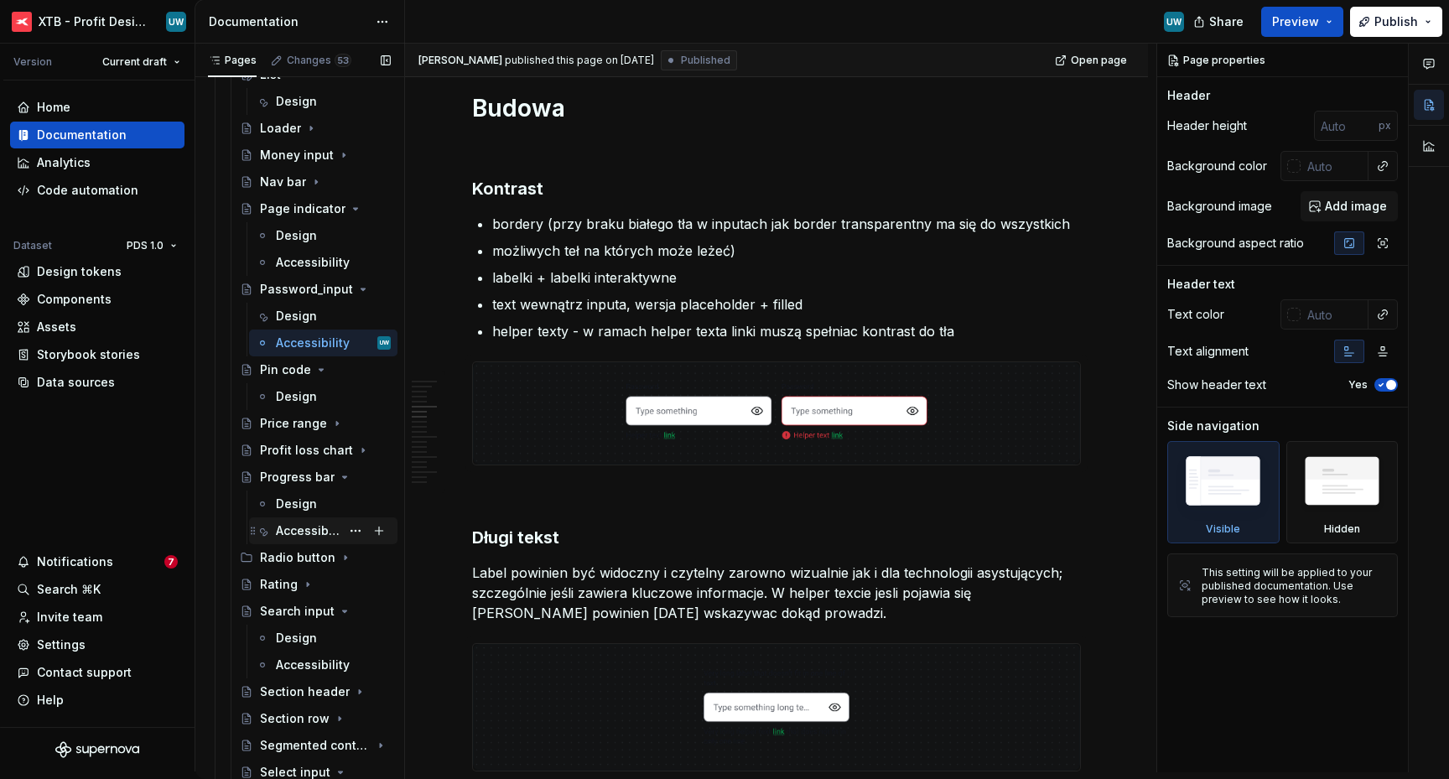
click at [288, 531] on div "Accessibility" at bounding box center [308, 530] width 65 height 17
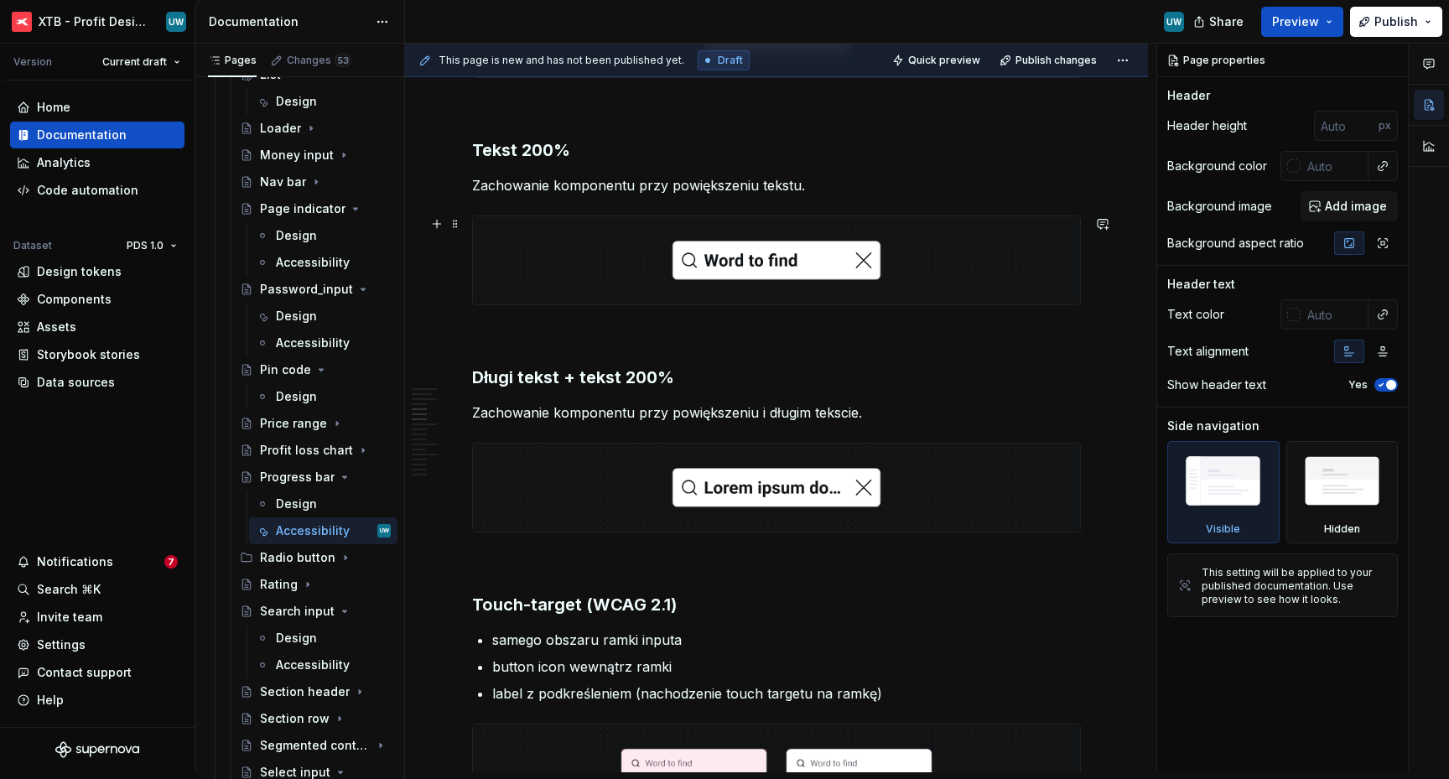
scroll to position [1230, 0]
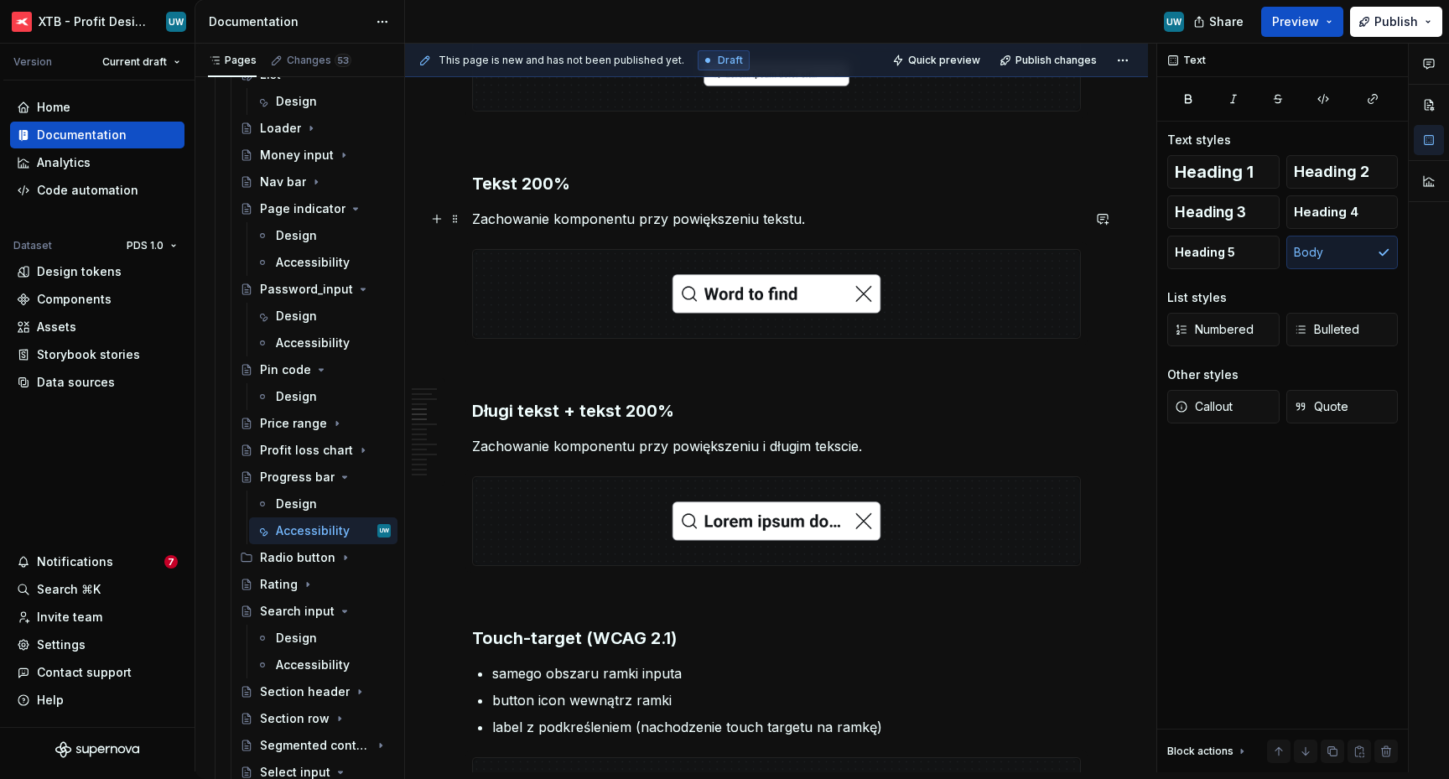
type textarea "*"
click at [558, 220] on p "Zachowanie komponentu przy powiększeniu tekstu." at bounding box center [776, 219] width 609 height 20
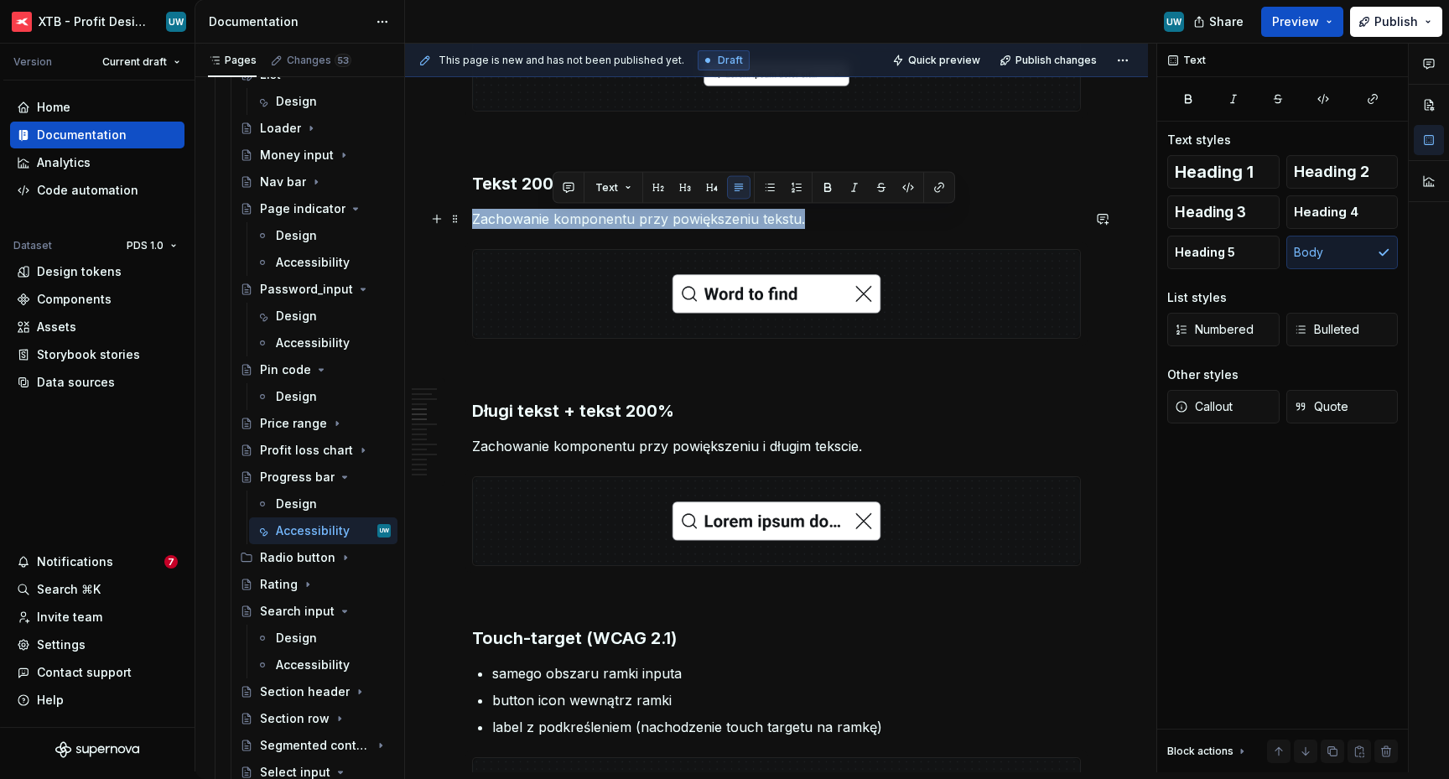
click at [558, 220] on p "Zachowanie komponentu przy powiększeniu tekstu." at bounding box center [776, 219] width 609 height 20
copy p "Zachowanie komponentu przy powiększeniu tekstu."
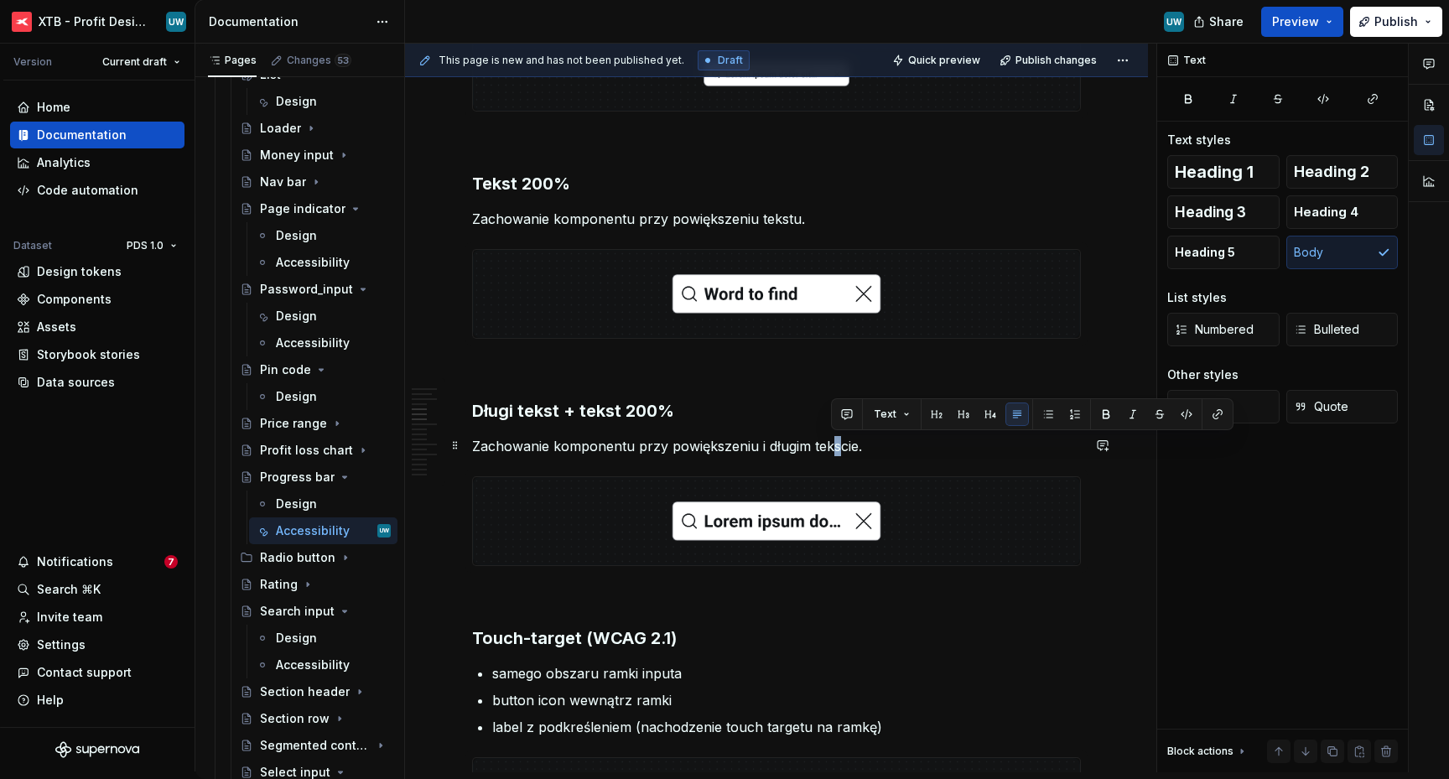
click at [832, 449] on p "Zachowanie komponentu przy powiększeniu i długim tekscie." at bounding box center [776, 446] width 609 height 20
click at [291, 335] on div "Accessibility" at bounding box center [308, 343] width 65 height 17
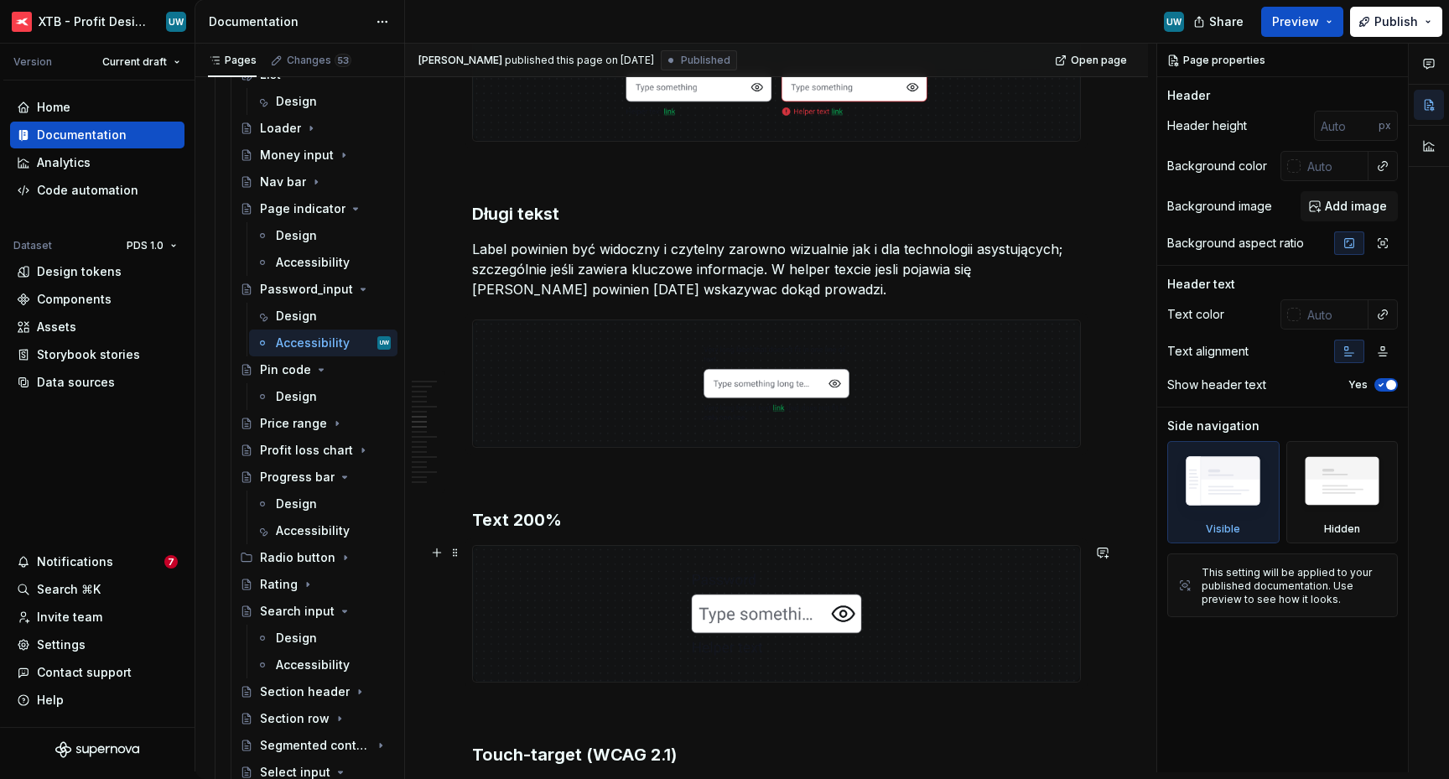
scroll to position [2121, 0]
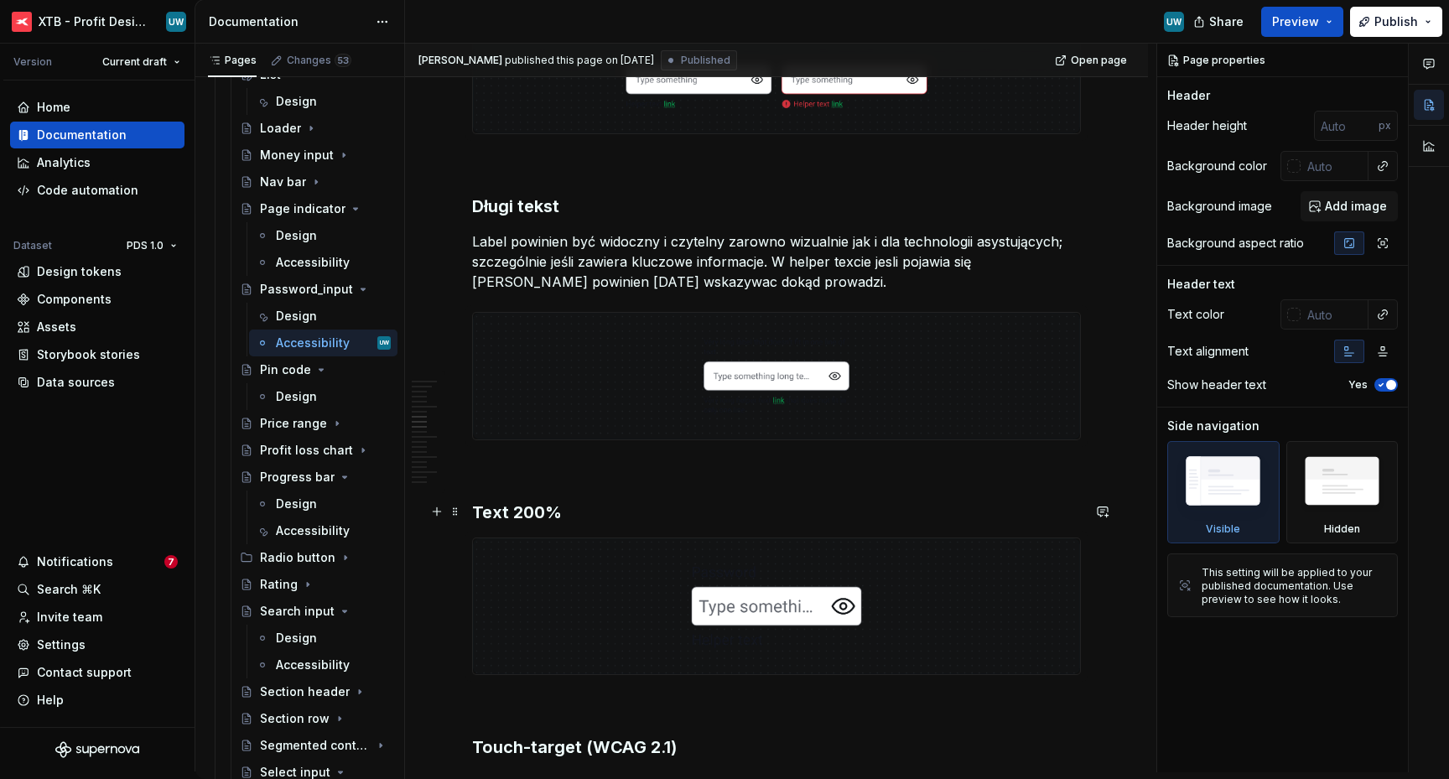
type textarea "*"
click at [579, 513] on h3 "Text 200%" at bounding box center [776, 511] width 609 height 23
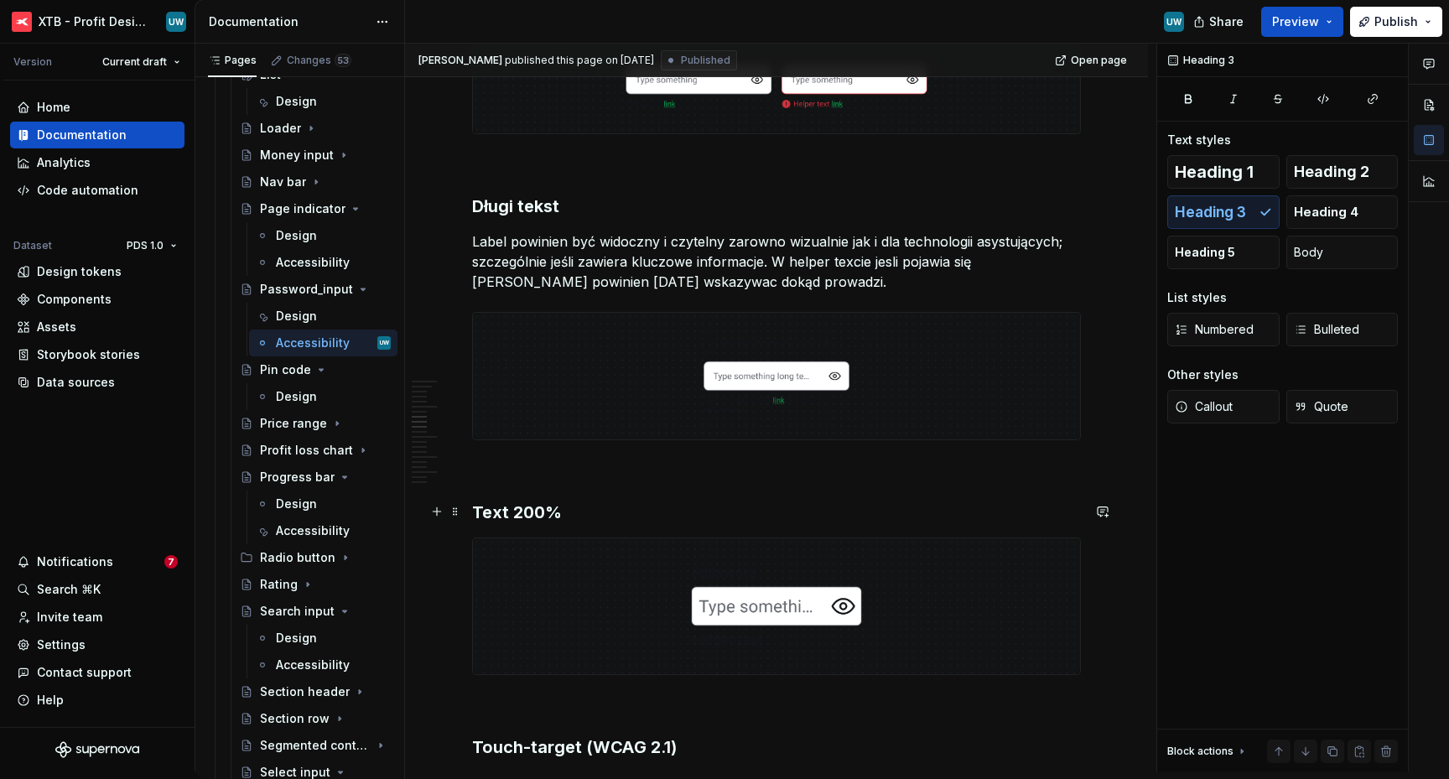
paste div
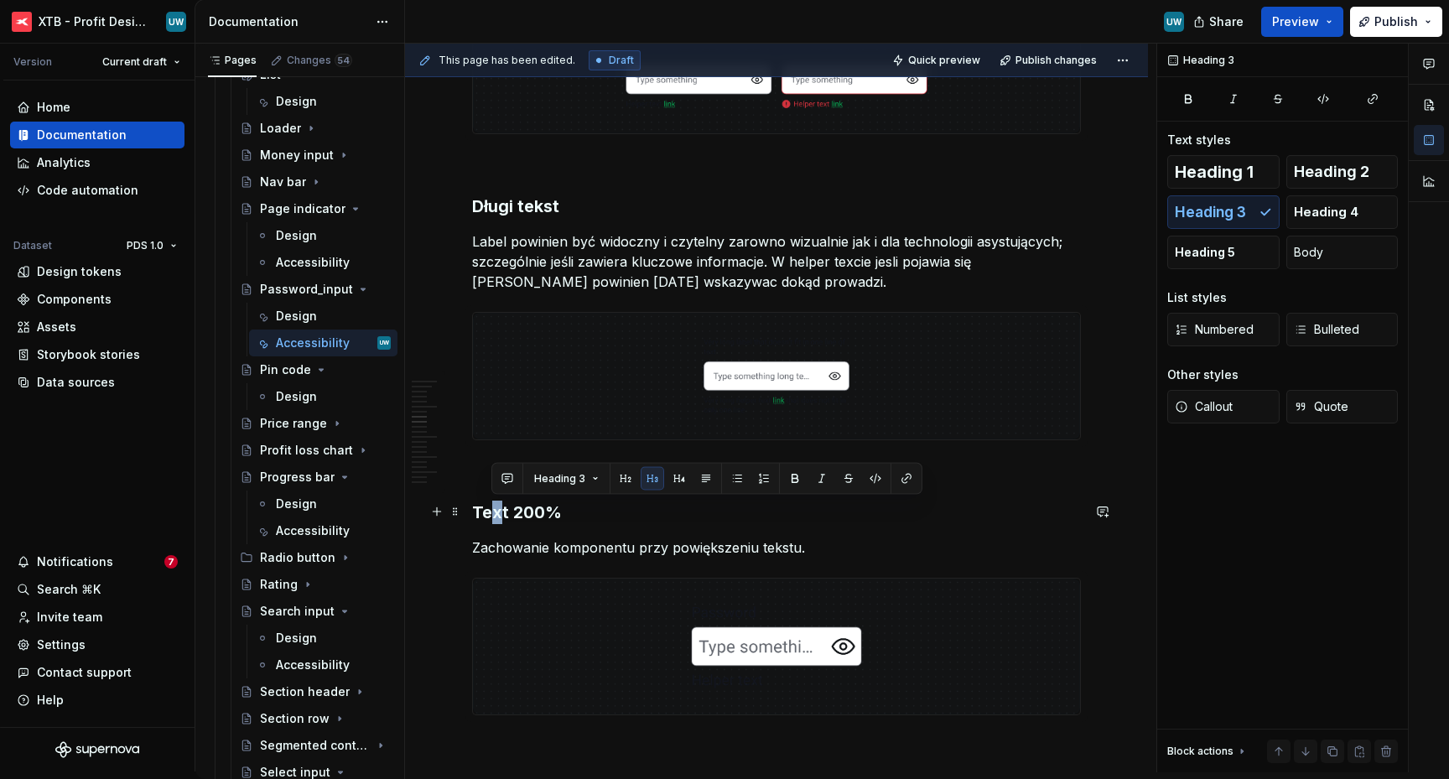
click at [494, 509] on h3 "Text 200%" at bounding box center [776, 511] width 609 height 23
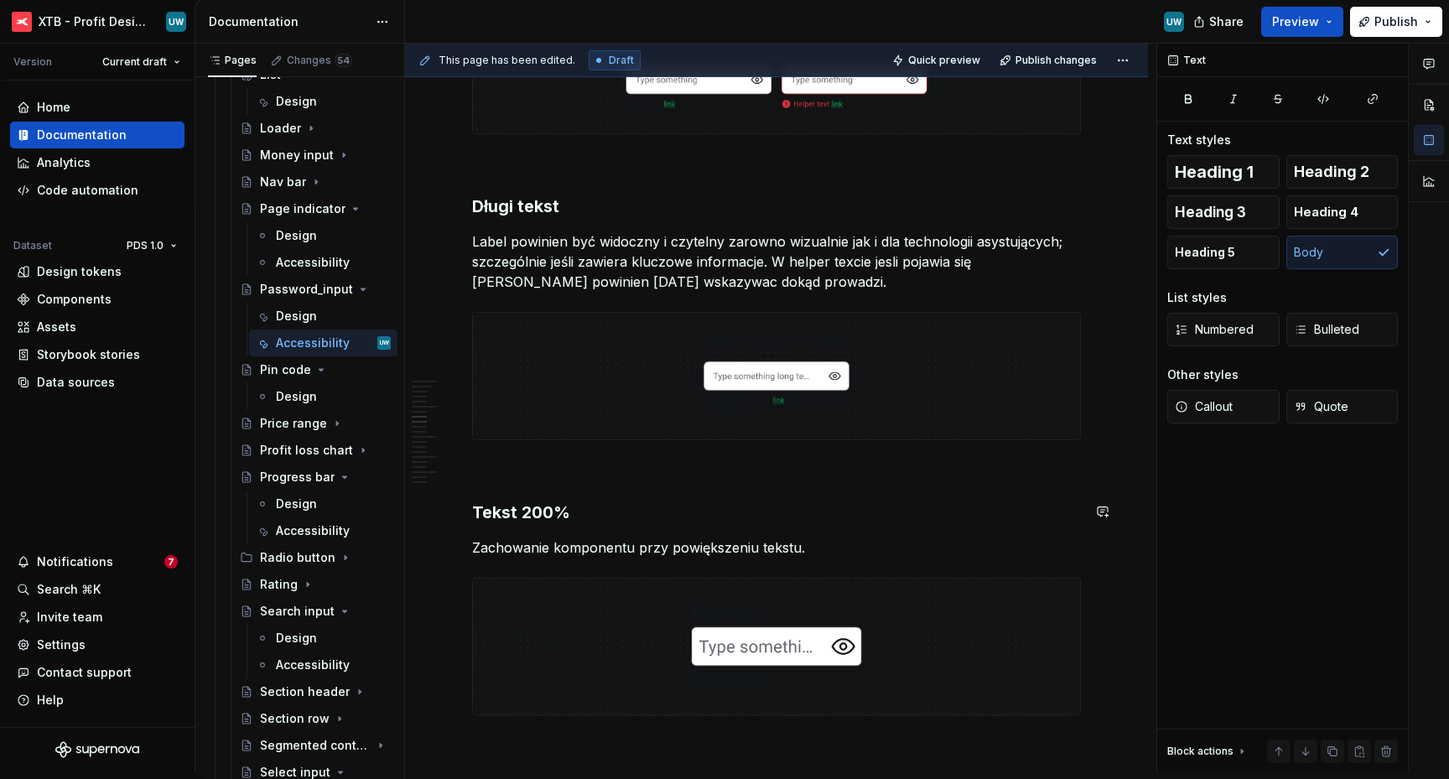
drag, startPoint x: 893, startPoint y: 262, endPoint x: 884, endPoint y: 261, distance: 8.4
click at [884, 261] on p "Label powinien być widoczny i czytelny zarowno wizualnie jak i dla technologii …" at bounding box center [776, 261] width 609 height 60
click at [754, 242] on p "Label powinien być widoczny i czytelny zarowno wizualnie jak i dla technologii …" at bounding box center [776, 261] width 609 height 60
click at [584, 283] on p "Label powinien być widoczny i czytelny zarówno wizualnie jak i dla technologii …" at bounding box center [776, 261] width 609 height 60
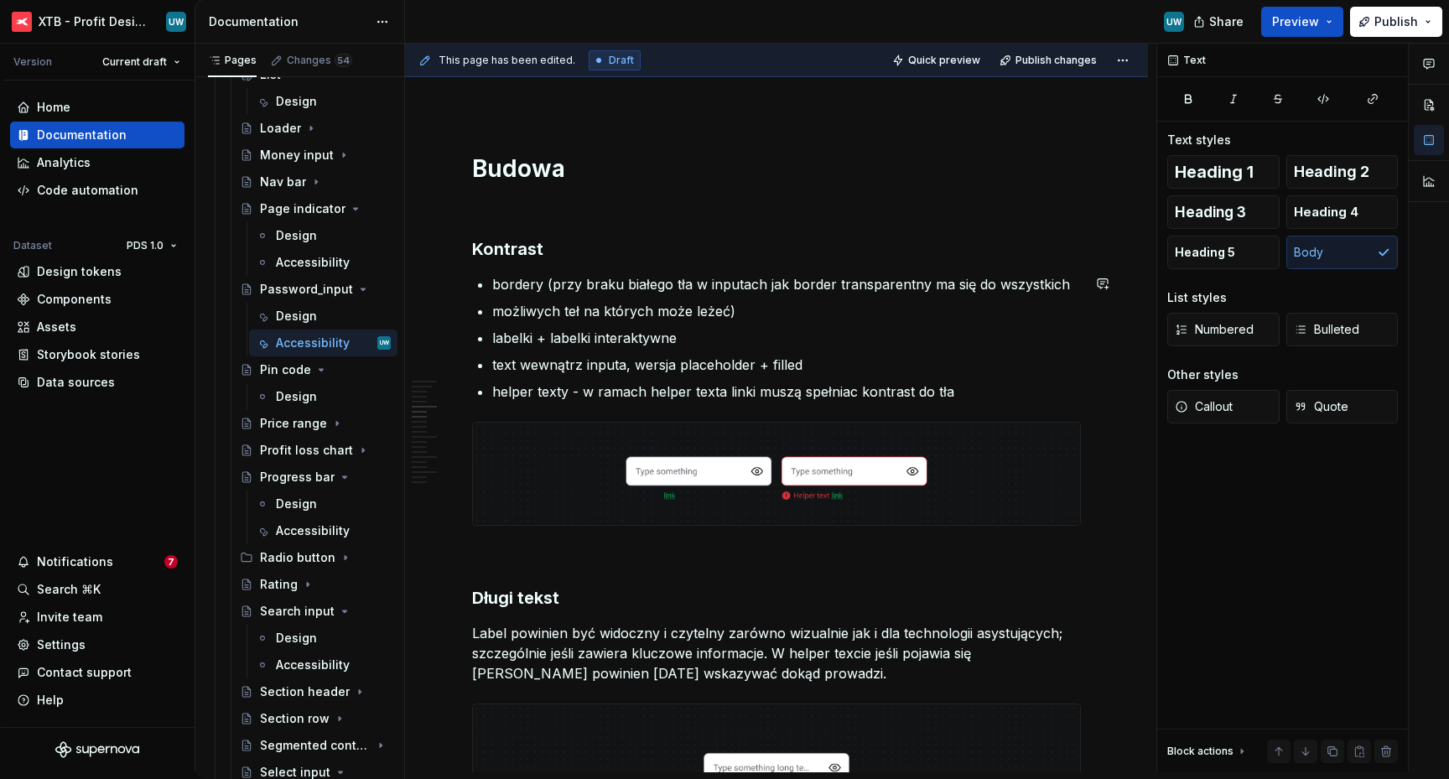
scroll to position [1723, 0]
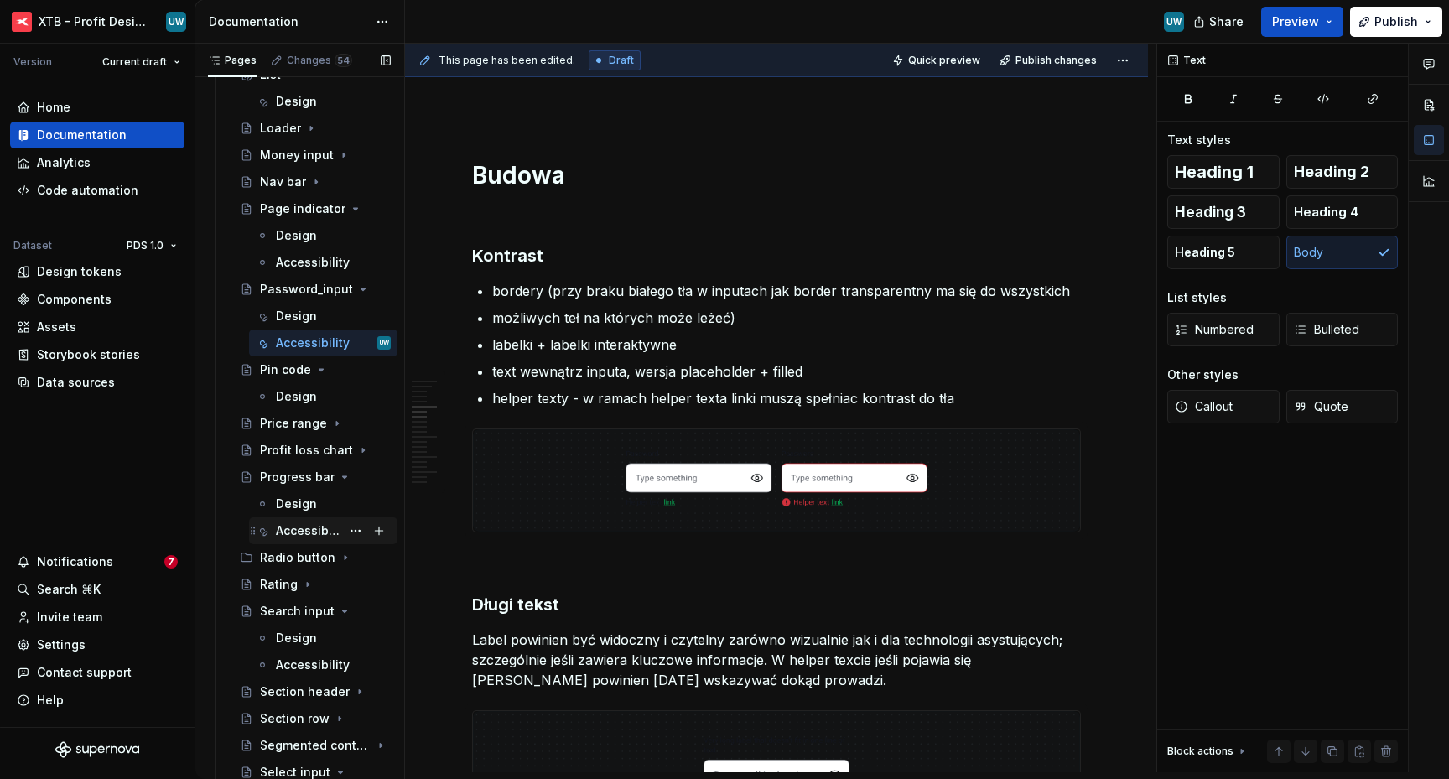
click at [297, 526] on div "Accessibility" at bounding box center [308, 530] width 65 height 17
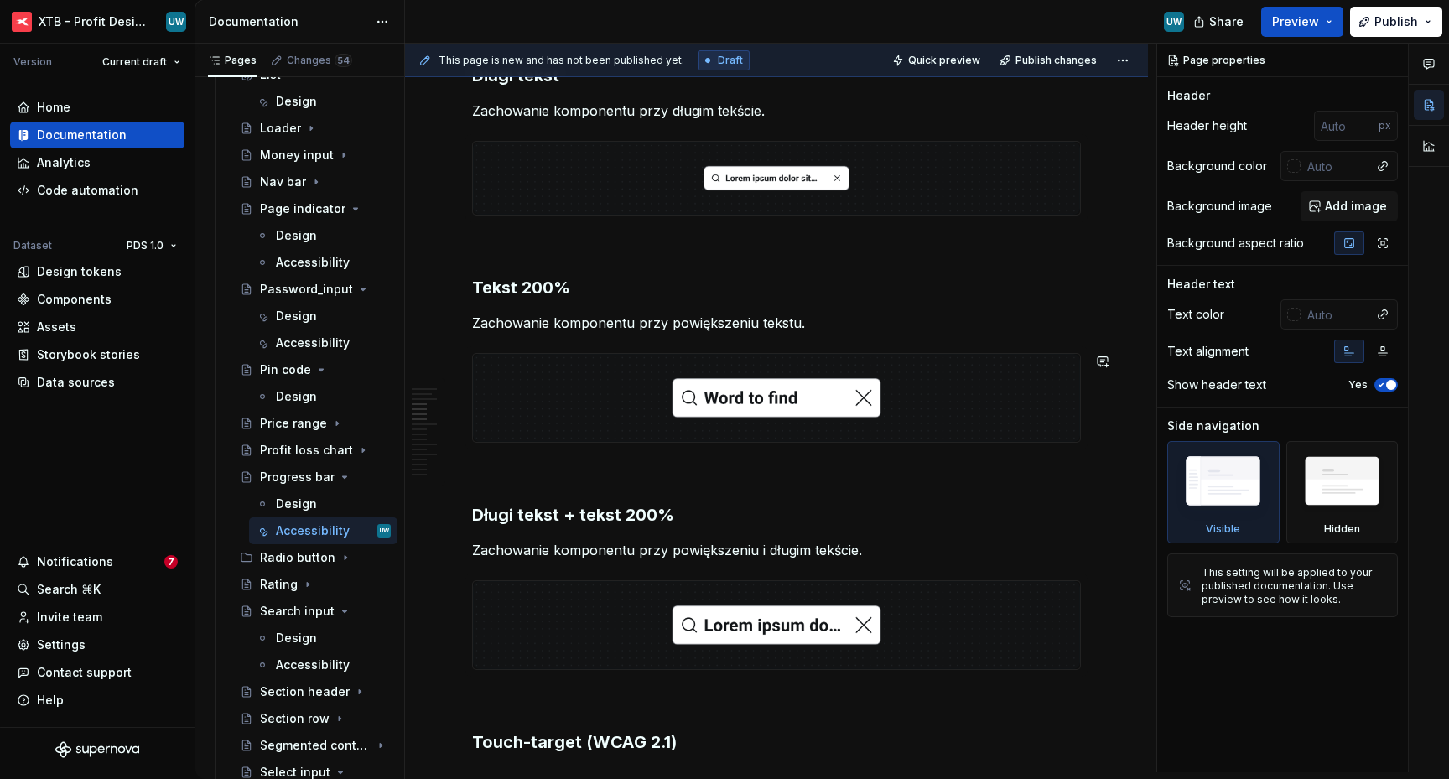
scroll to position [1128, 0]
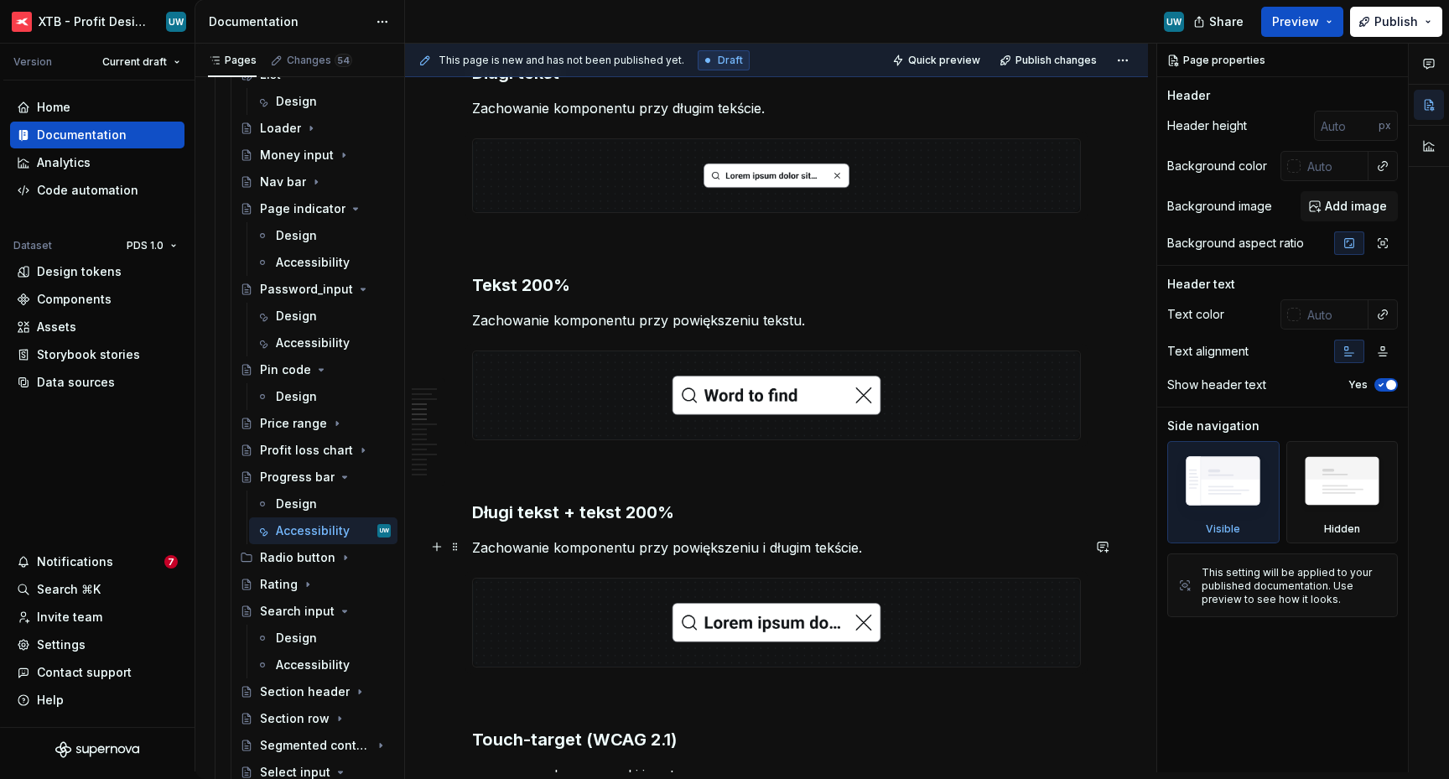
click at [566, 548] on p "Zachowanie komponentu przy powiększeniu i długim tekście." at bounding box center [776, 547] width 609 height 20
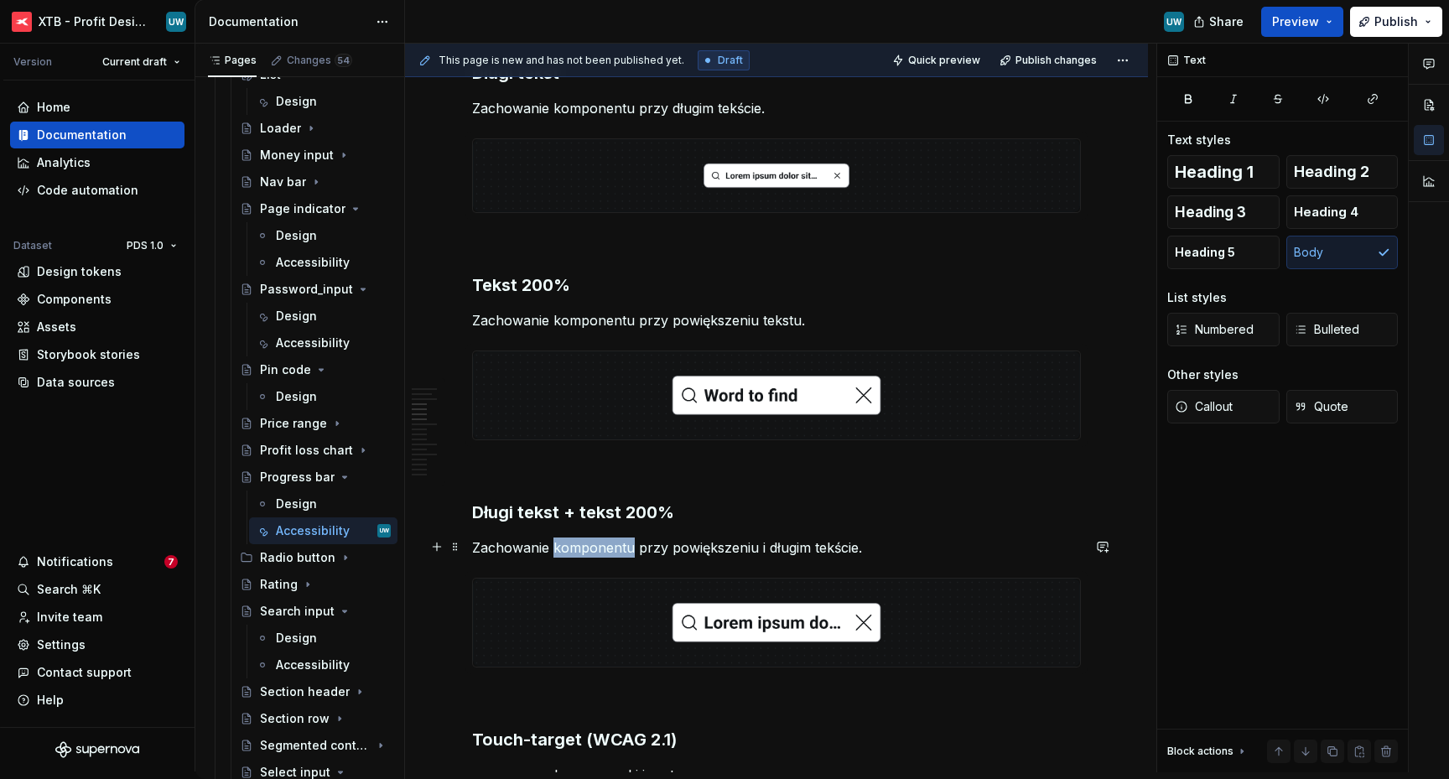
click at [566, 548] on p "Zachowanie komponentu przy powiększeniu i długim tekście." at bounding box center [776, 547] width 609 height 20
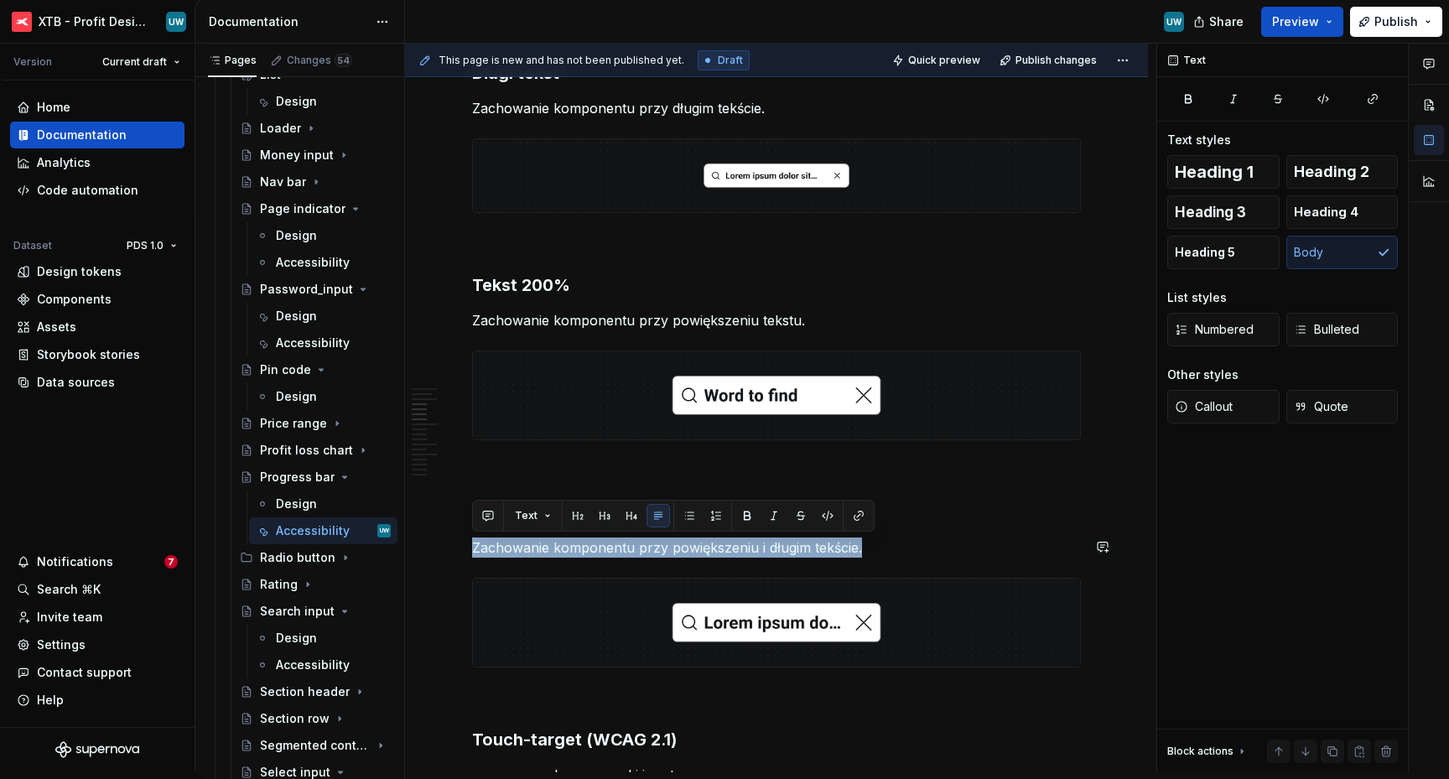
copy p "Zachowanie komponentu przy powiększeniu i długim tekście."
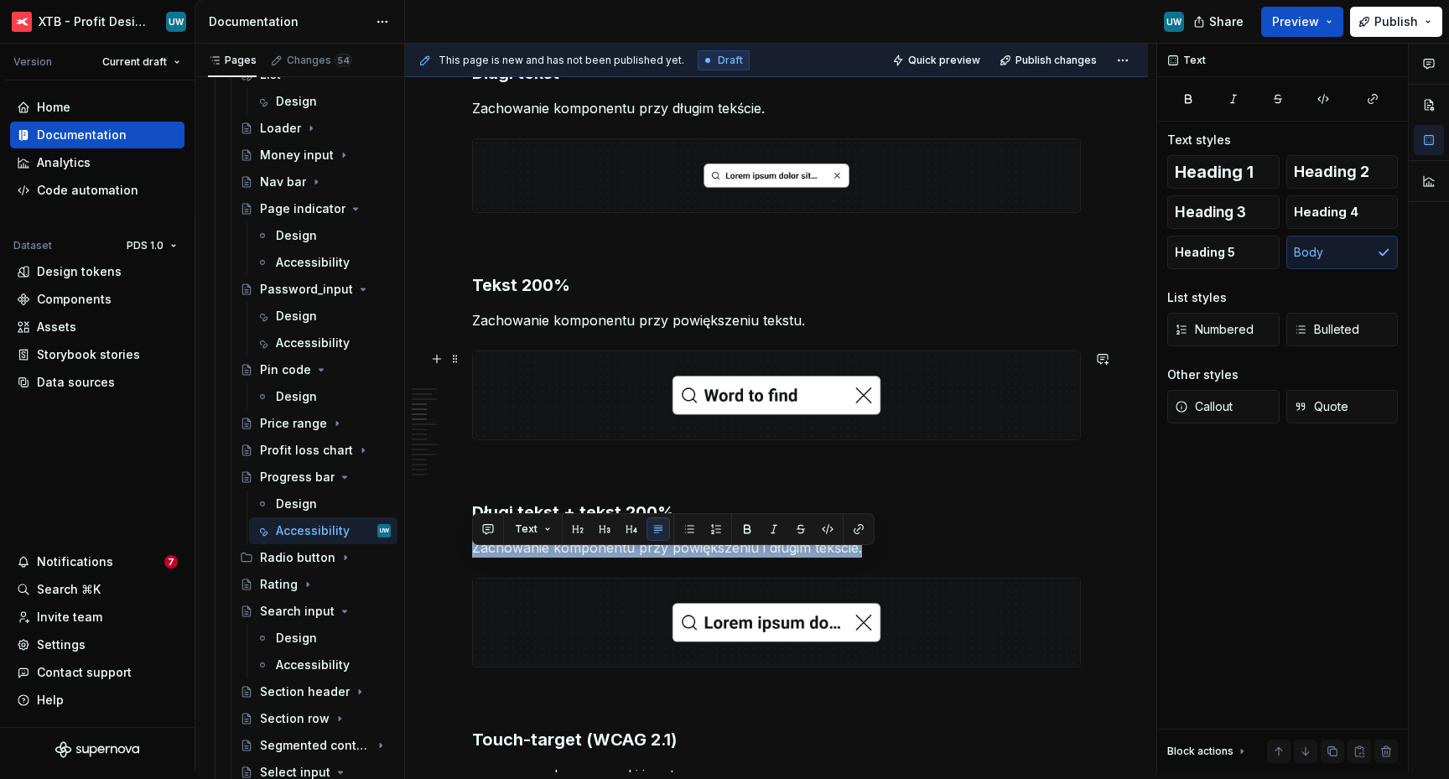
scroll to position [1103, 0]
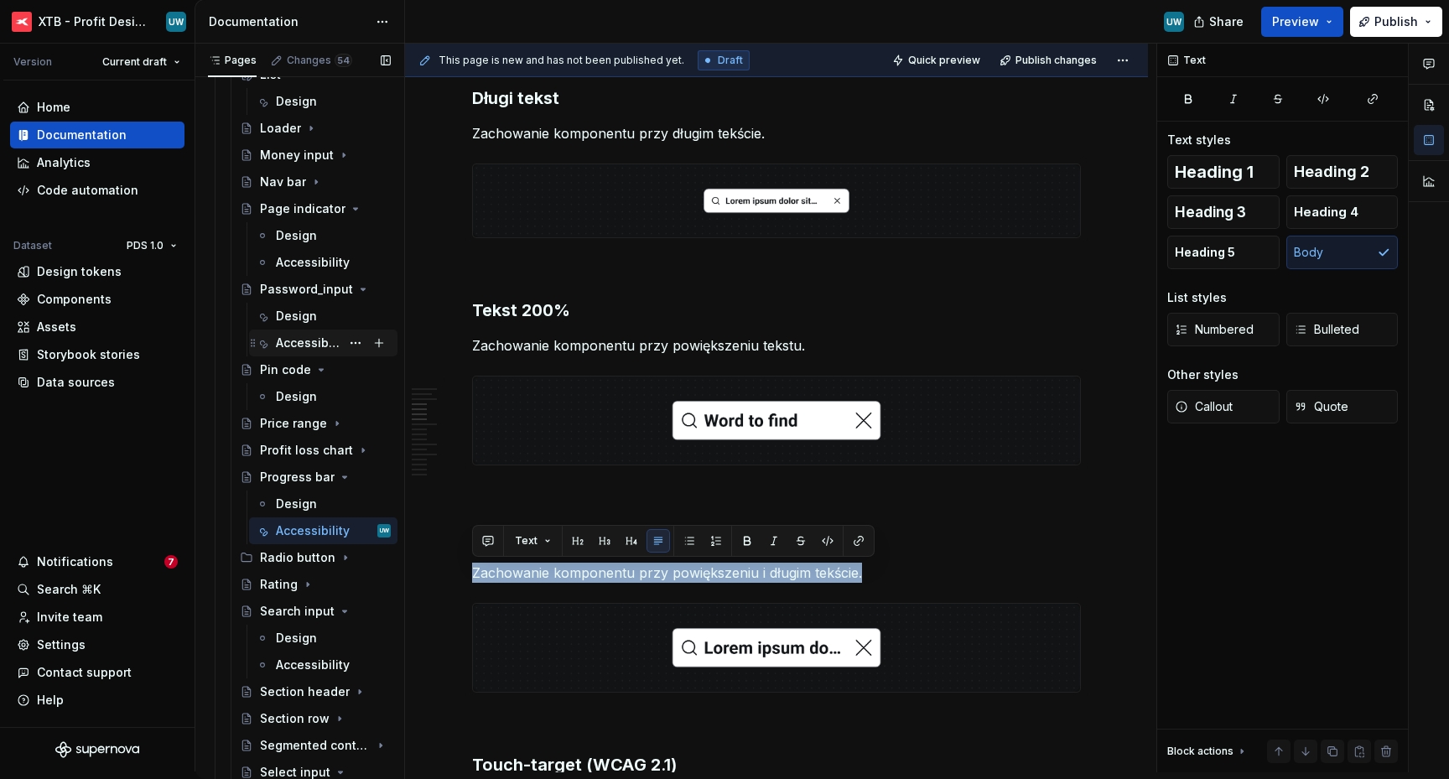
click at [279, 345] on div "Accessibility" at bounding box center [308, 343] width 65 height 17
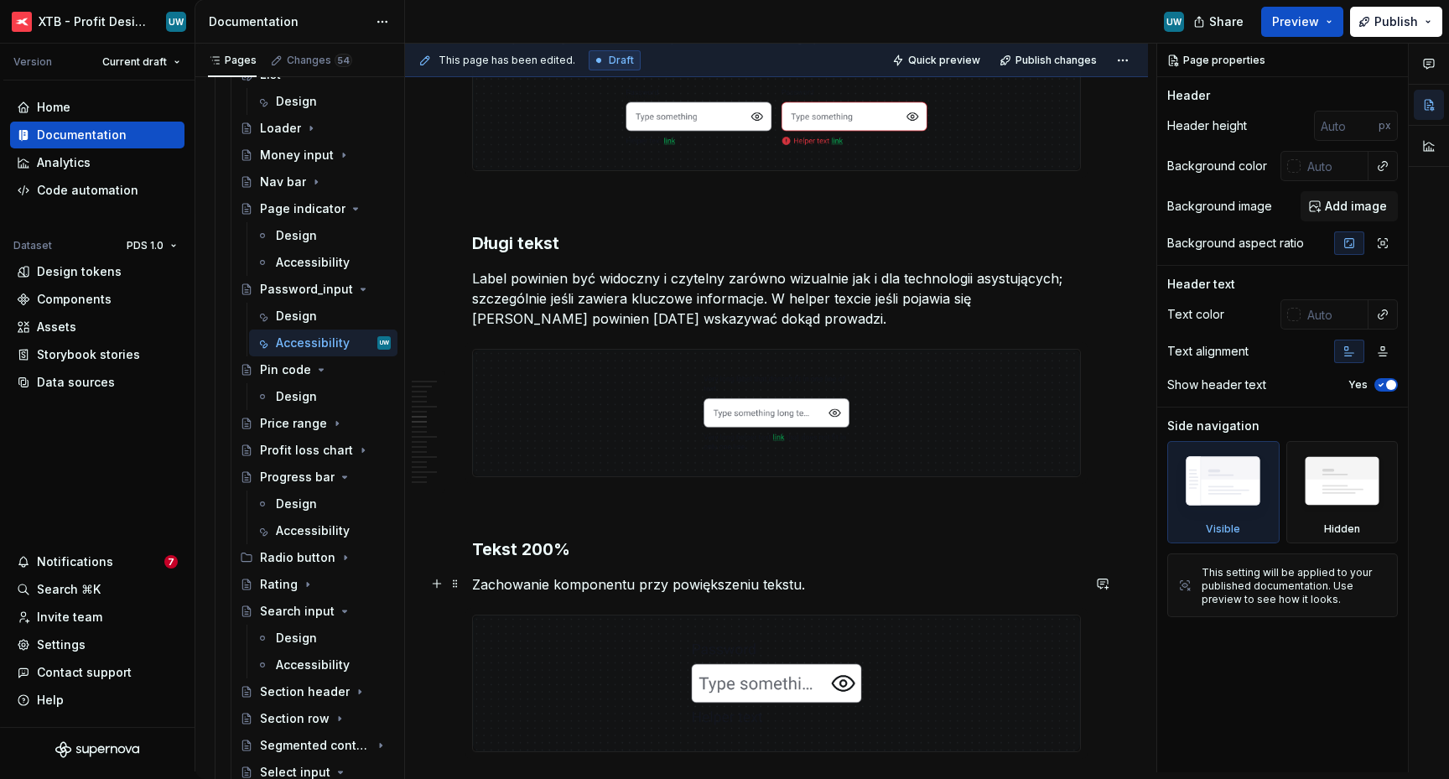
scroll to position [2112, 0]
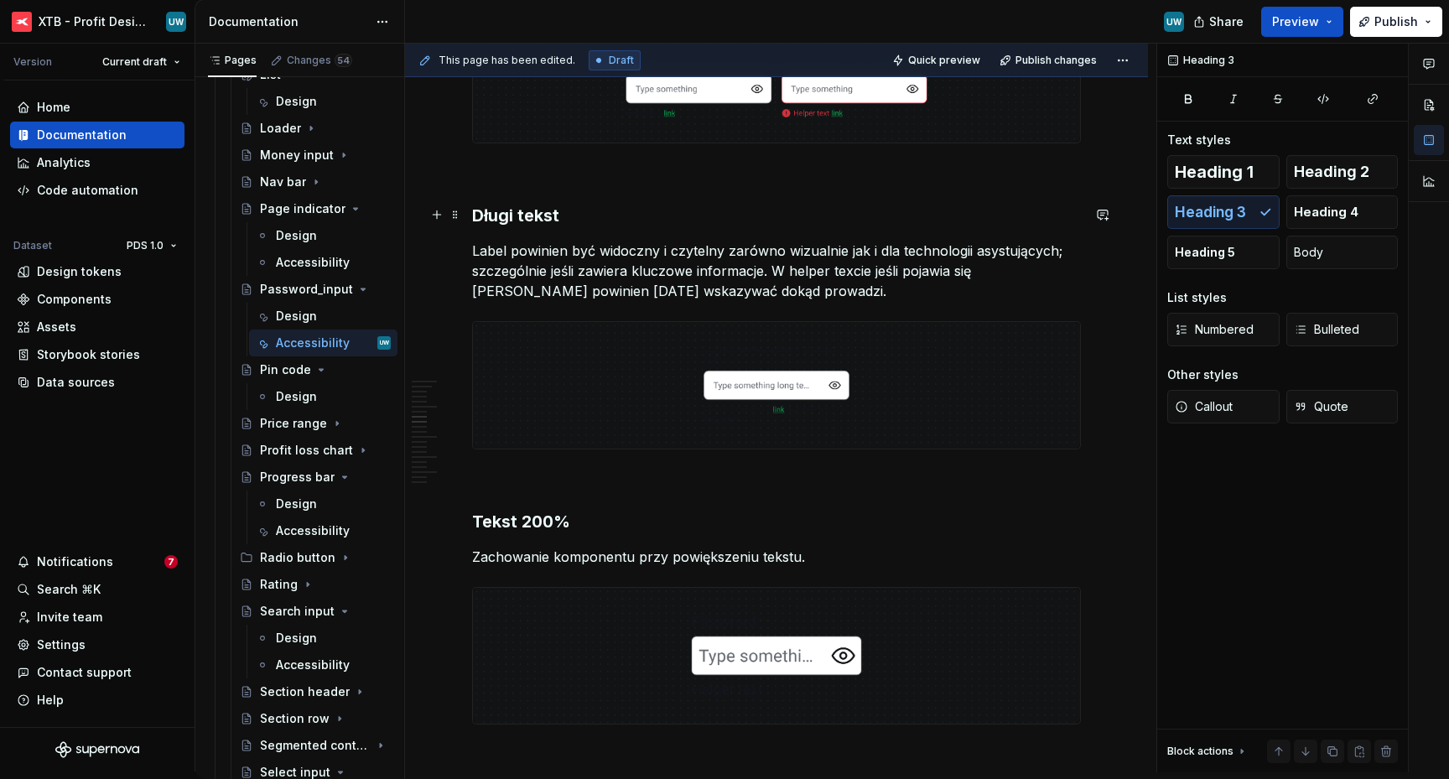
click at [651, 208] on h3 "Długi tekst" at bounding box center [776, 215] width 609 height 23
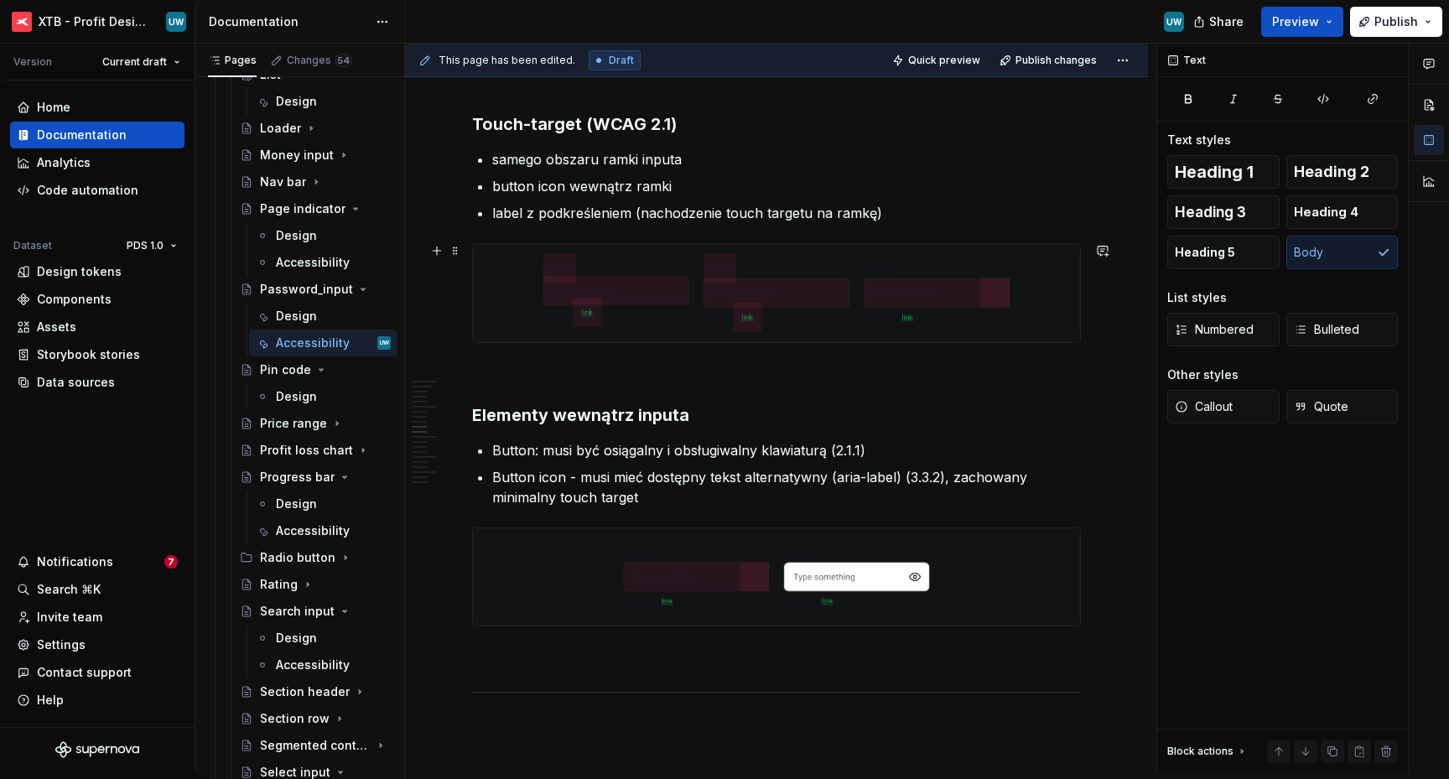
scroll to position [2816, 0]
click at [633, 420] on h3 "Elementy wewnątrz inputa" at bounding box center [776, 413] width 609 height 23
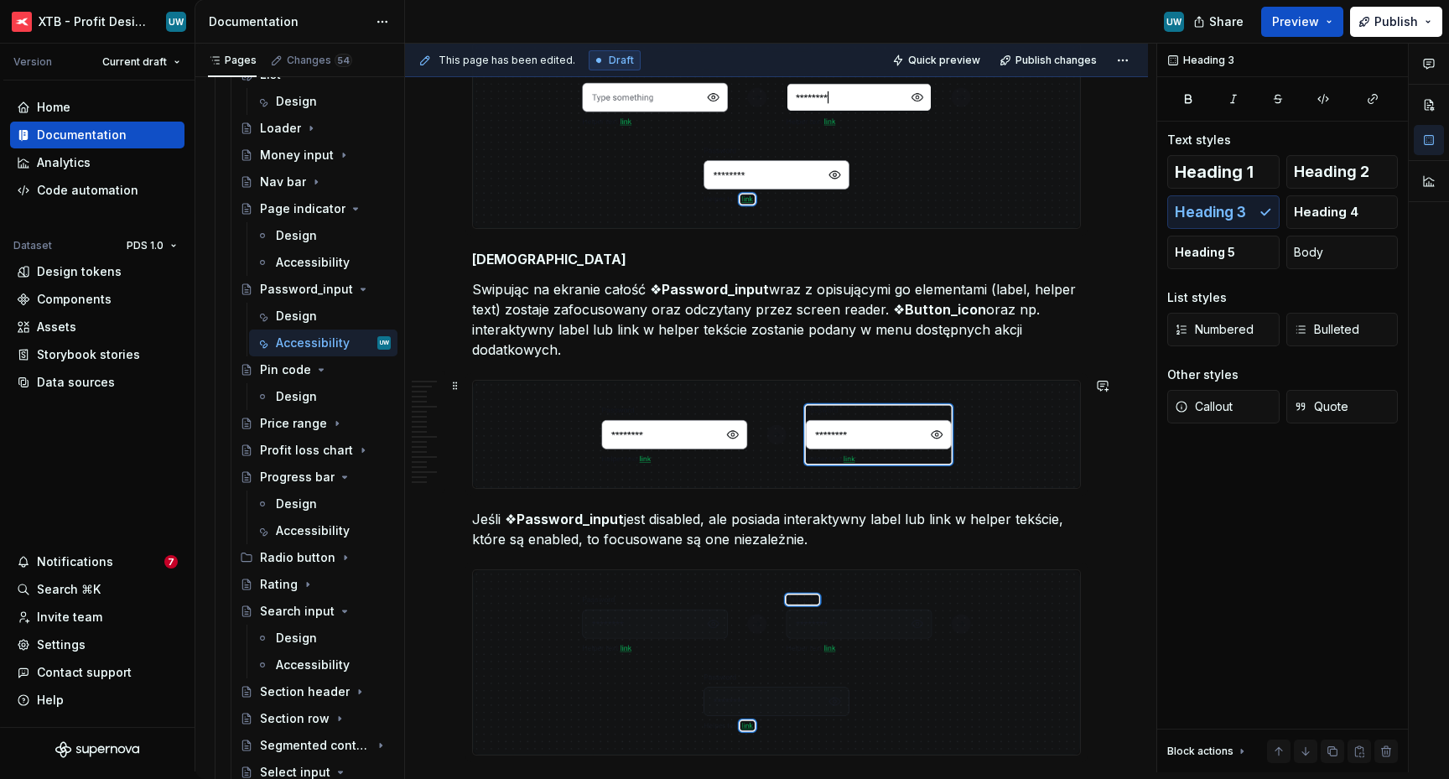
scroll to position [5545, 0]
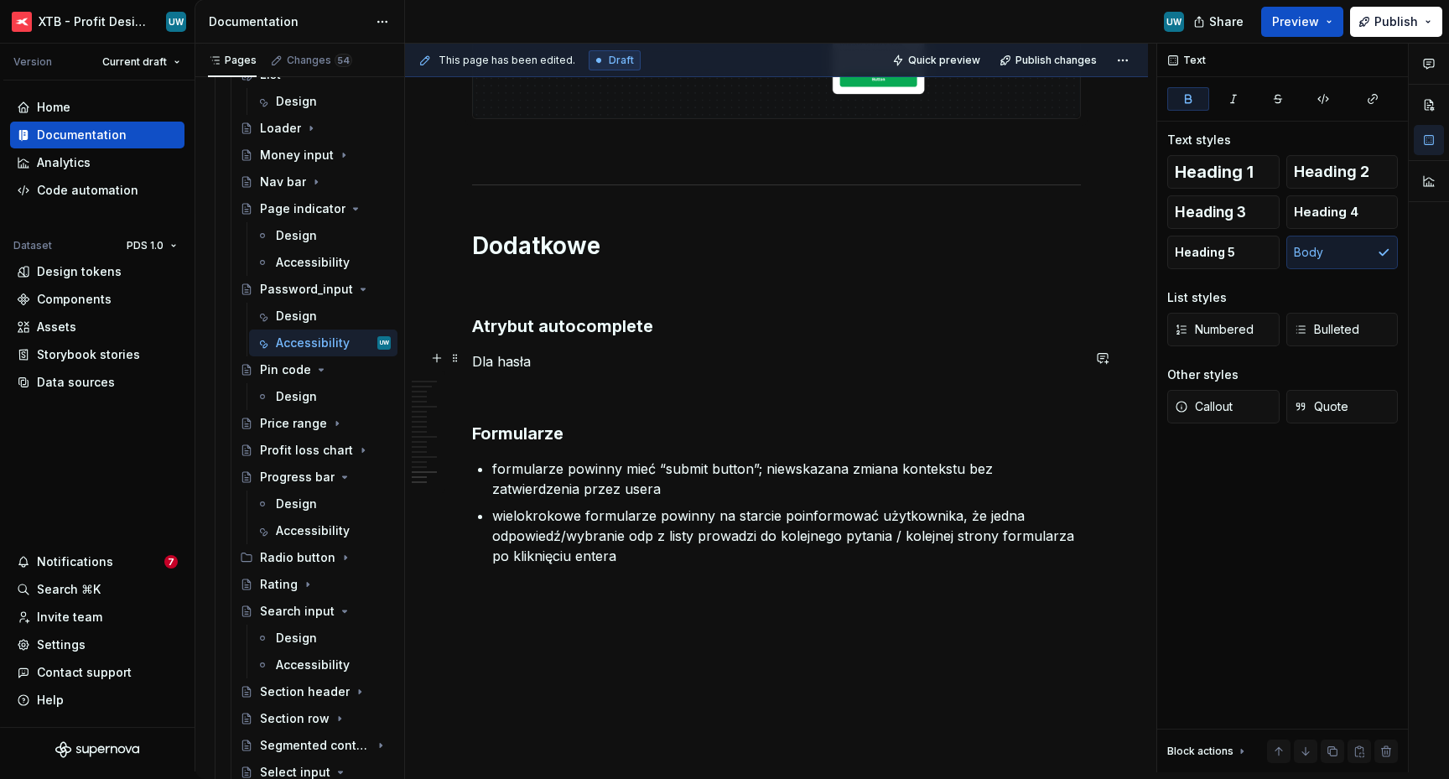
scroll to position [6818, 0]
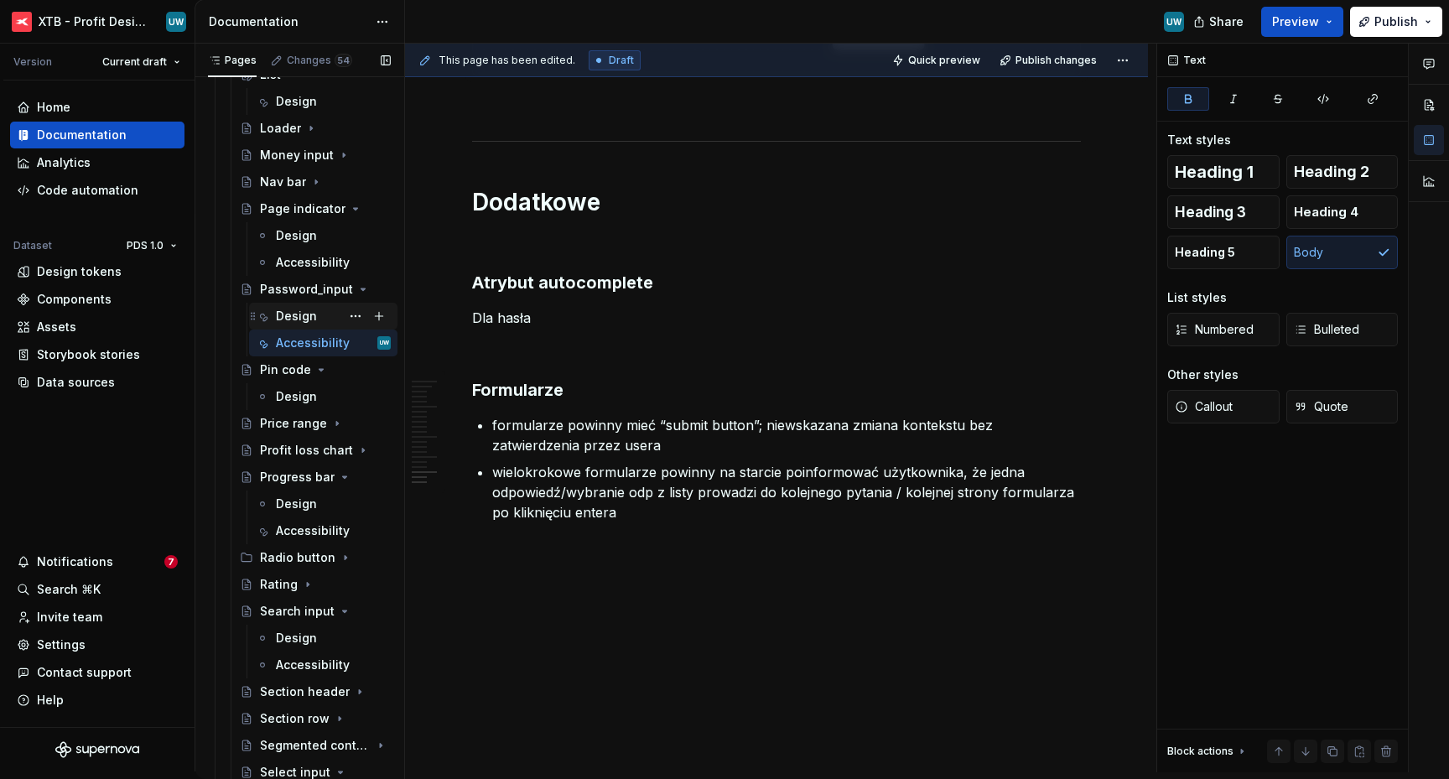
click at [308, 322] on div "Design" at bounding box center [296, 316] width 41 height 17
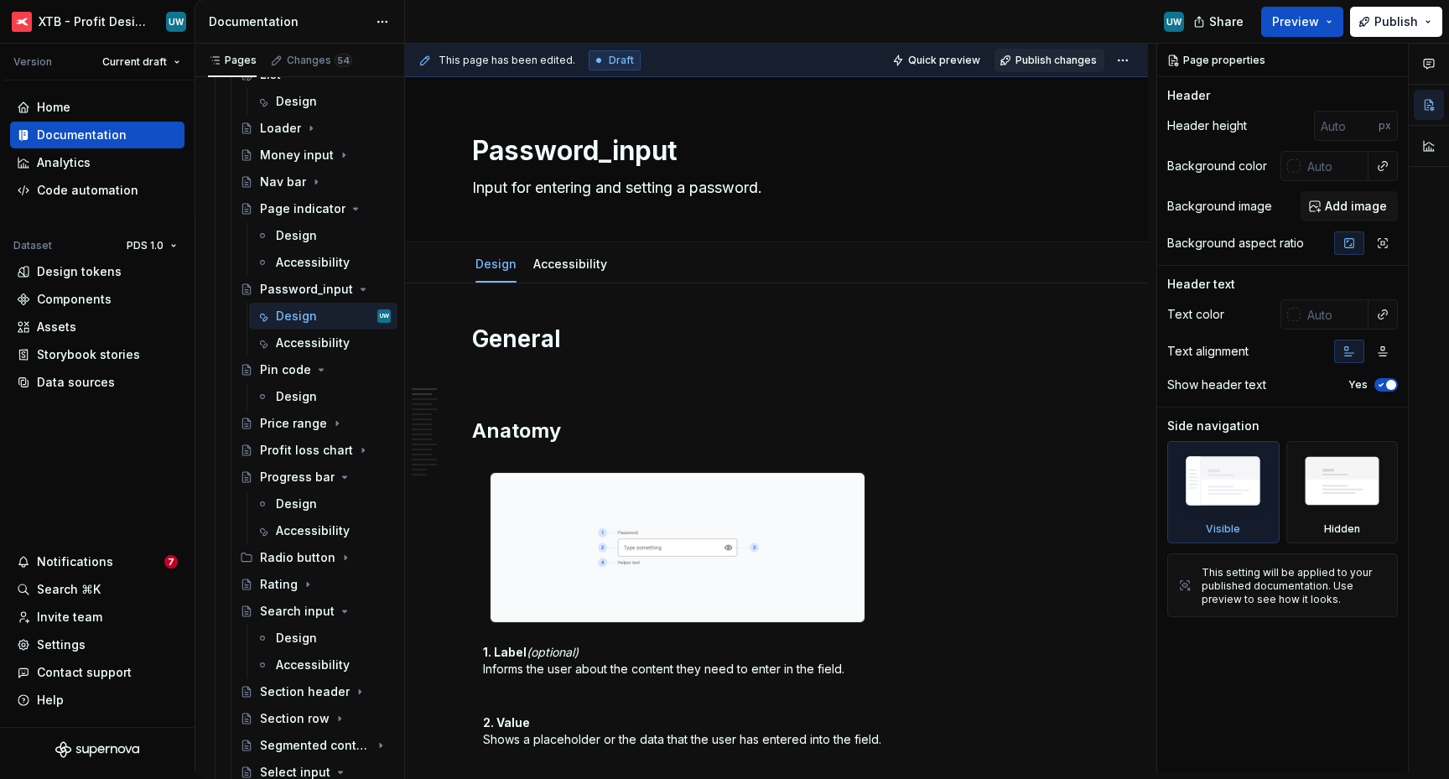
click at [1029, 65] on span "Publish changes" at bounding box center [1055, 60] width 81 height 13
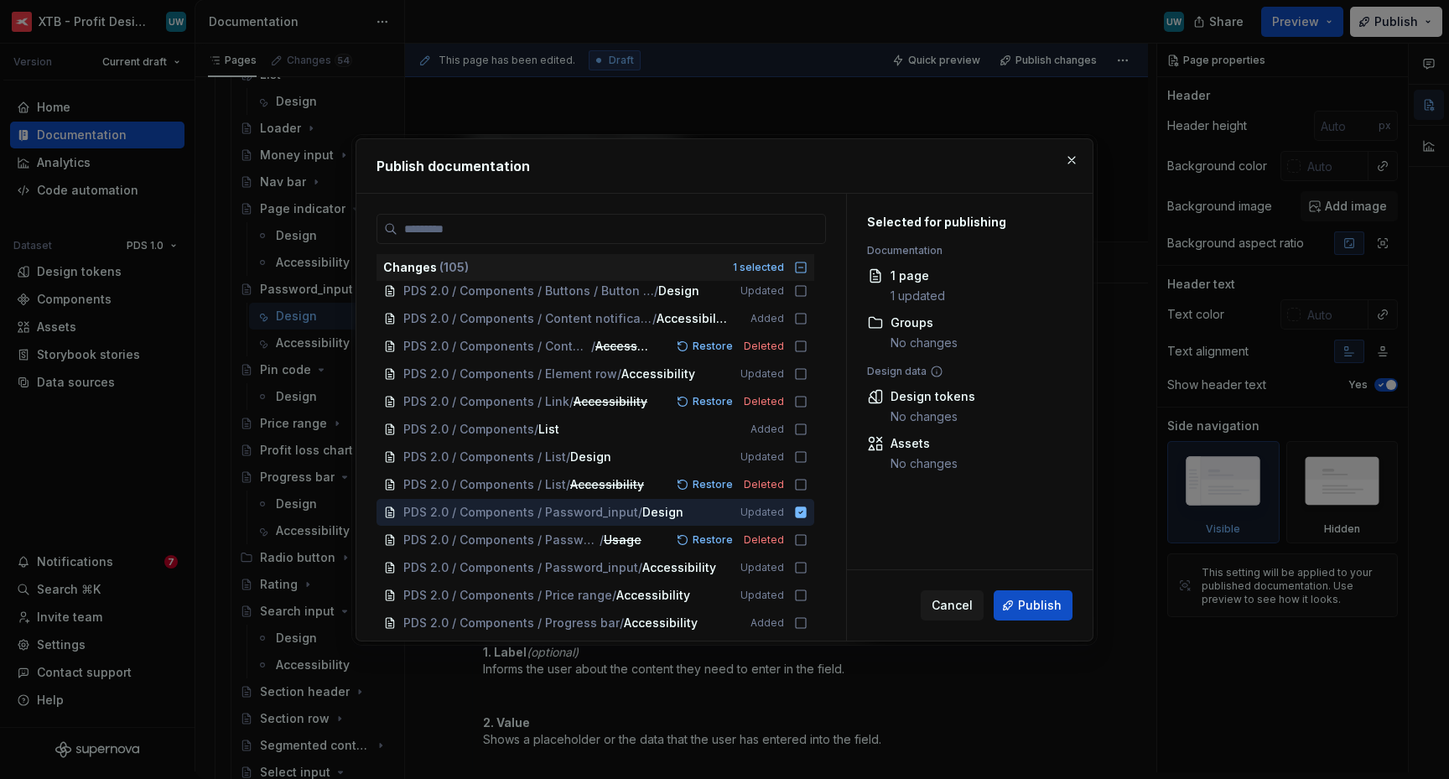
scroll to position [448, 0]
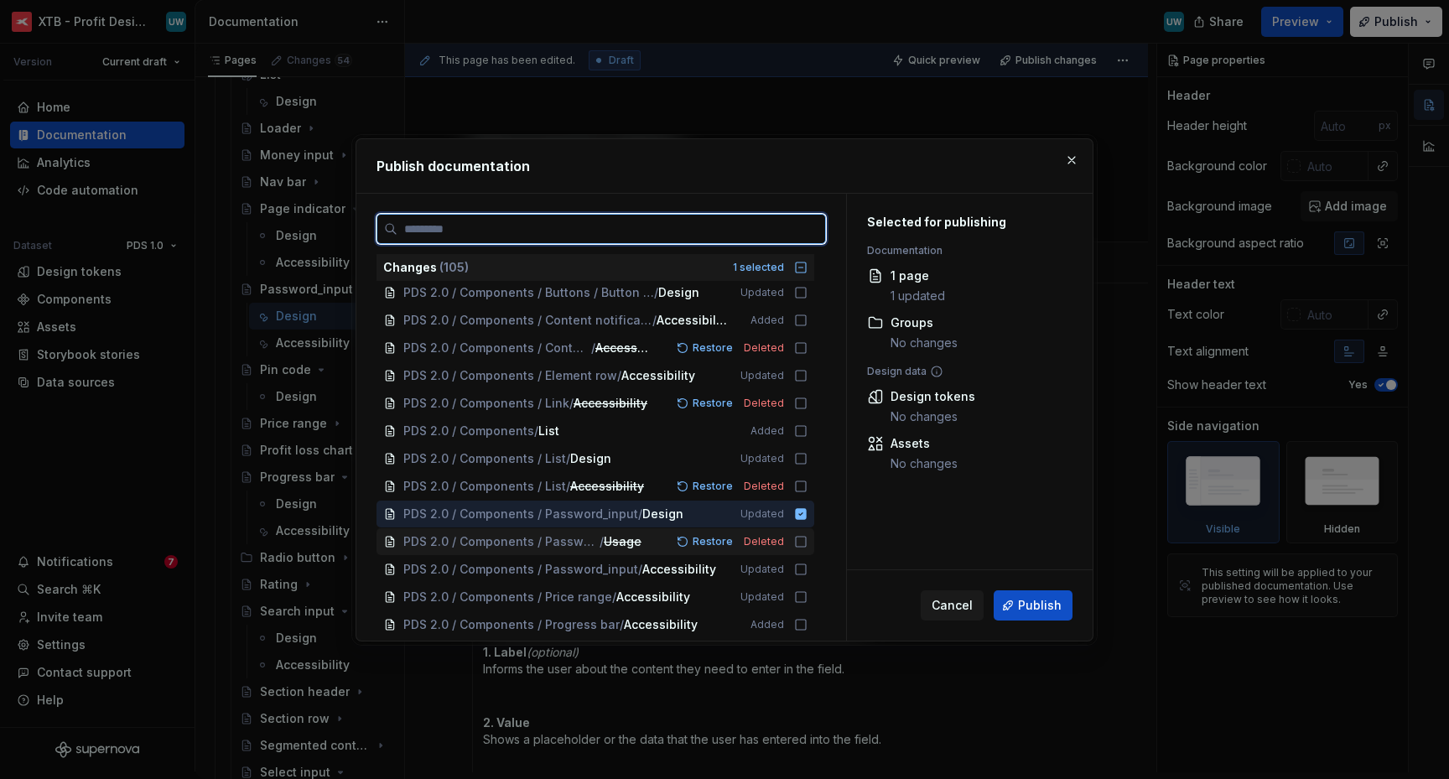
click at [802, 545] on icon at bounding box center [800, 541] width 13 height 13
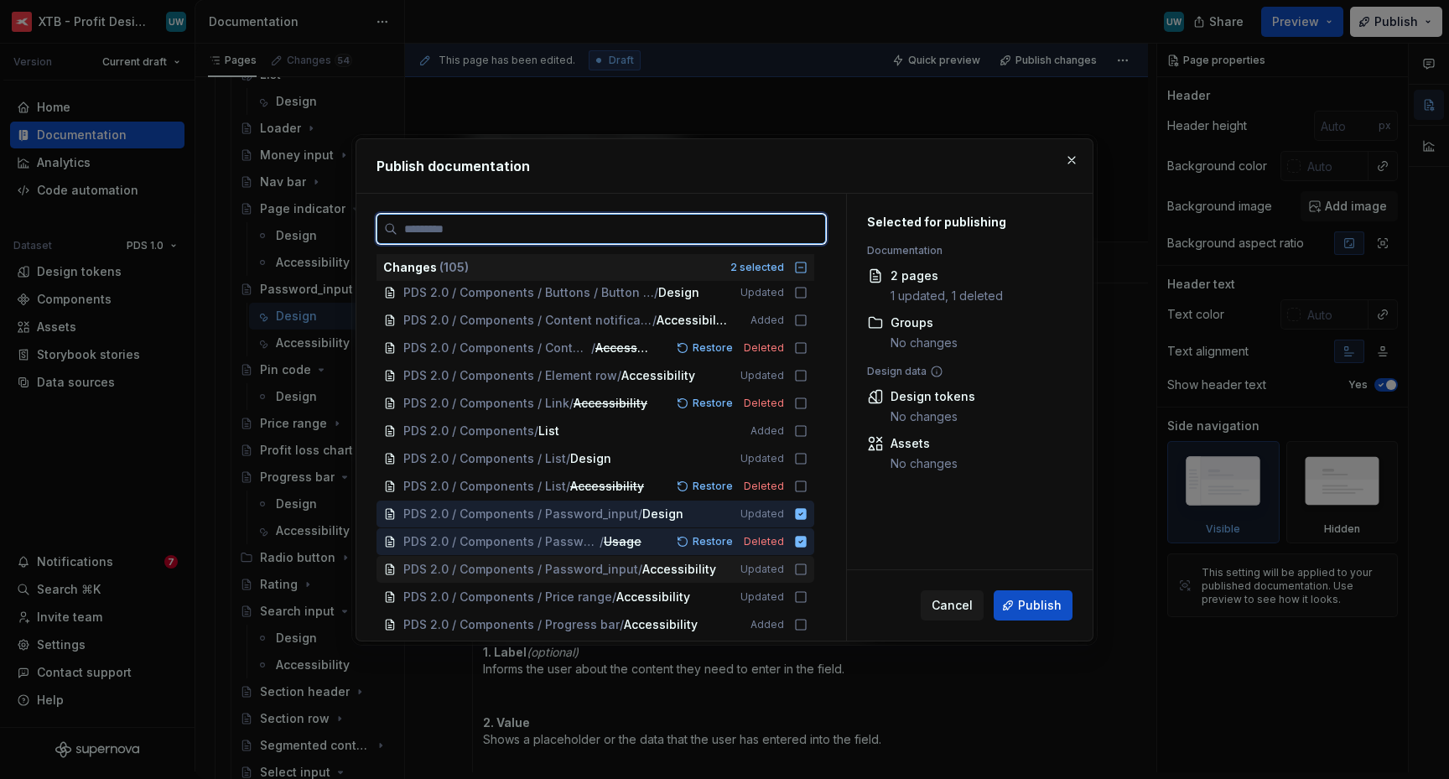
click at [802, 569] on icon at bounding box center [800, 569] width 13 height 13
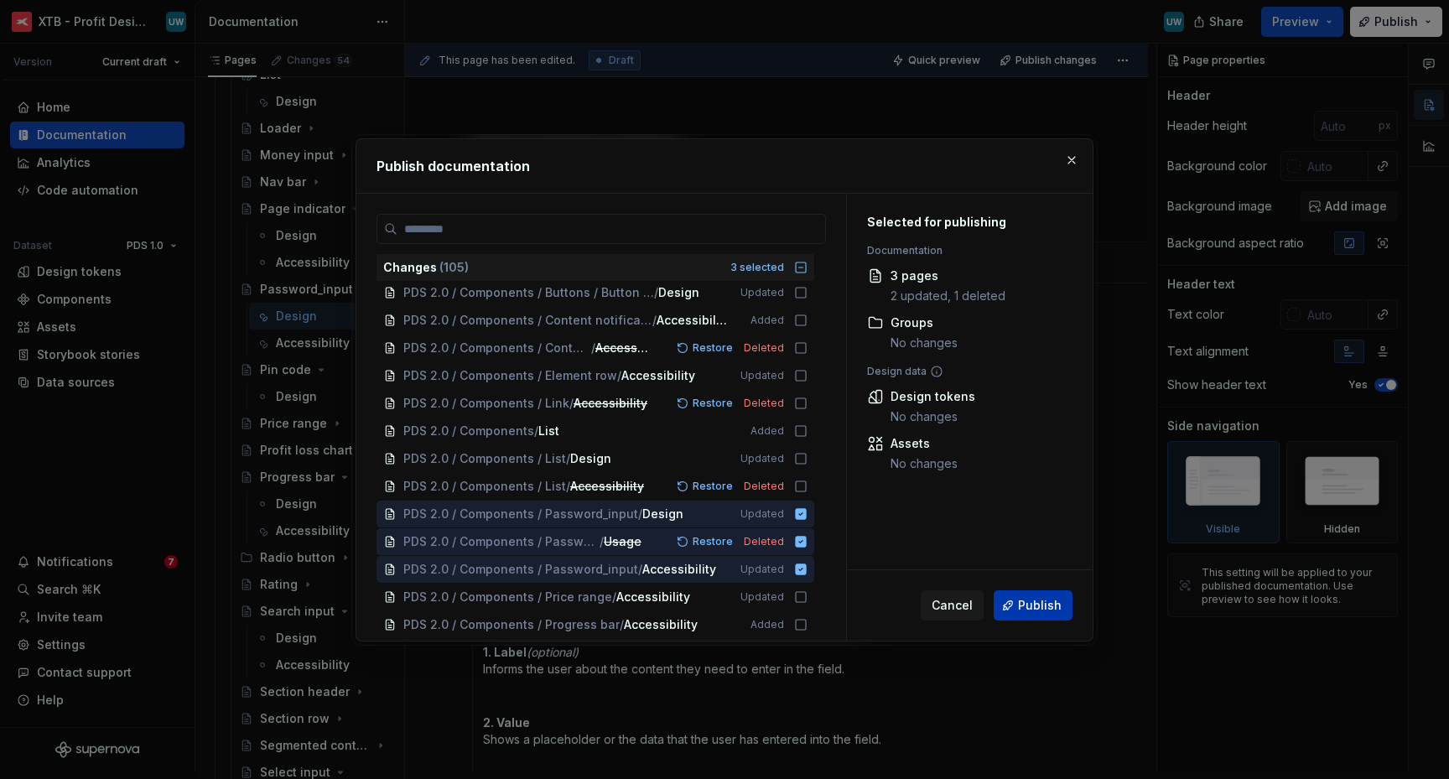
click at [1029, 606] on span "Publish" at bounding box center [1040, 605] width 44 height 17
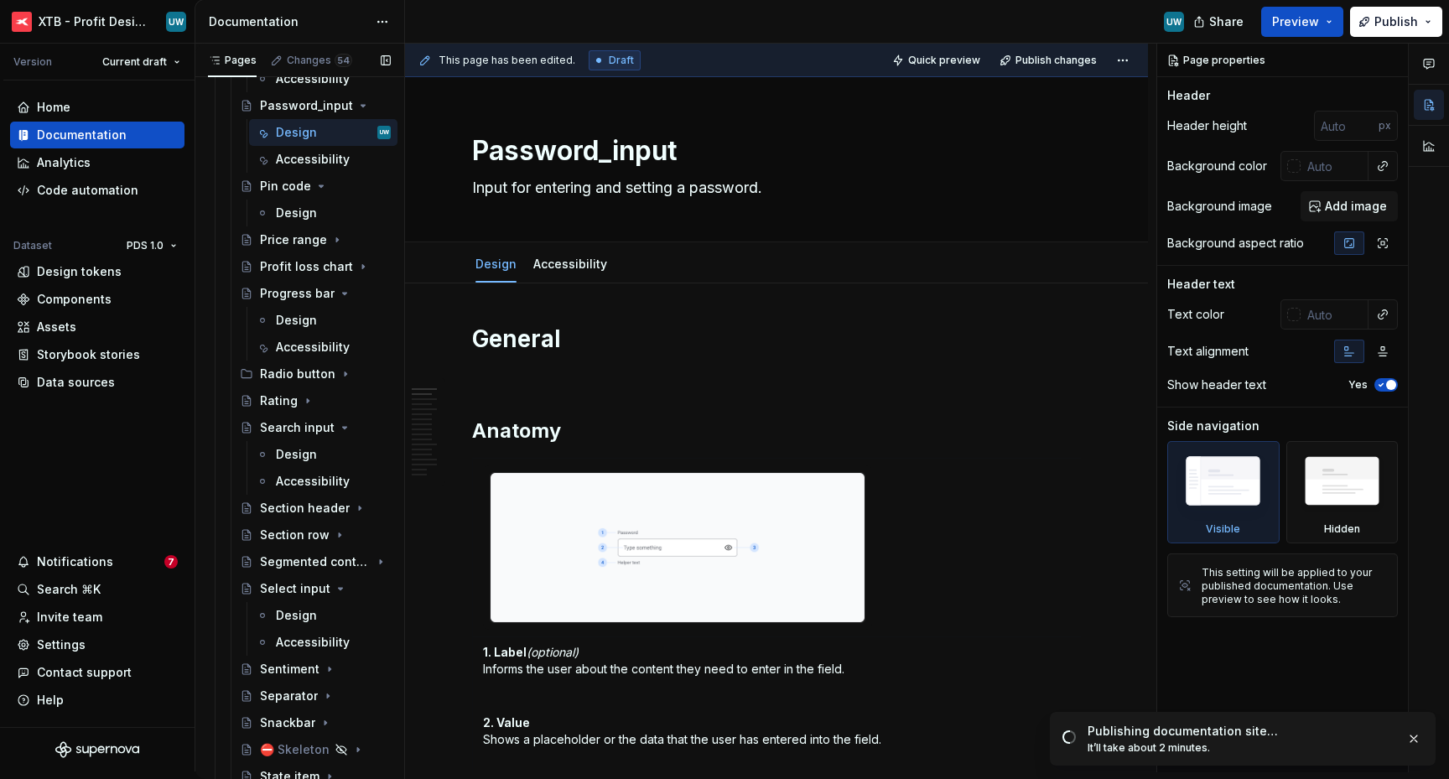
scroll to position [2731, 0]
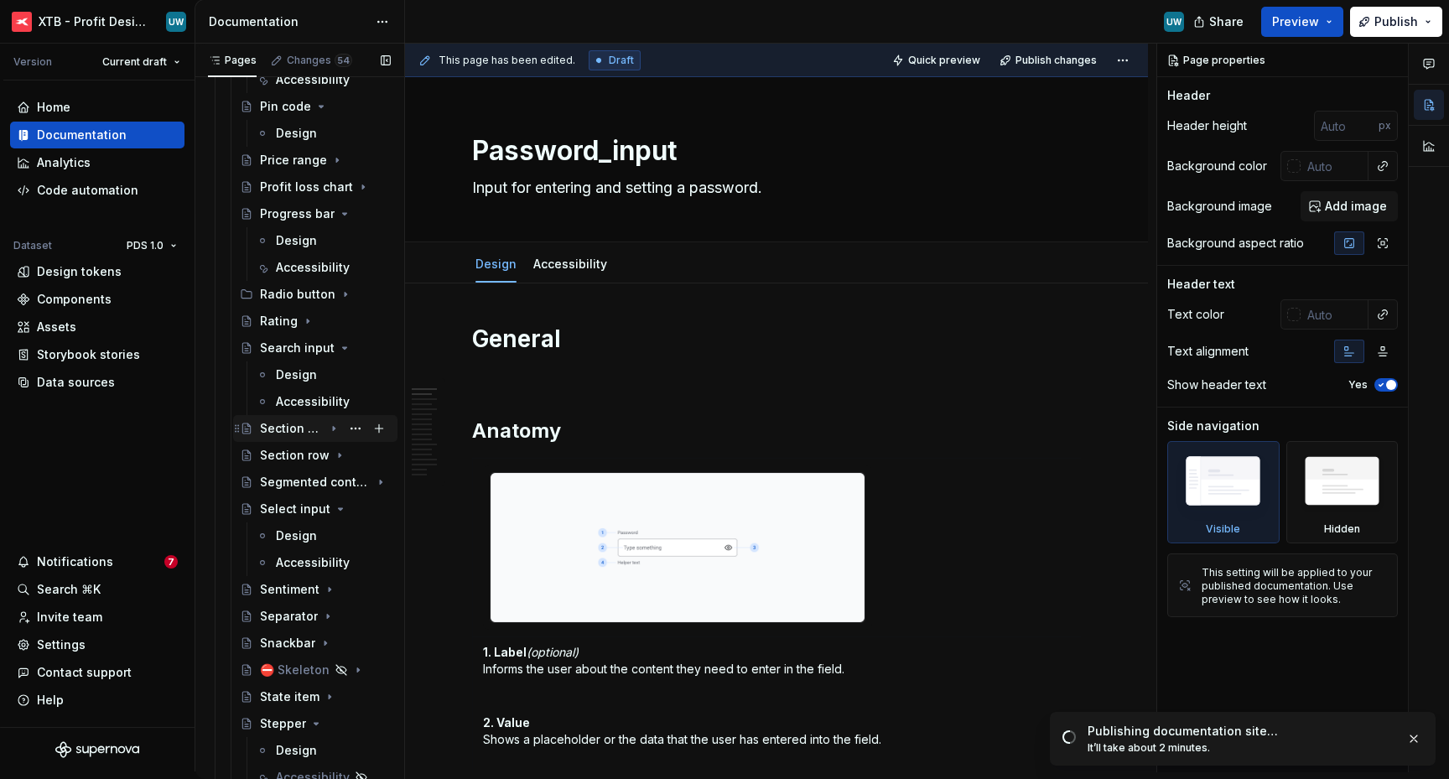
click at [302, 435] on div "Section header" at bounding box center [292, 428] width 64 height 17
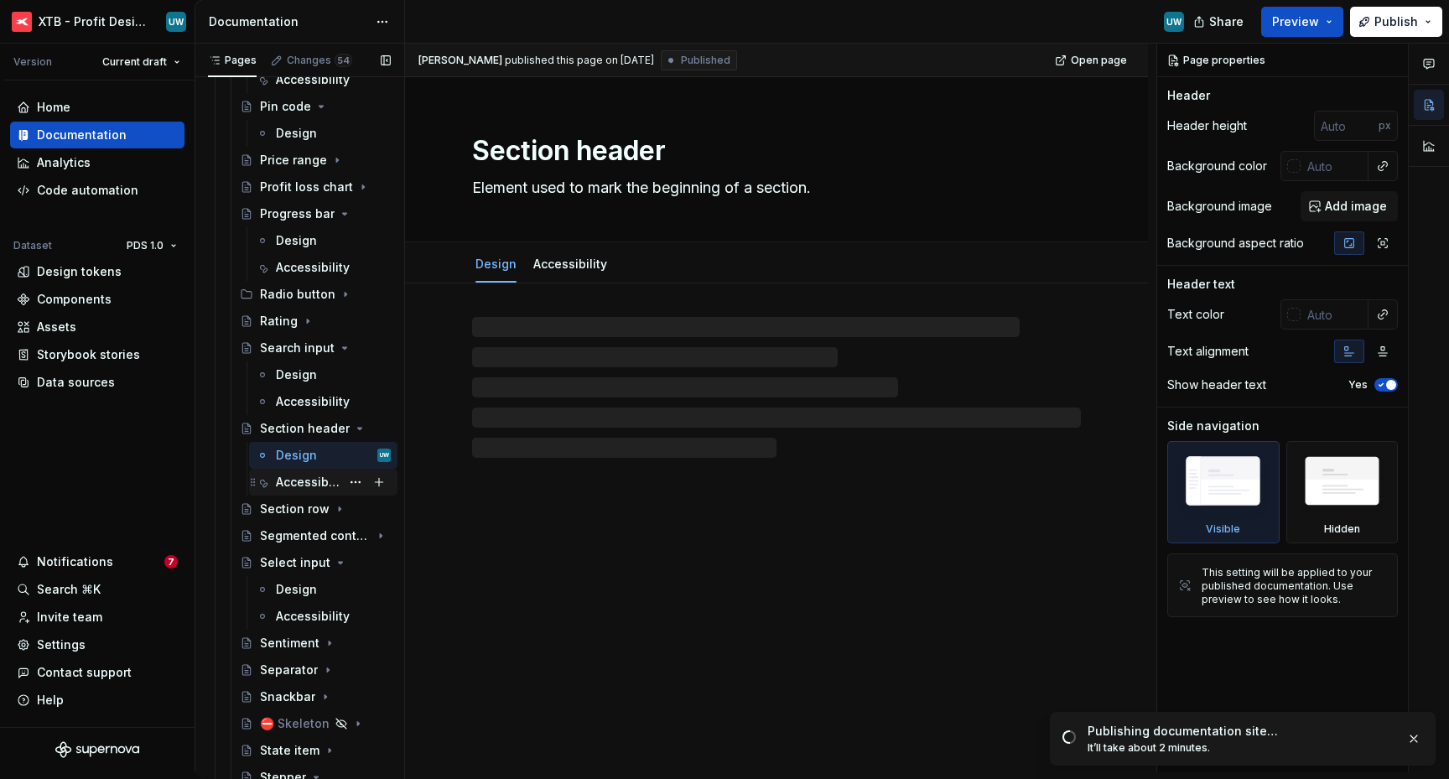
click at [296, 477] on div "Accessibility" at bounding box center [308, 482] width 65 height 17
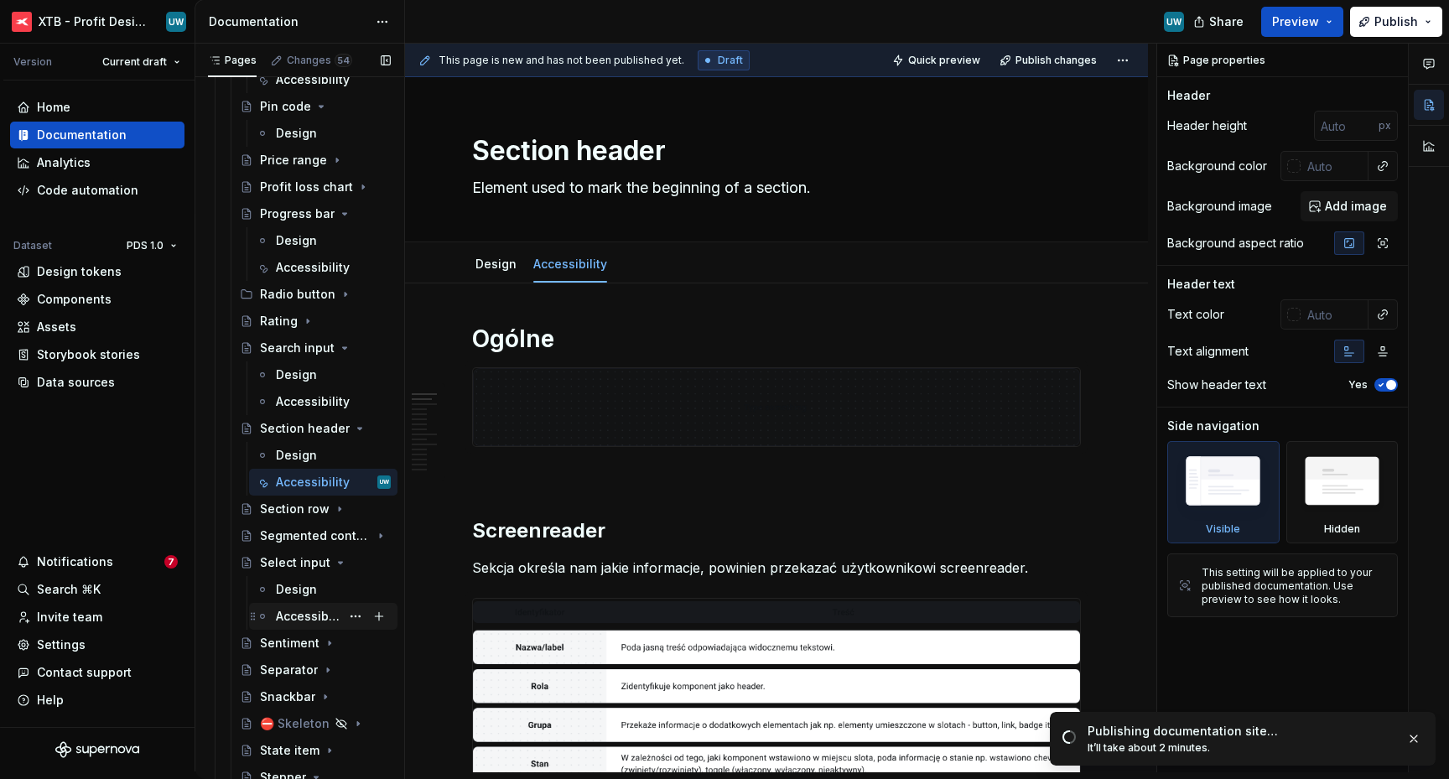
scroll to position [2773, 0]
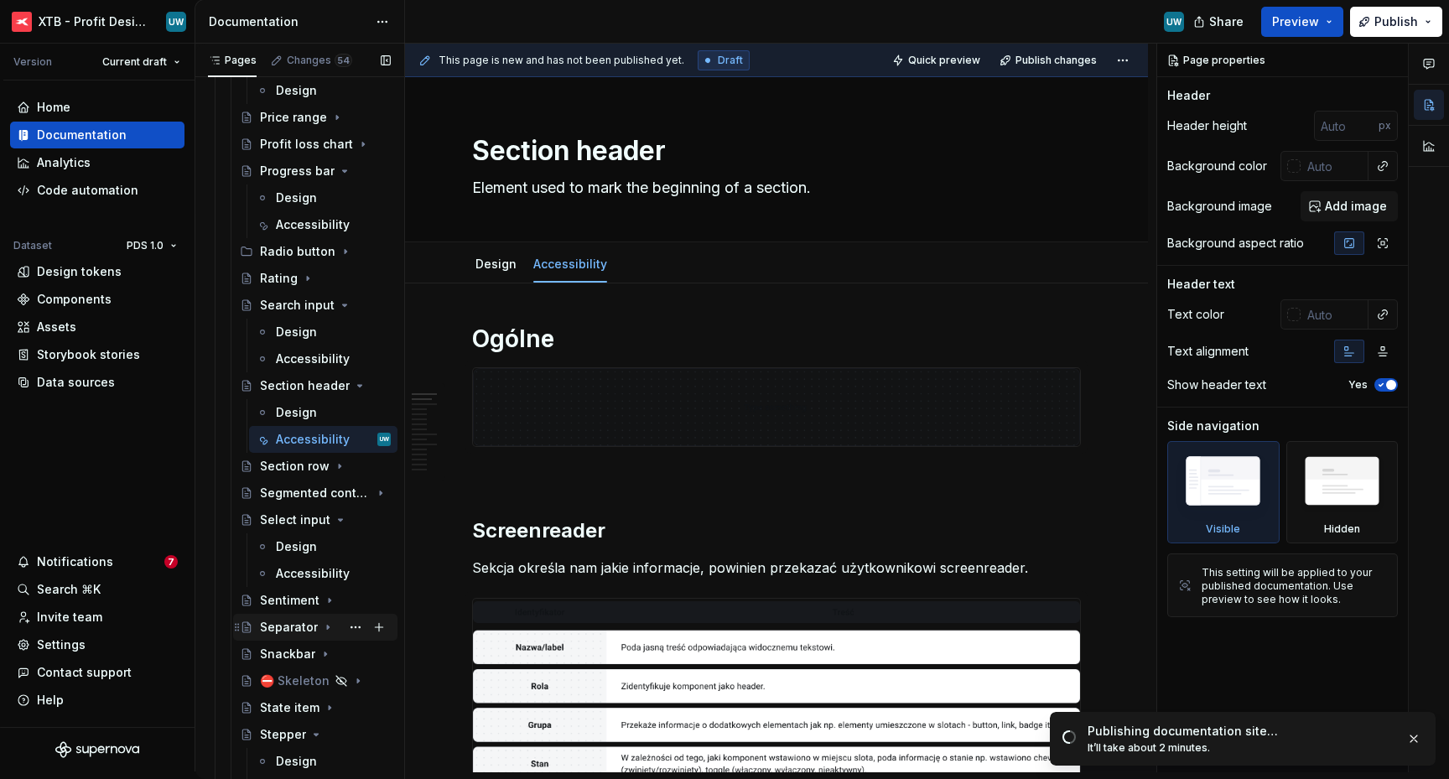
click at [321, 627] on icon "Page tree" at bounding box center [327, 626] width 13 height 13
click at [348, 687] on button "Page tree" at bounding box center [355, 680] width 23 height 23
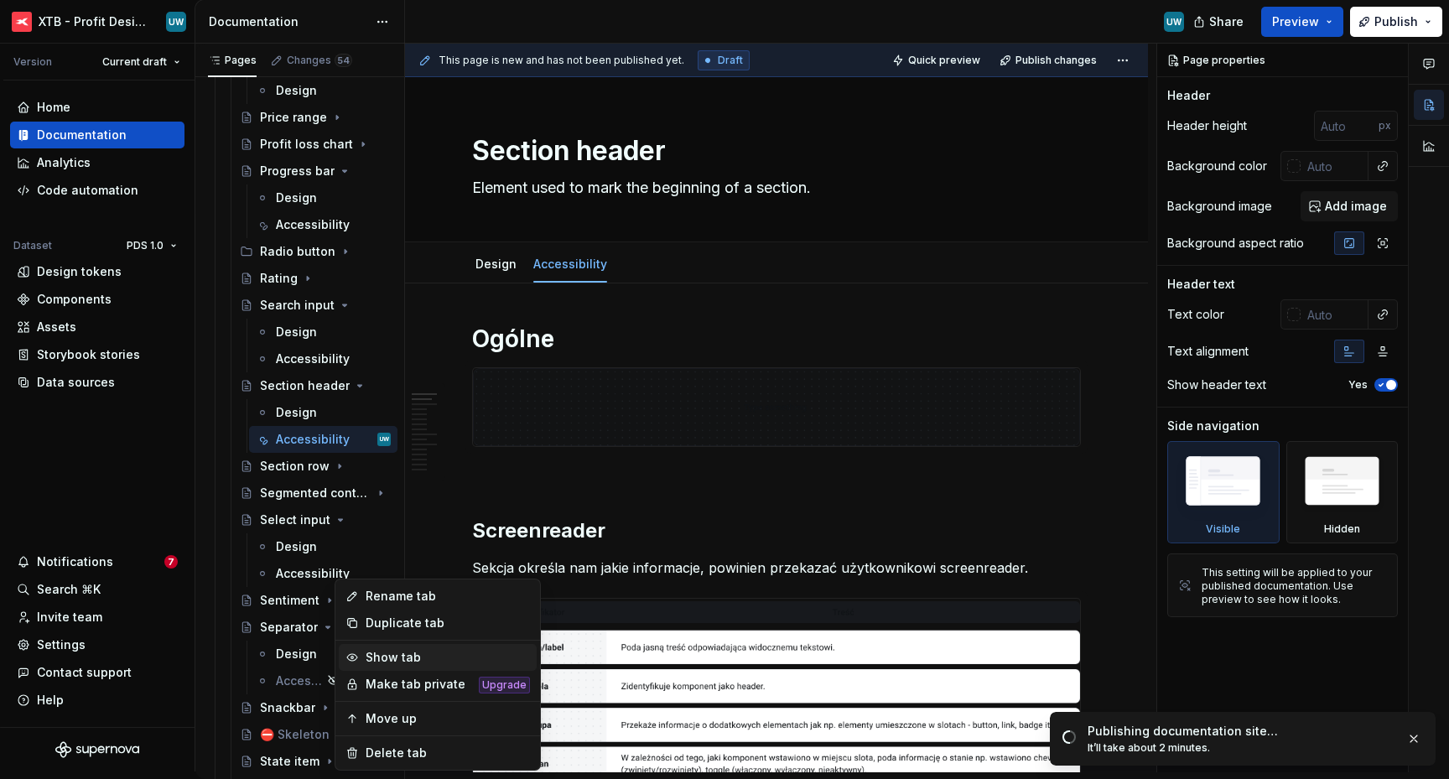
click at [377, 661] on div "Show tab" at bounding box center [448, 657] width 164 height 17
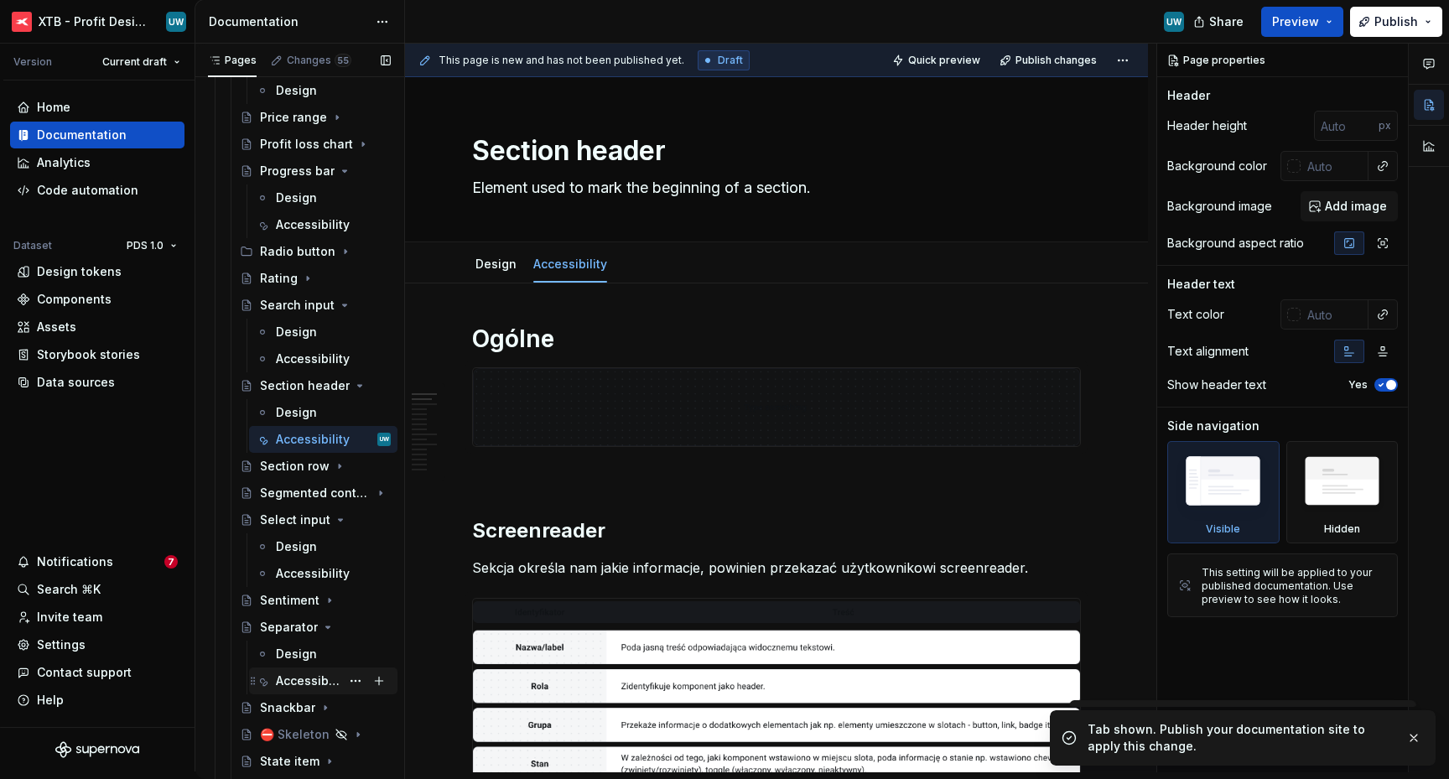
click at [303, 677] on div "Accessibility" at bounding box center [308, 680] width 65 height 17
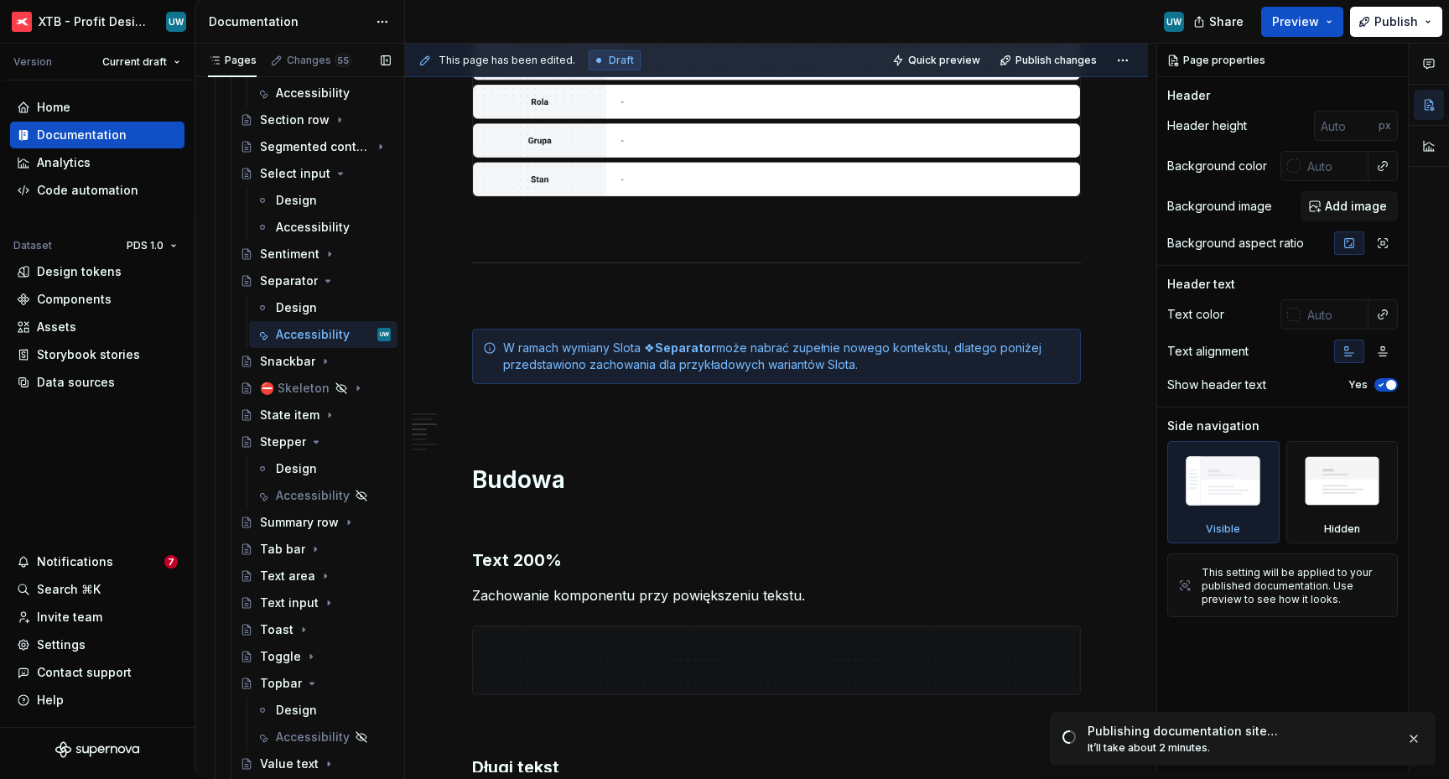
scroll to position [3228, 0]
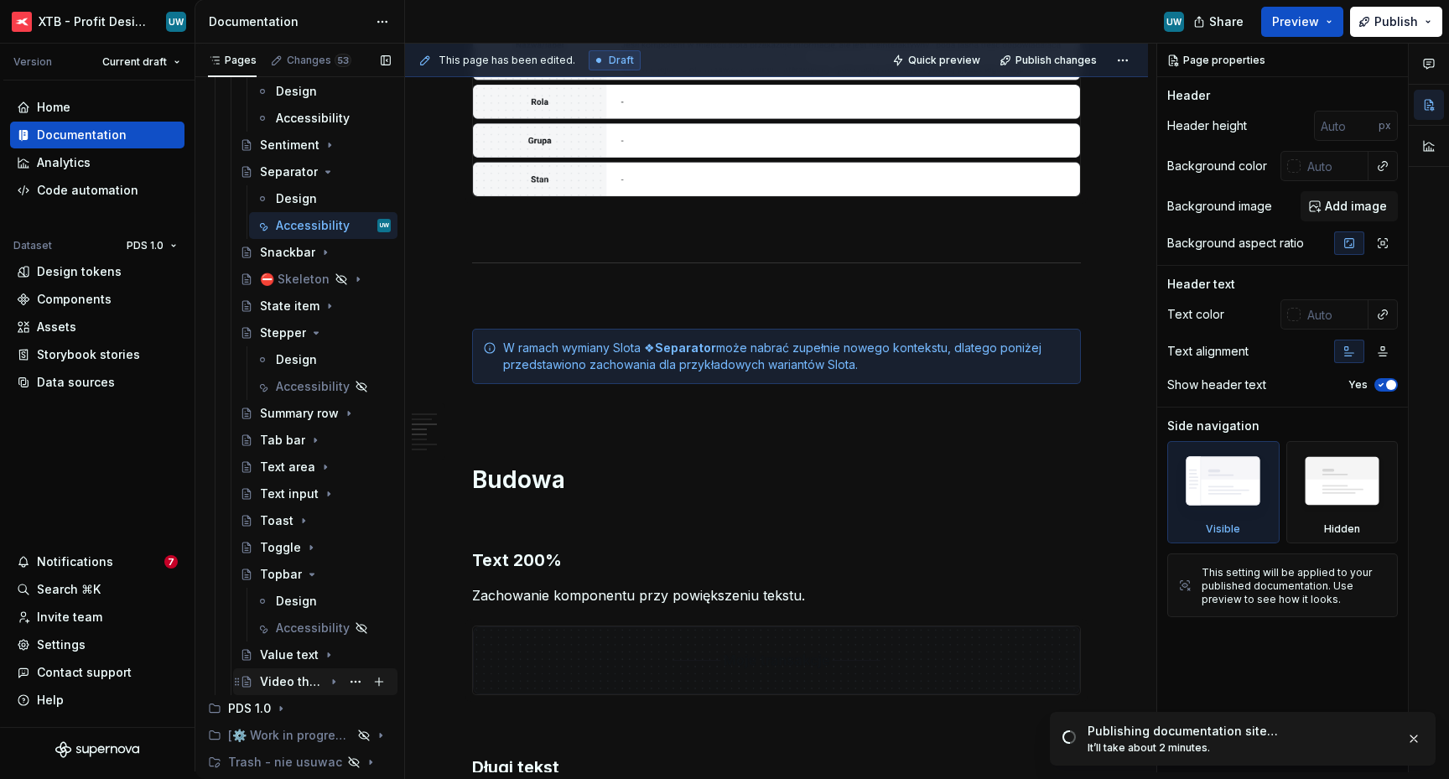
click at [327, 686] on icon "Page tree" at bounding box center [333, 681] width 13 height 13
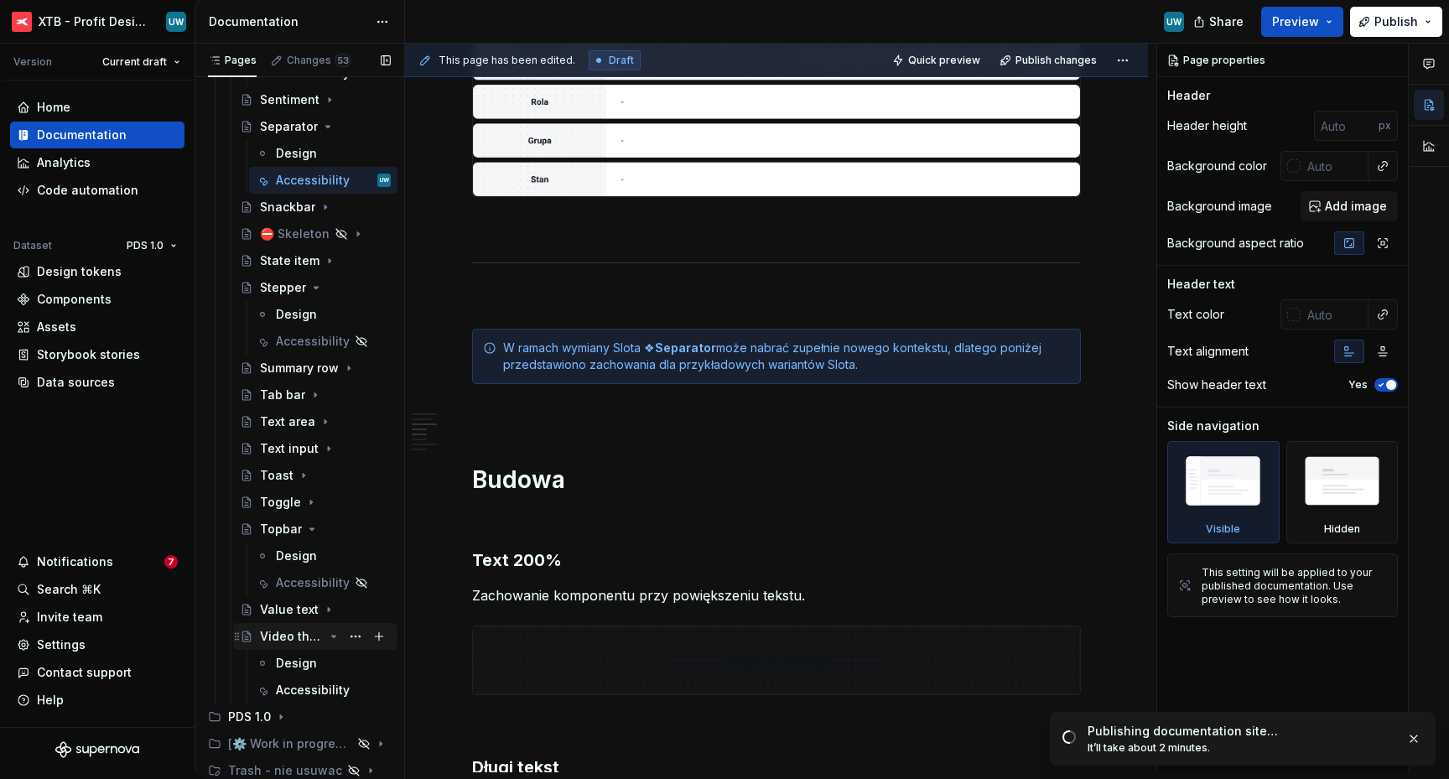
scroll to position [3282, 0]
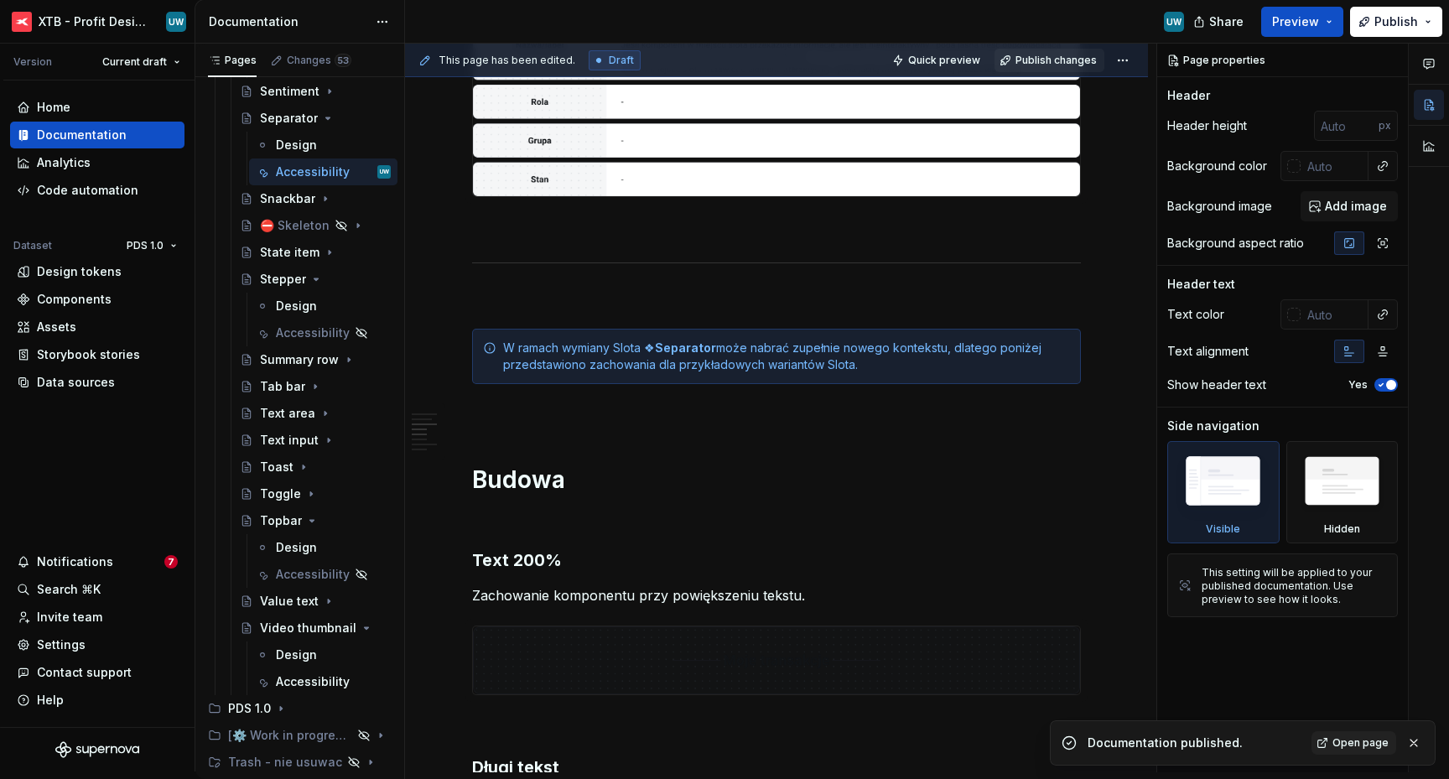
click at [1049, 60] on span "Publish changes" at bounding box center [1055, 60] width 81 height 13
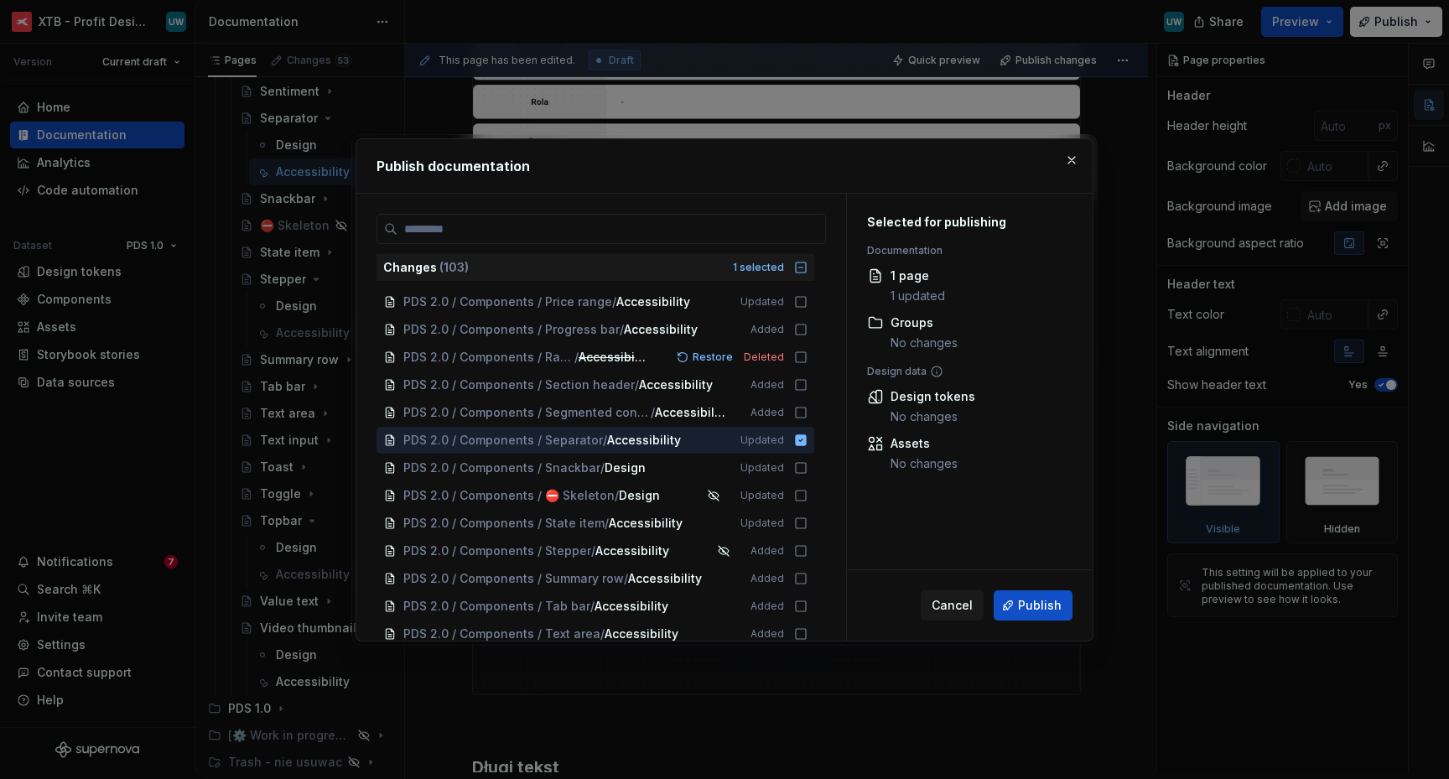
scroll to position [677, 0]
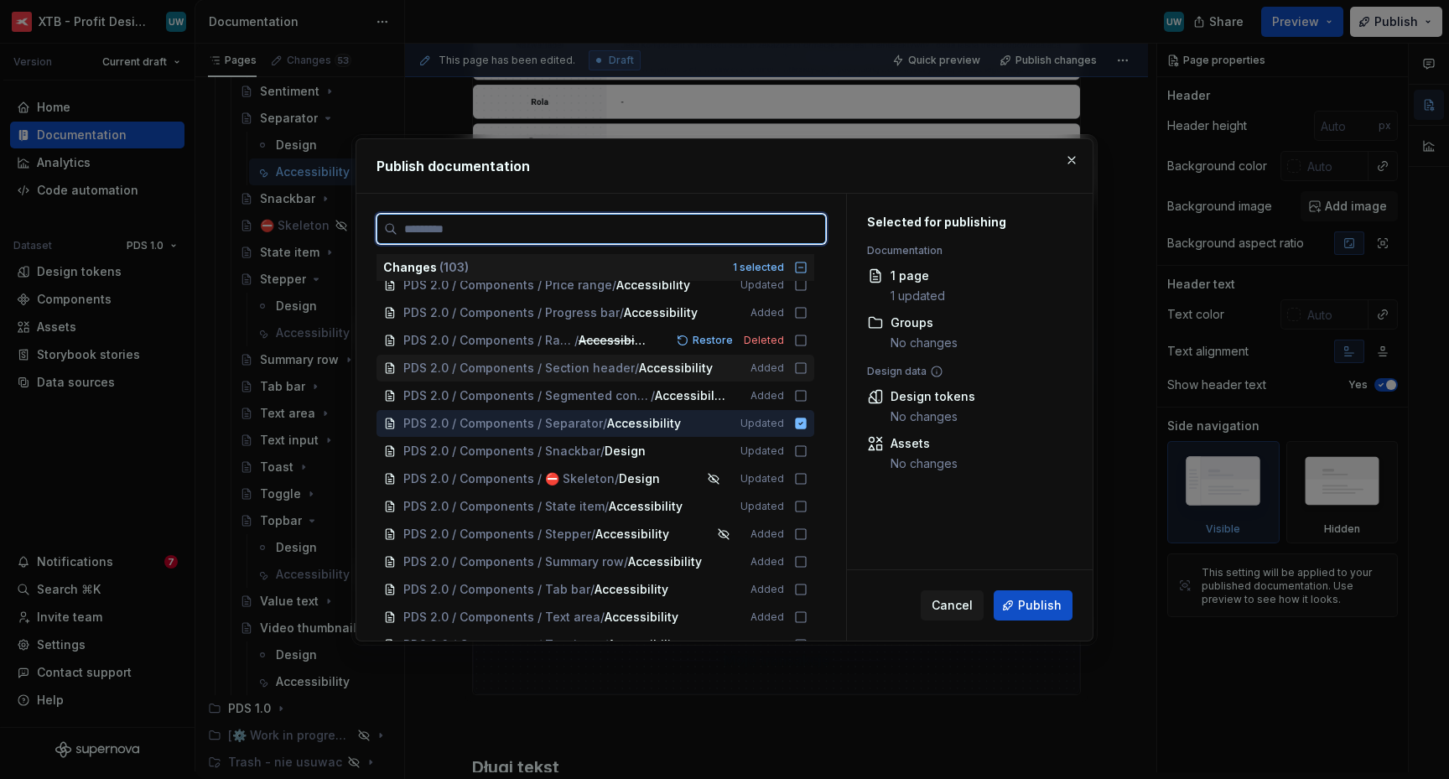
click at [799, 372] on icon at bounding box center [801, 368] width 10 height 10
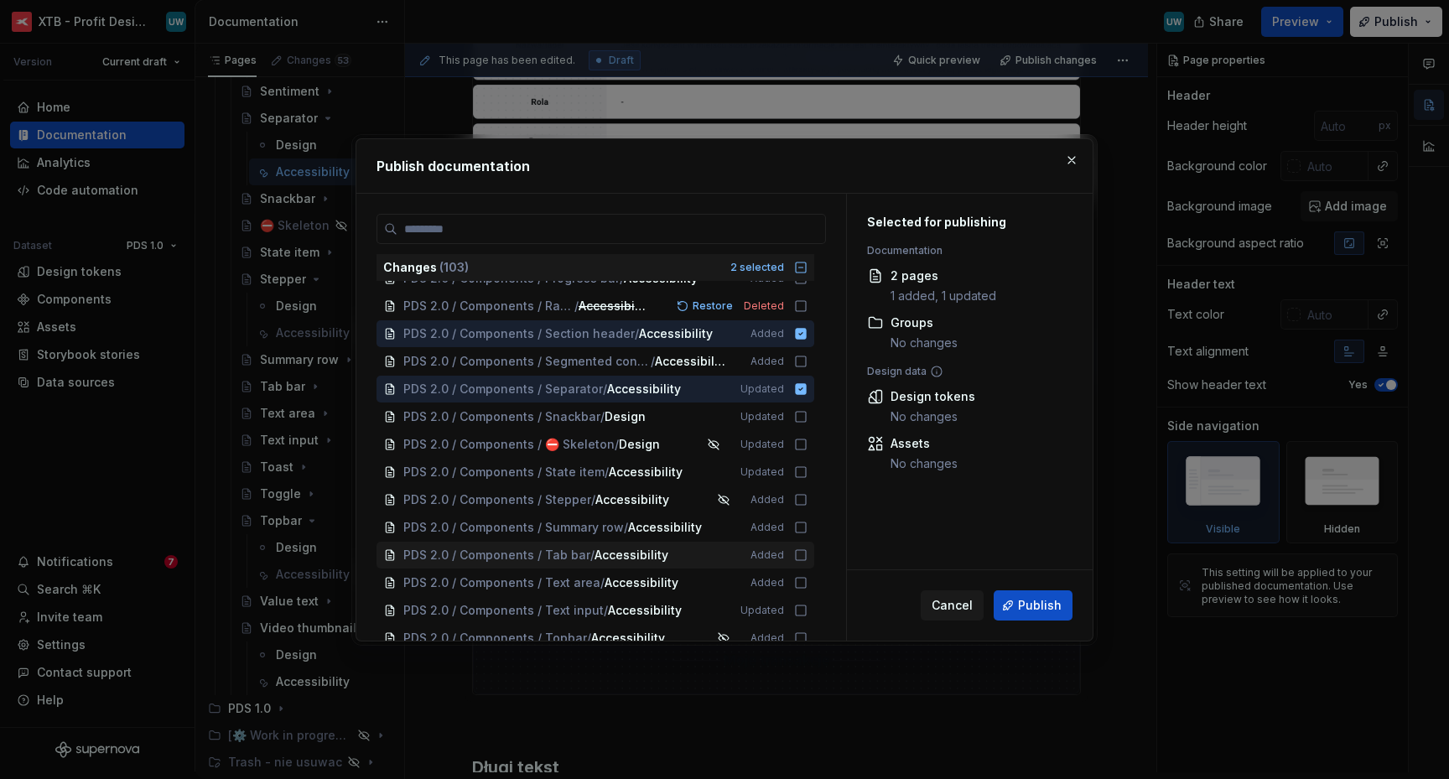
scroll to position [721, 0]
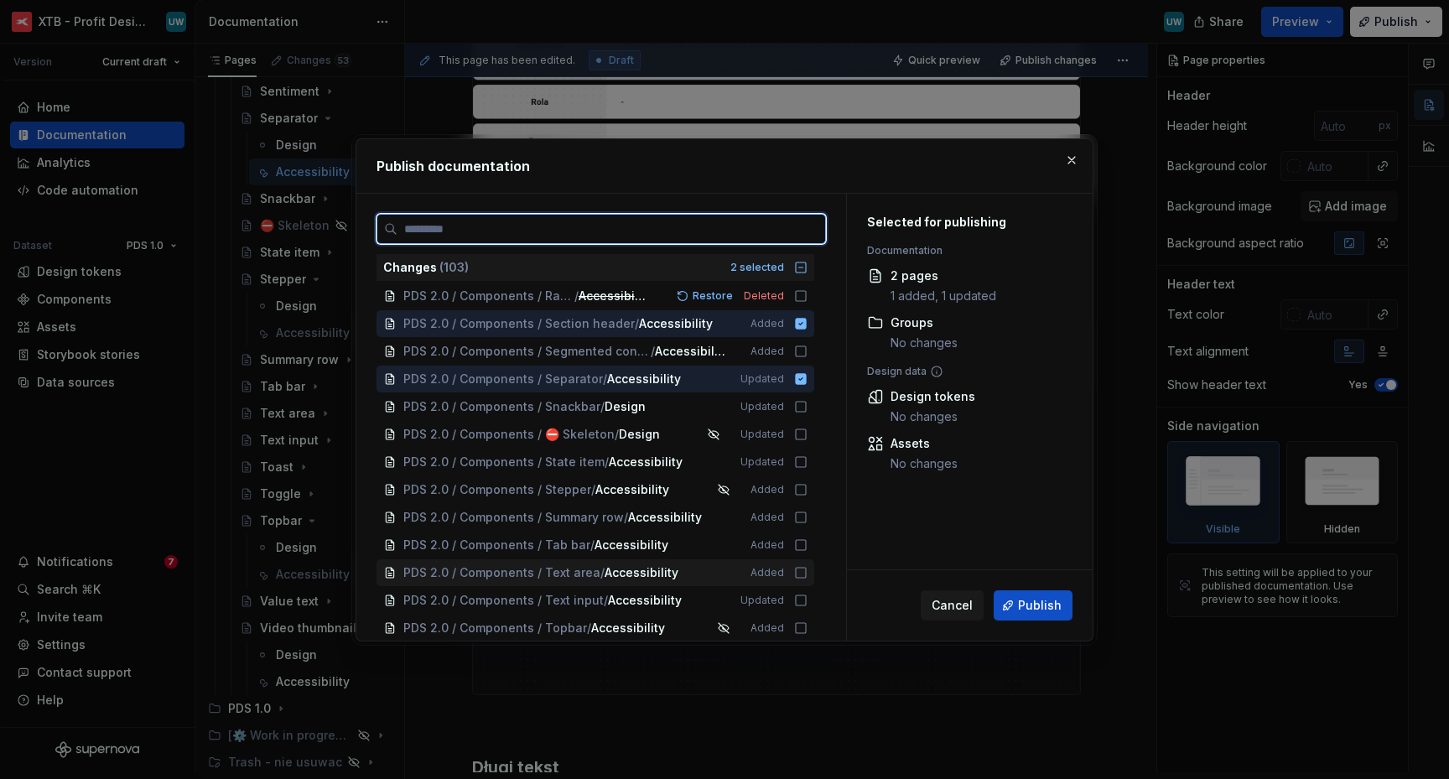
click at [796, 574] on icon at bounding box center [800, 572] width 13 height 13
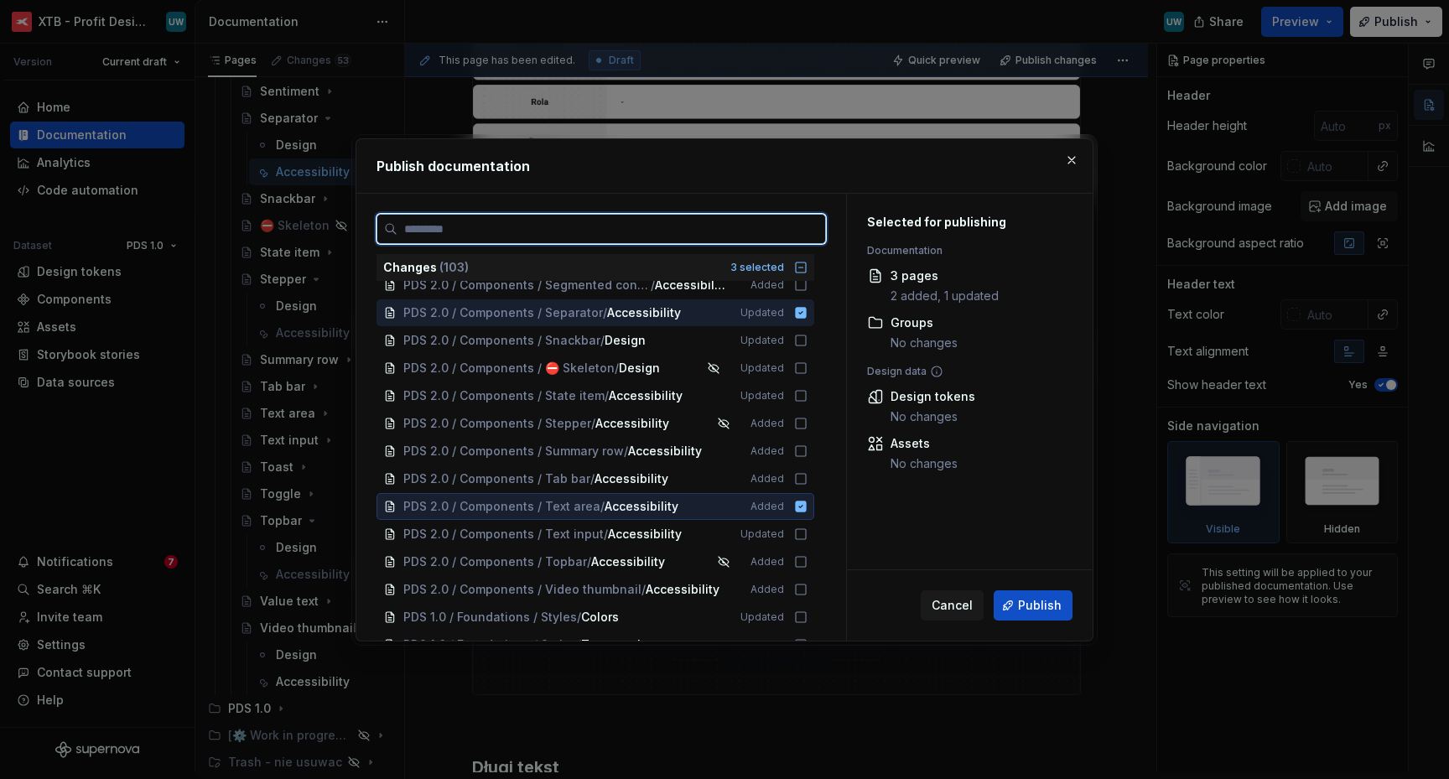
scroll to position [788, 0]
click at [799, 592] on icon at bounding box center [800, 588] width 13 height 13
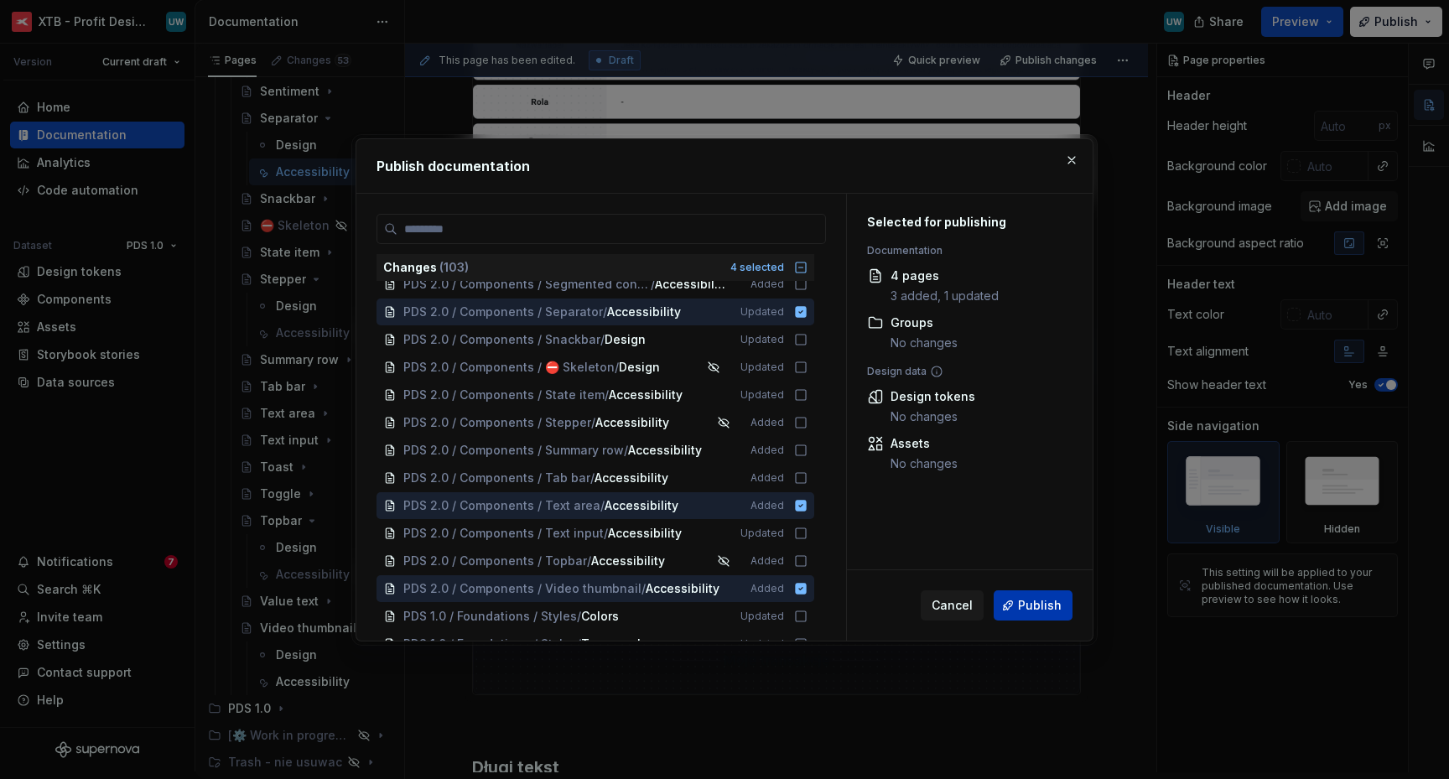
click at [1037, 600] on span "Publish" at bounding box center [1040, 605] width 44 height 17
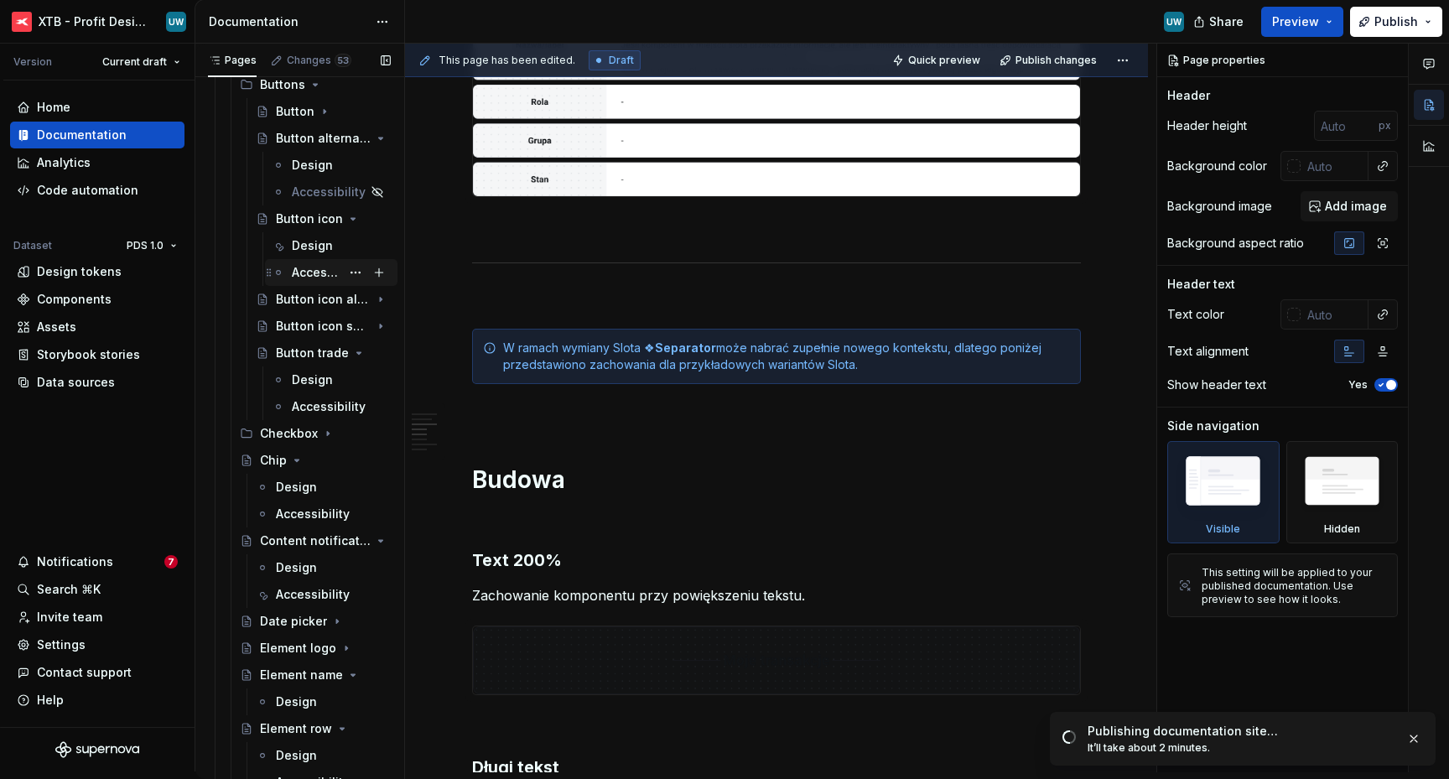
scroll to position [1455, 0]
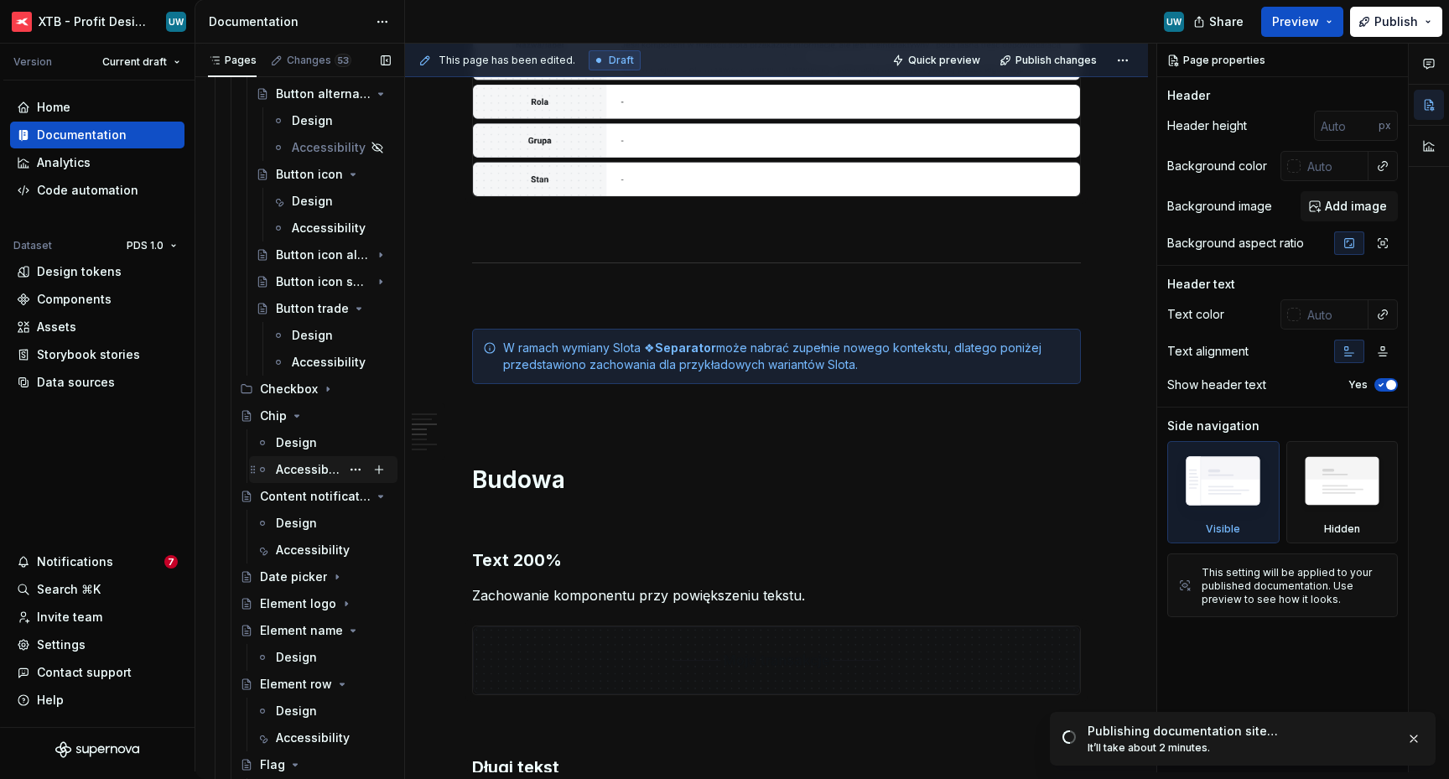
click at [302, 465] on div "Accessibility" at bounding box center [308, 469] width 65 height 17
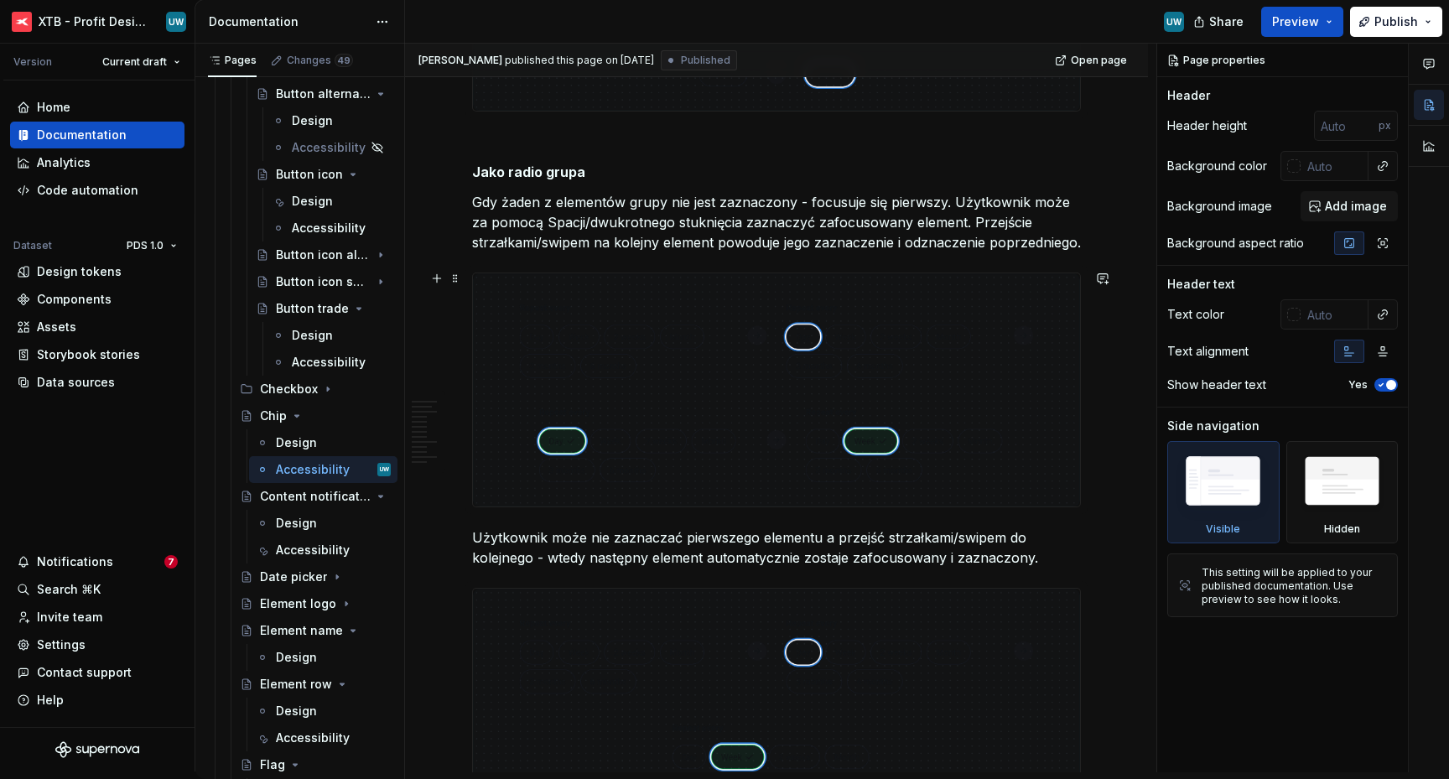
click at [557, 334] on img at bounding box center [776, 389] width 607 height 233
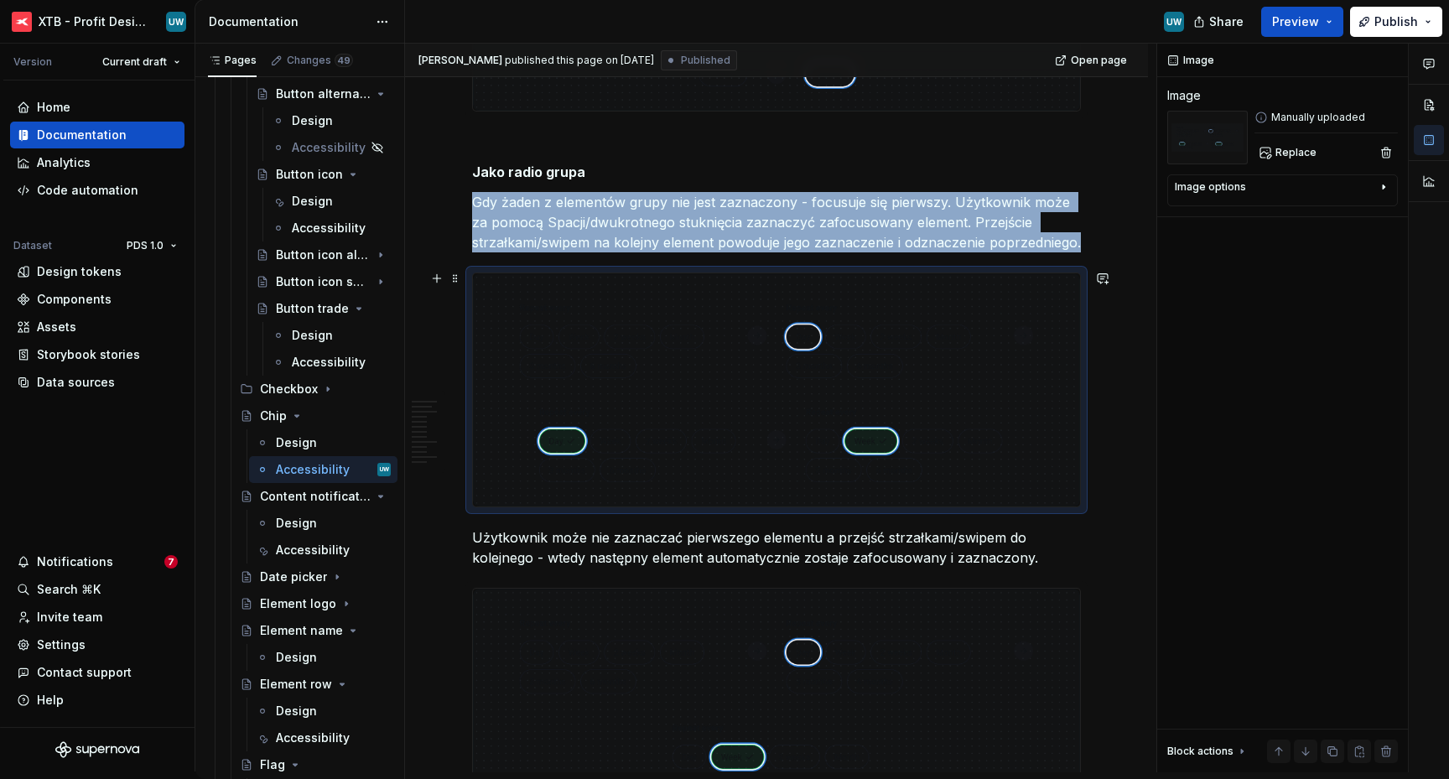
scroll to position [4737, 0]
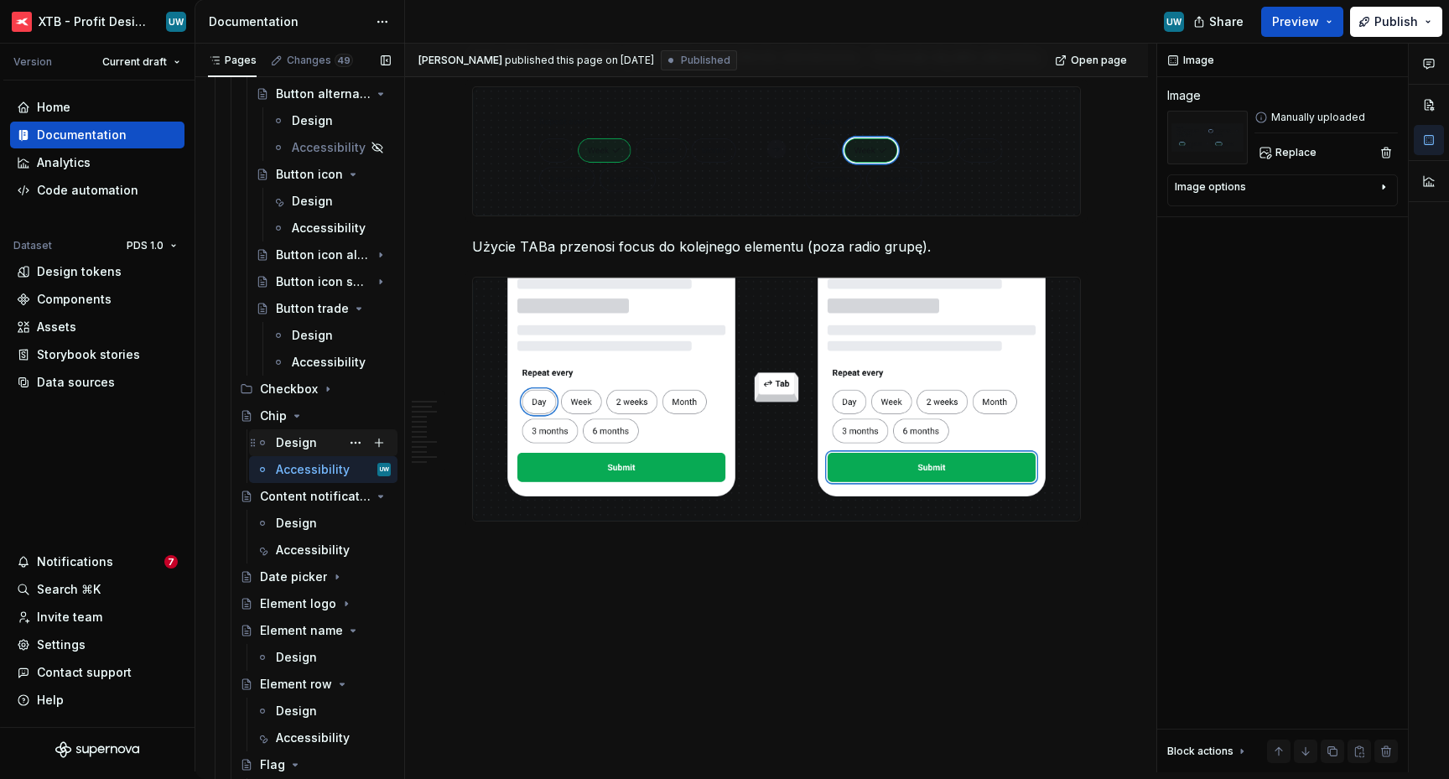
click at [284, 437] on div "Design" at bounding box center [296, 442] width 41 height 17
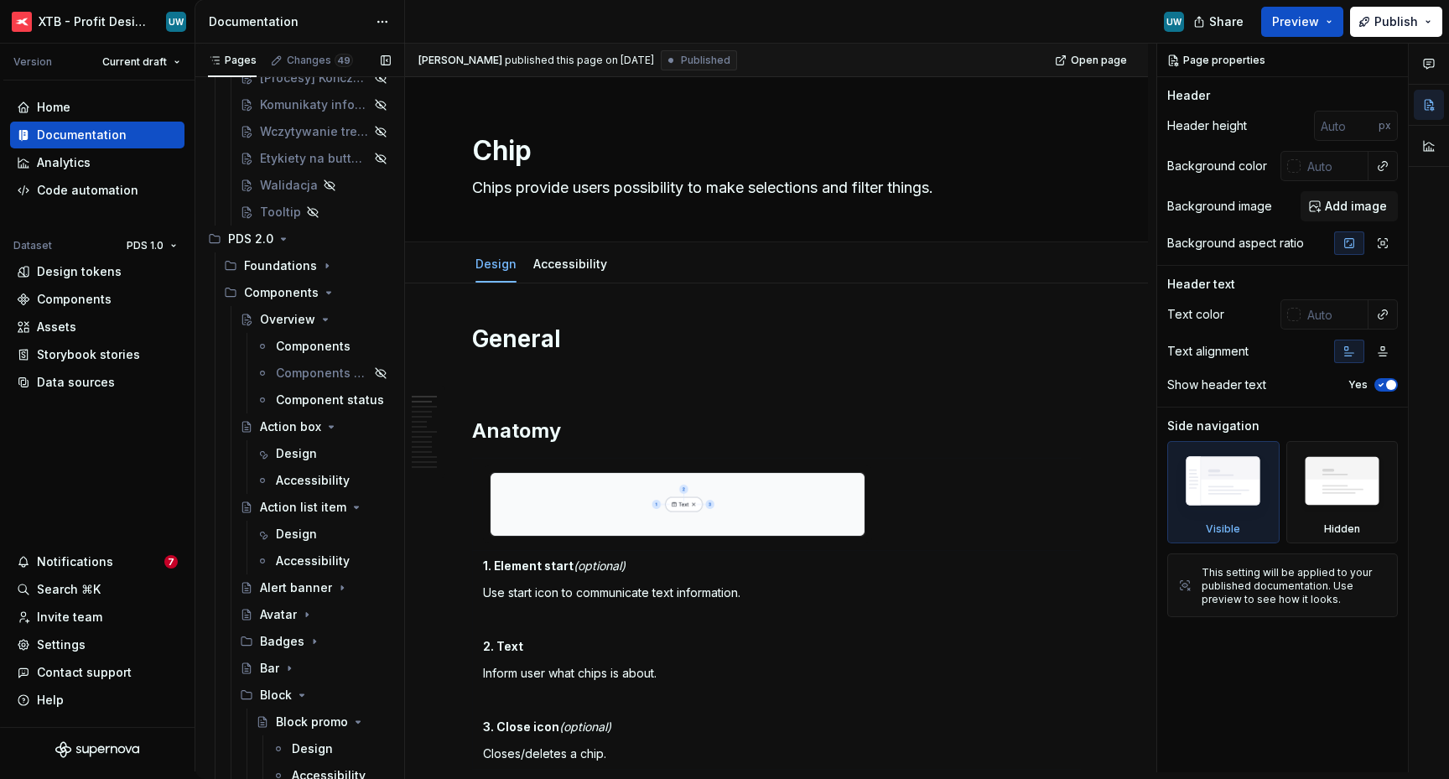
scroll to position [618, 0]
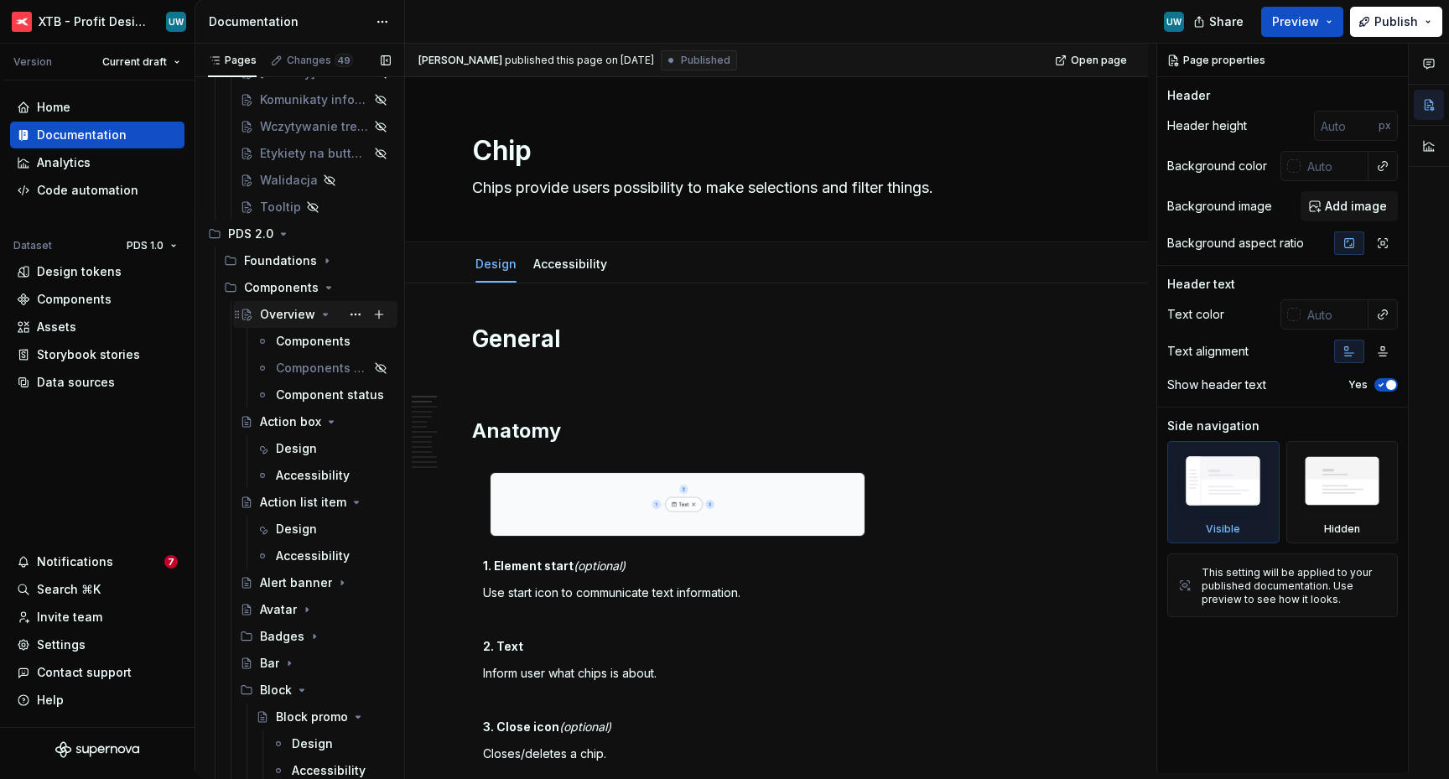
click at [279, 319] on div "Overview" at bounding box center [287, 314] width 55 height 17
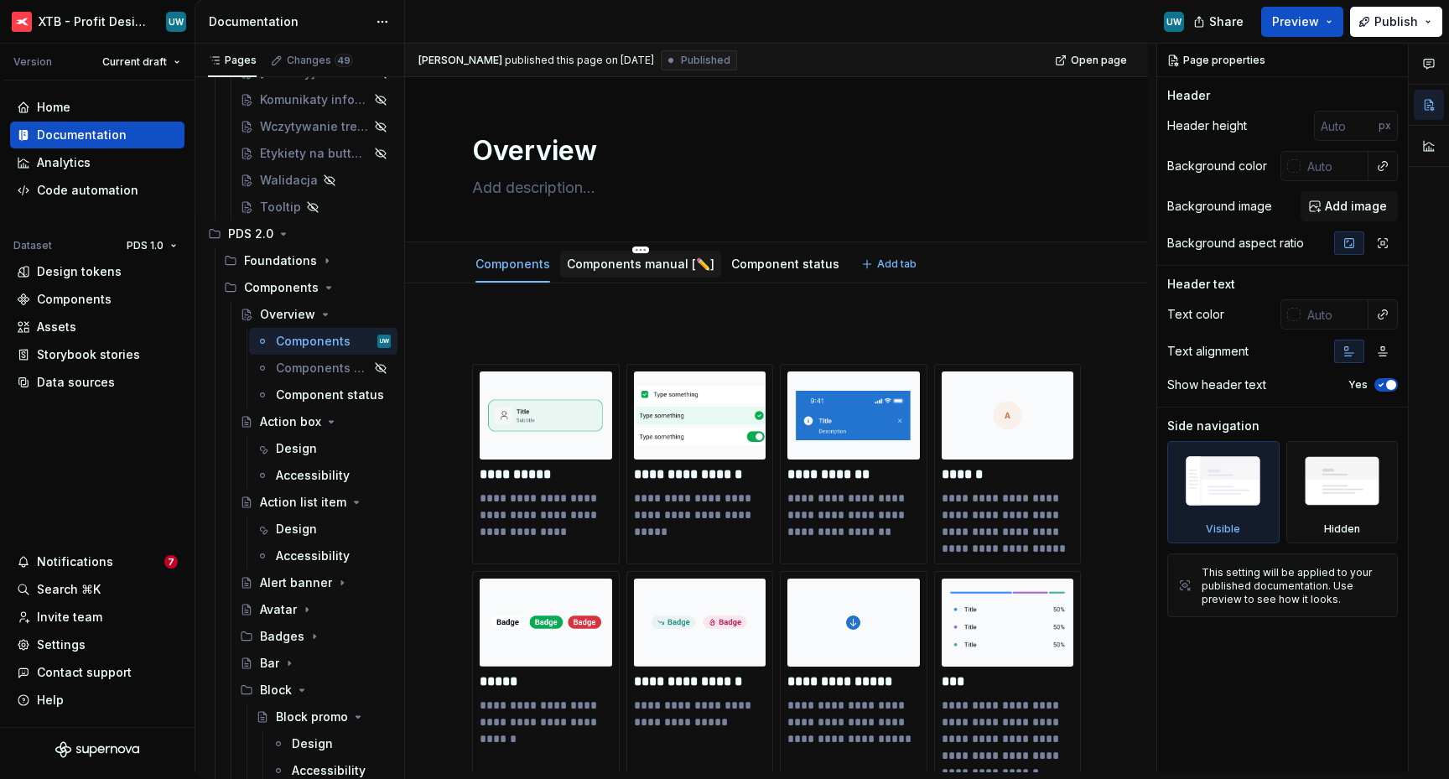
click at [634, 273] on div "Components manual [✏️]" at bounding box center [641, 264] width 148 height 20
click at [755, 266] on link "Component status" at bounding box center [785, 264] width 108 height 14
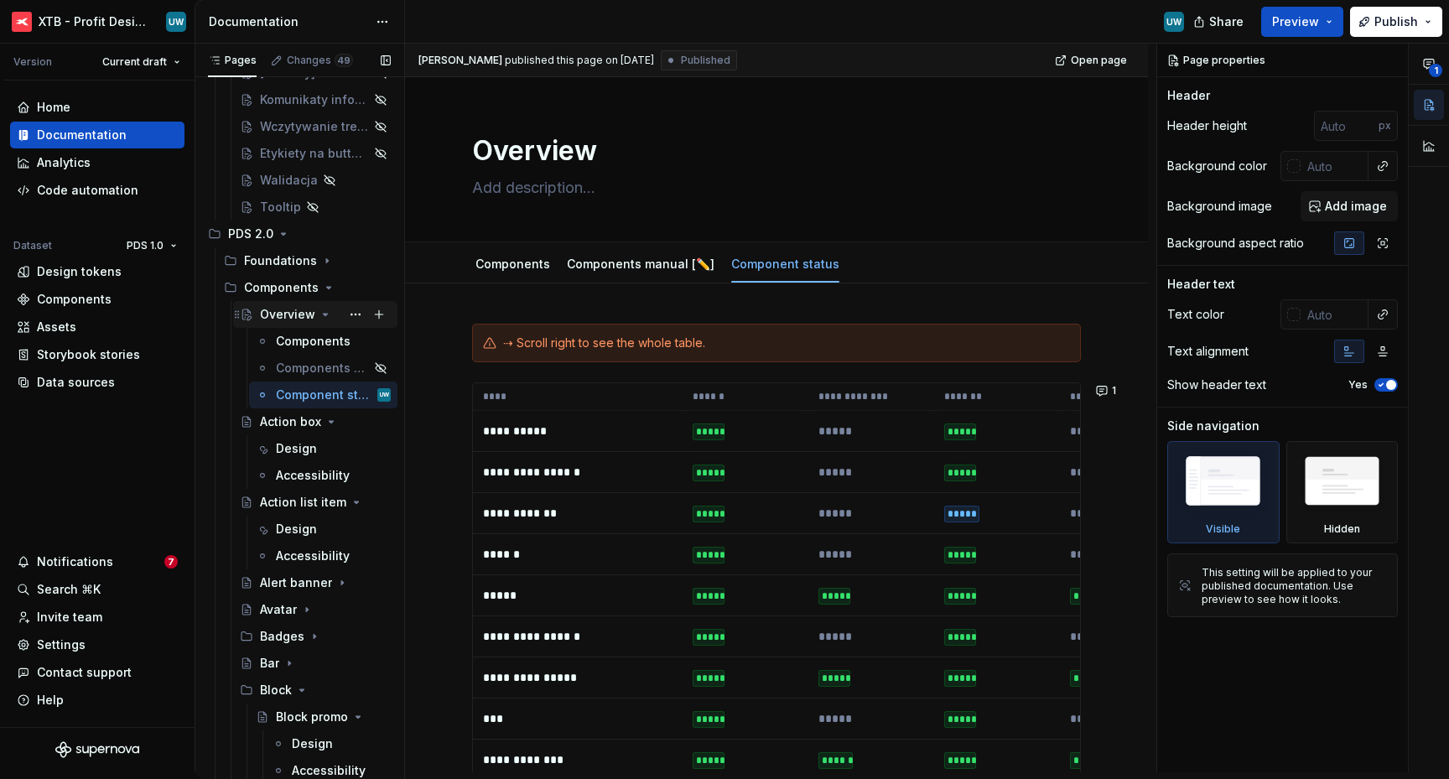
click at [281, 309] on div "Overview" at bounding box center [287, 314] width 55 height 17
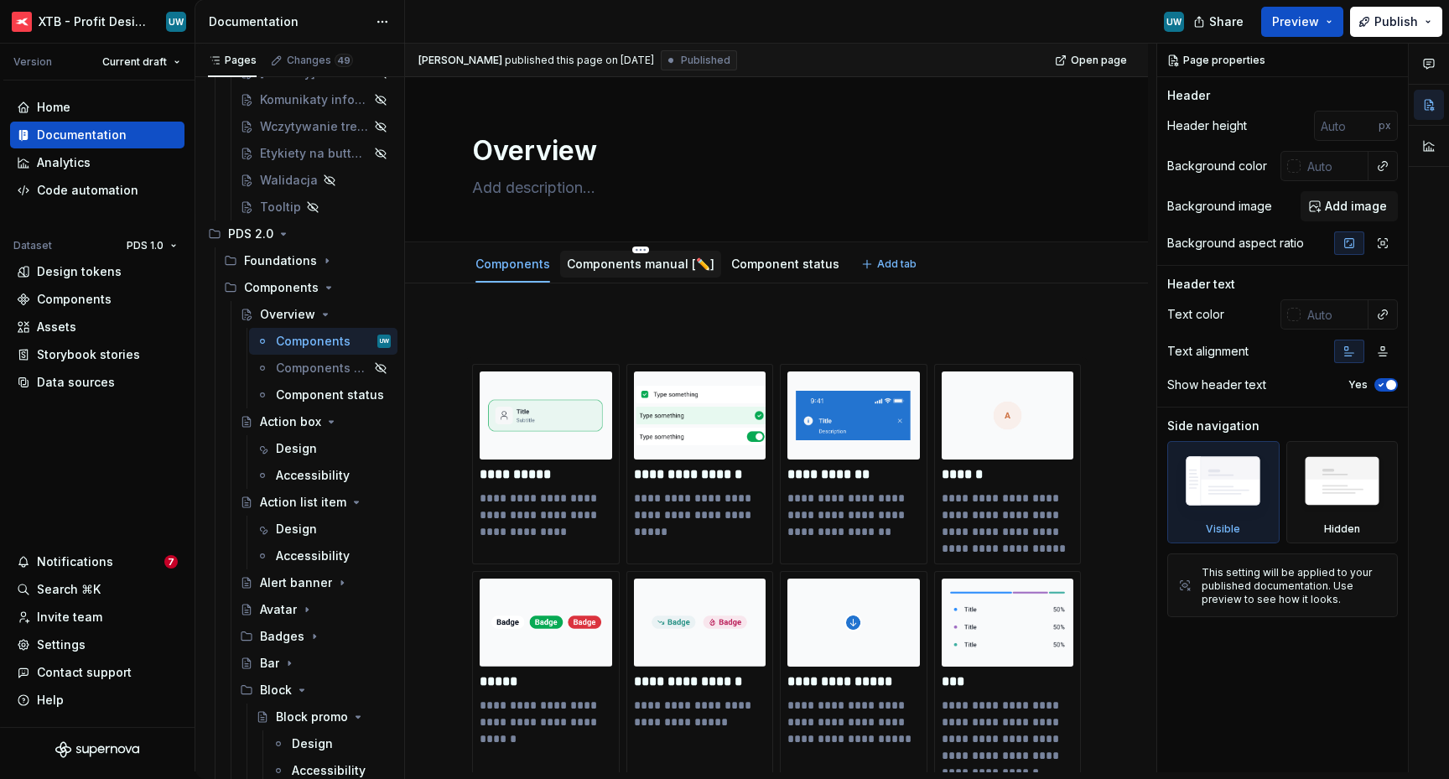
click at [619, 264] on link "Components manual [✏️]" at bounding box center [641, 264] width 148 height 14
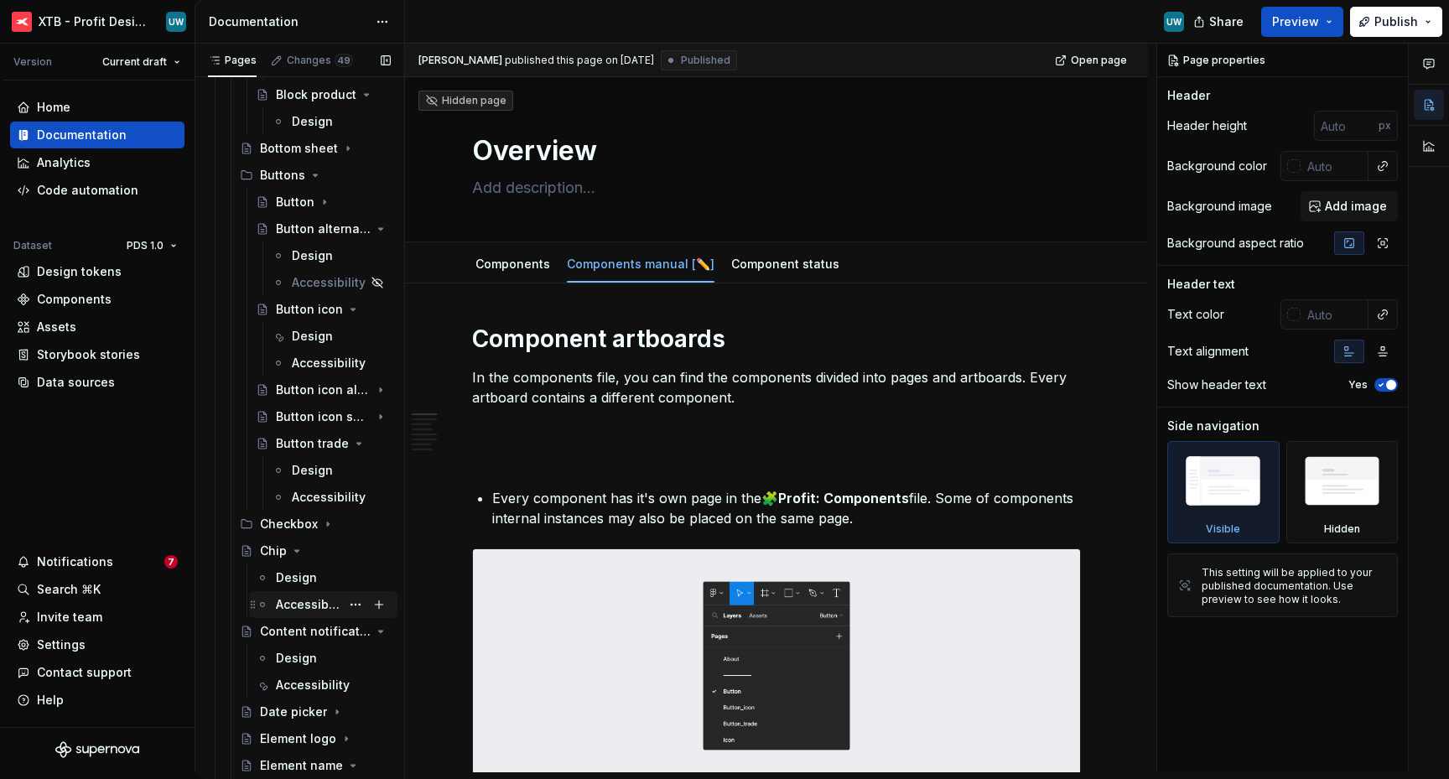
scroll to position [1328, 0]
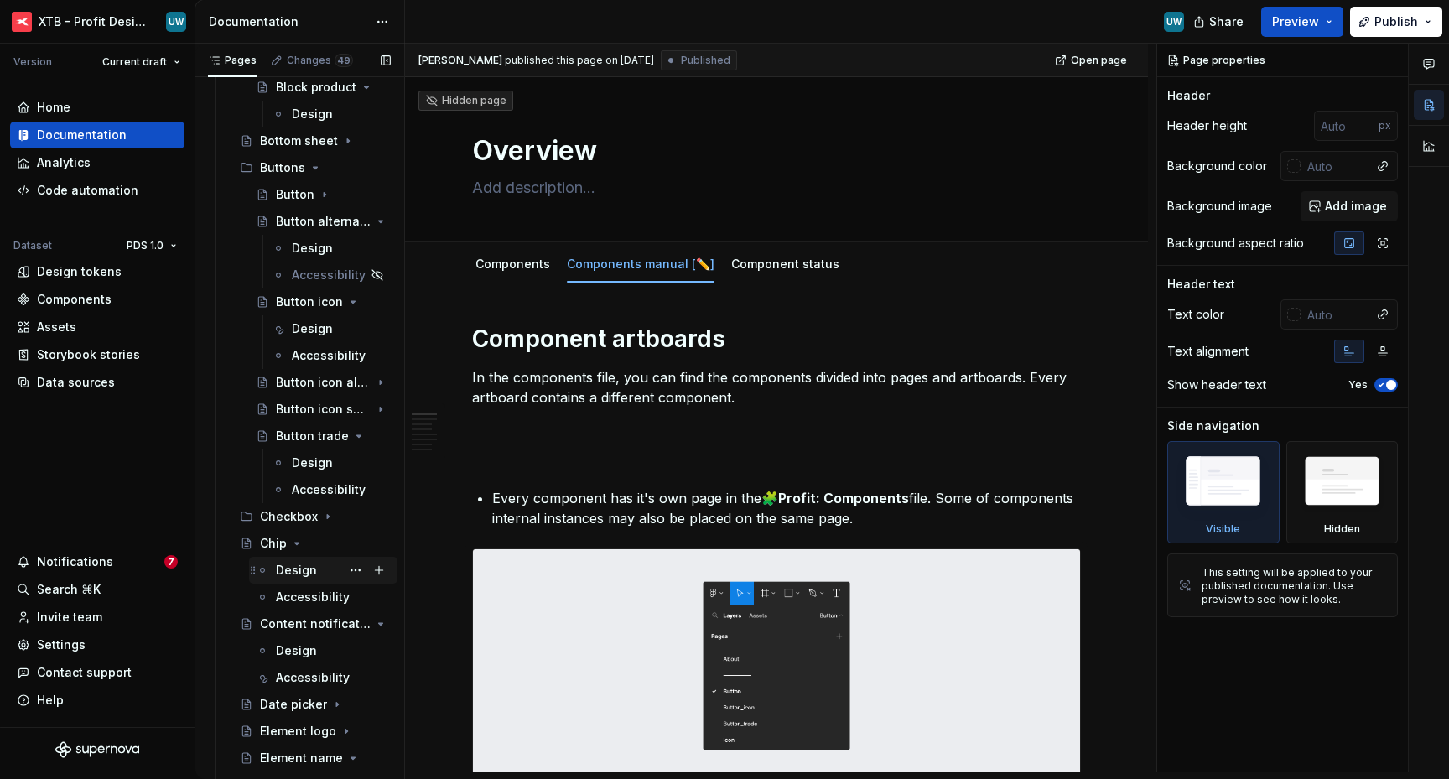
click at [284, 571] on div "Design" at bounding box center [296, 570] width 41 height 17
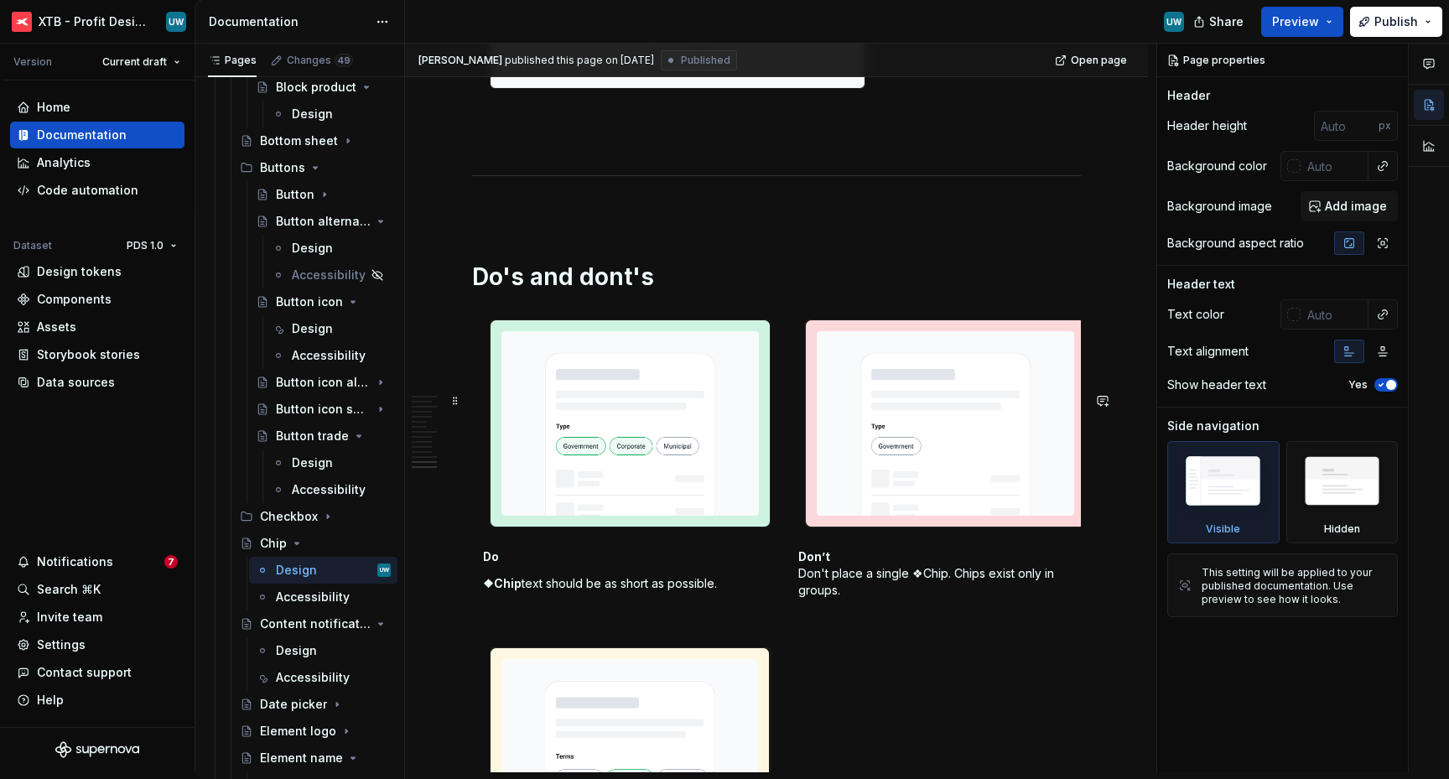
scroll to position [4266, 0]
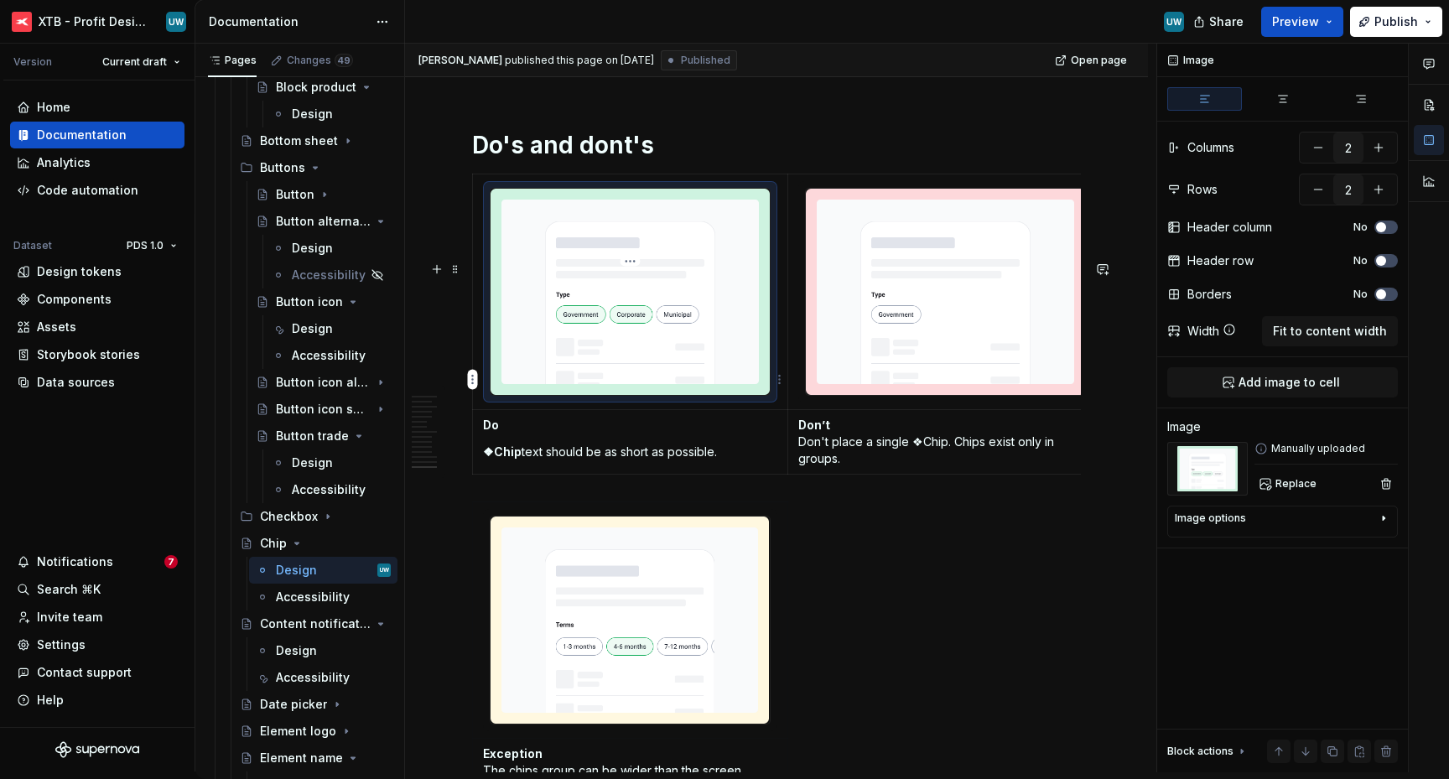
click at [634, 359] on img at bounding box center [629, 292] width 279 height 207
click at [1298, 481] on span "Replace" at bounding box center [1295, 483] width 41 height 13
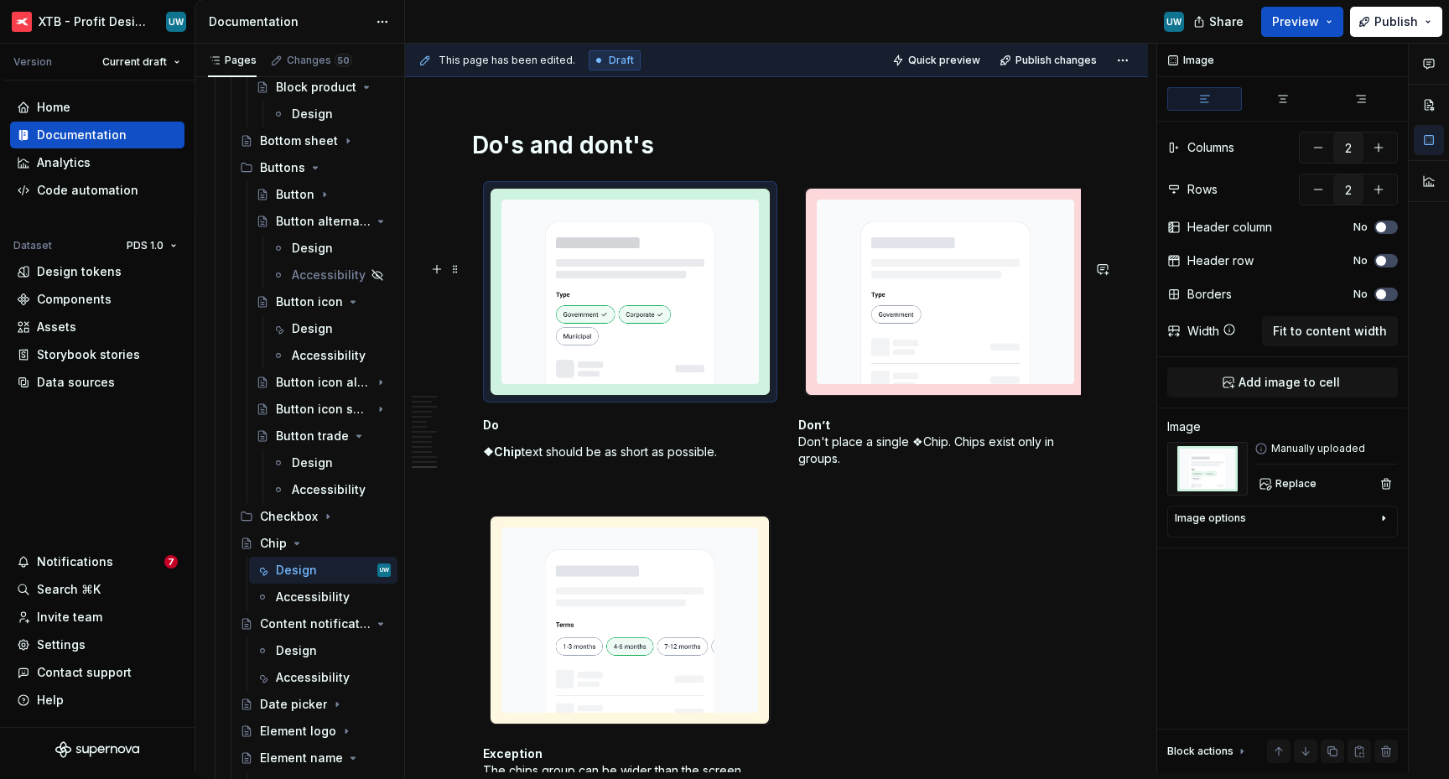
type textarea "*"
click at [787, 482] on div "Do ❖Chip text should be as short as possible. Don’t Don't place a single ❖Chip.…" at bounding box center [776, 328] width 609 height 309
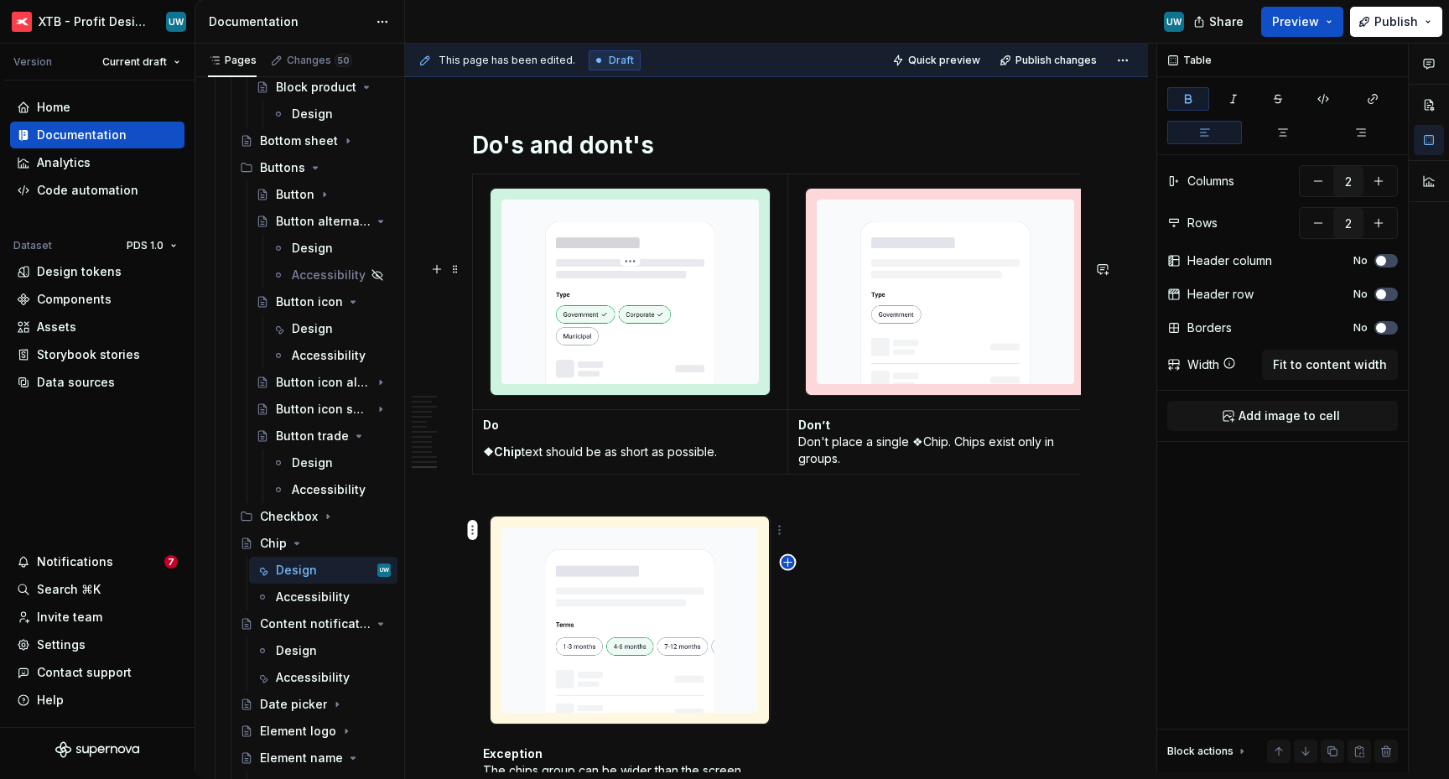
click at [787, 558] on icon "button" at bounding box center [788, 562] width 8 height 8
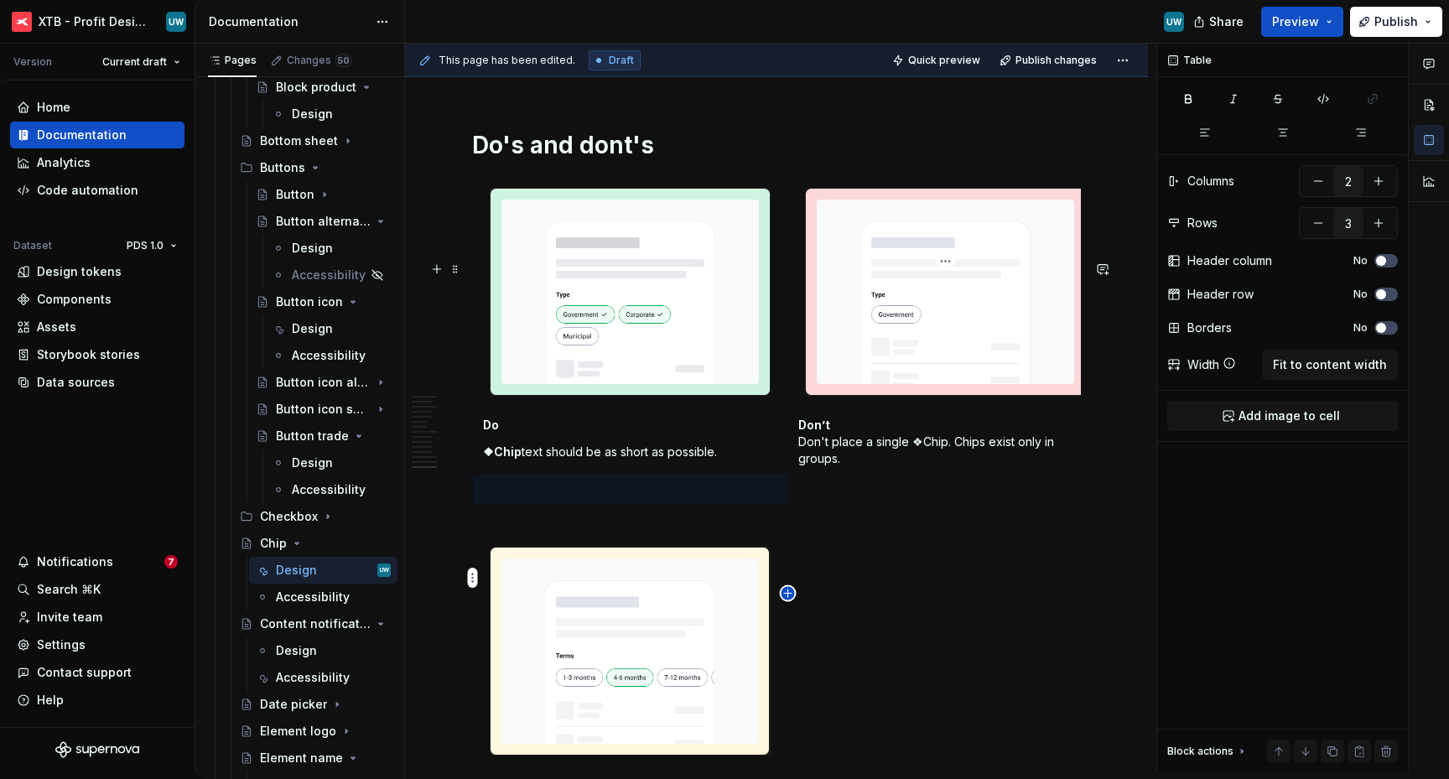
click at [787, 592] on icon "button" at bounding box center [788, 593] width 8 height 8
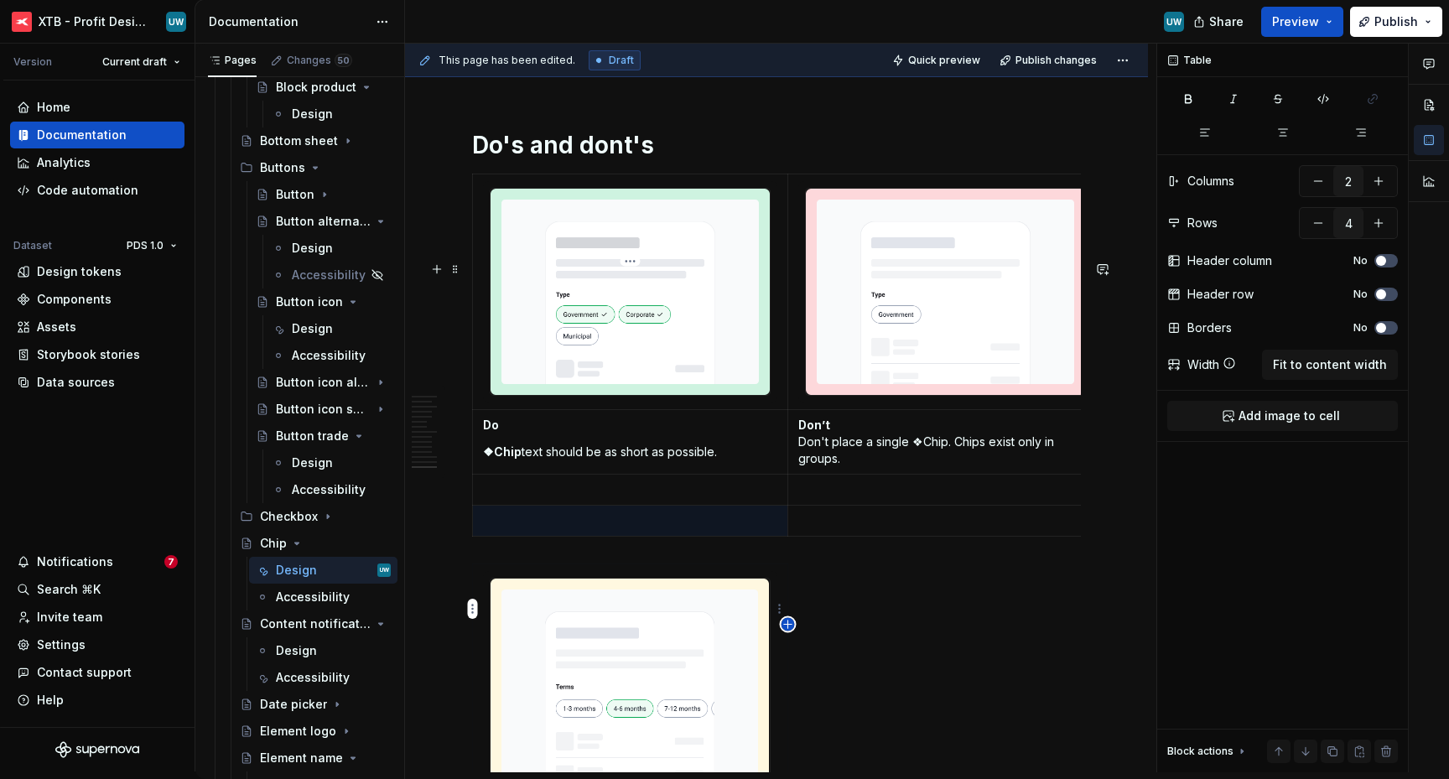
click at [787, 620] on icon "button" at bounding box center [787, 624] width 13 height 13
type input "5"
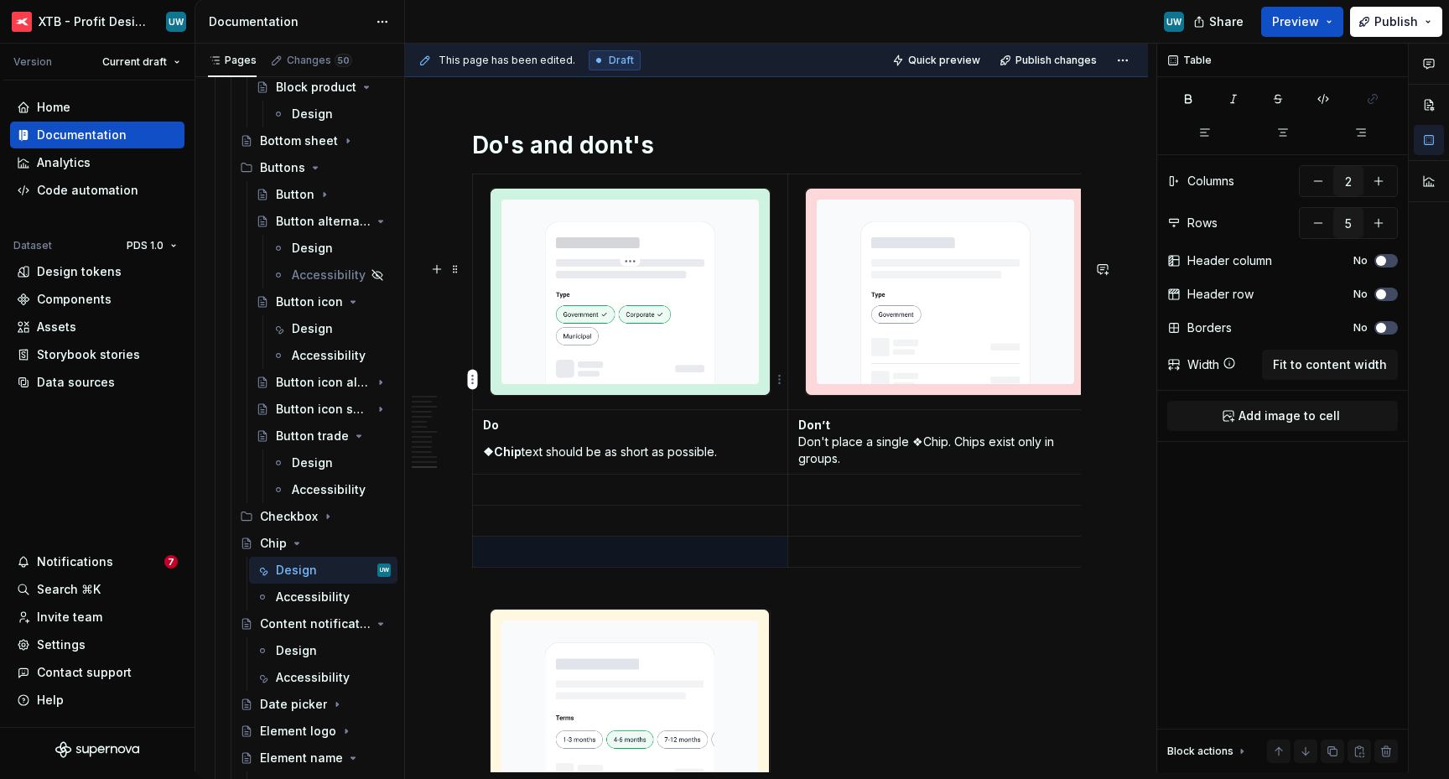
click at [680, 396] on img at bounding box center [629, 292] width 279 height 207
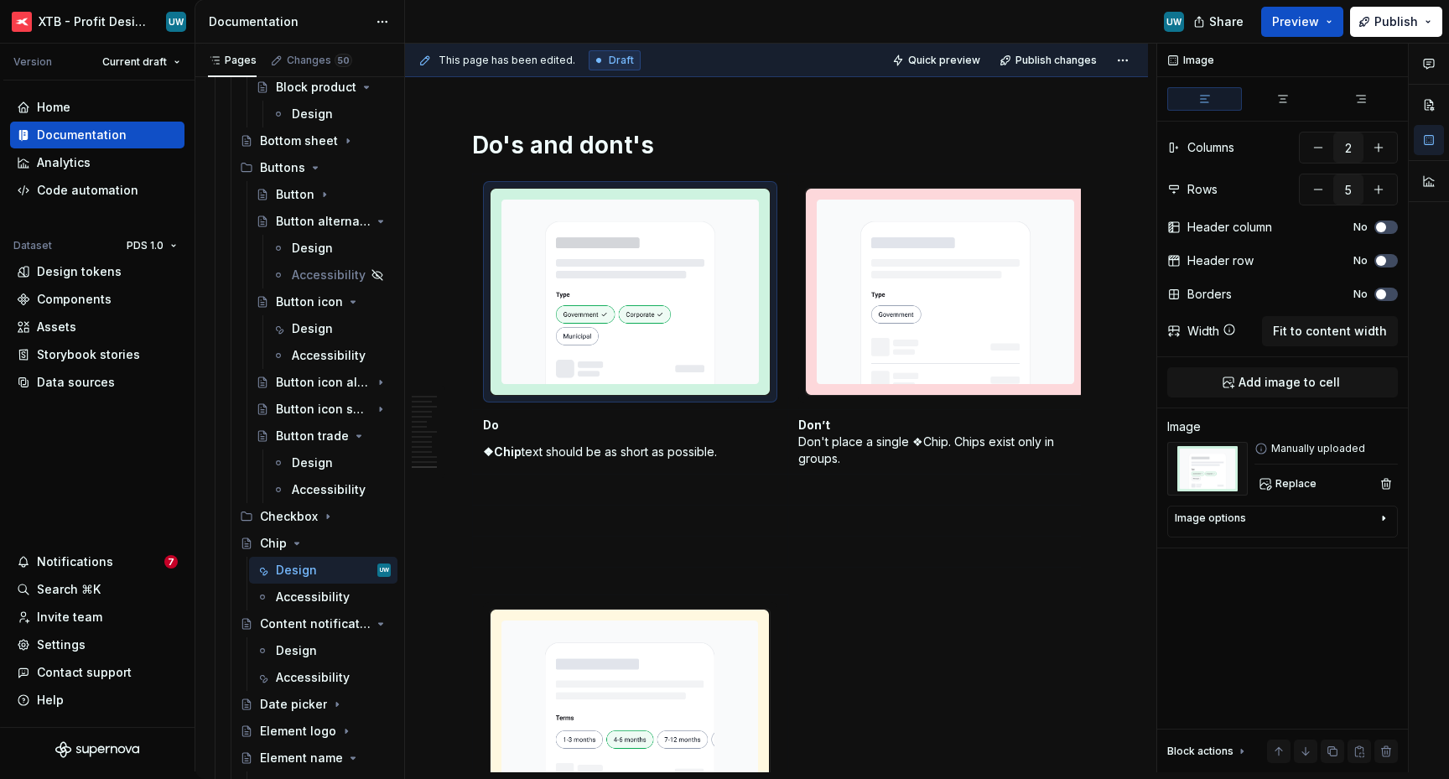
type textarea "*"
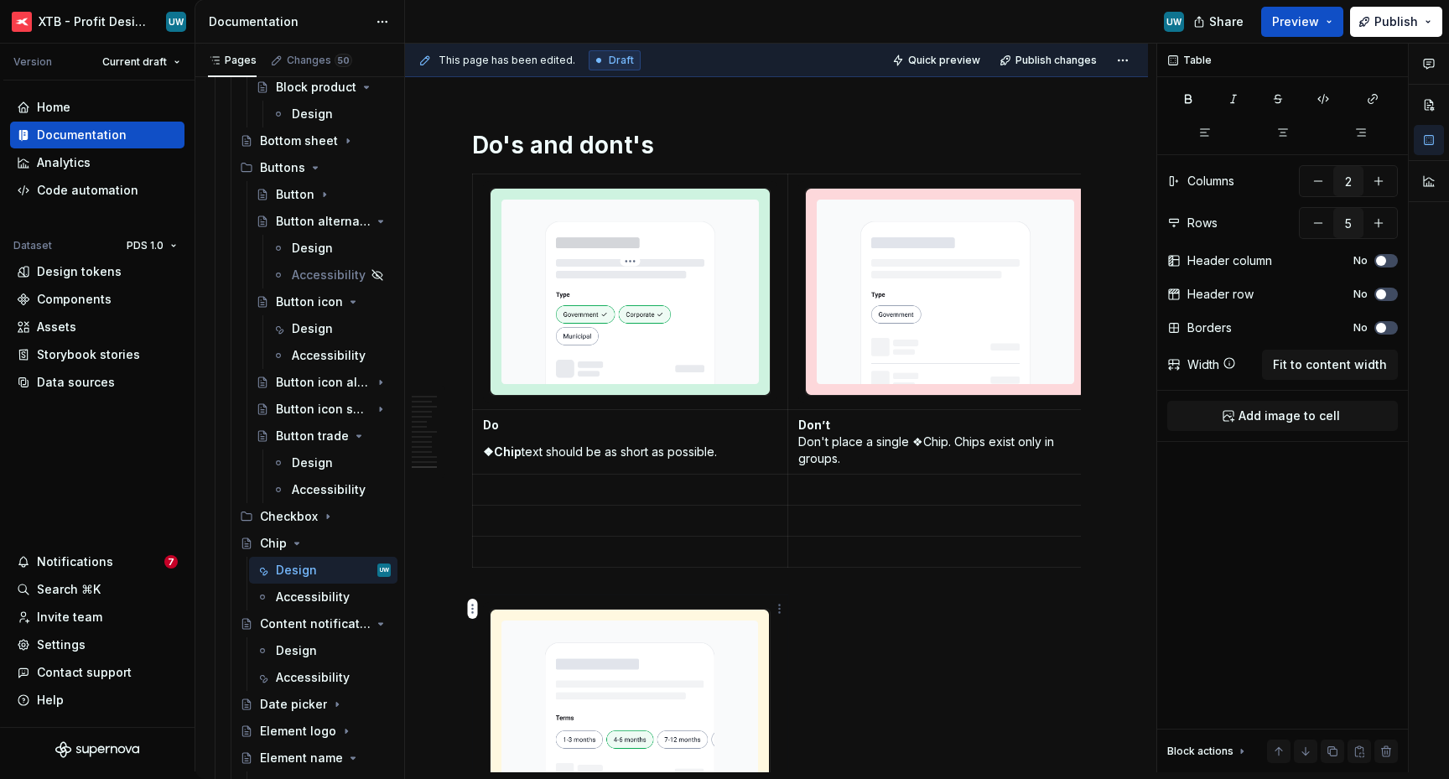
click at [547, 529] on p at bounding box center [630, 520] width 294 height 17
click at [1263, 413] on span "Add image to cell" at bounding box center [1288, 415] width 101 height 17
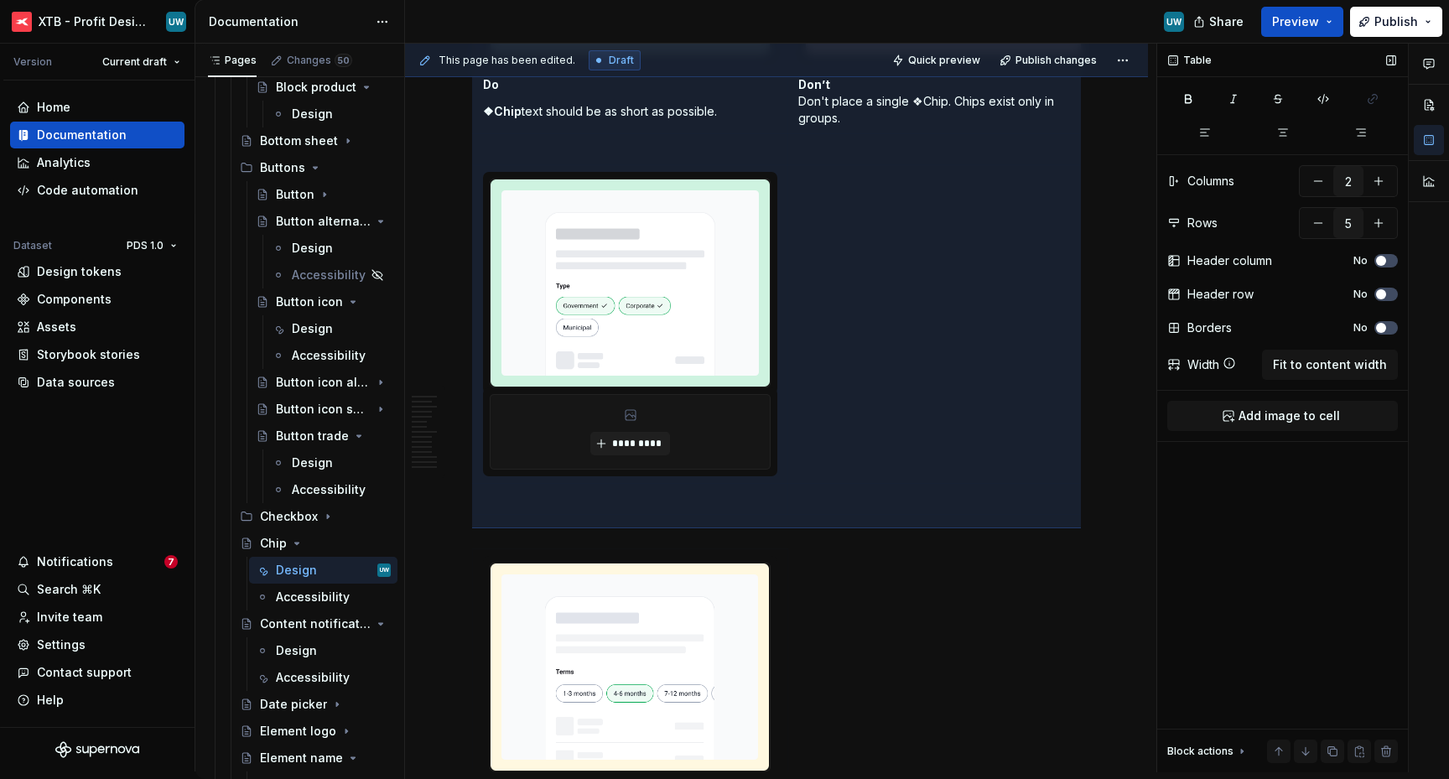
scroll to position [4613, 0]
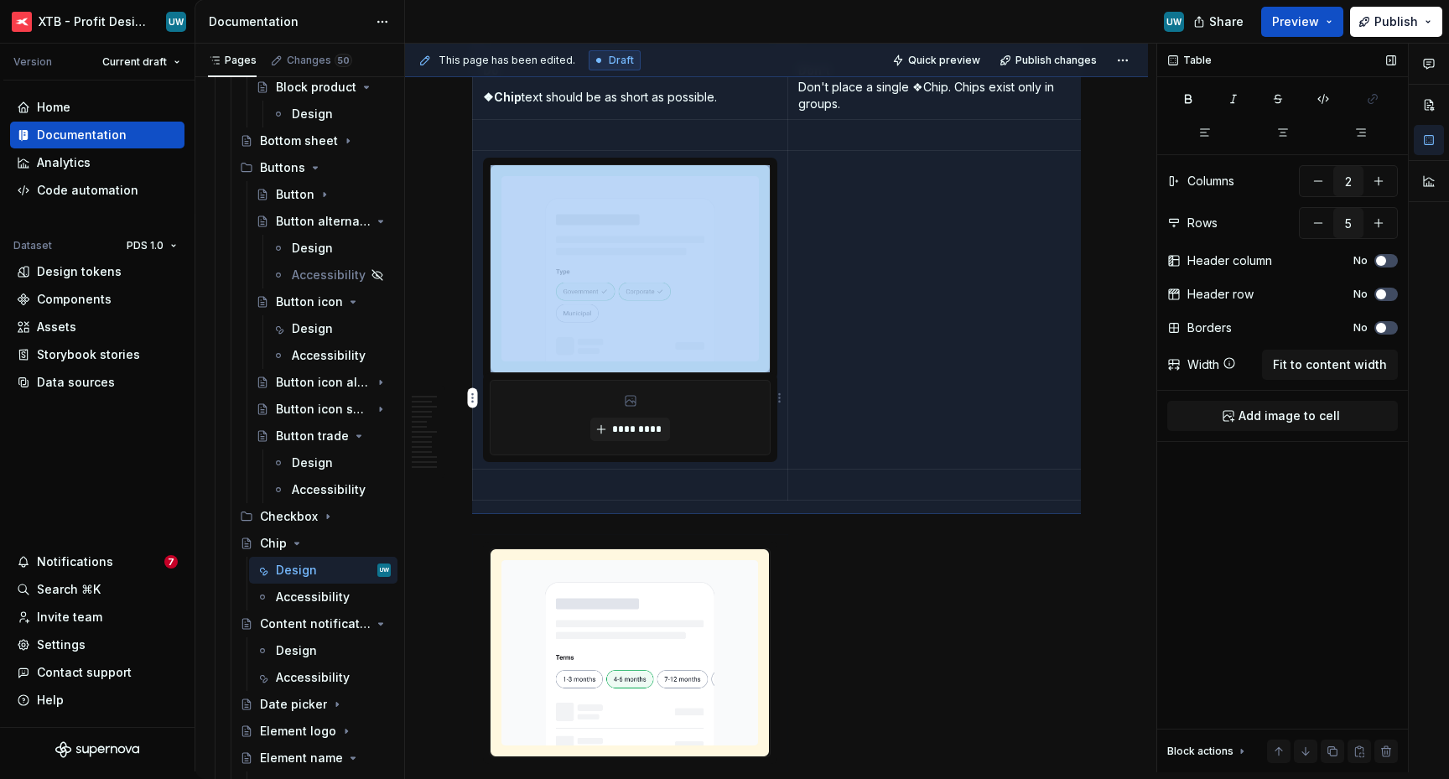
click at [647, 454] on div "*********" at bounding box center [629, 418] width 279 height 74
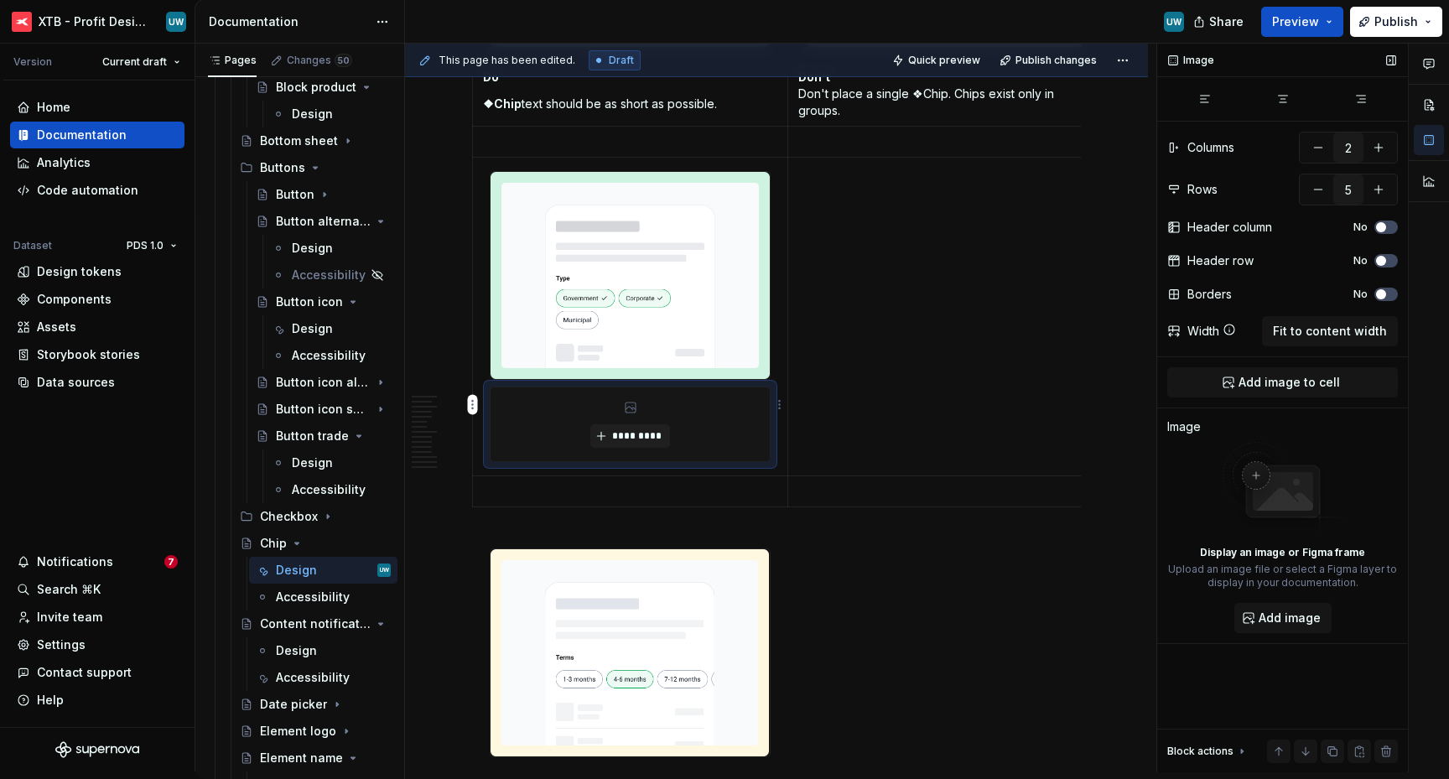
click at [729, 461] on div "*********" at bounding box center [629, 424] width 279 height 74
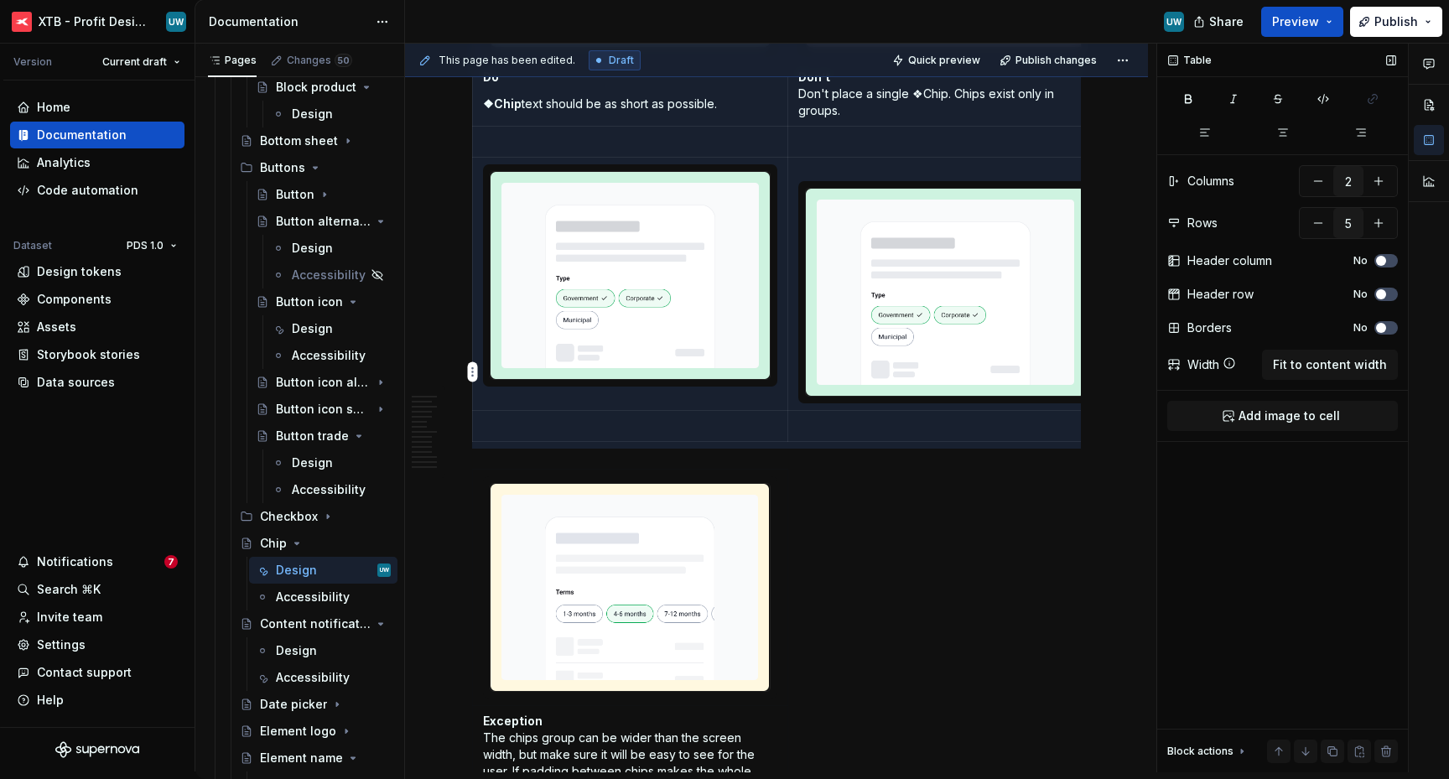
click at [817, 181] on p at bounding box center [945, 172] width 294 height 17
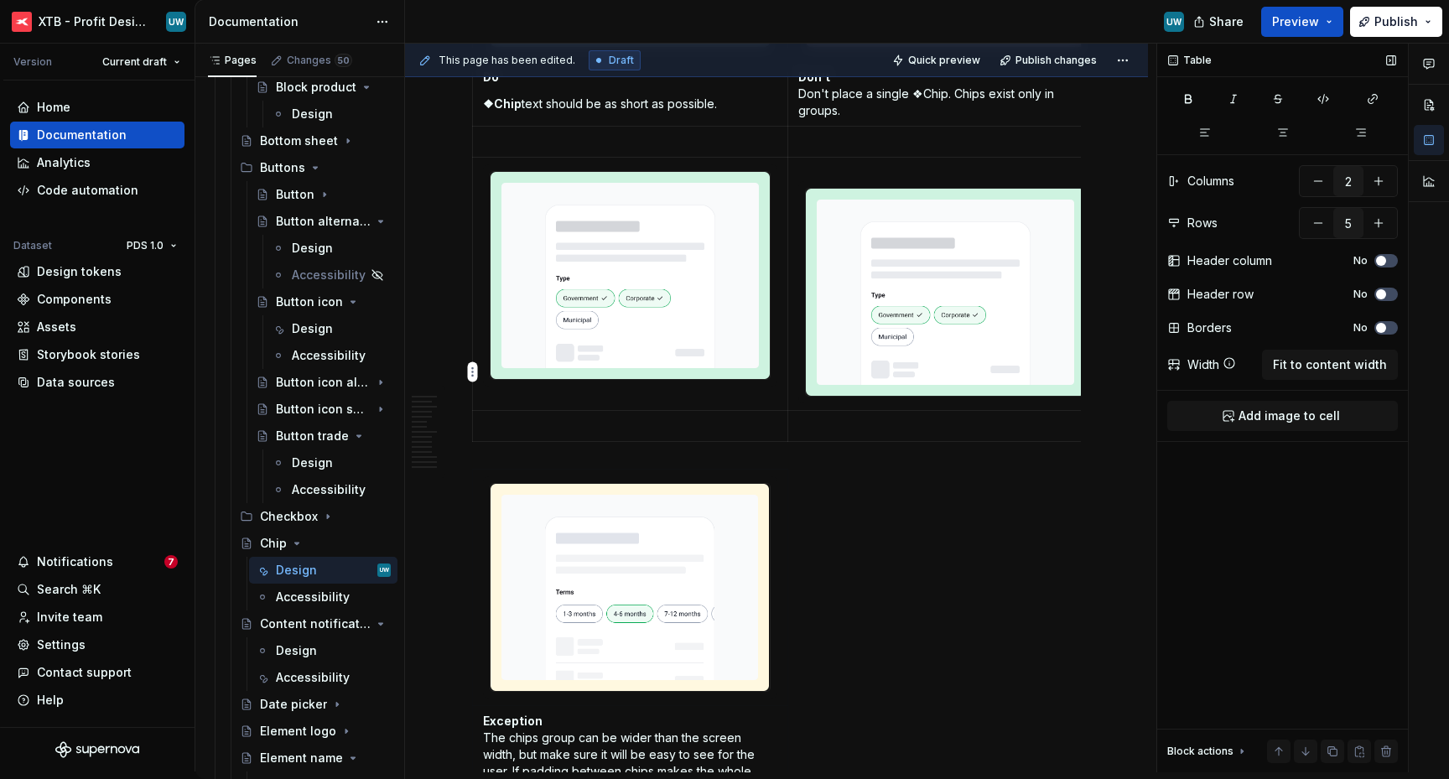
click at [805, 280] on div at bounding box center [945, 292] width 281 height 209
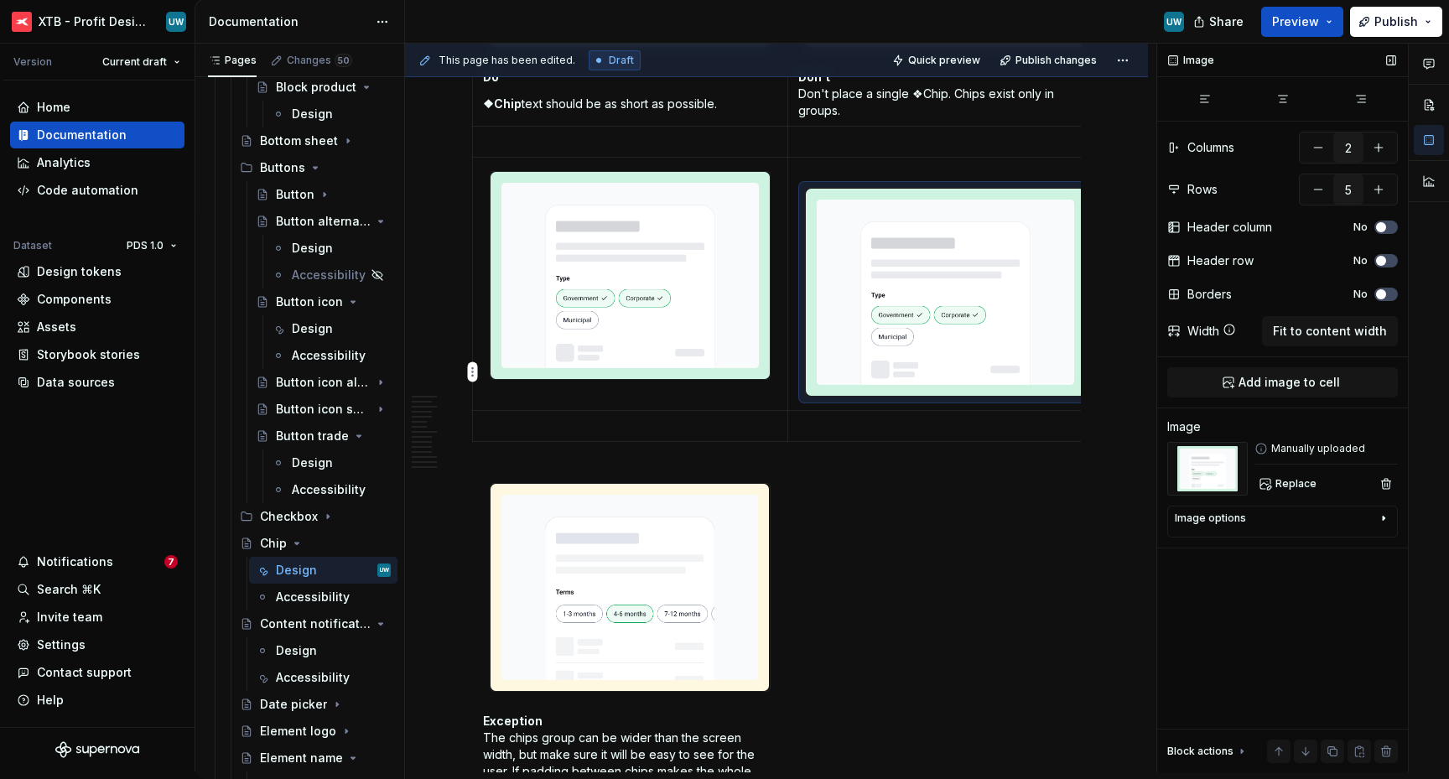
click at [803, 181] on p at bounding box center [945, 172] width 294 height 17
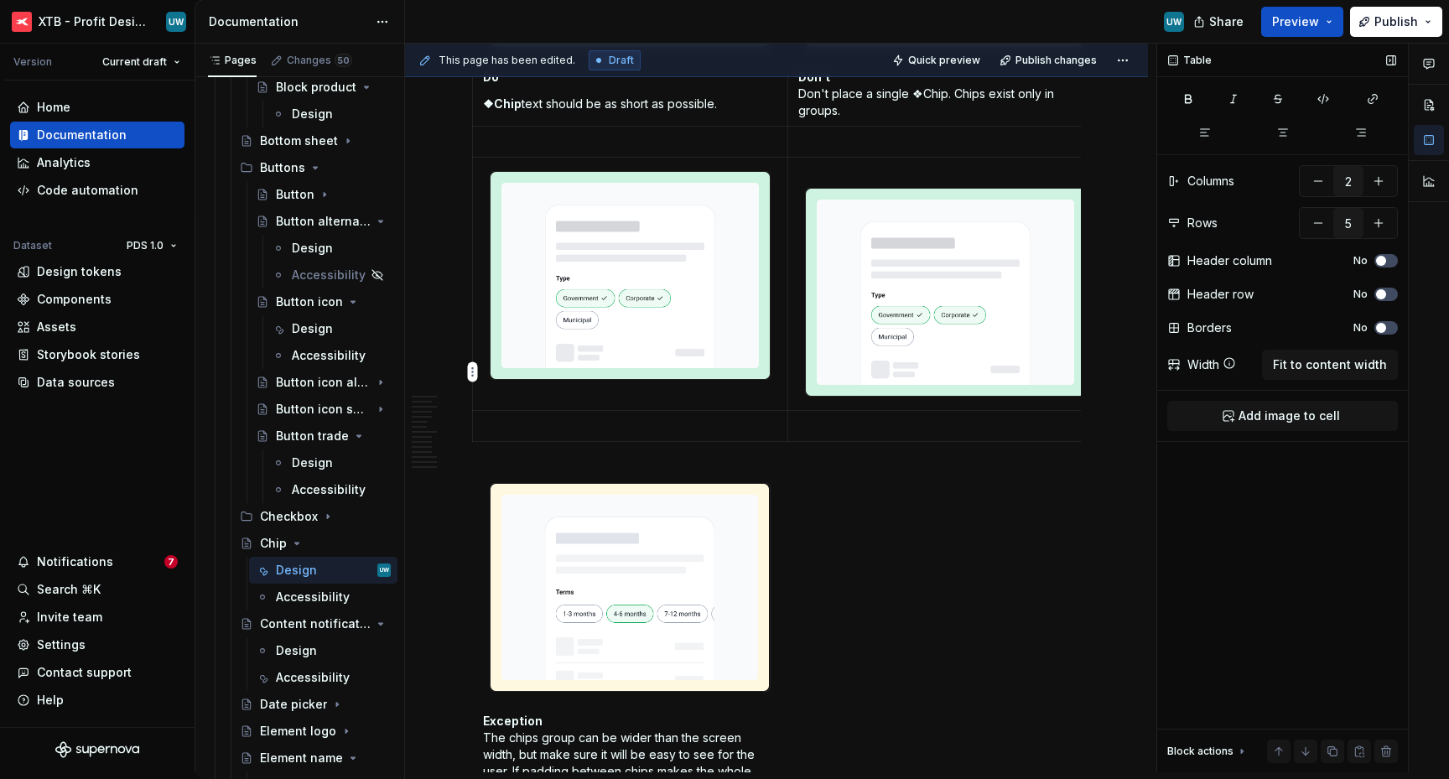
scroll to position [4439, 0]
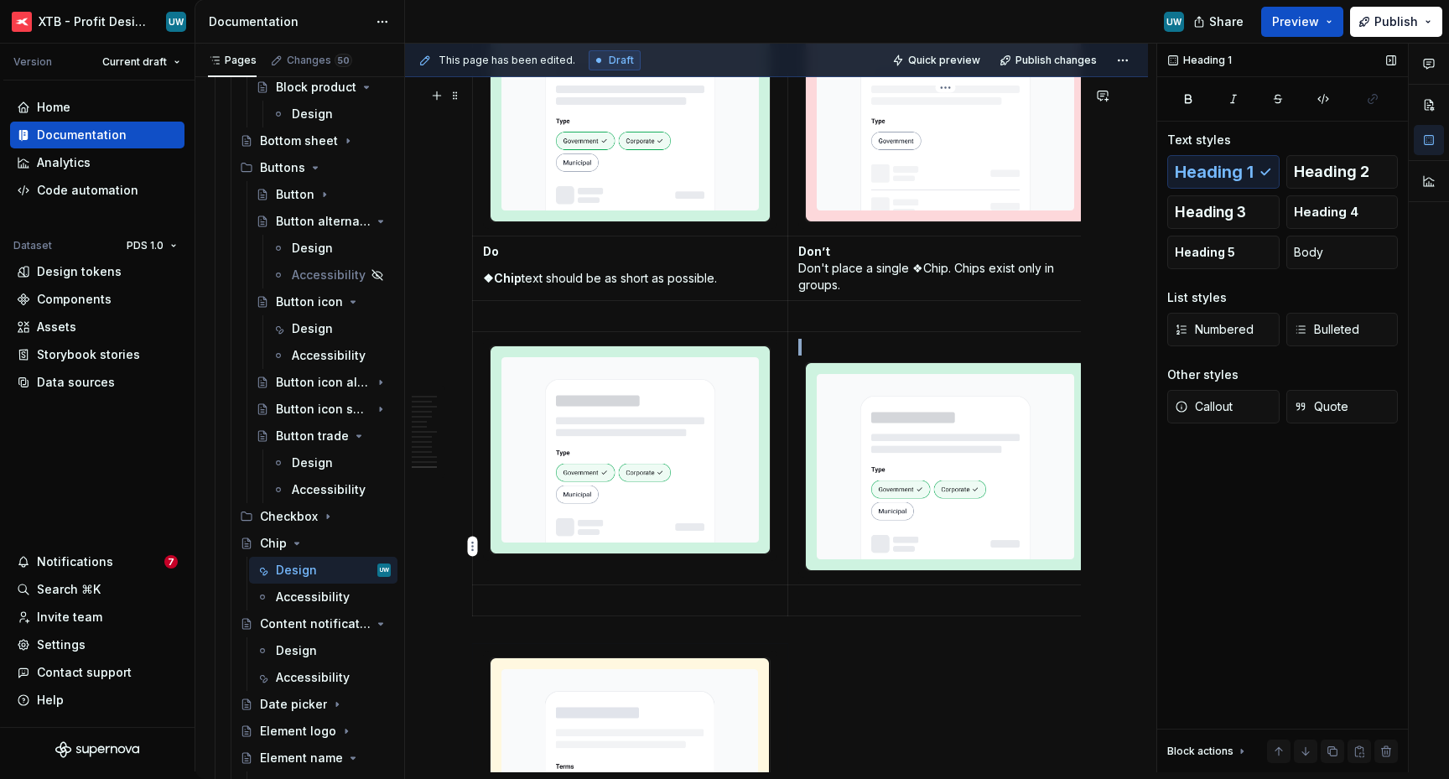
click at [900, 512] on img at bounding box center [945, 466] width 279 height 207
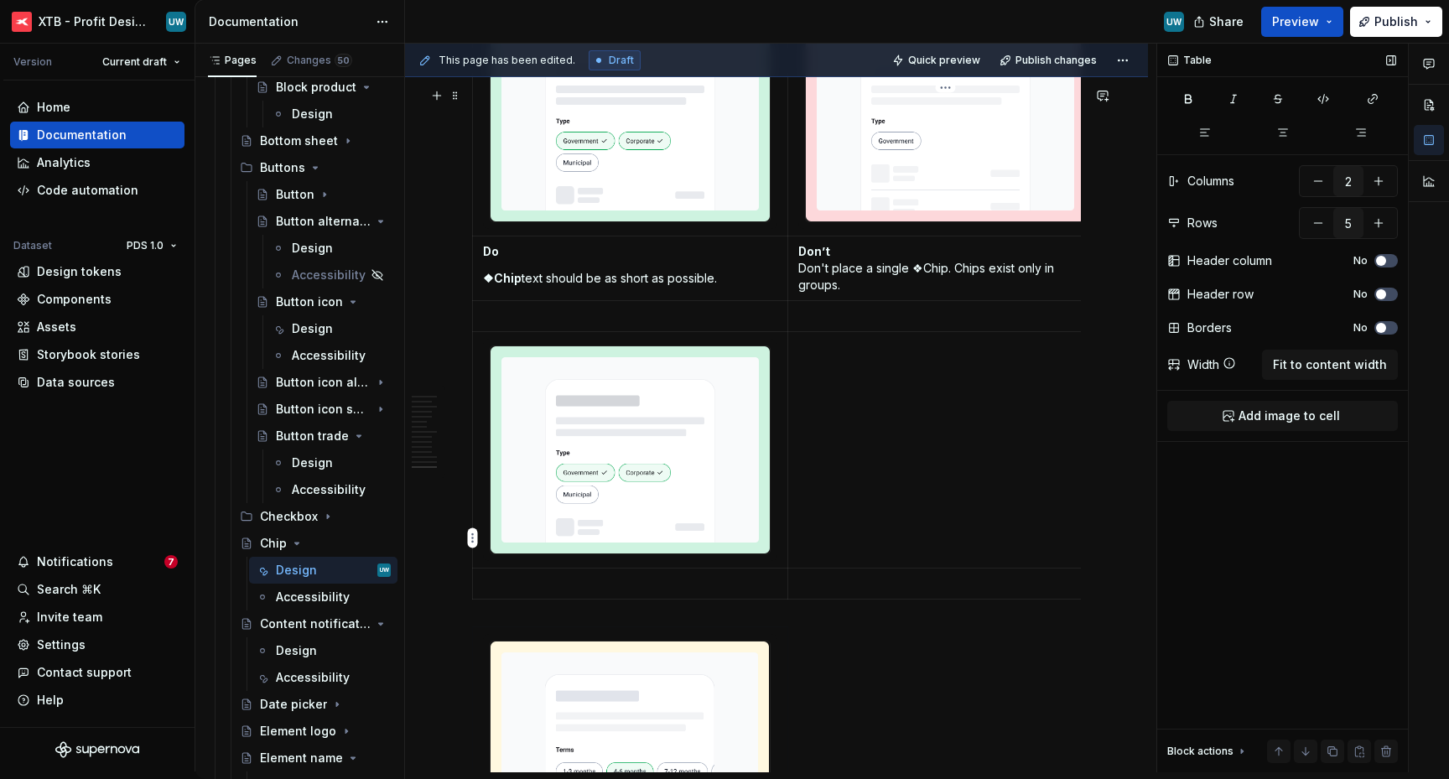
click at [881, 484] on td at bounding box center [945, 450] width 315 height 236
click at [1287, 409] on span "Add image to cell" at bounding box center [1288, 415] width 101 height 17
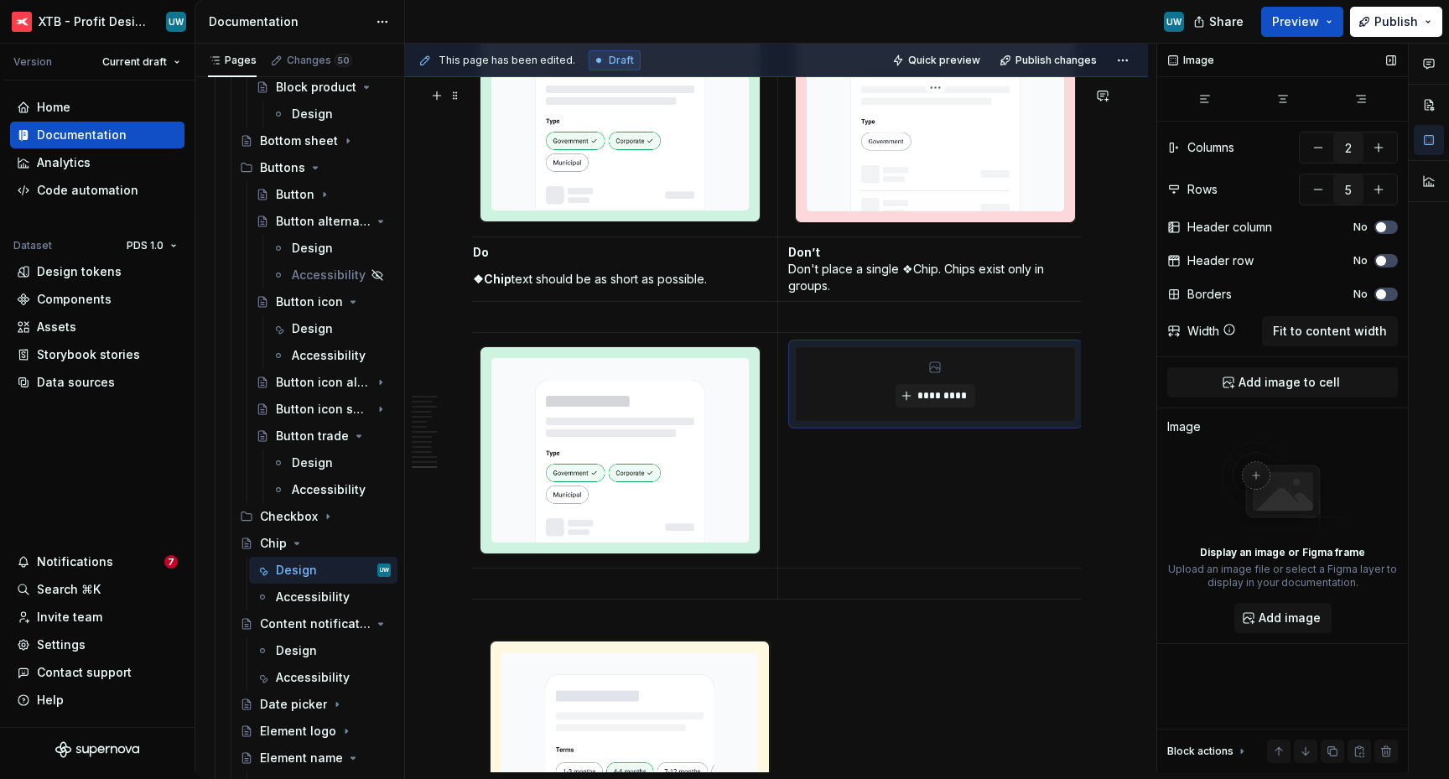
click at [921, 421] on div "*********" at bounding box center [935, 384] width 279 height 74
click at [926, 402] on span "*********" at bounding box center [941, 395] width 51 height 13
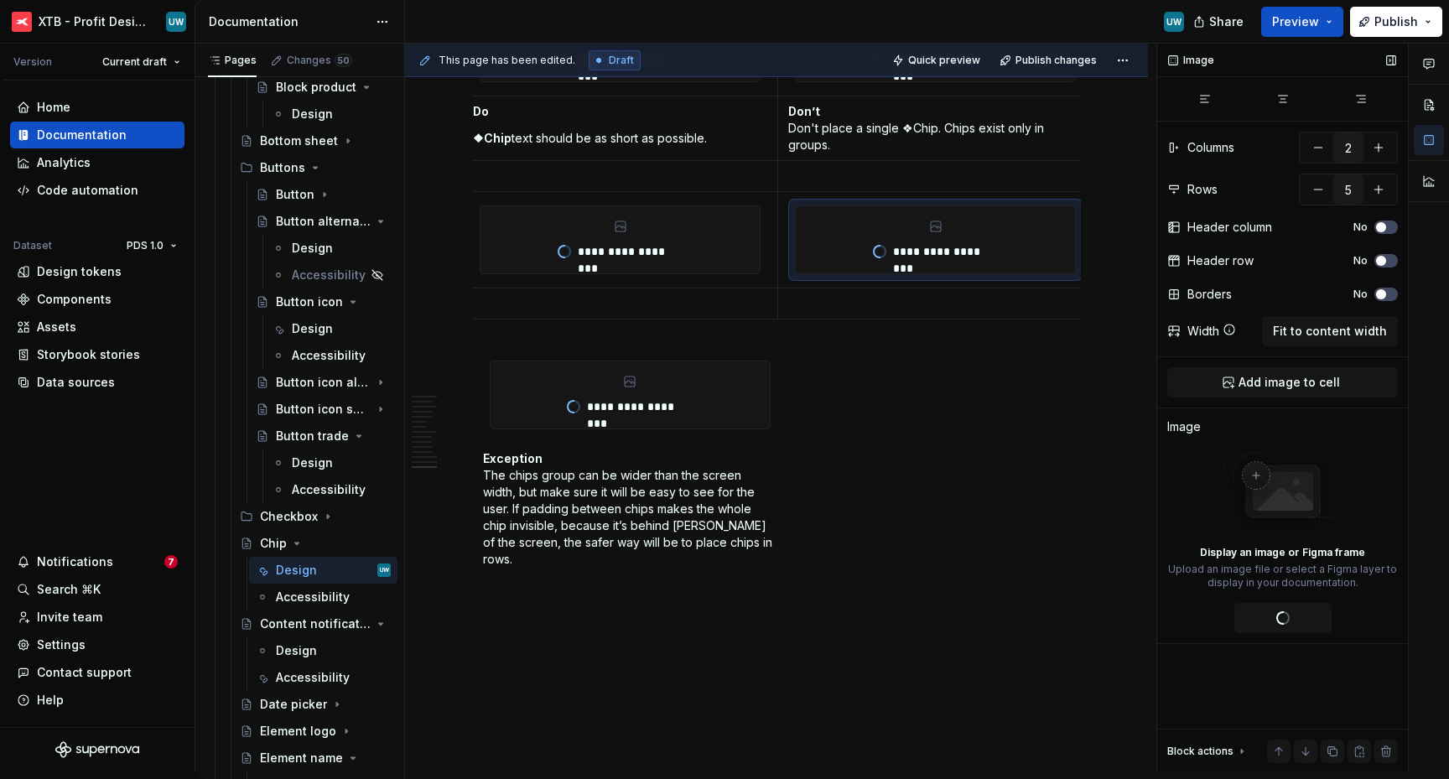
type textarea "*"
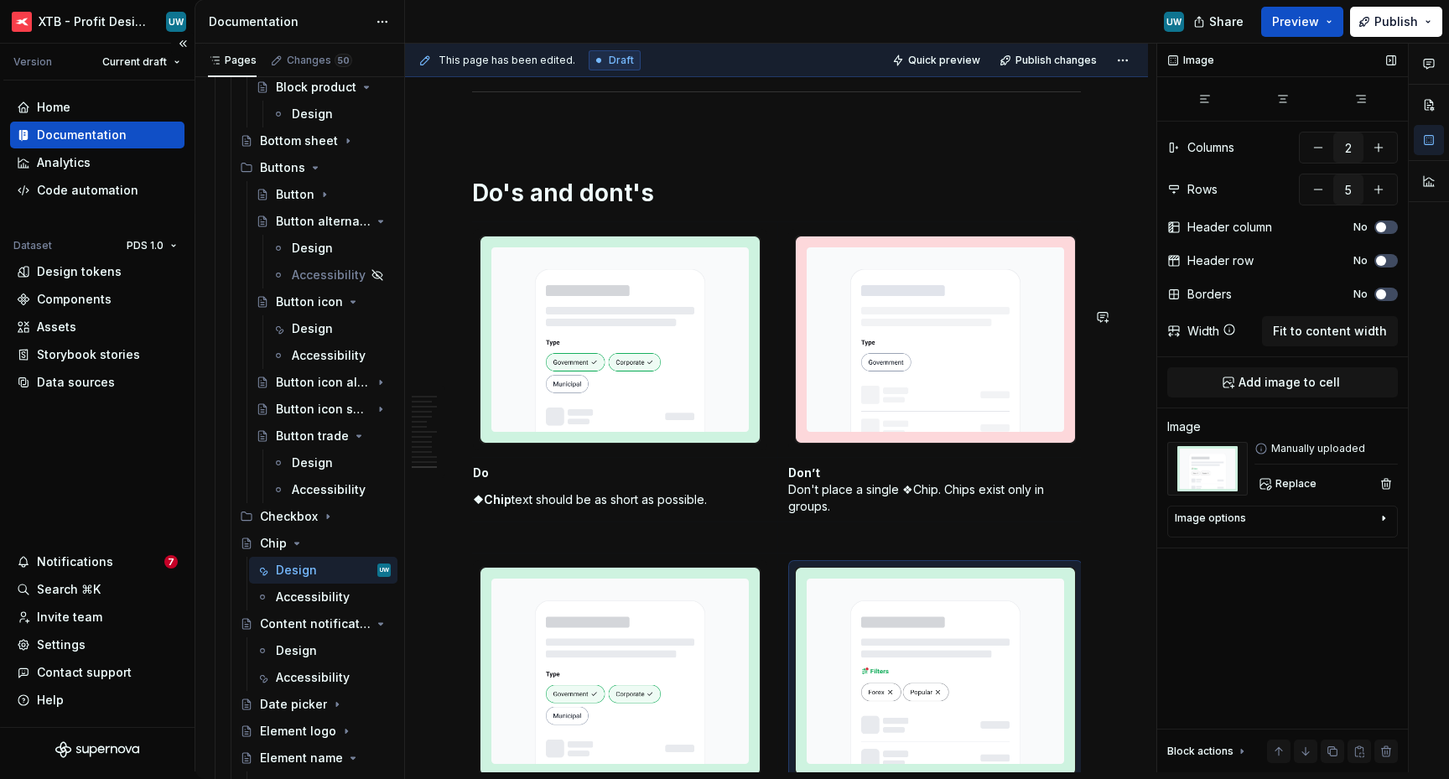
scroll to position [4439, 0]
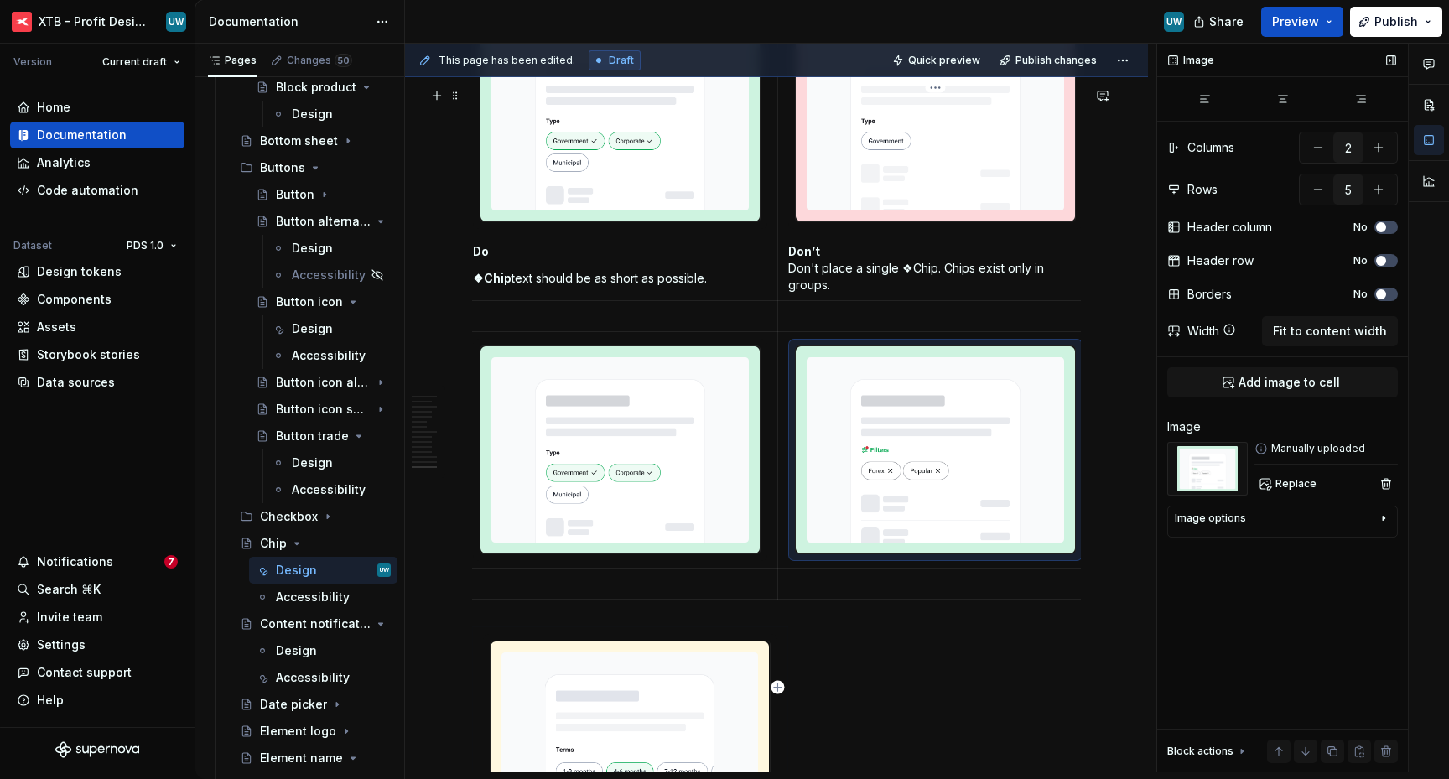
click at [821, 592] on p at bounding box center [935, 583] width 294 height 17
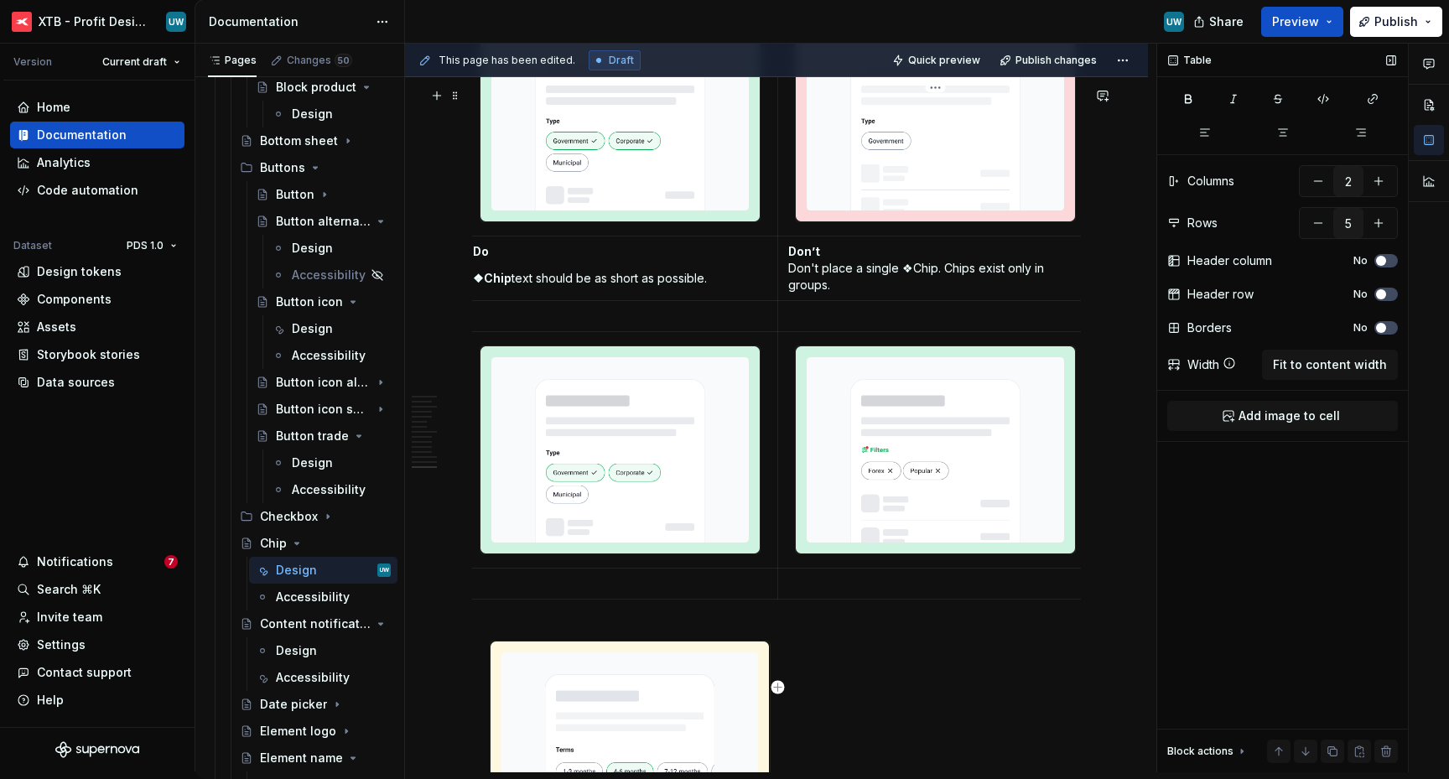
paste div
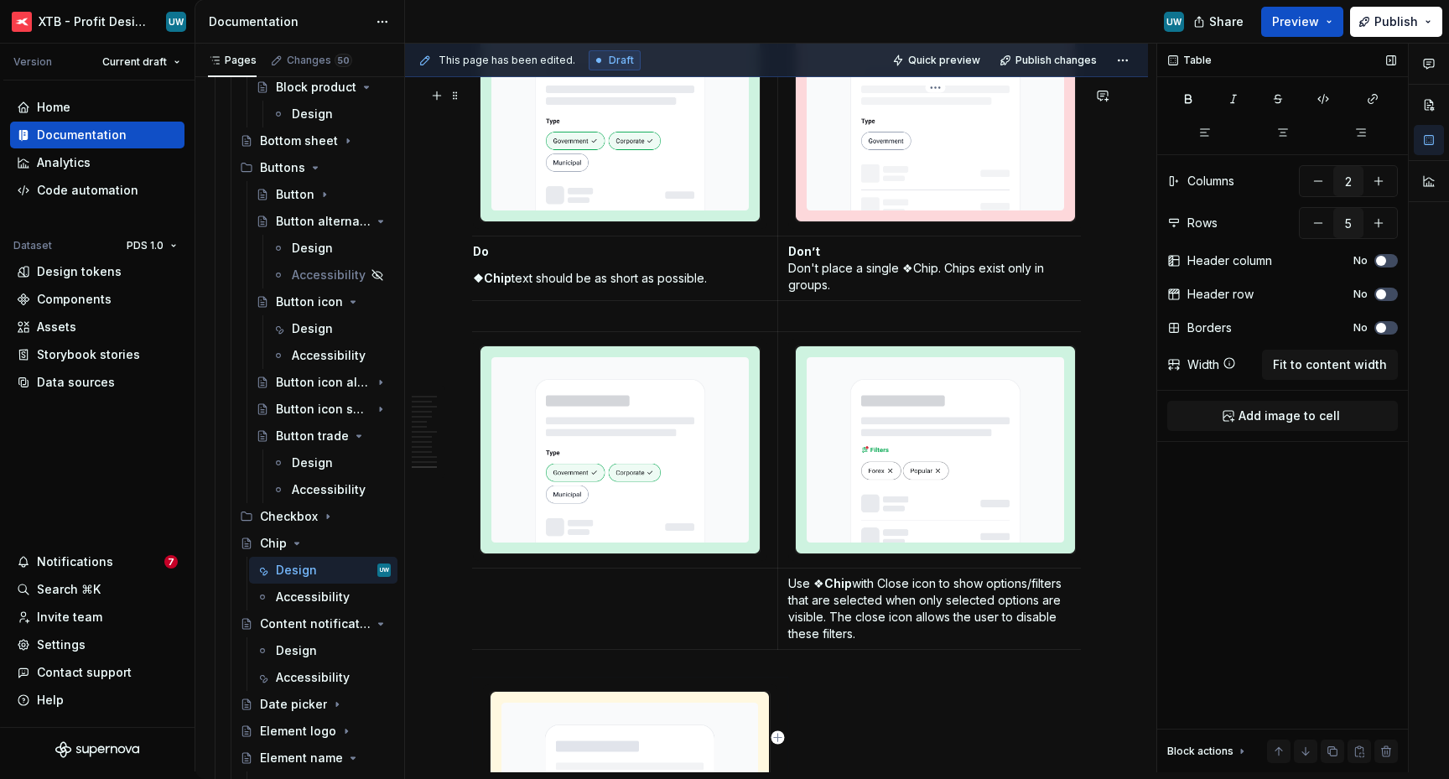
click at [791, 642] on p "Use ❖ Chip with Close icon to show options/filters that are selected when only …" at bounding box center [935, 608] width 294 height 67
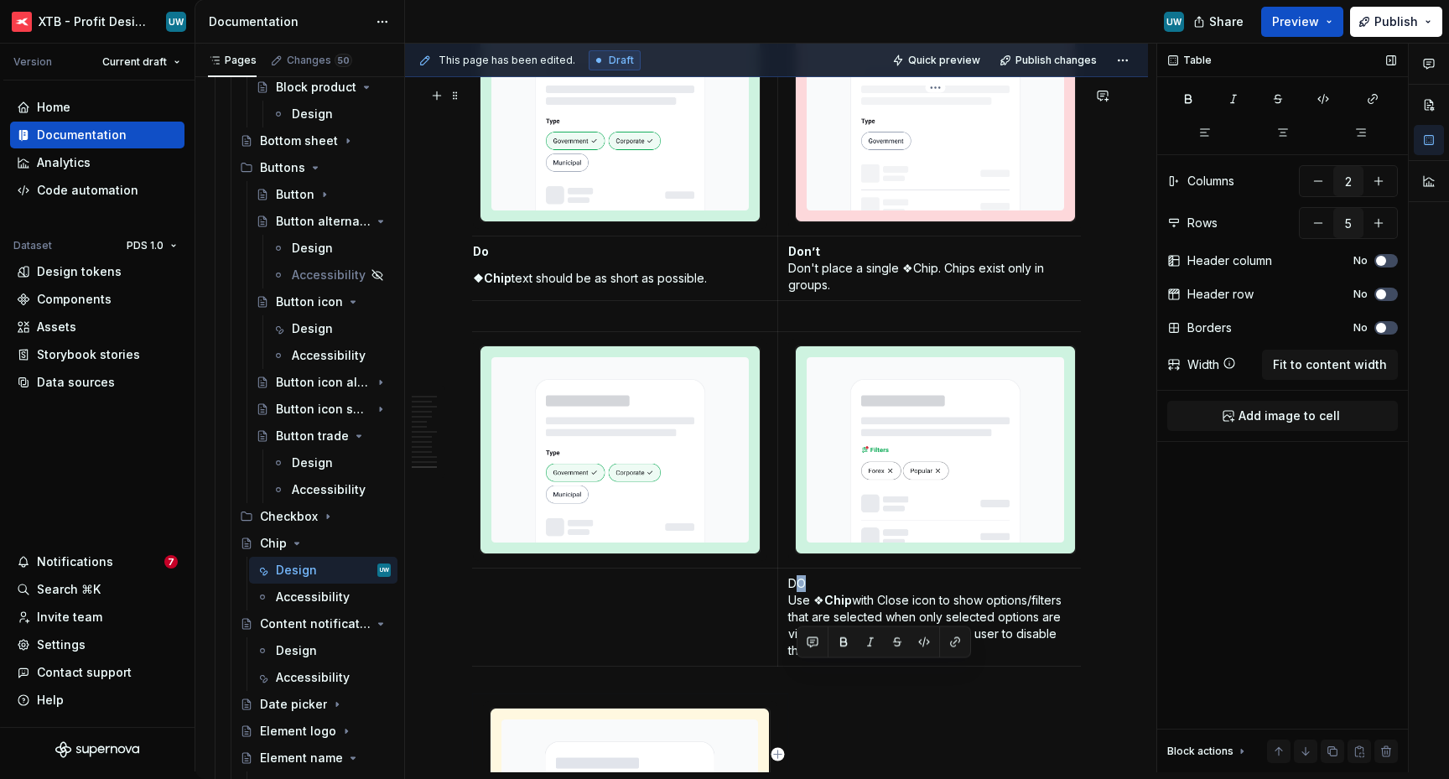
click at [802, 659] on p "DO Use ❖ Chip with Close icon to show options/filters that are selected when on…" at bounding box center [935, 617] width 294 height 84
drag, startPoint x: 809, startPoint y: 668, endPoint x: 790, endPoint y: 668, distance: 19.3
click at [790, 659] on p "Do Use ❖ Chip with Close icon to show options/filters that are selected when on…" at bounding box center [935, 617] width 294 height 84
click at [834, 642] on button "button" at bounding box center [834, 641] width 23 height 23
click at [605, 666] on td at bounding box center [620, 617] width 315 height 98
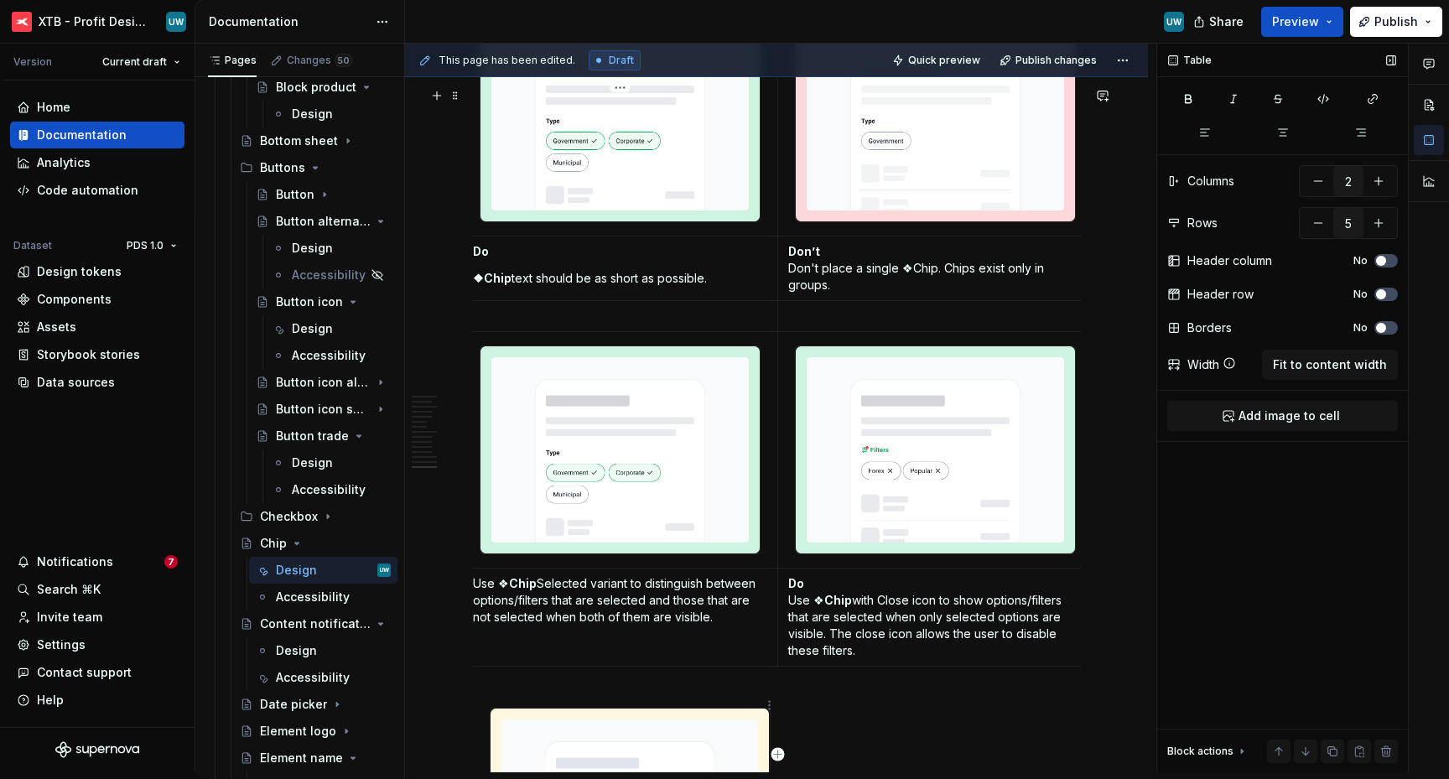
click at [475, 625] on p "Use ❖ Chip Selected variant to distinguish between options/filters that are sel…" at bounding box center [620, 600] width 294 height 50
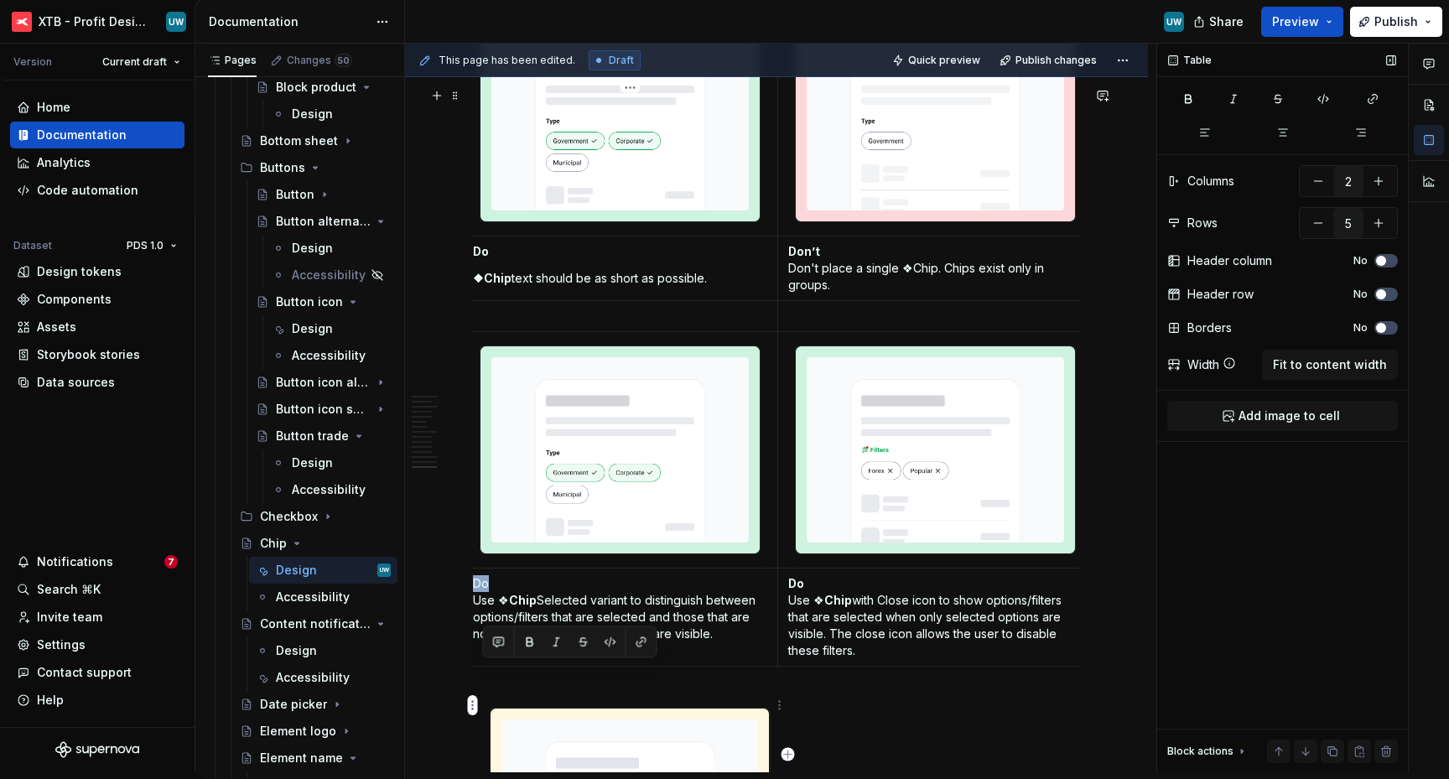
scroll to position [0, 0]
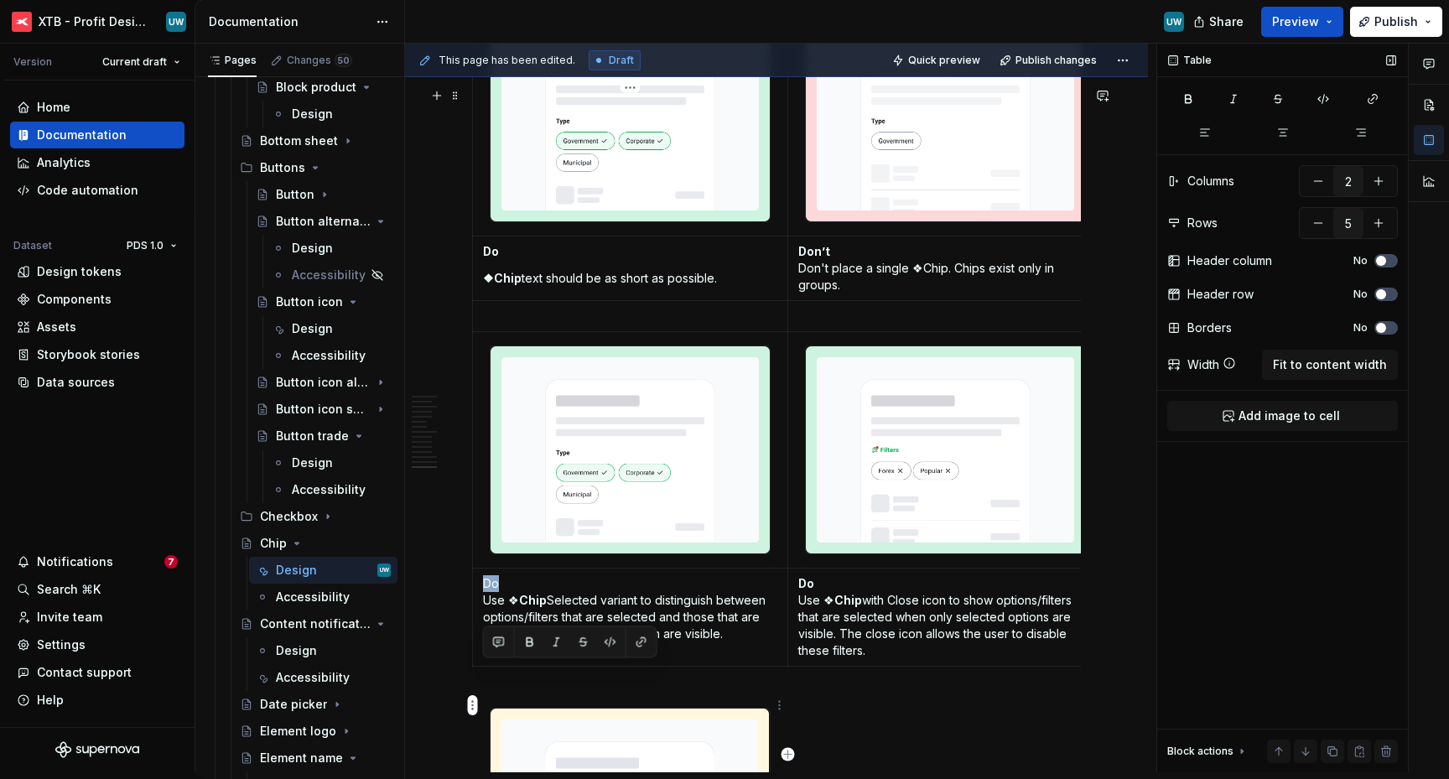
drag, startPoint x: 512, startPoint y: 669, endPoint x: 475, endPoint y: 669, distance: 37.7
click at [475, 666] on td "Do Use ❖ Chip Selected variant to distinguish between options/filters that are …" at bounding box center [630, 617] width 315 height 98
click at [534, 635] on button "button" at bounding box center [529, 641] width 23 height 23
click at [544, 642] on p "Do Use ❖ Chip Selected variant to distinguish between options/filters that are …" at bounding box center [630, 608] width 294 height 67
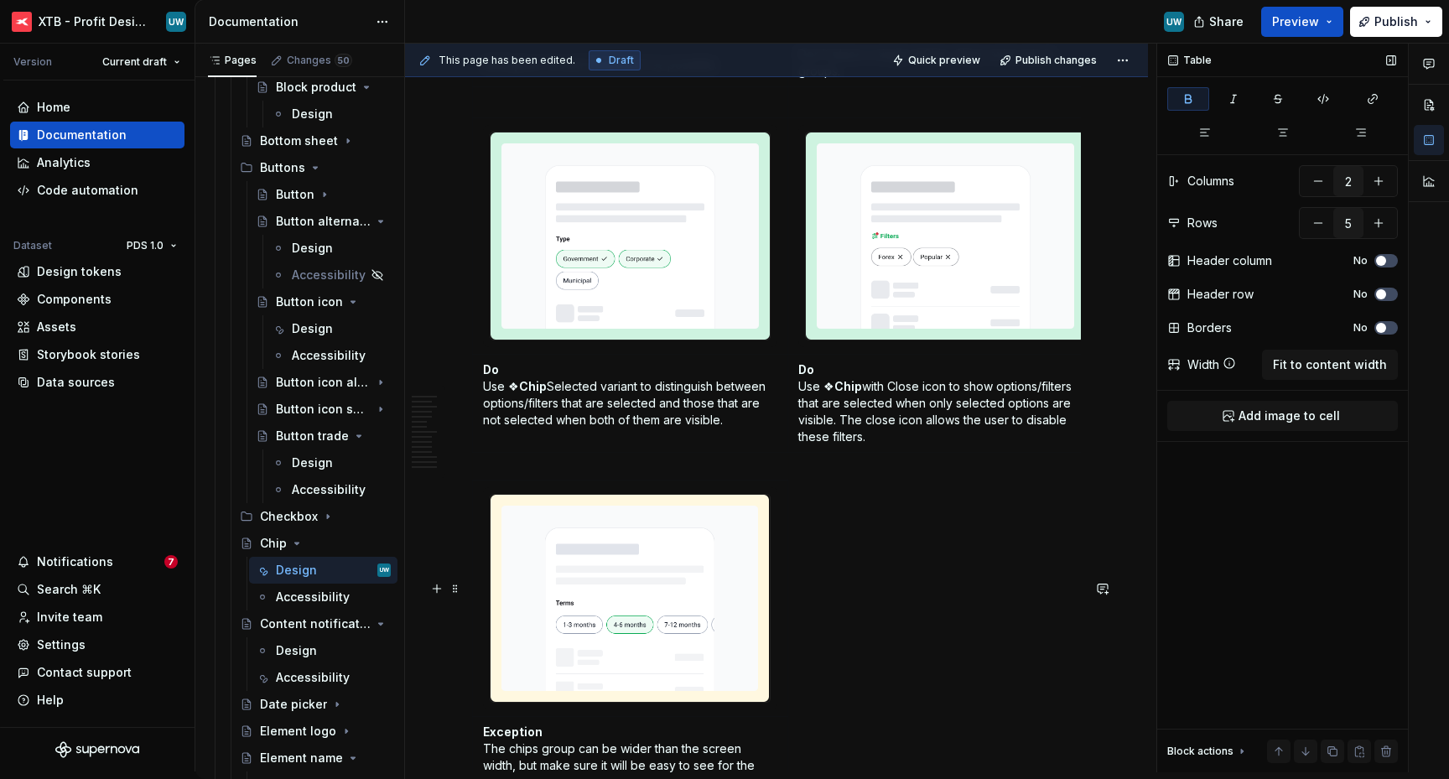
scroll to position [4657, 0]
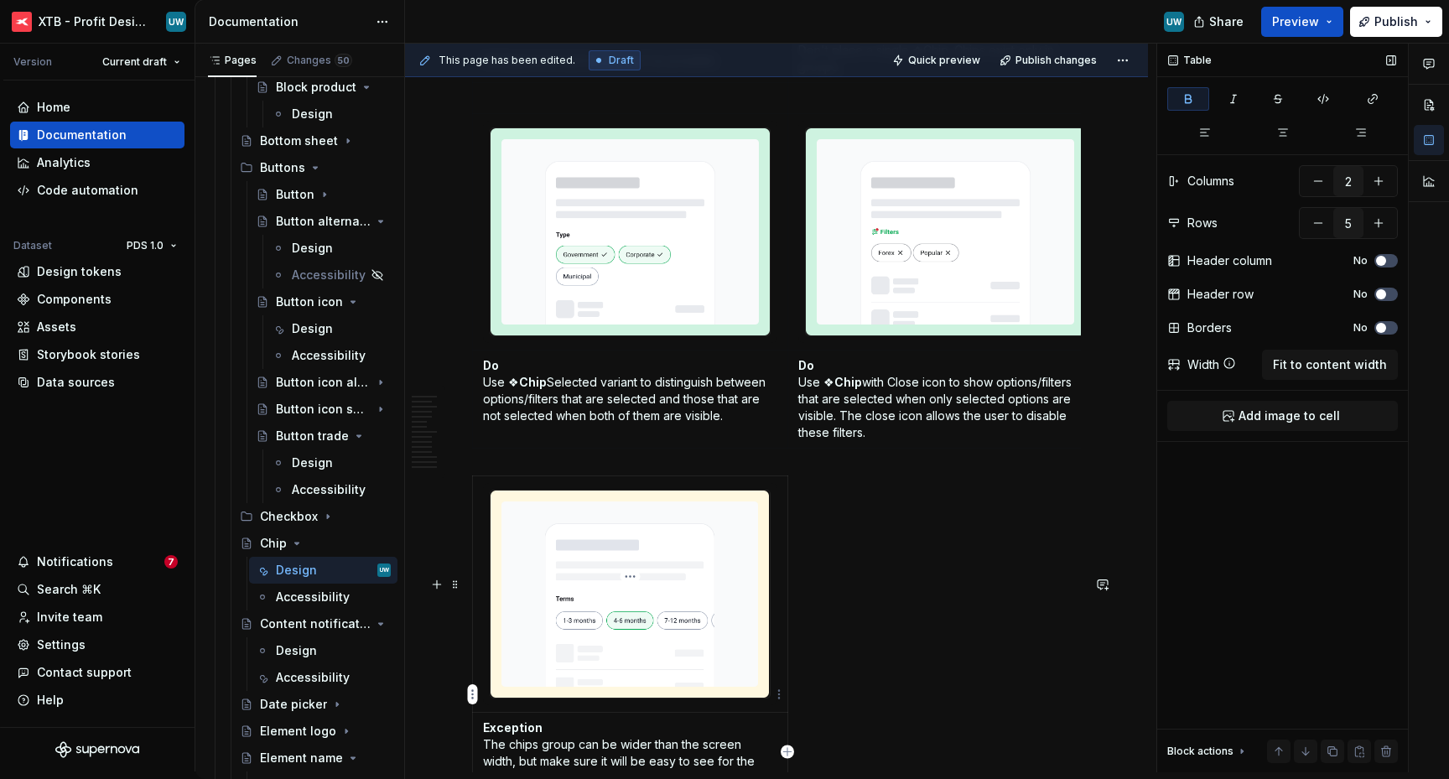
click at [568, 652] on img at bounding box center [629, 593] width 278 height 207
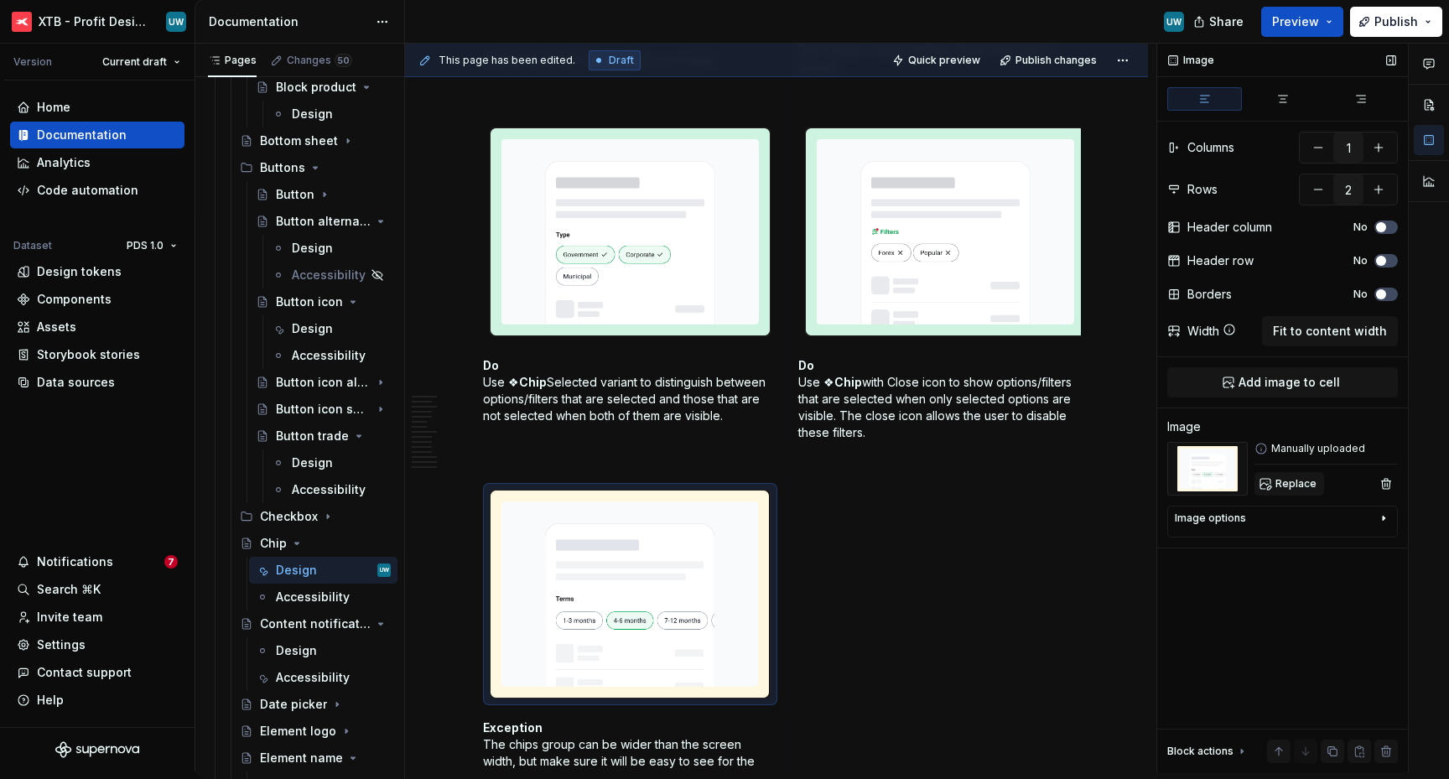
click at [1275, 490] on span "Replace" at bounding box center [1295, 483] width 41 height 13
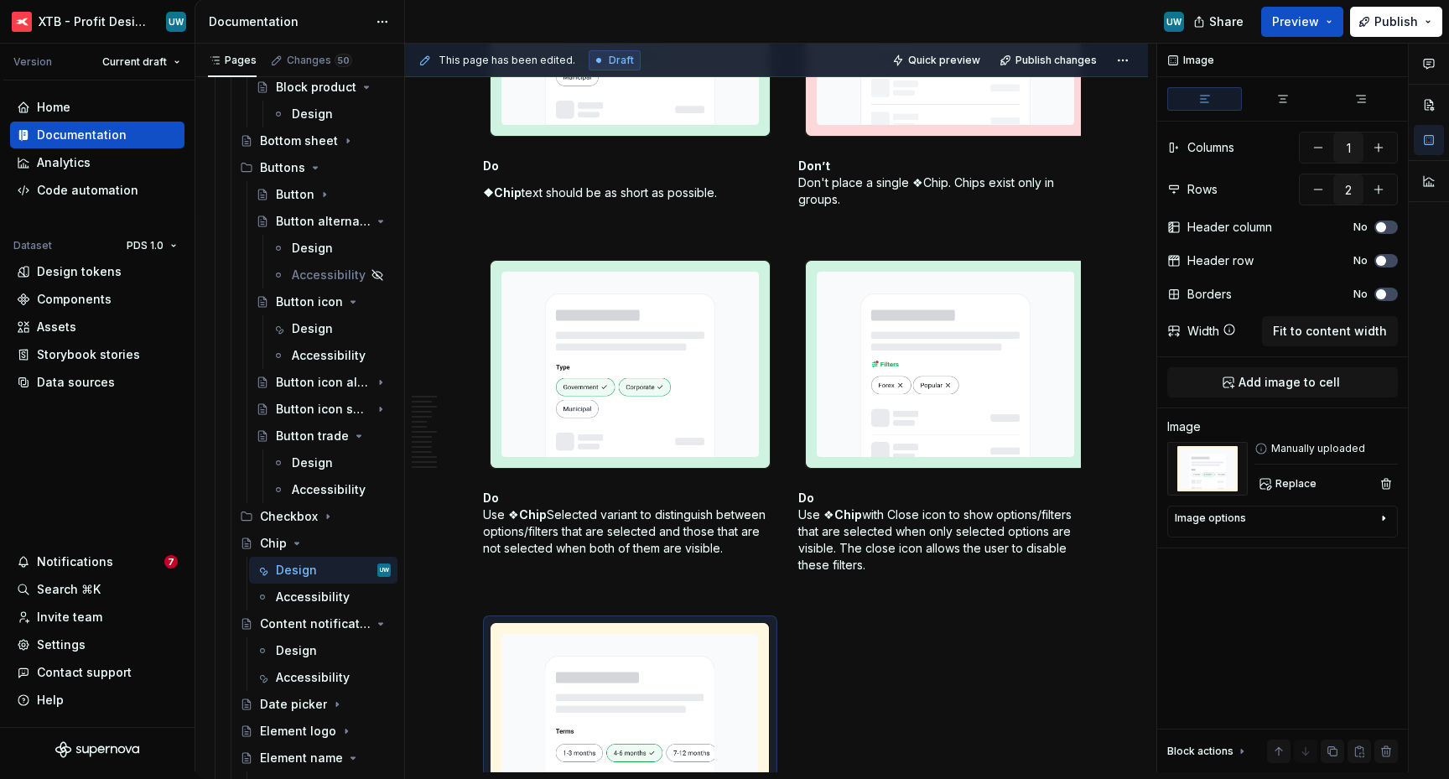
scroll to position [4509, 0]
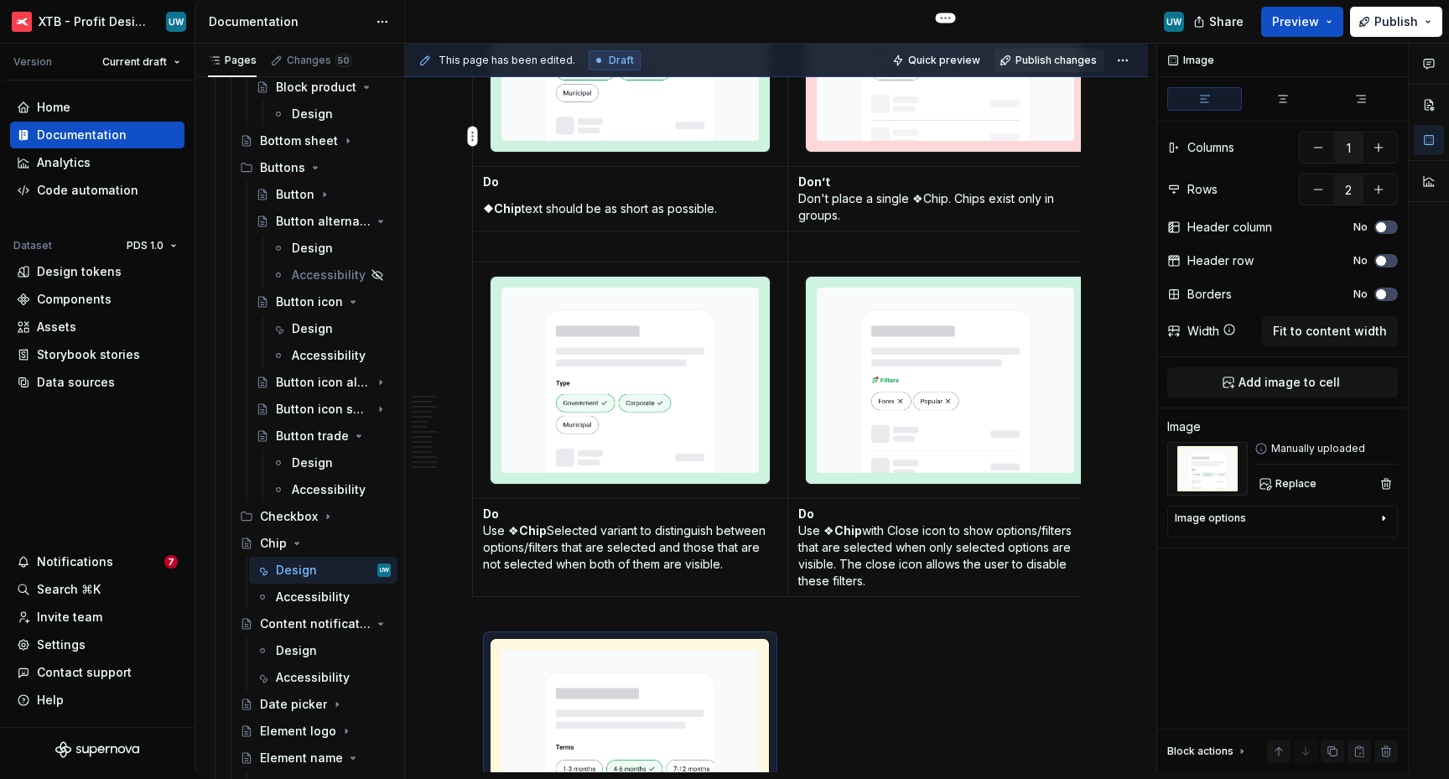
click at [1025, 50] on button "Publish changes" at bounding box center [1049, 60] width 110 height 23
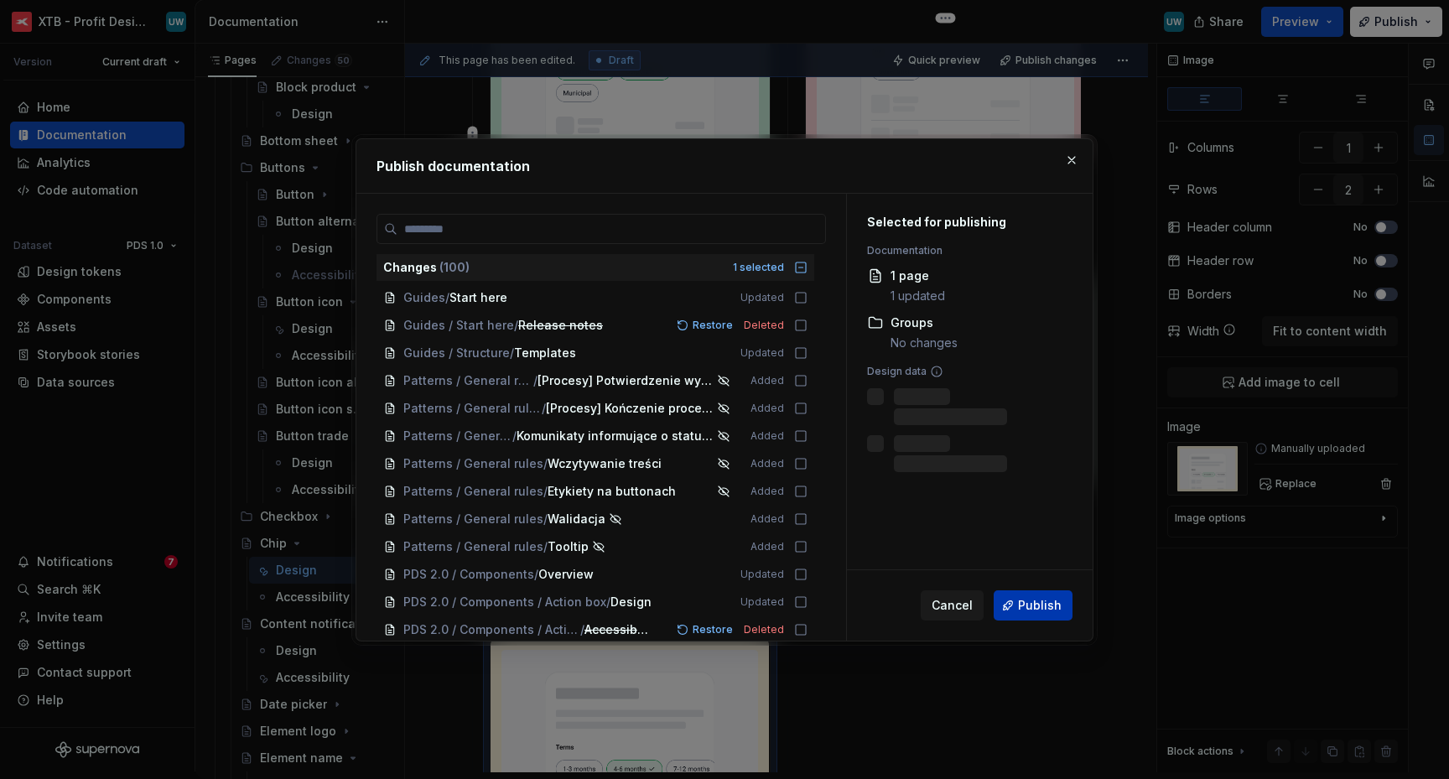
click at [1039, 604] on span "Publish" at bounding box center [1040, 605] width 44 height 17
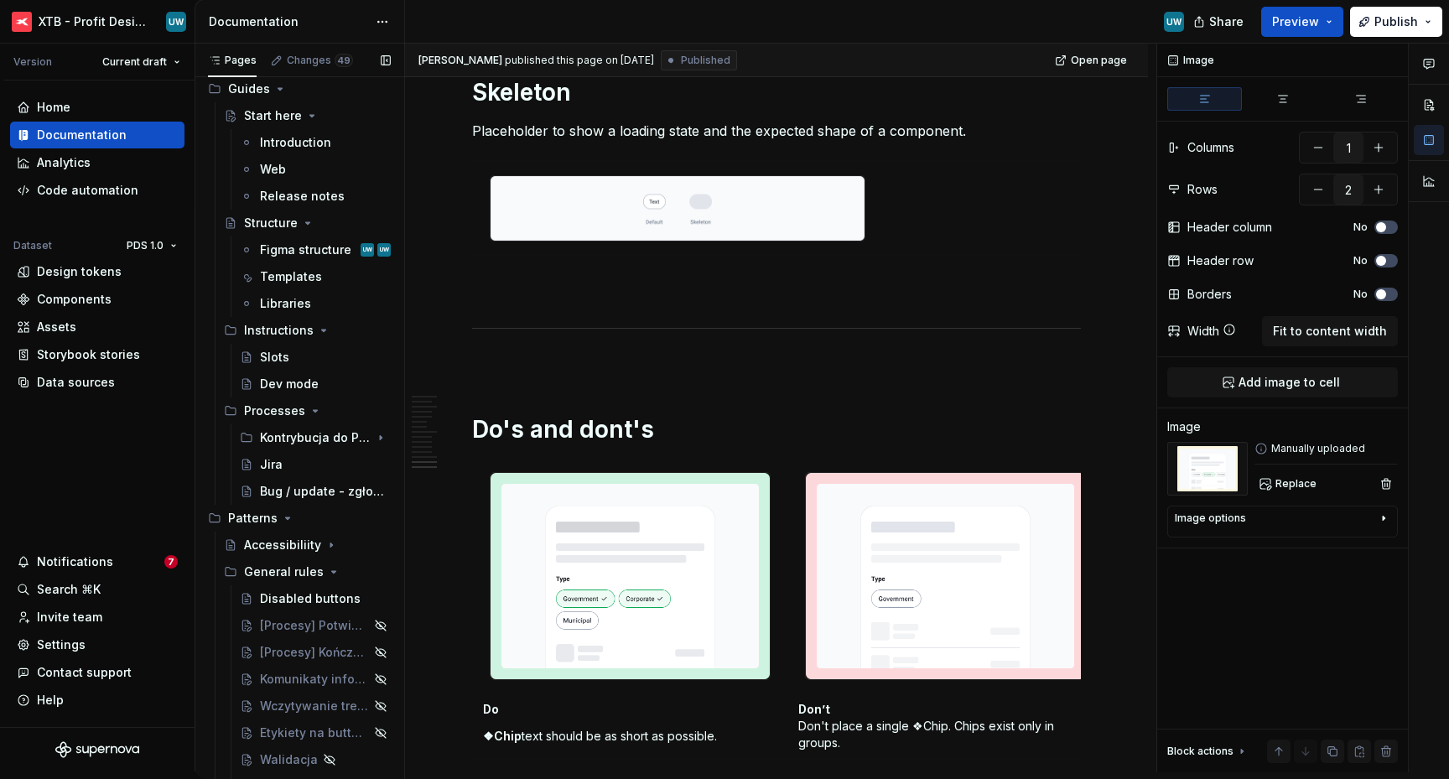
scroll to position [0, 0]
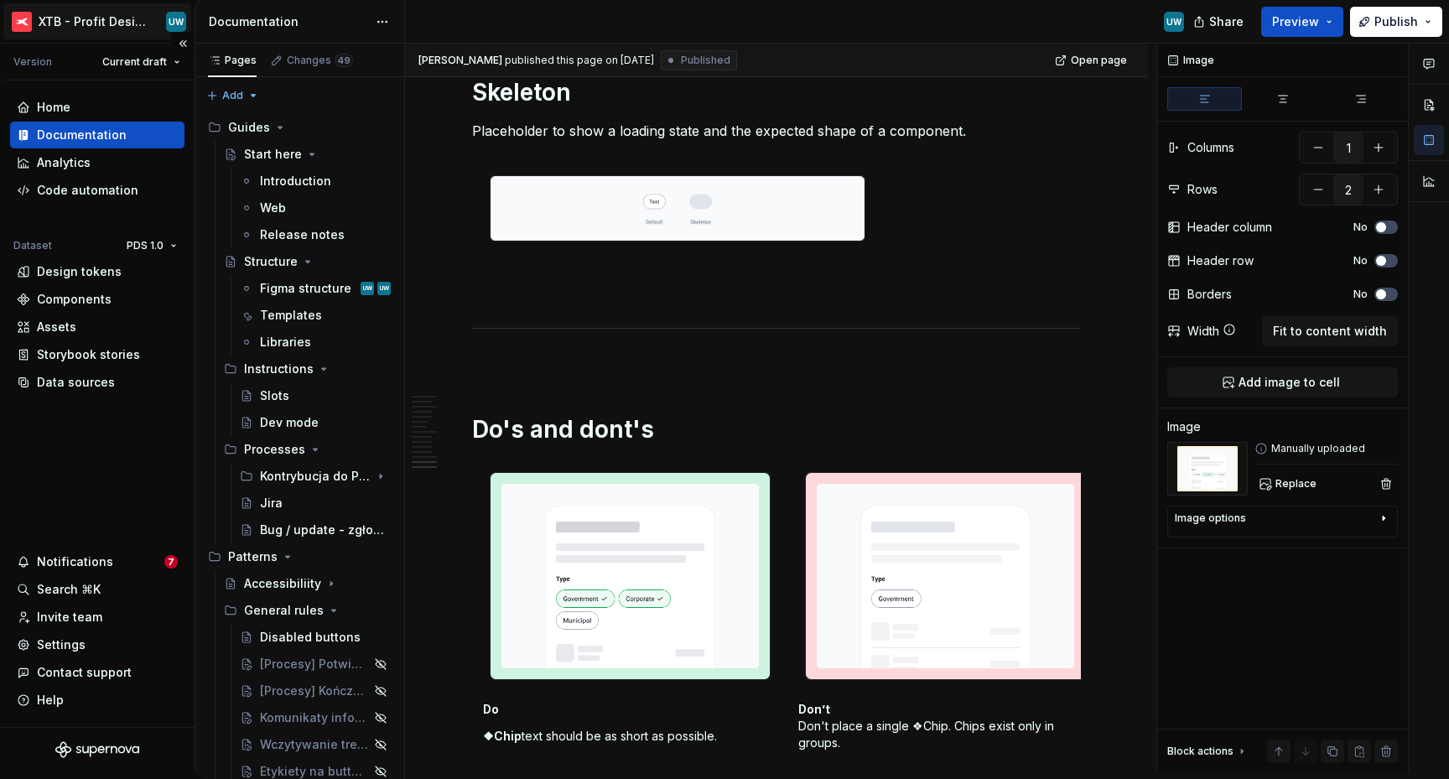
type textarea "*"
